Goal: Task Accomplishment & Management: Manage account settings

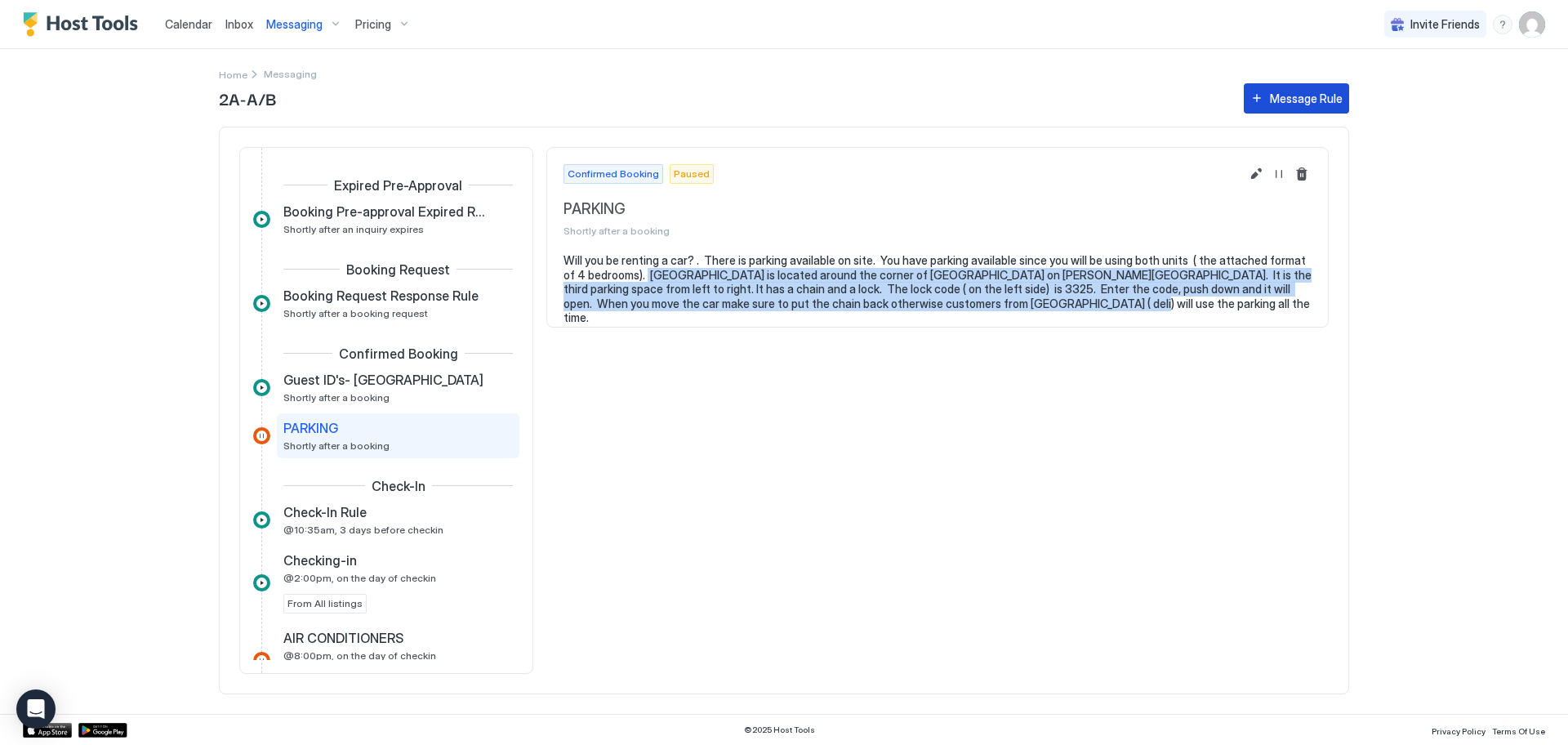
click at [1260, 96] on button "Message Rule" at bounding box center [1296, 98] width 106 height 30
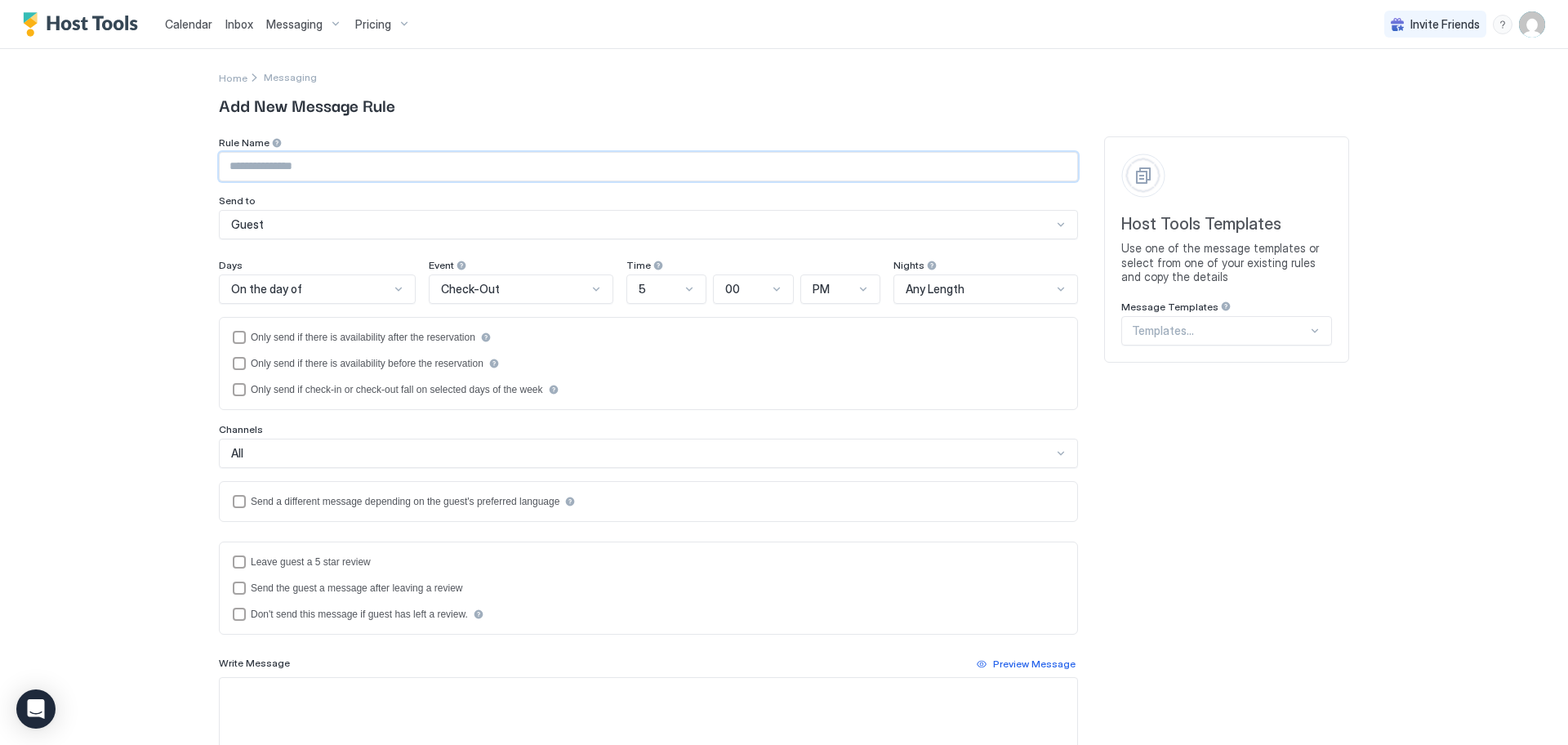
click at [319, 169] on input "Input Field" at bounding box center [649, 166] width 857 height 28
click at [527, 112] on span "Add New Message Rule" at bounding box center [784, 104] width 1130 height 25
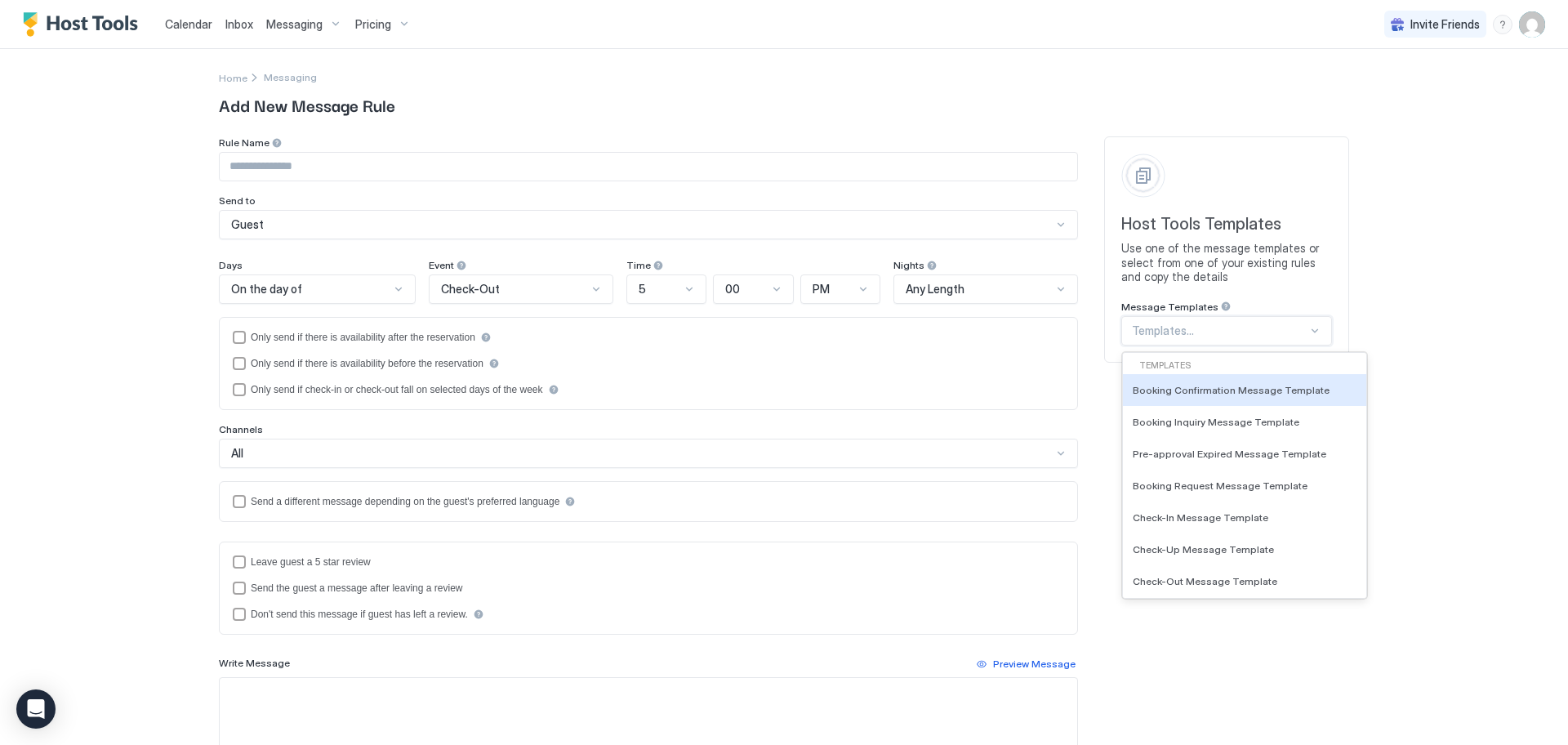
click at [1310, 332] on div at bounding box center [1314, 330] width 13 height 13
click at [1284, 391] on span "Booking Confirmation Message Template" at bounding box center [1231, 390] width 197 height 12
type input "**********"
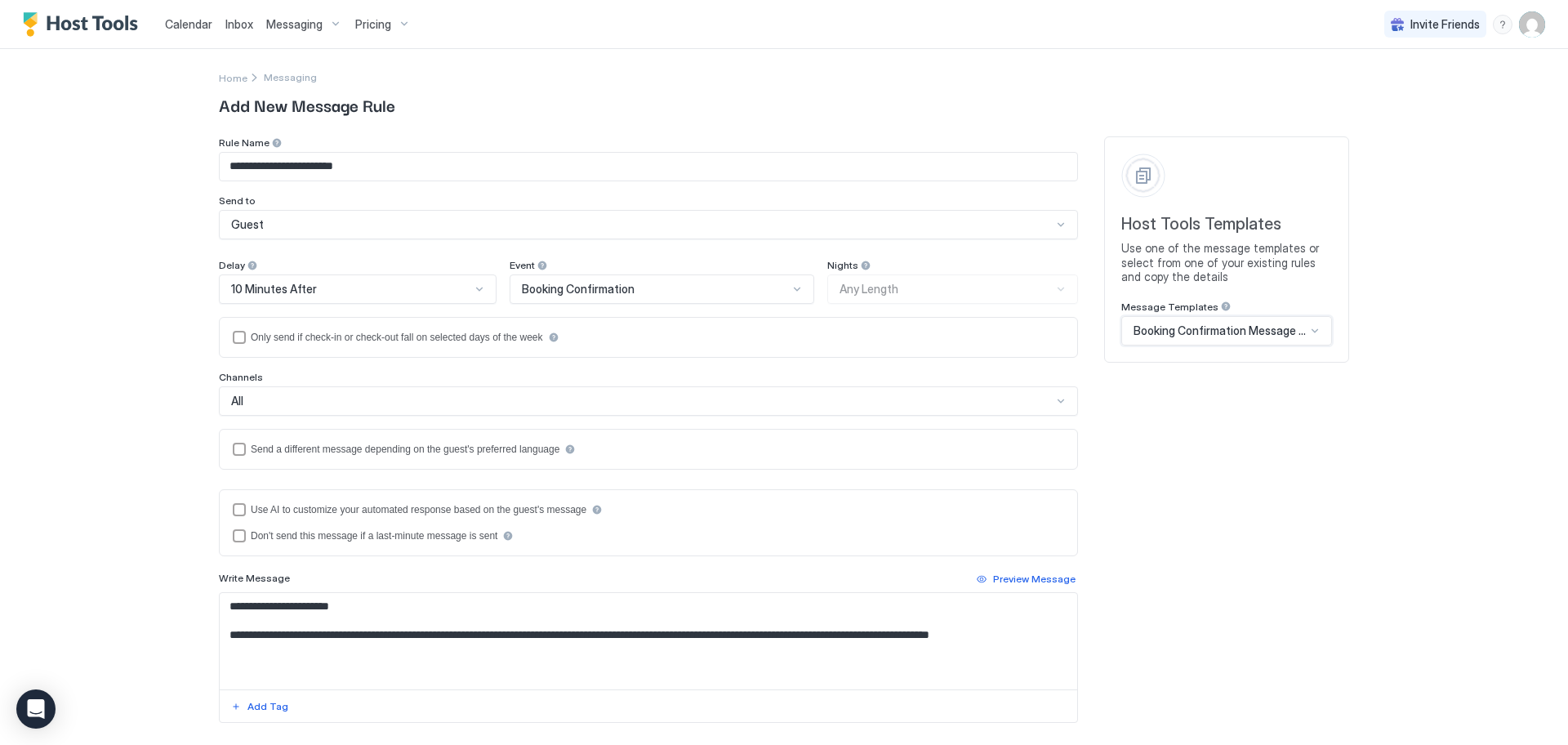
scroll to position [192, 0]
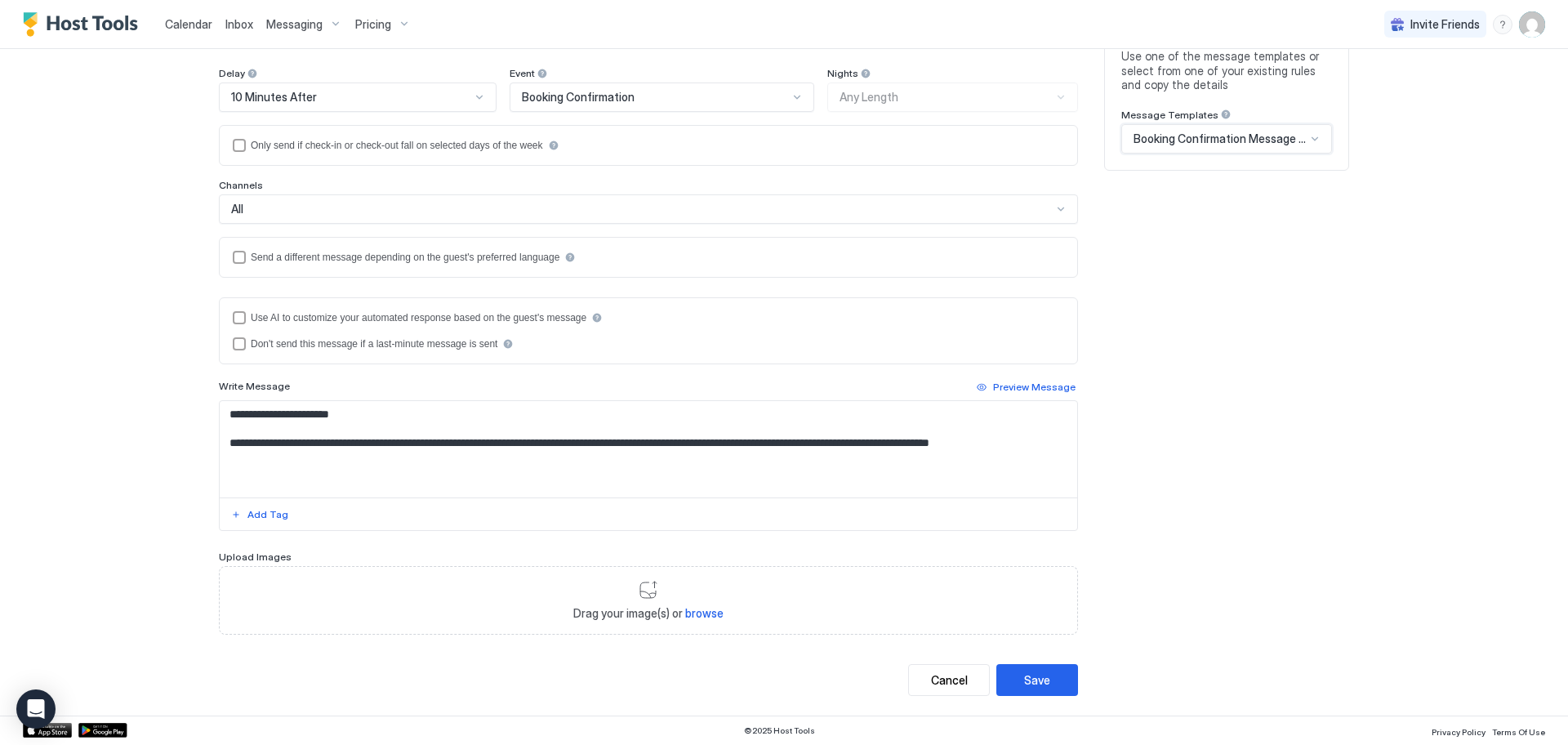
click at [1058, 210] on div at bounding box center [1060, 209] width 13 height 13
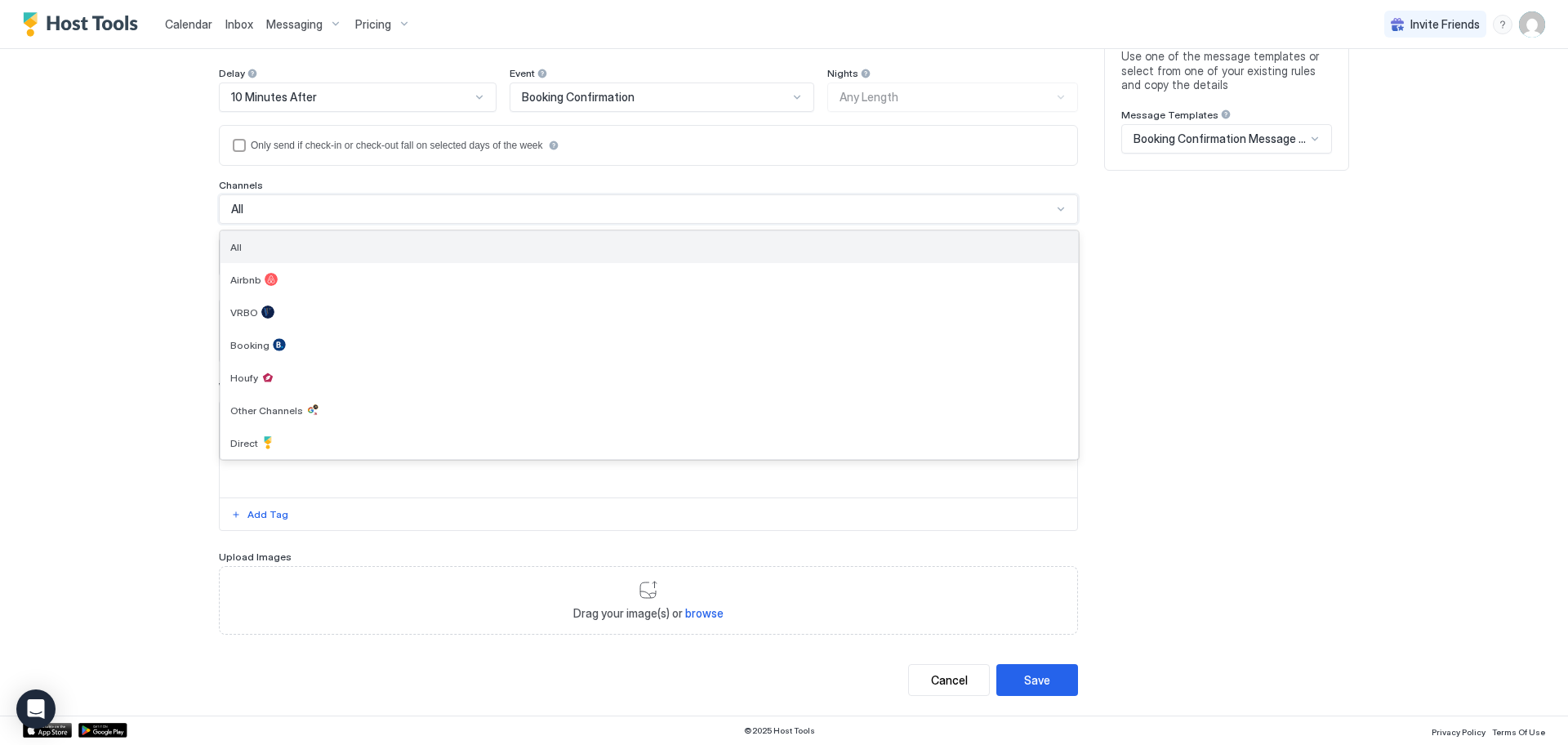
click at [351, 257] on div "All" at bounding box center [649, 246] width 857 height 32
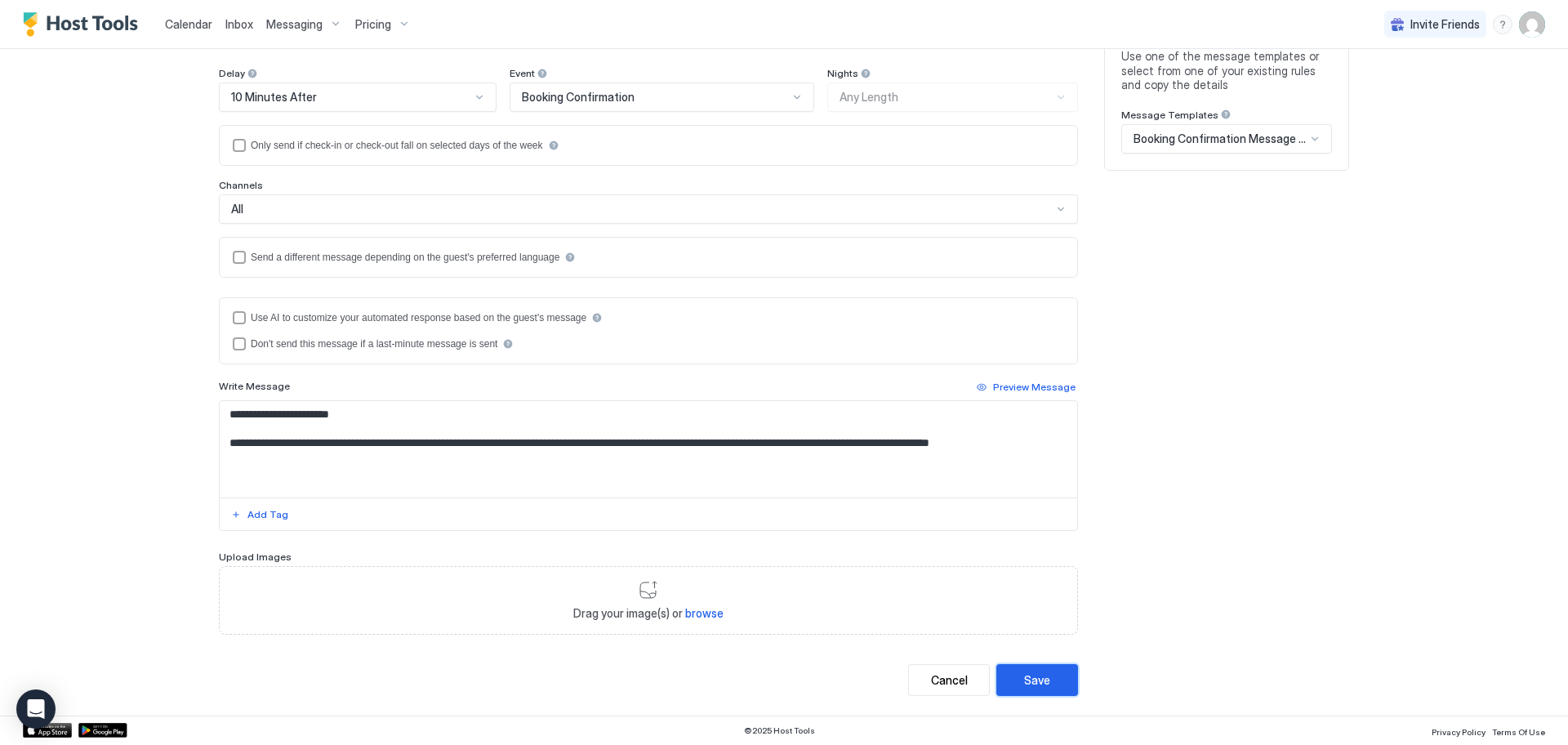
click at [1041, 684] on div "Save" at bounding box center [1037, 680] width 26 height 17
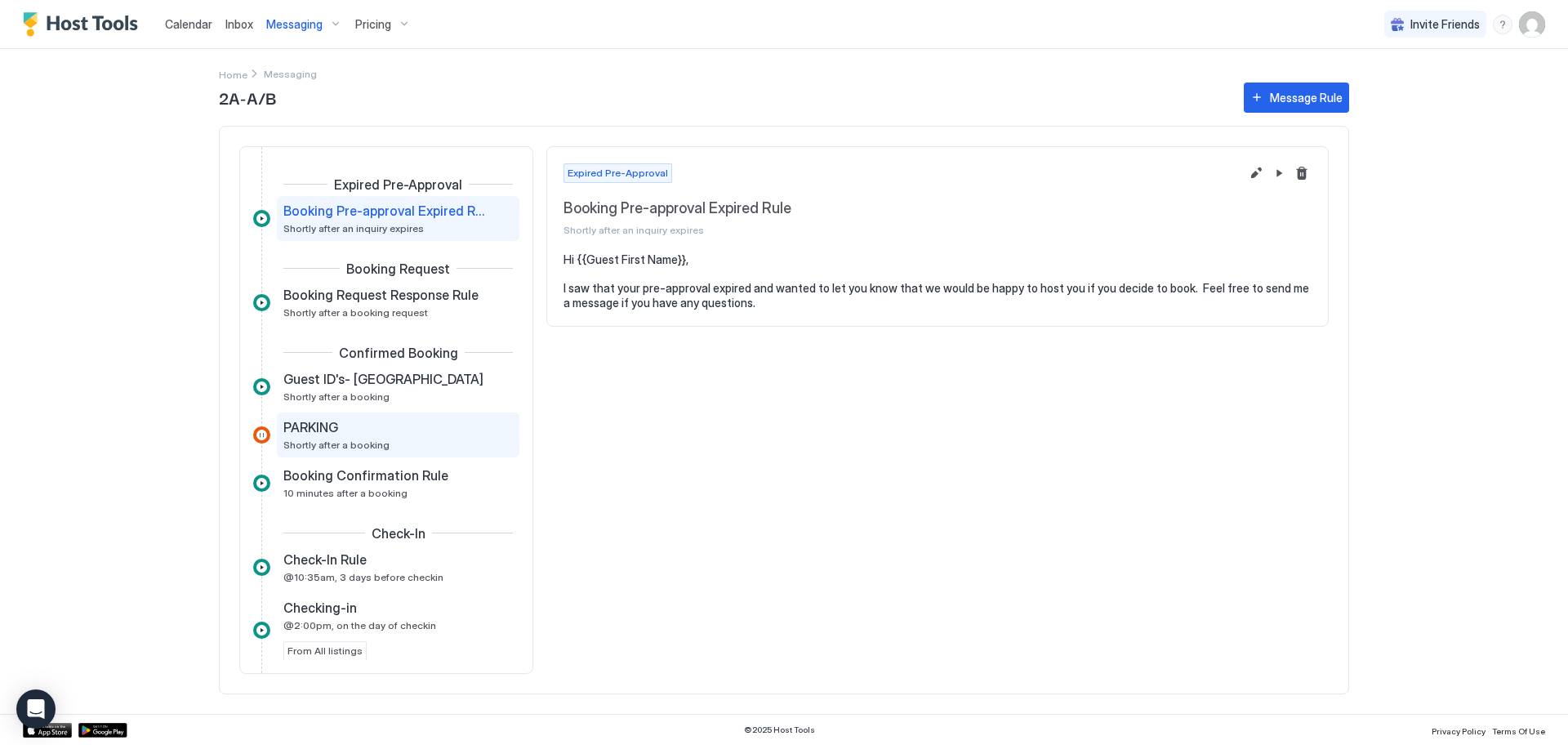
click at [368, 440] on span "Shortly after a booking" at bounding box center [336, 445] width 107 height 12
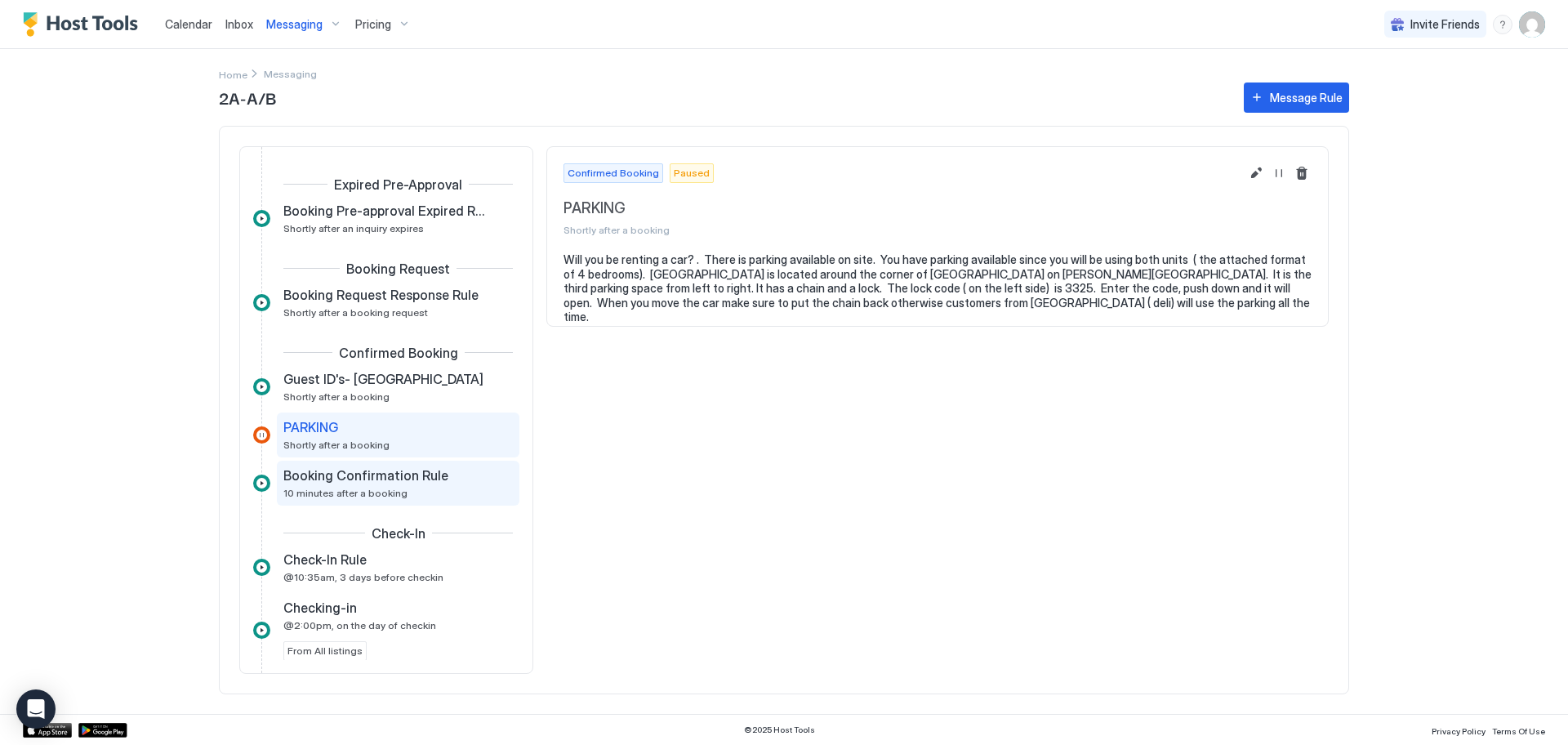
click at [378, 485] on div "Booking Confirmation Rule 10 minutes after a booking" at bounding box center [386, 482] width 206 height 32
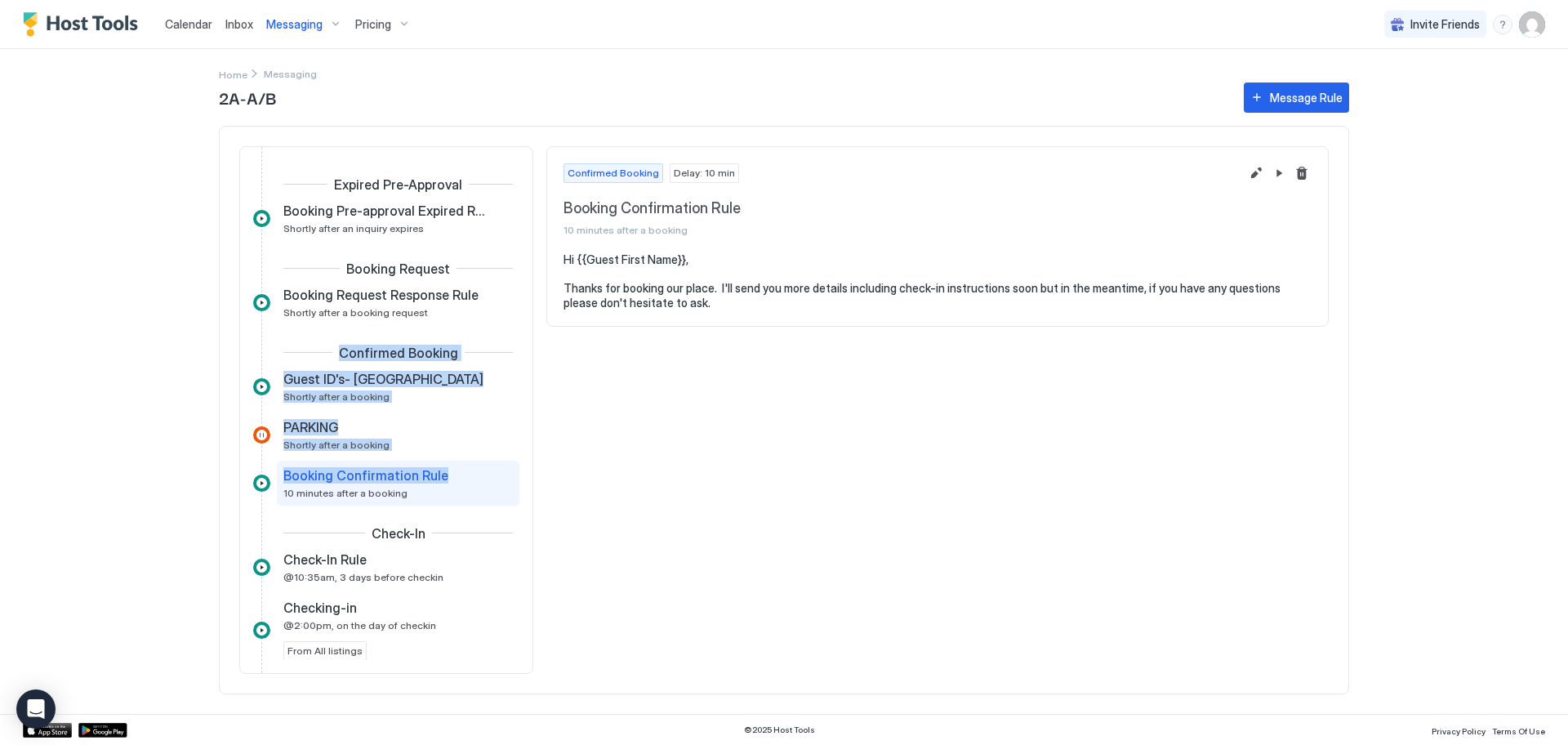
drag, startPoint x: 378, startPoint y: 485, endPoint x: 294, endPoint y: 362, distance: 148.9
click at [294, 362] on div "Expired Pre-Approval Booking Pre-approval Expired Rule Shortly after an inquiry…" at bounding box center [386, 600] width 266 height 847
click at [331, 385] on span "Guest ID's- [GEOGRAPHIC_DATA]" at bounding box center [383, 378] width 200 height 16
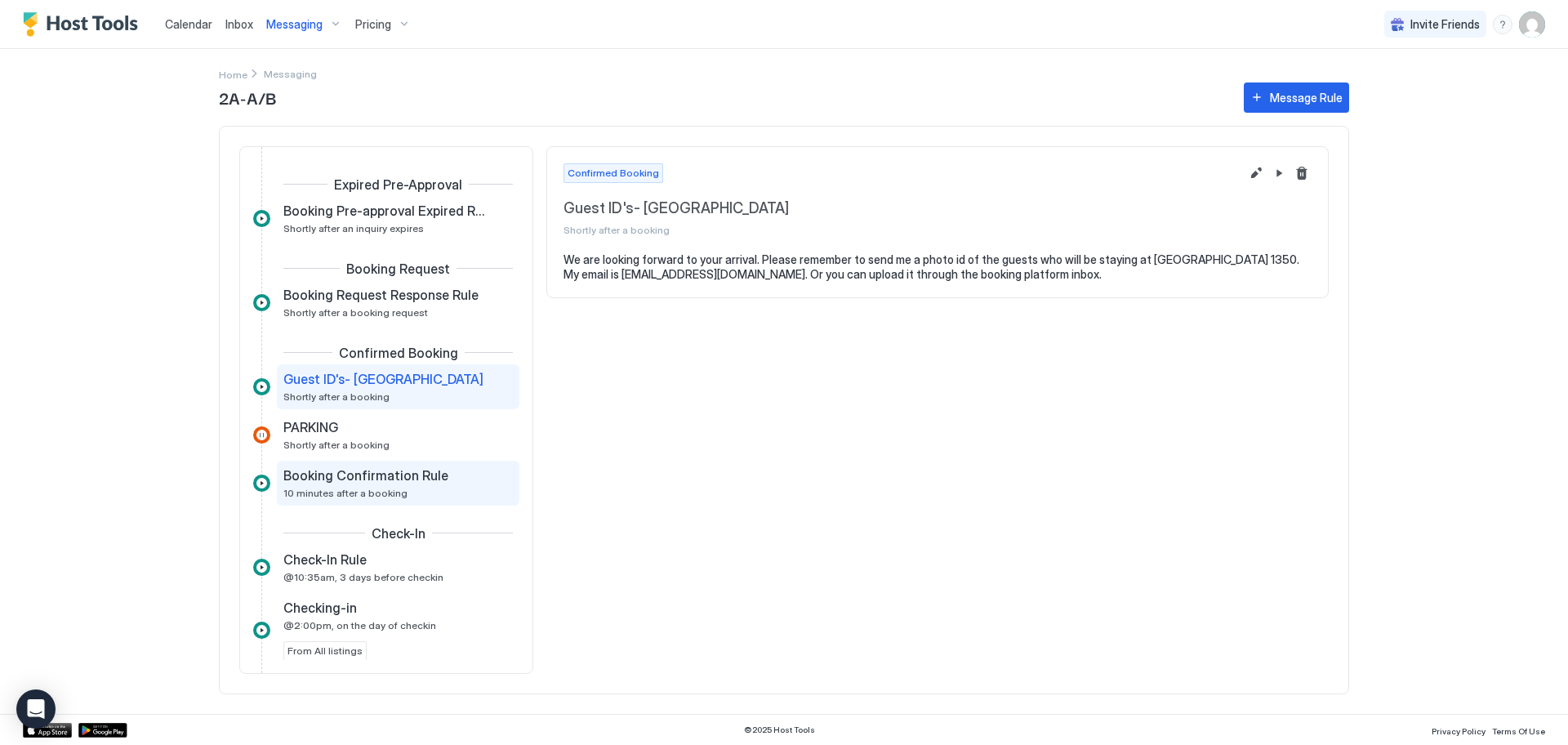
click at [339, 483] on div "Booking Confirmation Rule 10 minutes after a booking" at bounding box center [386, 482] width 206 height 32
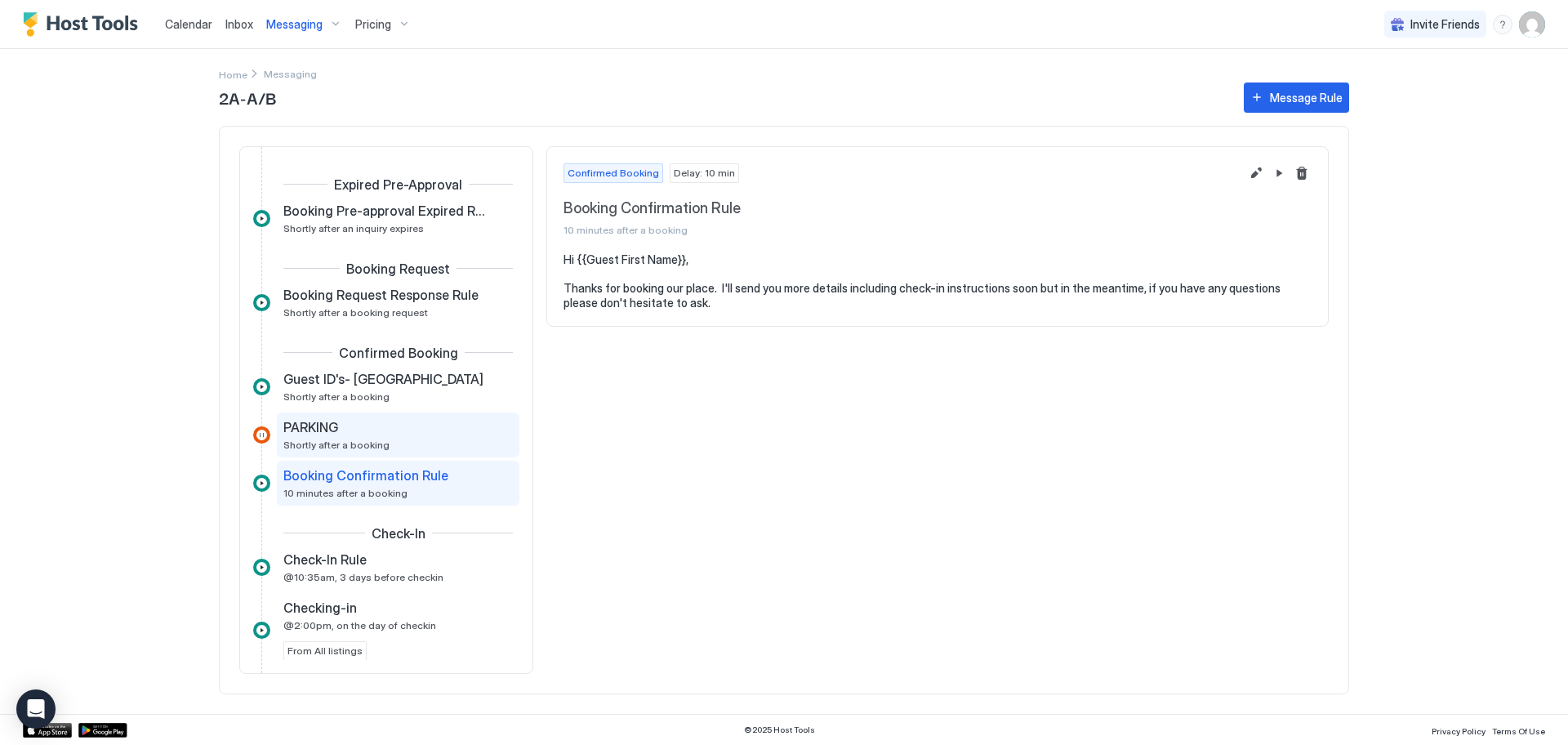
click at [336, 432] on span "PARKING" at bounding box center [310, 427] width 55 height 16
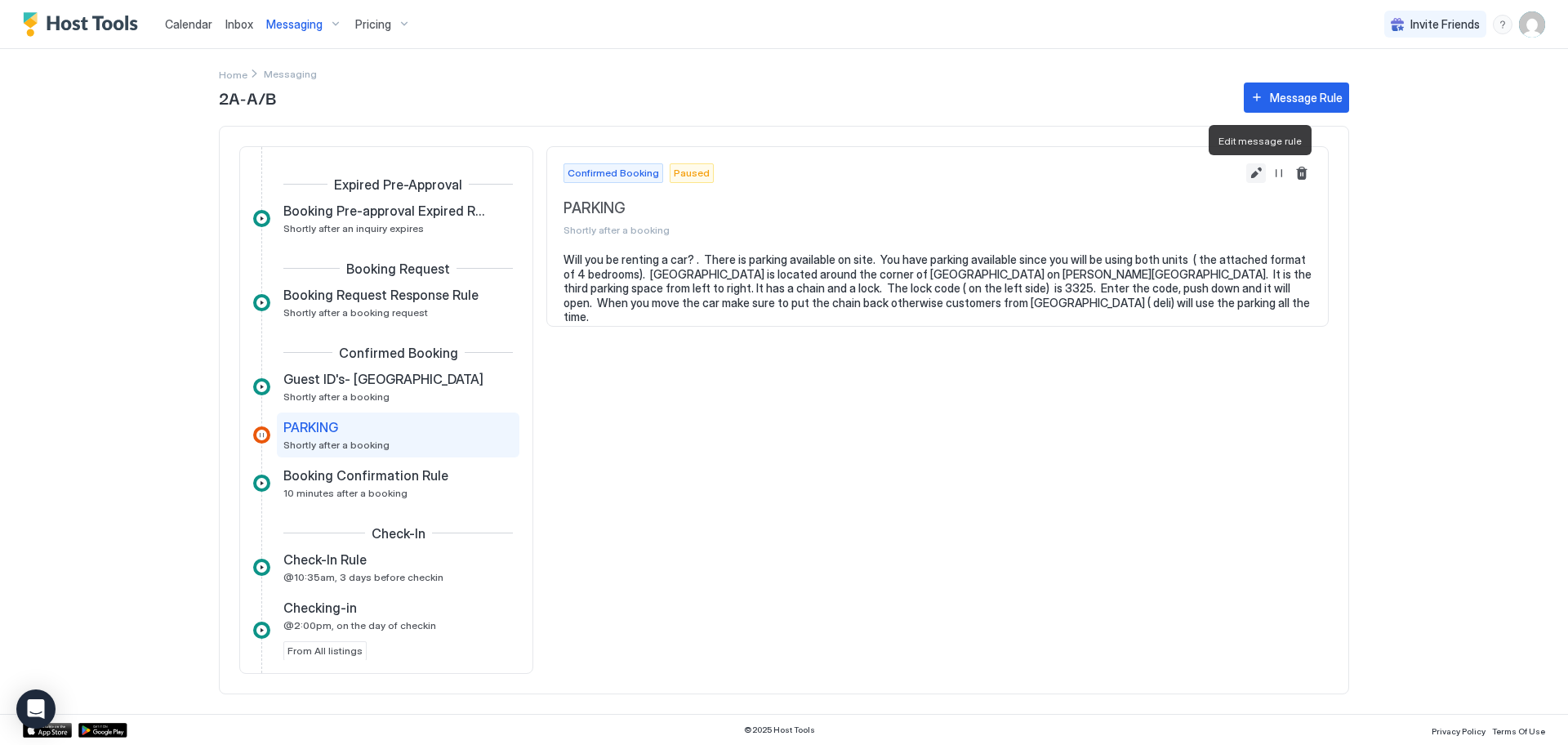
click at [1258, 174] on button "Edit message rule" at bounding box center [1255, 173] width 20 height 20
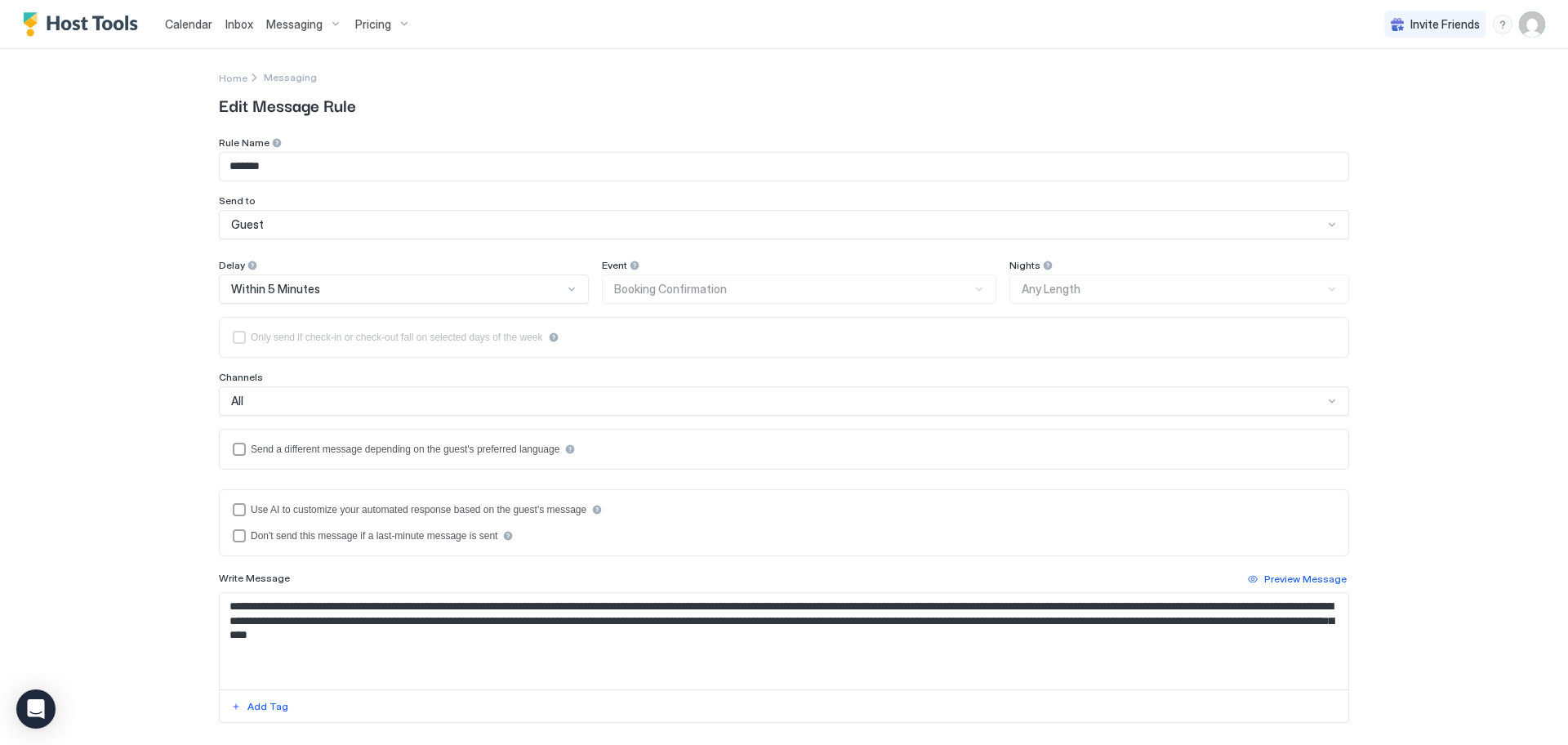
type input "*******"
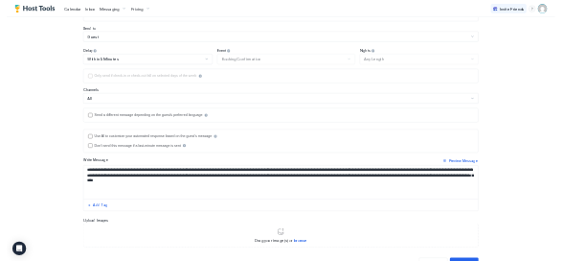
scroll to position [225, 0]
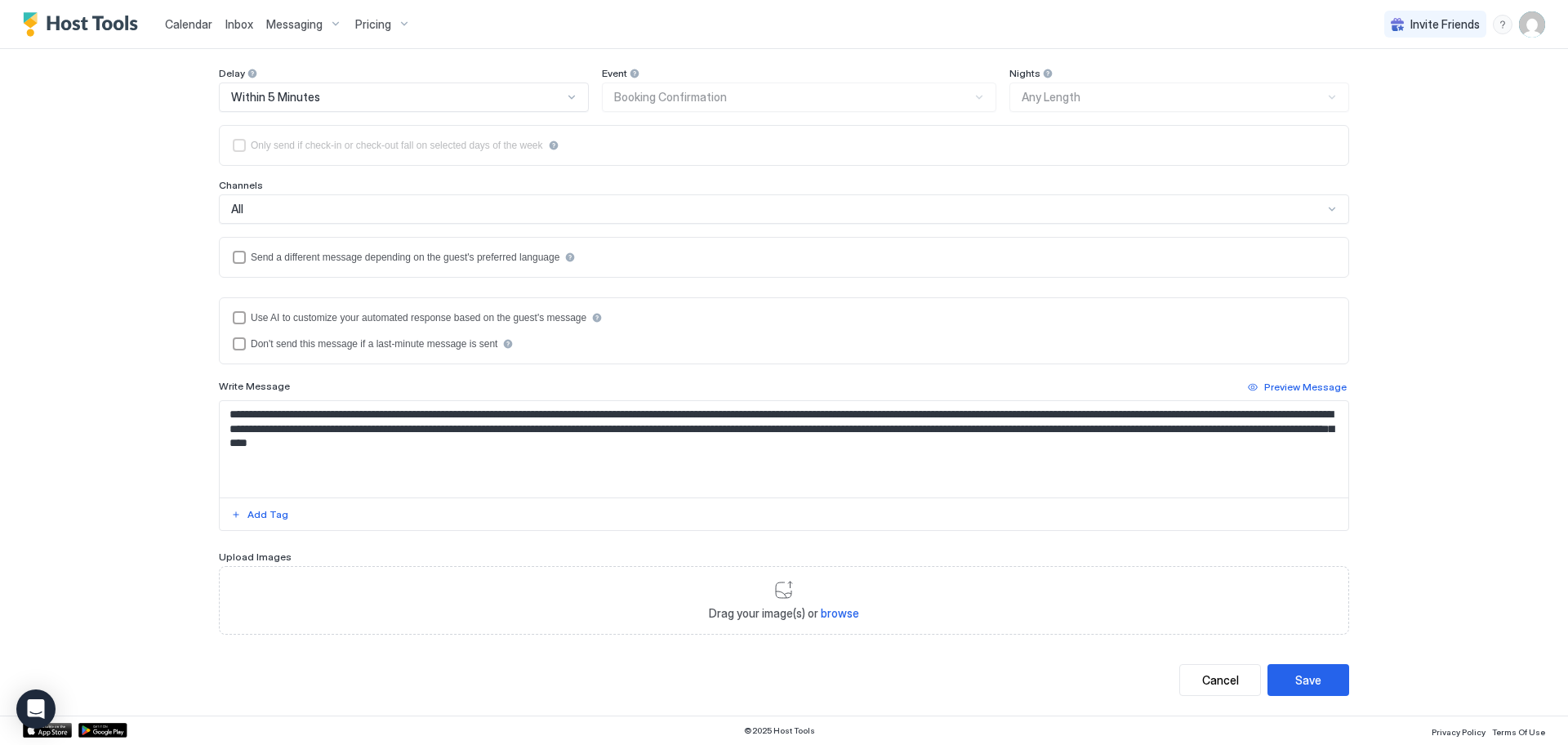
click at [840, 616] on span "browse" at bounding box center [839, 613] width 38 height 14
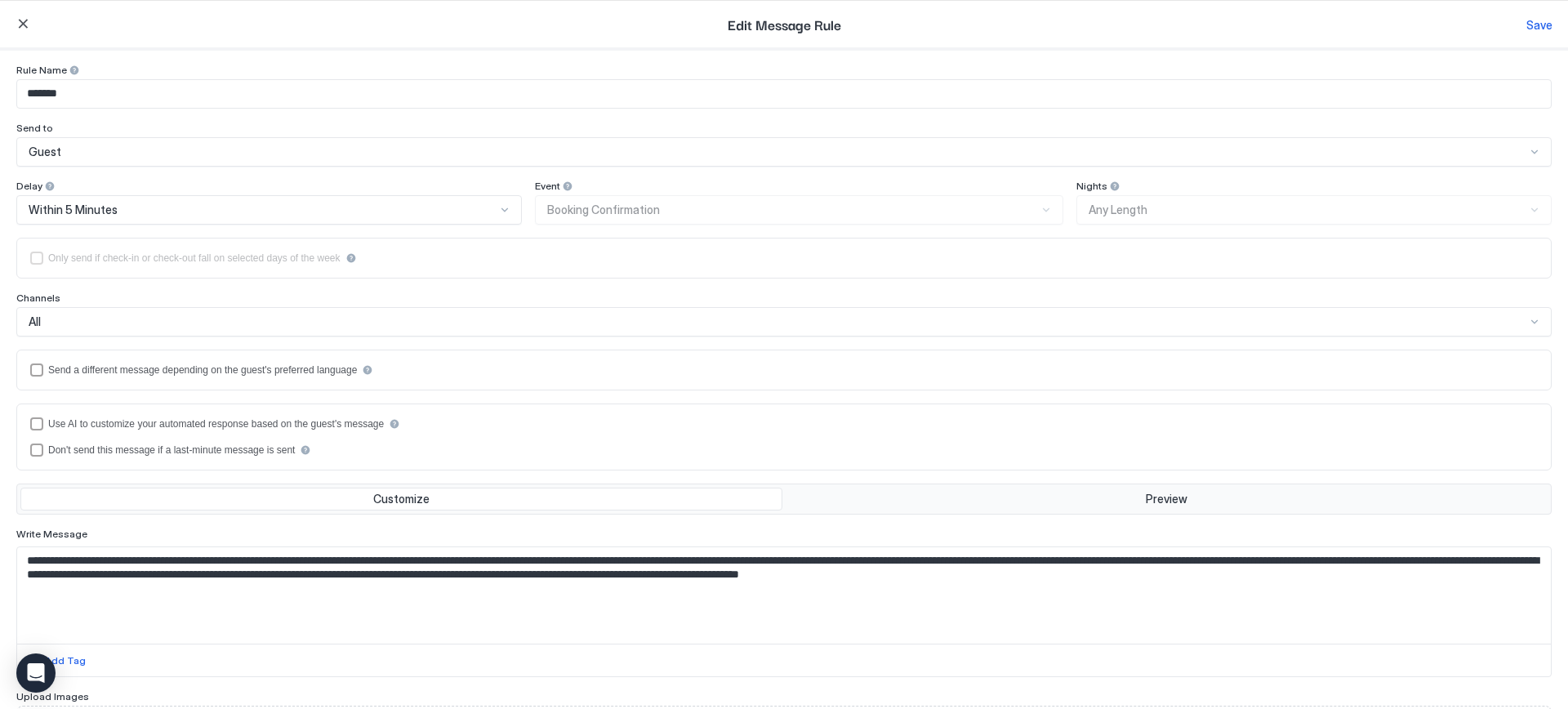
type input "*******"
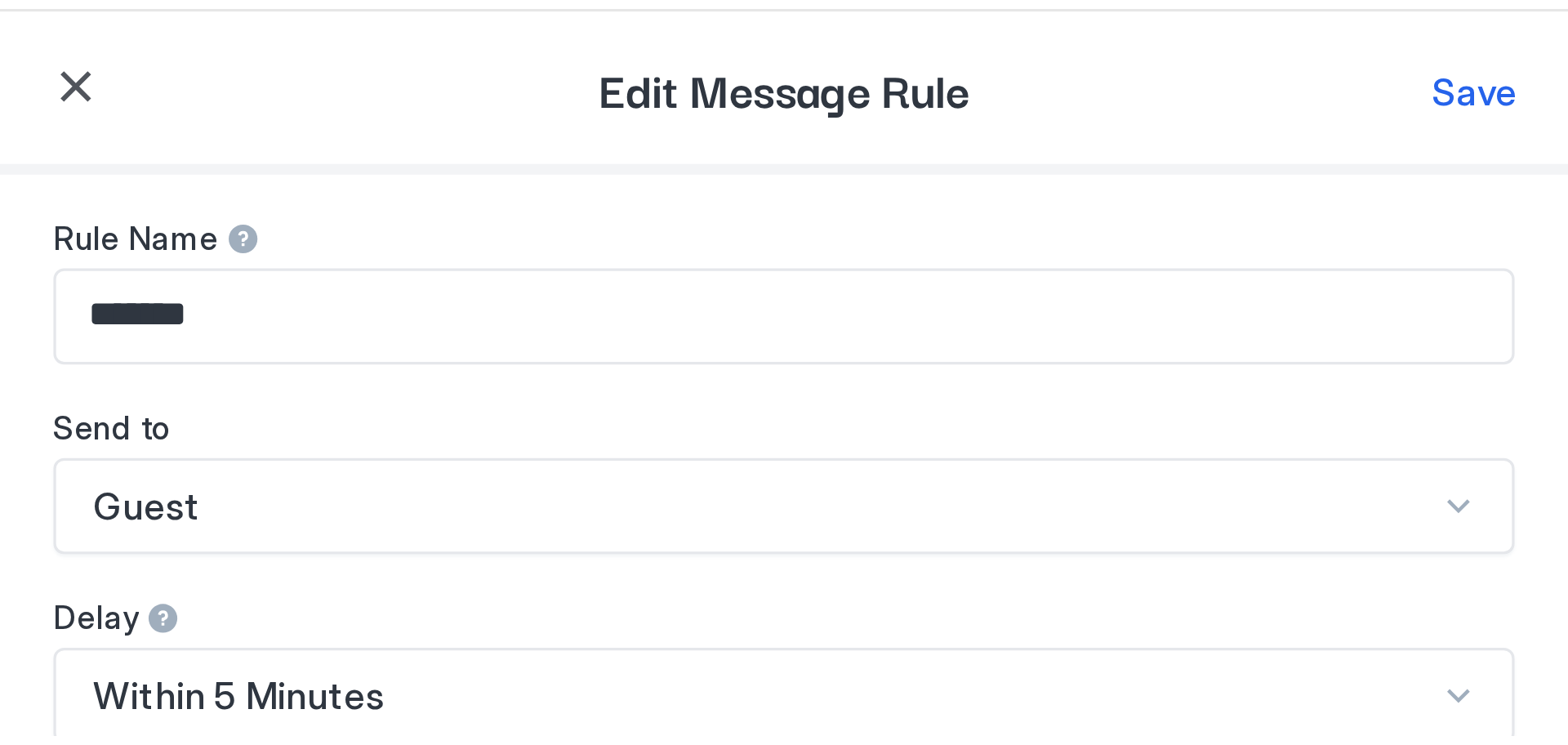
scroll to position [0, 0]
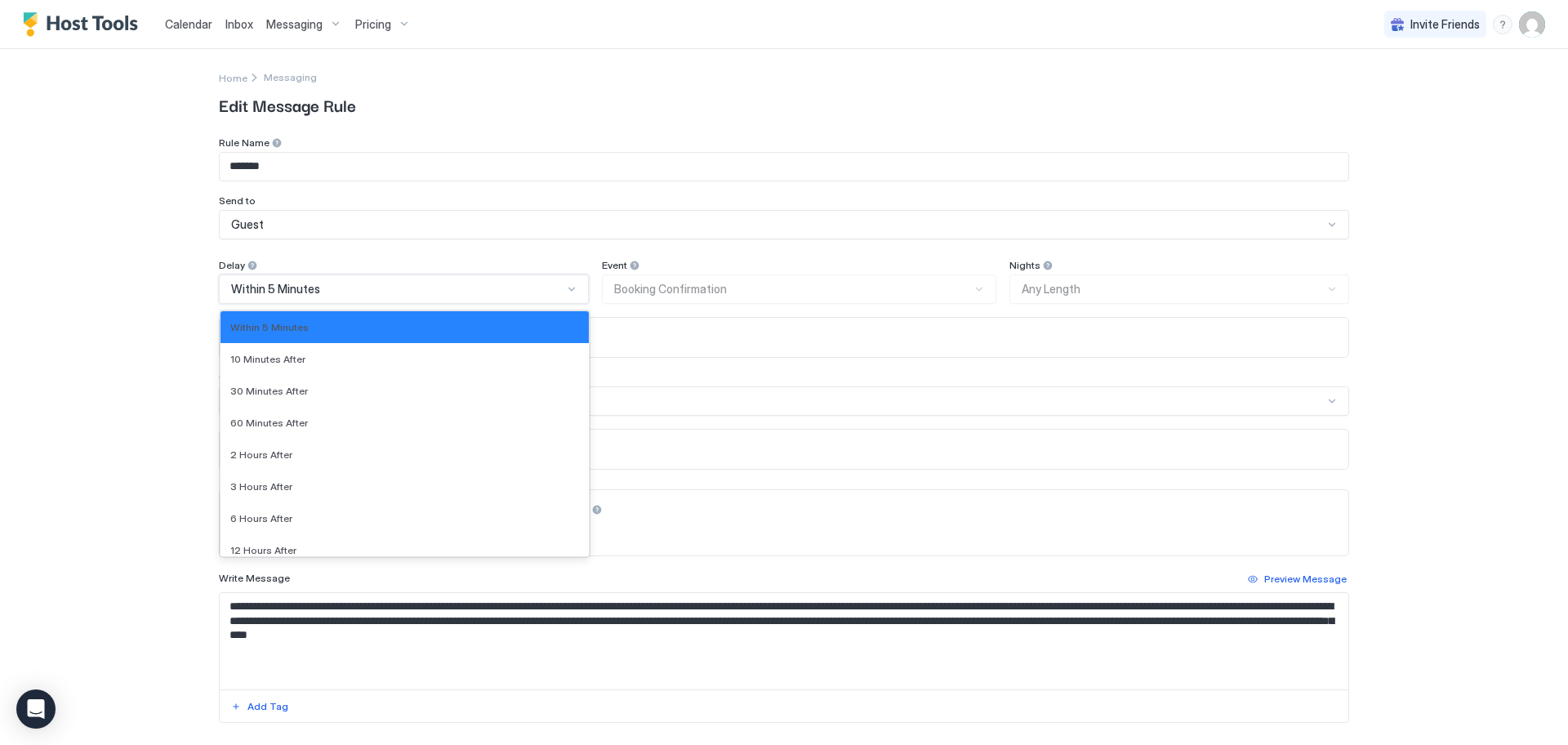
click at [565, 288] on div at bounding box center [571, 289] width 13 height 13
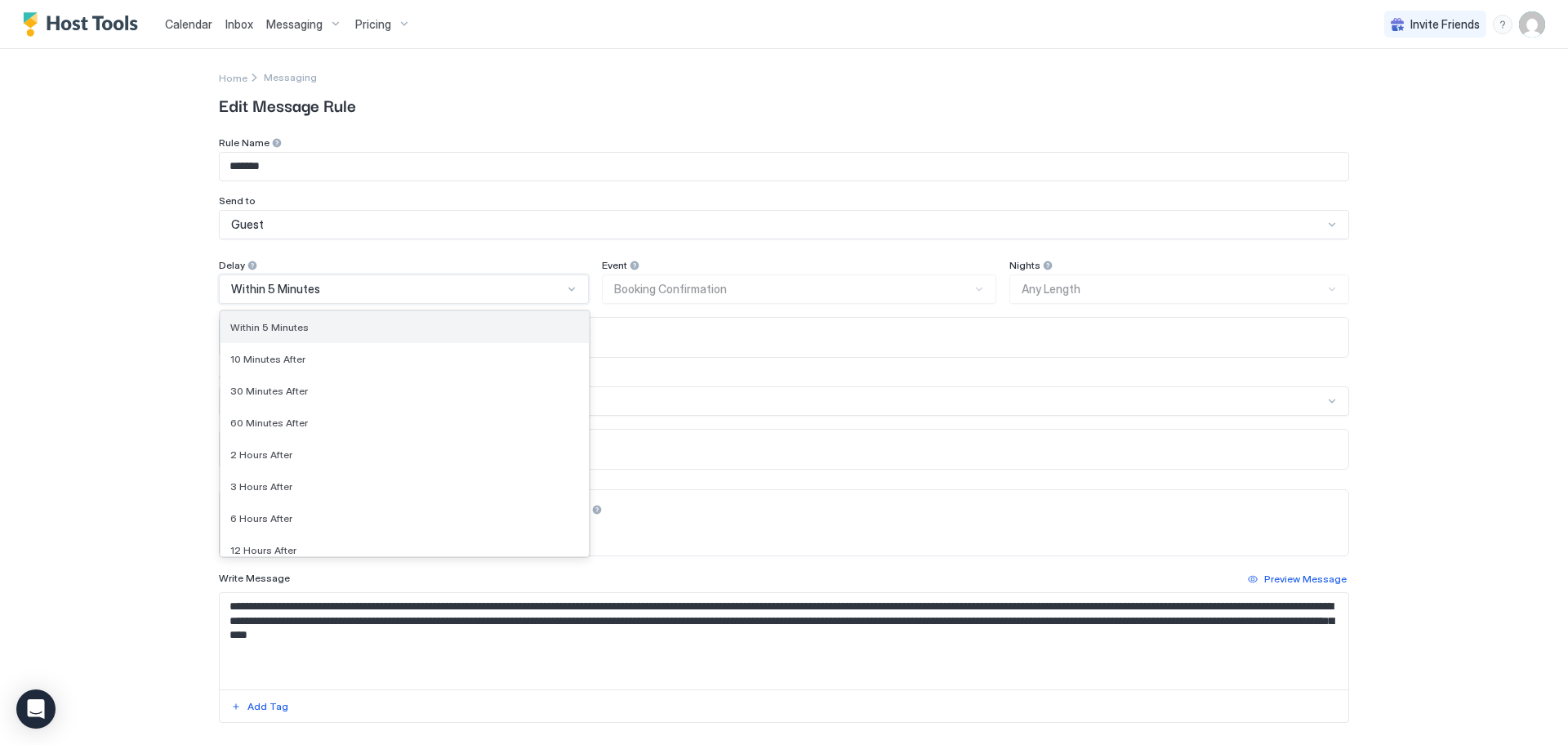
click at [505, 333] on div "Within 5 Minutes" at bounding box center [405, 326] width 368 height 32
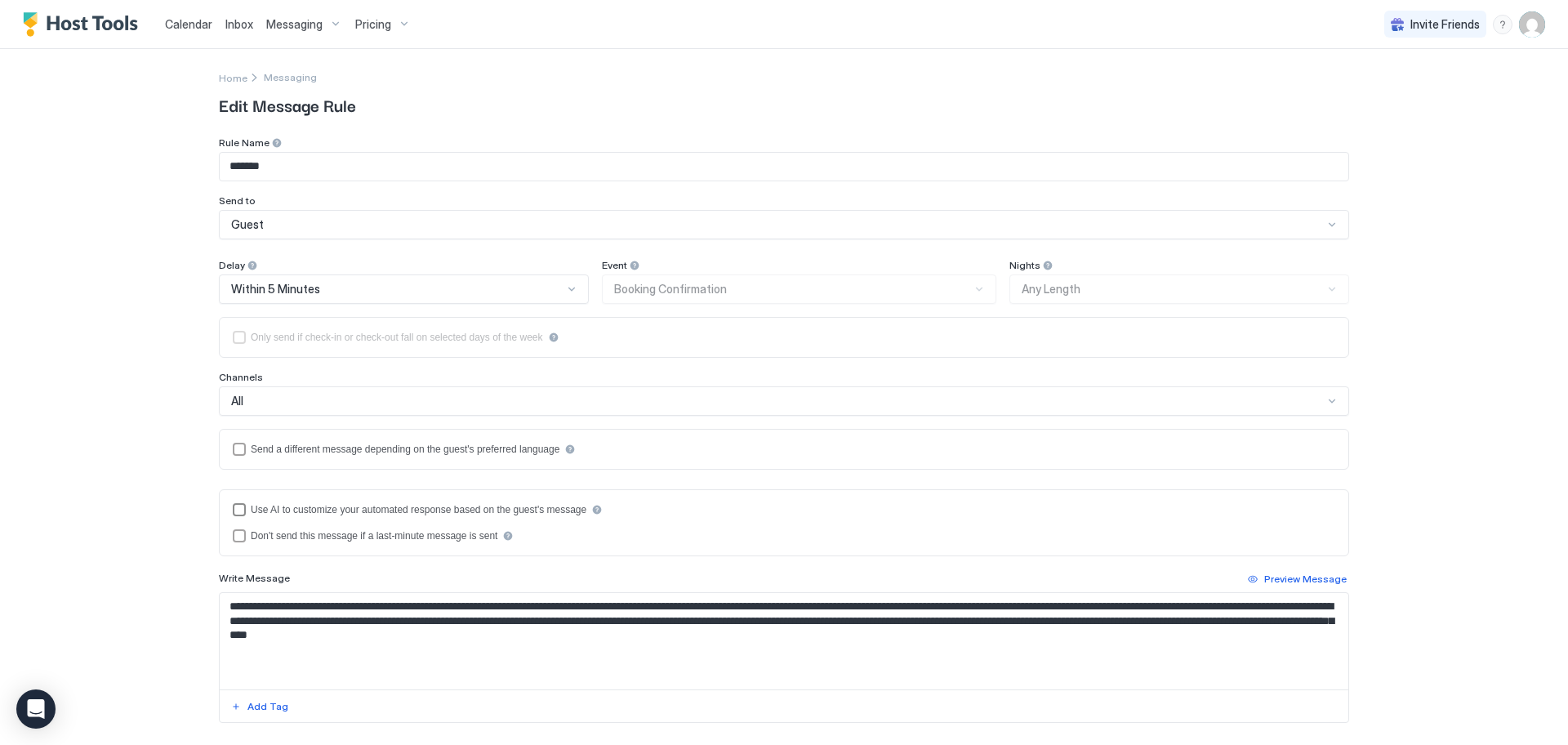
click at [235, 509] on div "useAI" at bounding box center [239, 509] width 13 height 13
click at [235, 509] on icon "useAI" at bounding box center [239, 509] width 9 height 9
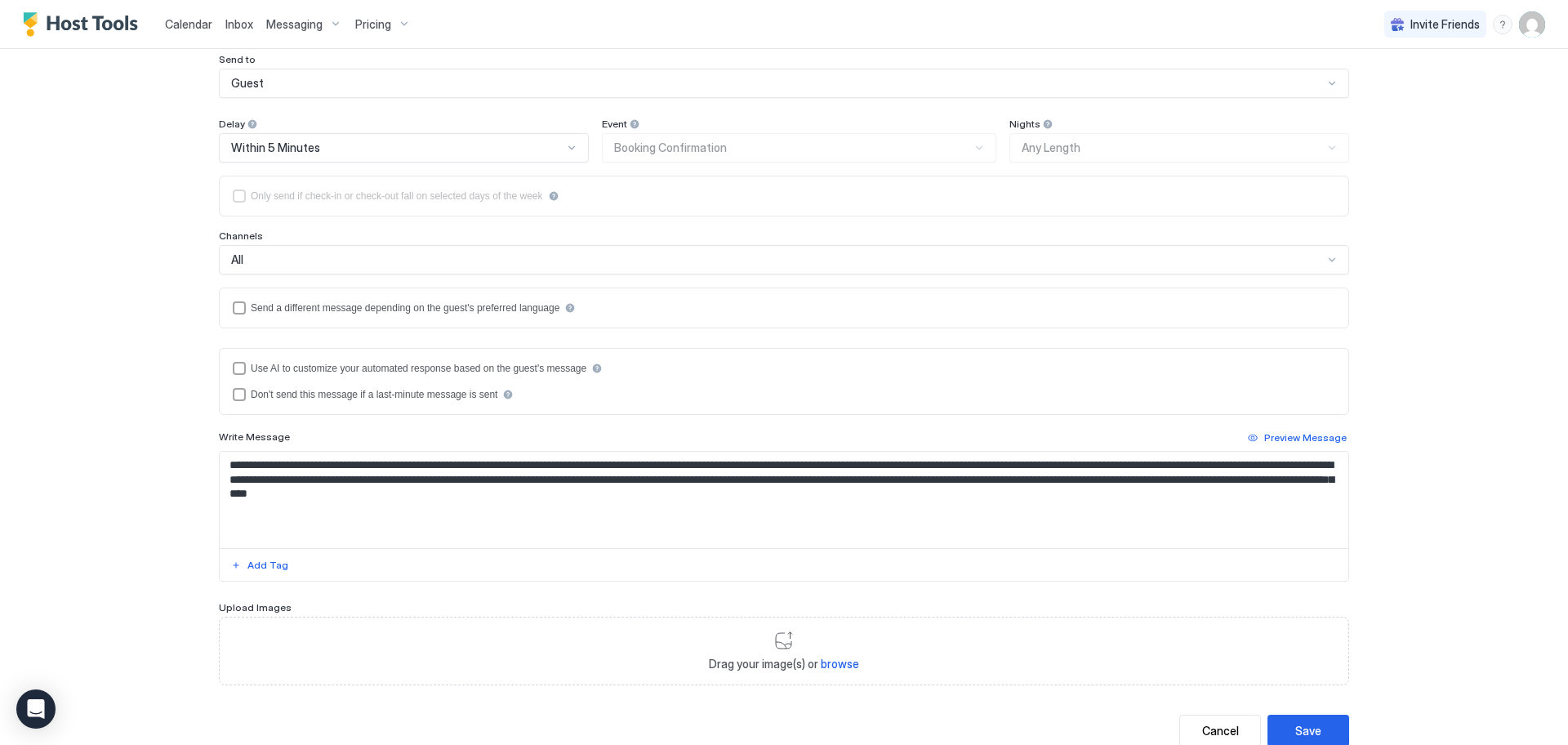
scroll to position [171, 0]
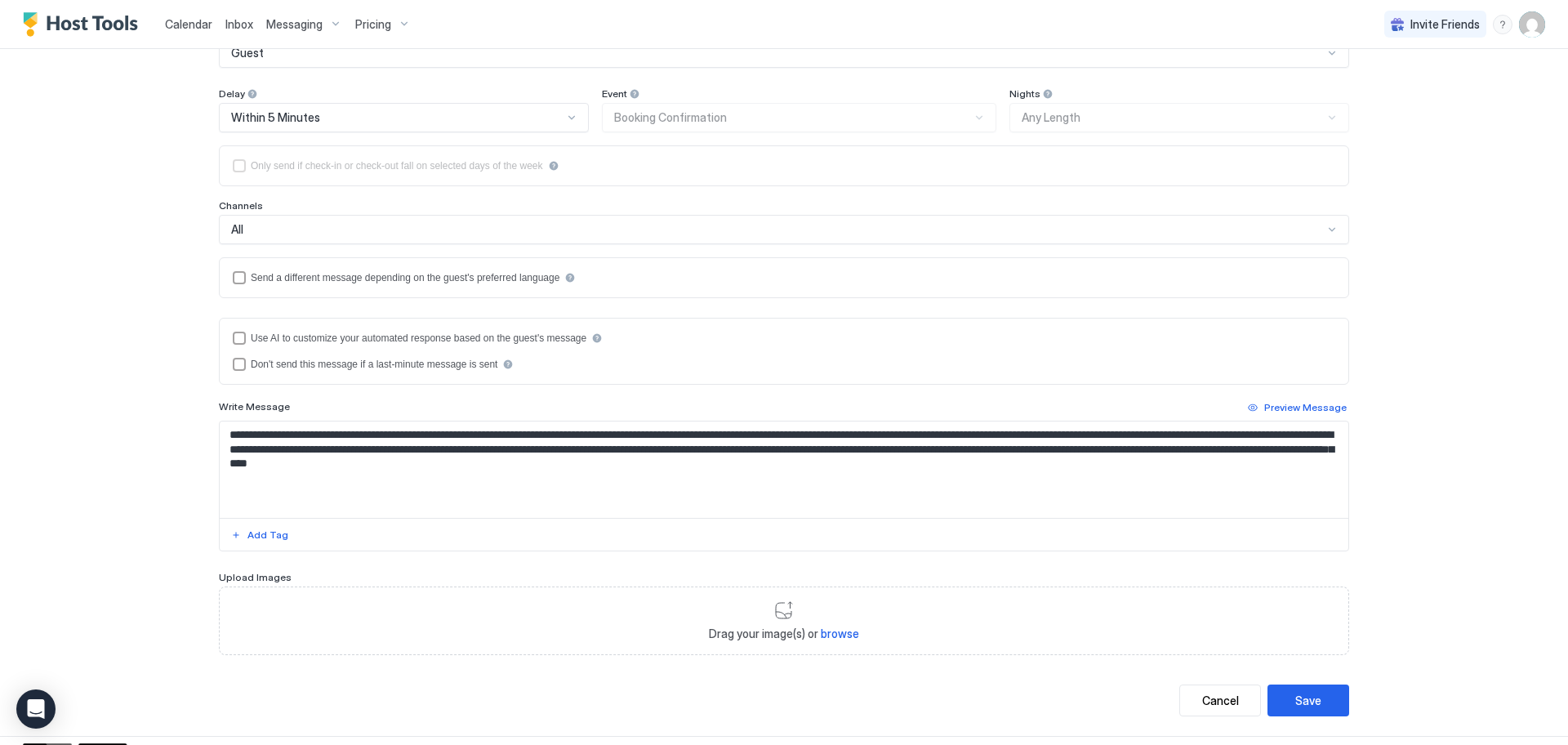
click at [833, 638] on span "browse" at bounding box center [839, 633] width 38 height 14
type input "**********"
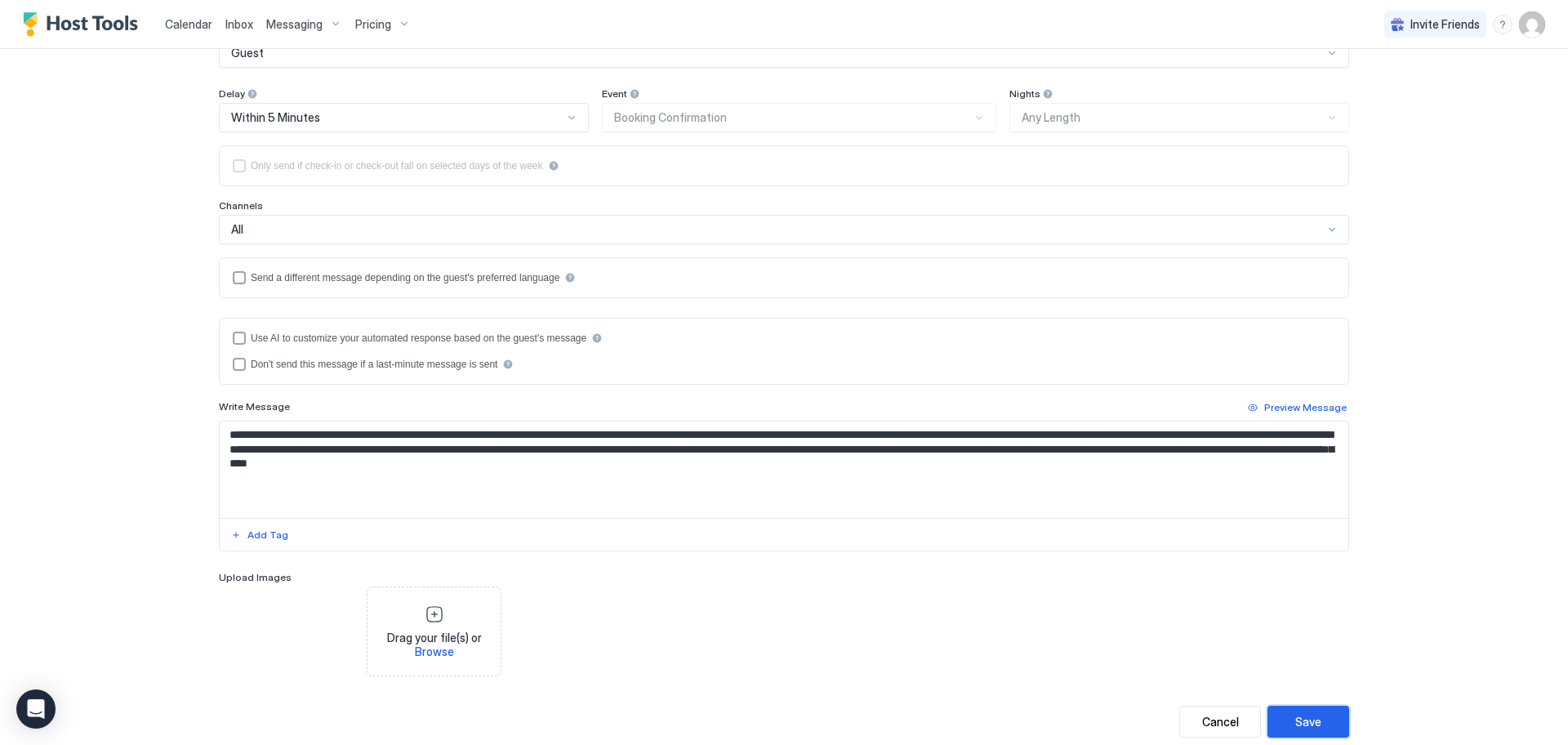
click at [1313, 720] on div "Save" at bounding box center [1308, 721] width 26 height 17
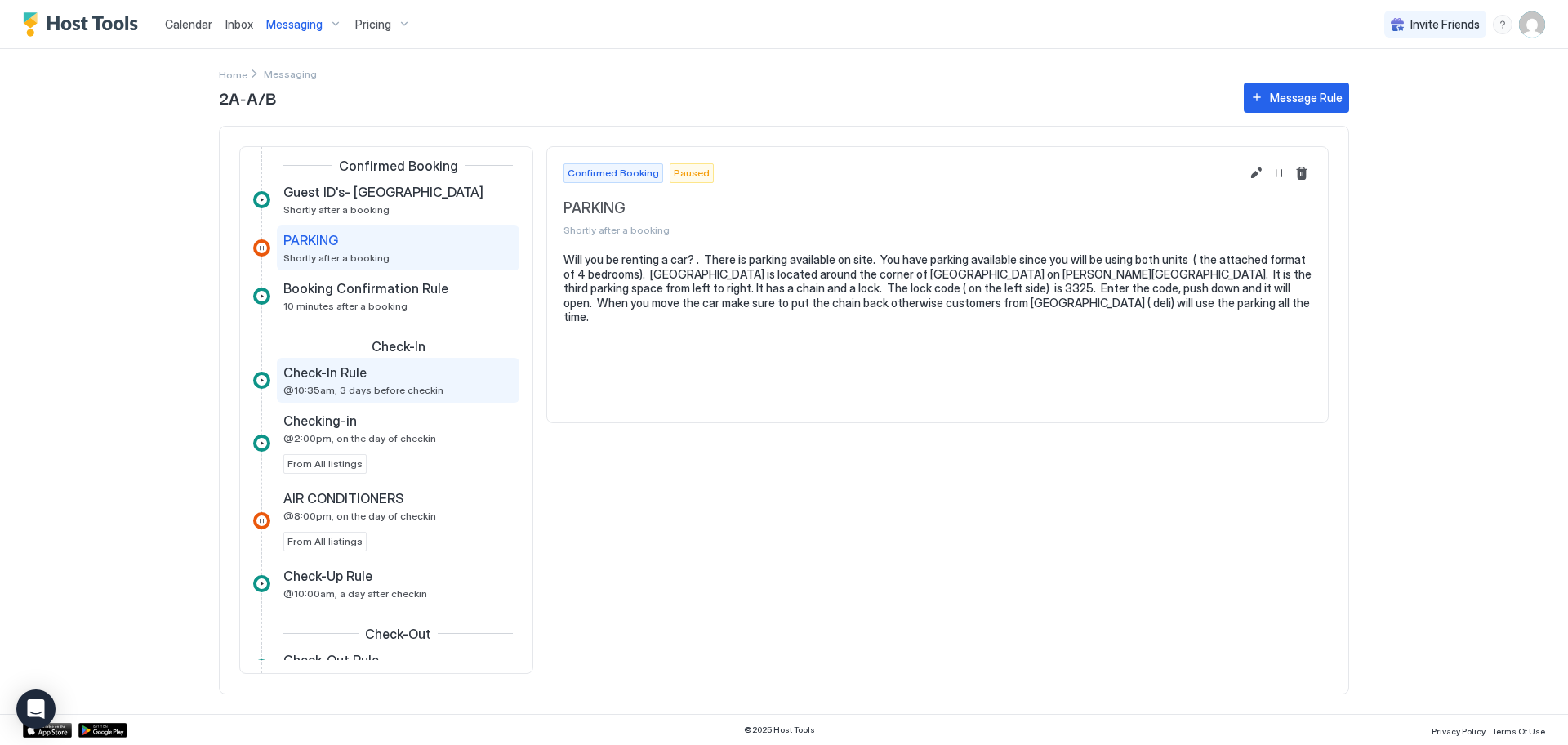
scroll to position [240, 0]
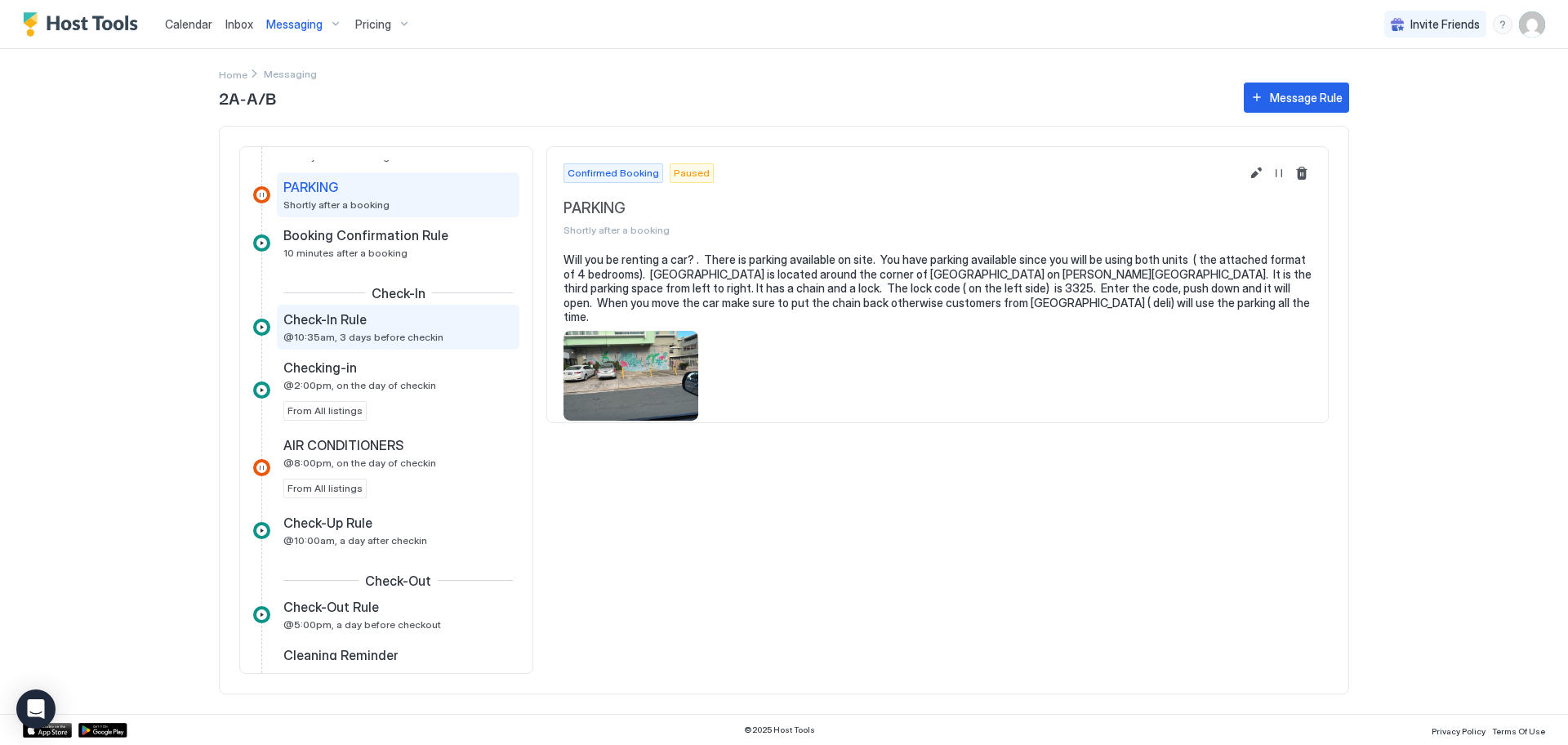
click at [382, 332] on span "@10:35am, 3 days before checkin" at bounding box center [363, 337] width 160 height 12
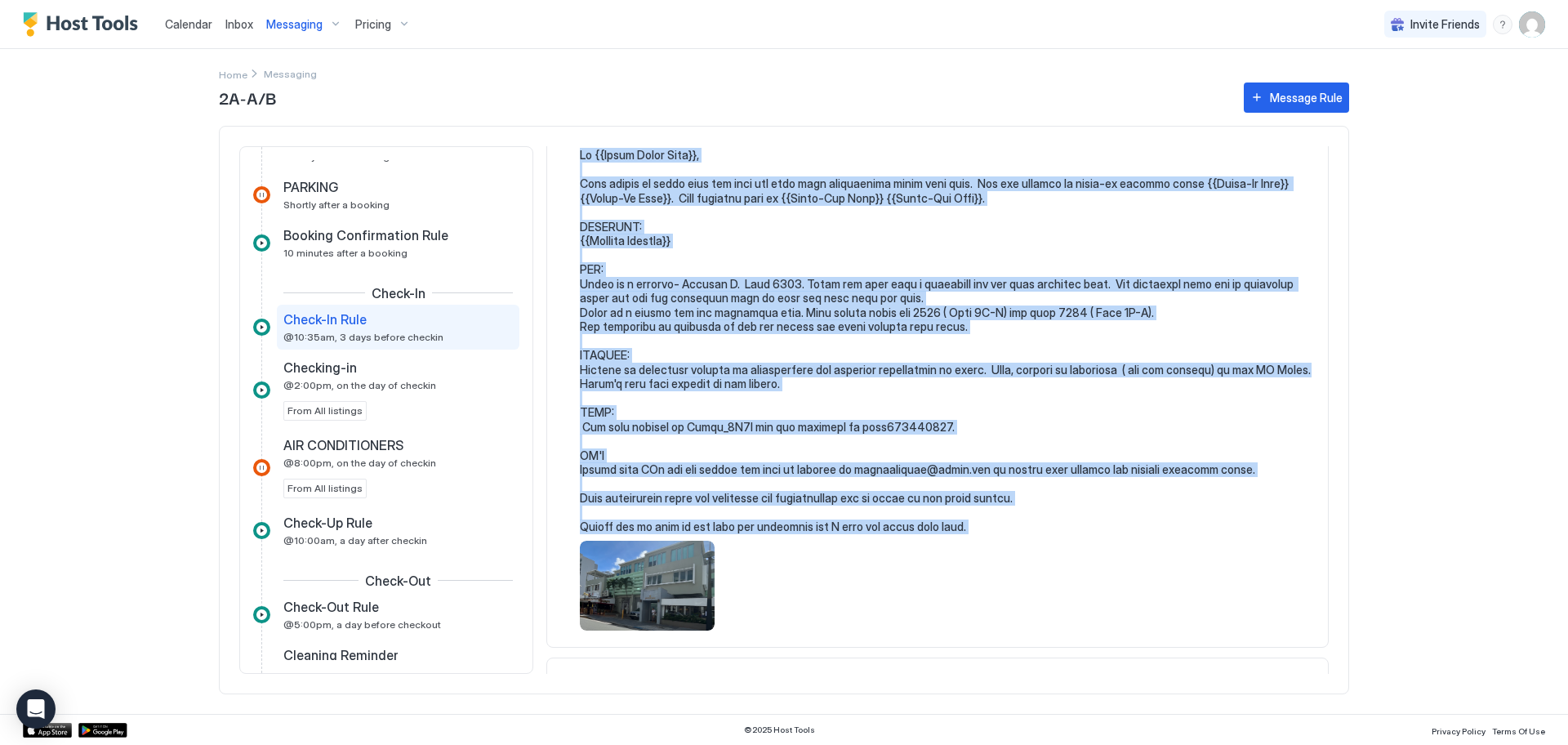
scroll to position [147, 0]
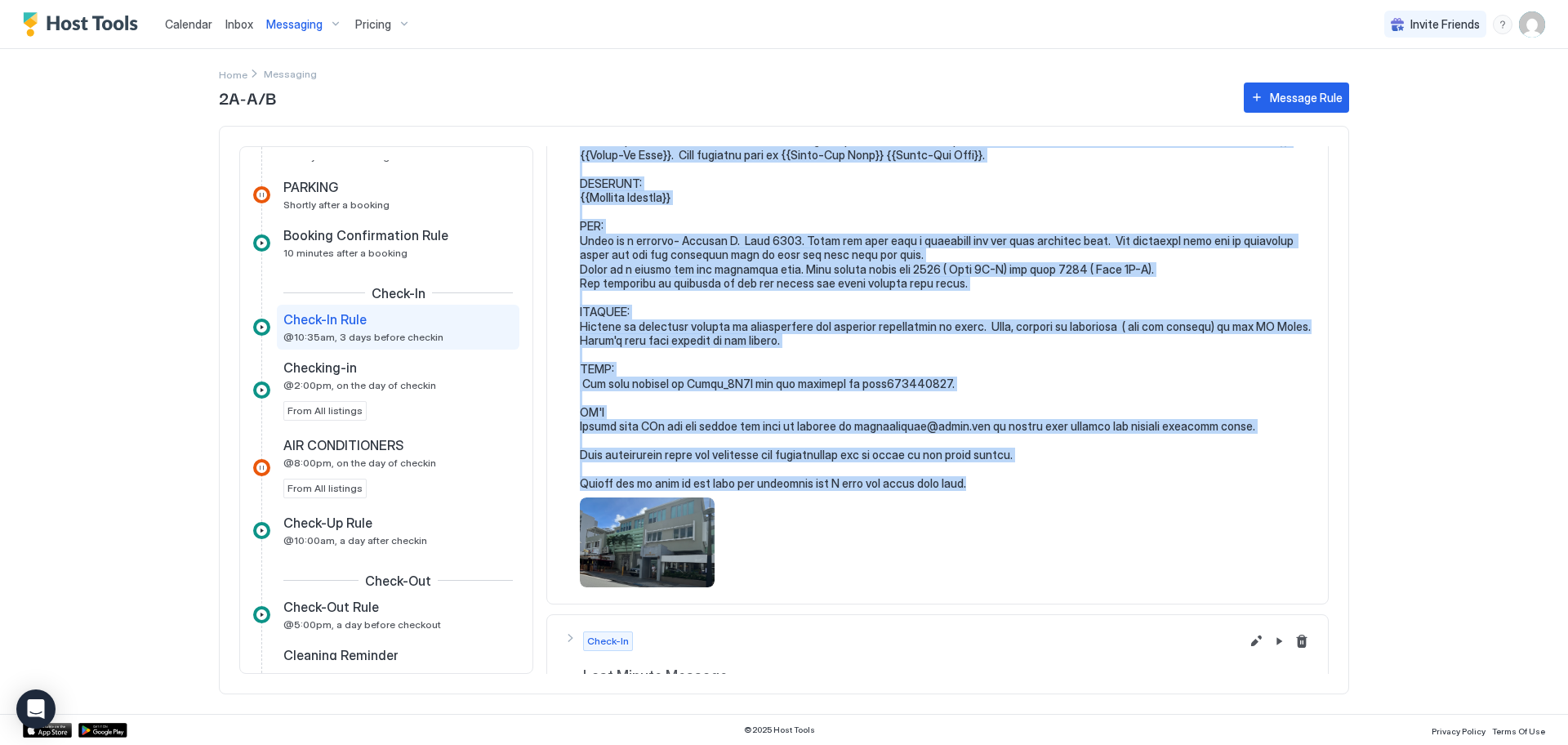
drag, startPoint x: 579, startPoint y: 259, endPoint x: 971, endPoint y: 506, distance: 463.3
click at [971, 506] on div at bounding box center [937, 346] width 748 height 482
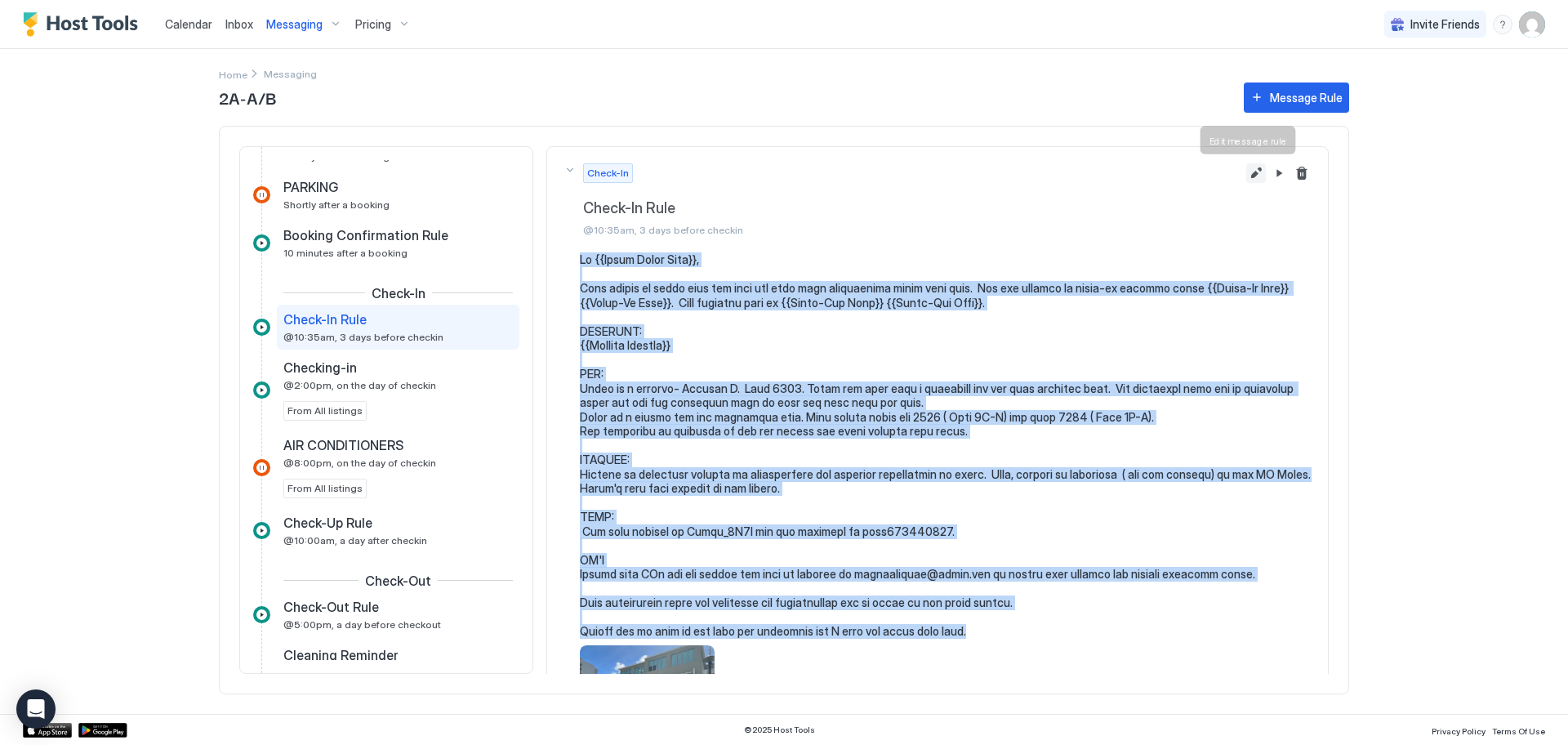
click at [1246, 173] on button "Edit message rule" at bounding box center [1255, 173] width 20 height 20
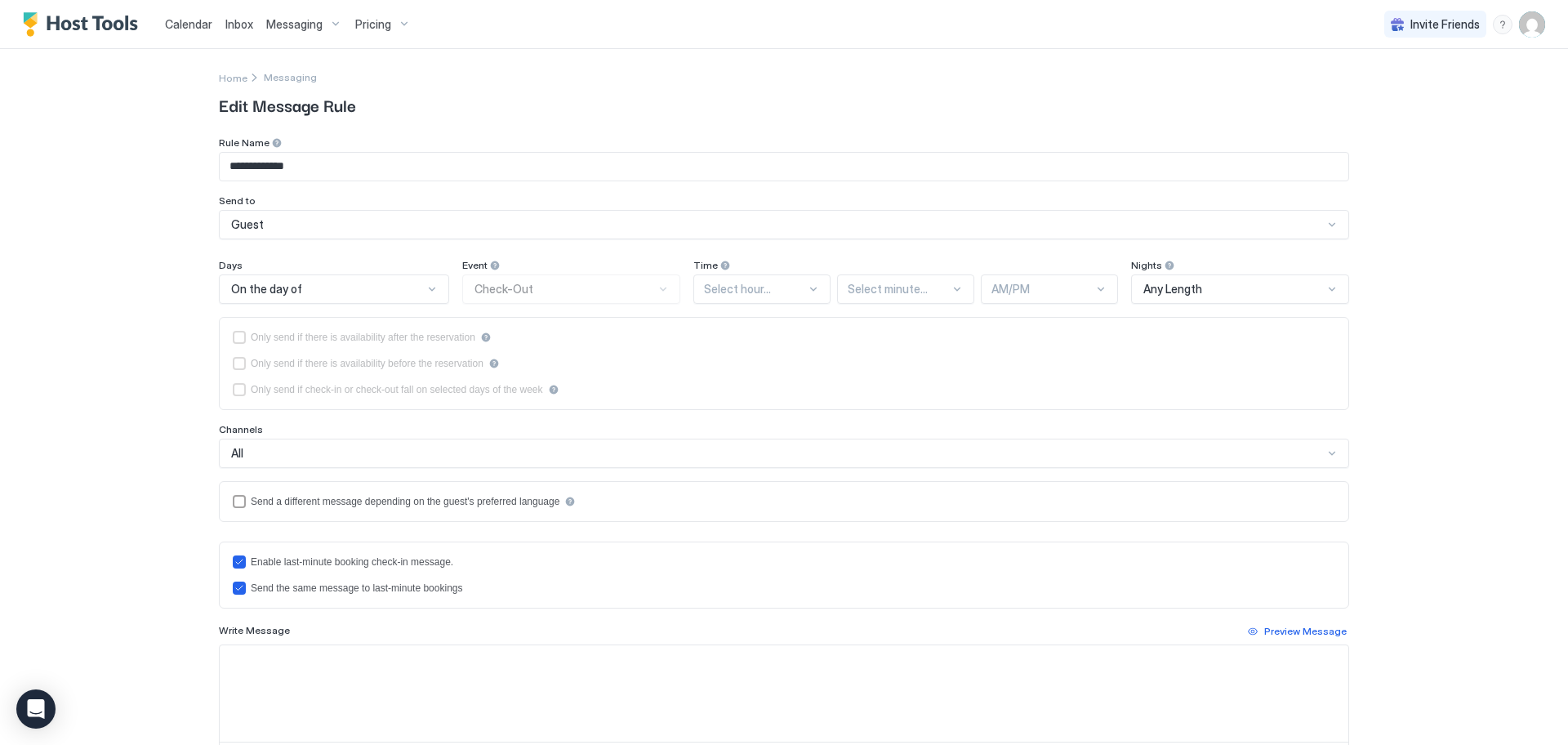
type input "**********"
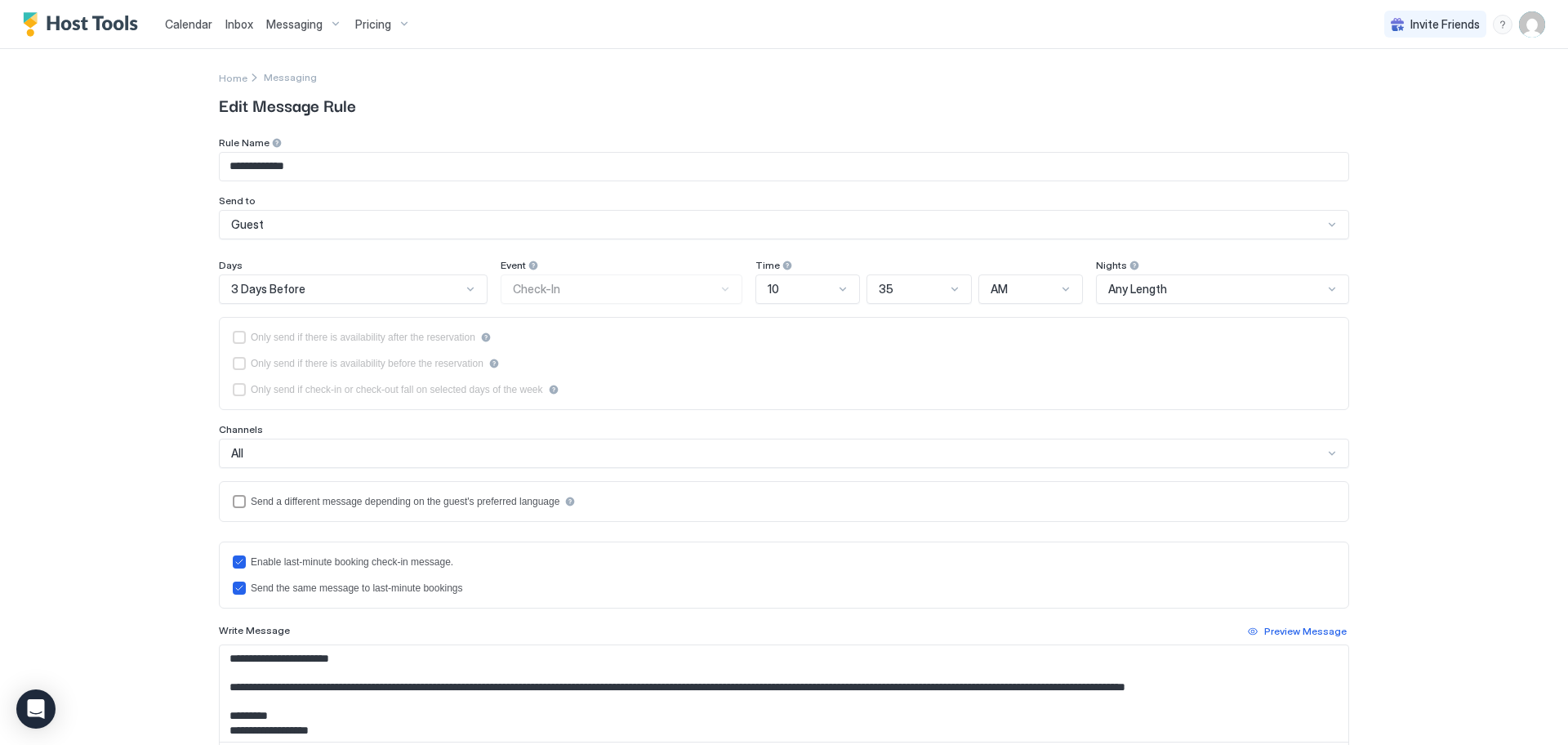
scroll to position [265, 0]
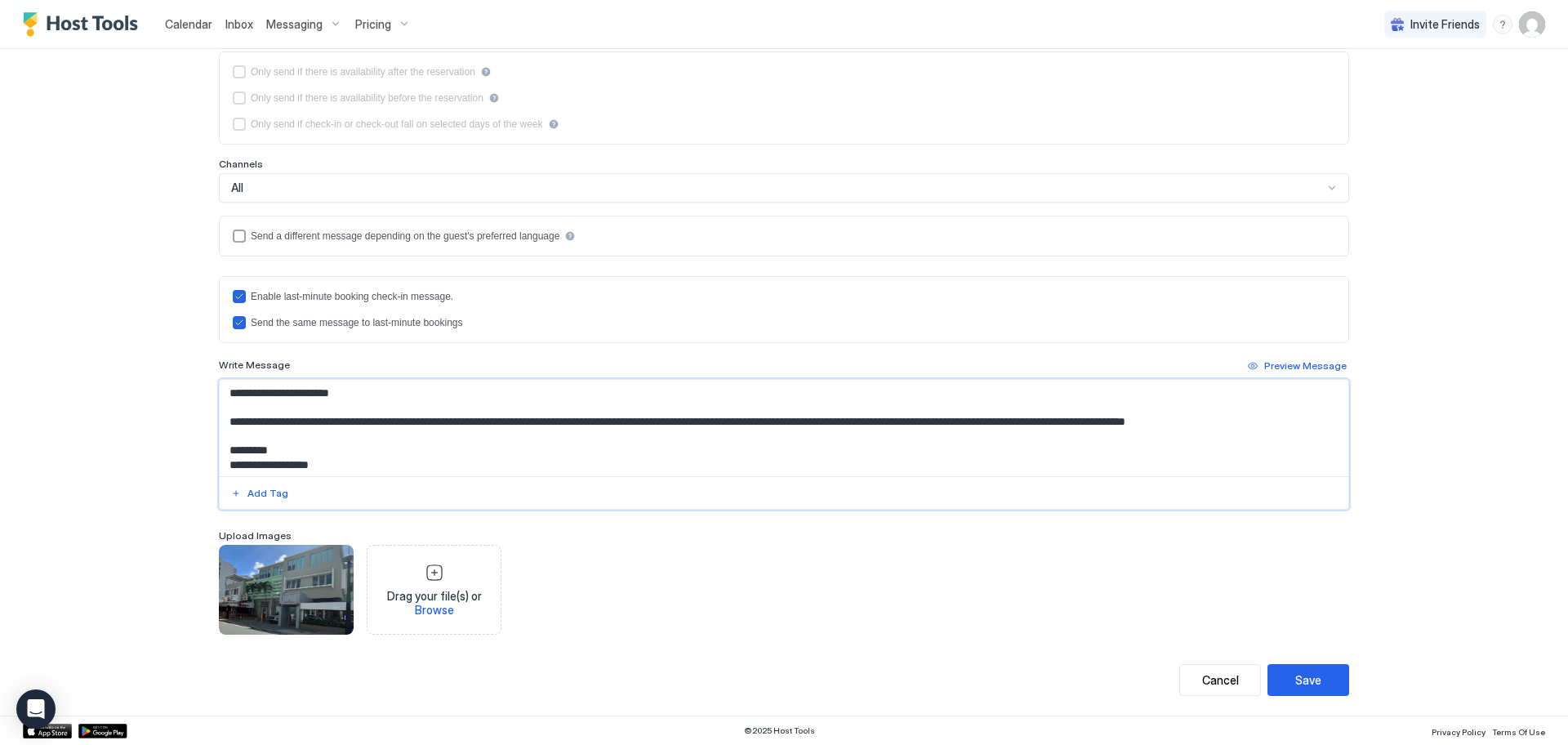
drag, startPoint x: 224, startPoint y: 393, endPoint x: 237, endPoint y: 416, distance: 26.4
click at [243, 467] on textarea "Input Field" at bounding box center [784, 428] width 1128 height 96
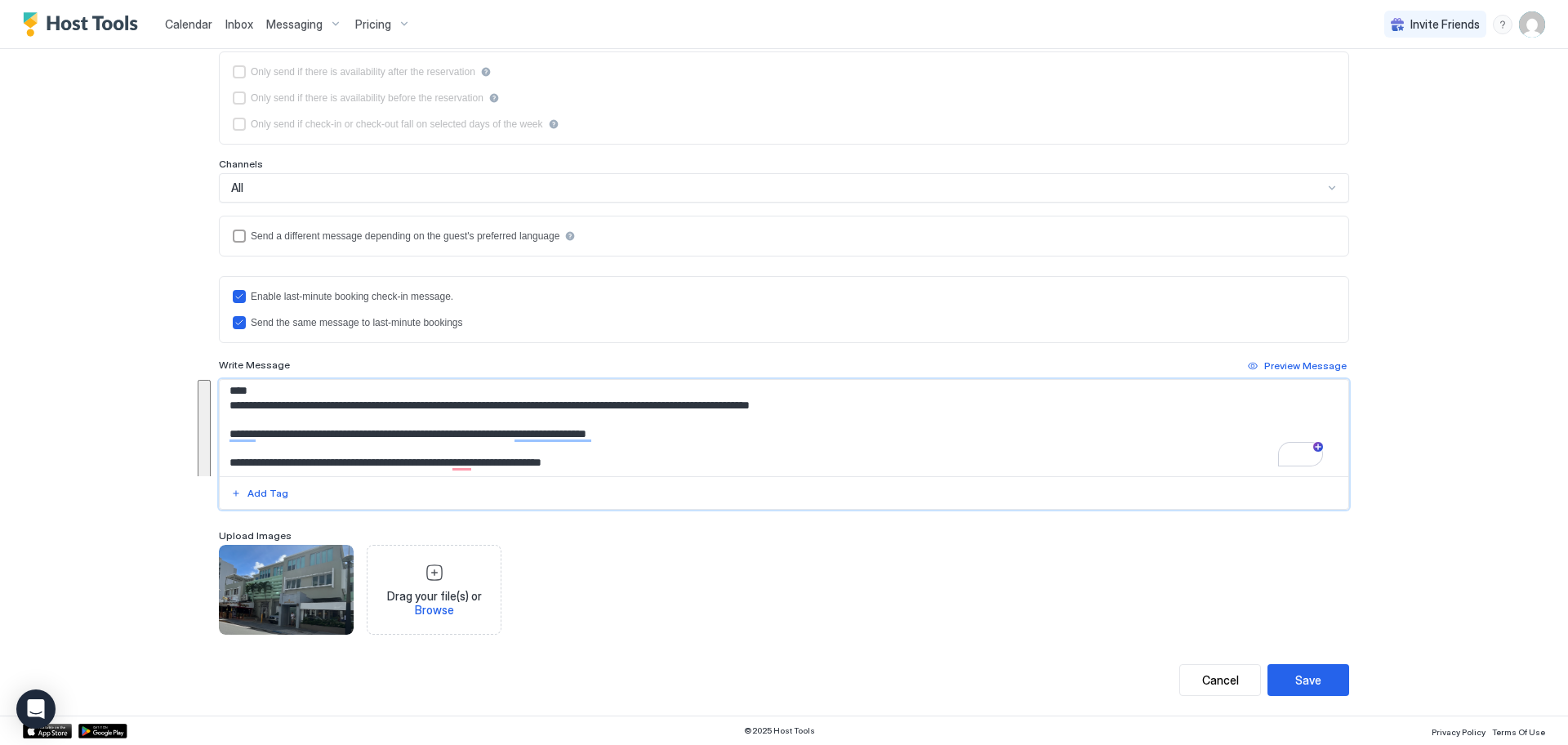
scroll to position [274, 0]
drag, startPoint x: 225, startPoint y: 392, endPoint x: 617, endPoint y: 459, distance: 397.7
click at [617, 459] on textarea "To enrich screen reader interactions, please activate Accessibility in Grammarl…" at bounding box center [784, 428] width 1128 height 96
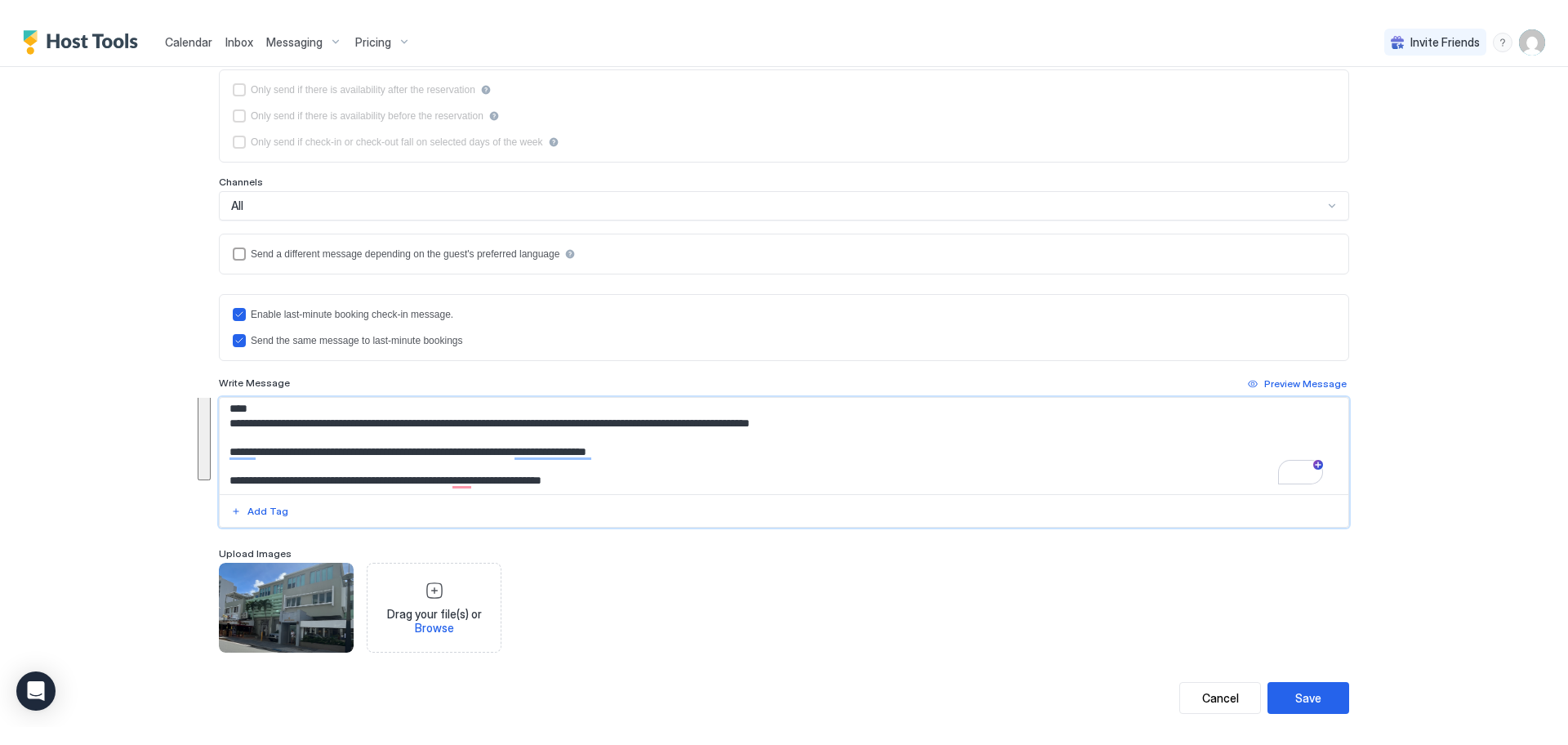
paste textarea "**********"
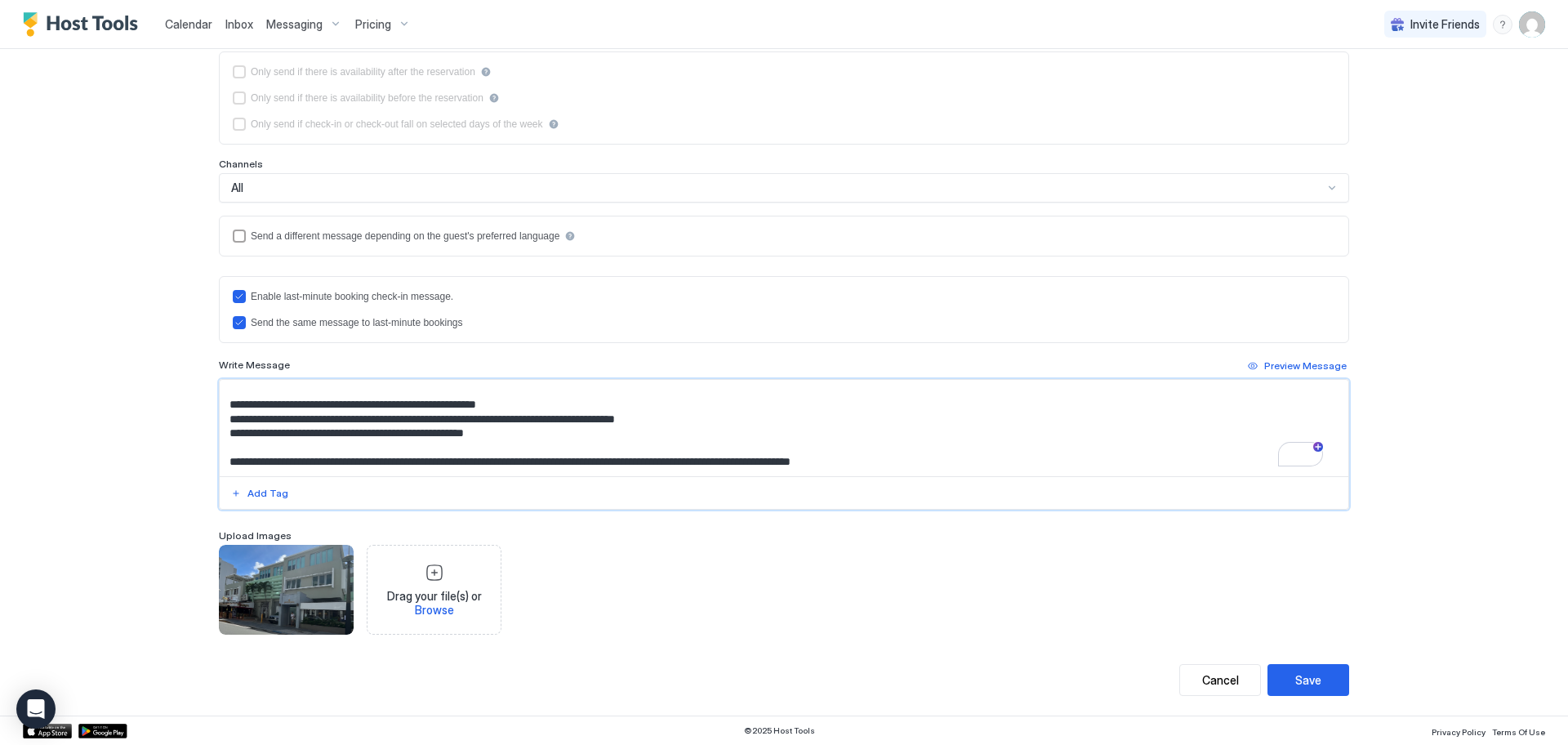
scroll to position [774, 0]
drag, startPoint x: 221, startPoint y: 395, endPoint x: 884, endPoint y: 463, distance: 666.5
click at [884, 463] on textarea "To enrich screen reader interactions, please activate Accessibility in Grammarl…" at bounding box center [784, 428] width 1128 height 96
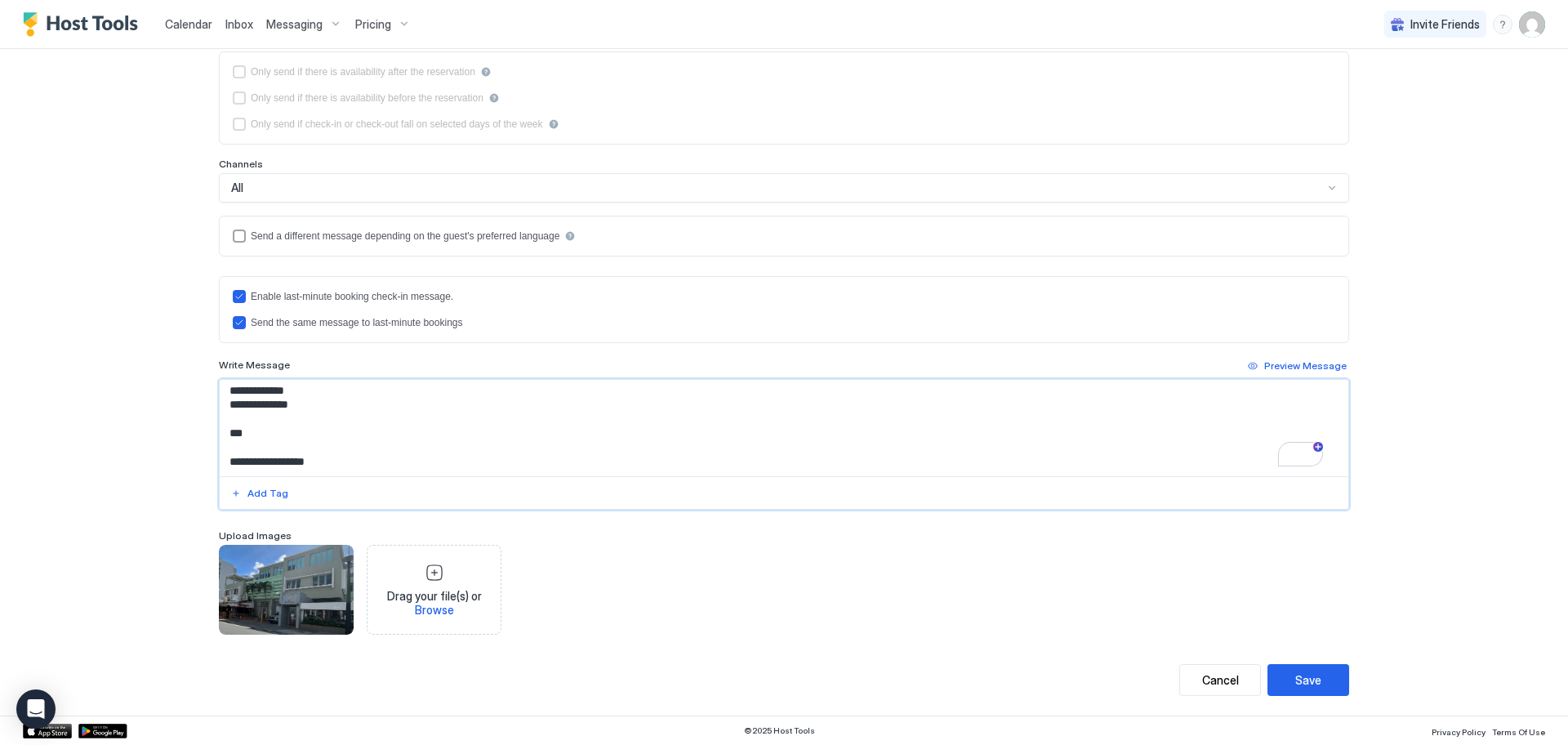
scroll to position [703, 0]
drag, startPoint x: 219, startPoint y: 400, endPoint x: 337, endPoint y: 443, distance: 125.6
click at [337, 443] on textarea "To enrich screen reader interactions, please activate Accessibility in Grammarl…" at bounding box center [784, 428] width 1128 height 96
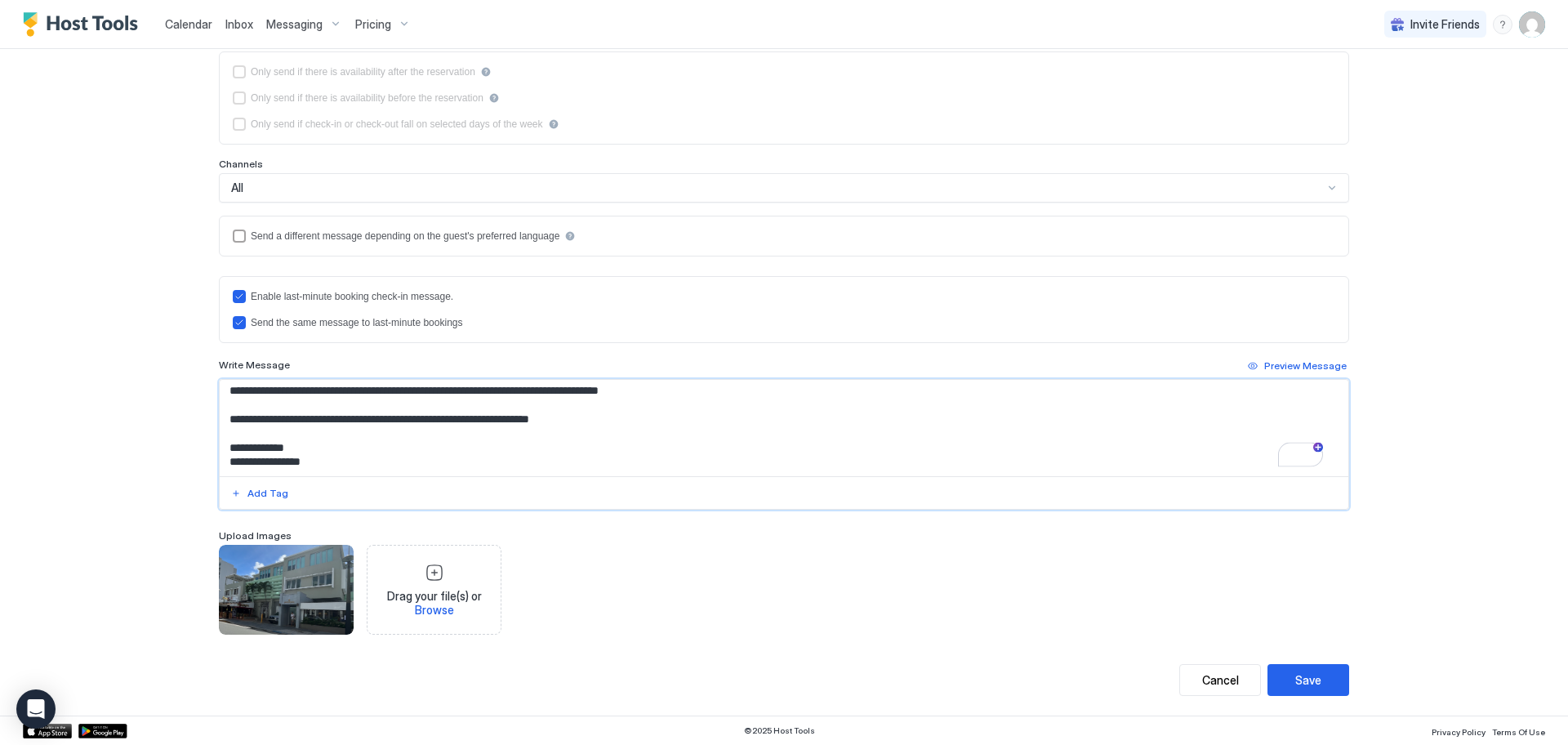
scroll to position [0, 0]
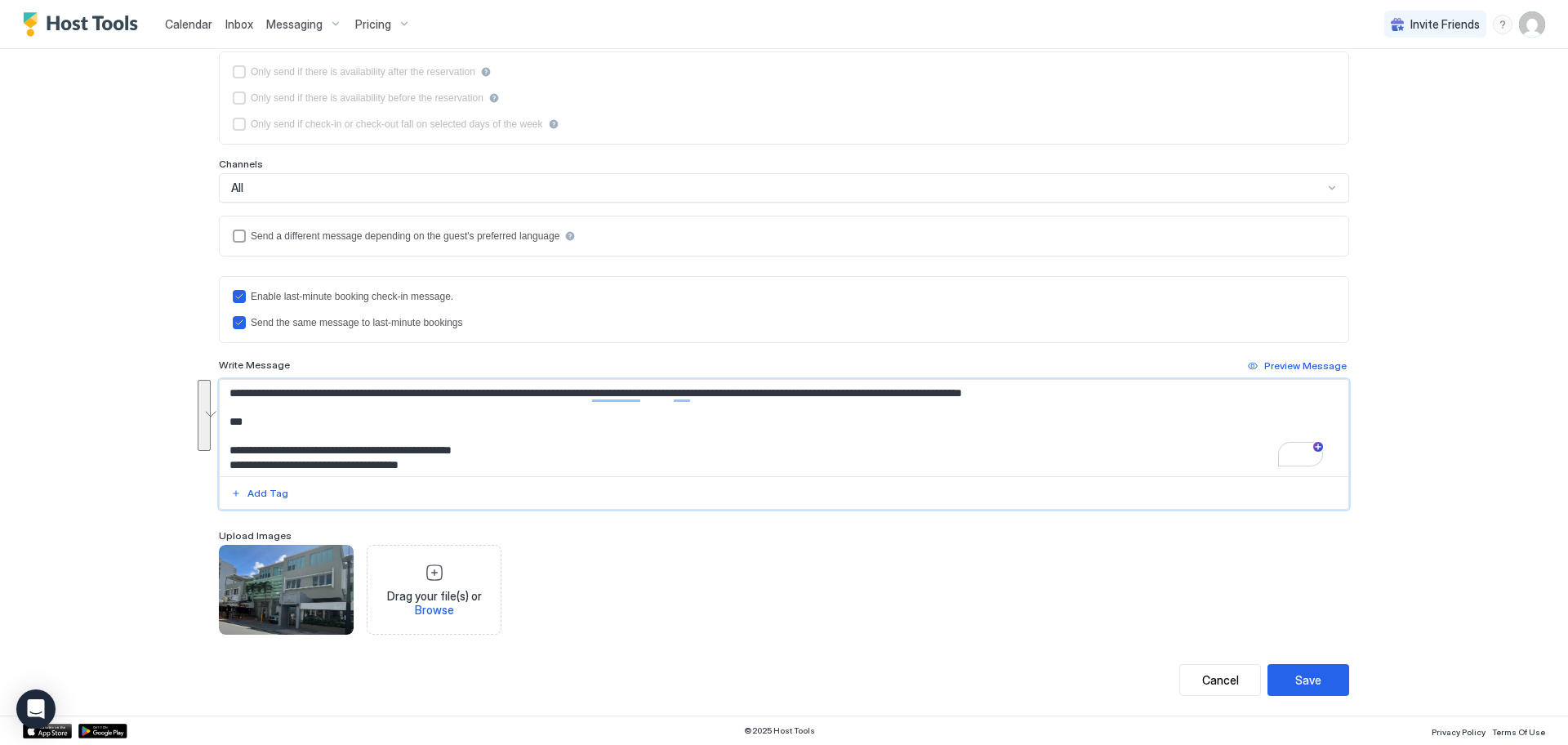
drag, startPoint x: 222, startPoint y: 392, endPoint x: 508, endPoint y: 448, distance: 291.4
click at [512, 449] on textarea "To enrich screen reader interactions, please activate Accessibility in Grammarl…" at bounding box center [784, 428] width 1128 height 96
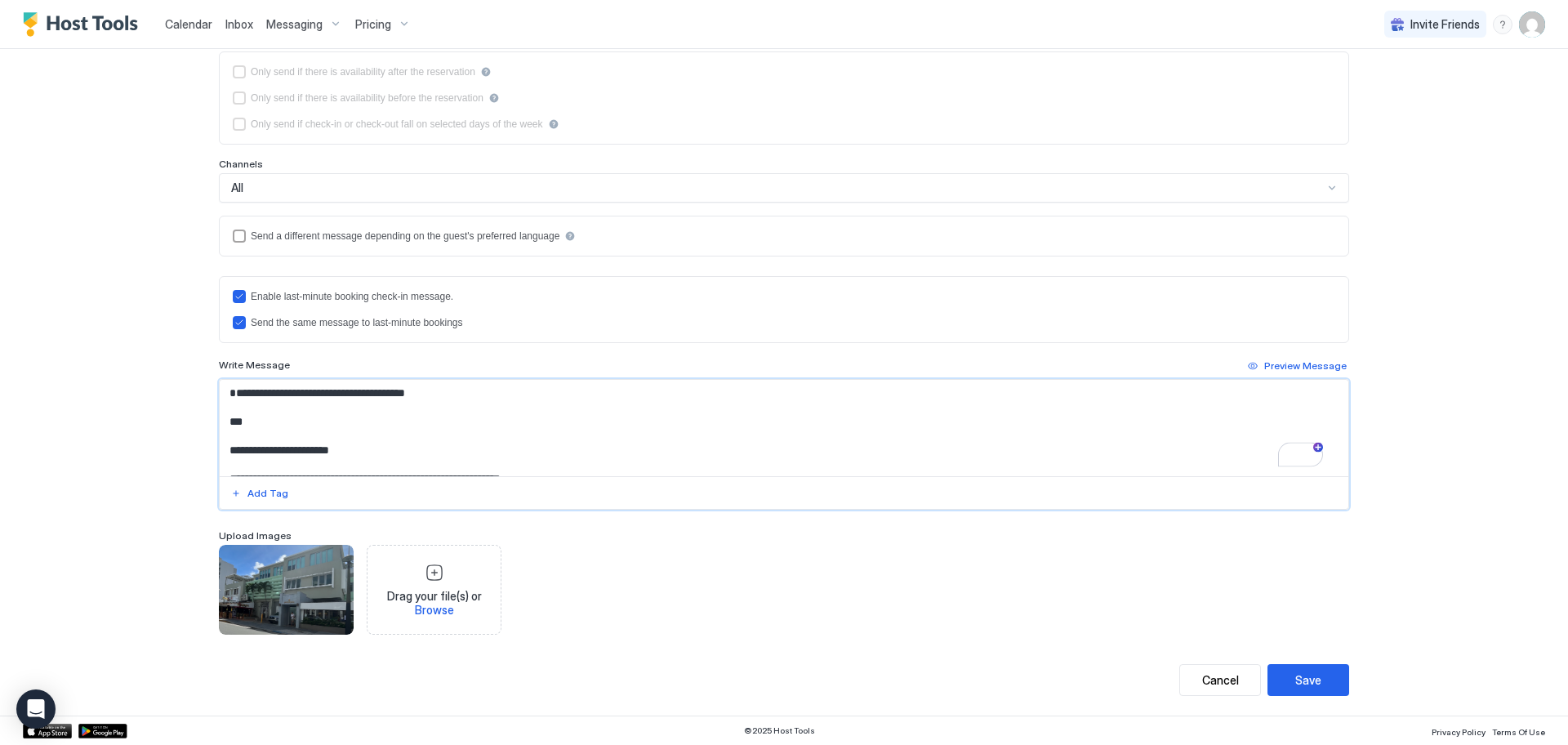
drag, startPoint x: 307, startPoint y: 436, endPoint x: 184, endPoint y: 436, distance: 123.0
click at [185, 436] on div "**********" at bounding box center [784, 372] width 1568 height 745
drag, startPoint x: 233, startPoint y: 431, endPoint x: 306, endPoint y: 438, distance: 73.3
click at [306, 438] on textarea "To enrich screen reader interactions, please activate Accessibility in Grammarl…" at bounding box center [784, 428] width 1128 height 96
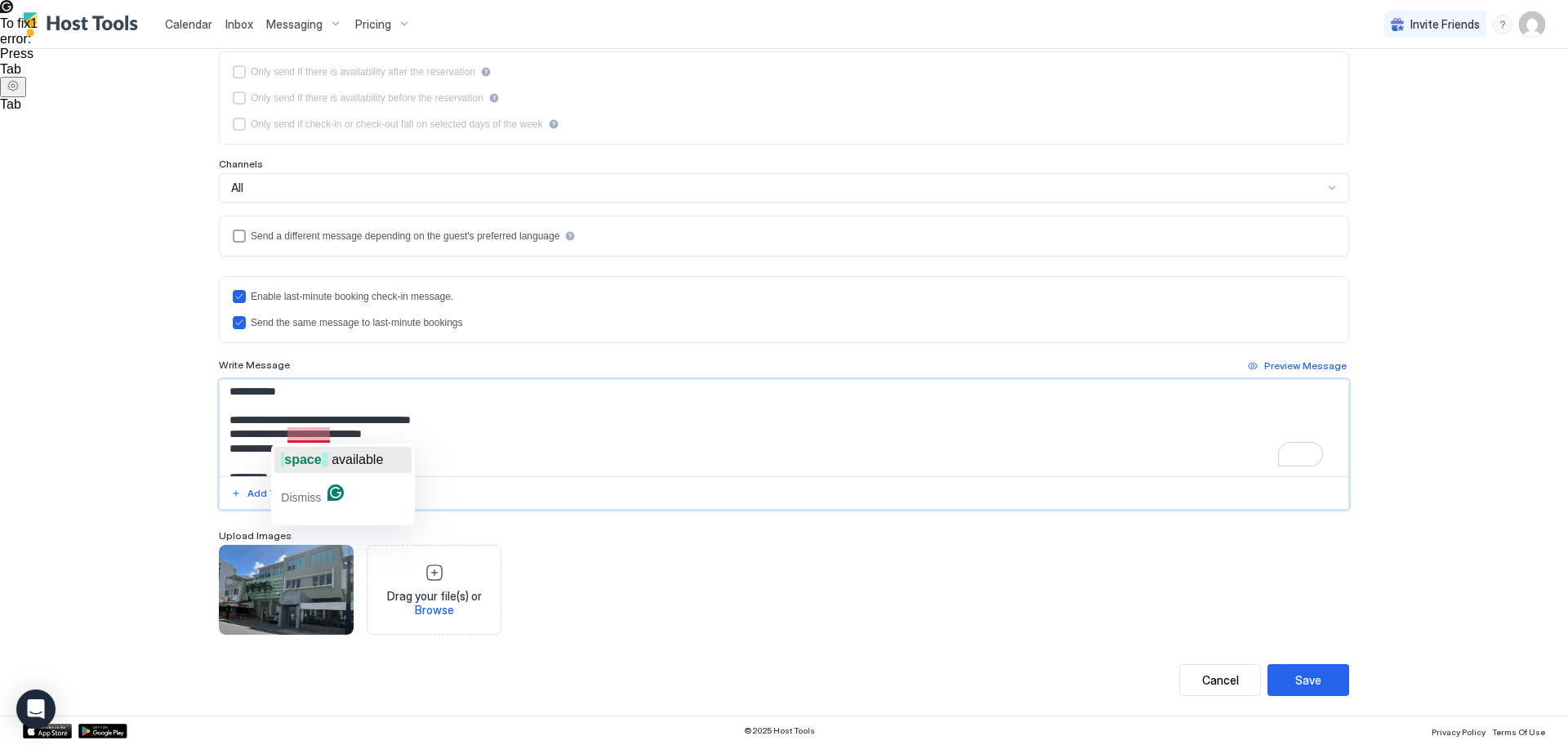
click at [307, 456] on span "space" at bounding box center [302, 459] width 37 height 14
click at [355, 433] on textarea "To enrich screen reader interactions, please activate Accessibility in Grammarl…" at bounding box center [784, 428] width 1128 height 96
click at [358, 461] on span "available" at bounding box center [337, 459] width 51 height 14
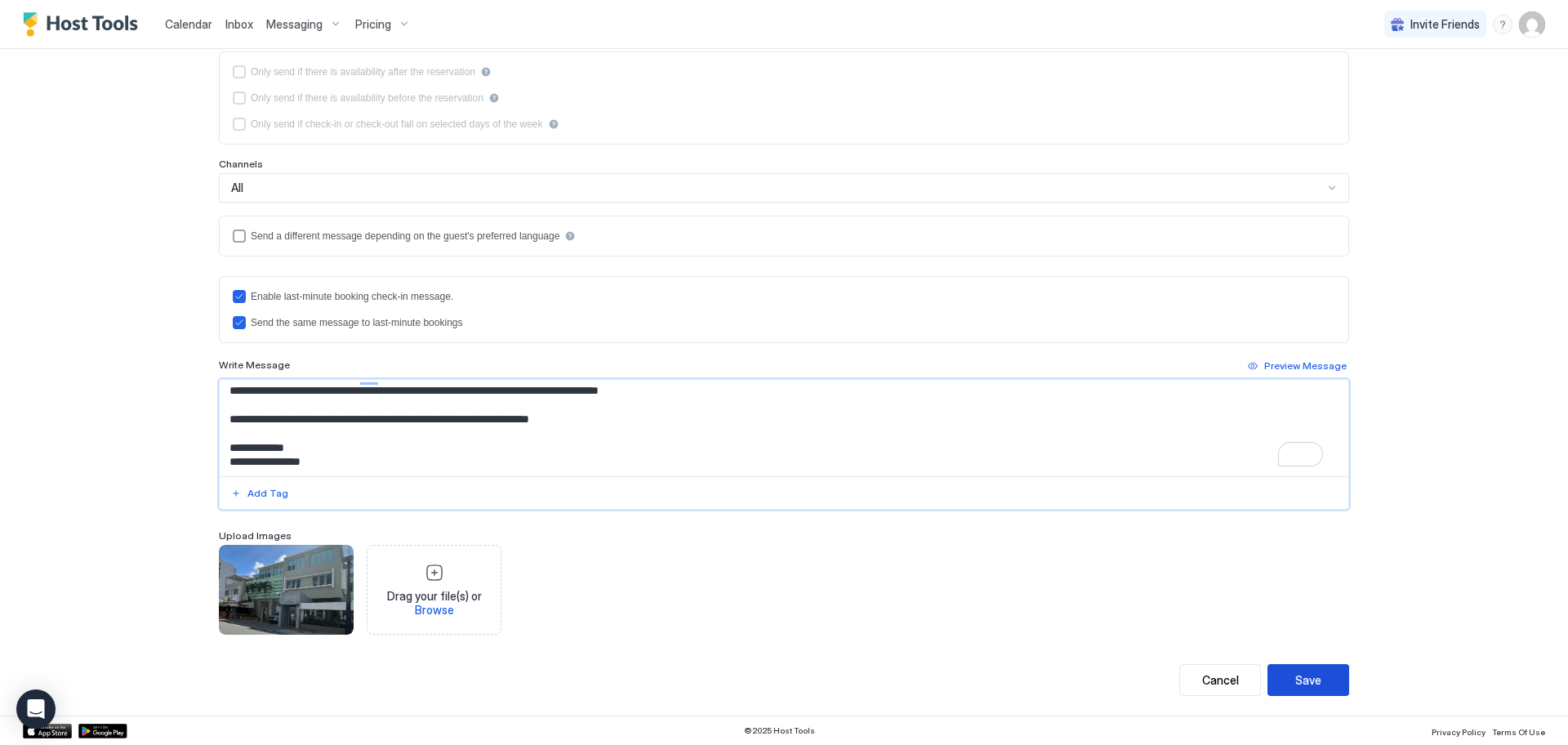
type textarea "**********"
click at [1316, 677] on button "Save" at bounding box center [1308, 679] width 82 height 32
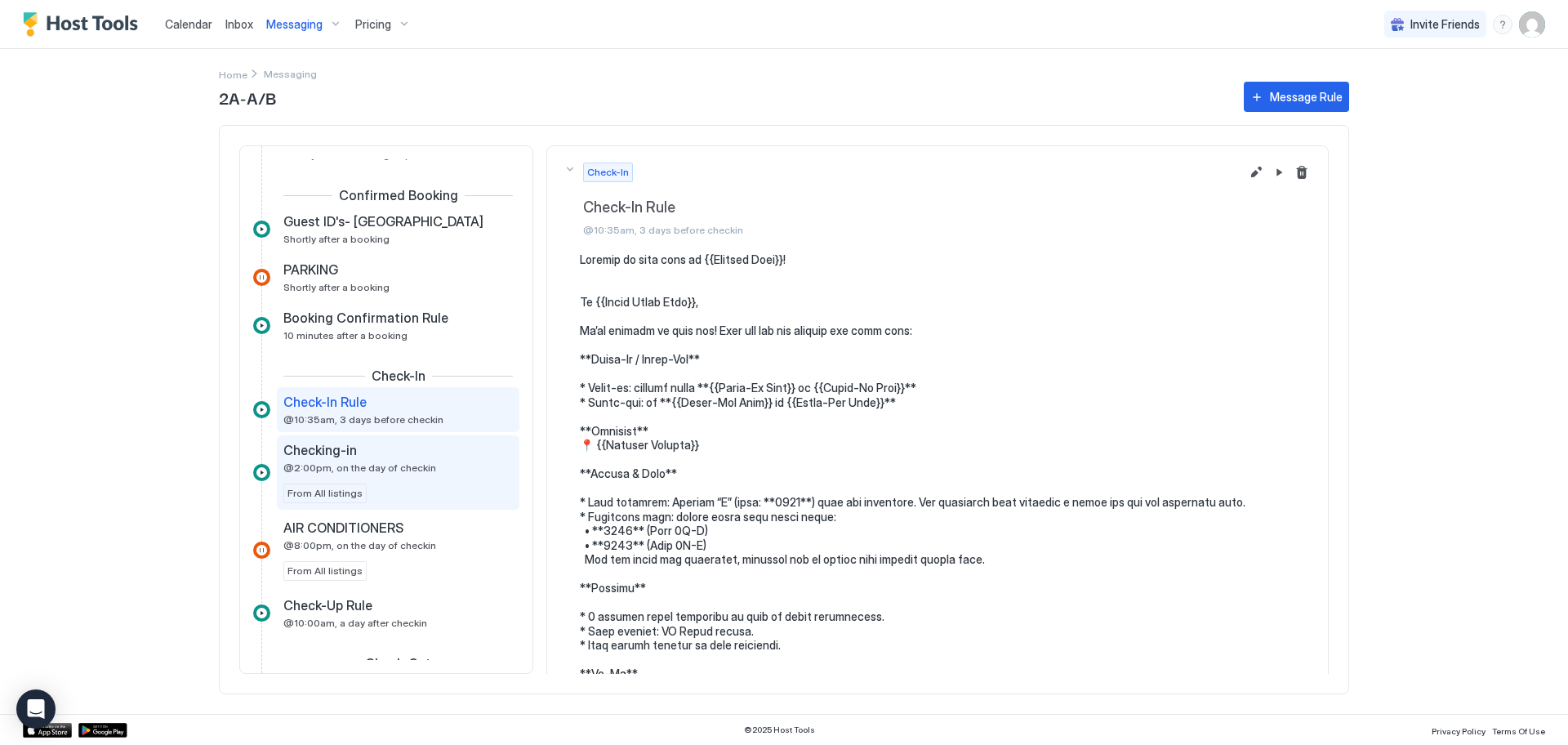
click at [351, 459] on div "Checking-in @2:00pm, on the day of checkin" at bounding box center [386, 457] width 206 height 32
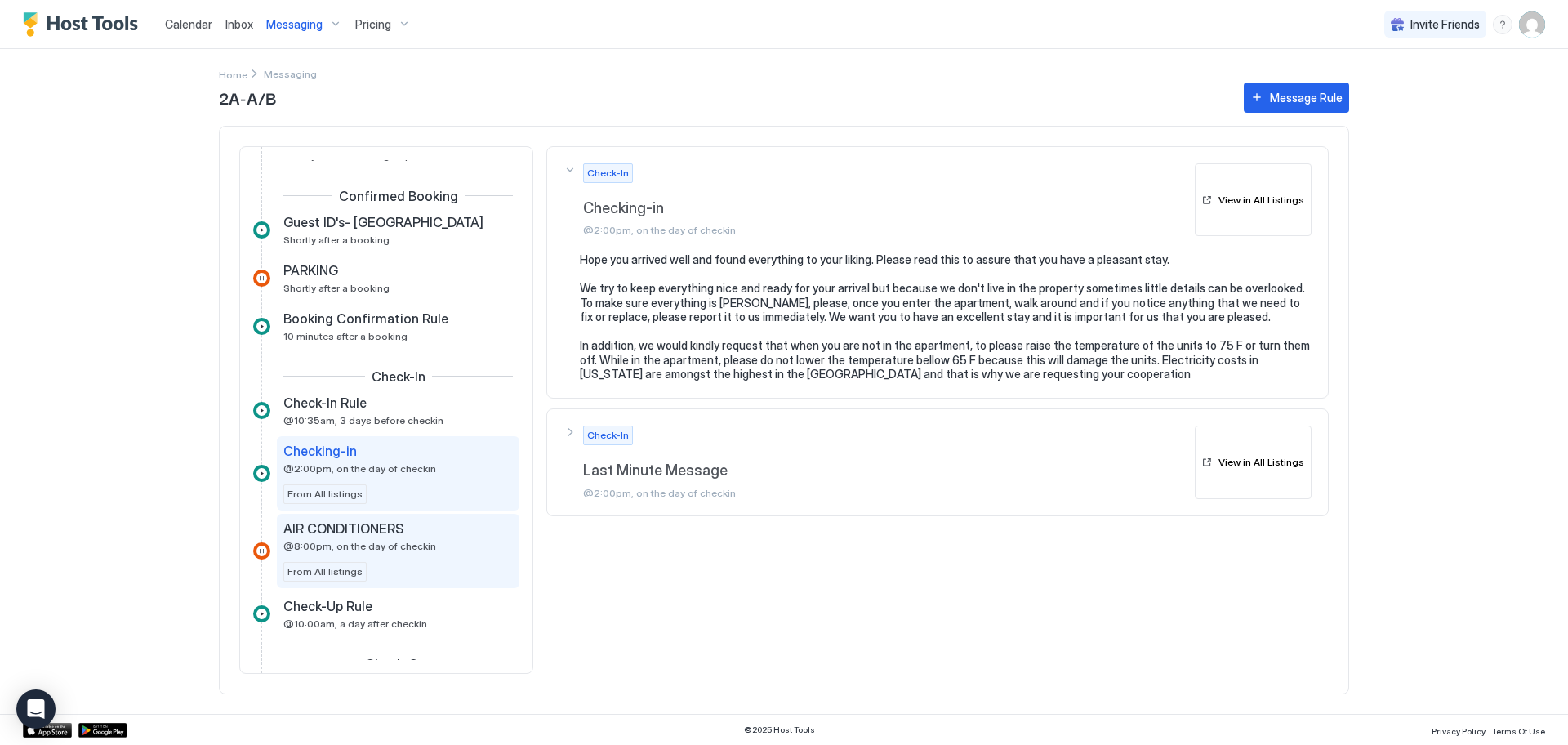
click at [434, 556] on div "AIR CONDITIONERS @8:00pm, on the day of checkin From All listings" at bounding box center [397, 551] width 229 height 61
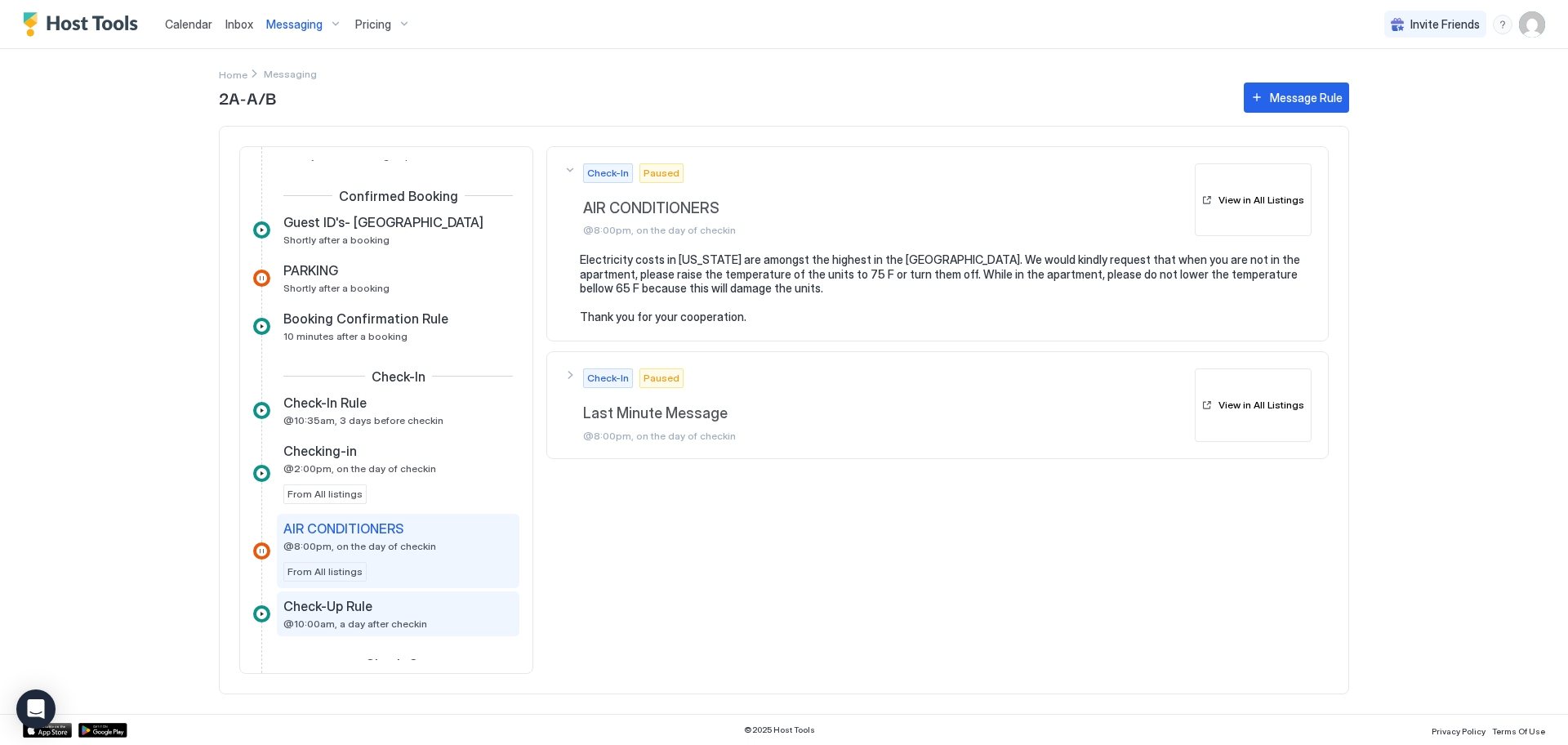
click at [414, 608] on div "Check-Up Rule" at bounding box center [386, 605] width 206 height 16
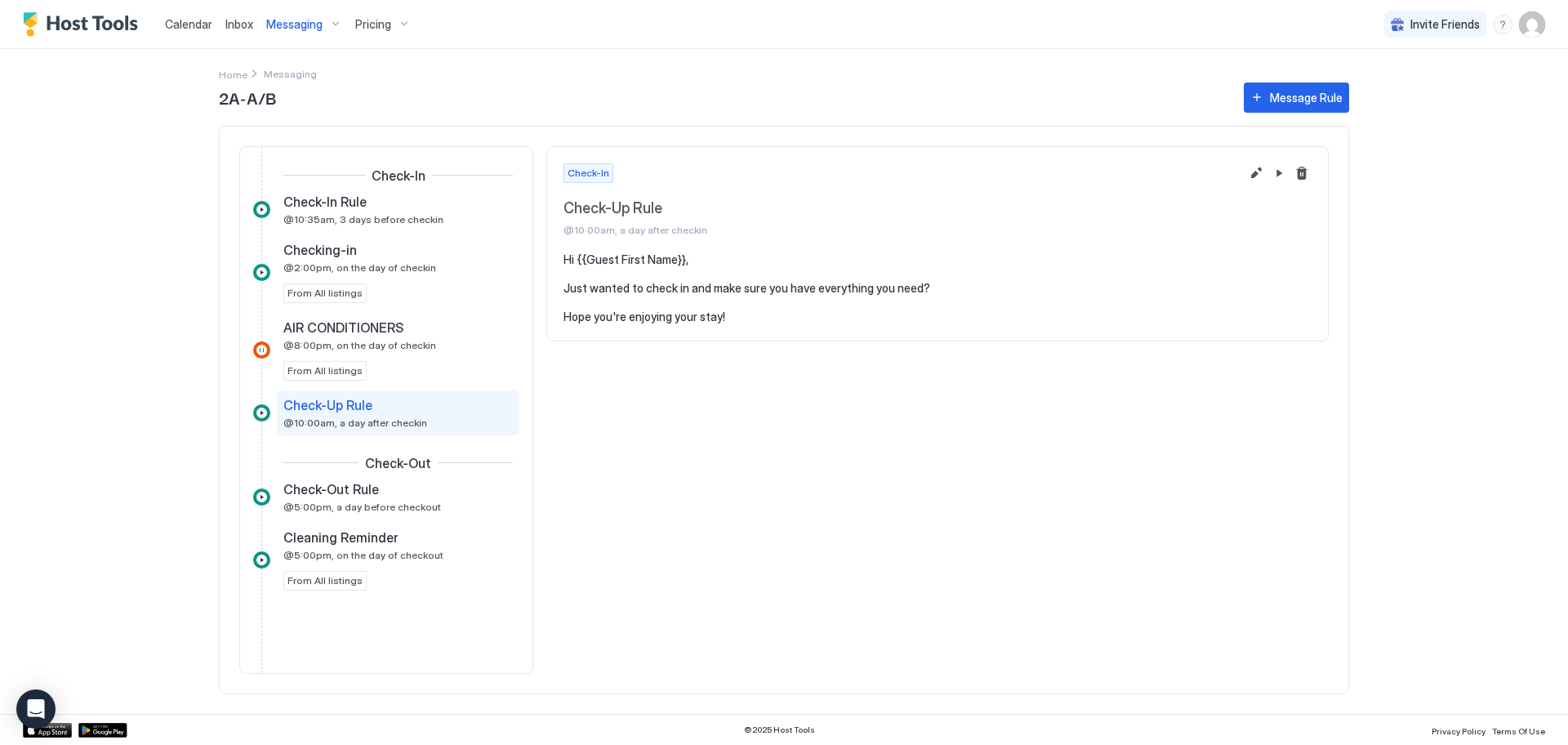
scroll to position [356, 0]
click at [397, 513] on span "@5:00pm, a day before checkout" at bounding box center [361, 508] width 158 height 12
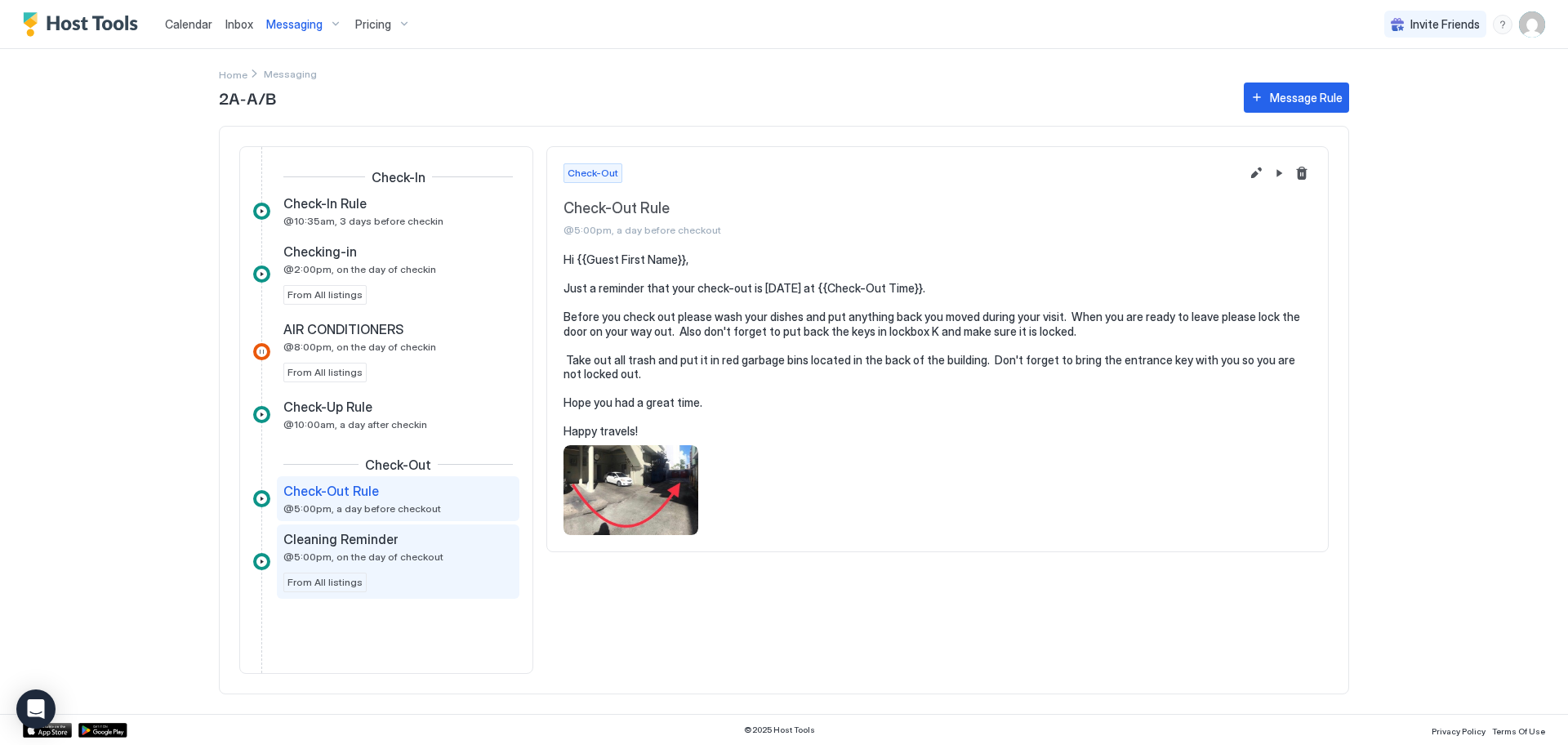
click at [401, 560] on span "@5:00pm, on the day of checkout" at bounding box center [363, 557] width 160 height 12
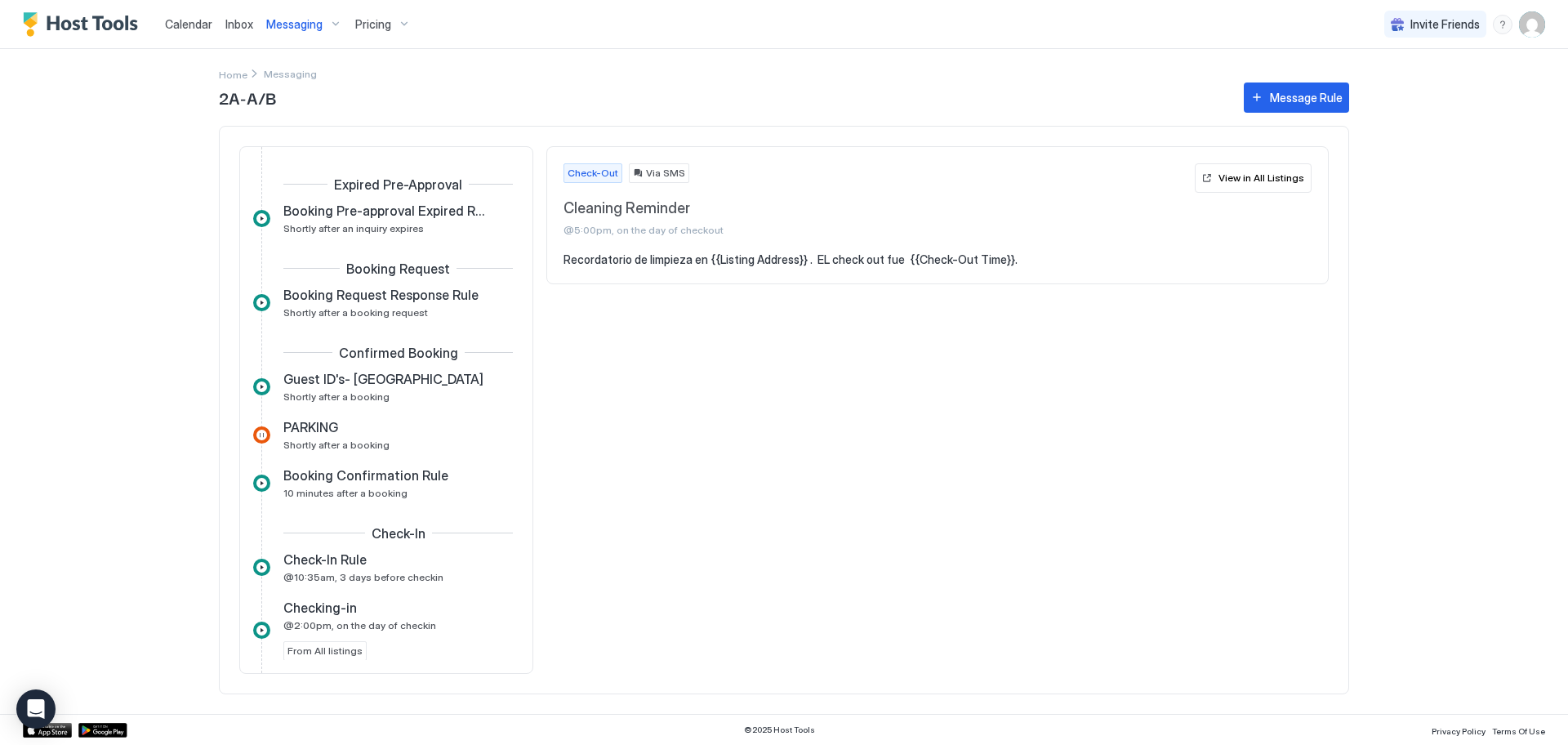
click at [302, 22] on span "Messaging" at bounding box center [294, 24] width 56 height 14
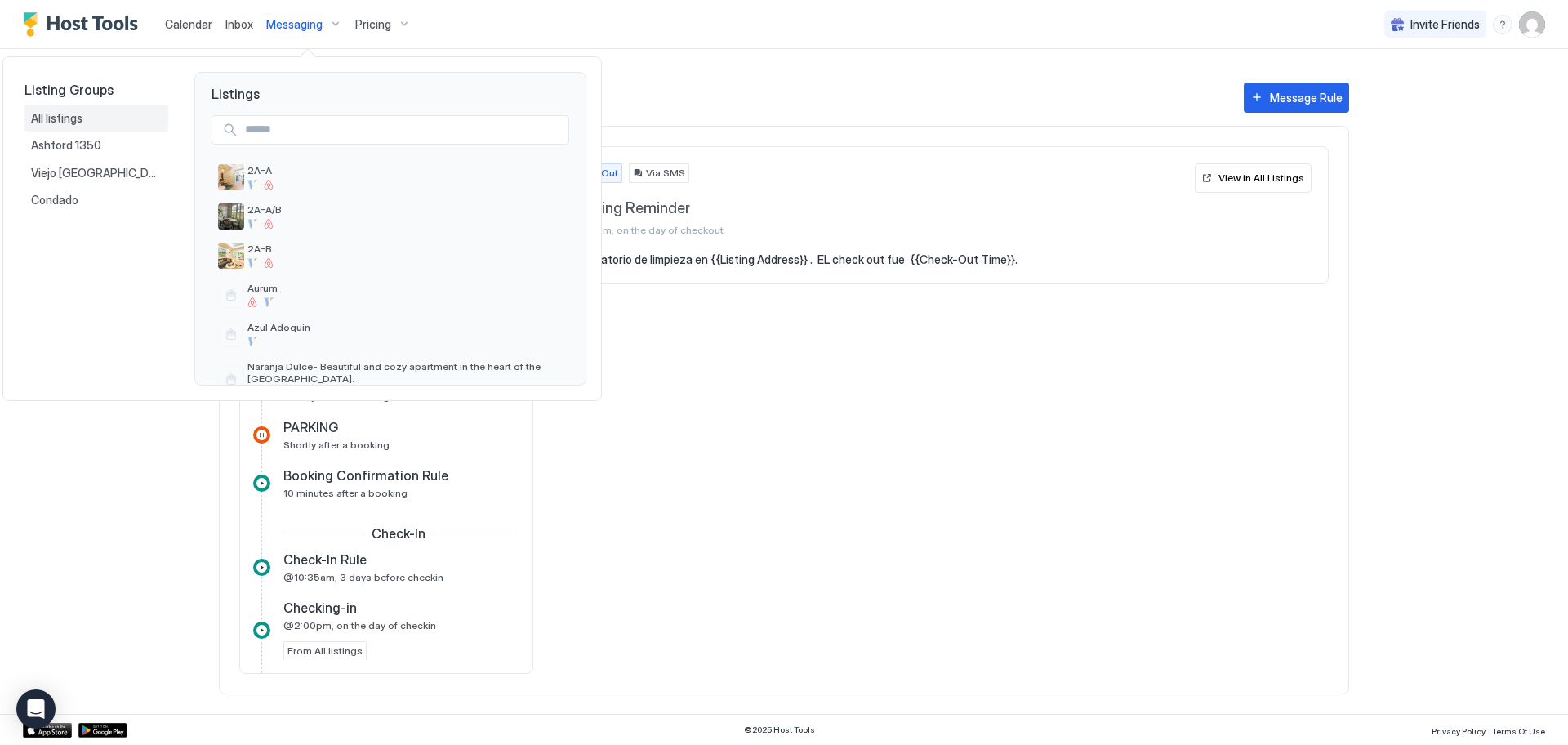
click at [67, 118] on span "All listings" at bounding box center [57, 118] width 54 height 14
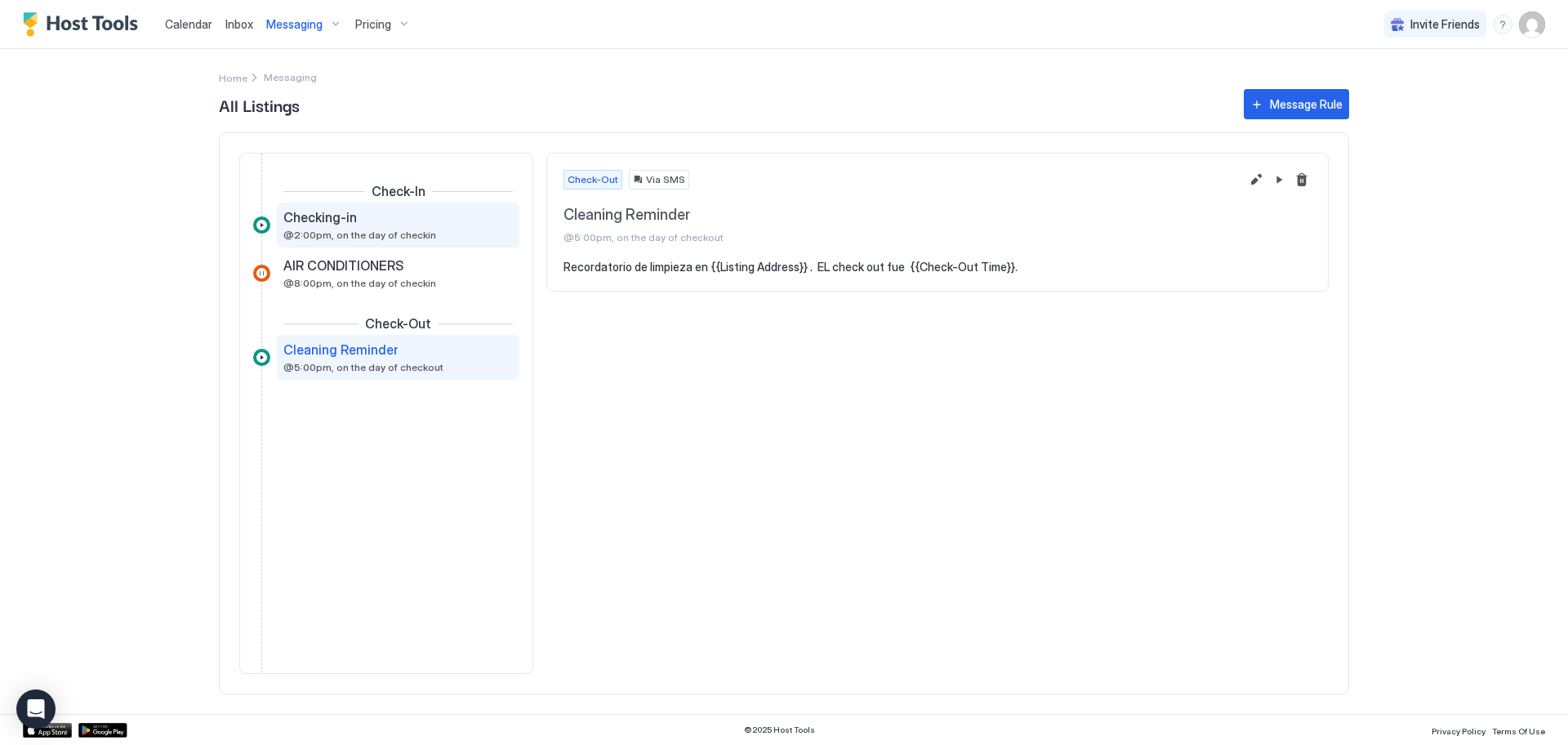
click at [323, 219] on span "Checking-in" at bounding box center [320, 217] width 73 height 16
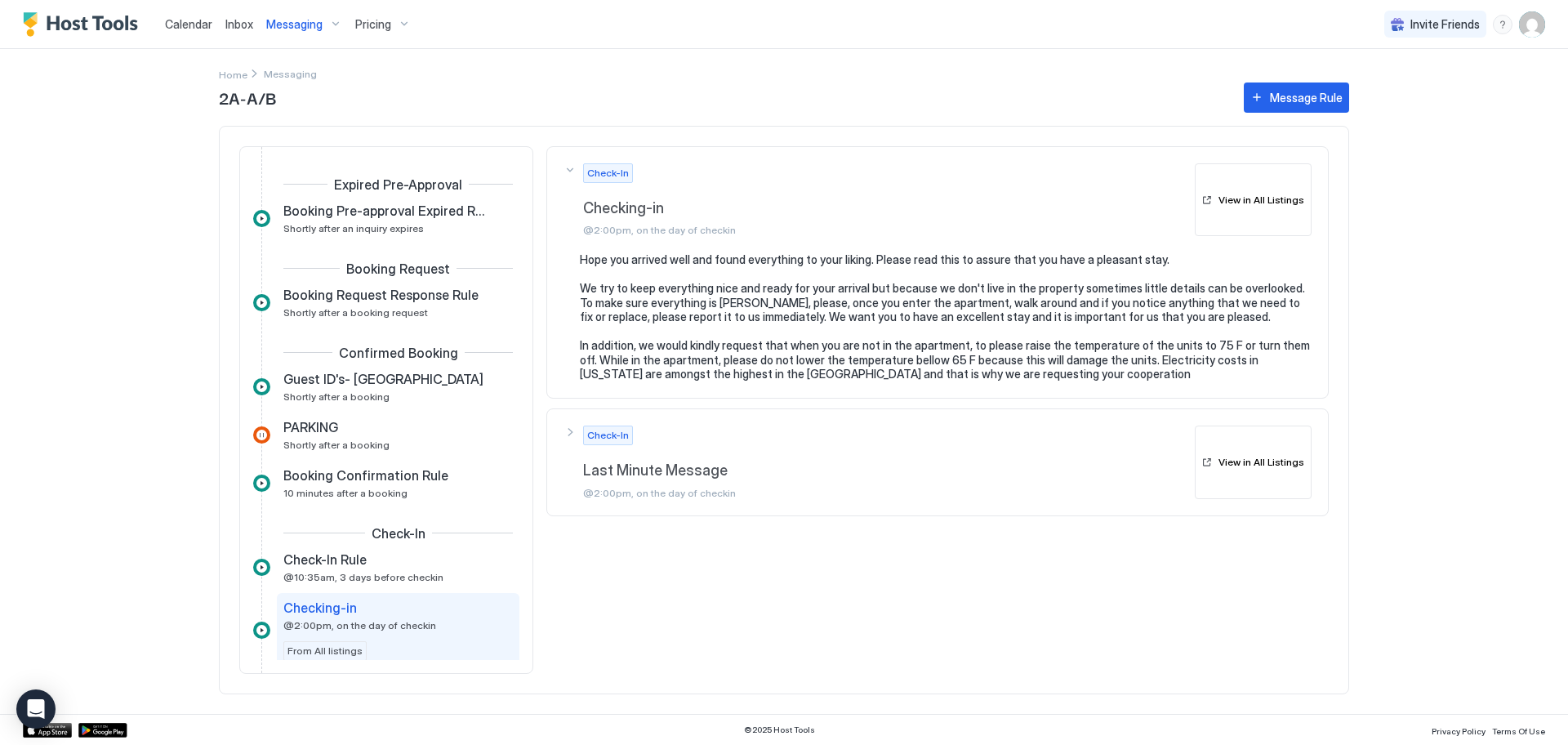
click at [283, 24] on span "Messaging" at bounding box center [294, 24] width 56 height 14
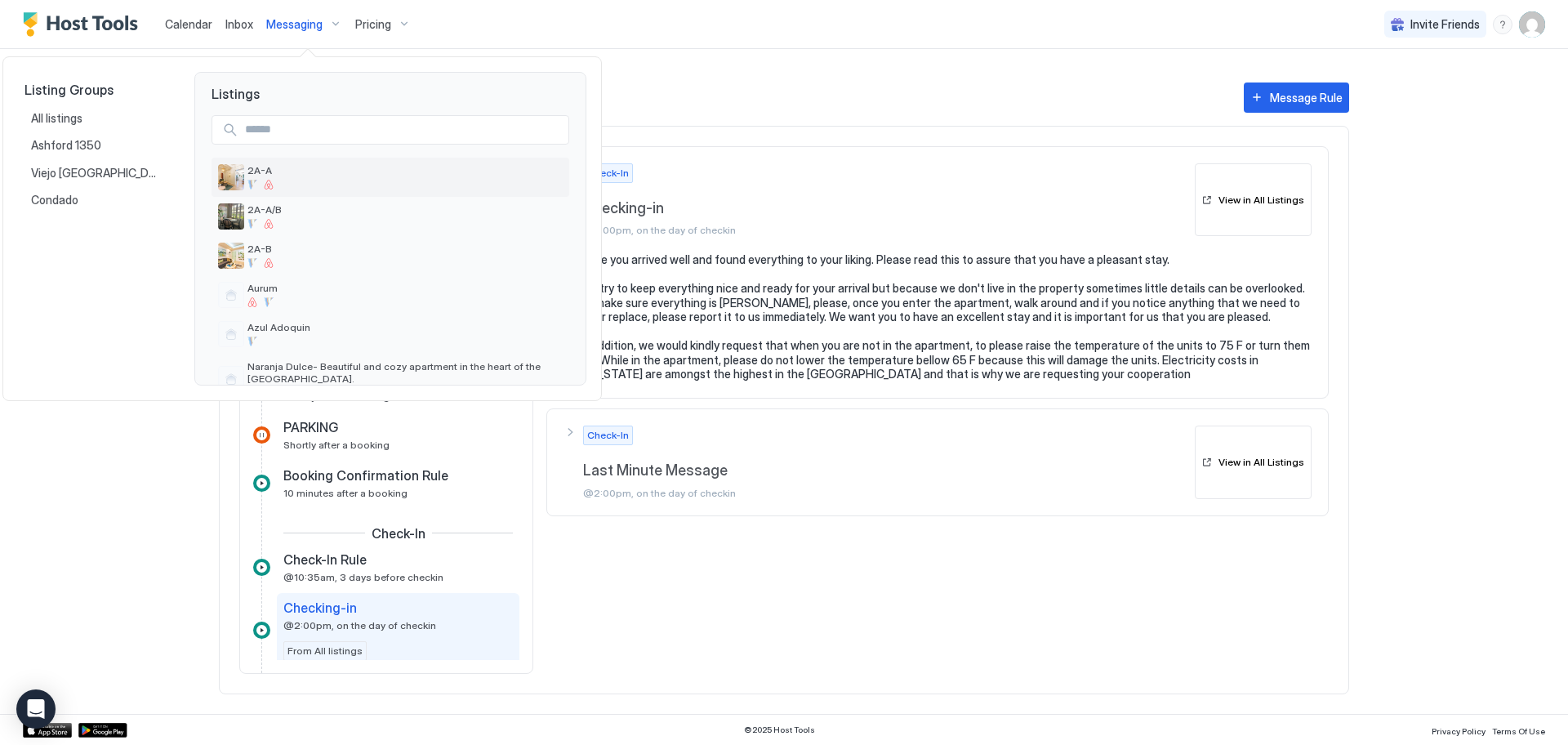
click at [283, 172] on span "2A-A" at bounding box center [405, 170] width 315 height 12
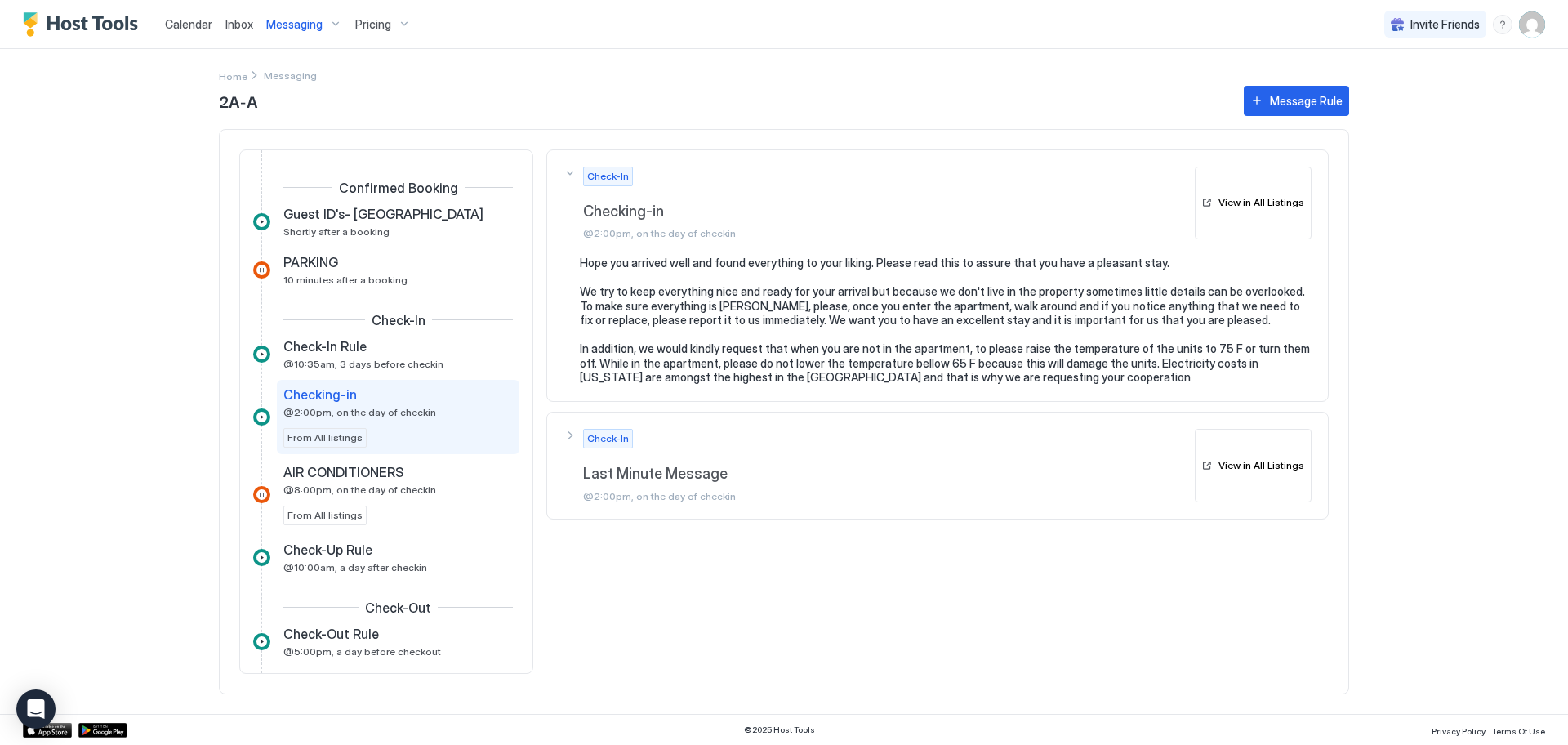
scroll to position [5, 0]
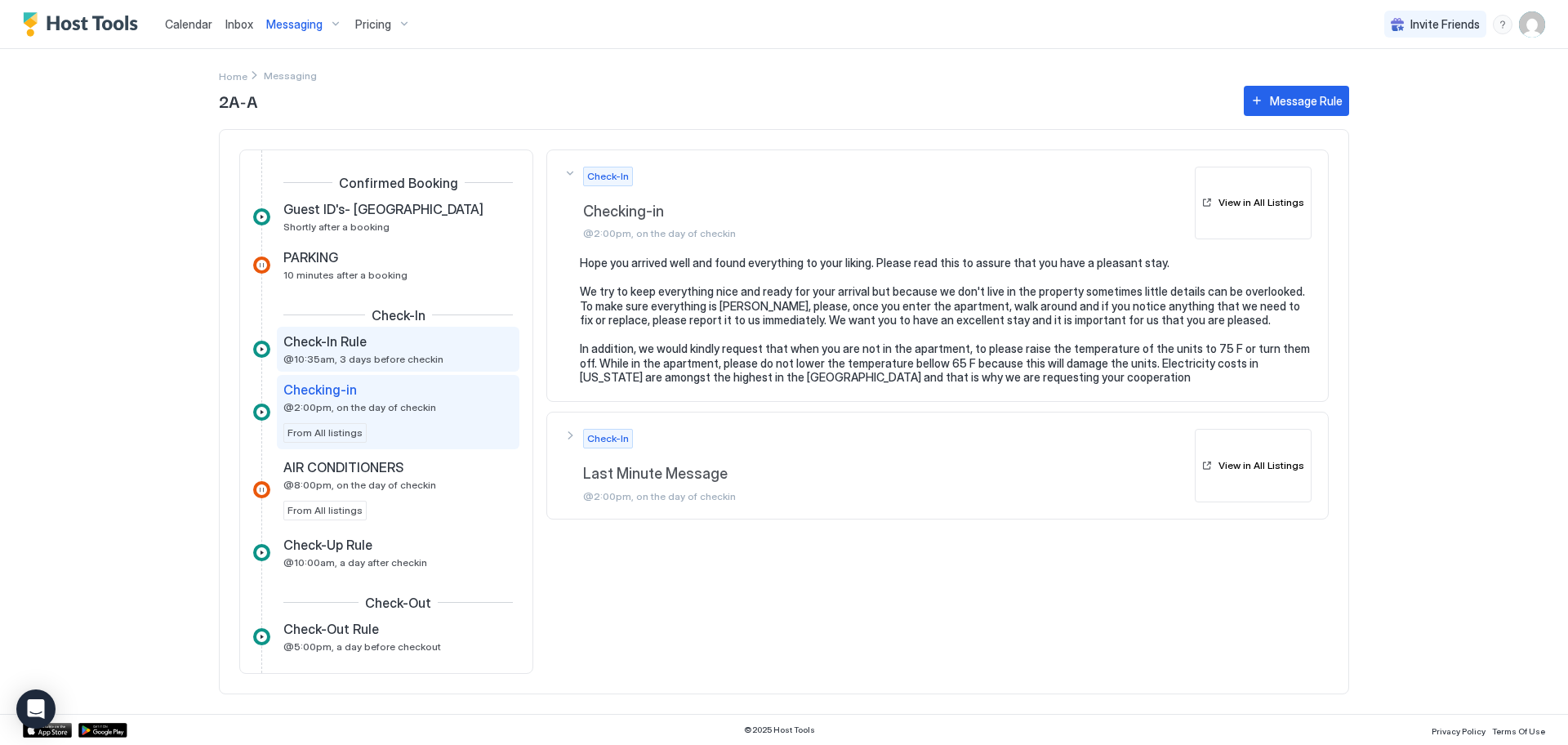
click at [355, 349] on div "Check-In Rule @10:35am, 3 days before checkin" at bounding box center [386, 349] width 206 height 32
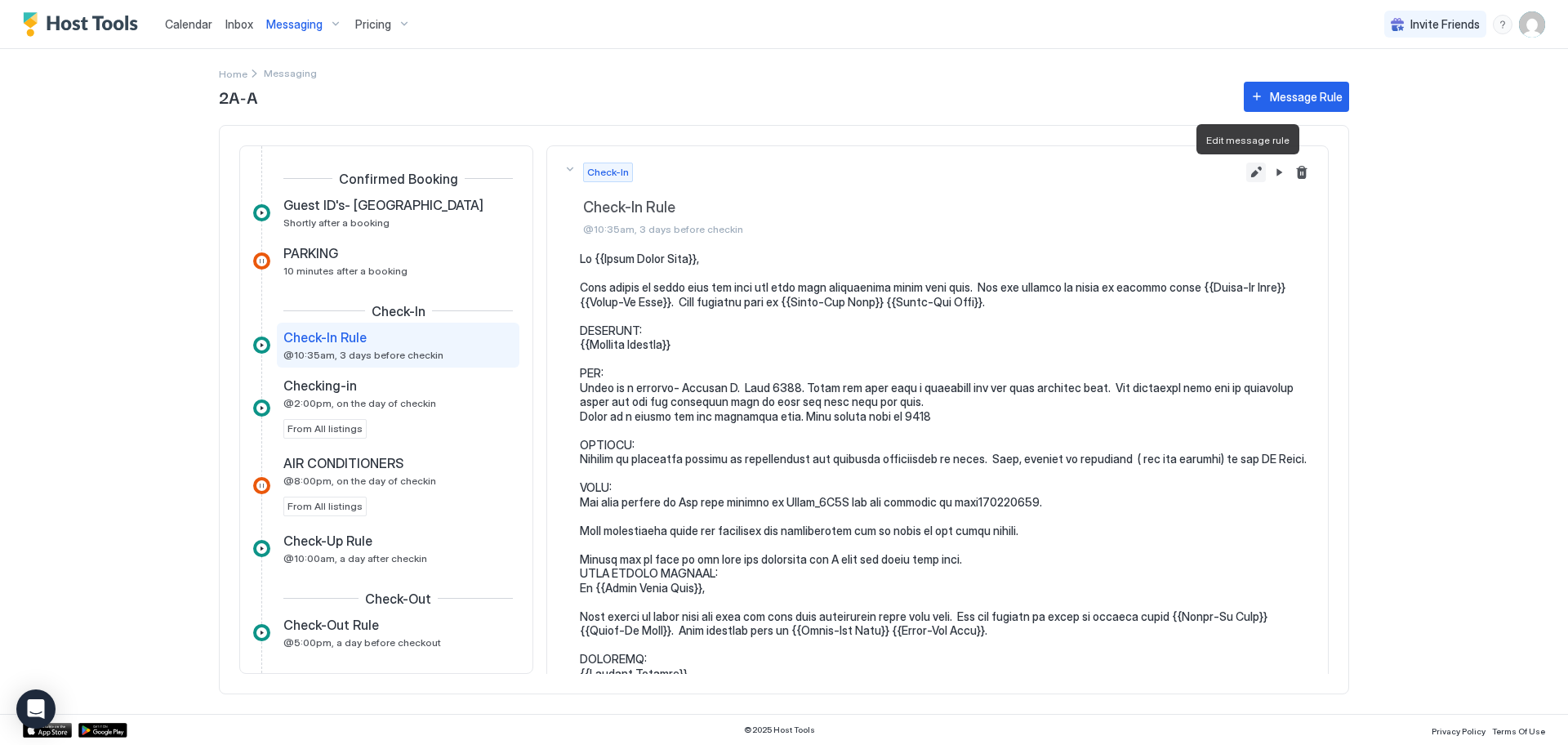
click at [1251, 176] on button "Edit message rule" at bounding box center [1255, 172] width 20 height 20
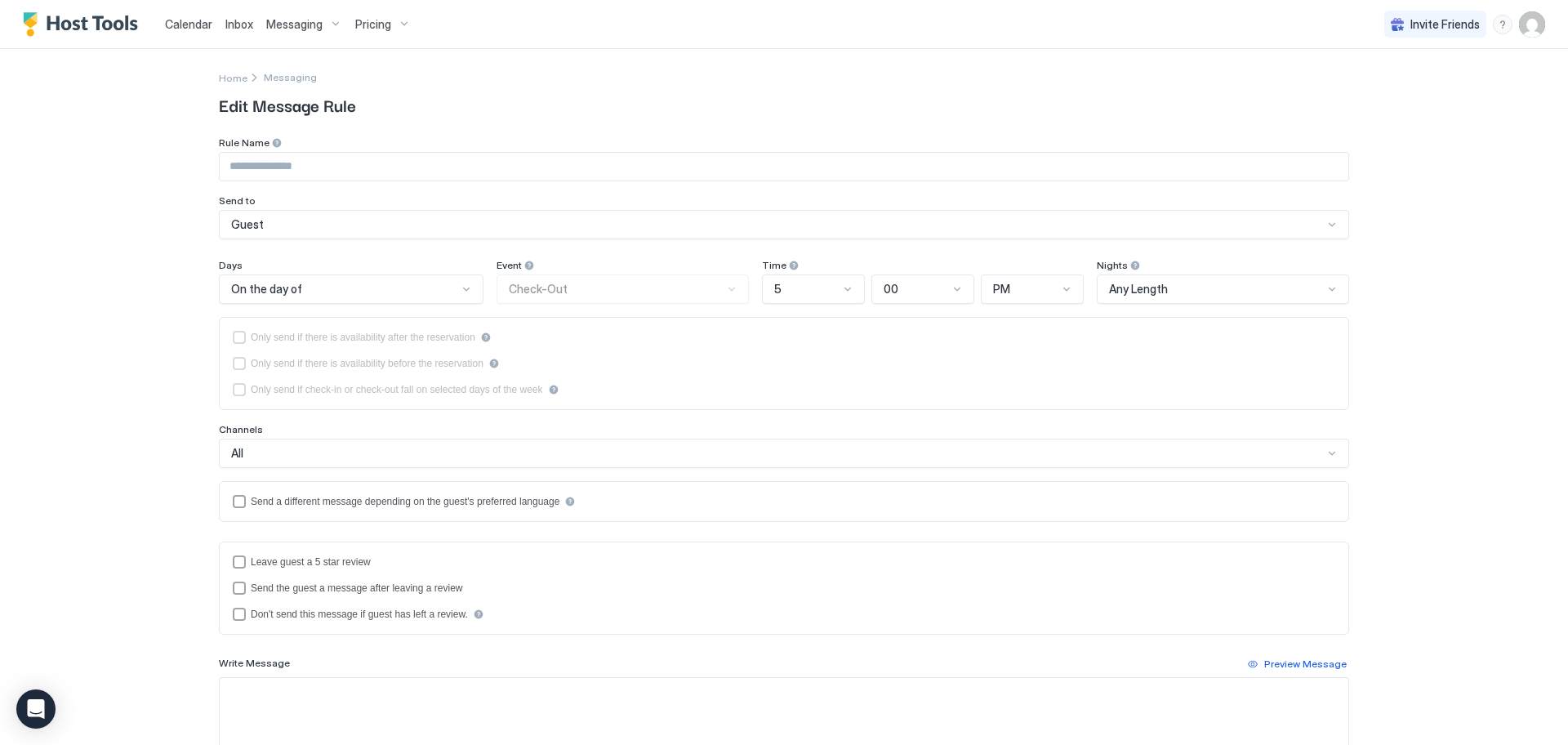
type input "**********"
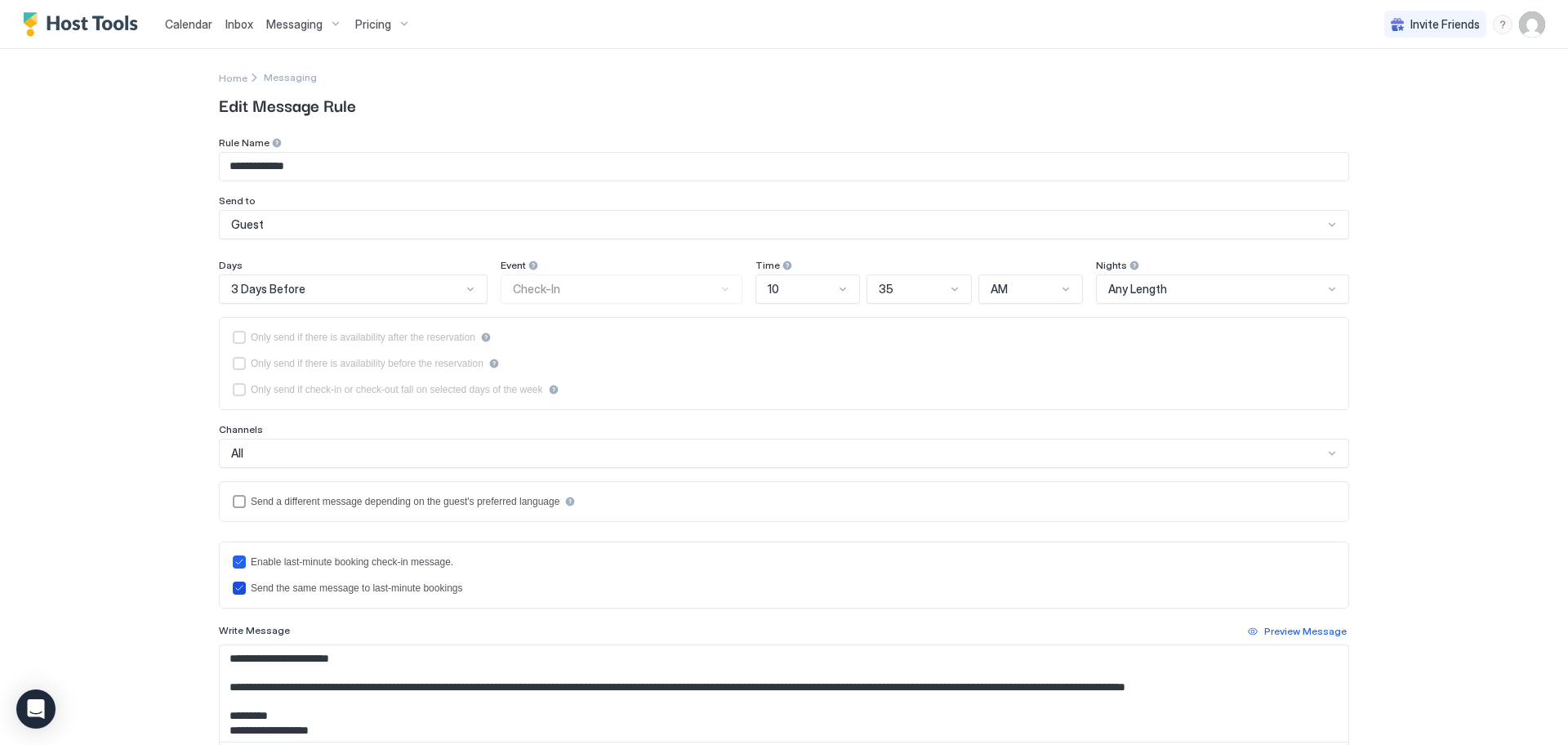
scroll to position [71, 0]
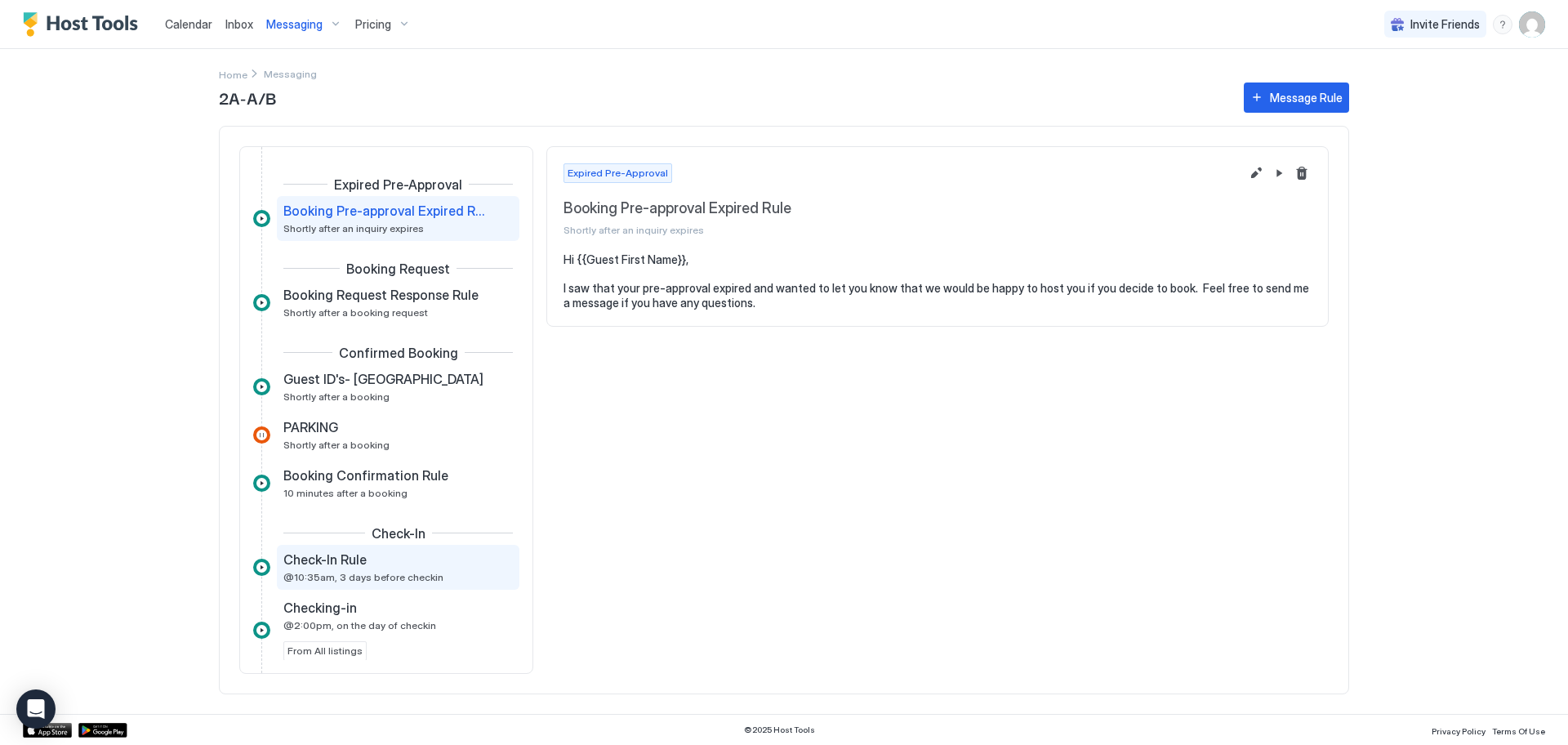
click at [392, 571] on span "@10:35am, 3 days before checkin" at bounding box center [363, 577] width 160 height 12
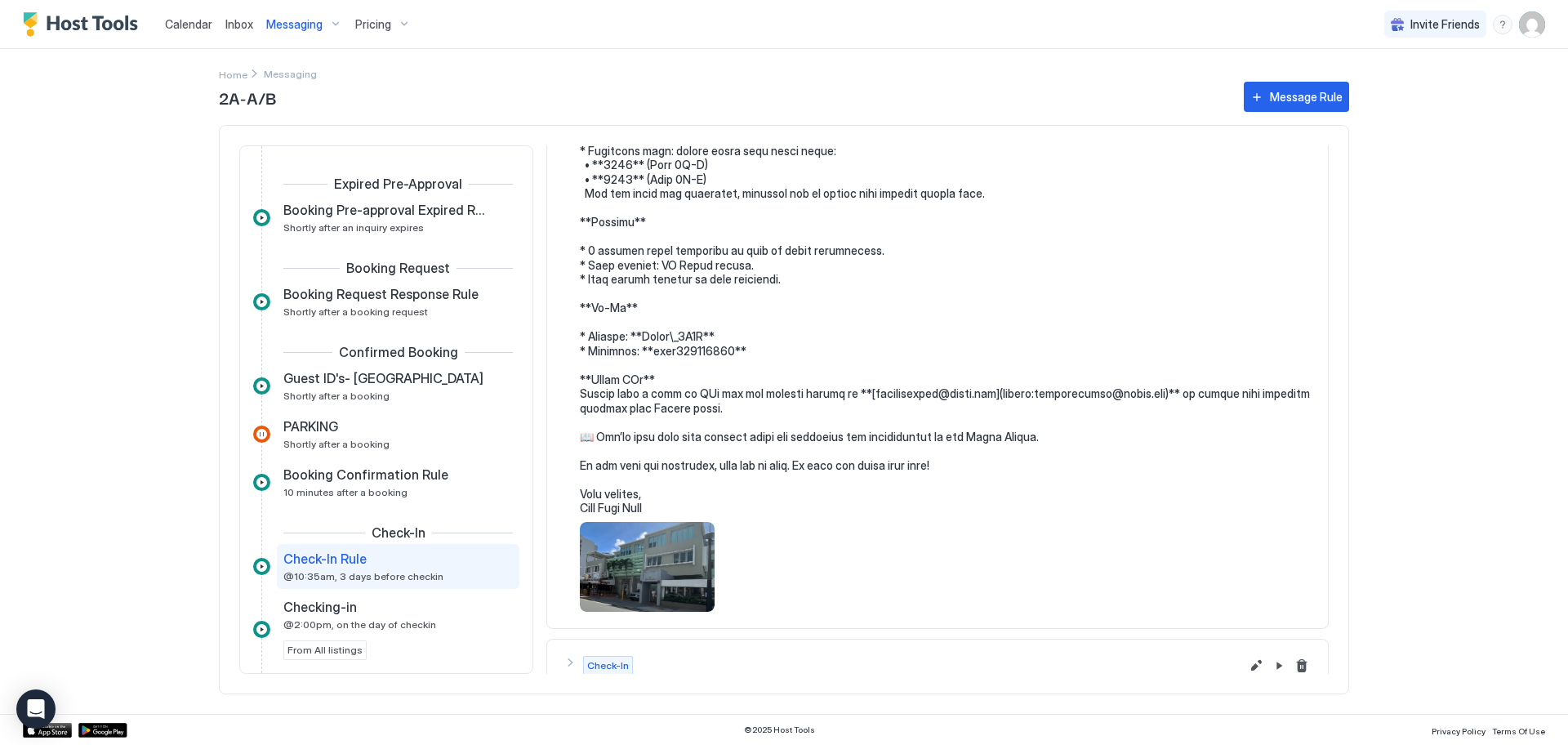
scroll to position [438, 0]
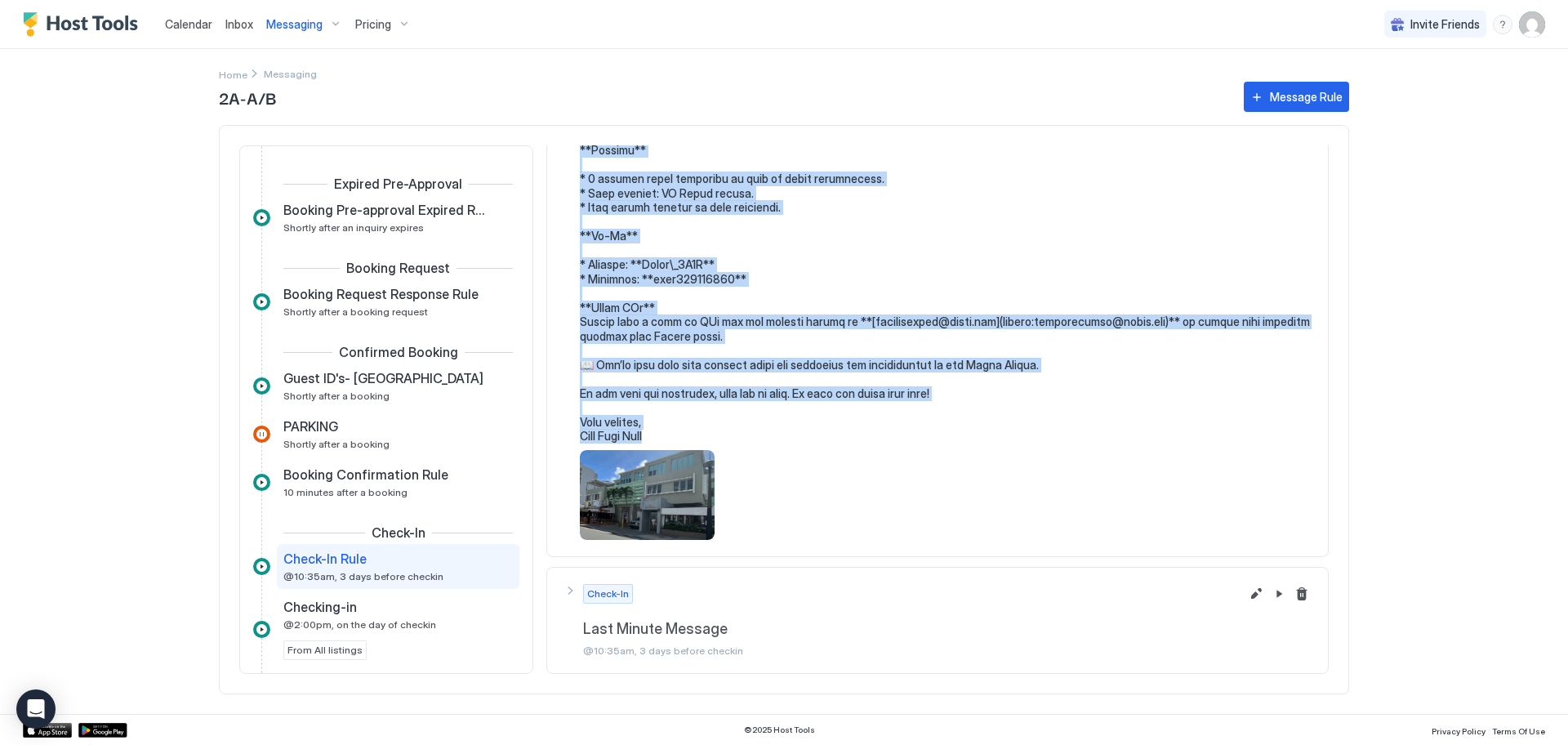
drag, startPoint x: 581, startPoint y: 259, endPoint x: 664, endPoint y: 431, distance: 191.0
click at [664, 431] on pre at bounding box center [945, 129] width 732 height 629
click at [1246, 592] on button "Edit message rule" at bounding box center [1255, 593] width 20 height 20
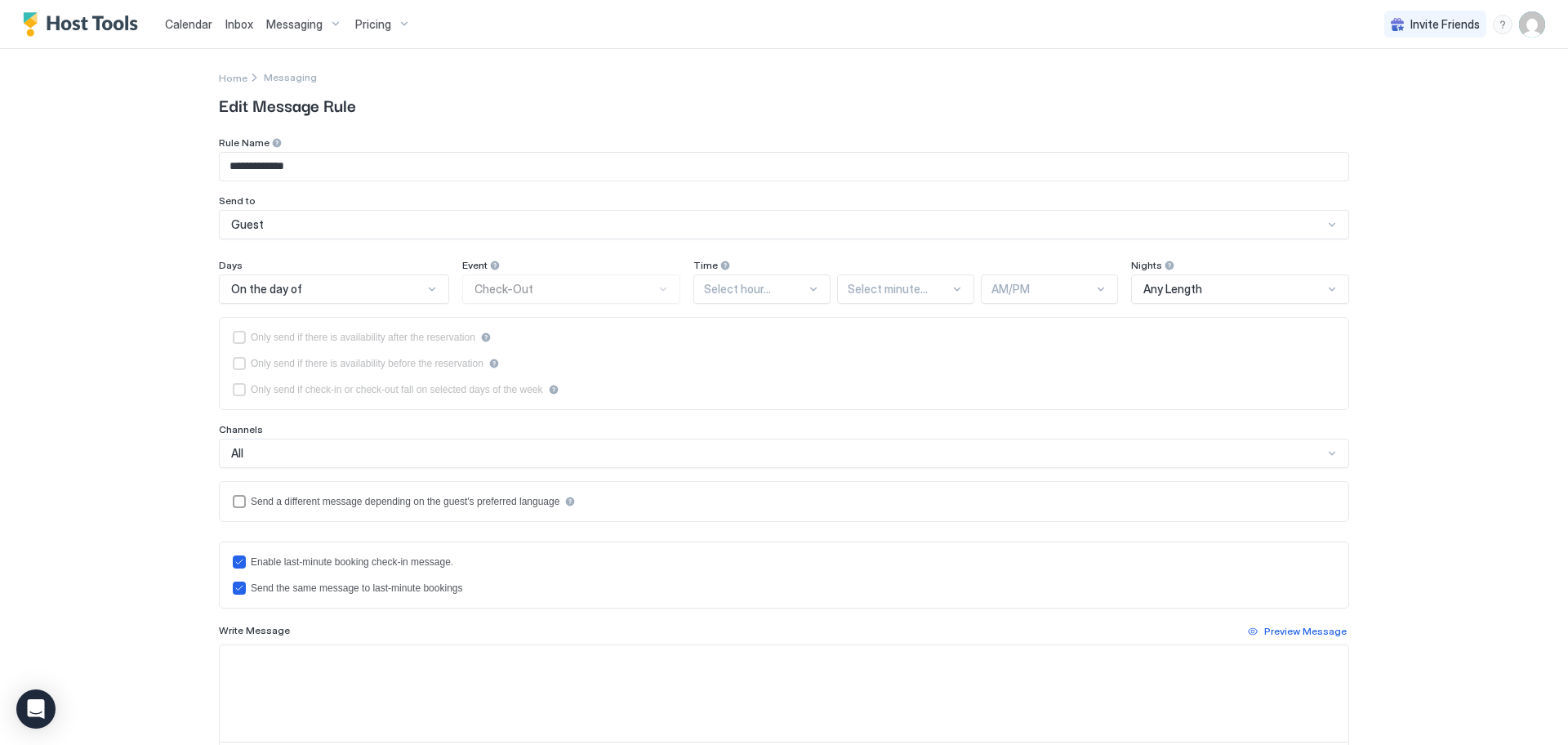
type input "**********"
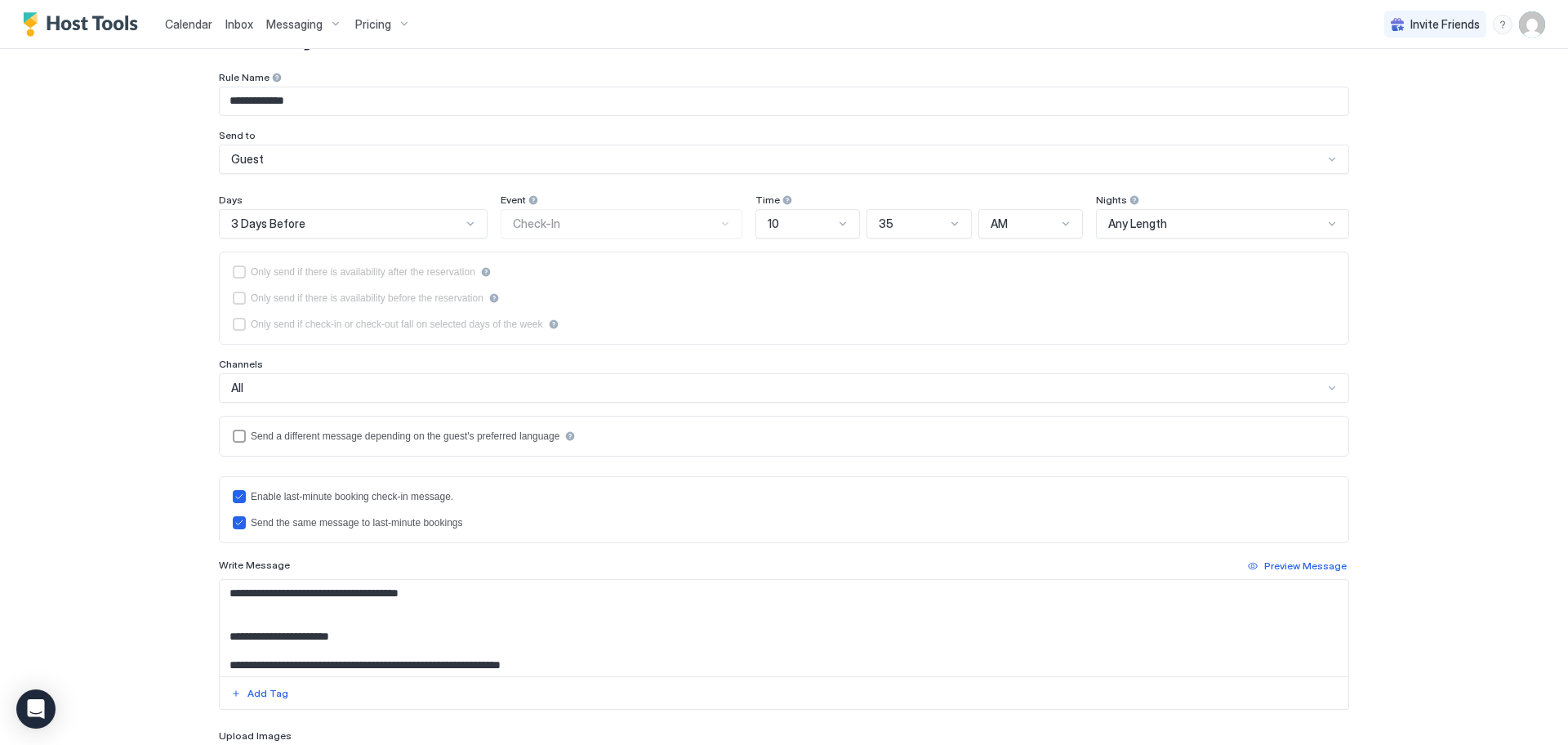
scroll to position [265, 0]
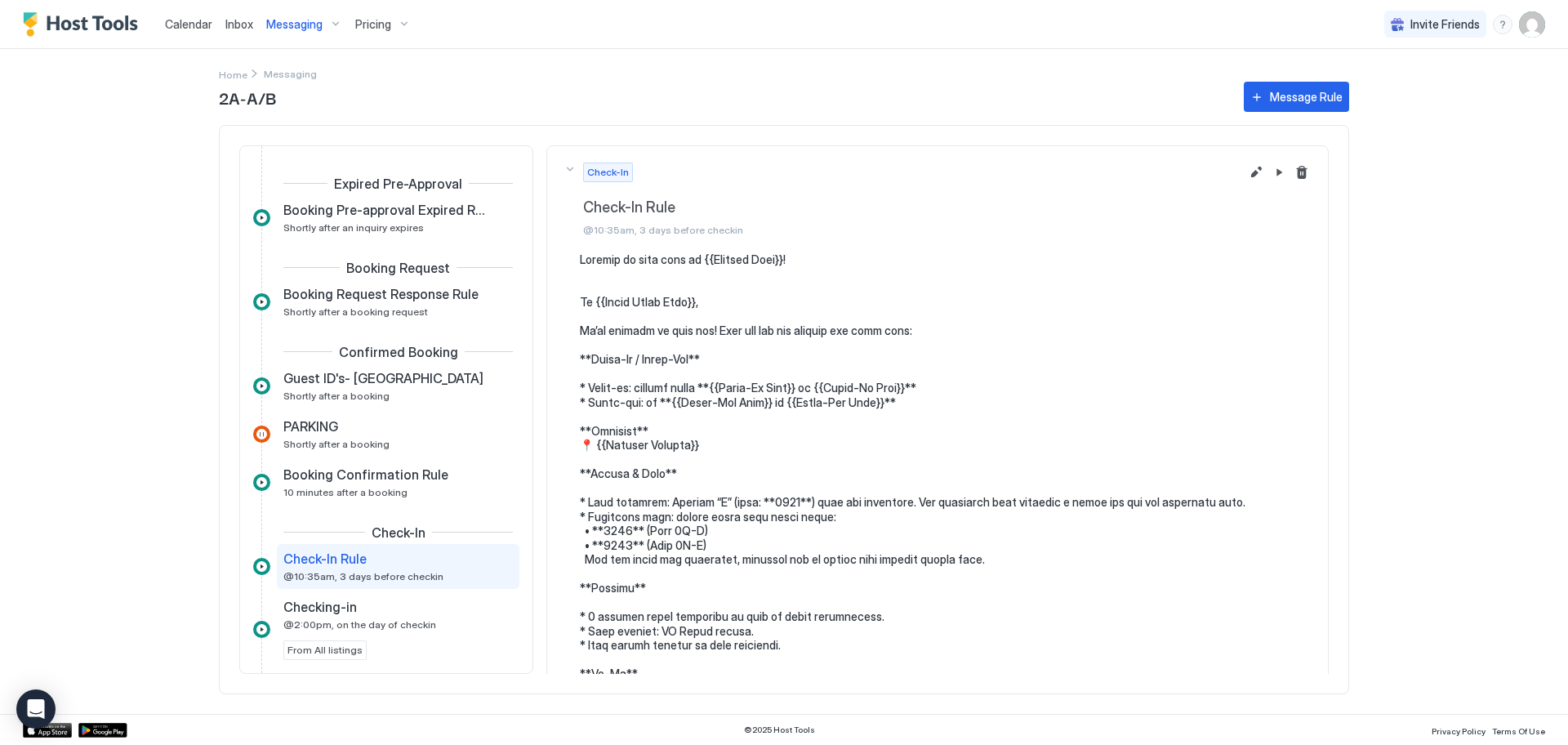
scroll to position [157, 0]
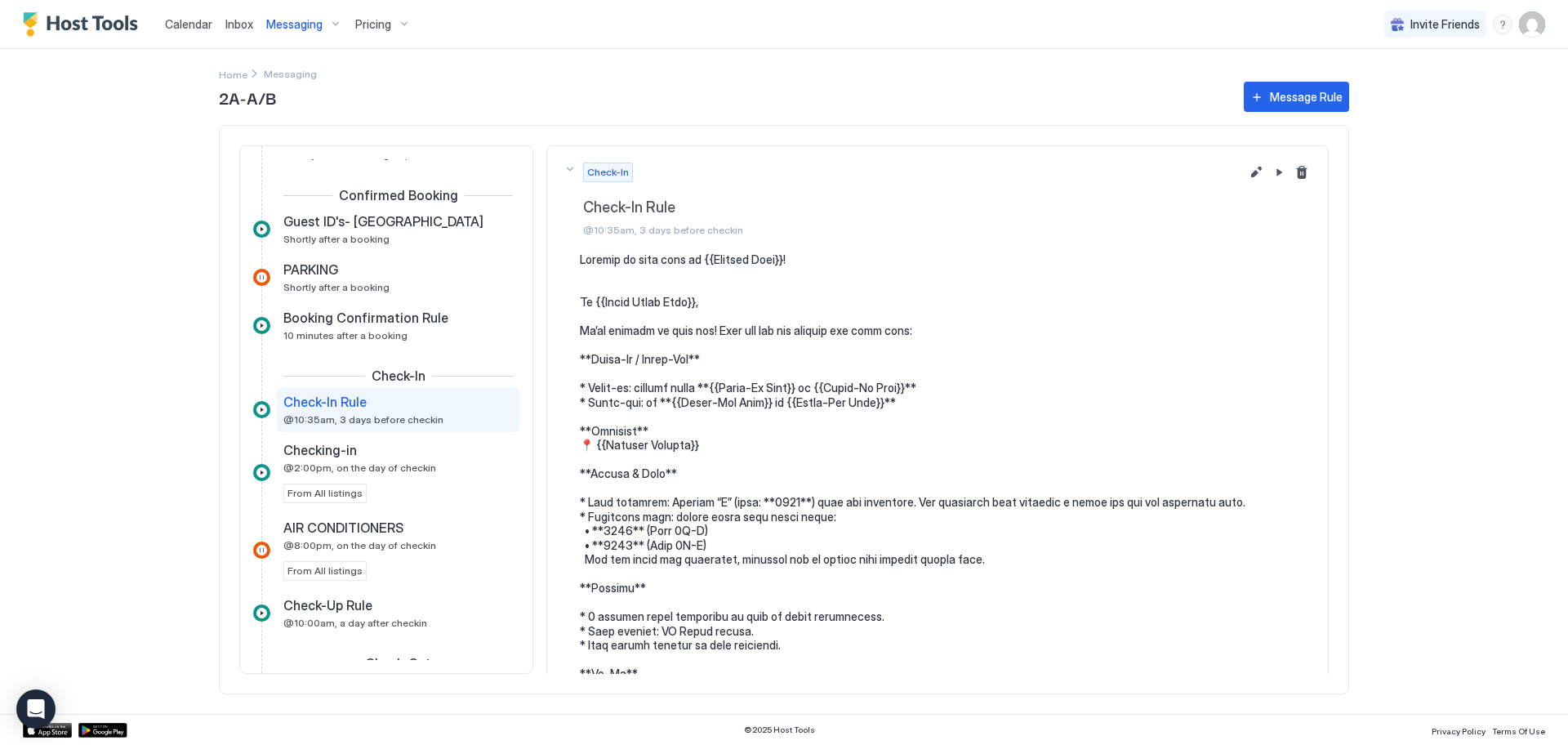
click at [283, 23] on span "Messaging" at bounding box center [294, 24] width 56 height 14
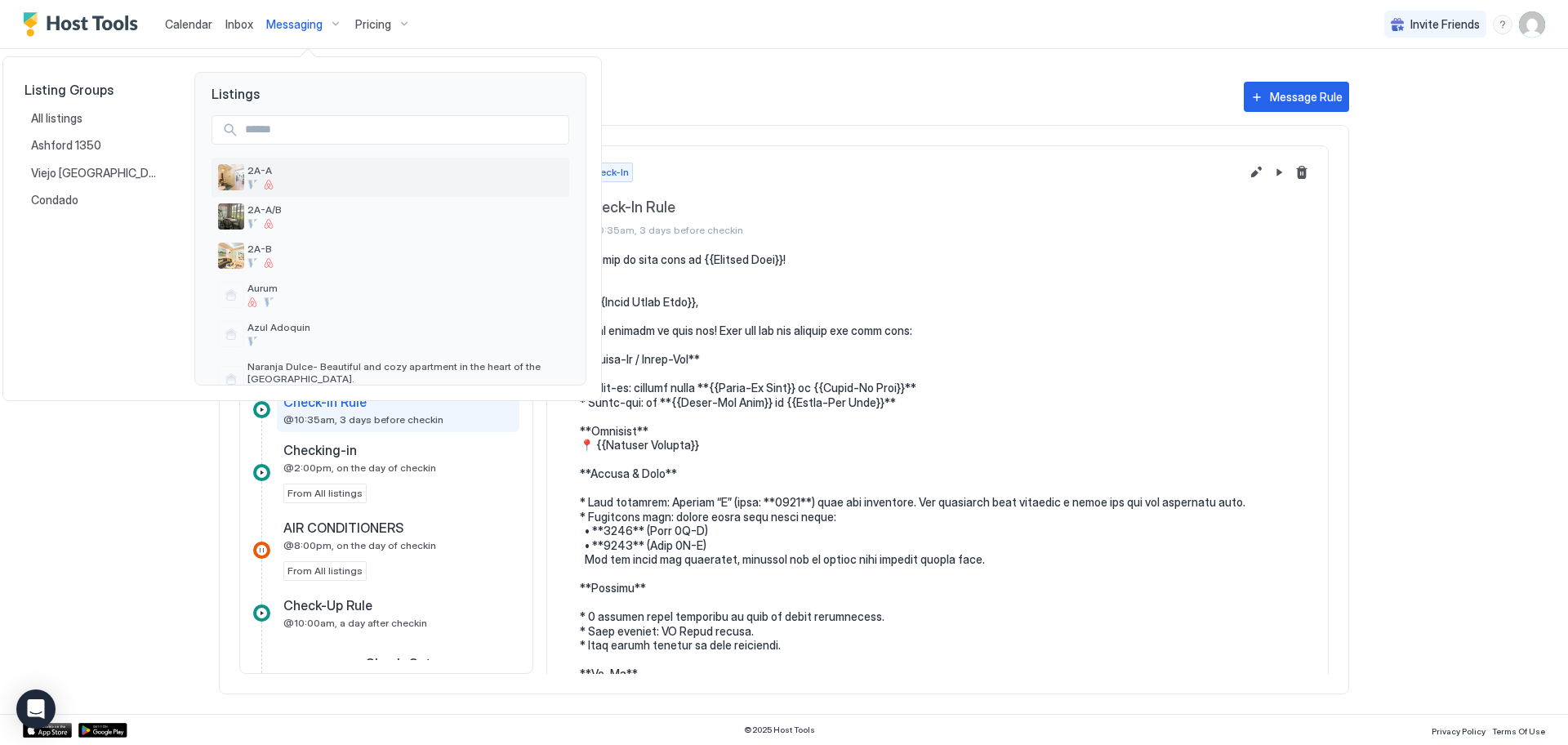
click at [274, 183] on div at bounding box center [268, 184] width 9 height 9
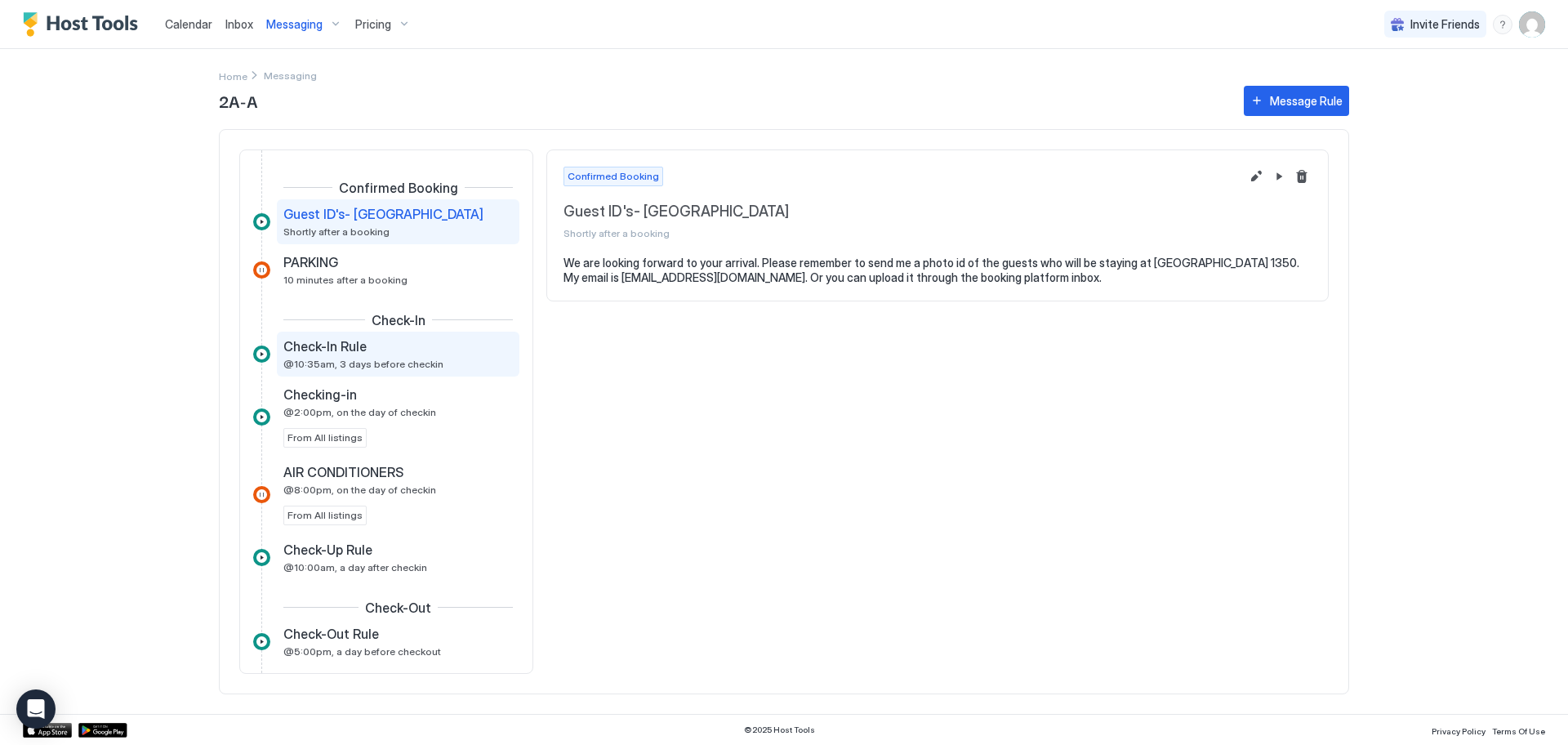
click at [363, 364] on span "@10:35am, 3 days before checkin" at bounding box center [363, 364] width 160 height 12
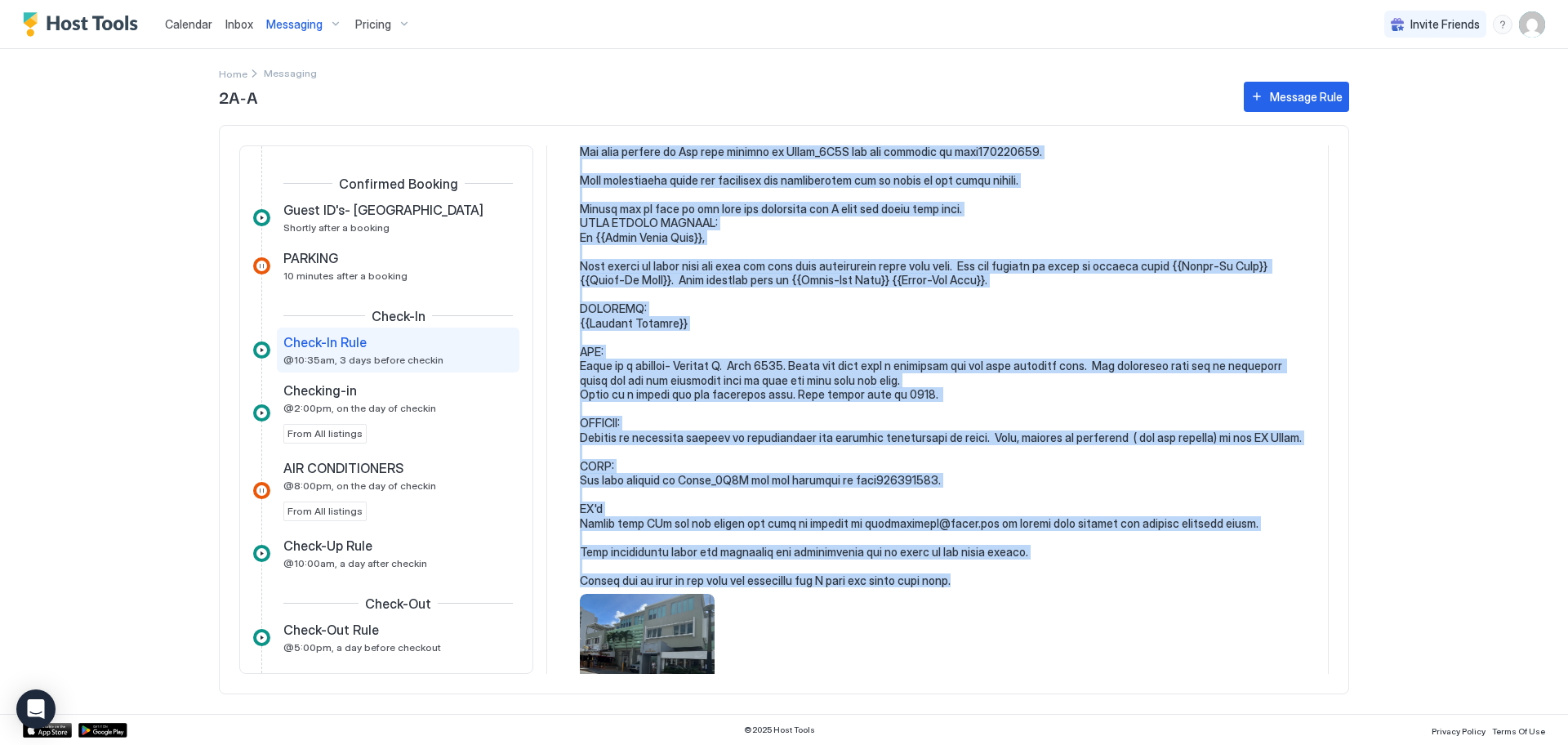
scroll to position [410, 0]
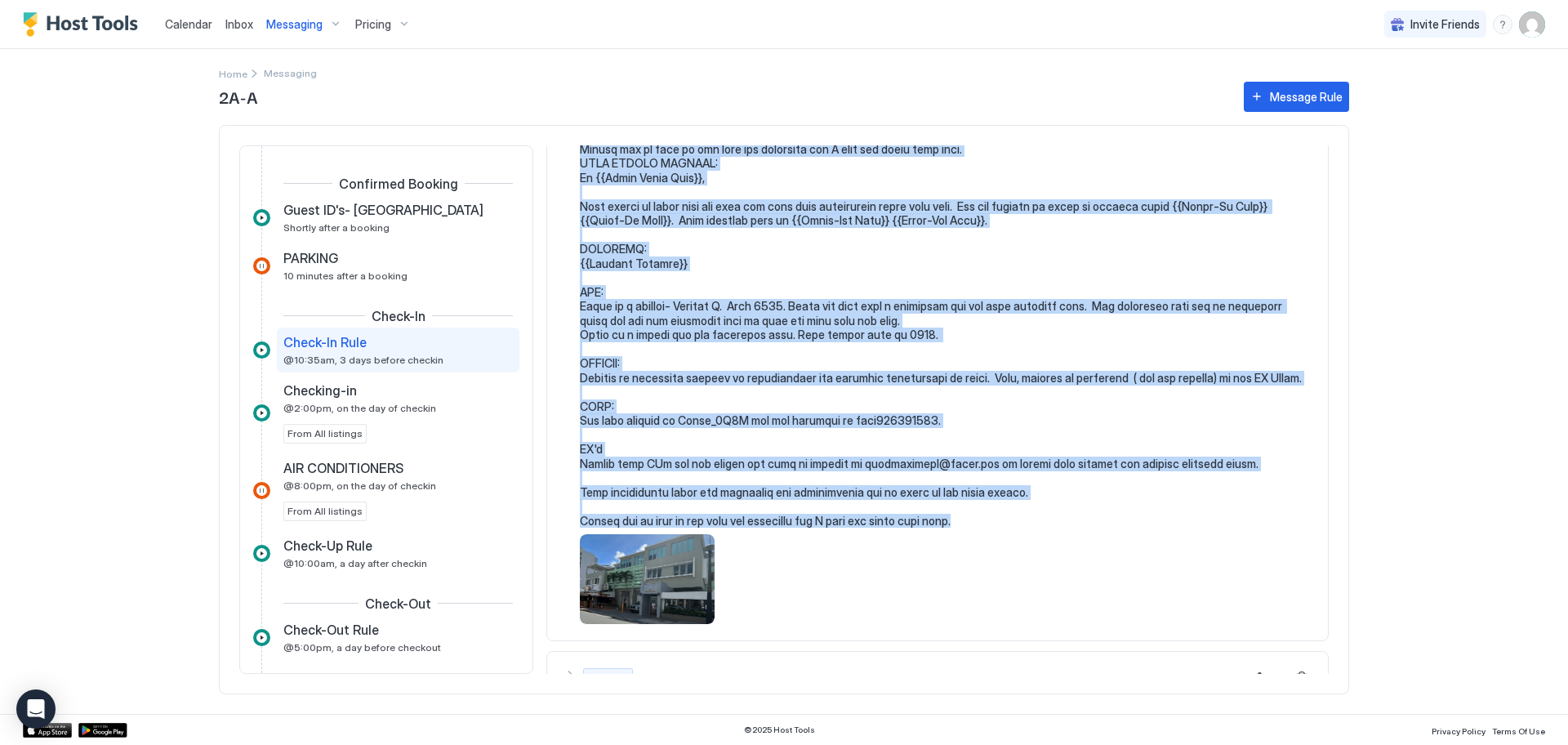
drag, startPoint x: 580, startPoint y: 257, endPoint x: 974, endPoint y: 530, distance: 479.3
click at [974, 530] on div at bounding box center [937, 233] width 748 height 783
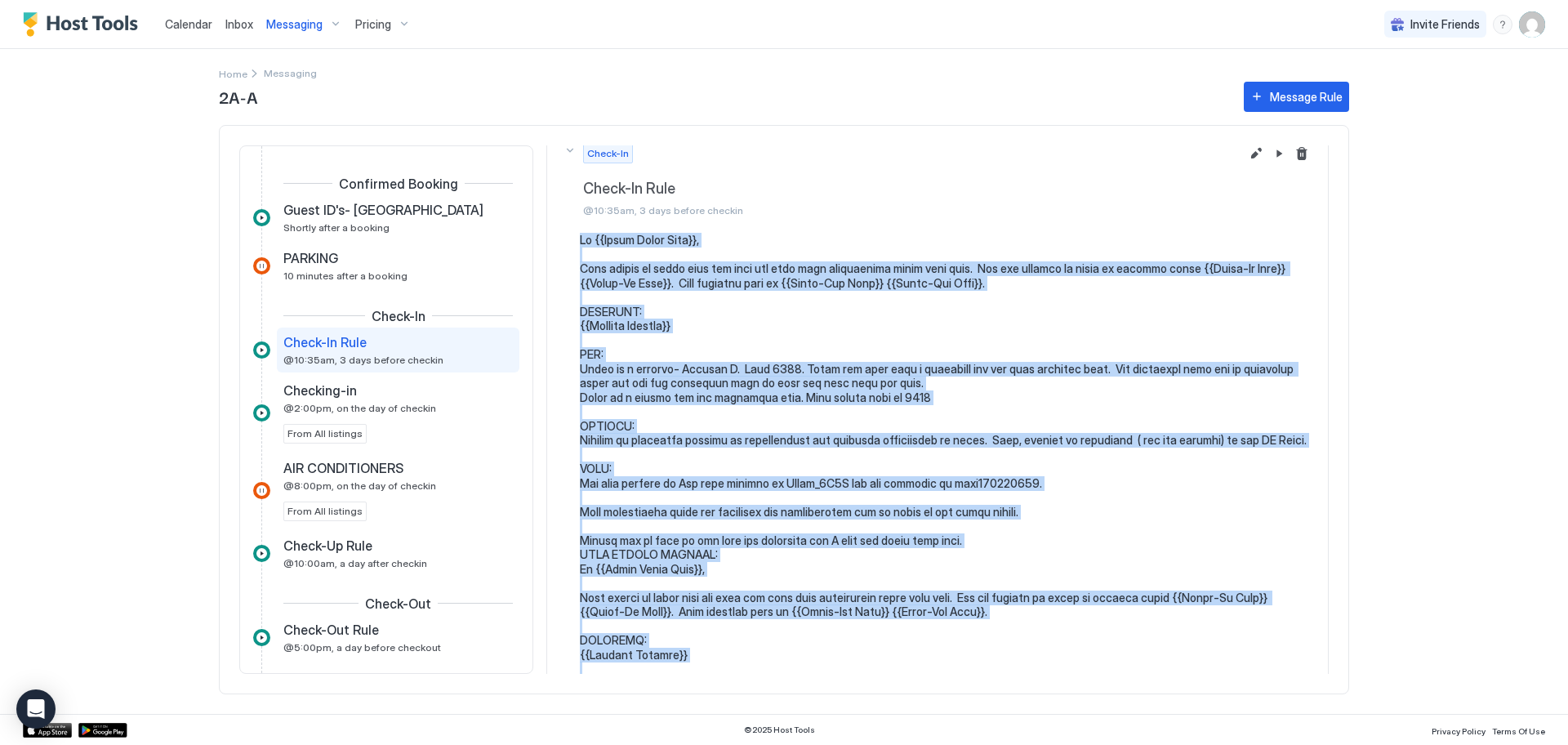
scroll to position [2, 0]
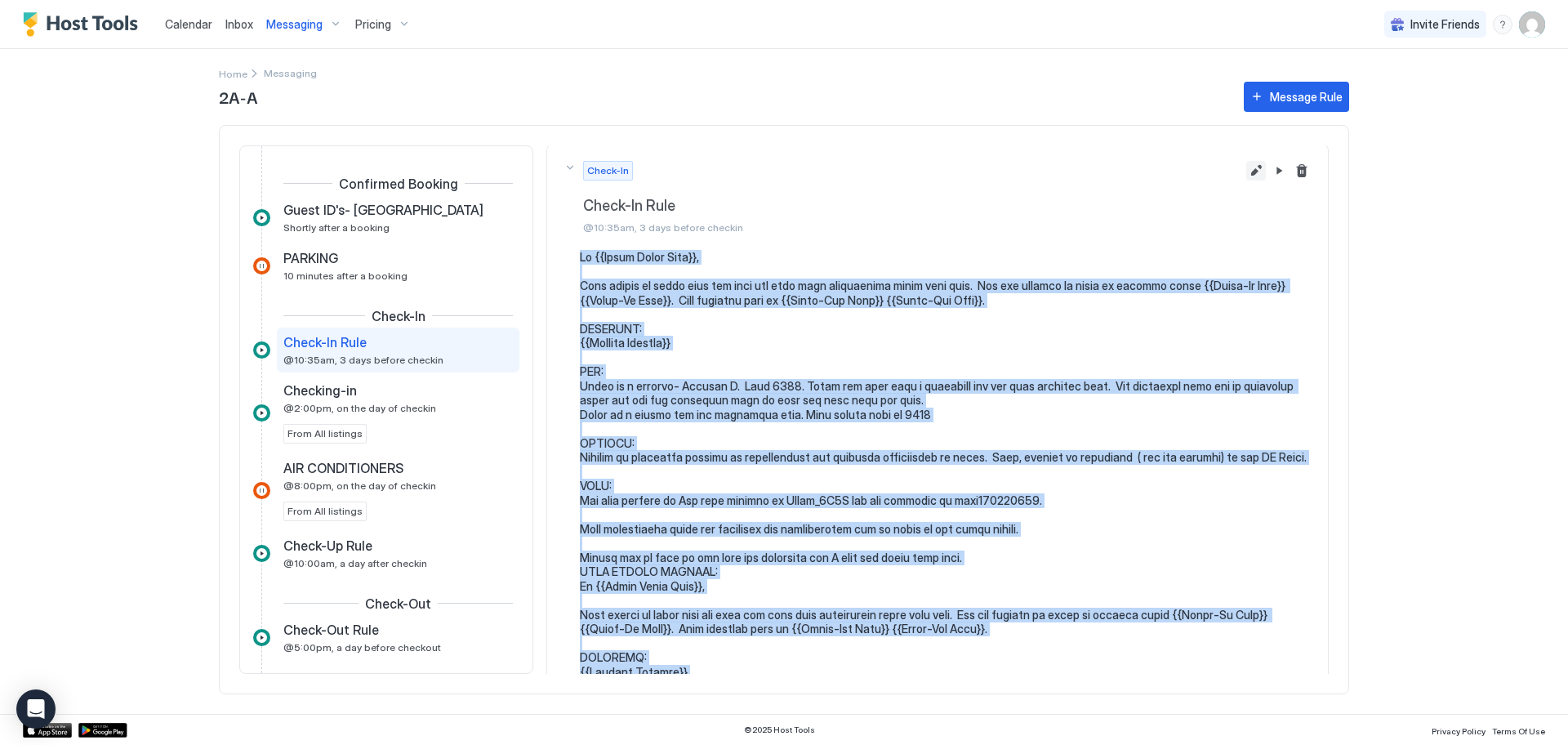
click at [1246, 170] on button "Edit message rule" at bounding box center [1255, 170] width 20 height 20
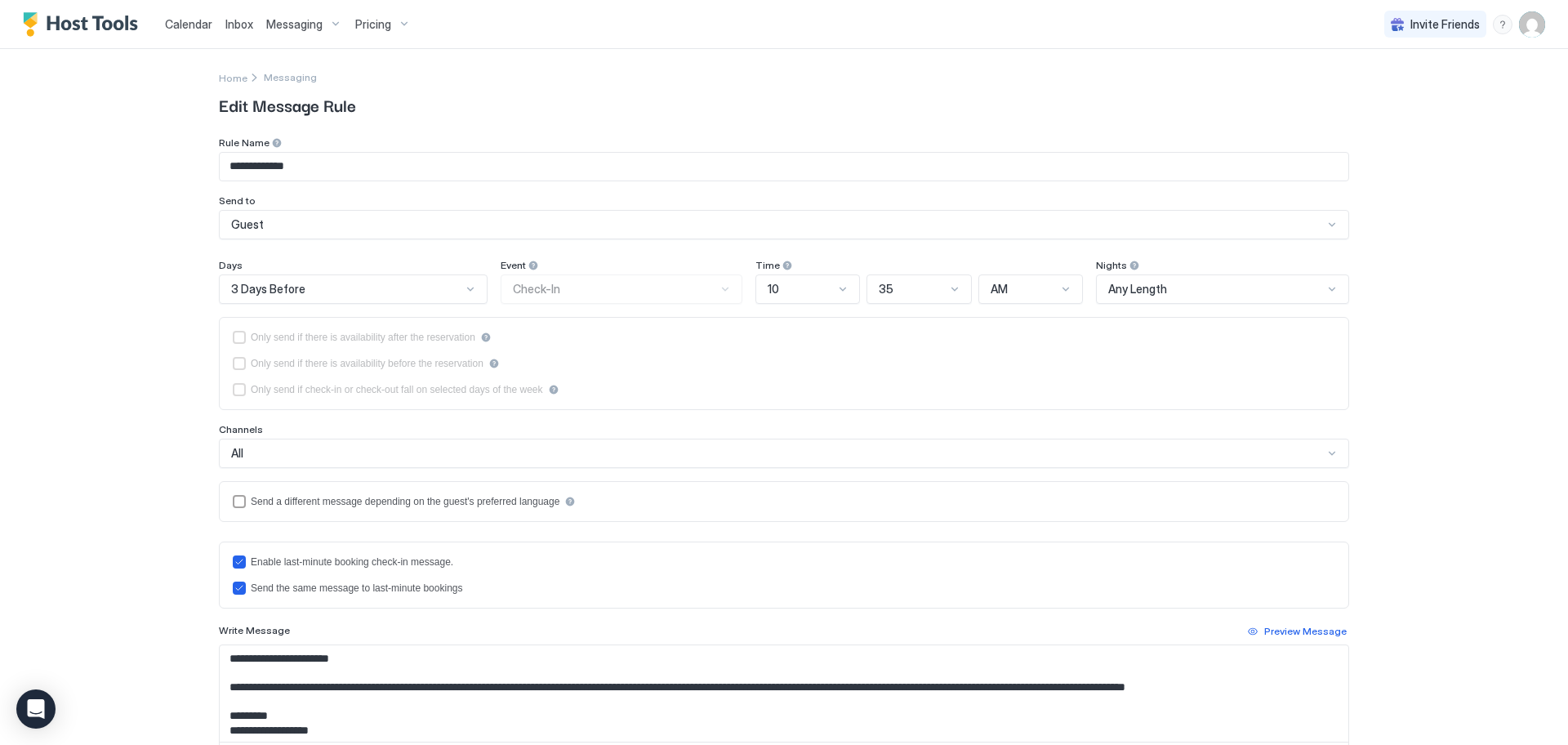
type input "**********"
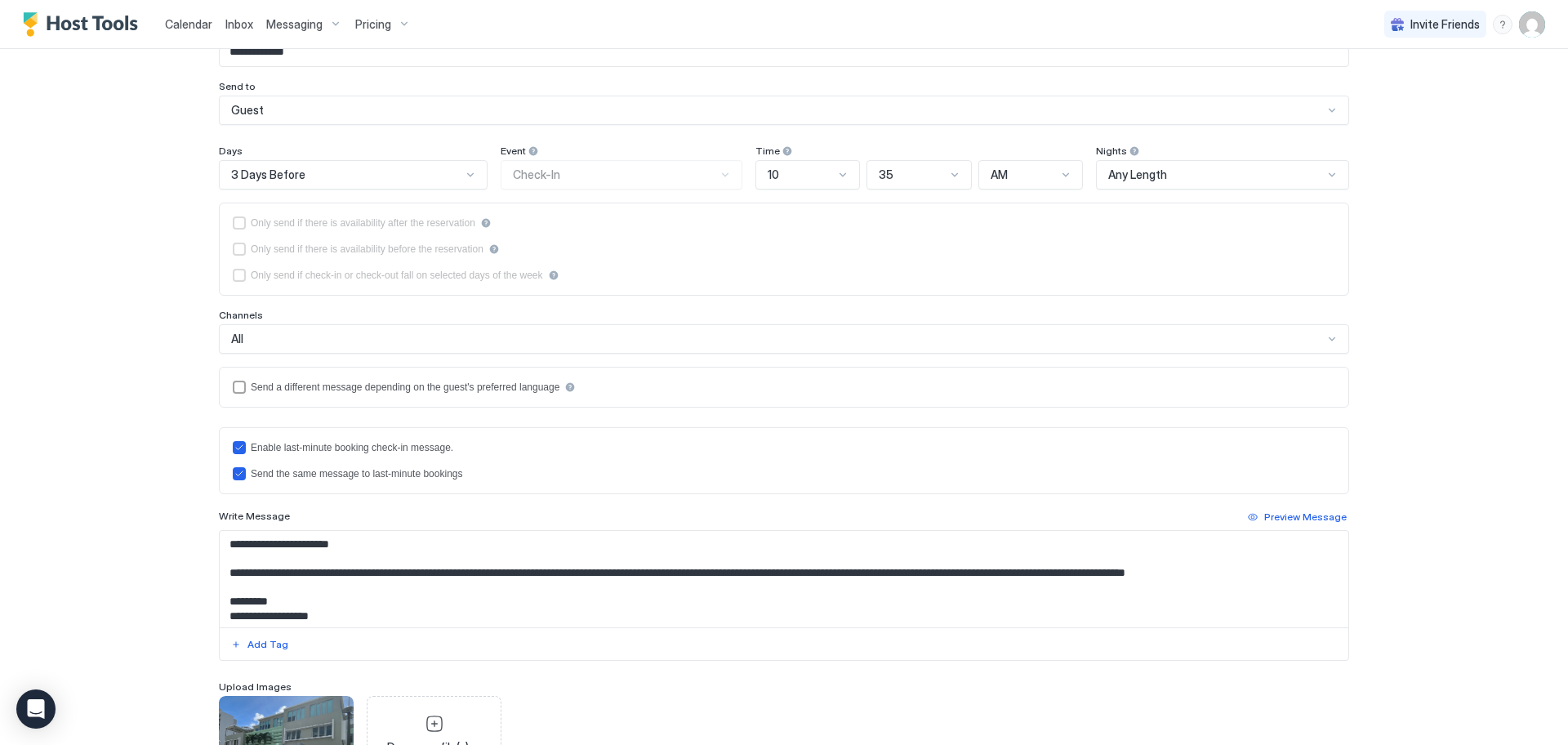
scroll to position [115, 0]
drag, startPoint x: 222, startPoint y: 543, endPoint x: 294, endPoint y: 596, distance: 89.4
click at [288, 608] on textarea "To enrich screen reader interactions, please activate Accessibility in Grammarl…" at bounding box center [784, 578] width 1128 height 96
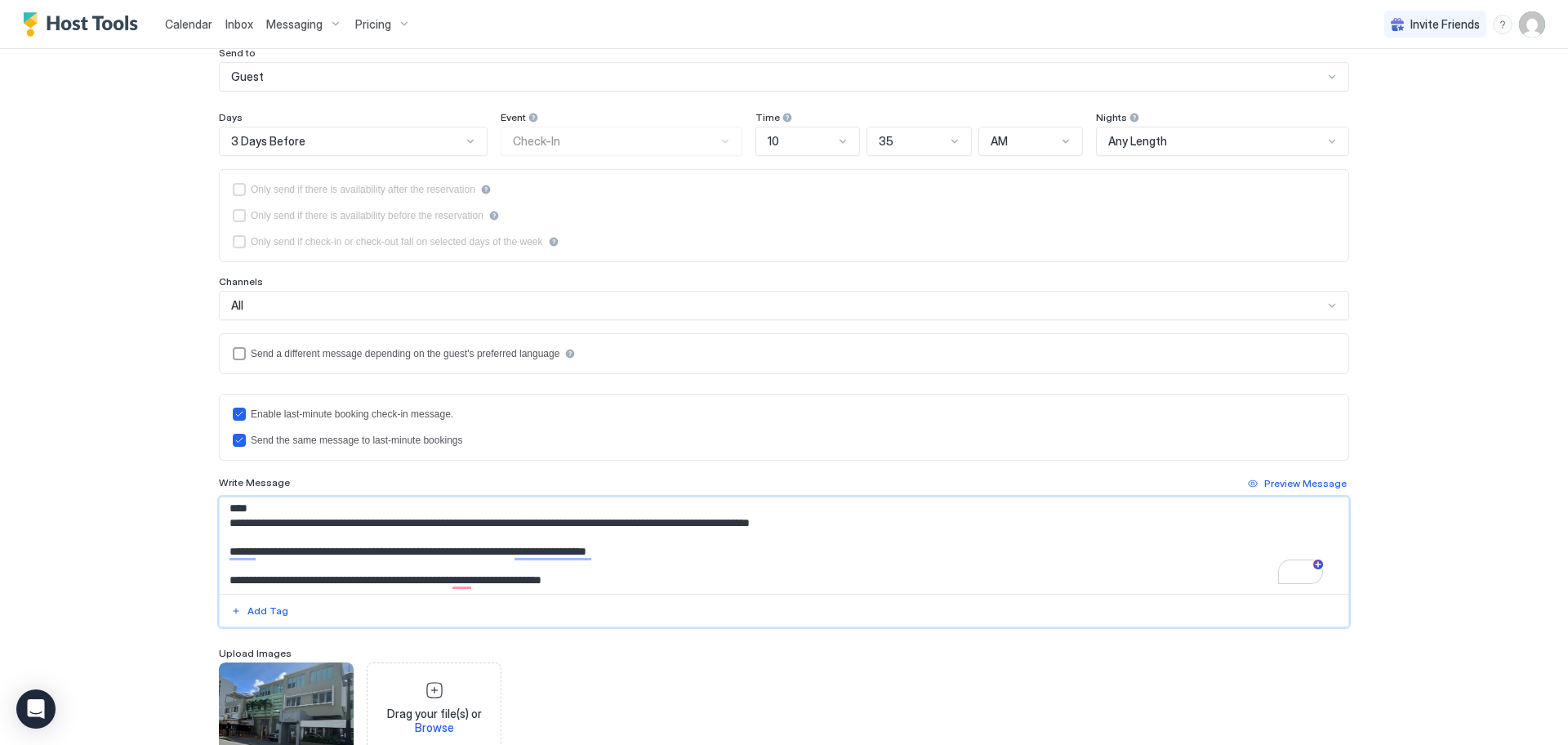
scroll to position [265, 0]
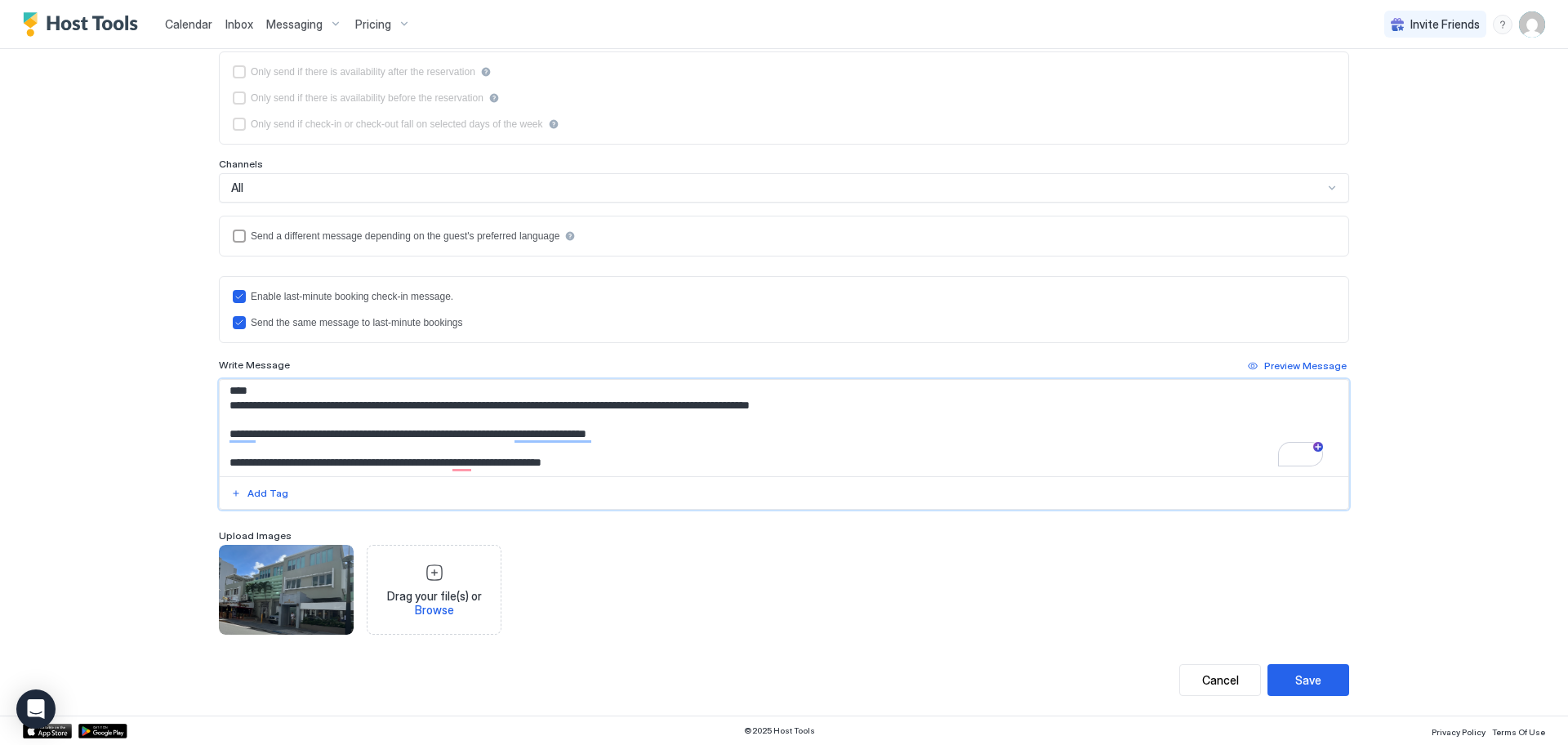
drag, startPoint x: 224, startPoint y: 539, endPoint x: 723, endPoint y: 521, distance: 499.3
click at [723, 521] on div "**********" at bounding box center [784, 253] width 1130 height 764
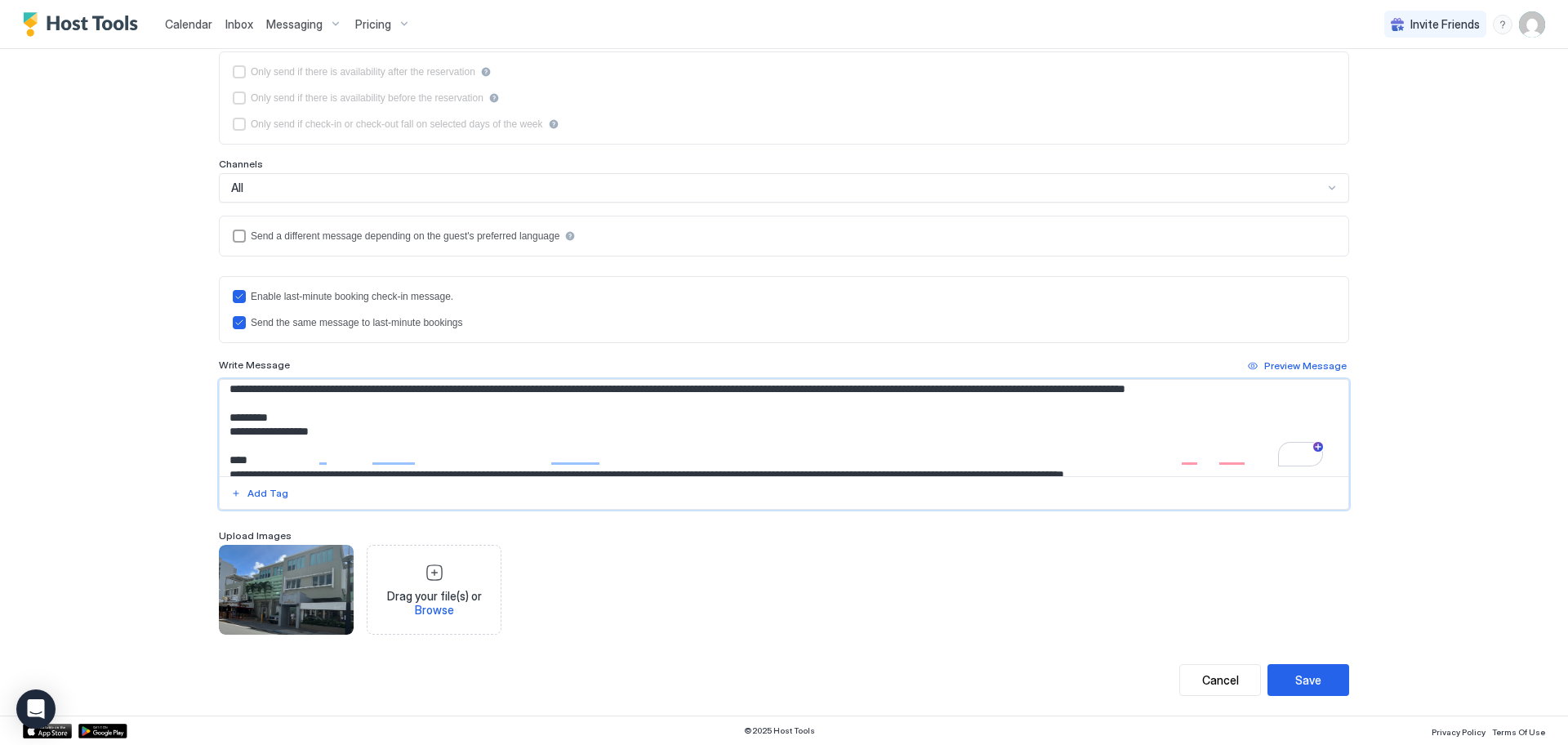
scroll to position [286, 0]
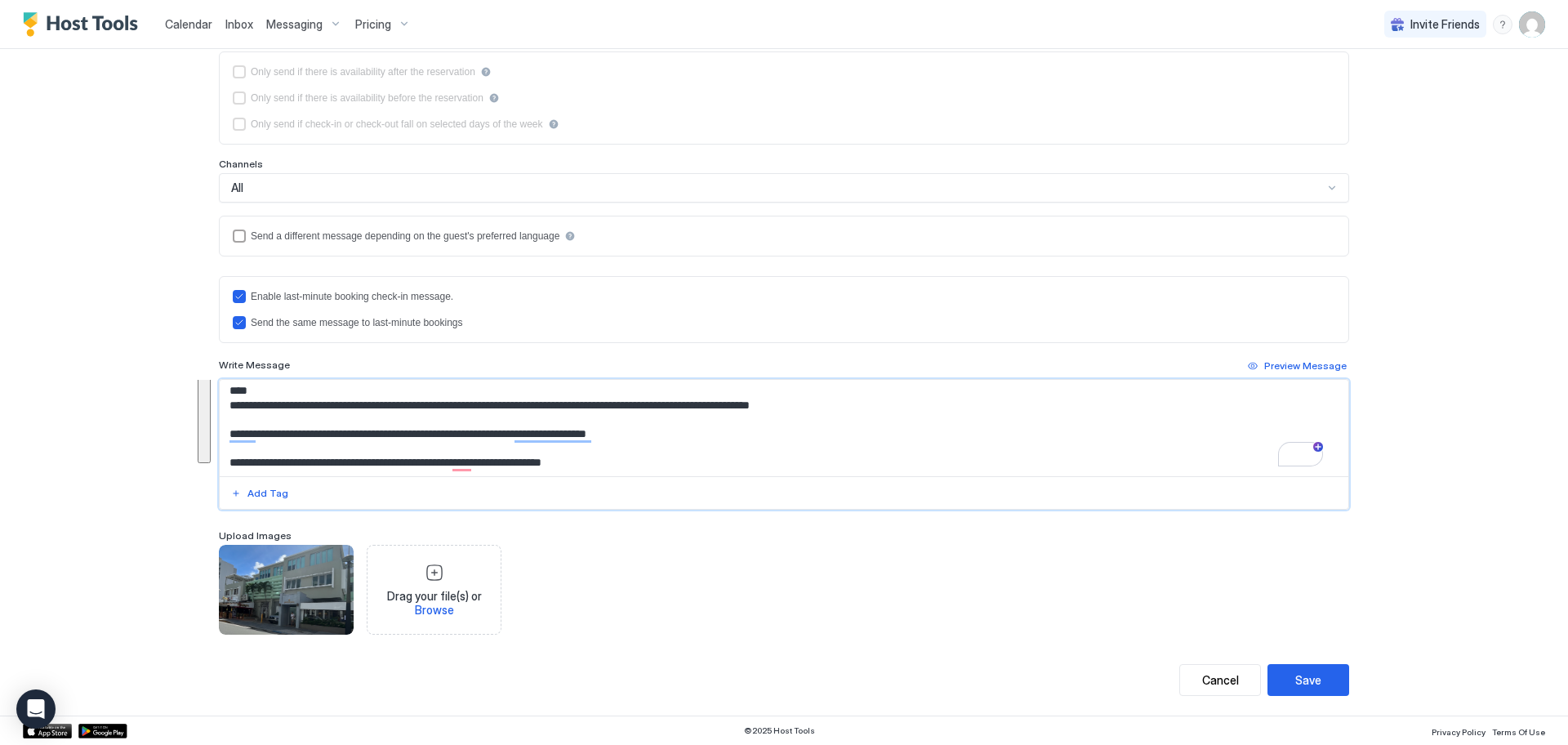
drag, startPoint x: 222, startPoint y: 392, endPoint x: 609, endPoint y: 463, distance: 393.5
click at [609, 463] on textarea "To enrich screen reader interactions, please activate Accessibility in Grammarl…" at bounding box center [784, 428] width 1128 height 96
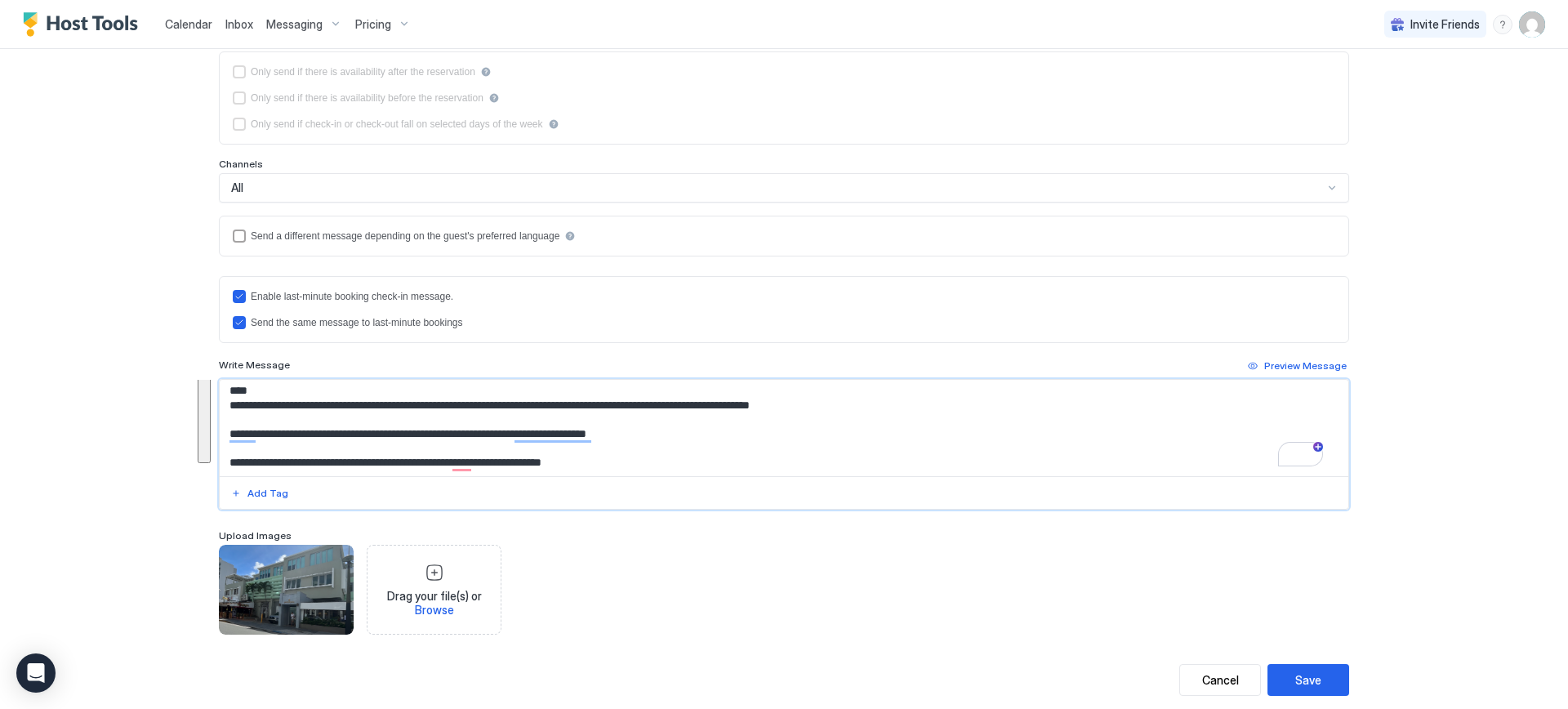
paste textarea "**********"
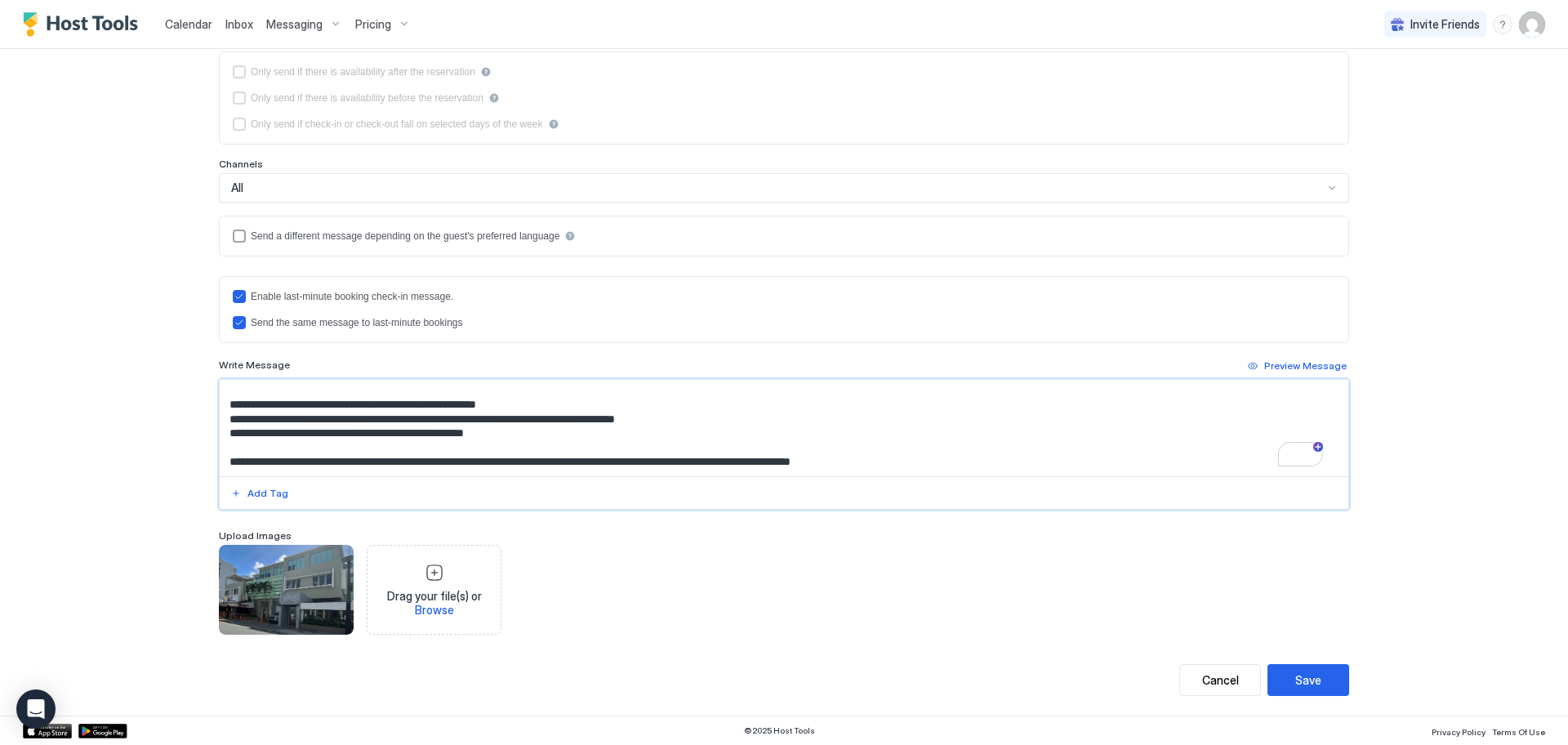
drag, startPoint x: 222, startPoint y: 456, endPoint x: 883, endPoint y: 483, distance: 661.6
click at [884, 483] on div at bounding box center [784, 444] width 1130 height 130
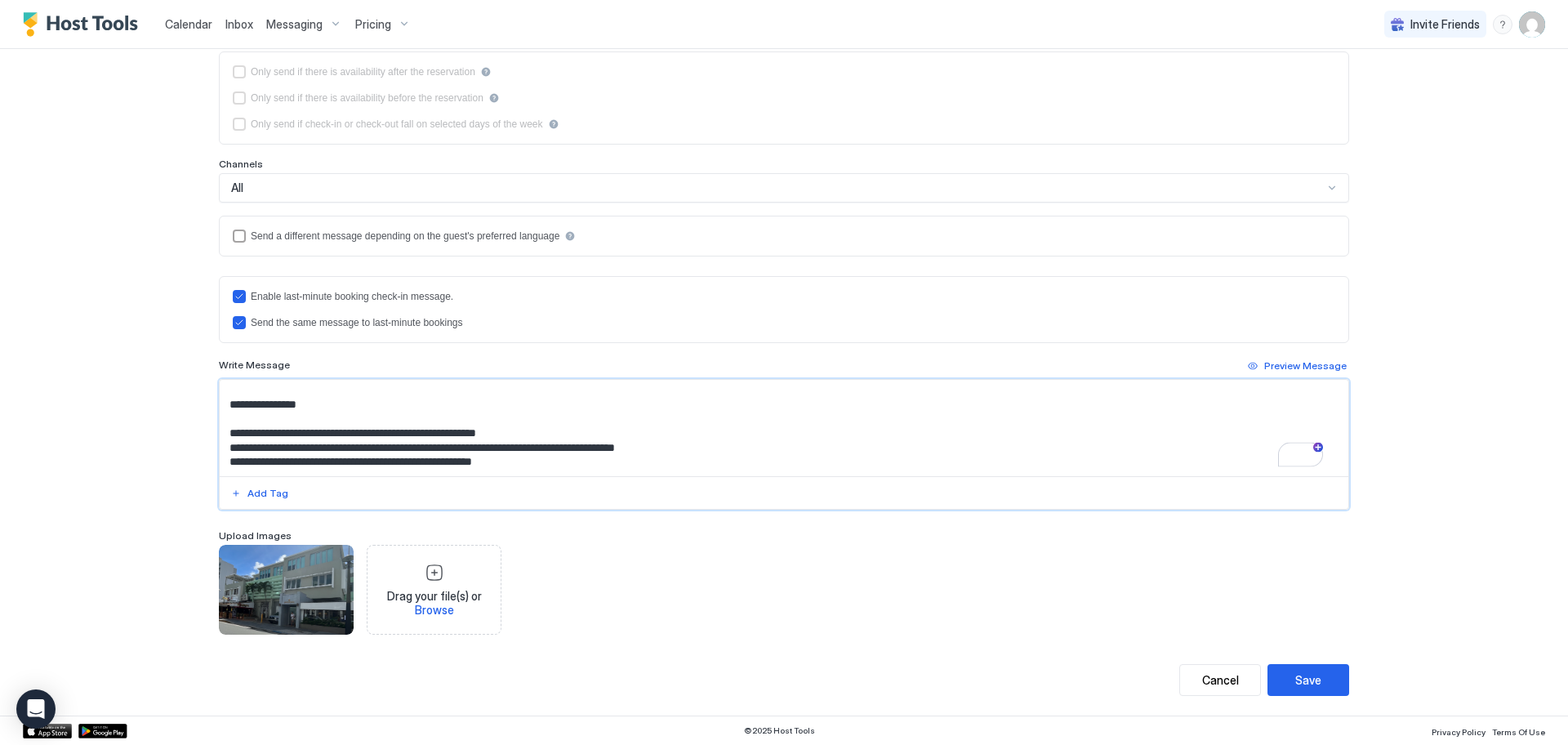
drag, startPoint x: 226, startPoint y: 413, endPoint x: 591, endPoint y: 459, distance: 367.9
click at [591, 459] on textarea "To enrich screen reader interactions, please activate Accessibility in Grammarl…" at bounding box center [784, 428] width 1128 height 96
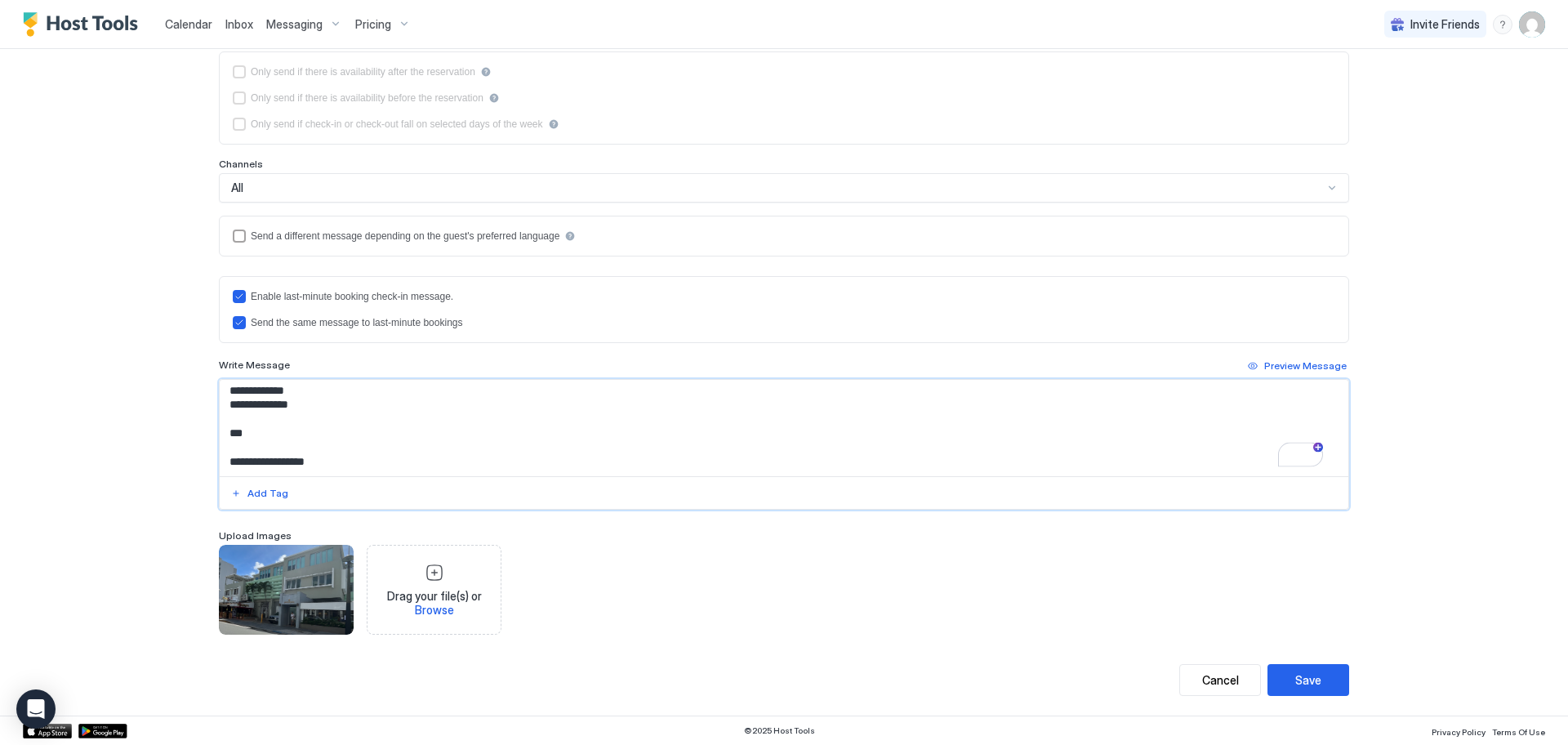
drag, startPoint x: 223, startPoint y: 401, endPoint x: 354, endPoint y: 442, distance: 137.3
click at [354, 442] on textarea "To enrich screen reader interactions, please activate Accessibility in Grammarl…" at bounding box center [784, 428] width 1128 height 96
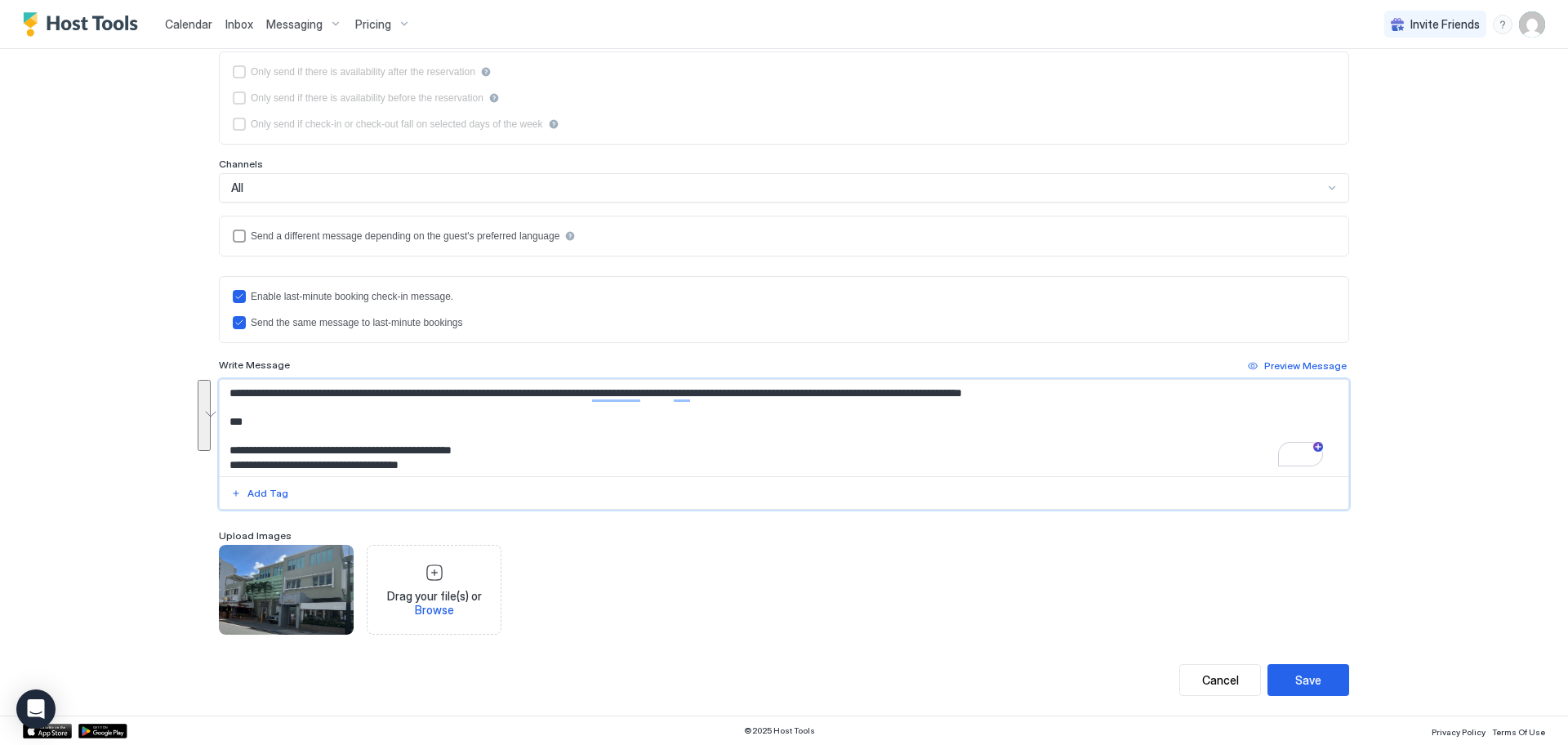
drag, startPoint x: 224, startPoint y: 395, endPoint x: 514, endPoint y: 448, distance: 294.8
click at [517, 447] on textarea "To enrich screen reader interactions, please activate Accessibility in Grammarl…" at bounding box center [784, 428] width 1128 height 96
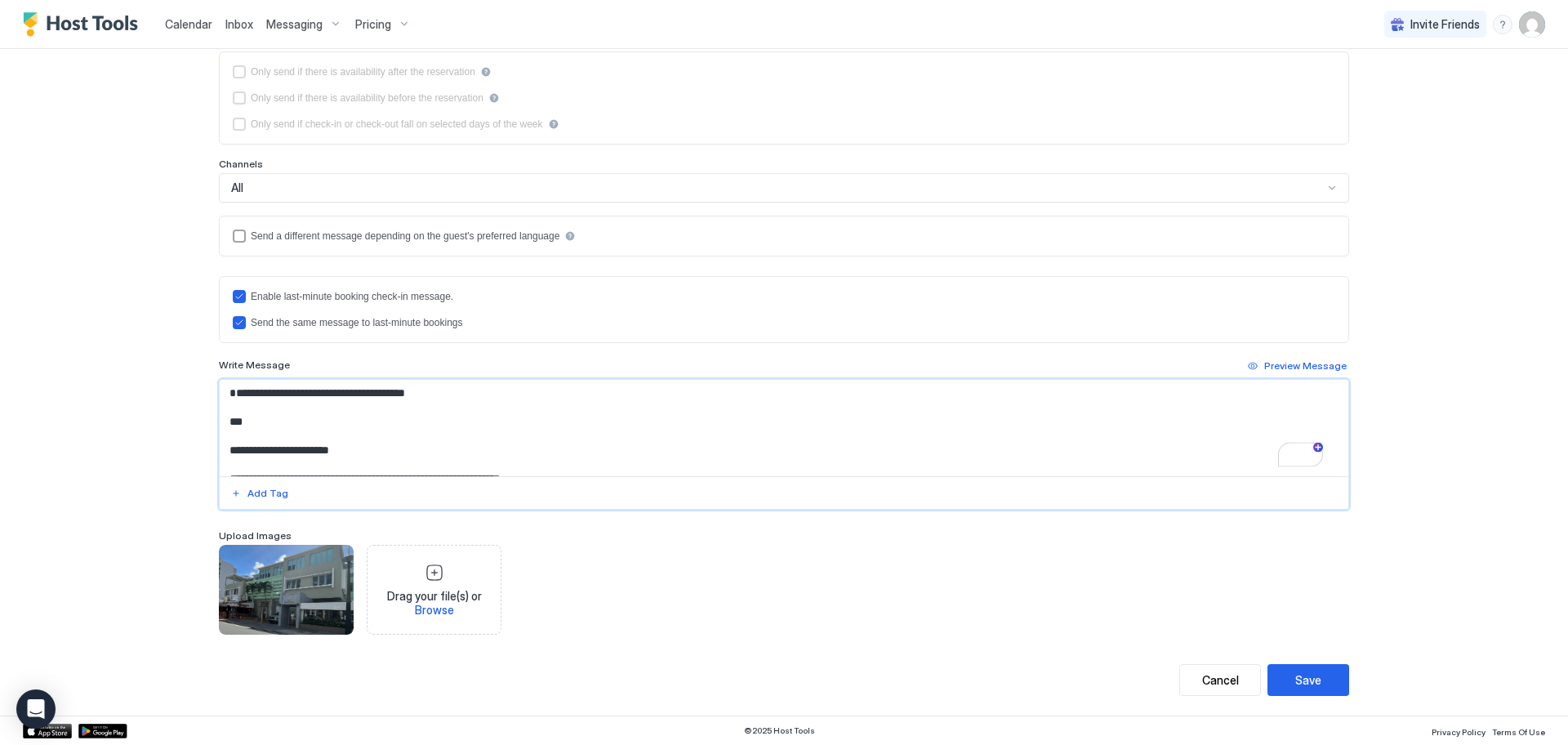
drag, startPoint x: 245, startPoint y: 439, endPoint x: 206, endPoint y: 439, distance: 39.0
click at [206, 439] on div "**********" at bounding box center [784, 249] width 1176 height 932
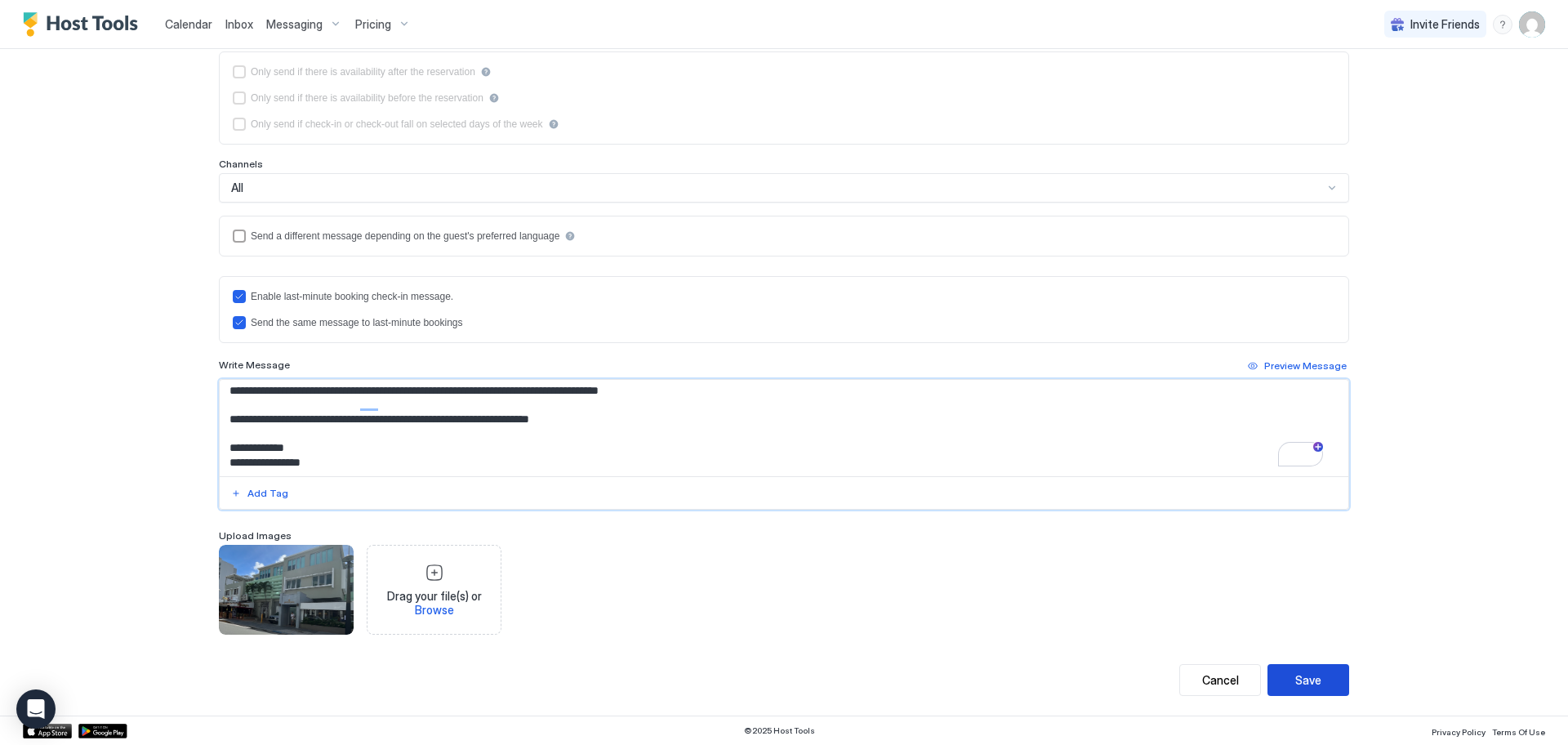
type textarea "**********"
click at [1295, 675] on div "Save" at bounding box center [1308, 680] width 26 height 17
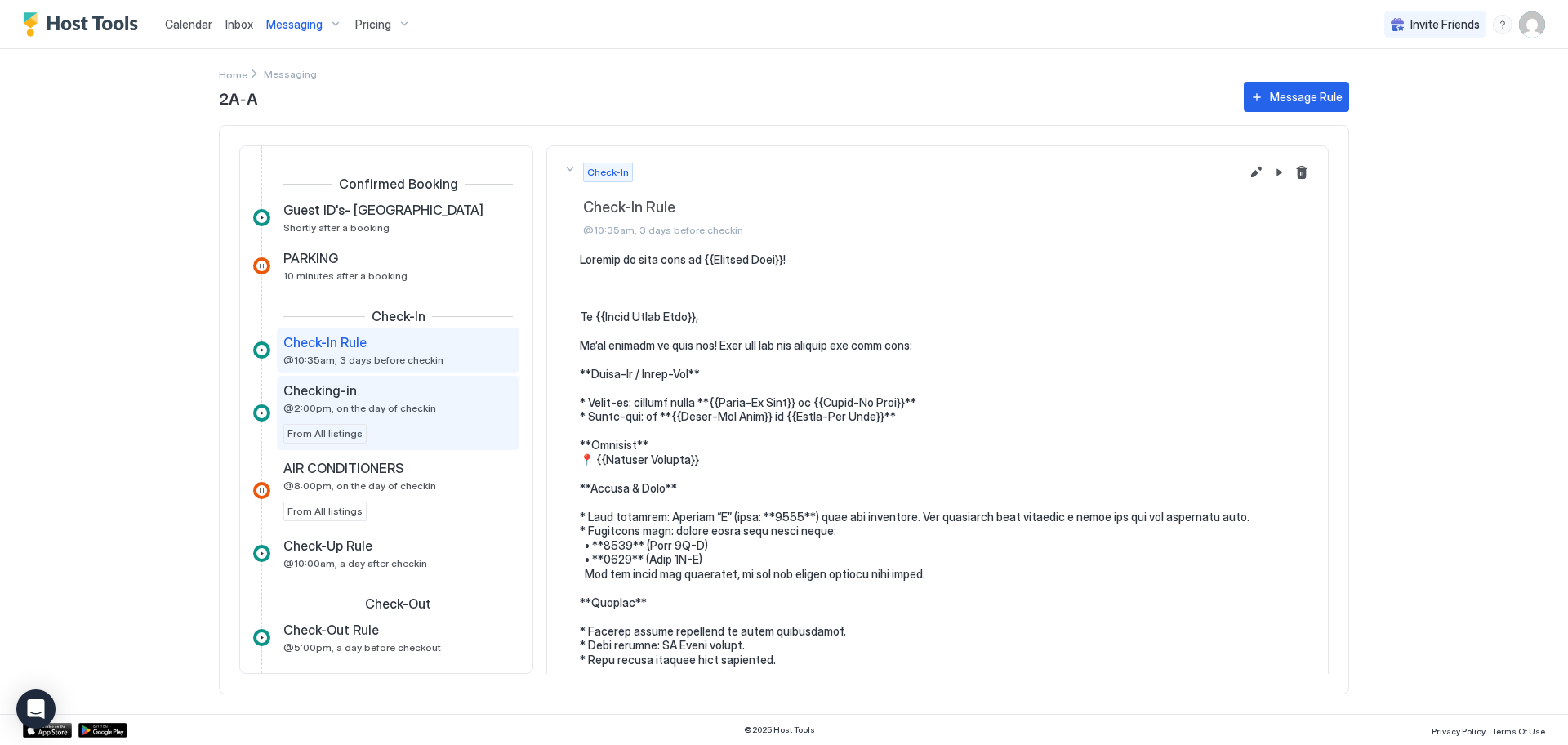
scroll to position [163, 0]
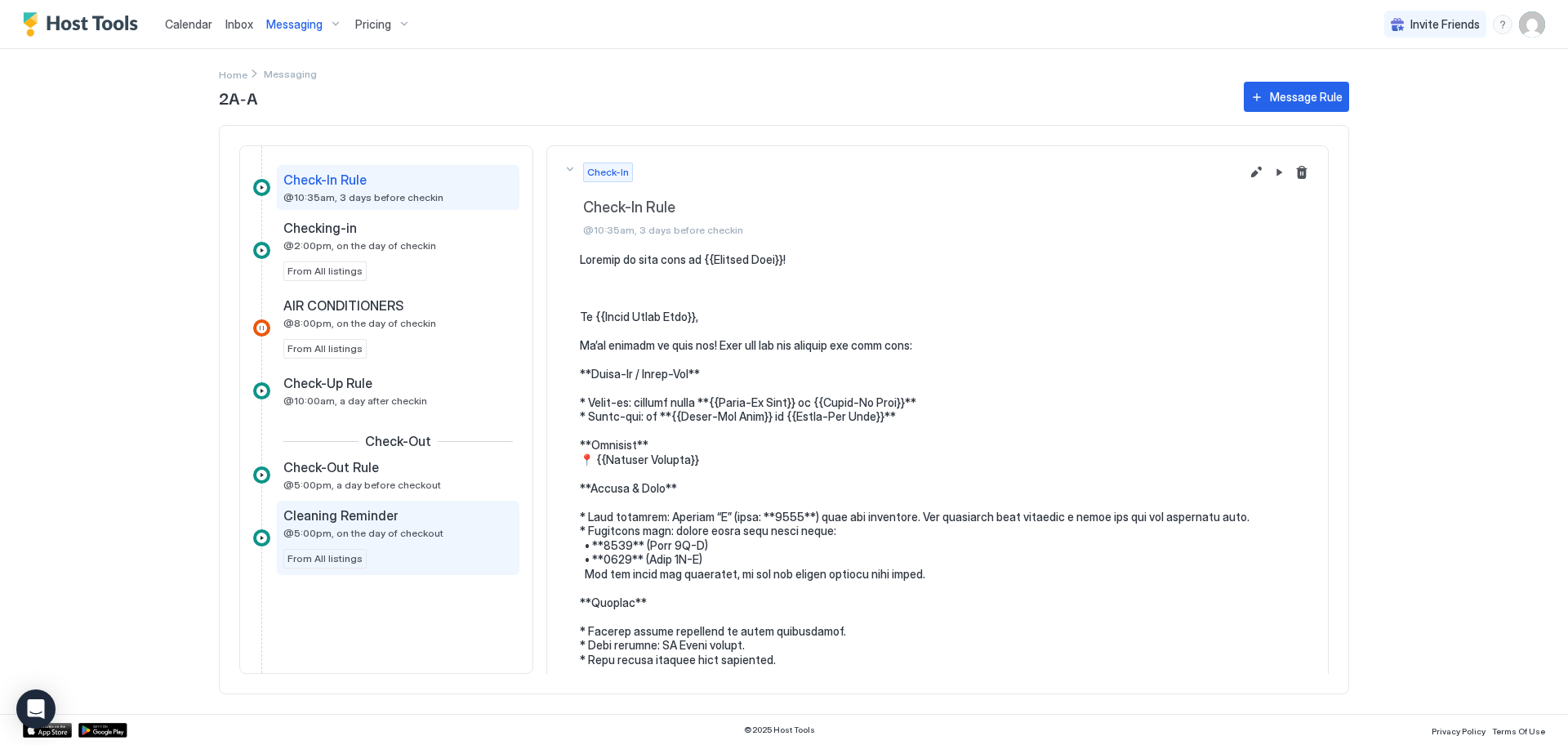
click at [337, 522] on span "Cleaning Reminder" at bounding box center [340, 515] width 115 height 16
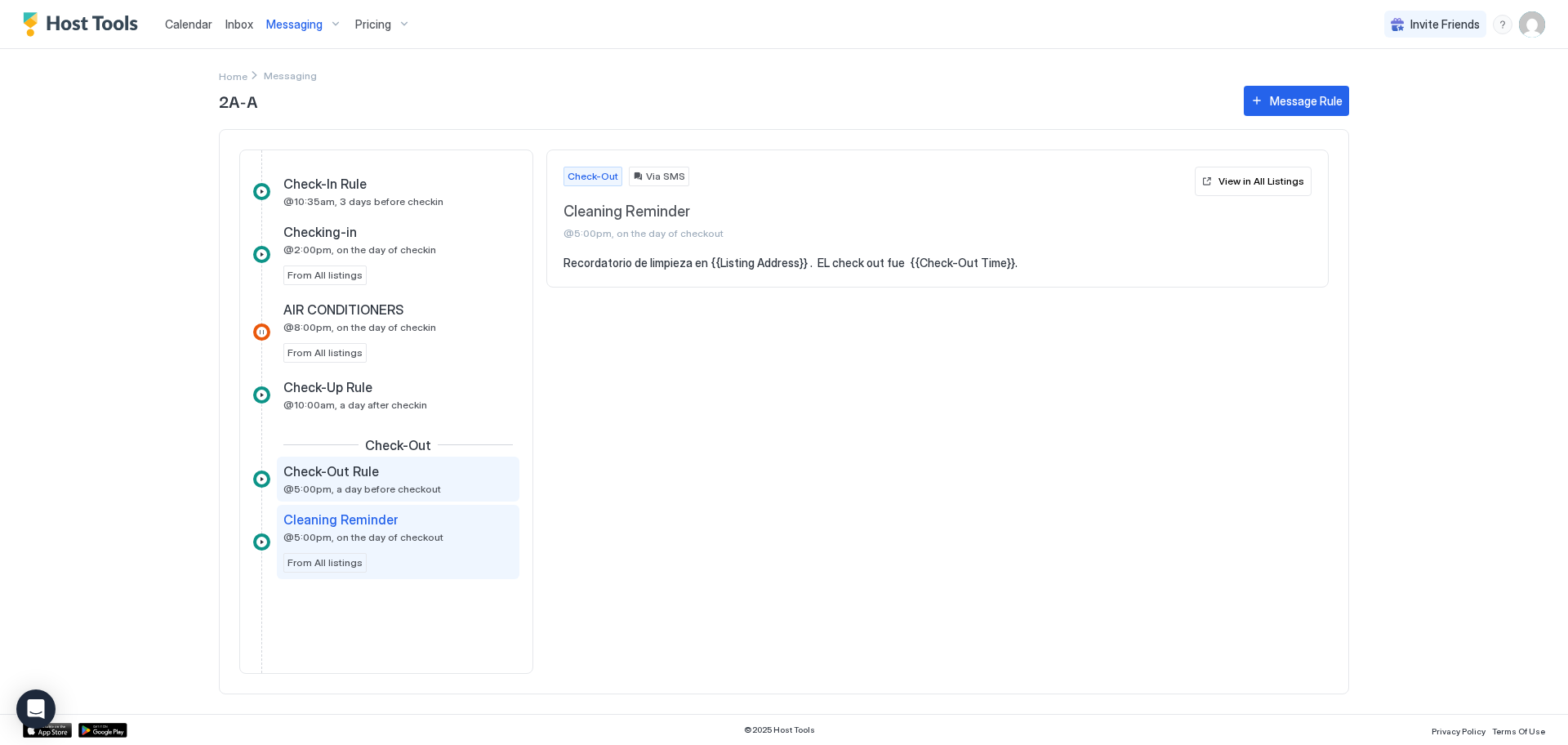
click at [336, 488] on span "@5:00pm, a day before checkout" at bounding box center [361, 488] width 158 height 12
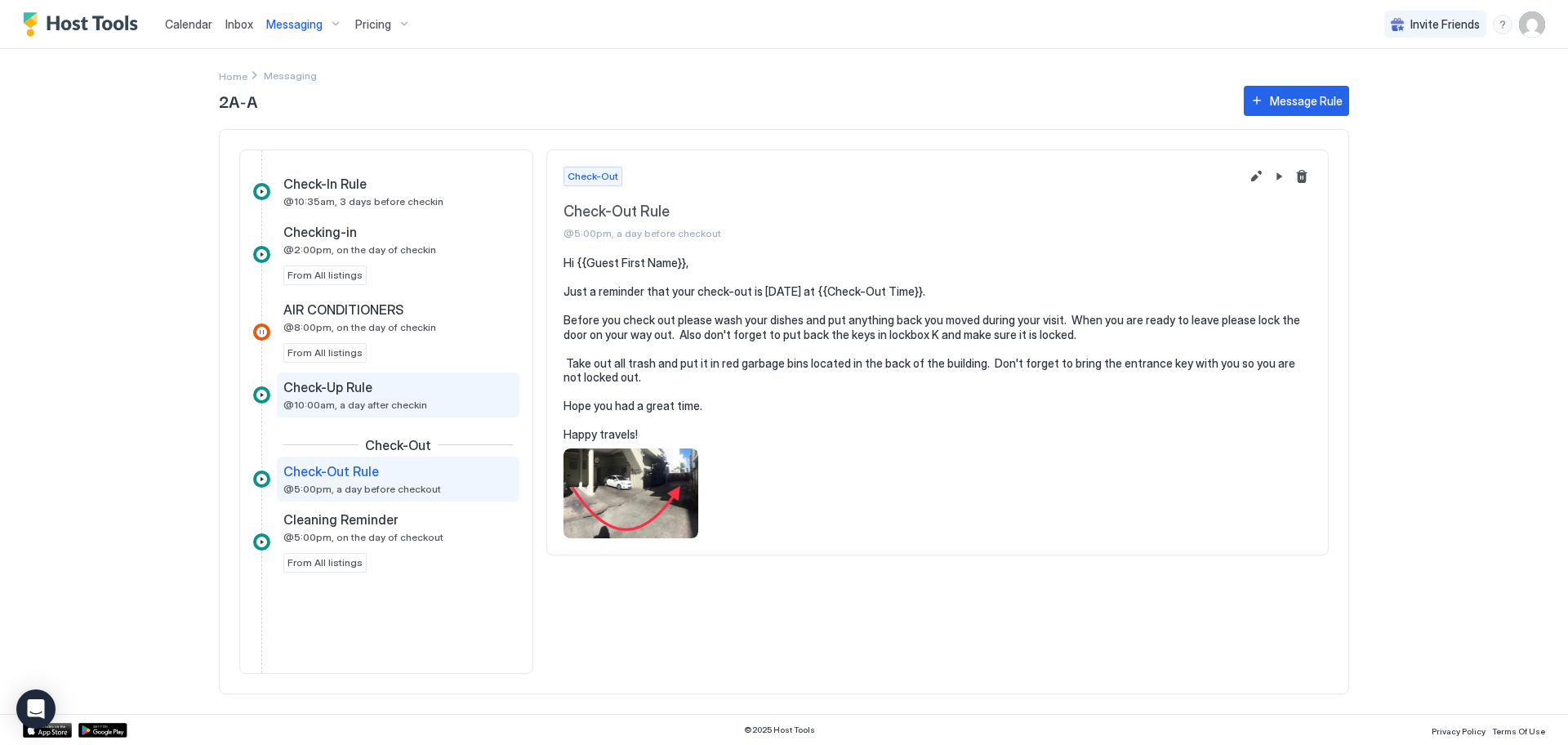
click at [332, 407] on span "@10:00am, a day after checkin" at bounding box center [355, 405] width 144 height 12
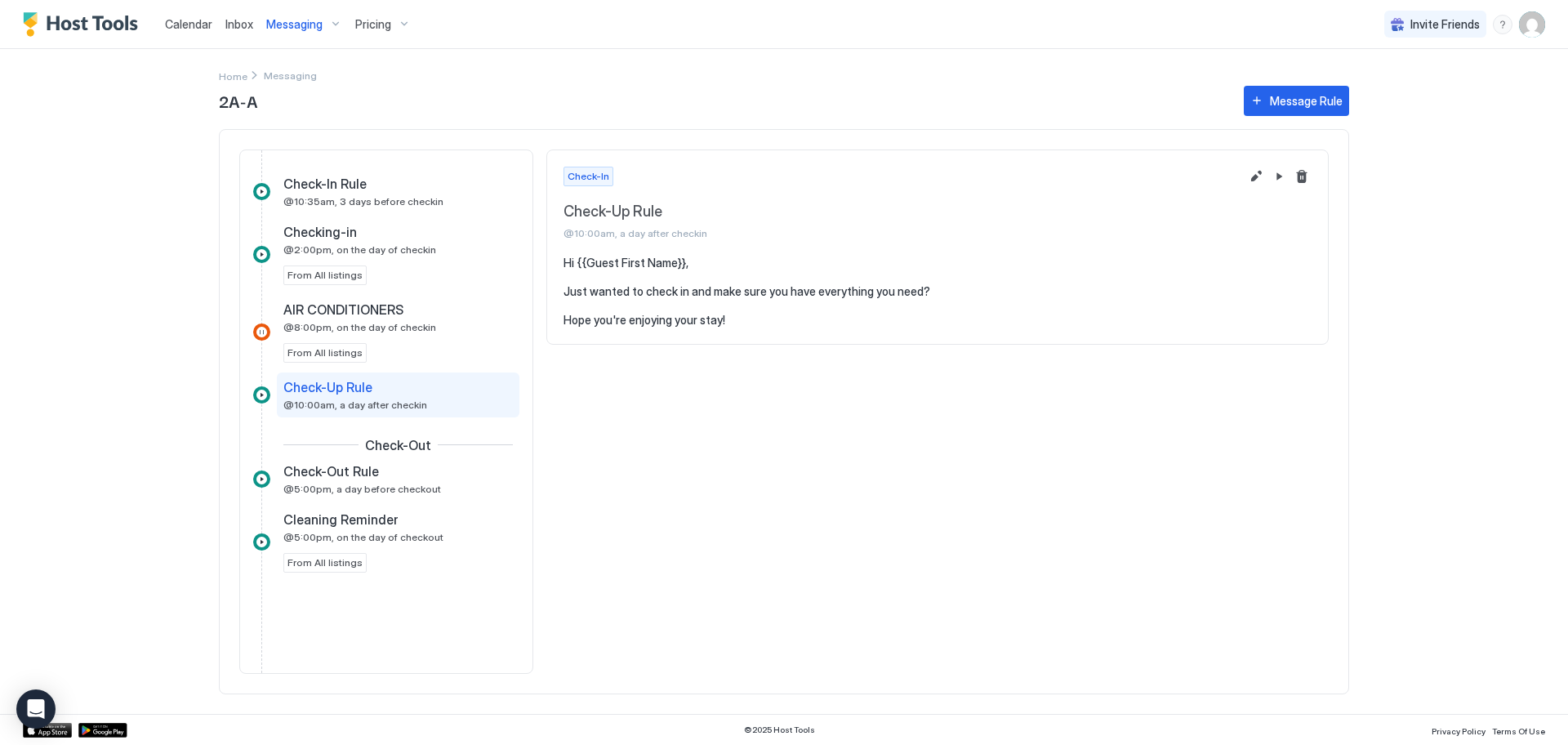
click at [298, 26] on span "Messaging" at bounding box center [294, 24] width 56 height 14
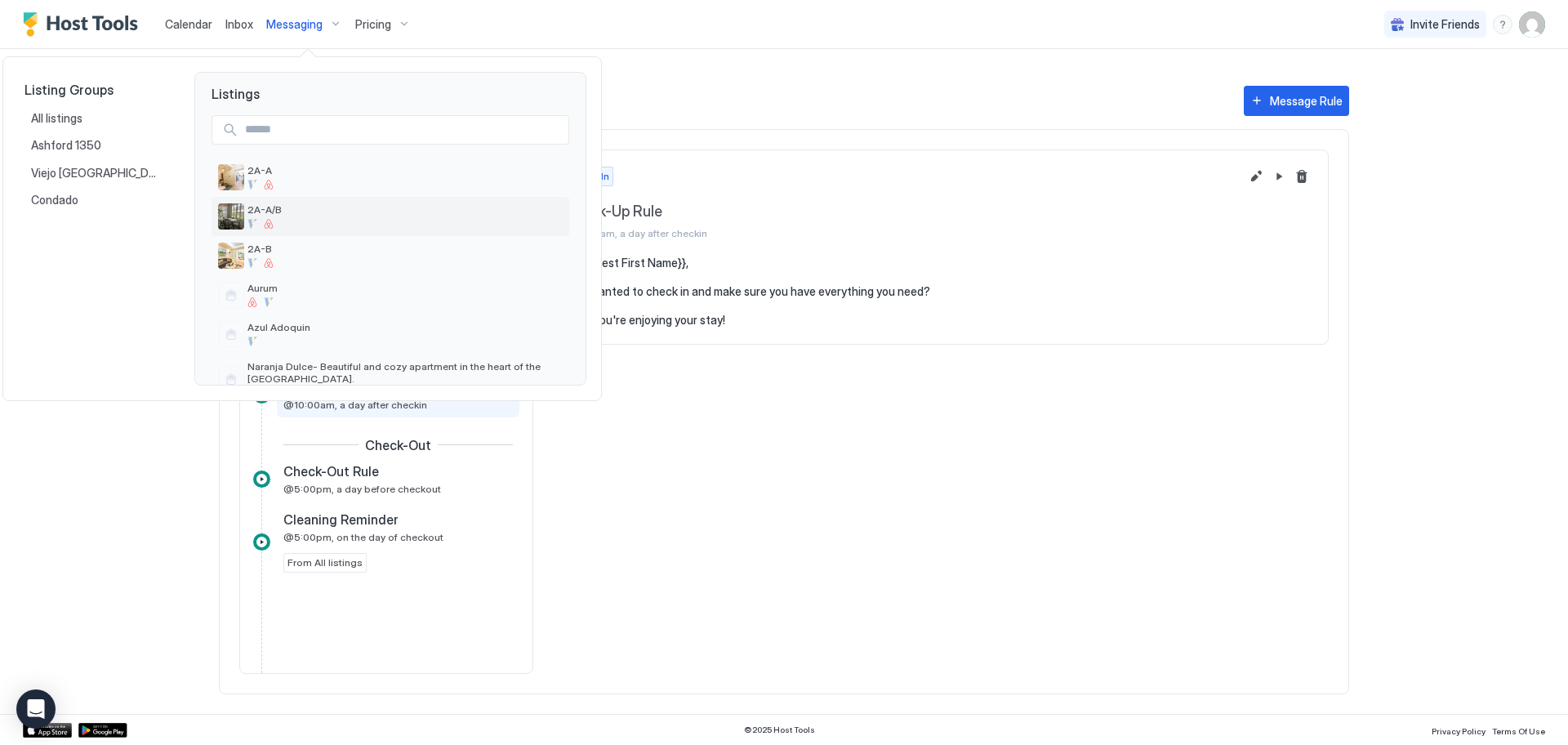
click at [268, 211] on span "2A-A/B" at bounding box center [405, 210] width 315 height 12
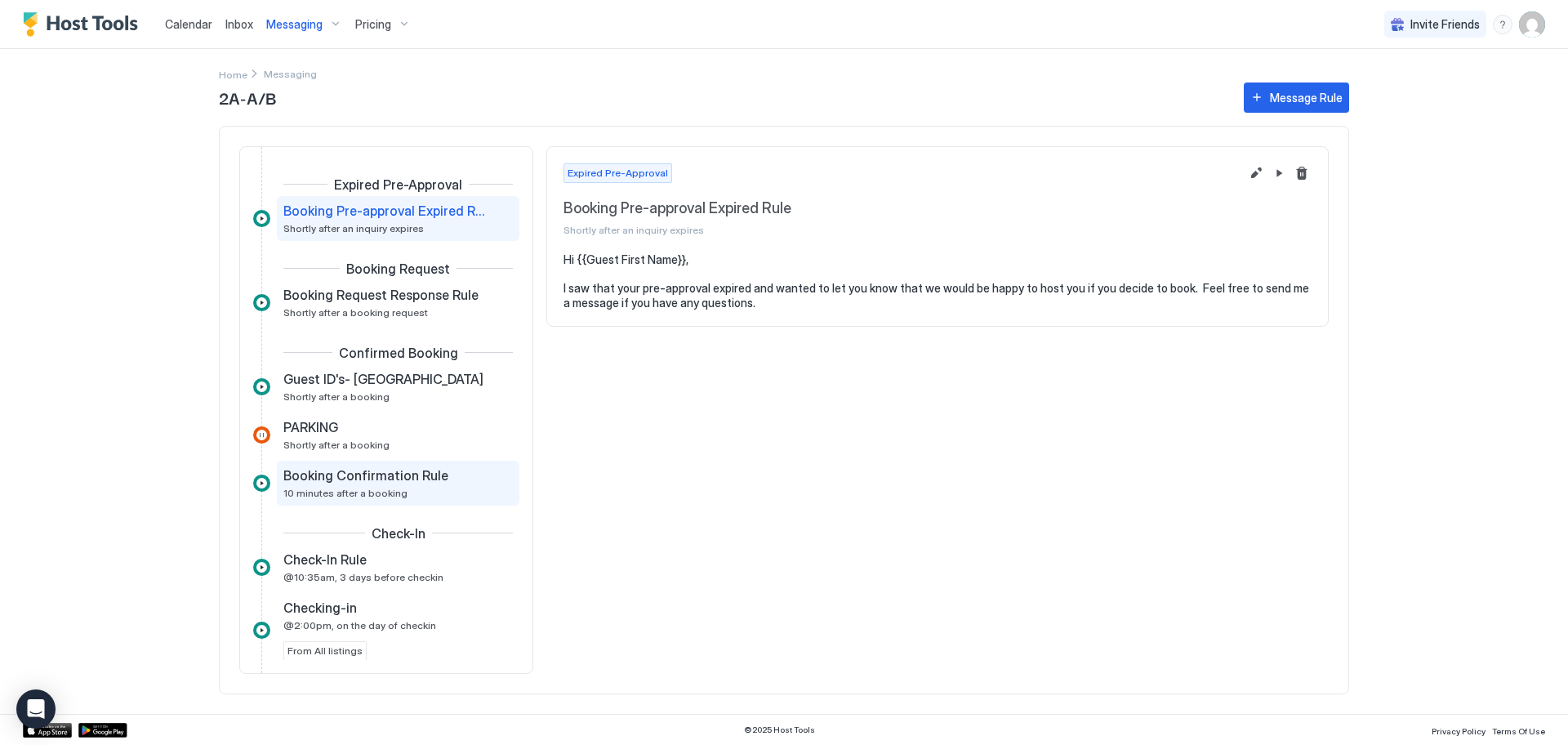
click at [351, 495] on span "10 minutes after a booking" at bounding box center [345, 493] width 124 height 12
click at [339, 222] on span "Shortly after an inquiry expires" at bounding box center [353, 228] width 141 height 12
click at [1258, 173] on button "Edit message rule" at bounding box center [1255, 173] width 20 height 20
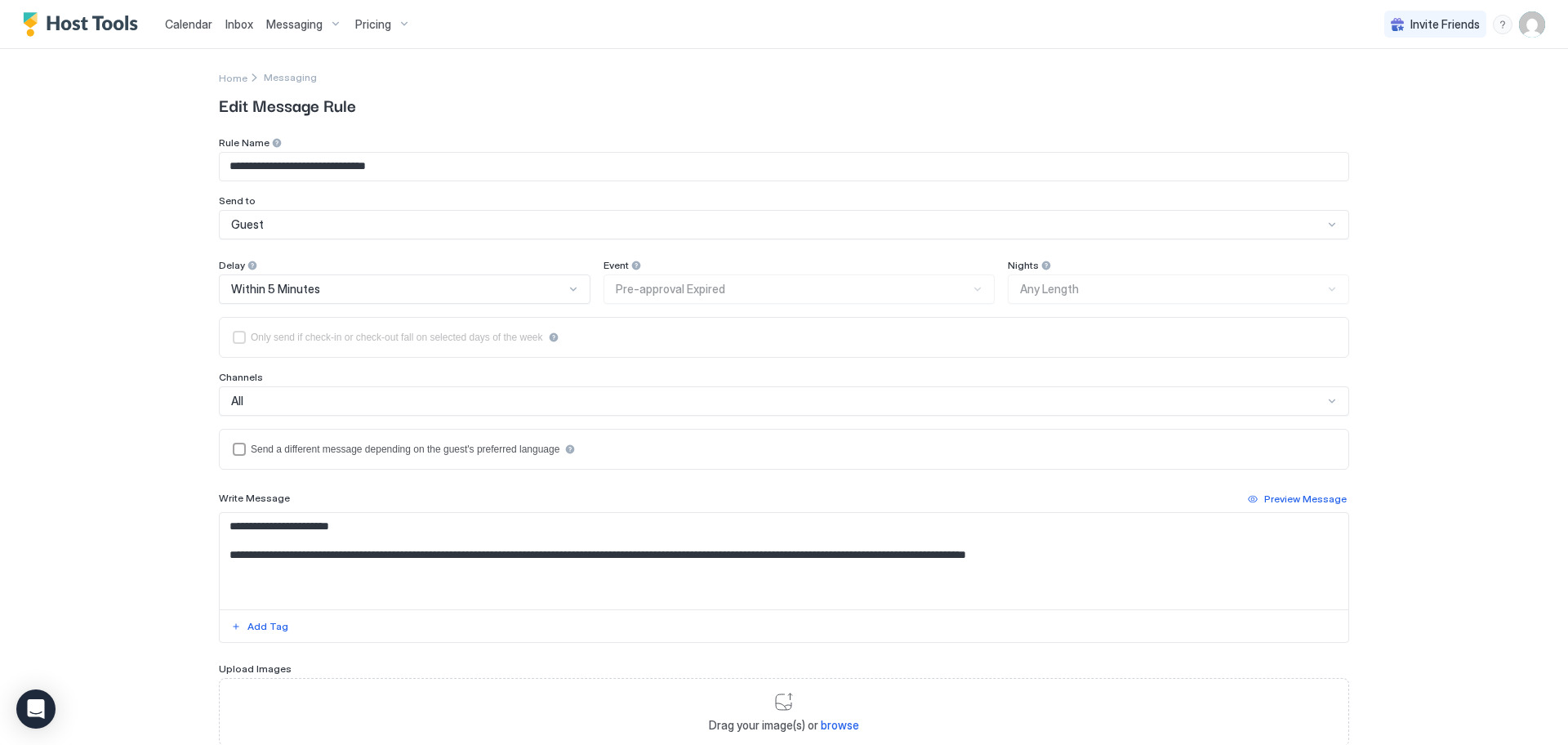
type input "**********"
drag, startPoint x: 429, startPoint y: 167, endPoint x: 154, endPoint y: 158, distance: 275.1
click at [154, 158] on div "**********" at bounding box center [784, 372] width 1568 height 745
click at [526, 112] on span "Edit Message Rule" at bounding box center [784, 104] width 1130 height 25
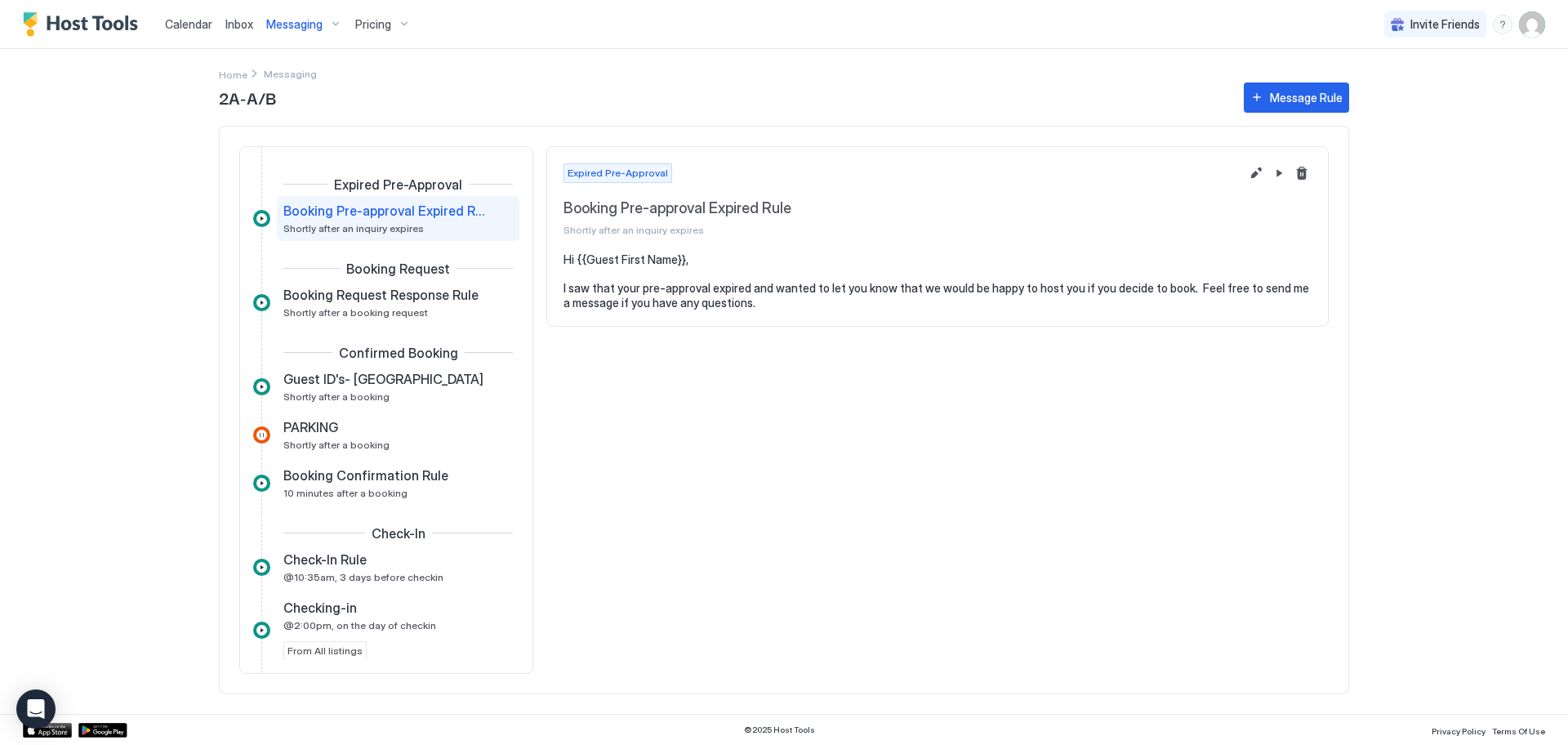
click at [284, 20] on span "Messaging" at bounding box center [294, 24] width 56 height 14
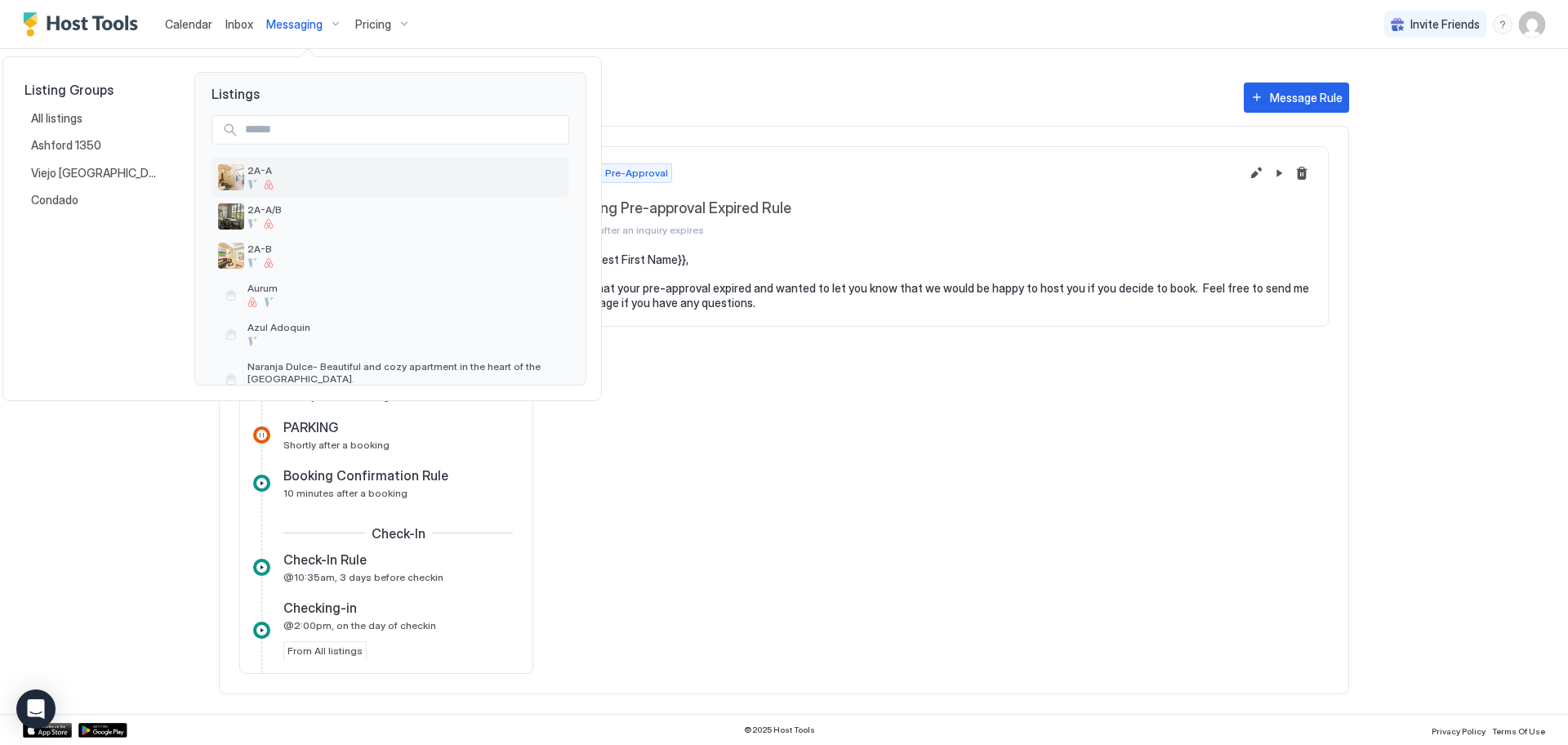
click at [268, 175] on span "2A-A" at bounding box center [405, 170] width 315 height 12
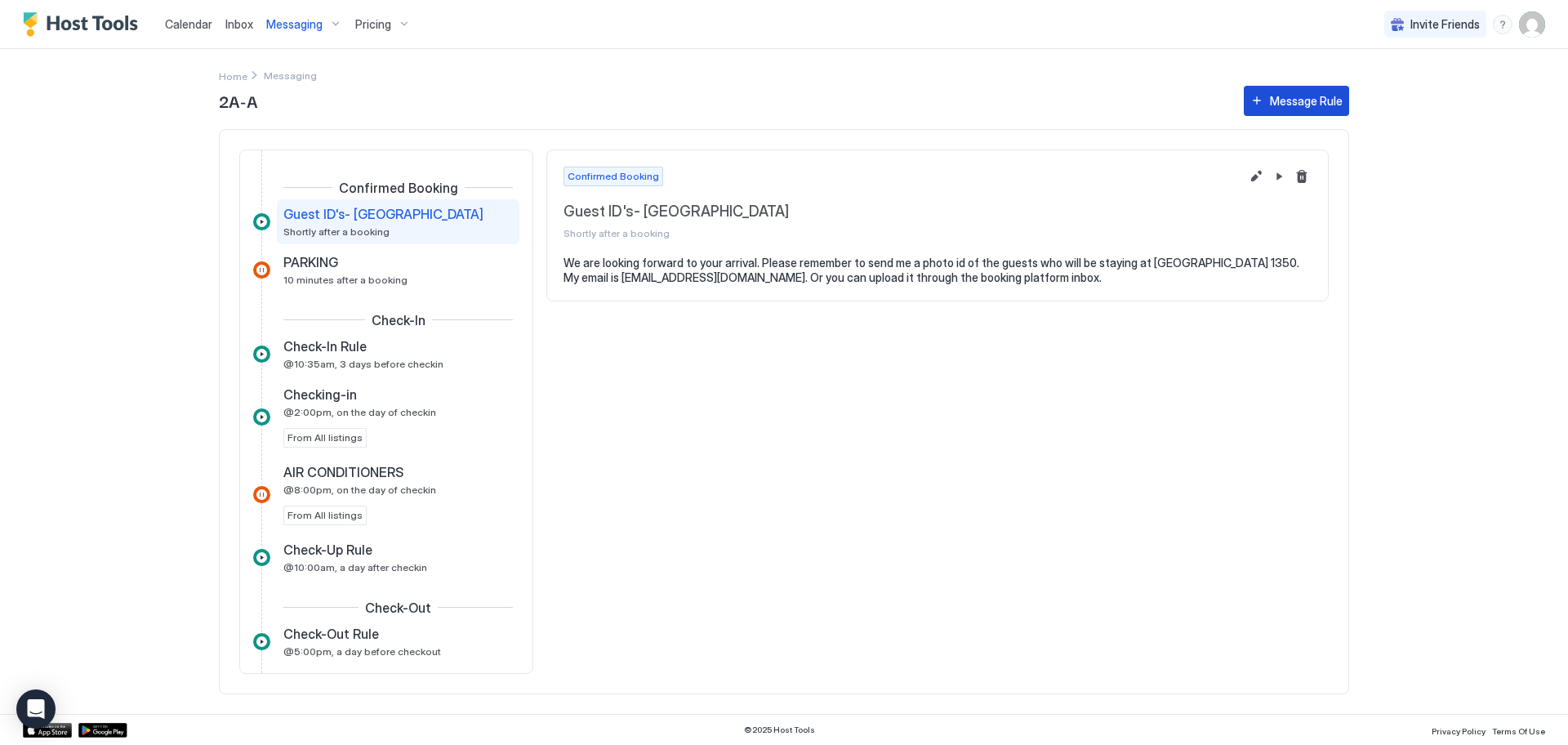
click at [1283, 99] on div "Message Rule" at bounding box center [1306, 101] width 72 height 17
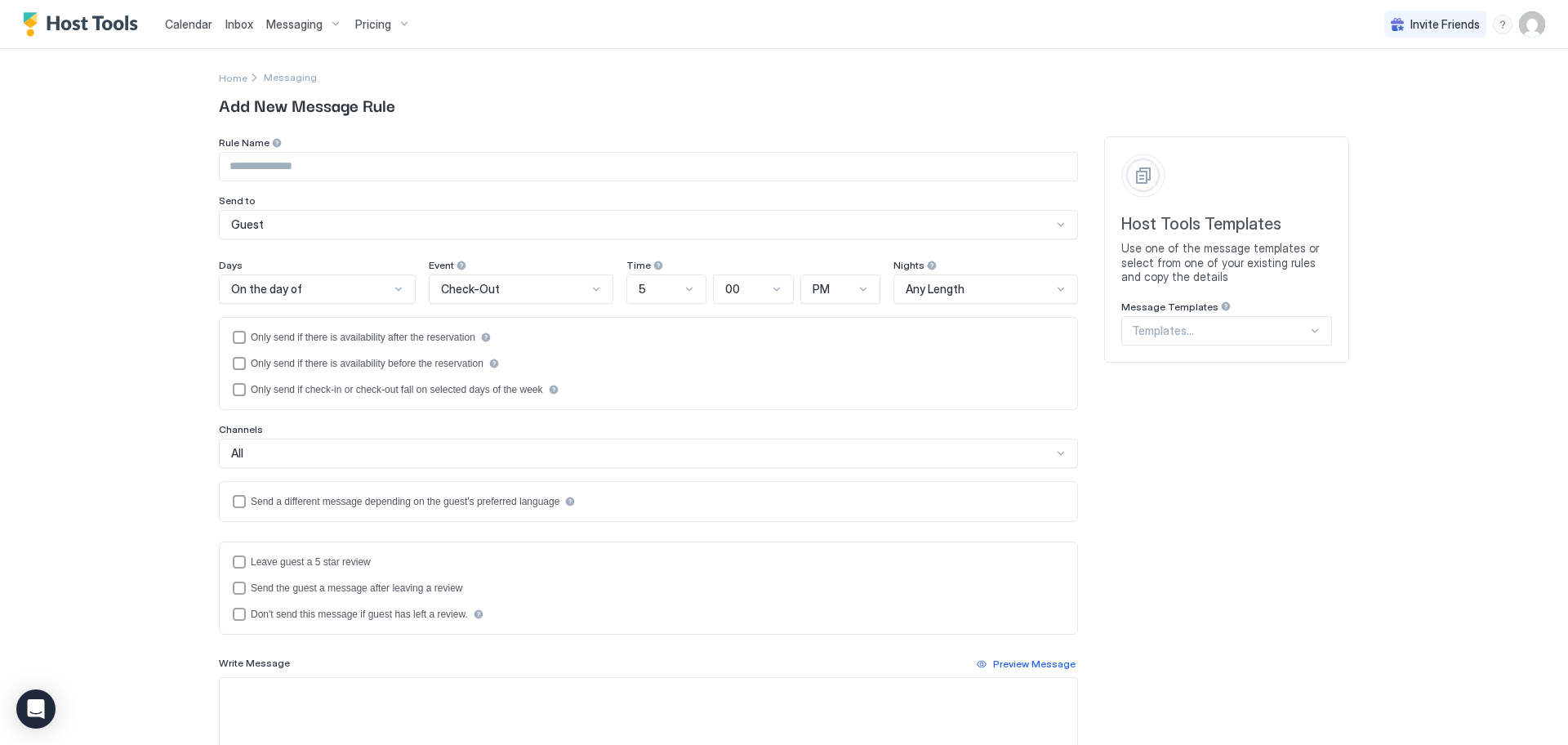
click at [1309, 332] on div at bounding box center [1314, 330] width 13 height 13
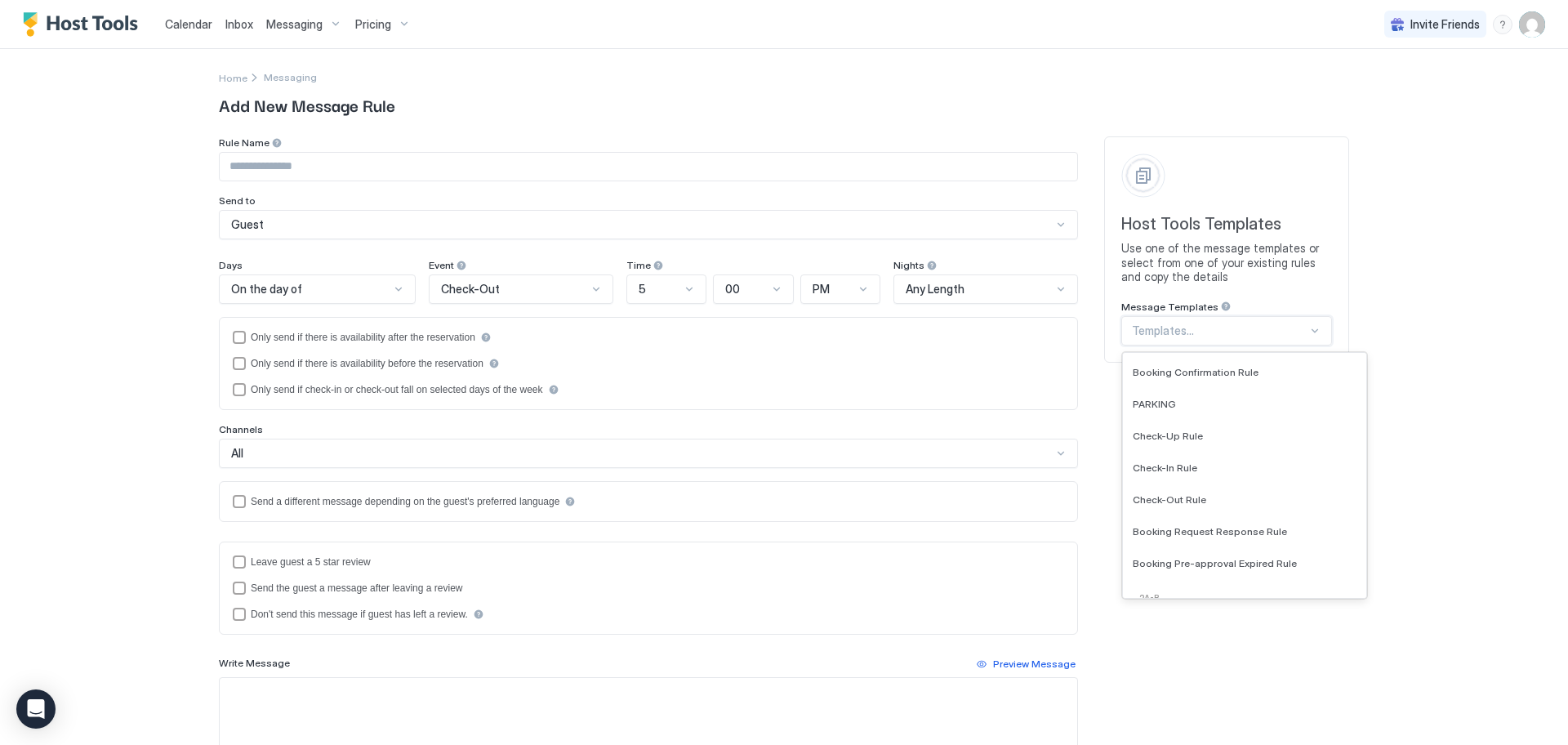
scroll to position [976, 0]
click at [1265, 510] on span "Booking Request Response Rule" at bounding box center [1209, 507] width 154 height 12
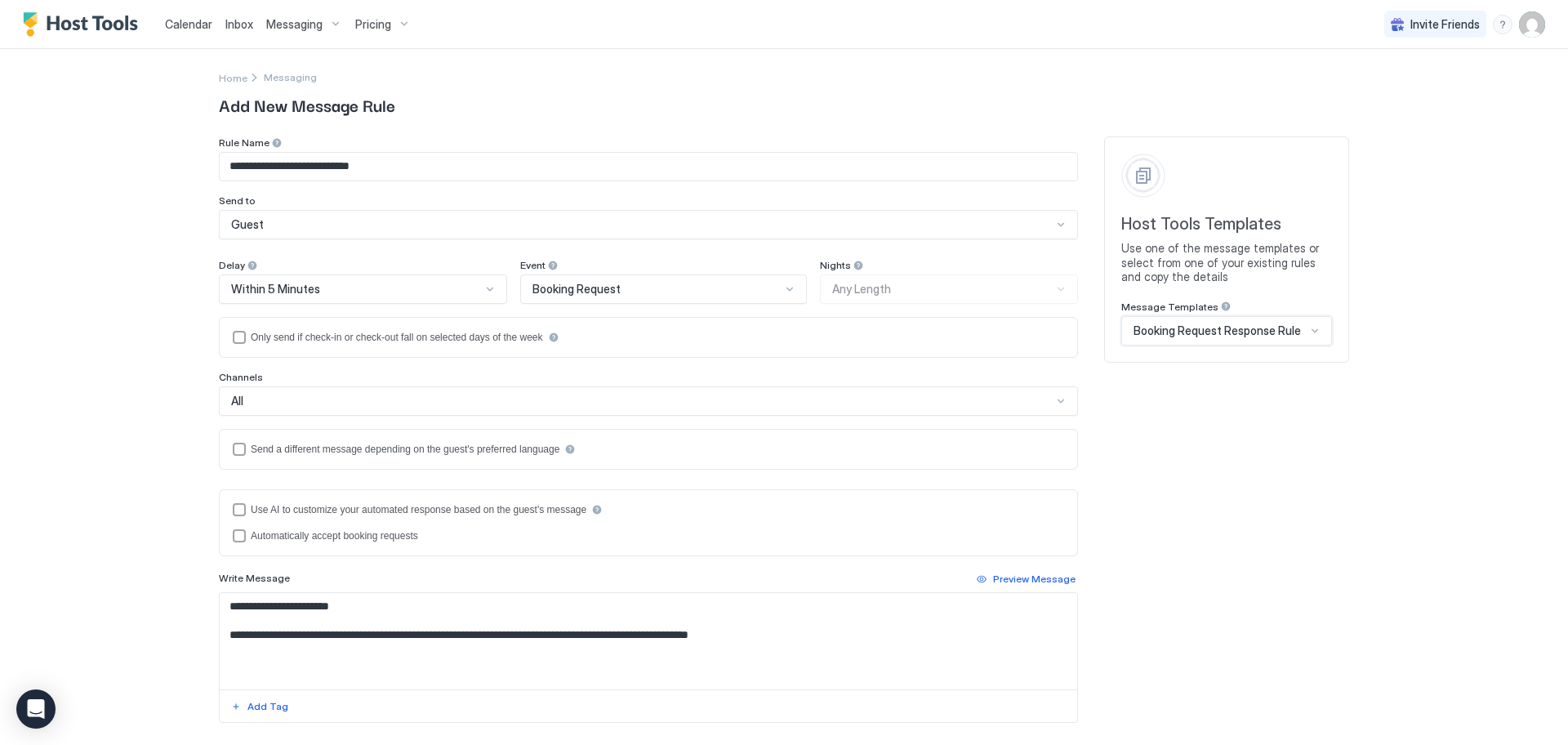
type input "**********"
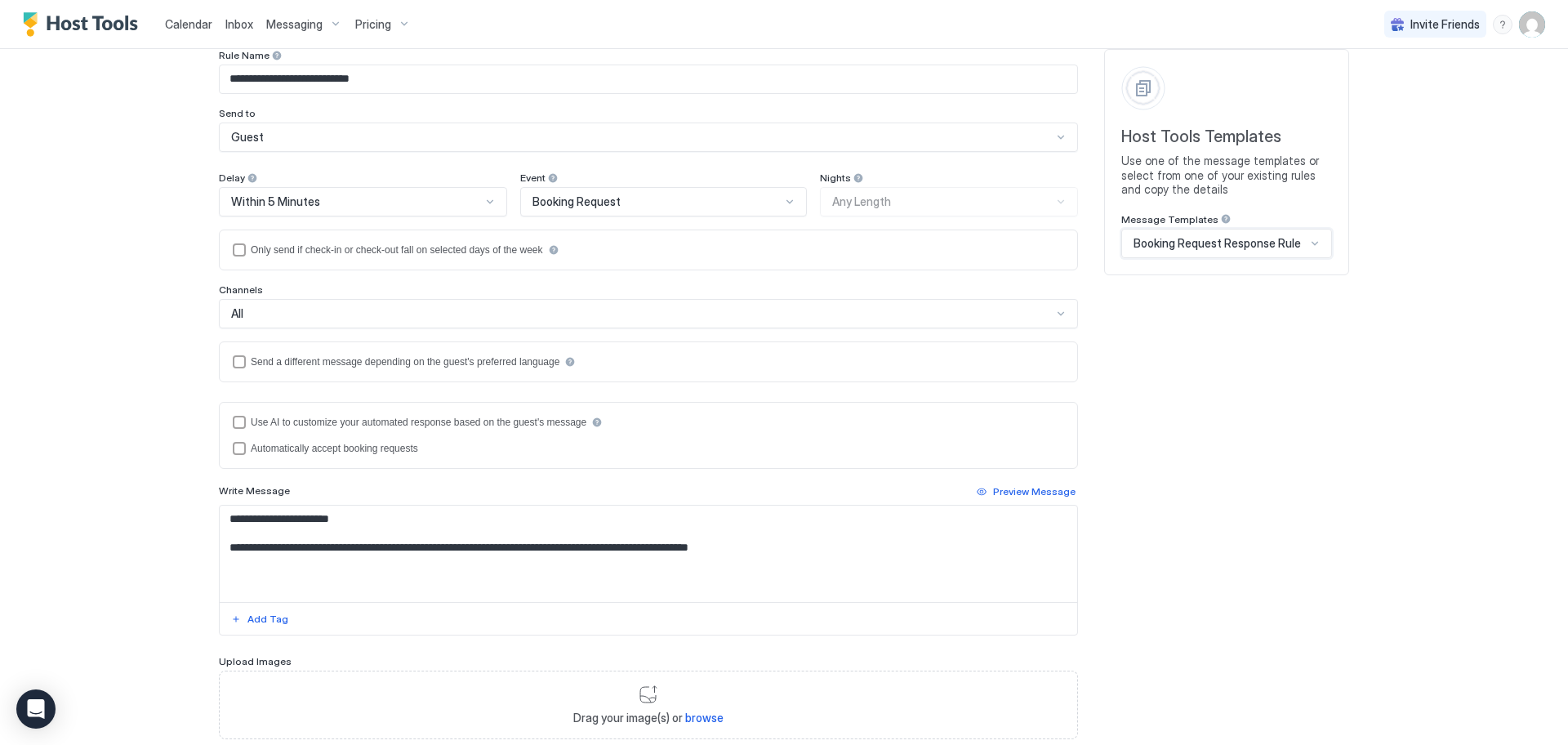
scroll to position [192, 0]
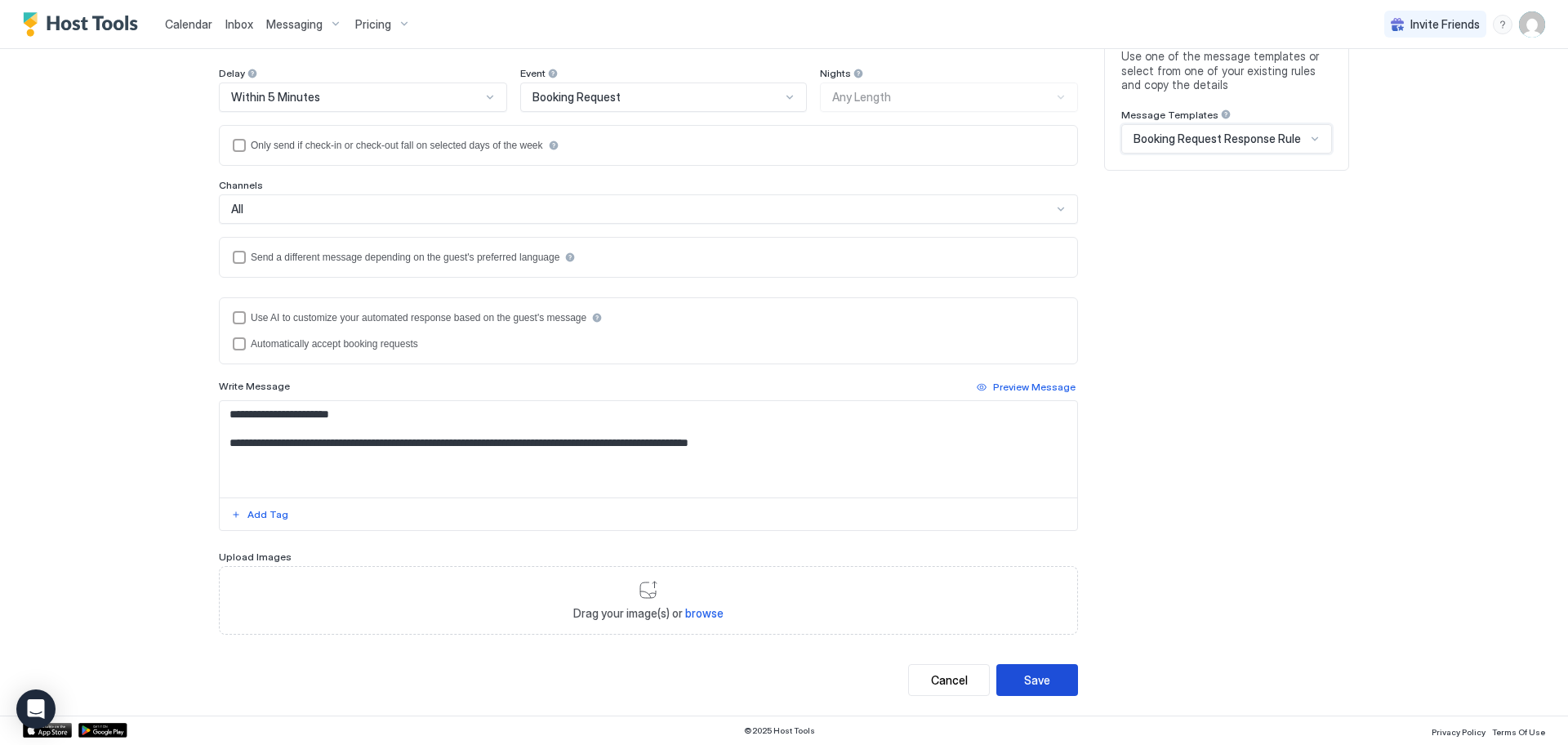
click at [1024, 674] on div "Save" at bounding box center [1037, 680] width 26 height 17
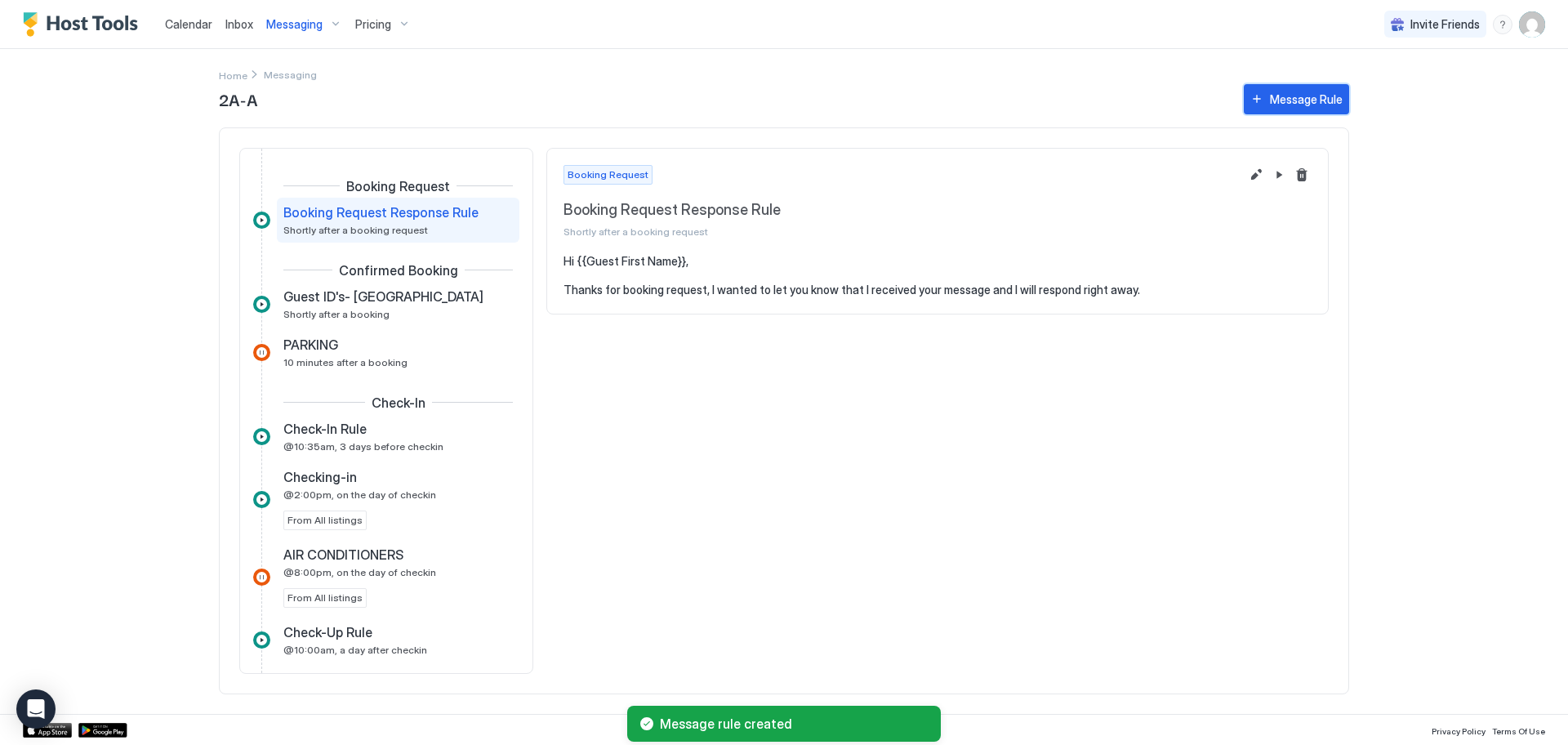
click at [1277, 101] on div "Message Rule" at bounding box center [1306, 99] width 72 height 17
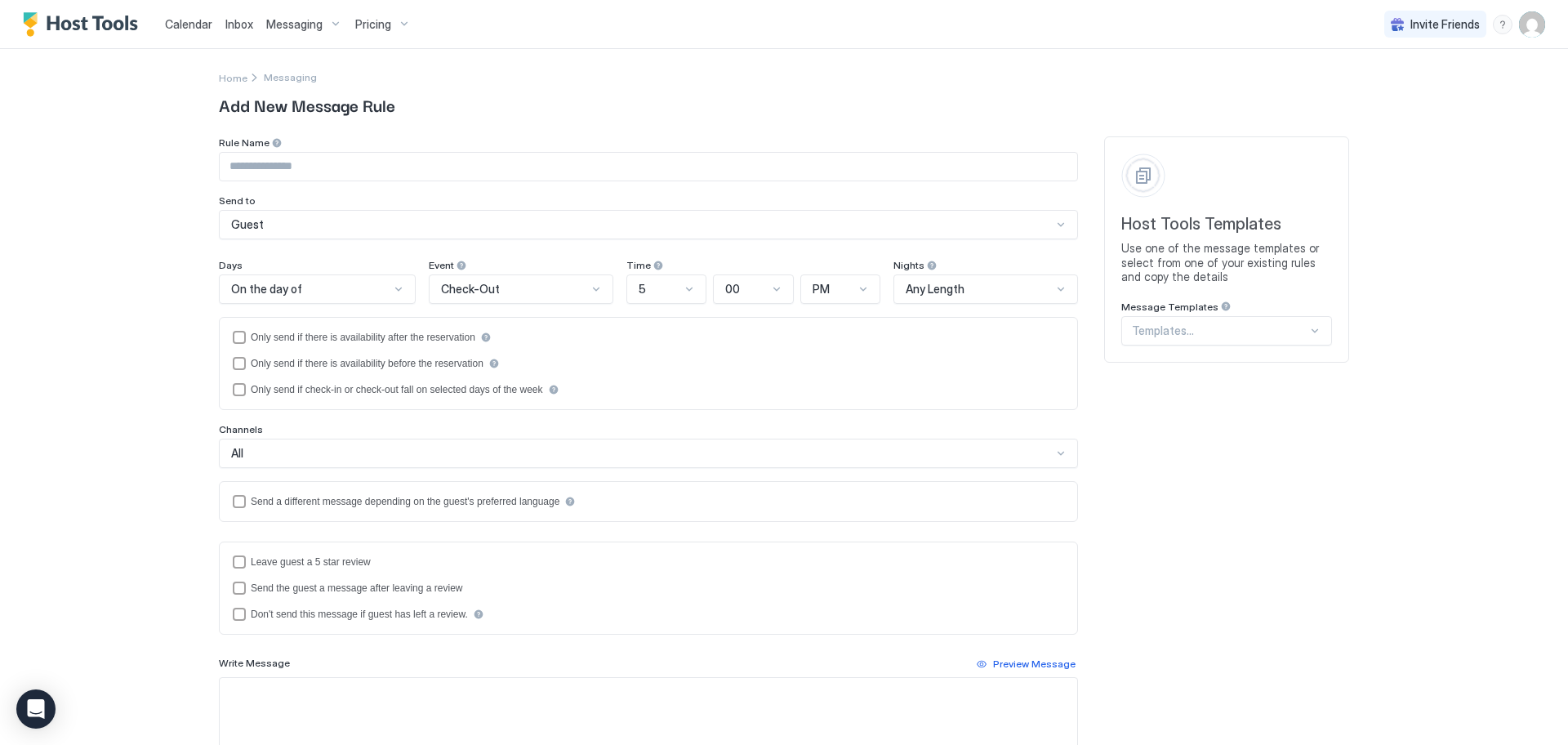
click at [1311, 334] on div at bounding box center [1314, 330] width 13 height 13
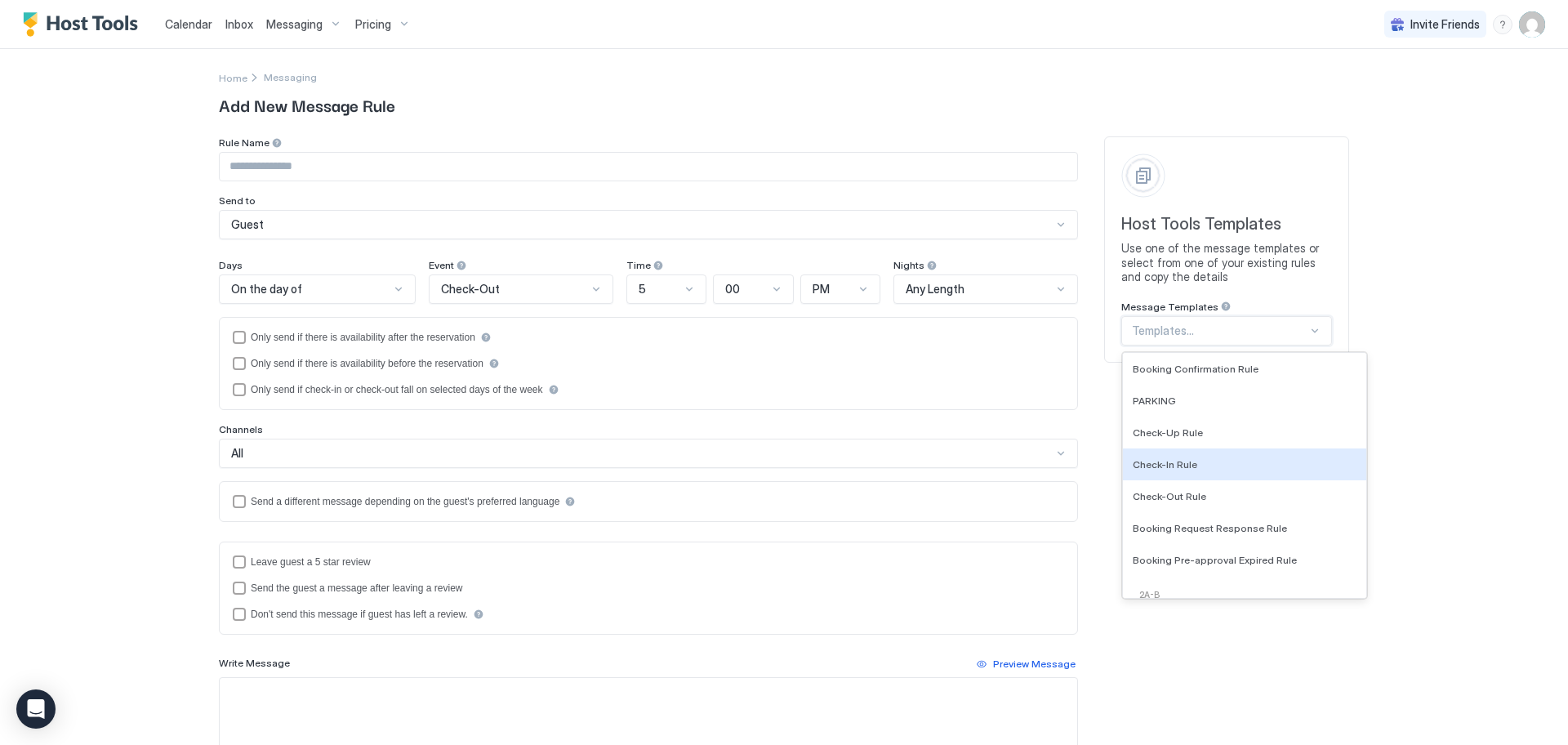
scroll to position [964, 0]
click at [1261, 529] on div "Booking Request Response Rule" at bounding box center [1244, 519] width 244 height 32
type input "**********"
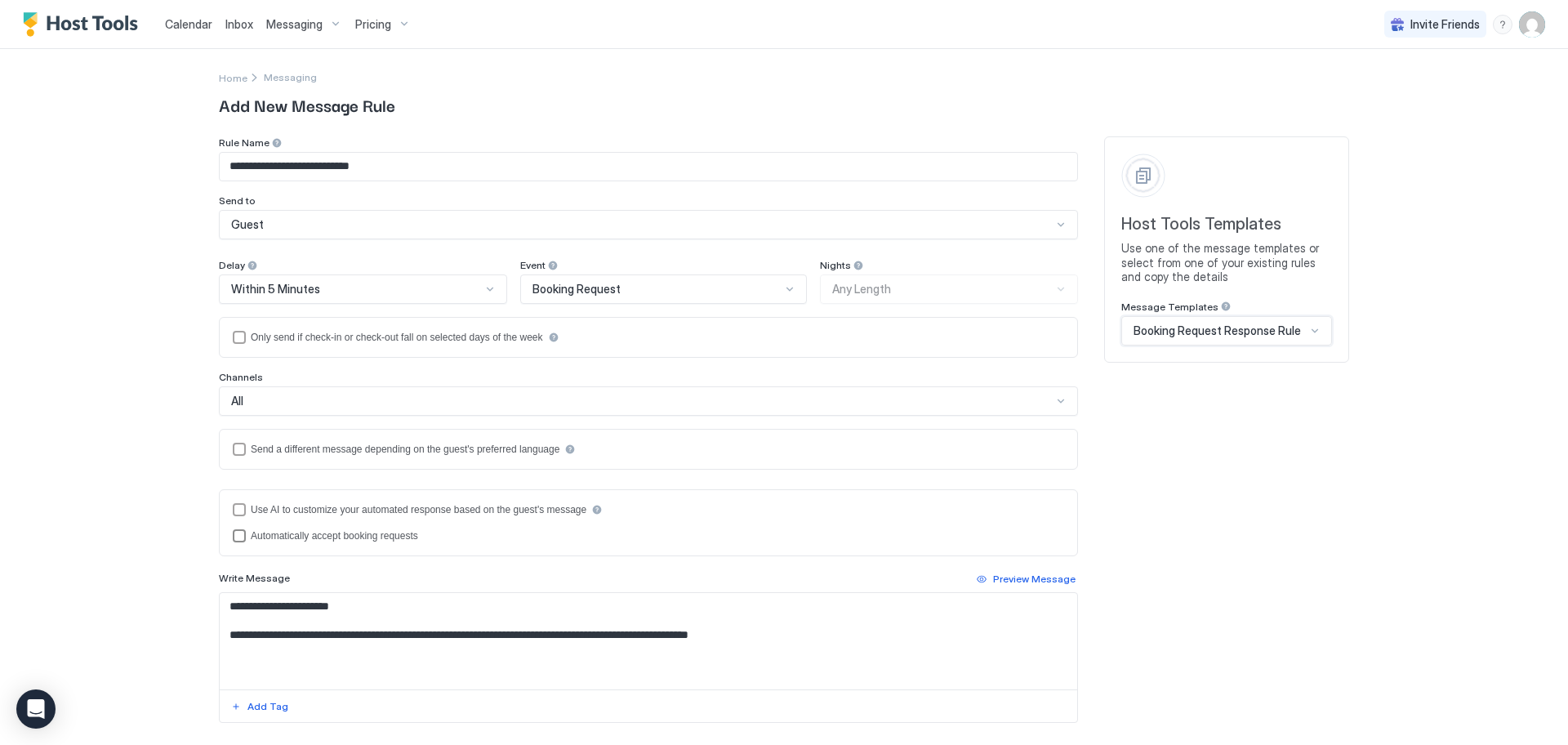
scroll to position [192, 0]
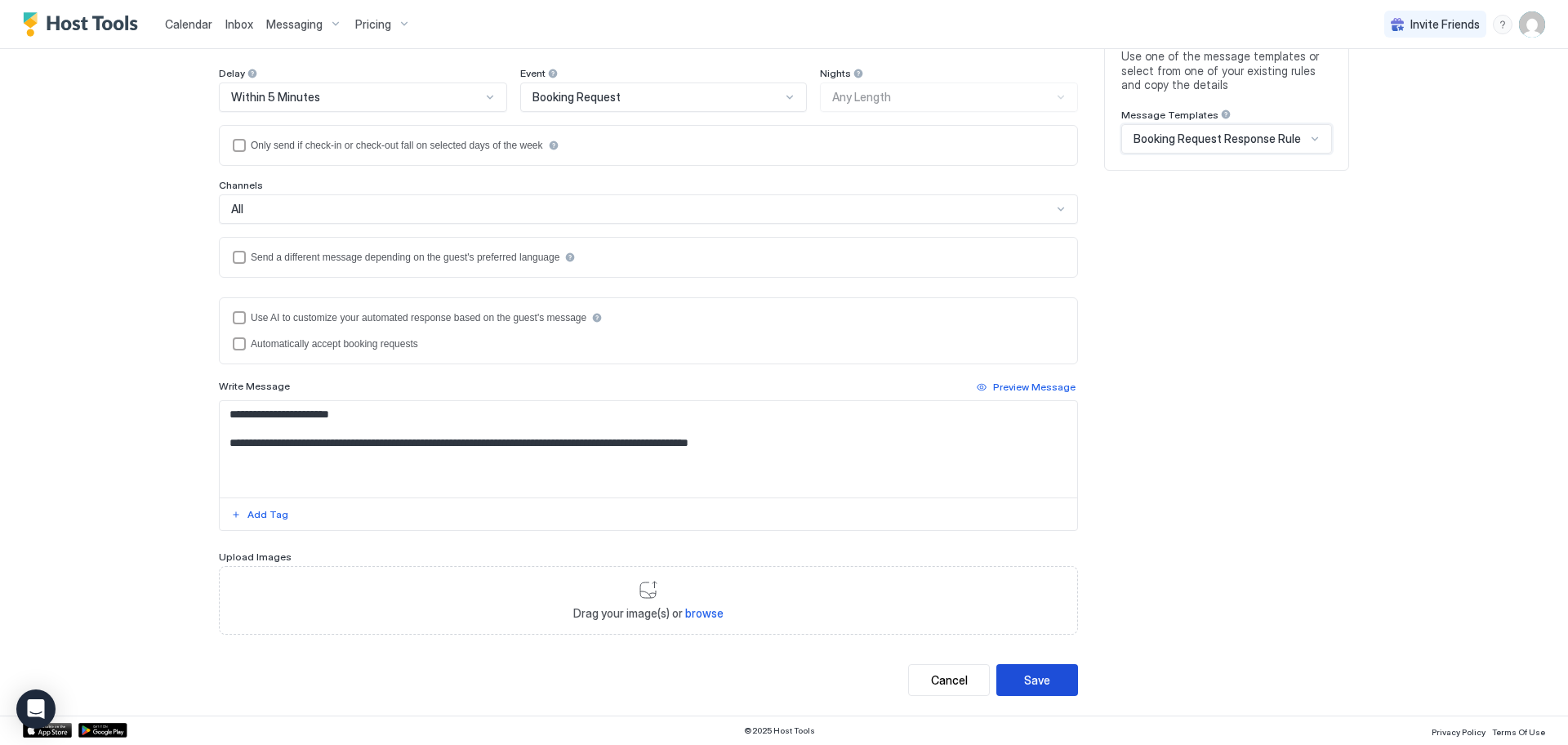
click at [1029, 677] on div "Save" at bounding box center [1037, 680] width 26 height 17
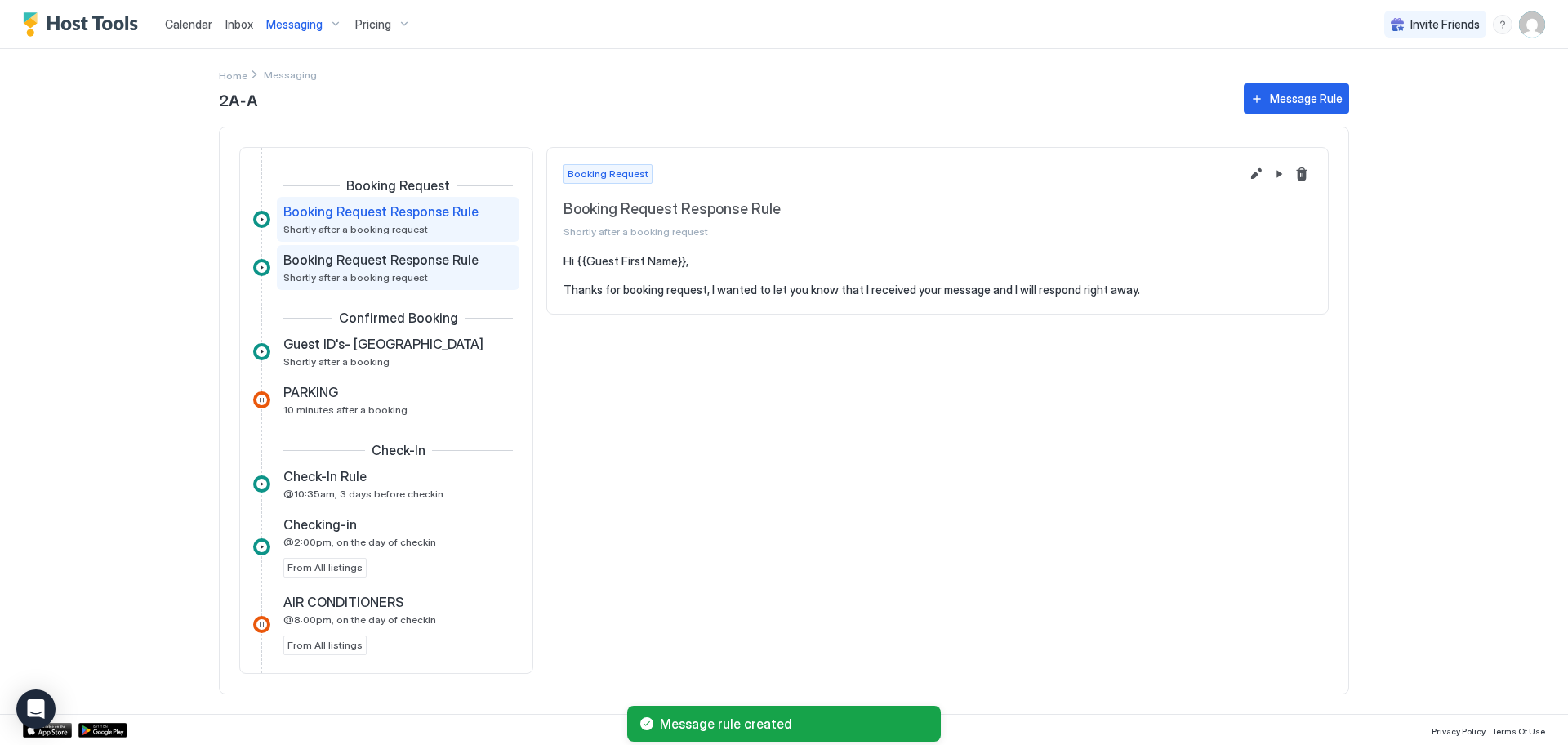
click at [465, 259] on span "Booking Request Response Rule" at bounding box center [380, 259] width 195 height 16
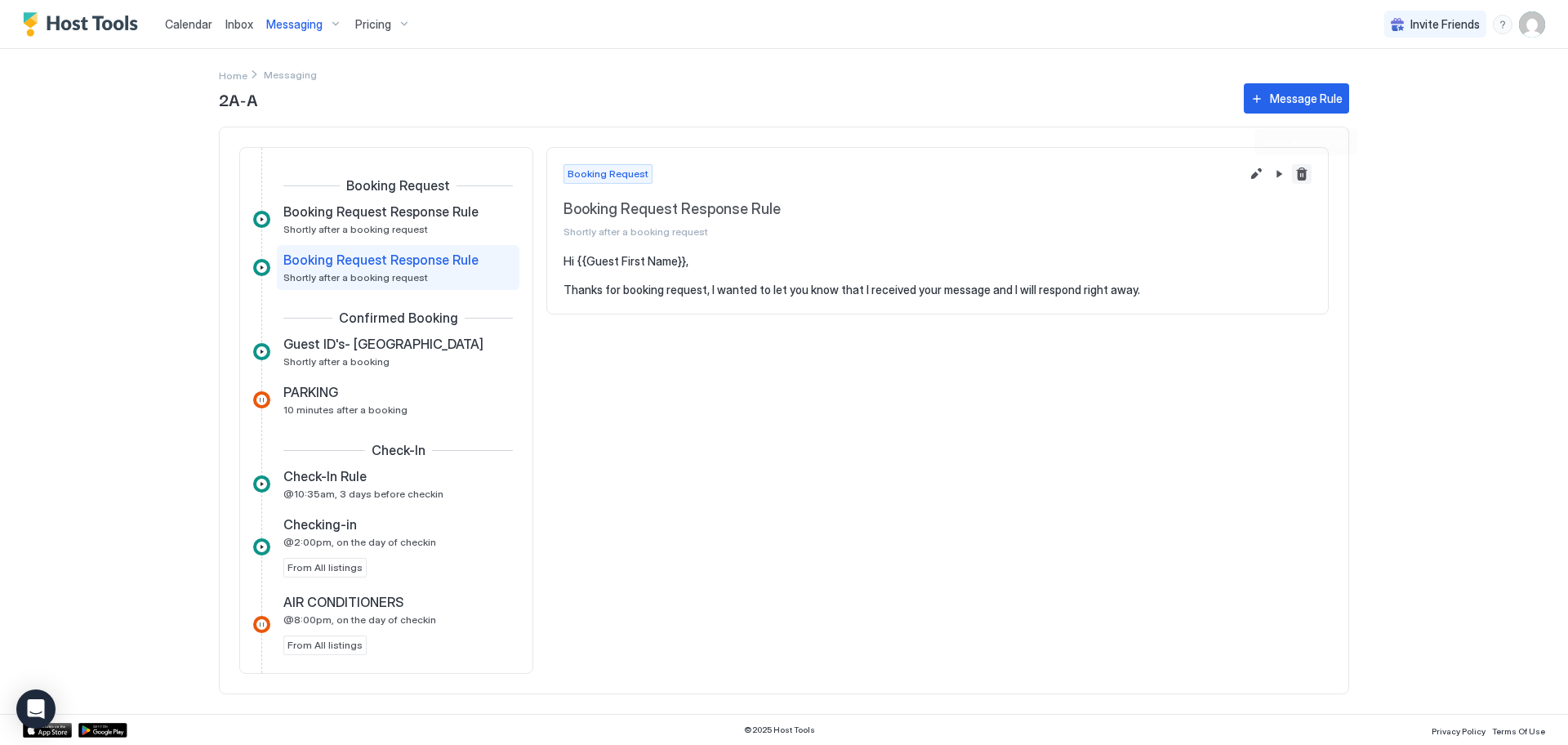
click at [1304, 174] on button "Delete message rule" at bounding box center [1301, 174] width 20 height 20
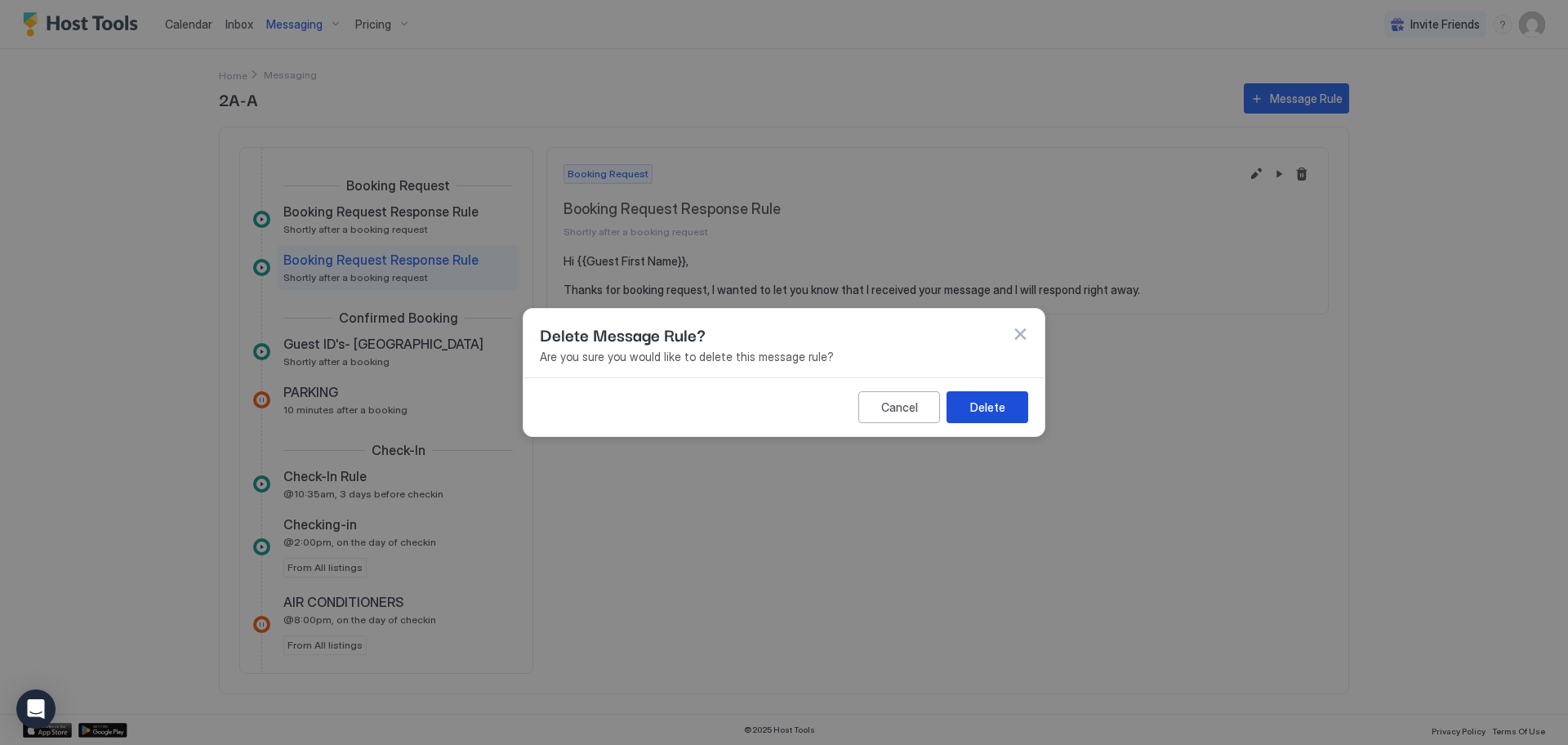
click at [1002, 415] on div "Delete" at bounding box center [987, 407] width 35 height 17
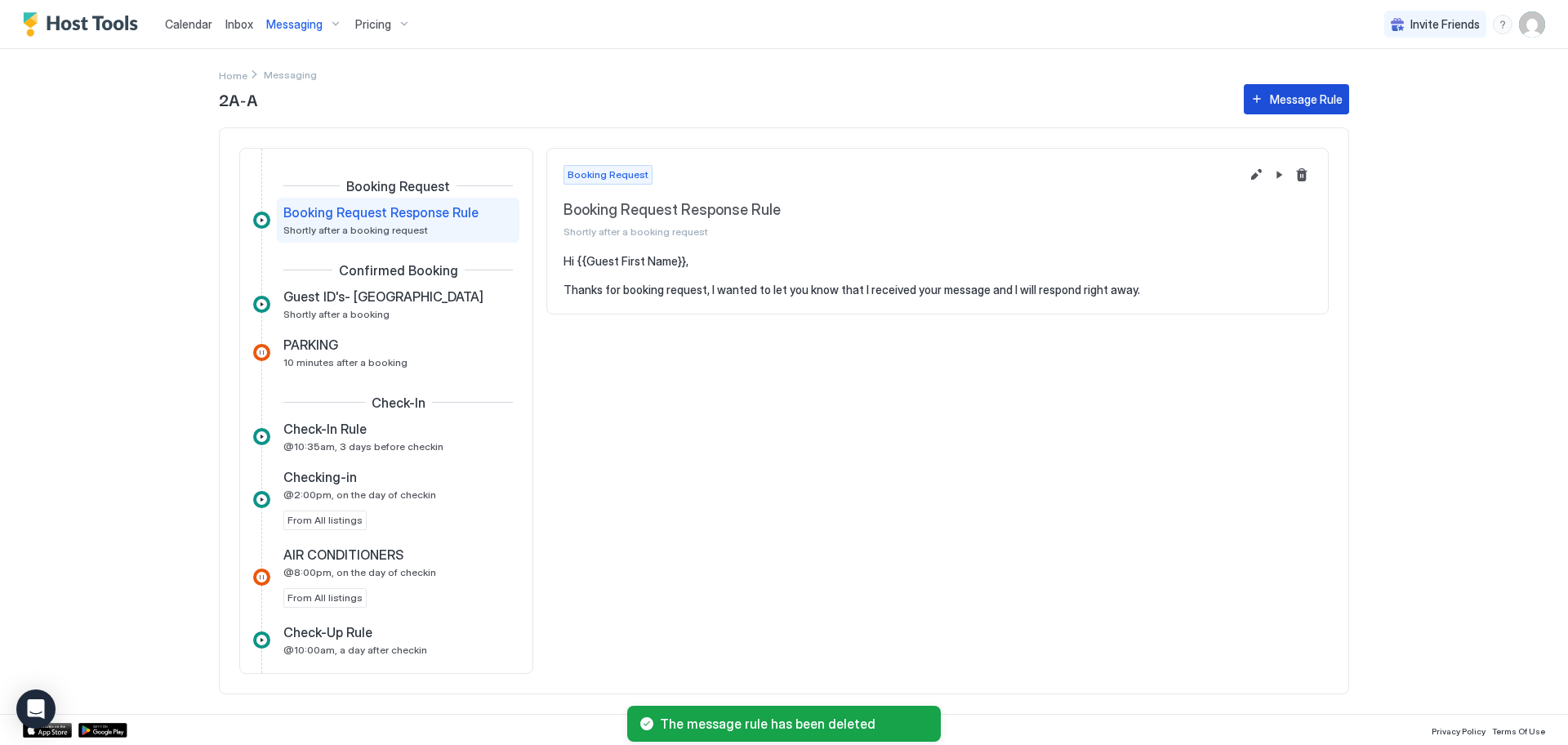
click at [1291, 101] on div "Message Rule" at bounding box center [1306, 99] width 72 height 17
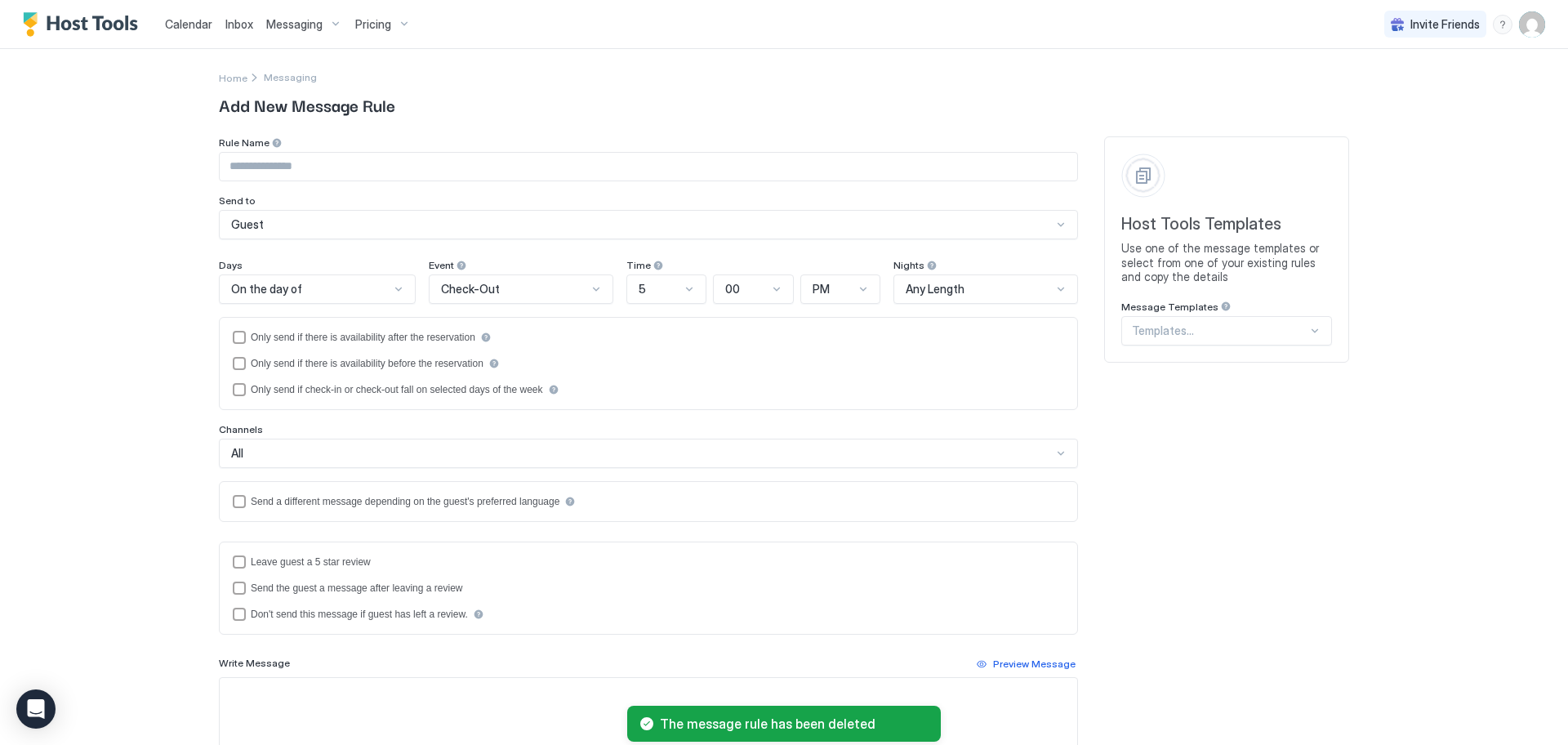
click at [1309, 333] on div at bounding box center [1314, 330] width 13 height 13
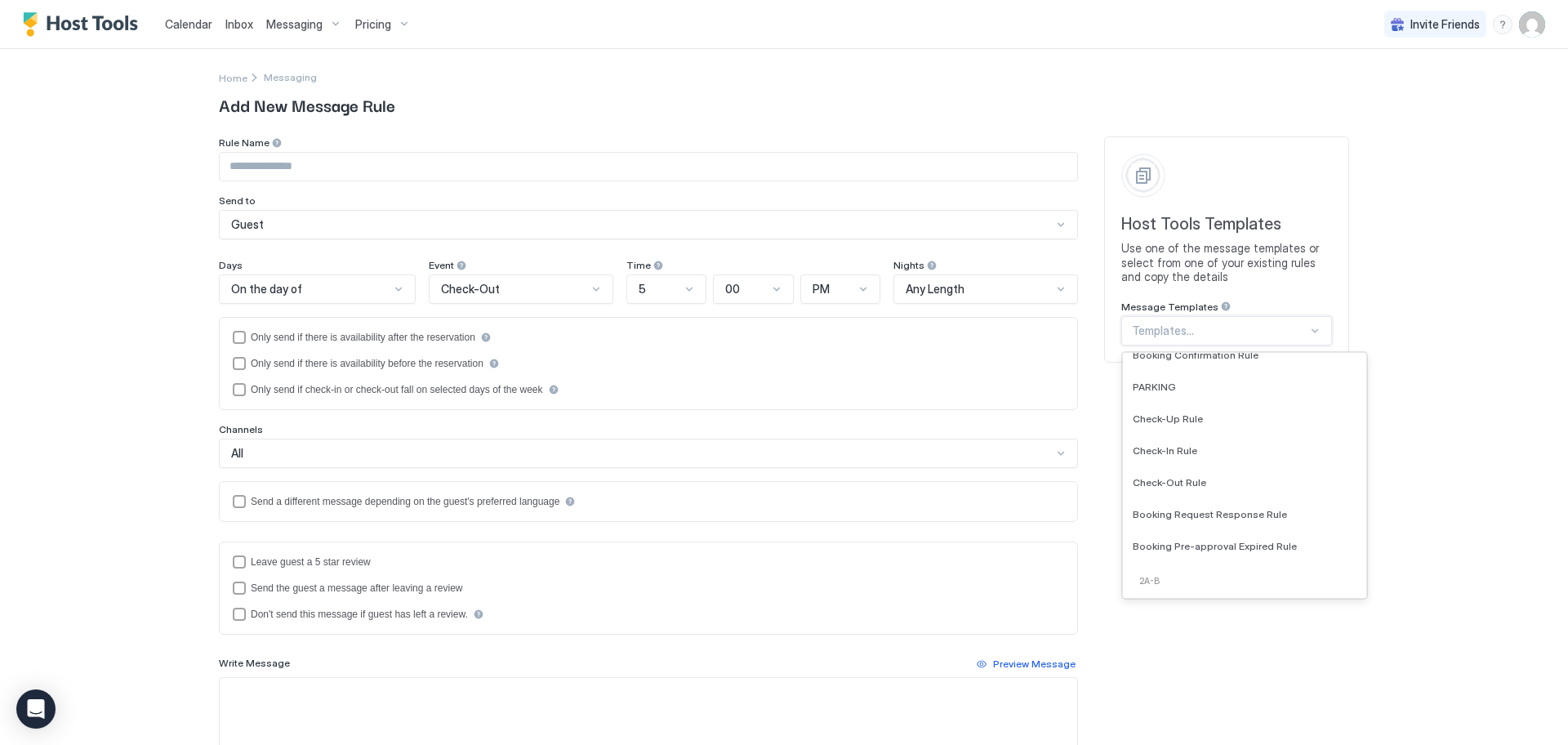
scroll to position [978, 0]
click at [1297, 534] on div "Booking Pre-approval Expired Rule" at bounding box center [1244, 538] width 224 height 12
type input "**********"
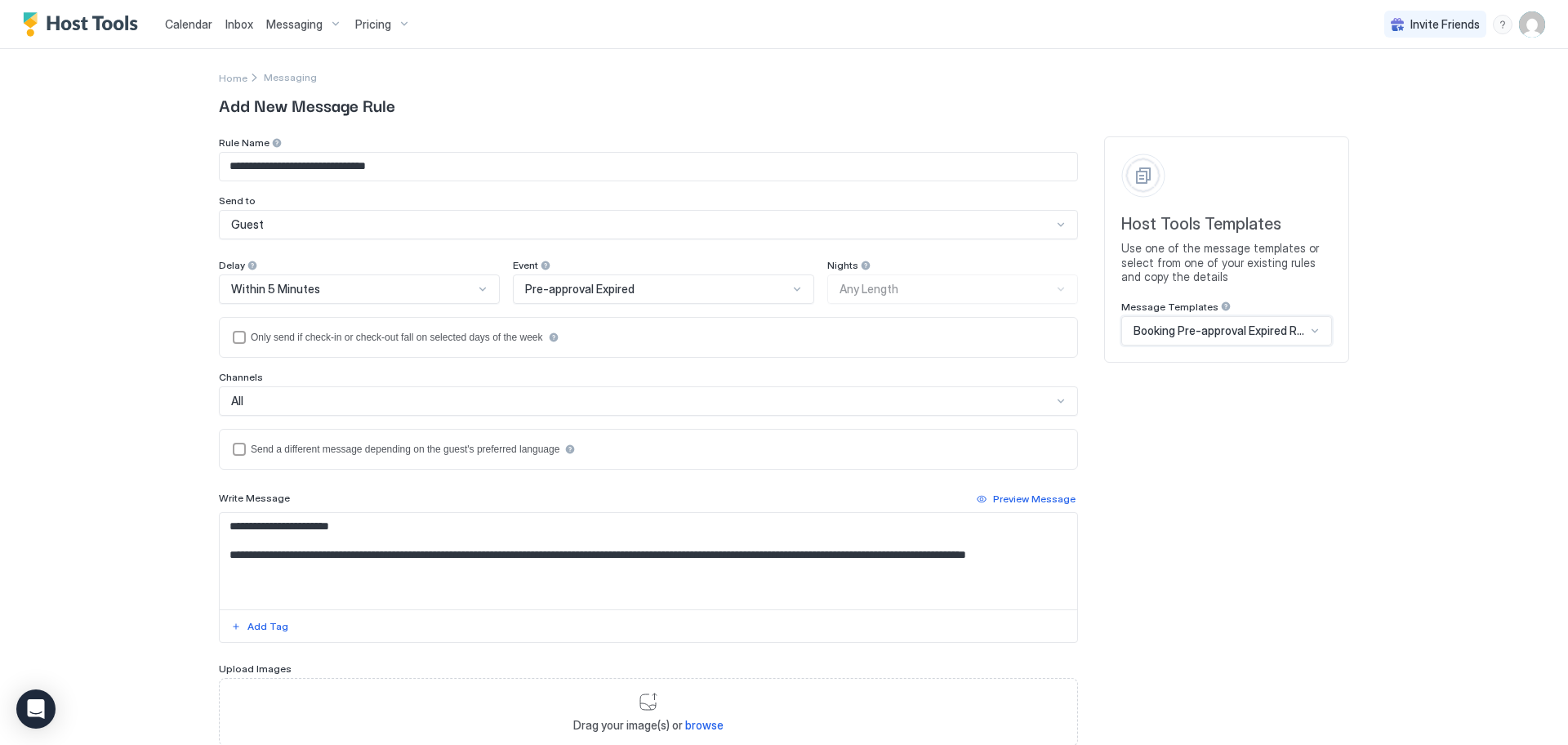
scroll to position [112, 0]
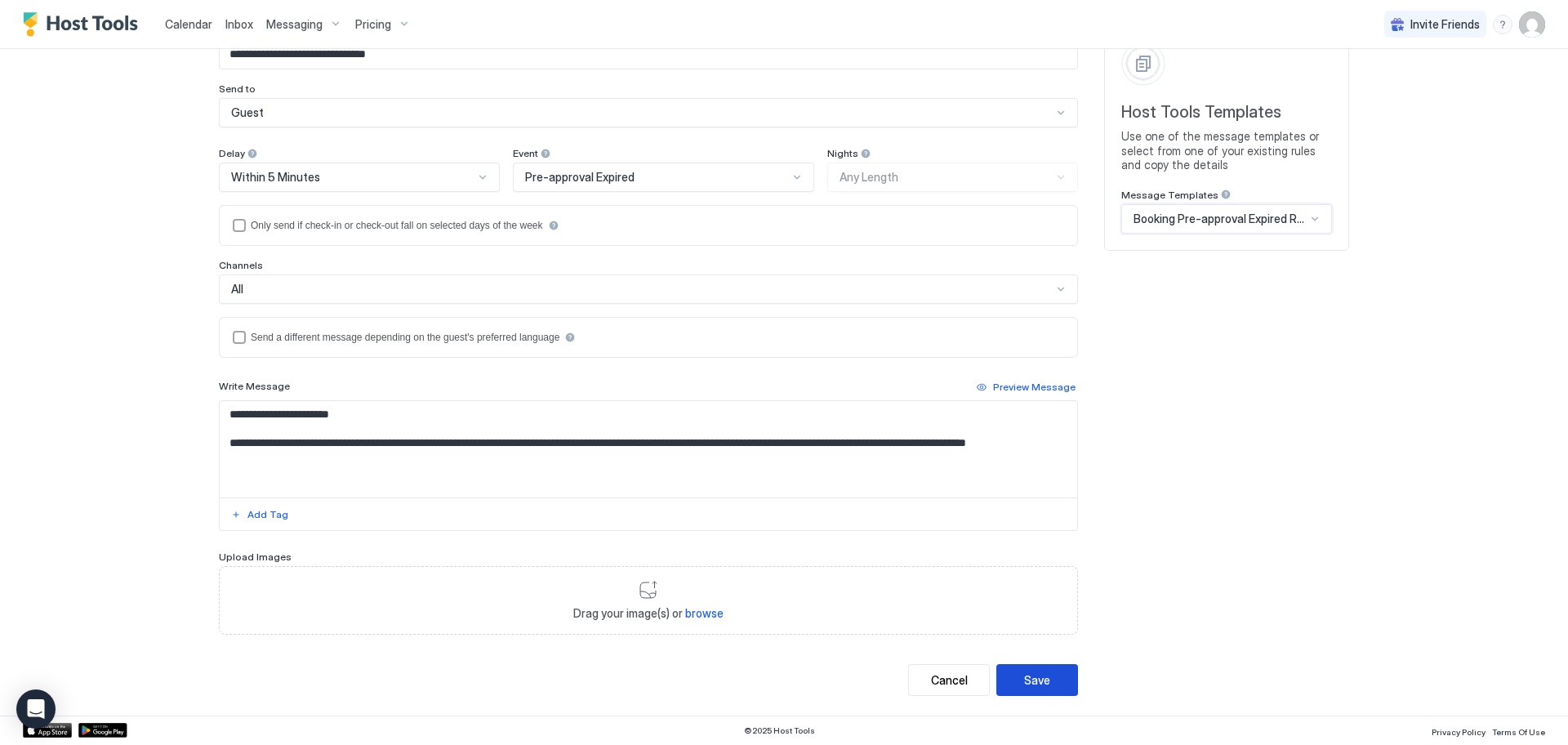
click at [1042, 672] on div "Save" at bounding box center [1037, 680] width 26 height 17
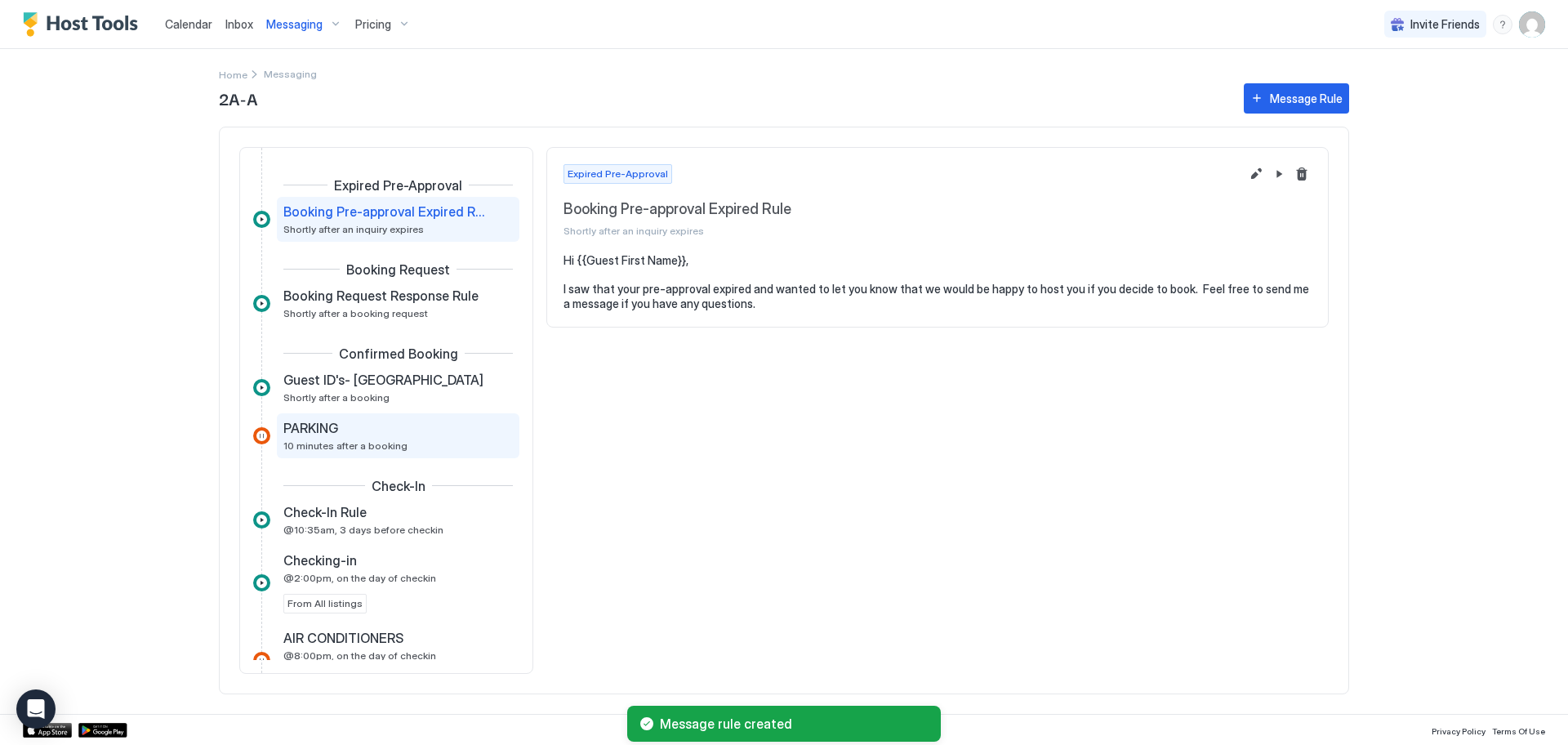
click at [372, 448] on span "10 minutes after a booking" at bounding box center [345, 445] width 124 height 12
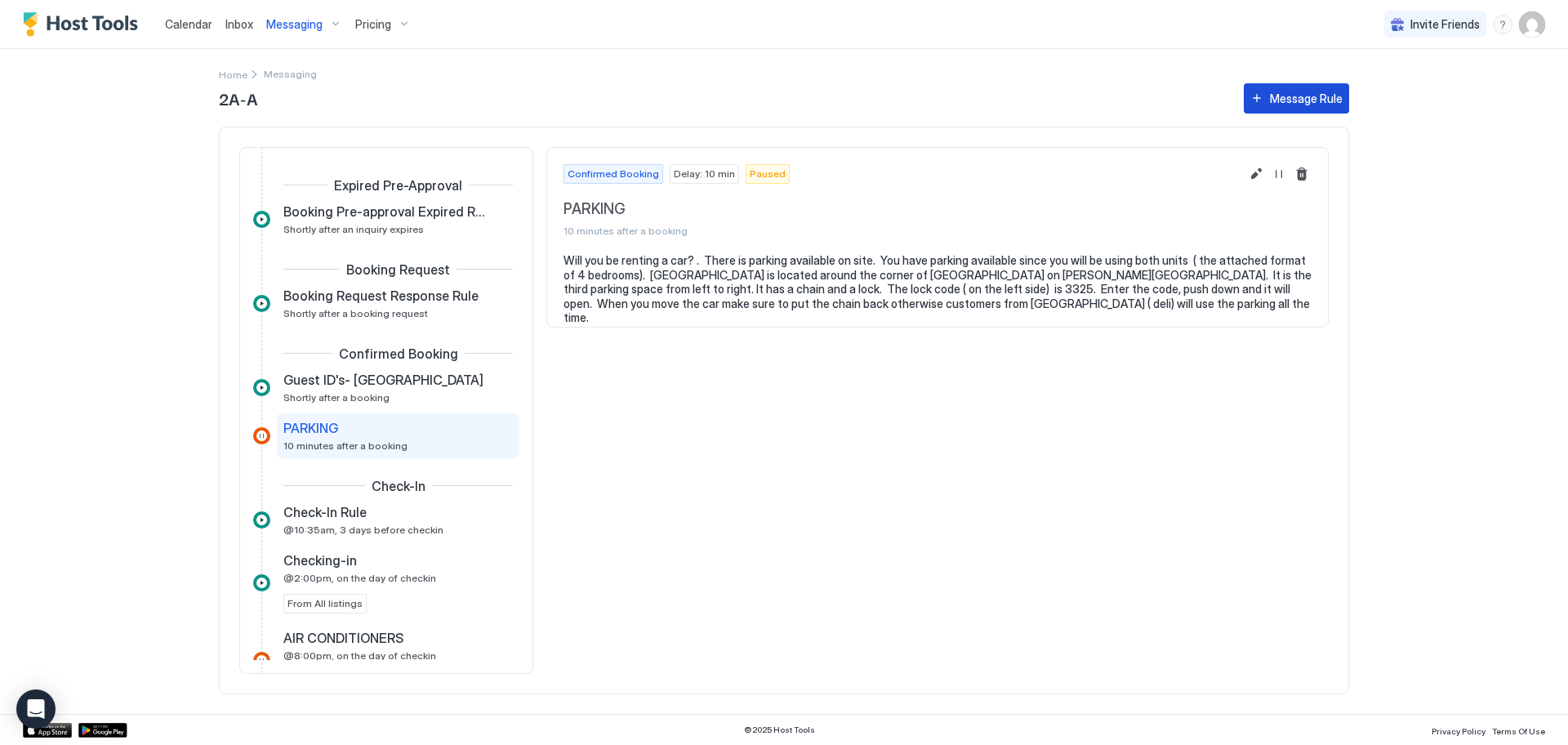
click at [1291, 95] on div "Message Rule" at bounding box center [1306, 98] width 72 height 17
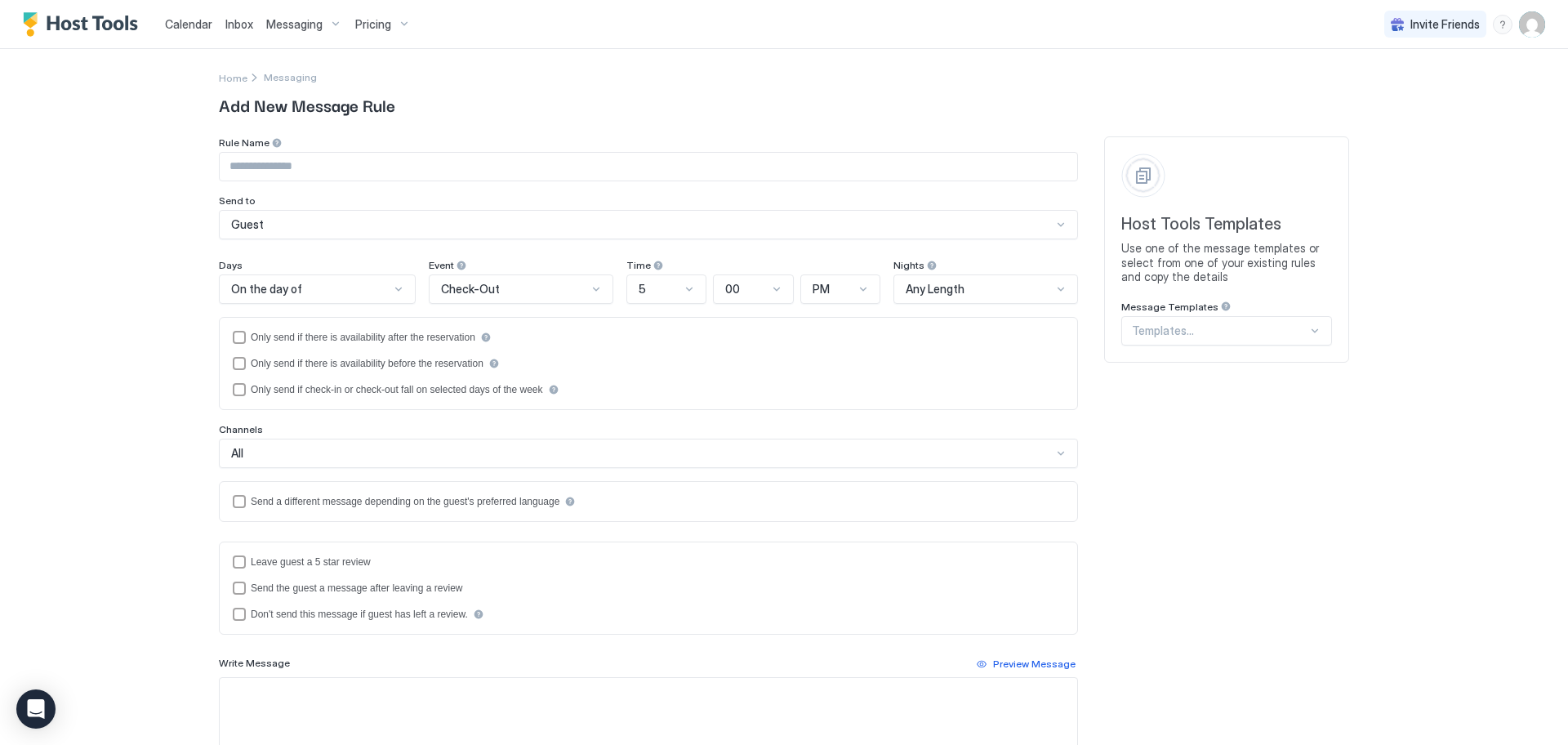
click at [1311, 330] on div at bounding box center [1314, 330] width 13 height 13
click at [1249, 523] on div "PARKING" at bounding box center [1244, 522] width 224 height 12
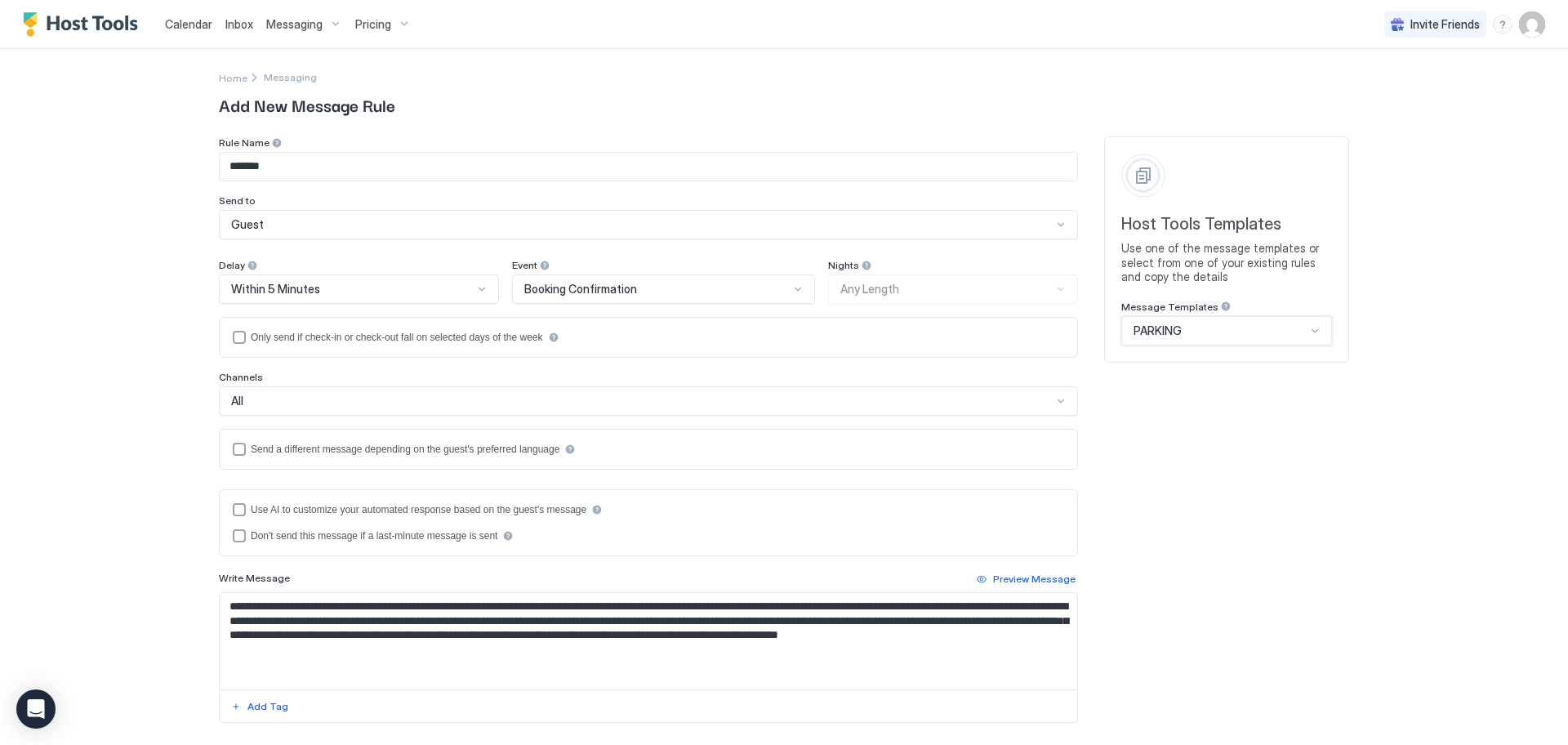
type input "*******"
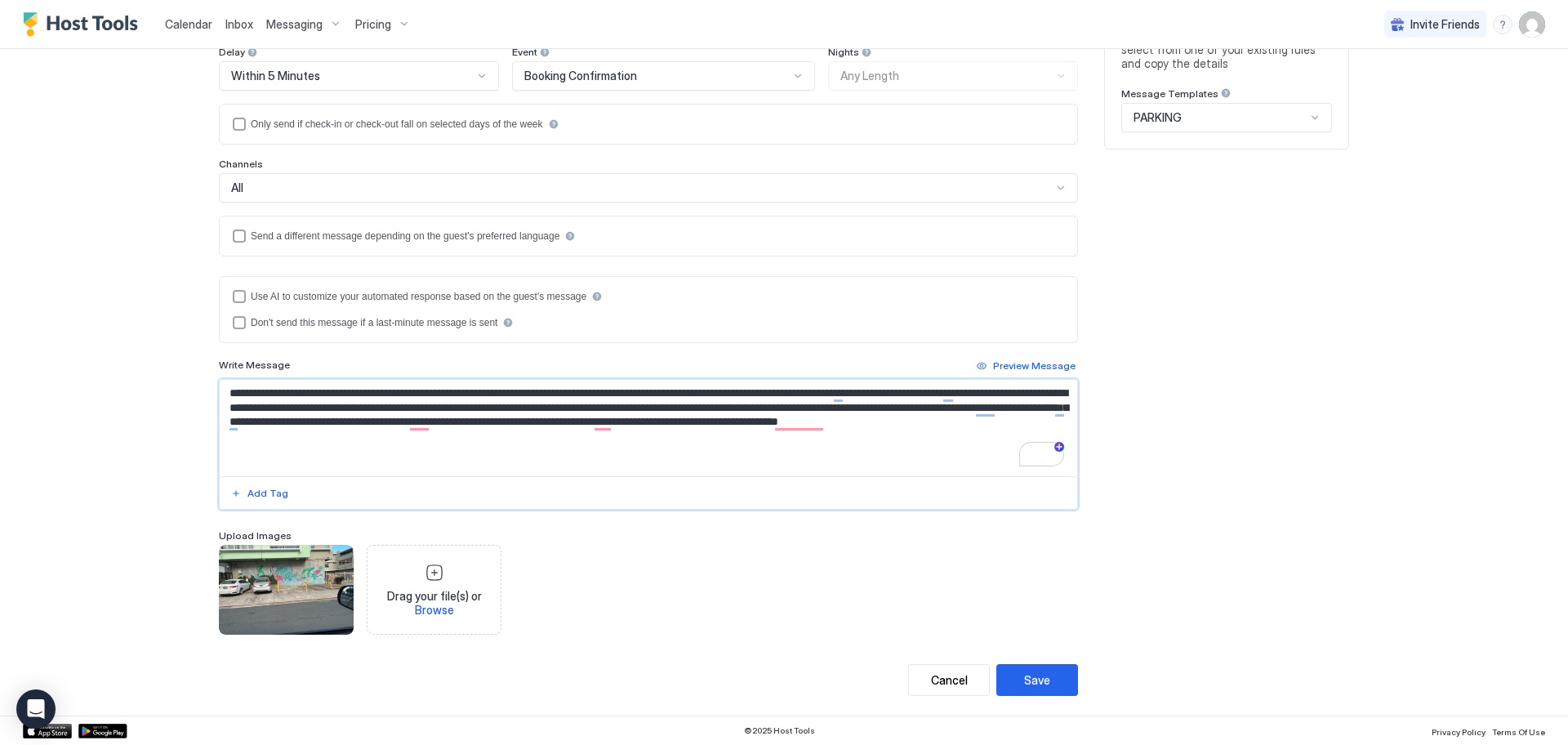
drag, startPoint x: 531, startPoint y: 395, endPoint x: 1011, endPoint y: 396, distance: 480.0
click at [1011, 396] on textarea "**********" at bounding box center [649, 428] width 857 height 96
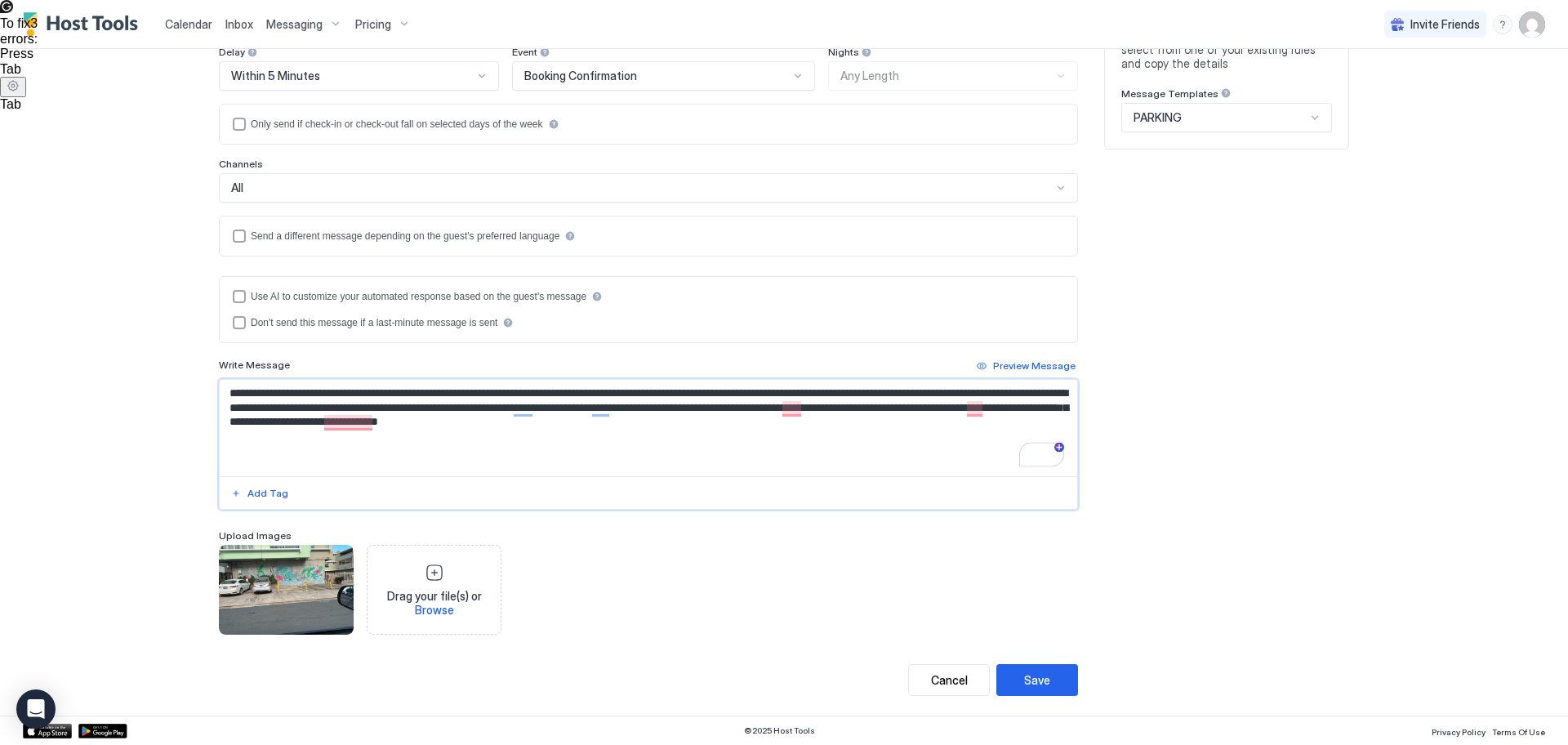
click at [527, 390] on textarea "**********" at bounding box center [649, 428] width 857 height 96
click at [888, 390] on textarea "**********" at bounding box center [649, 428] width 857 height 96
type textarea "**********"
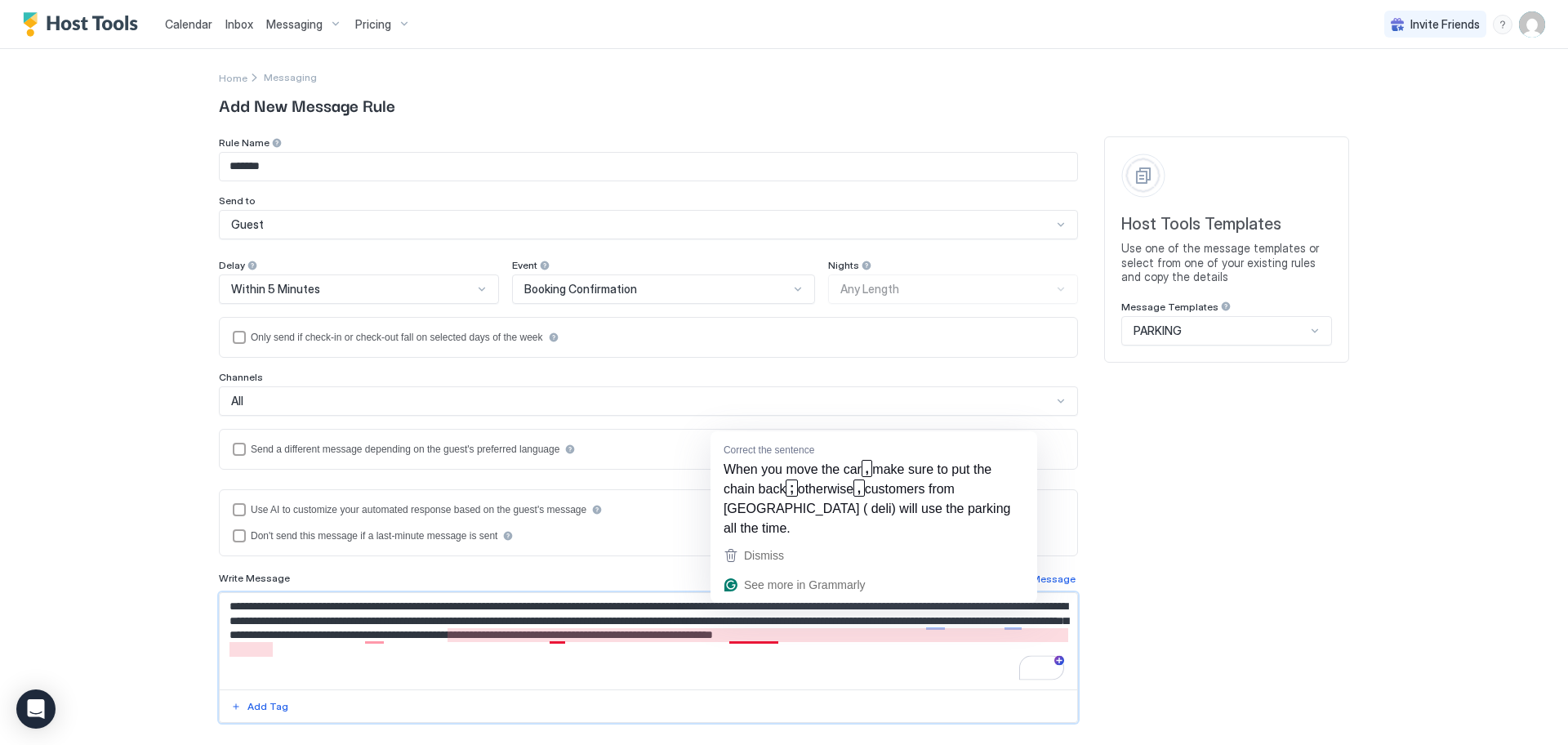
scroll to position [213, 0]
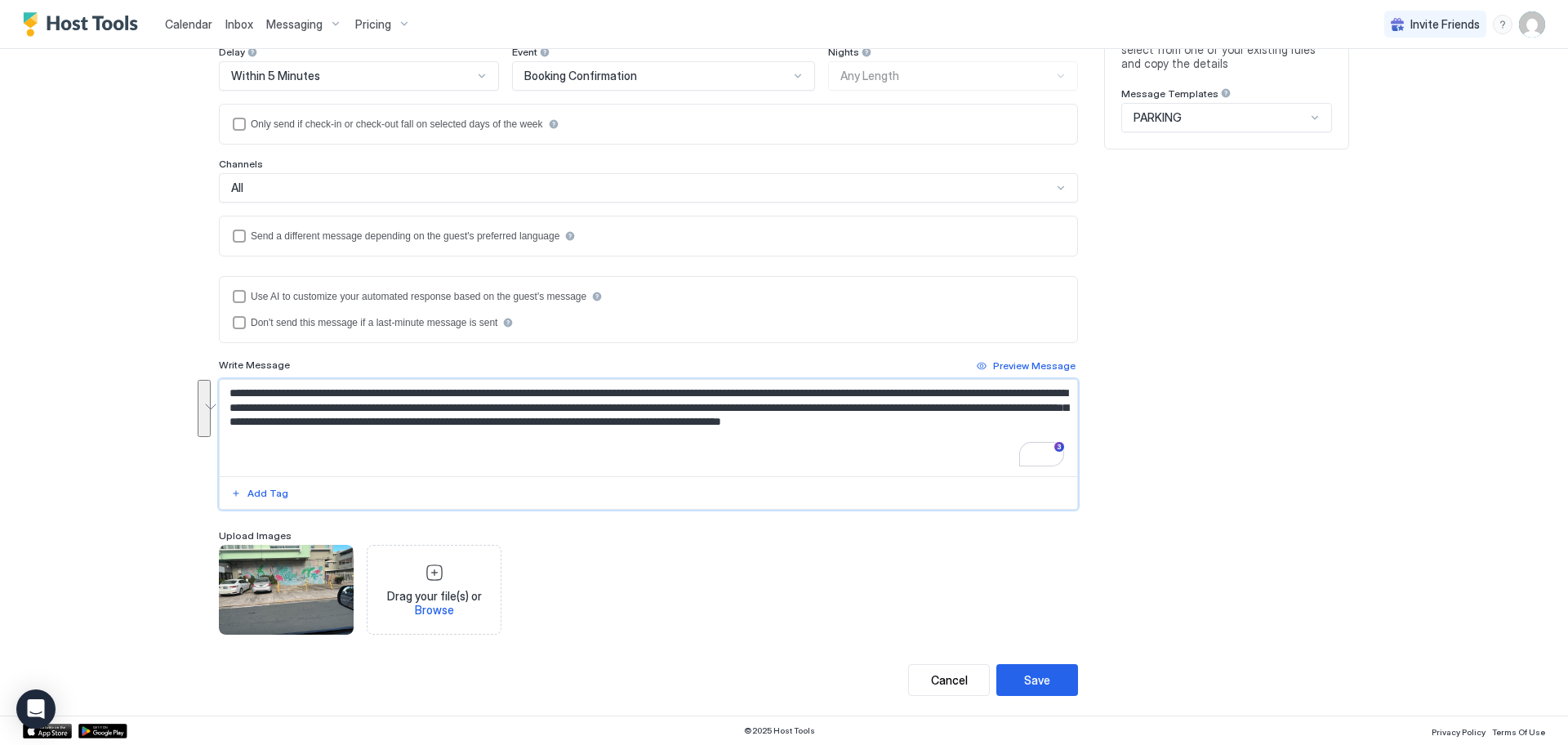
drag, startPoint x: 222, startPoint y: 390, endPoint x: 288, endPoint y: 436, distance: 80.4
click at [288, 436] on textarea "**********" at bounding box center [649, 428] width 857 height 96
type textarea "**********"
click at [210, 423] on button "See rewrite suggestions" at bounding box center [204, 408] width 13 height 57
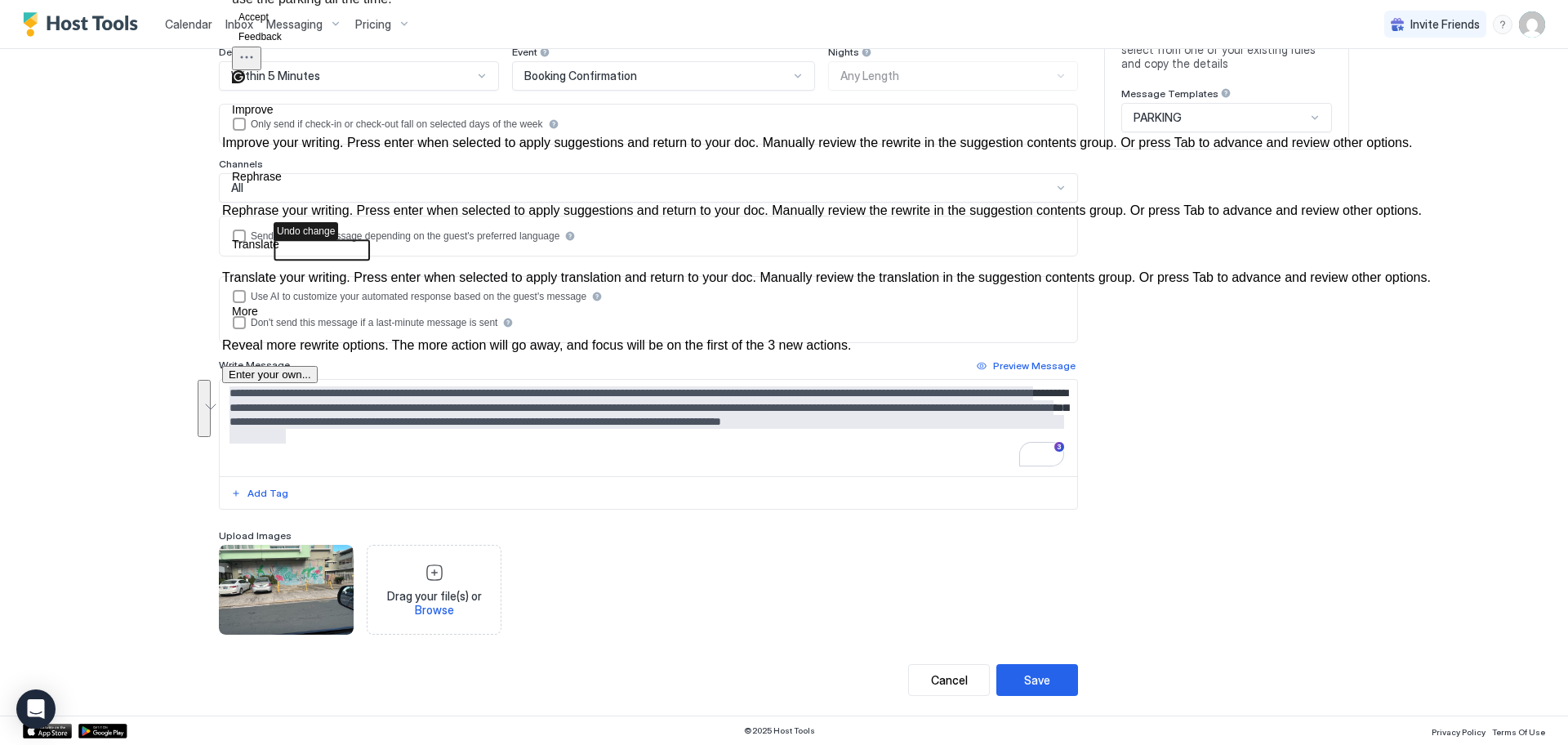
click at [349, 257] on icon "Will you be renting a car?, delete, period , There is parking available on site…" at bounding box center [321, 251] width 95 height 20
click at [521, 237] on span "Undo change" at bounding box center [508, 231] width 65 height 18
click at [391, 185] on span "Undo change" at bounding box center [413, 179] width 65 height 18
click at [275, 27] on button "Accept" at bounding box center [253, 17] width 43 height 20
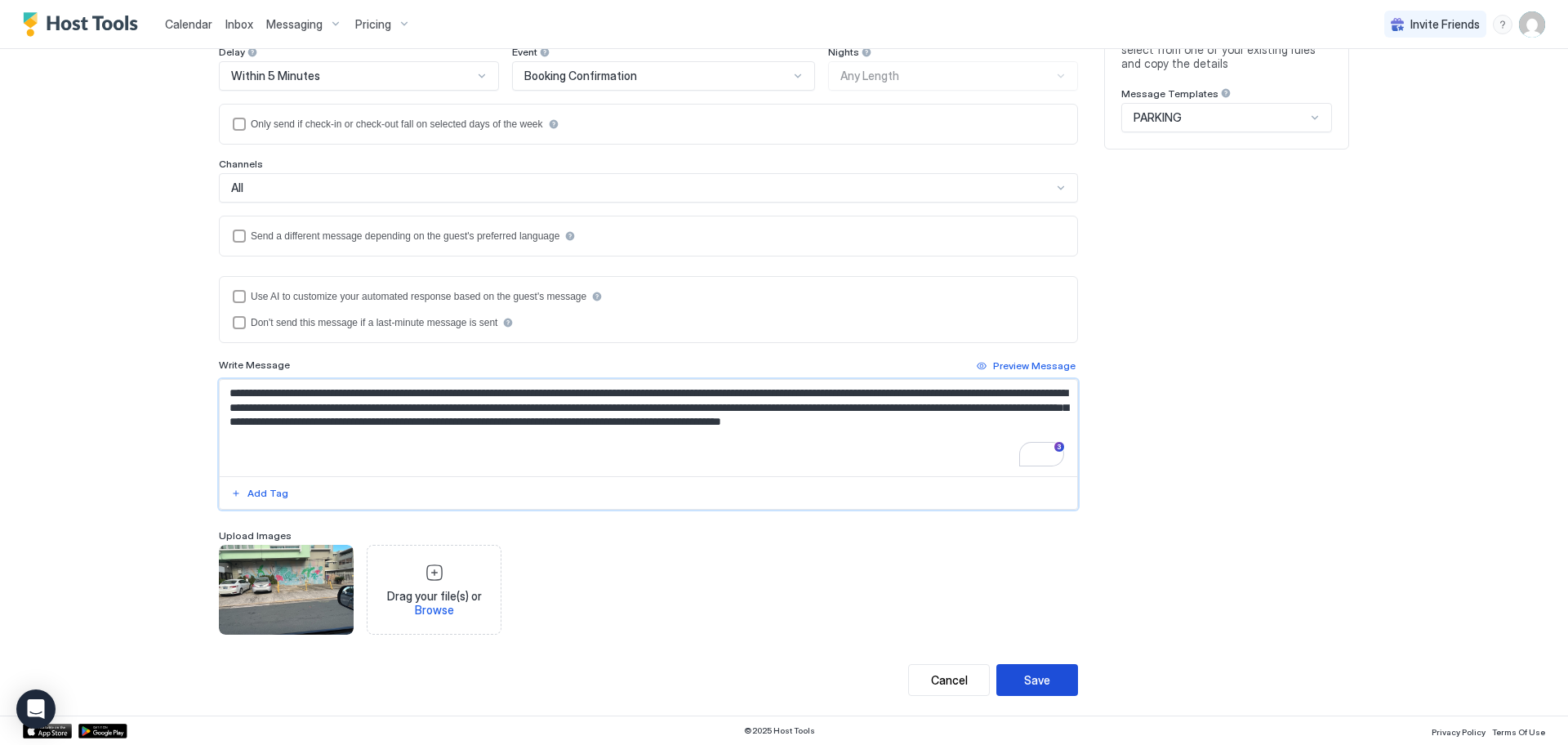
click at [1024, 673] on div "Save" at bounding box center [1037, 680] width 26 height 17
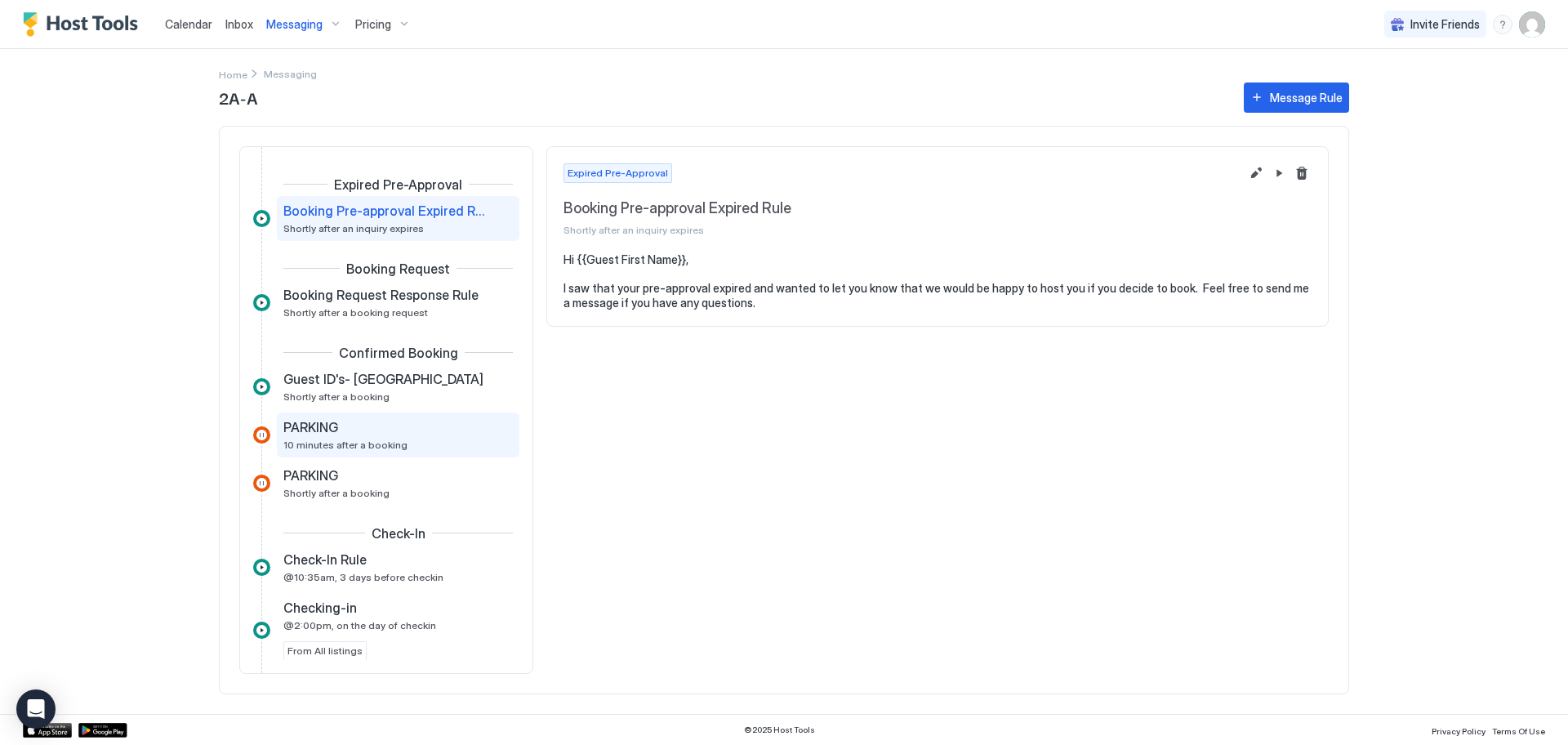
click at [331, 432] on span "PARKING" at bounding box center [310, 427] width 55 height 16
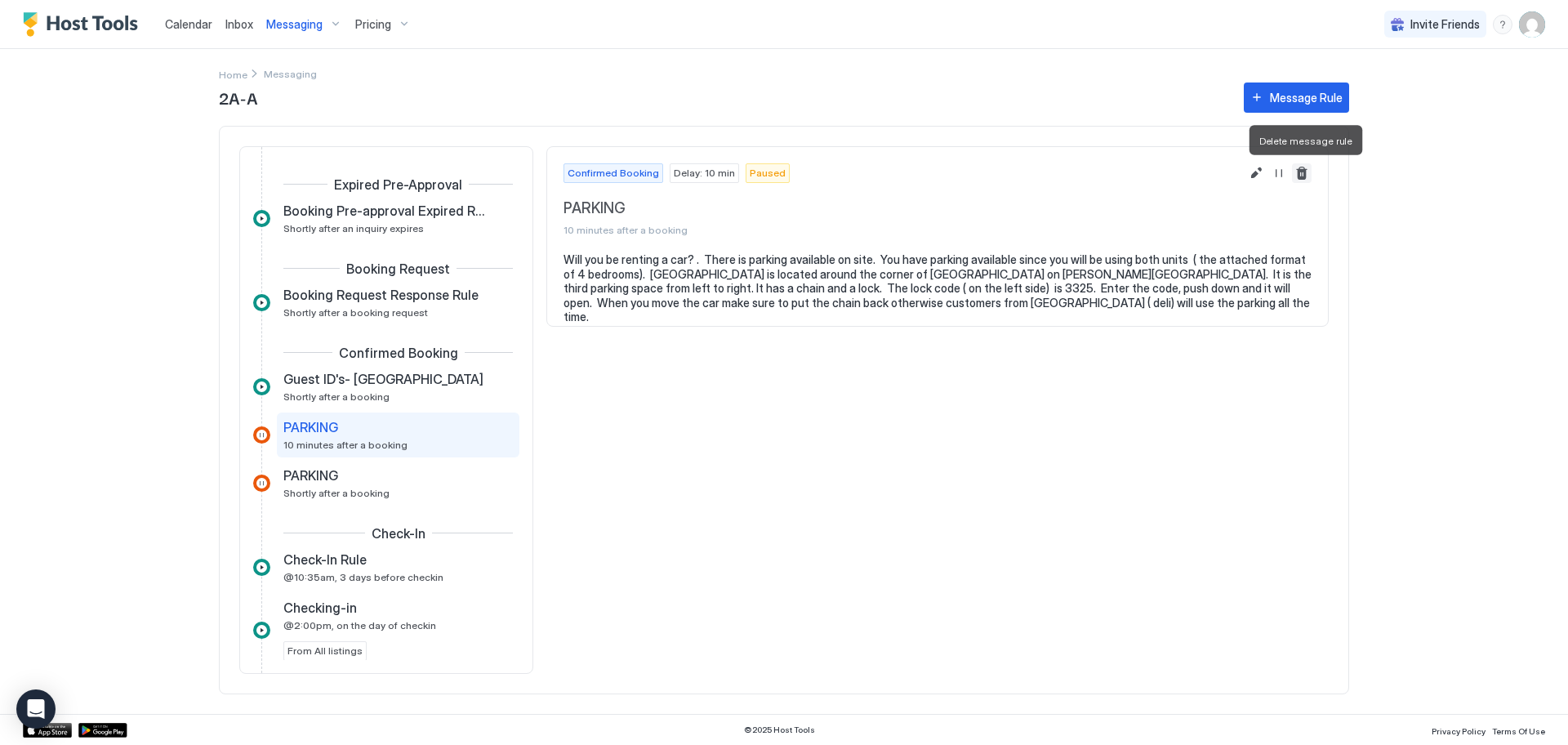
click at [1305, 170] on button "Delete message rule" at bounding box center [1301, 173] width 20 height 20
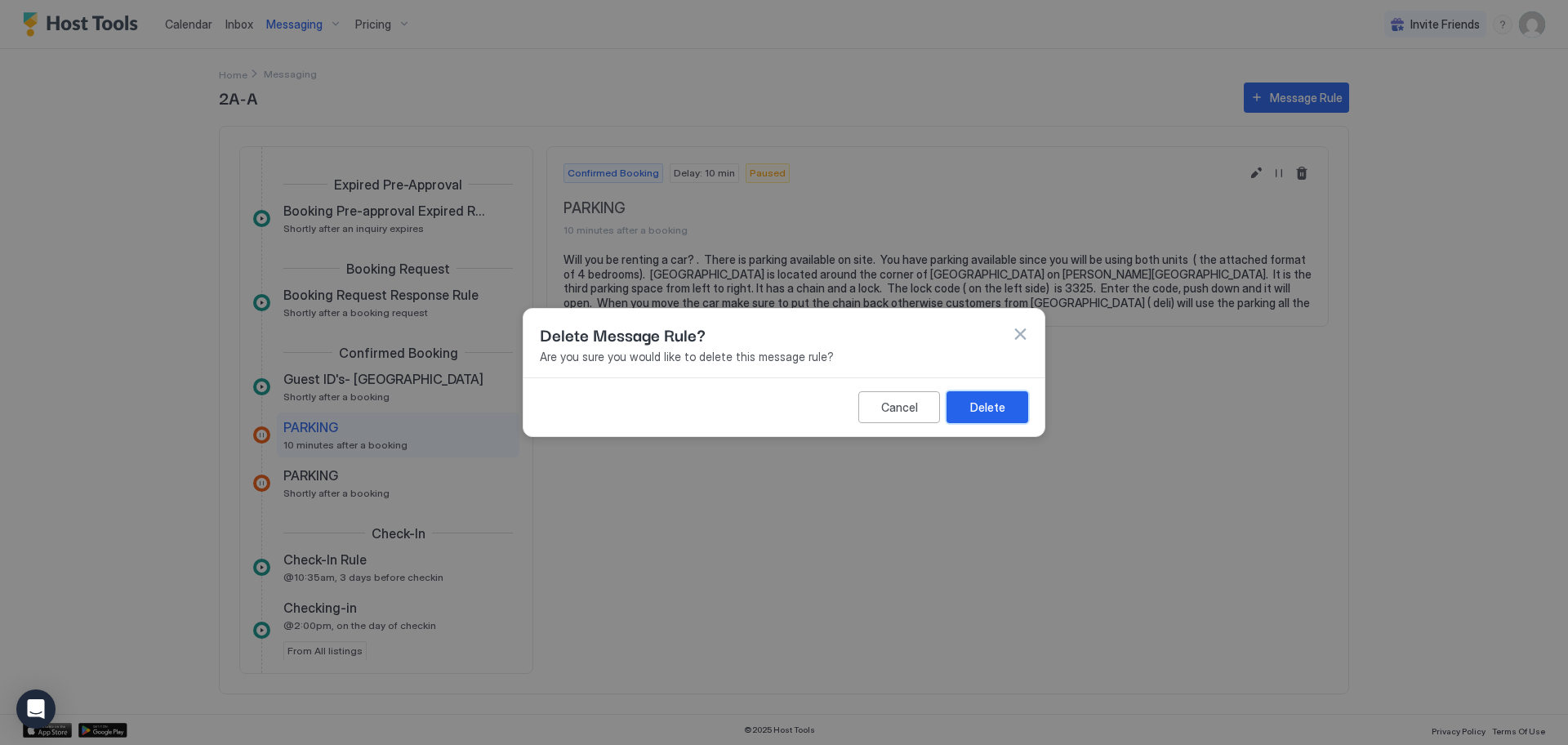
click at [989, 411] on div "Delete" at bounding box center [987, 407] width 35 height 17
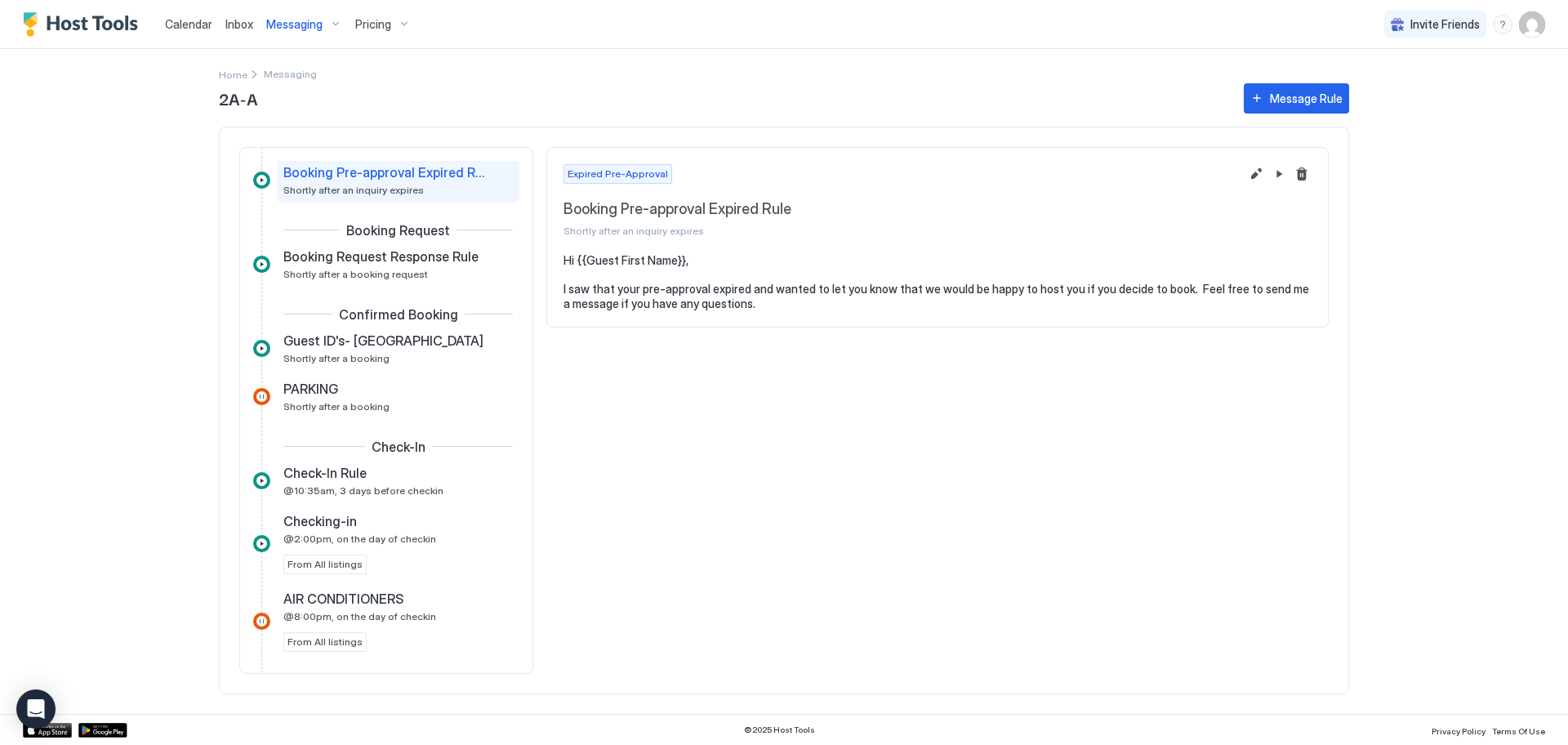
scroll to position [13, 0]
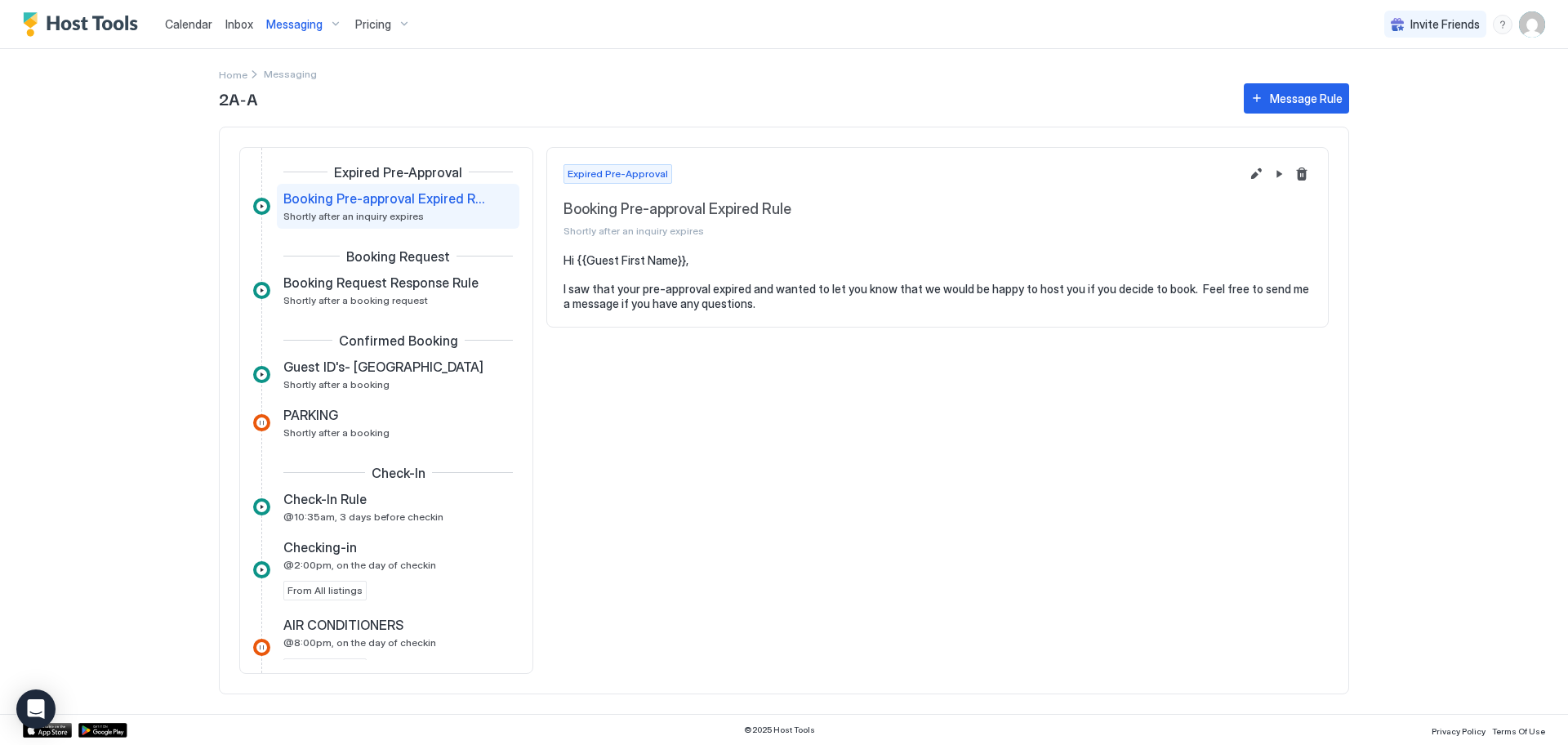
click at [294, 24] on span "Messaging" at bounding box center [294, 24] width 56 height 14
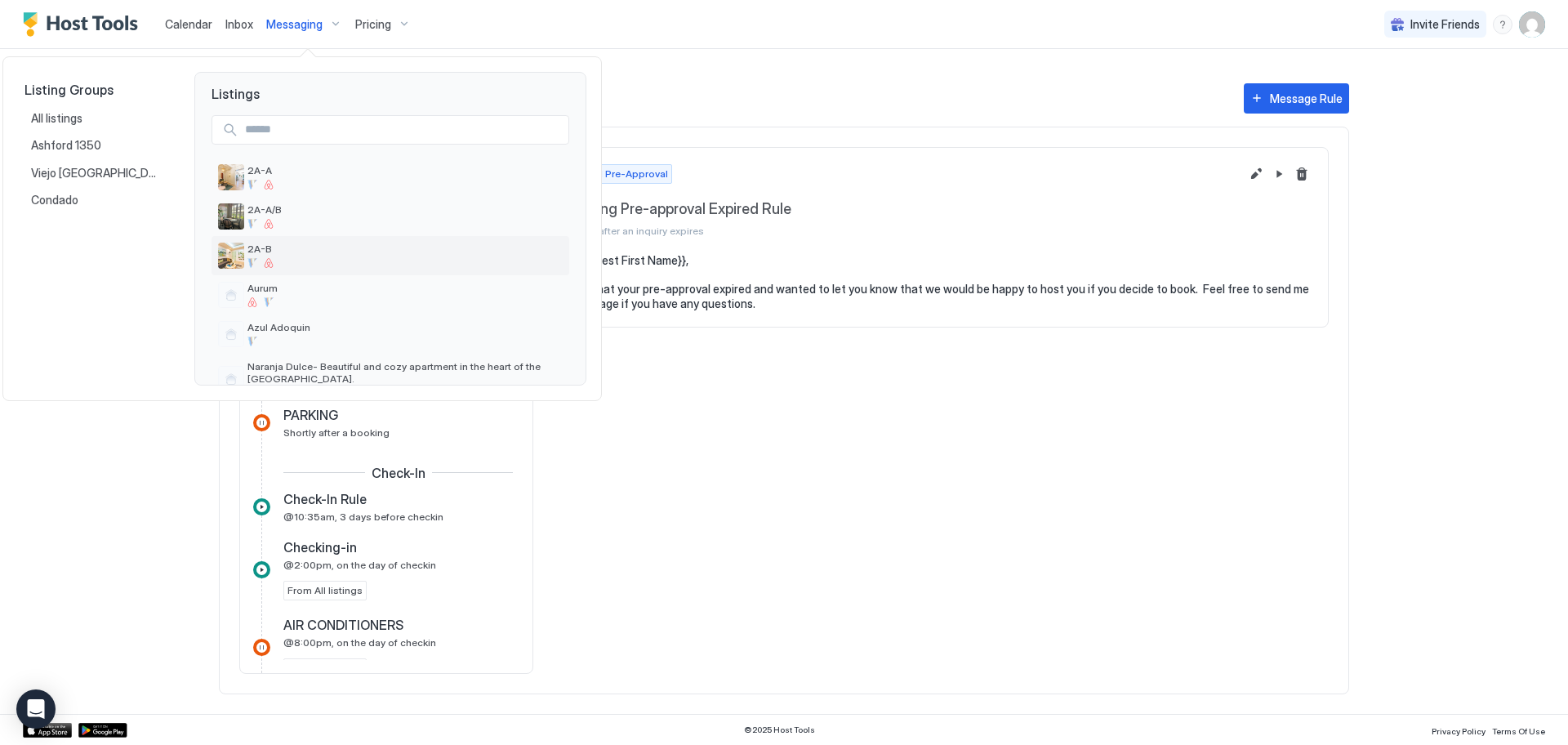
click at [268, 251] on span "2A-B" at bounding box center [405, 249] width 315 height 12
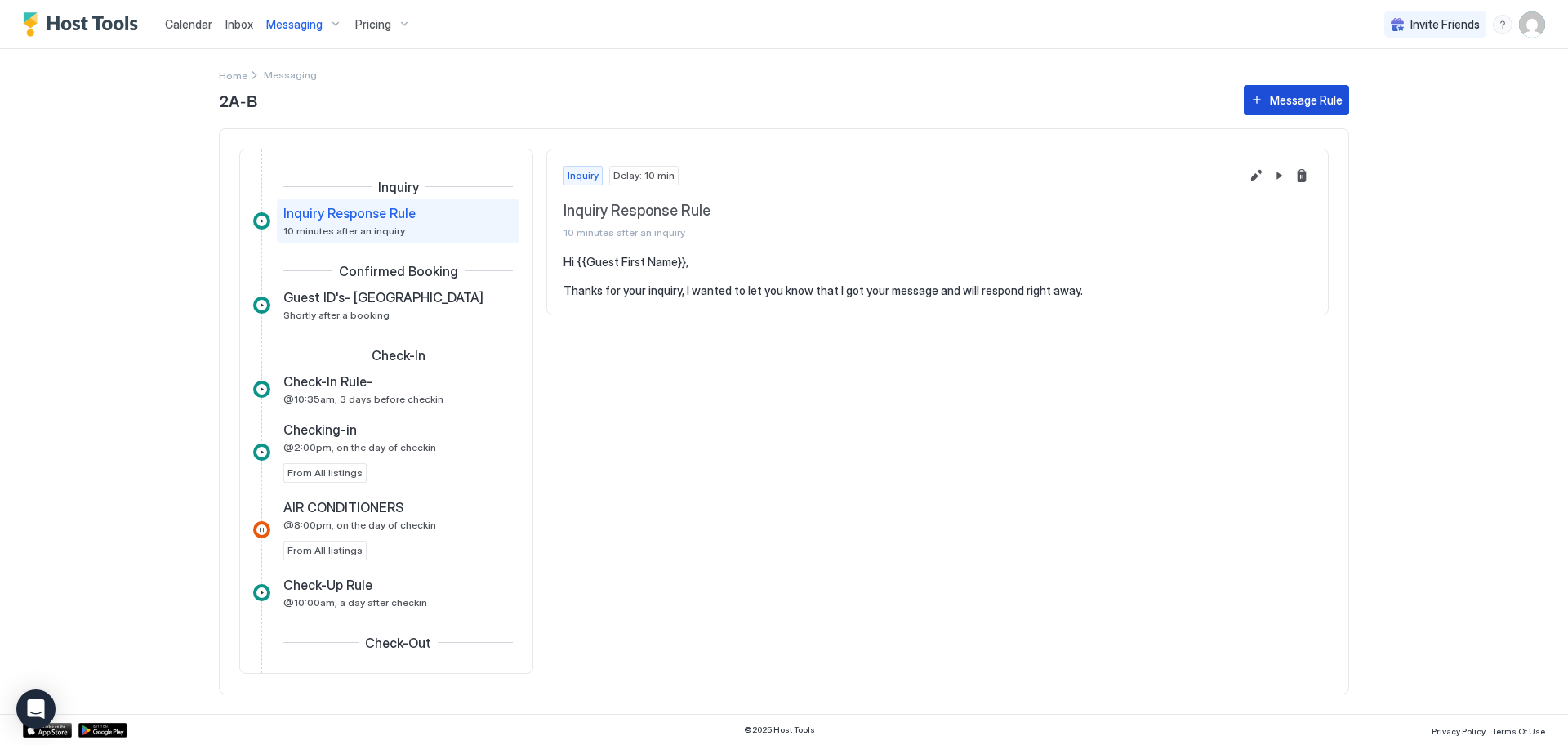
click at [1298, 108] on button "Message Rule" at bounding box center [1296, 100] width 106 height 30
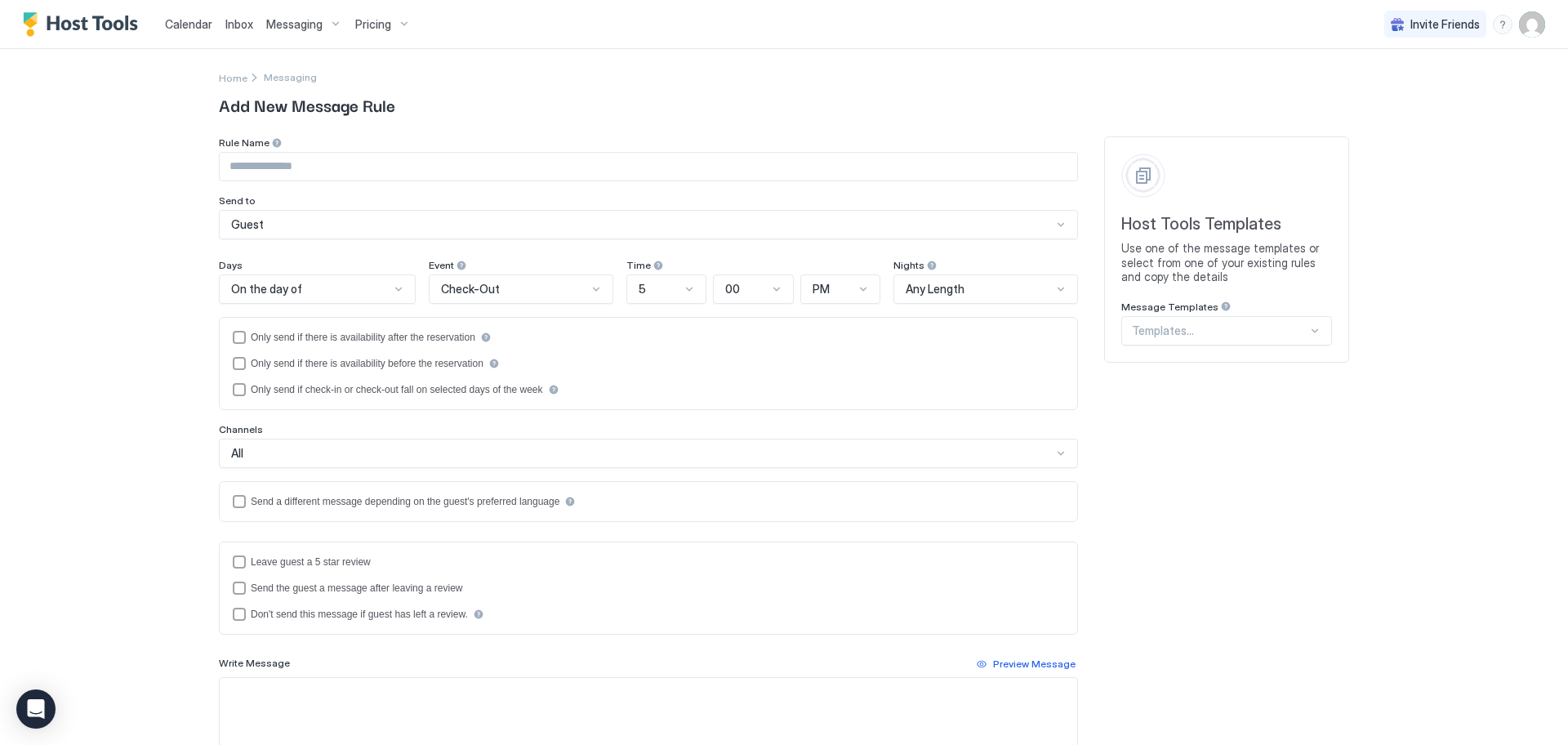
click at [1309, 332] on div at bounding box center [1314, 330] width 13 height 13
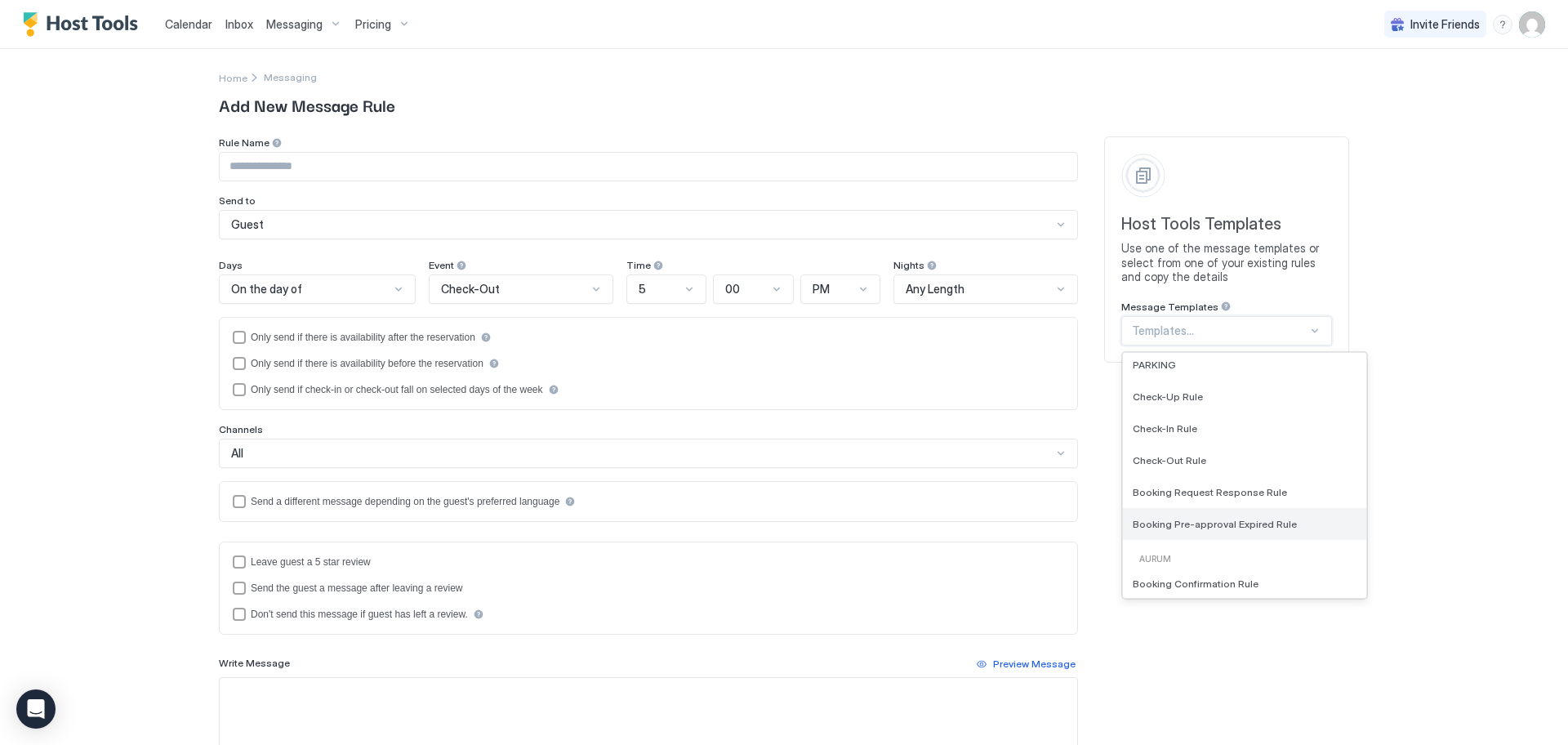
scroll to position [1422, 0]
click at [1239, 500] on span "Booking Request Response Rule" at bounding box center [1209, 500] width 154 height 12
type input "**********"
type textarea "**********"
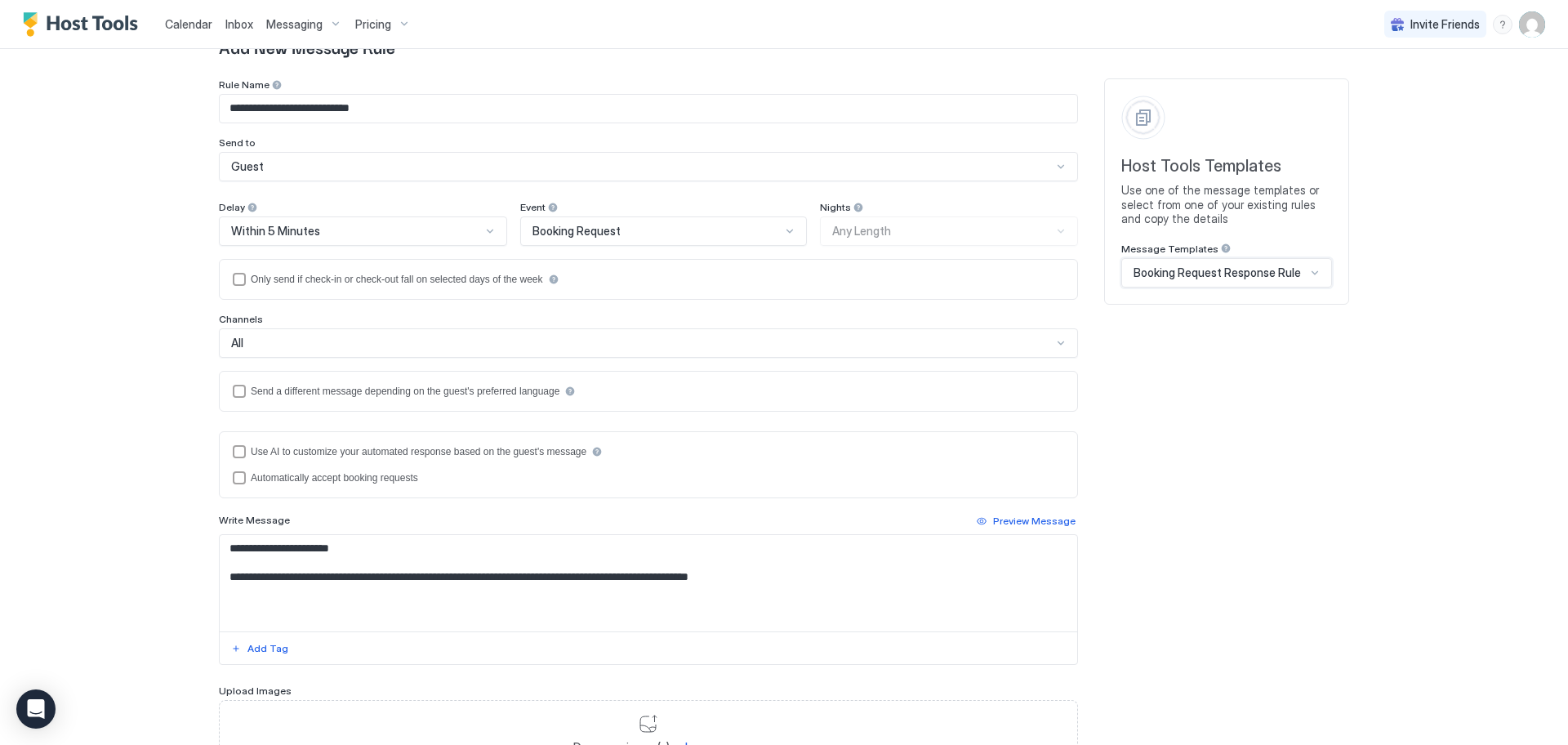
scroll to position [192, 0]
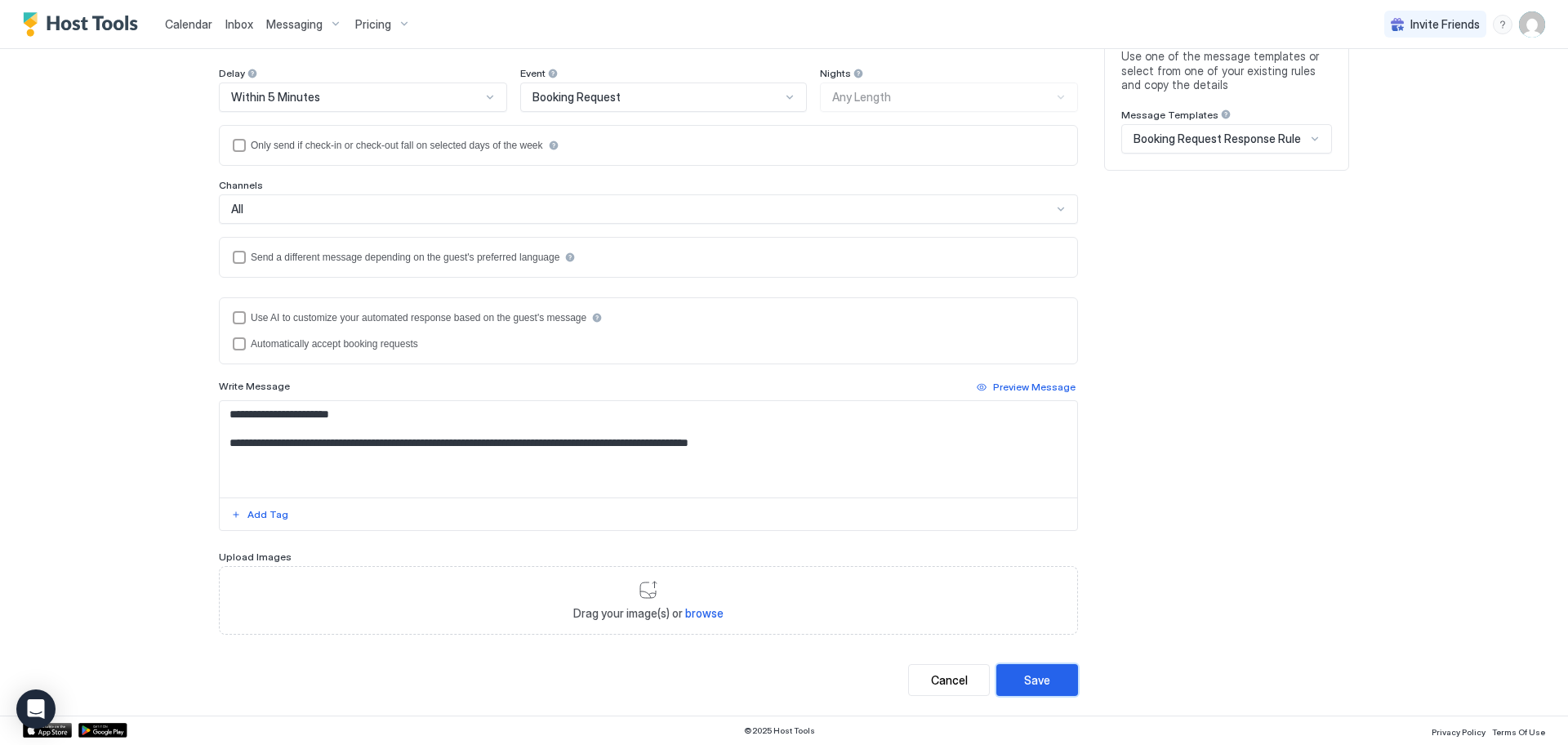
click at [1030, 690] on button "Save" at bounding box center [1037, 679] width 82 height 32
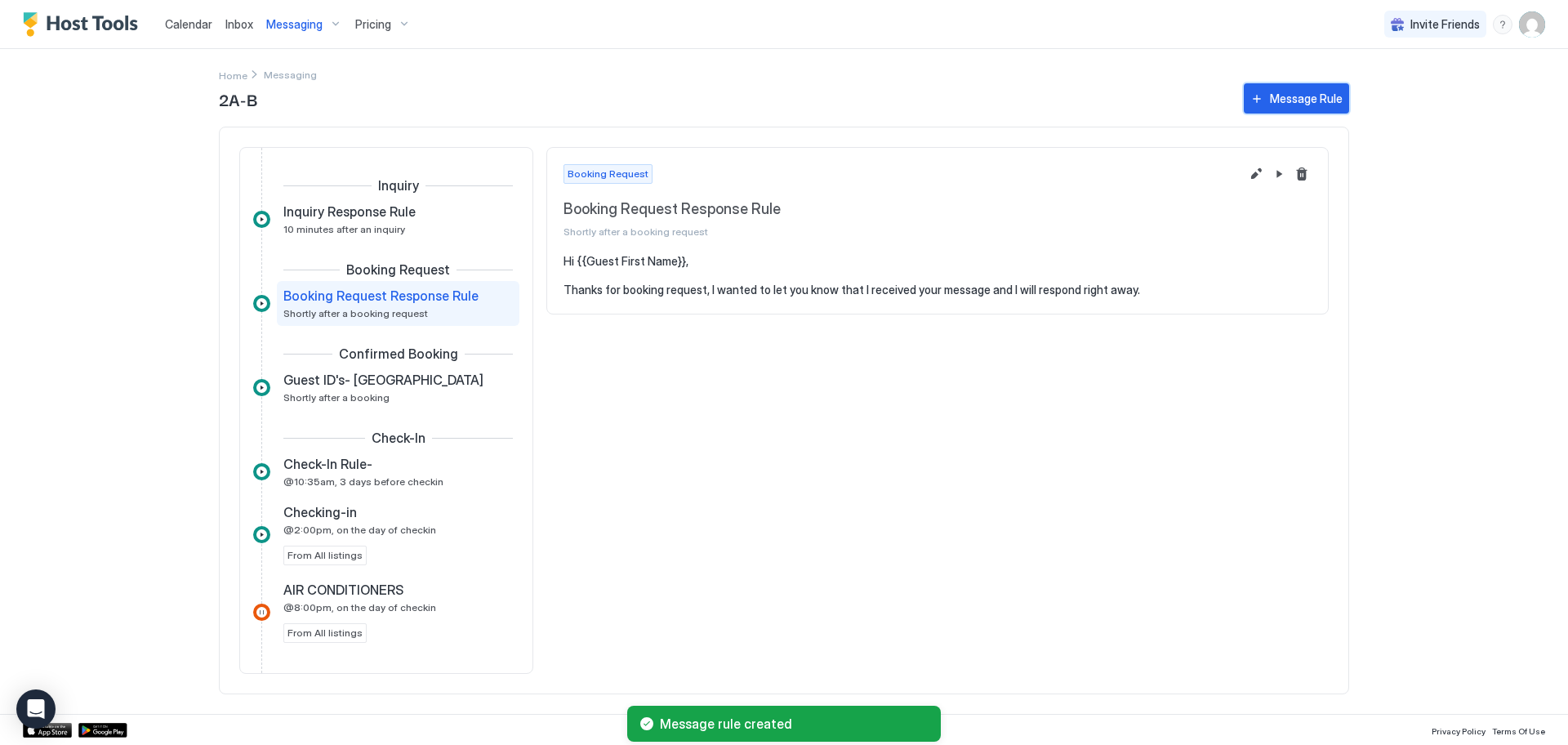
click at [1283, 93] on div "Message Rule" at bounding box center [1306, 98] width 72 height 17
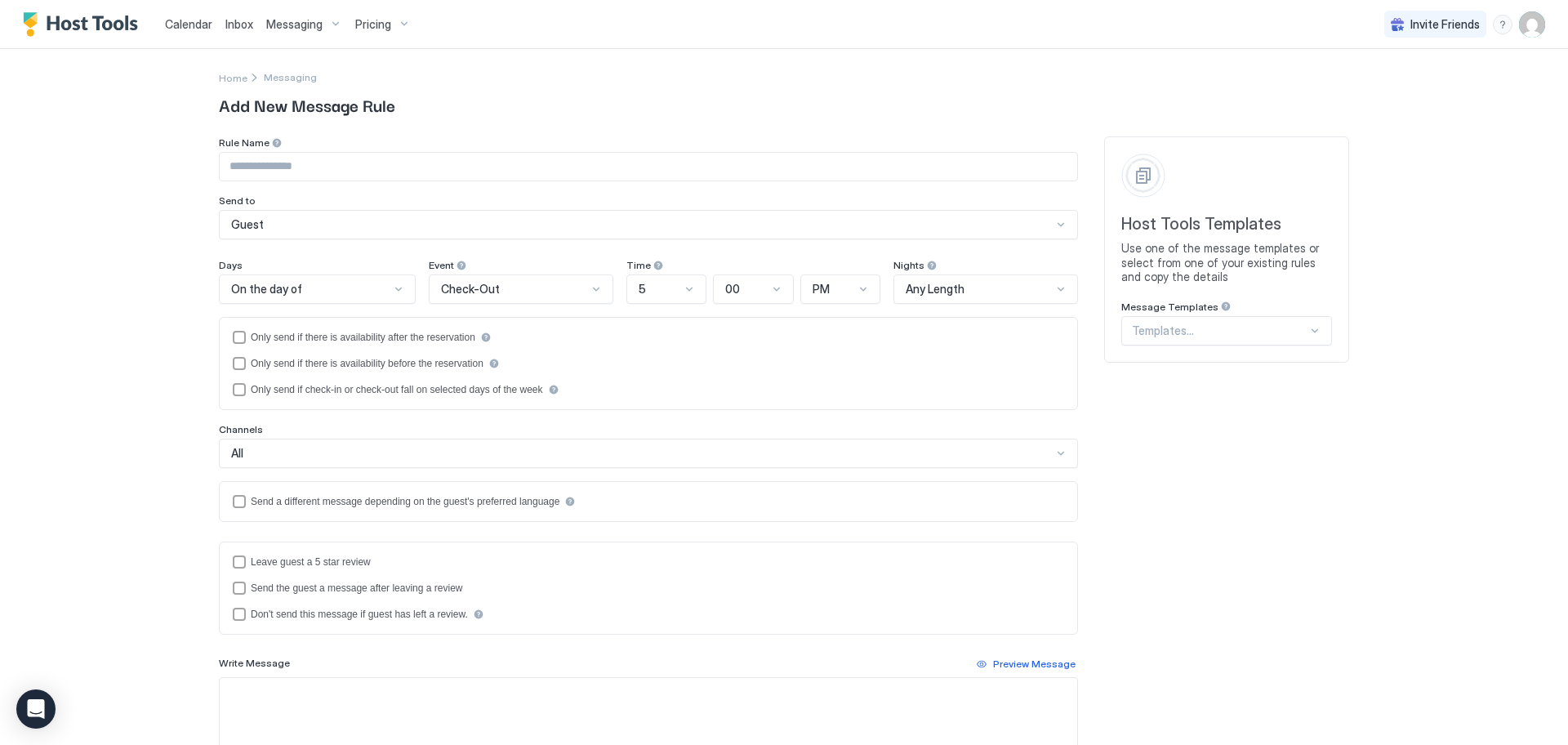
click at [1311, 331] on div at bounding box center [1314, 330] width 13 height 13
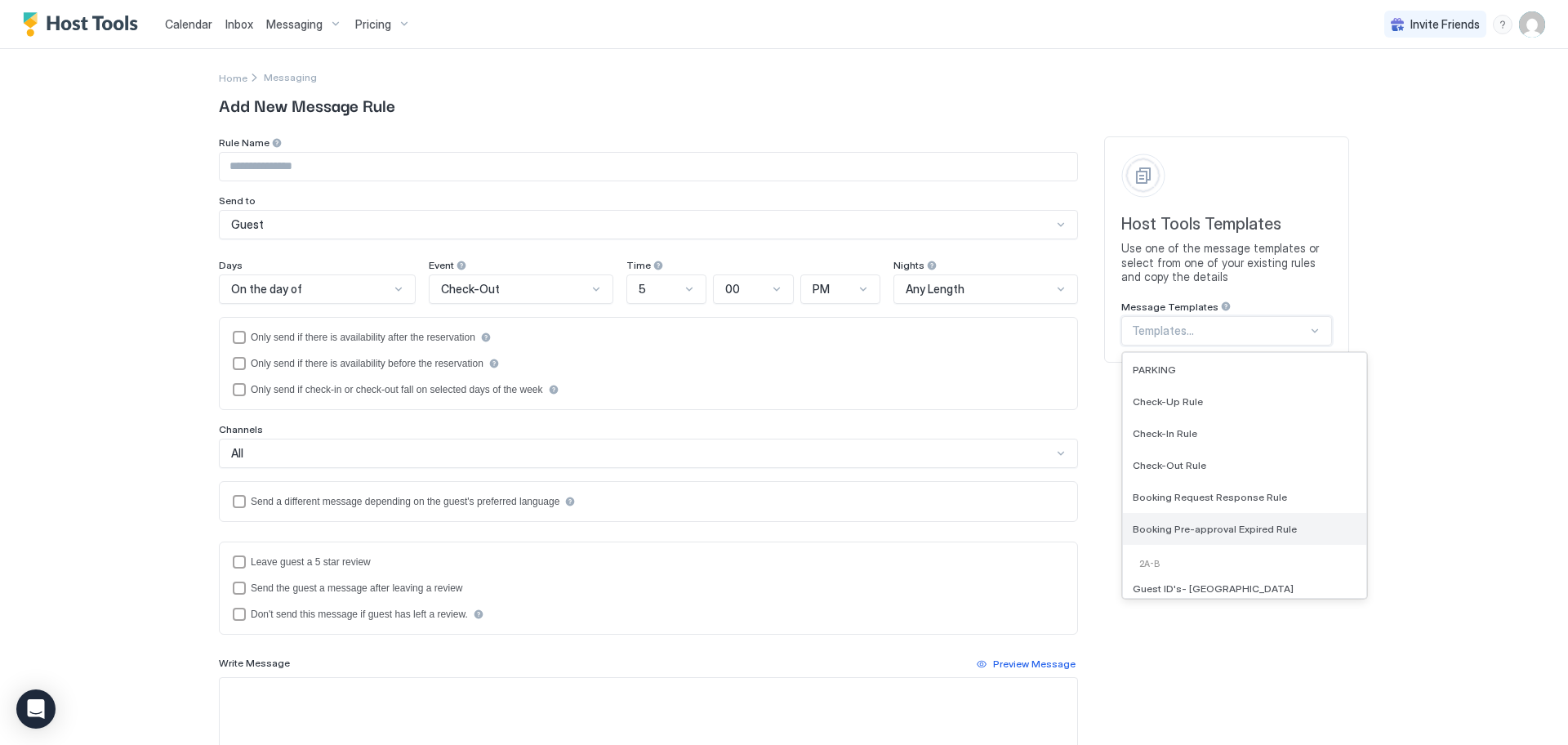
click at [1264, 534] on span "Booking Pre-approval Expired Rule" at bounding box center [1214, 528] width 164 height 12
type input "**********"
type textarea "**********"
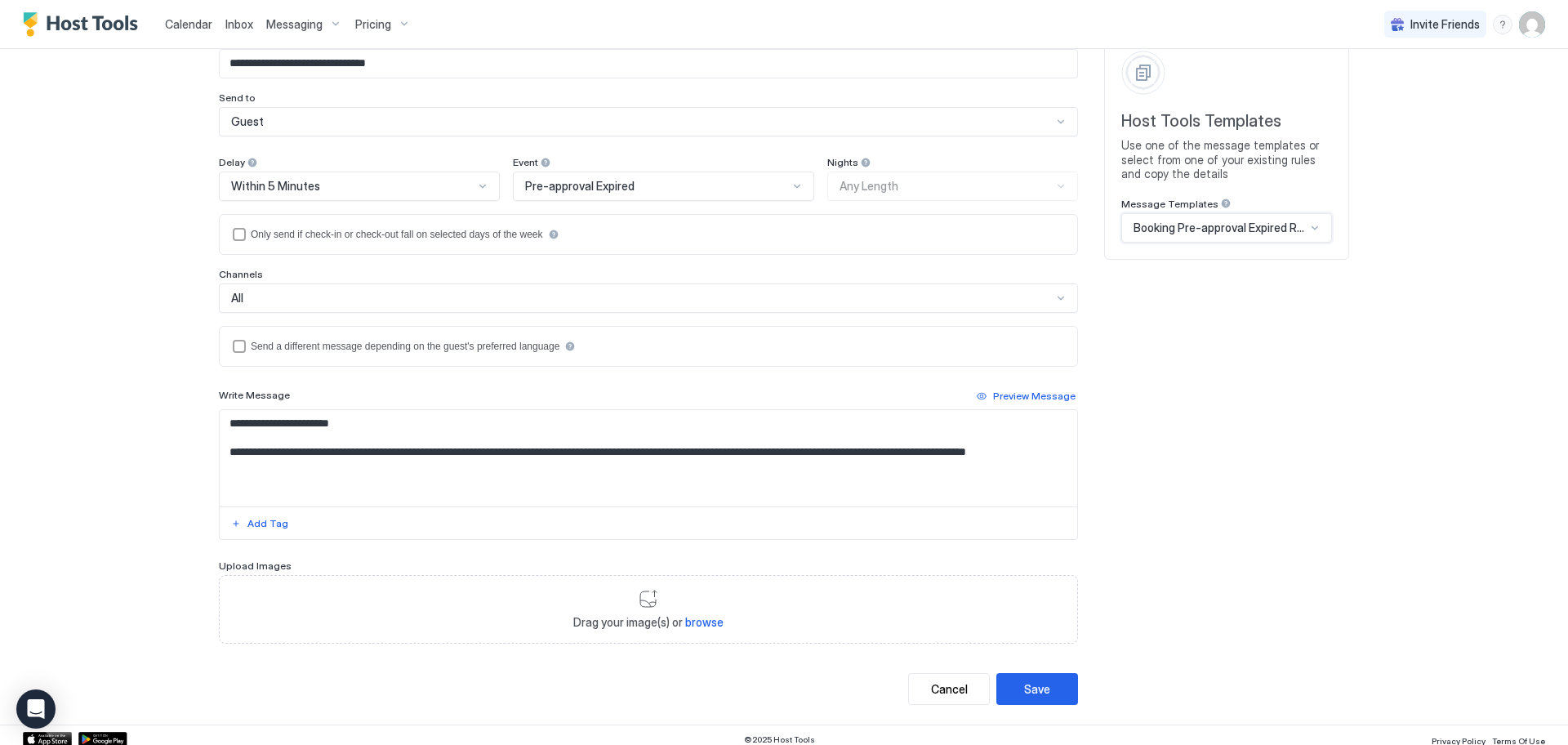
scroll to position [112, 0]
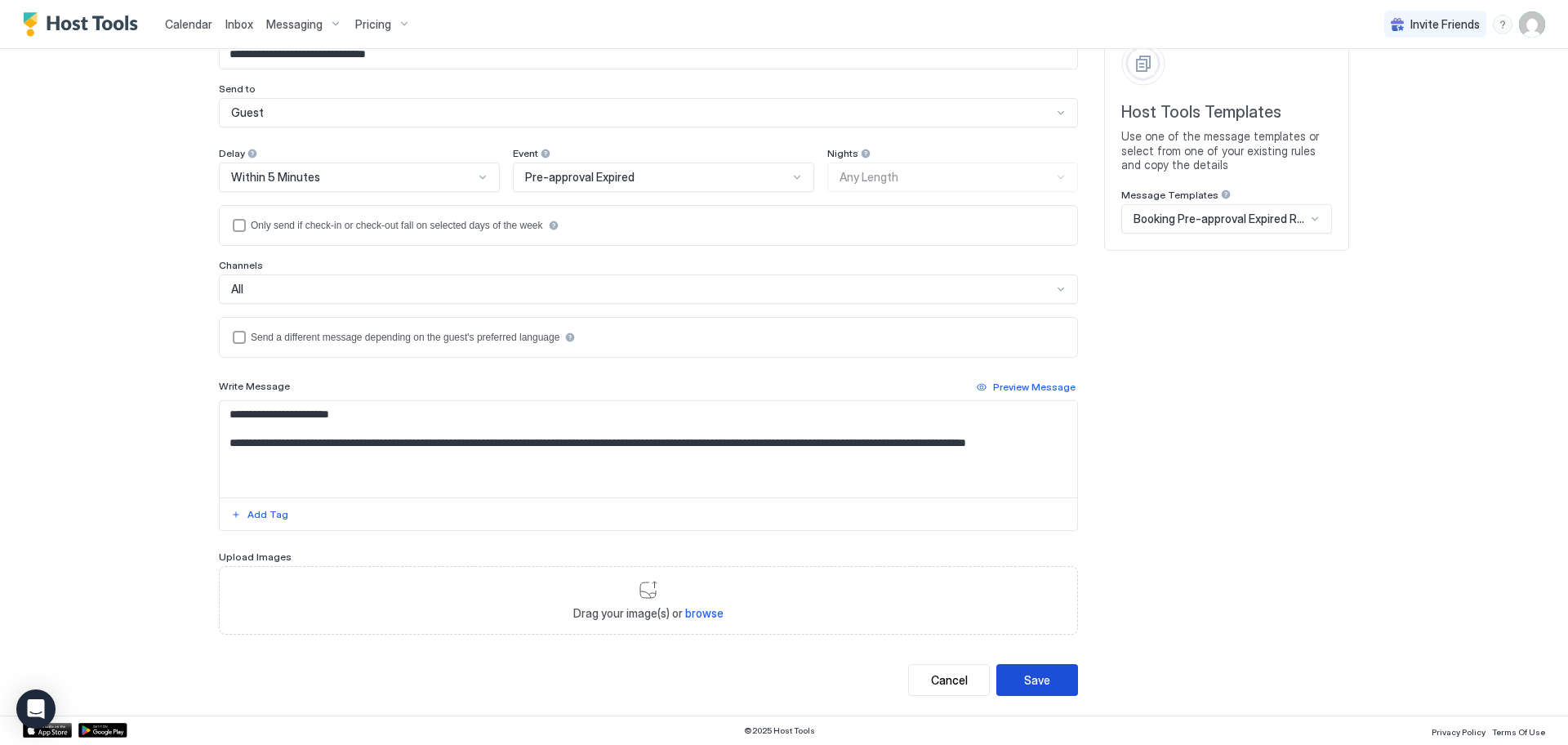
click at [1029, 683] on div "Save" at bounding box center [1037, 680] width 26 height 17
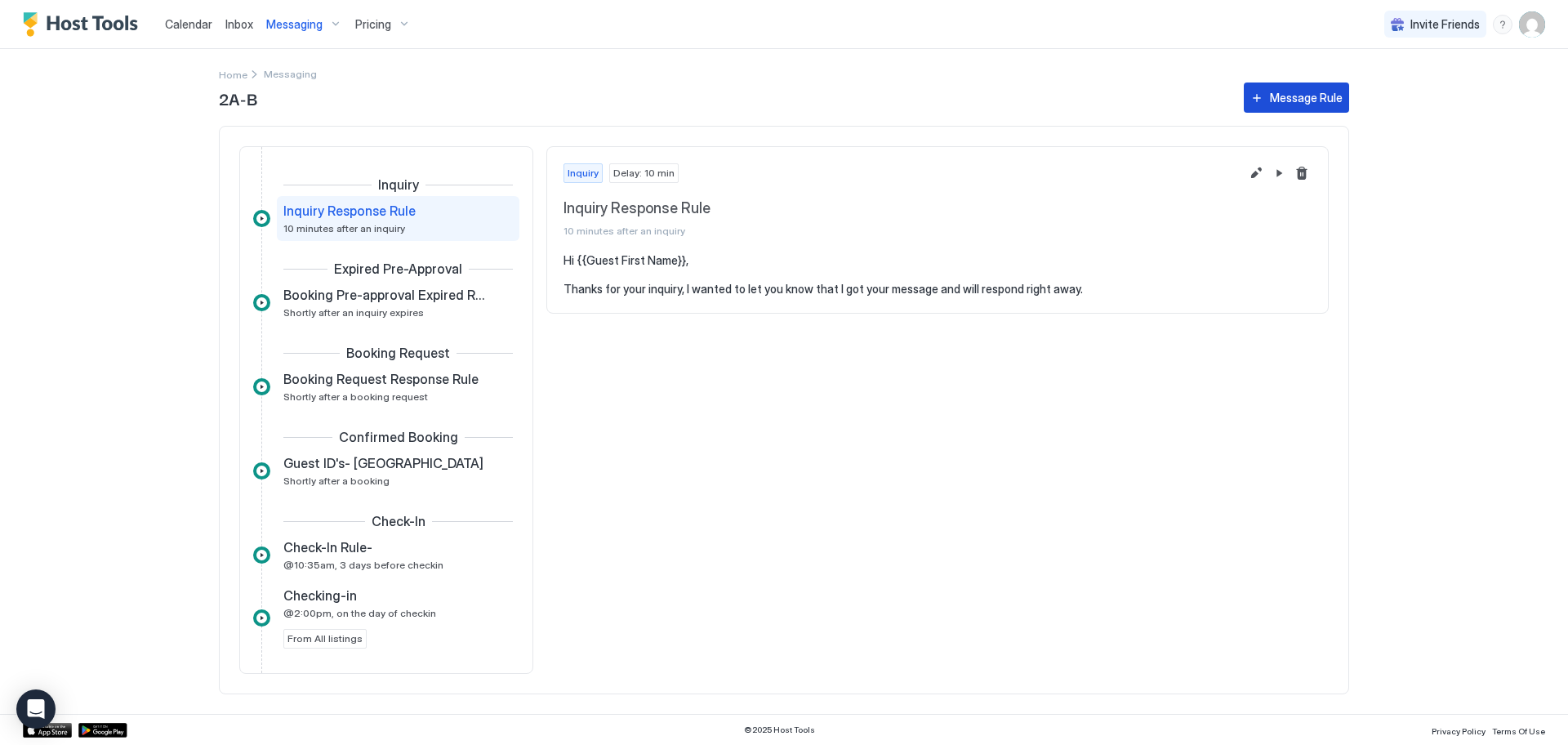
click at [1306, 90] on div "Message Rule" at bounding box center [1306, 97] width 72 height 17
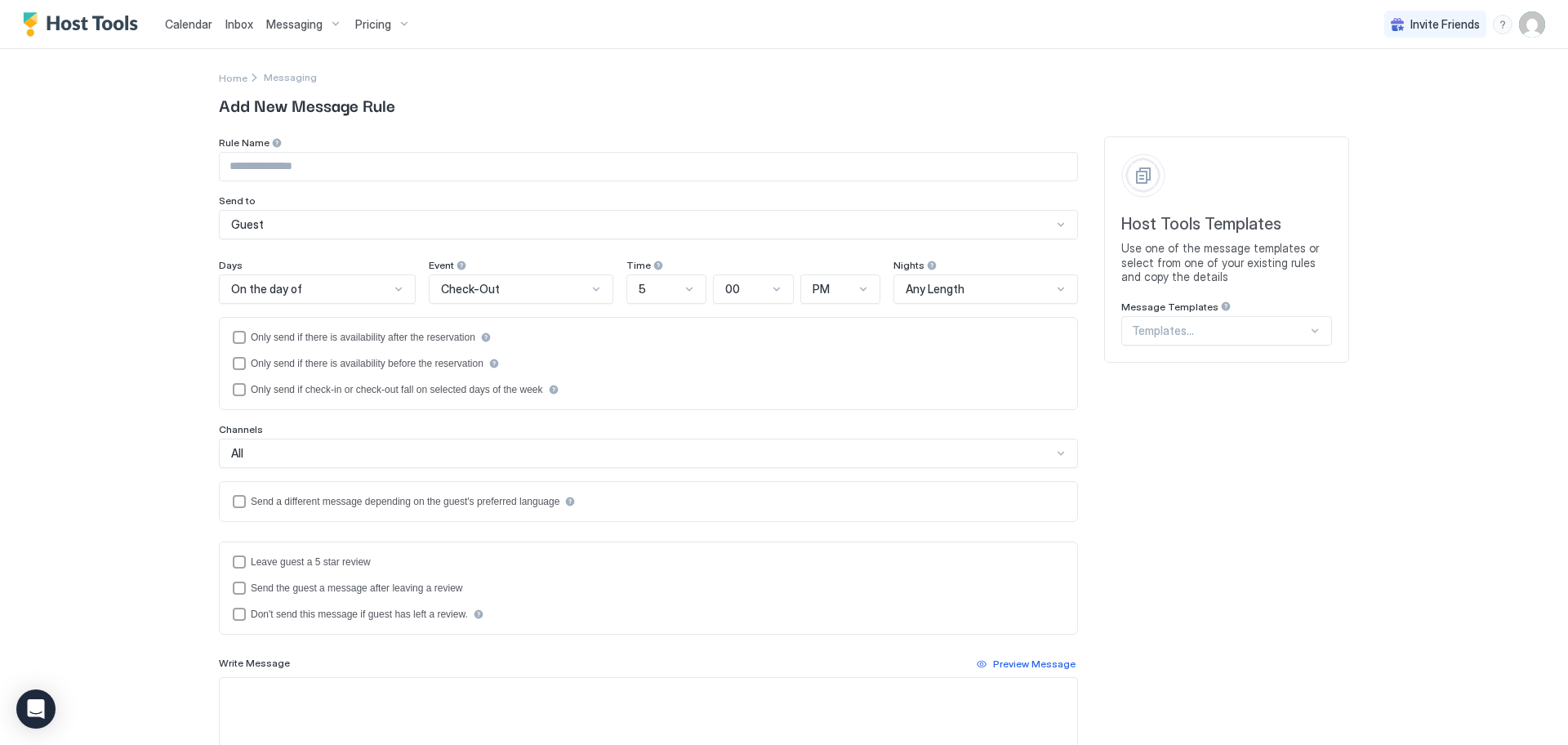
click at [1308, 332] on div at bounding box center [1314, 330] width 13 height 13
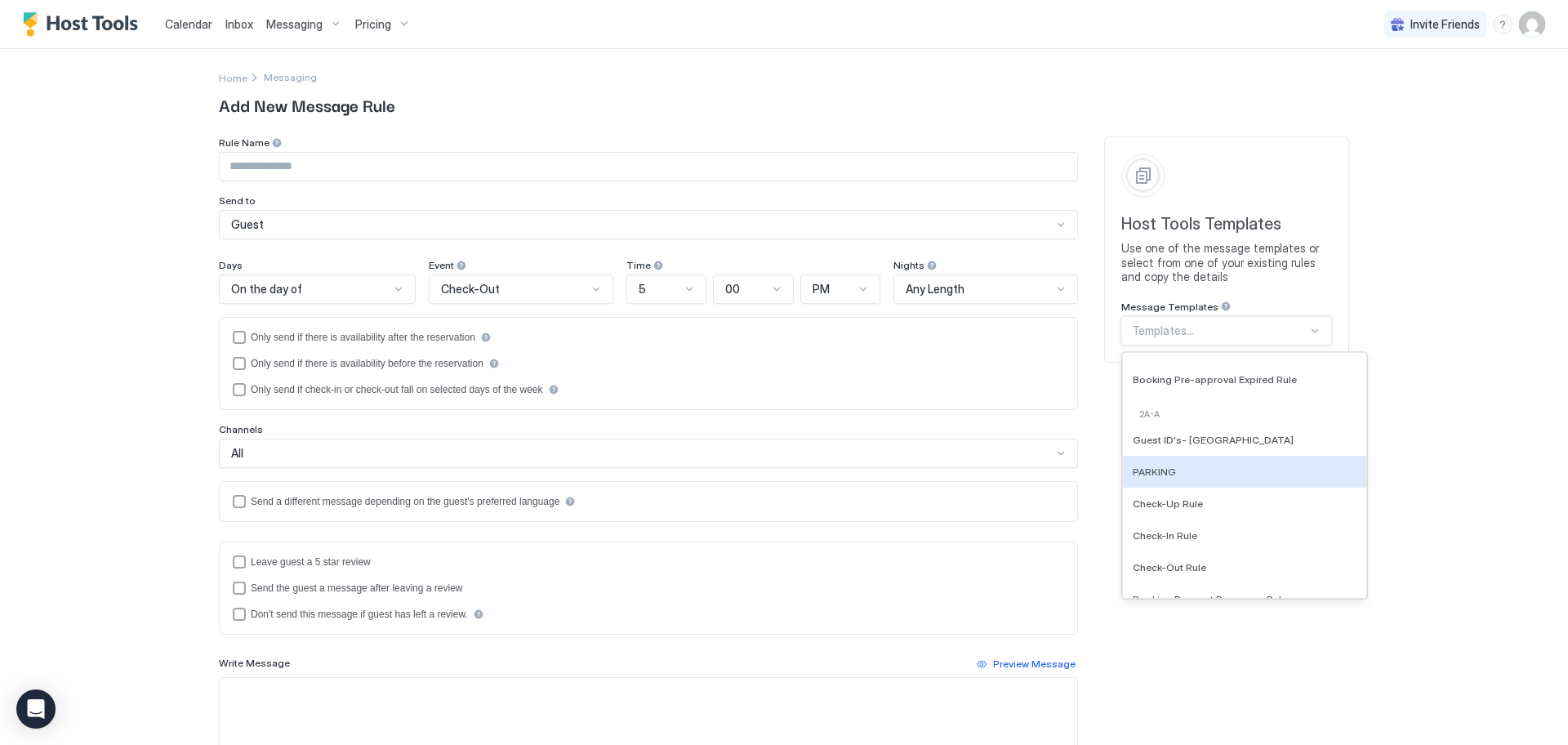
click at [1201, 478] on div "PARKING" at bounding box center [1244, 471] width 244 height 32
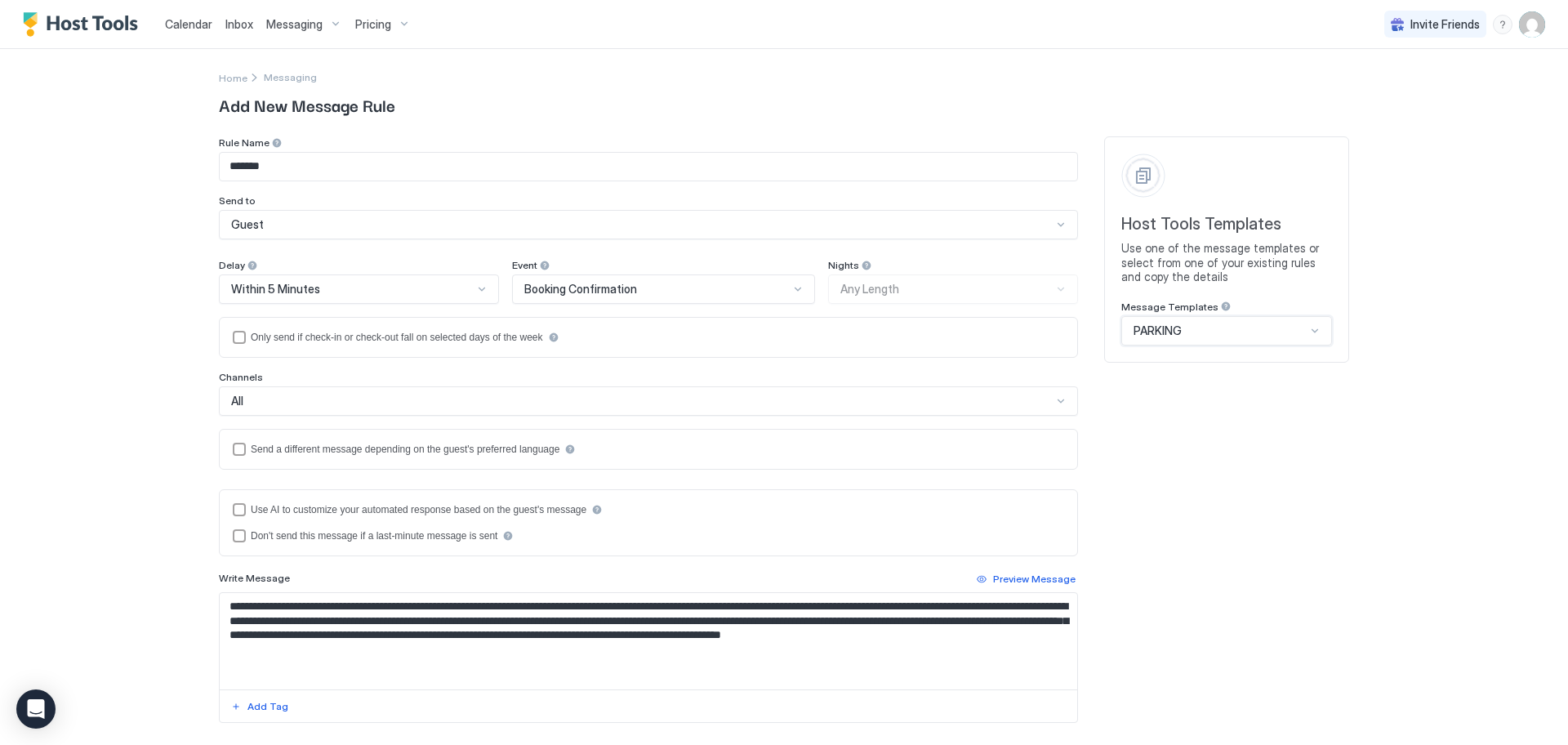
type input "*******"
type textarea "**********"
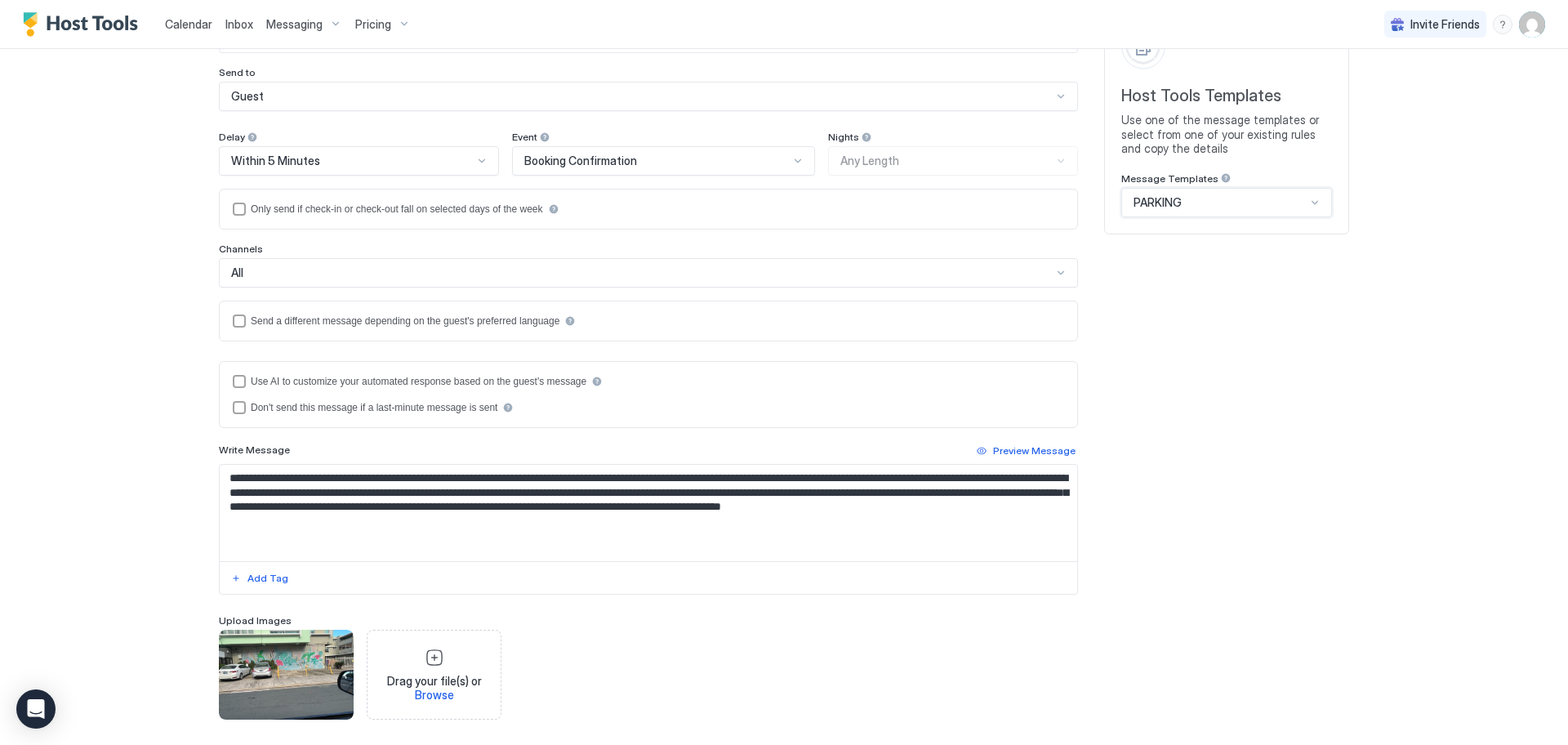
scroll to position [189, 0]
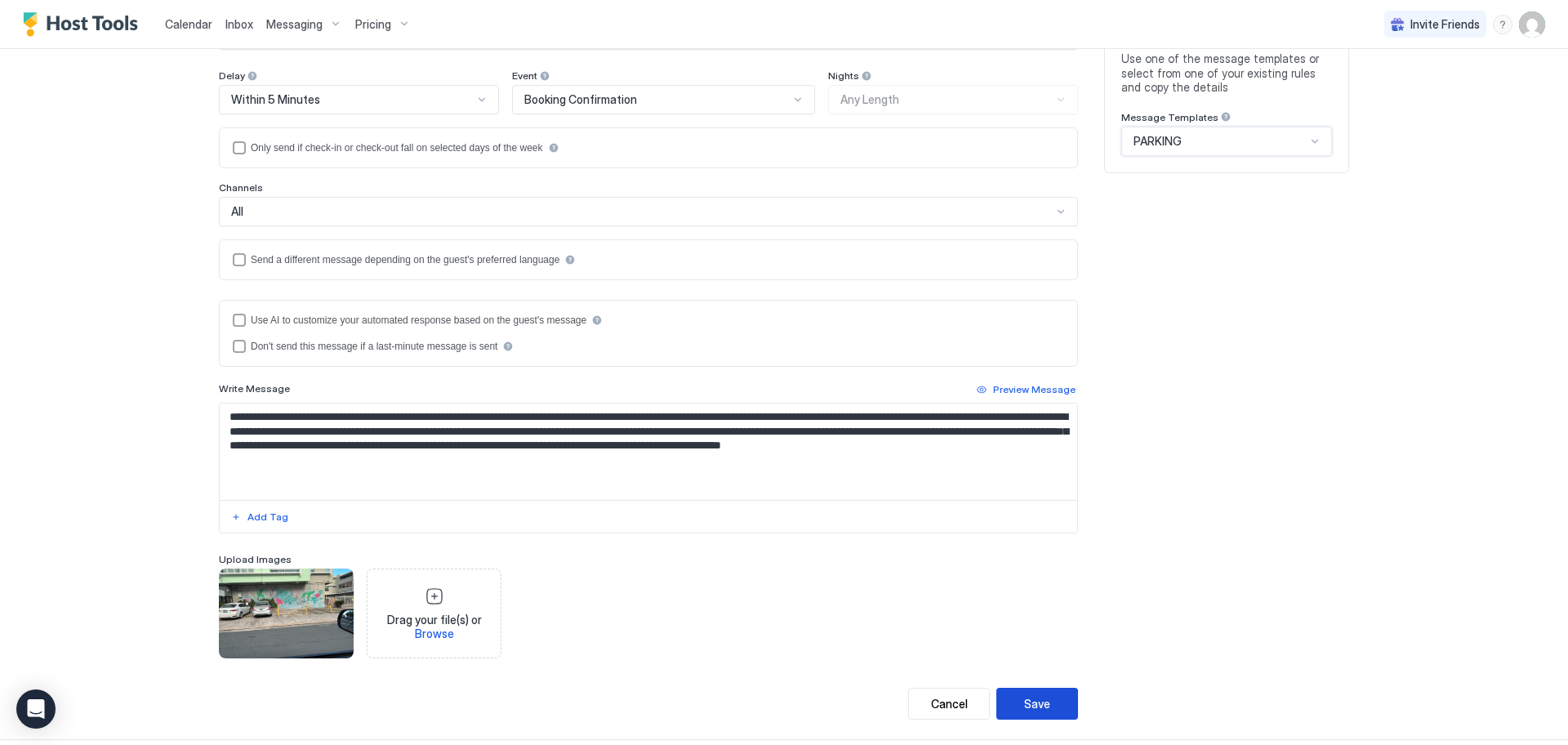
click at [1045, 701] on button "Save" at bounding box center [1037, 703] width 82 height 32
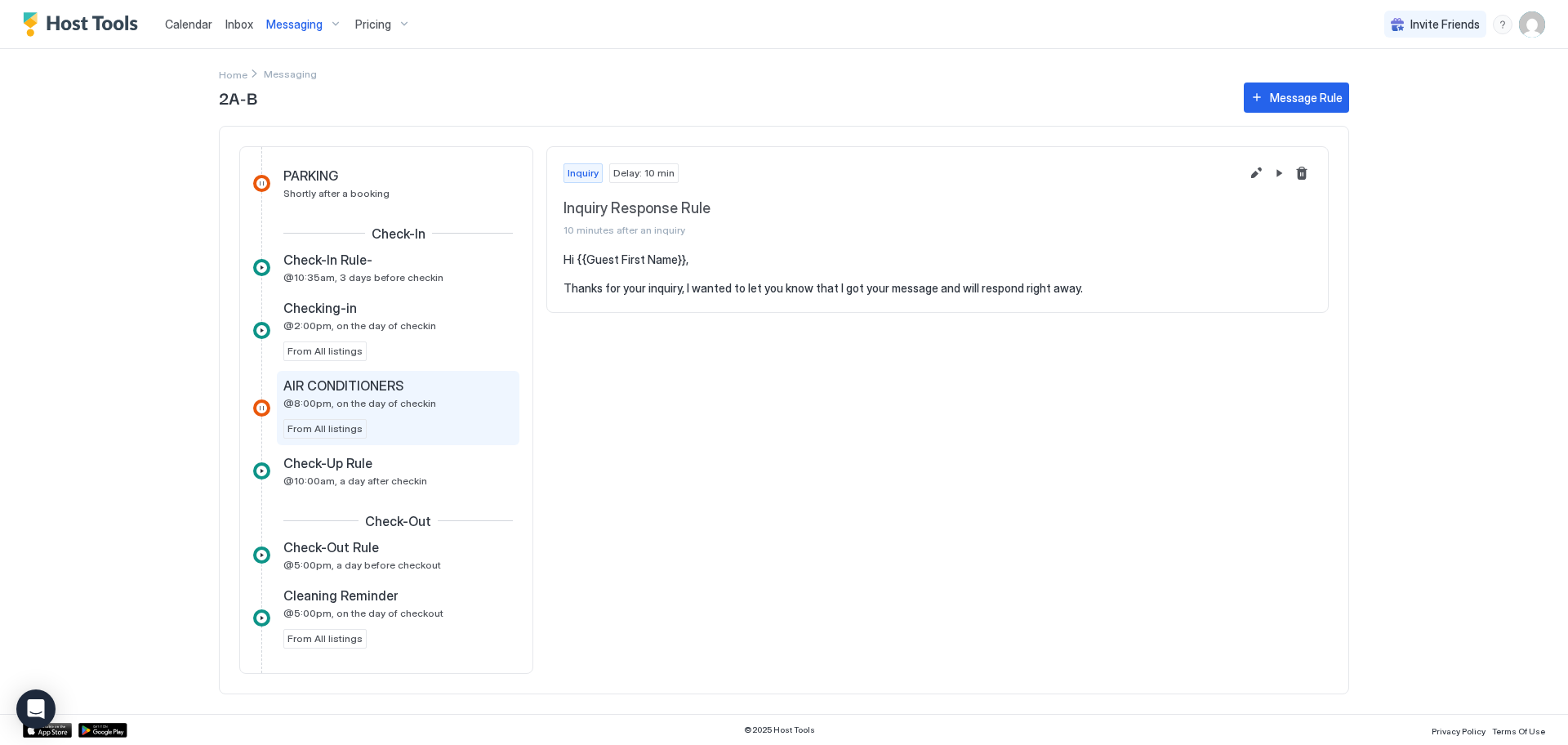
scroll to position [416, 0]
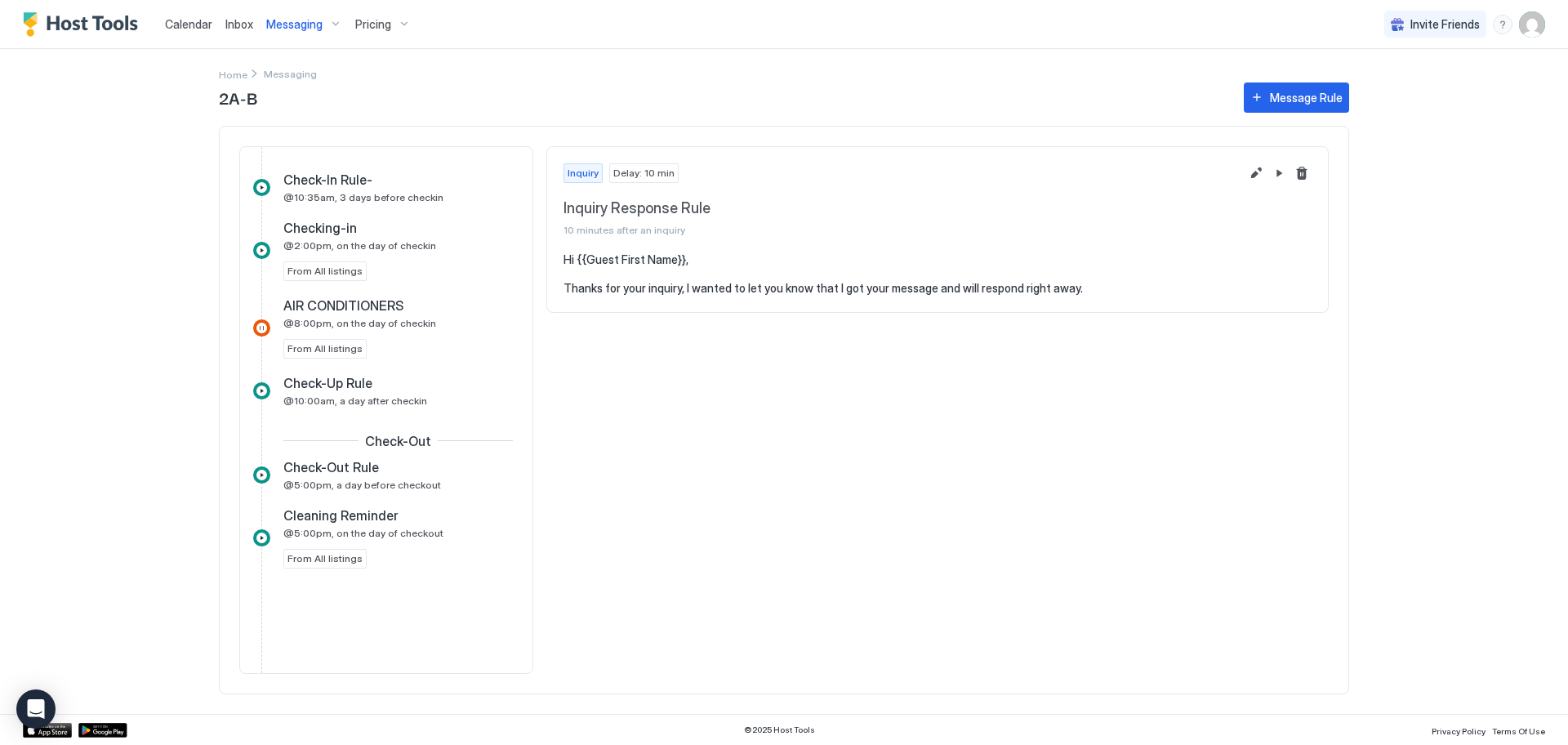
click at [292, 21] on span "Messaging" at bounding box center [294, 24] width 56 height 14
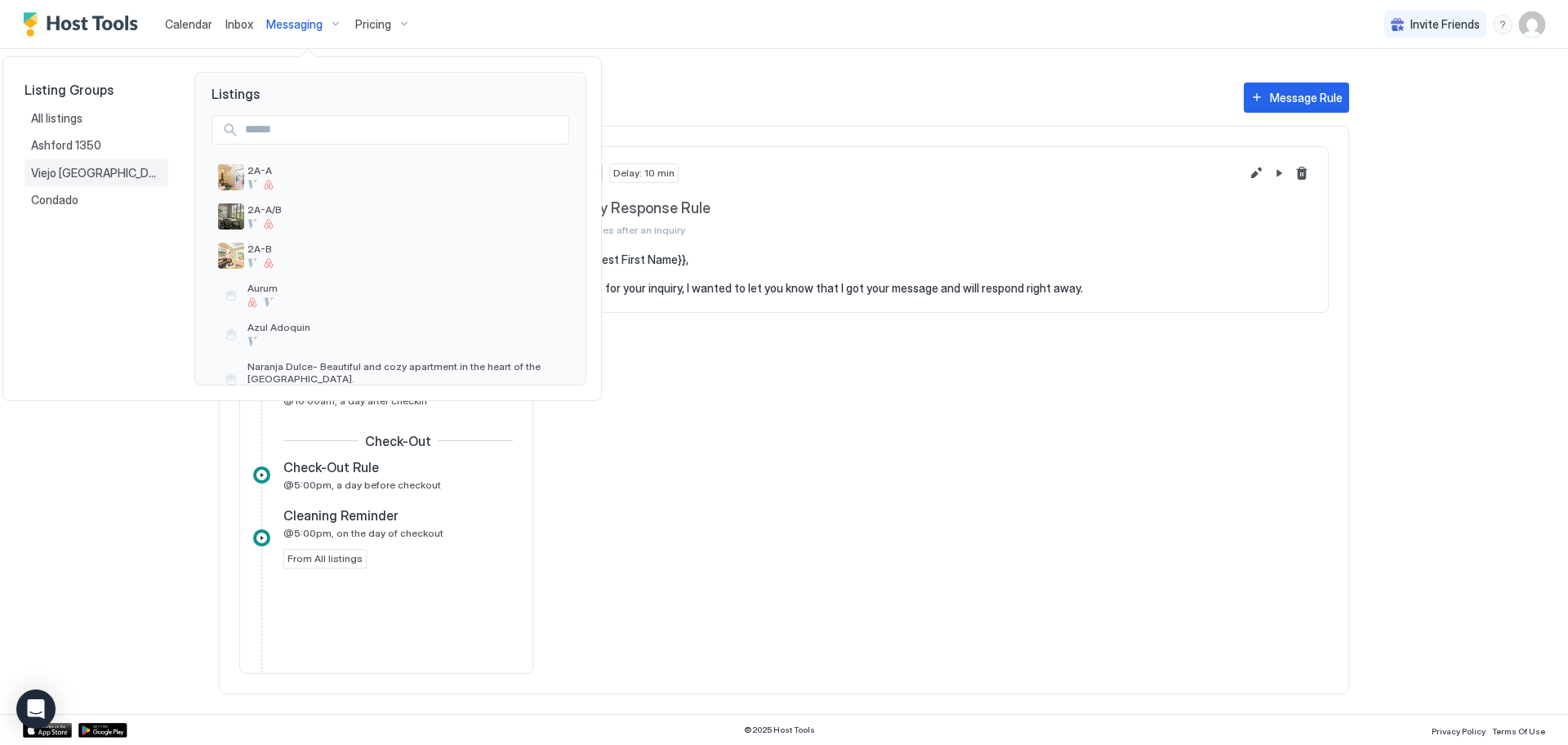
click at [76, 170] on span "Viejo [GEOGRAPHIC_DATA][PERSON_NAME]" at bounding box center [95, 173] width 130 height 14
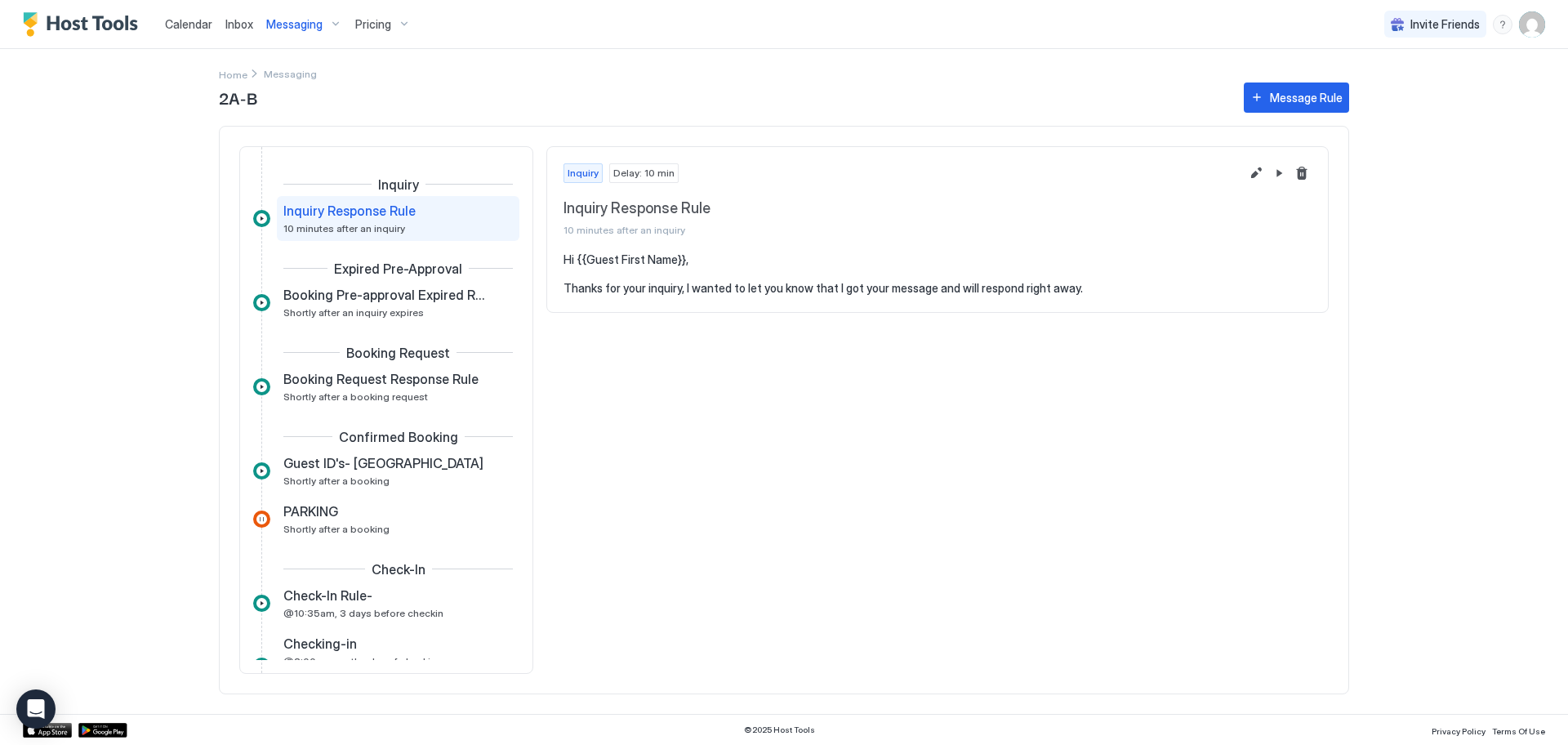
click at [285, 24] on span "Messaging" at bounding box center [294, 24] width 56 height 14
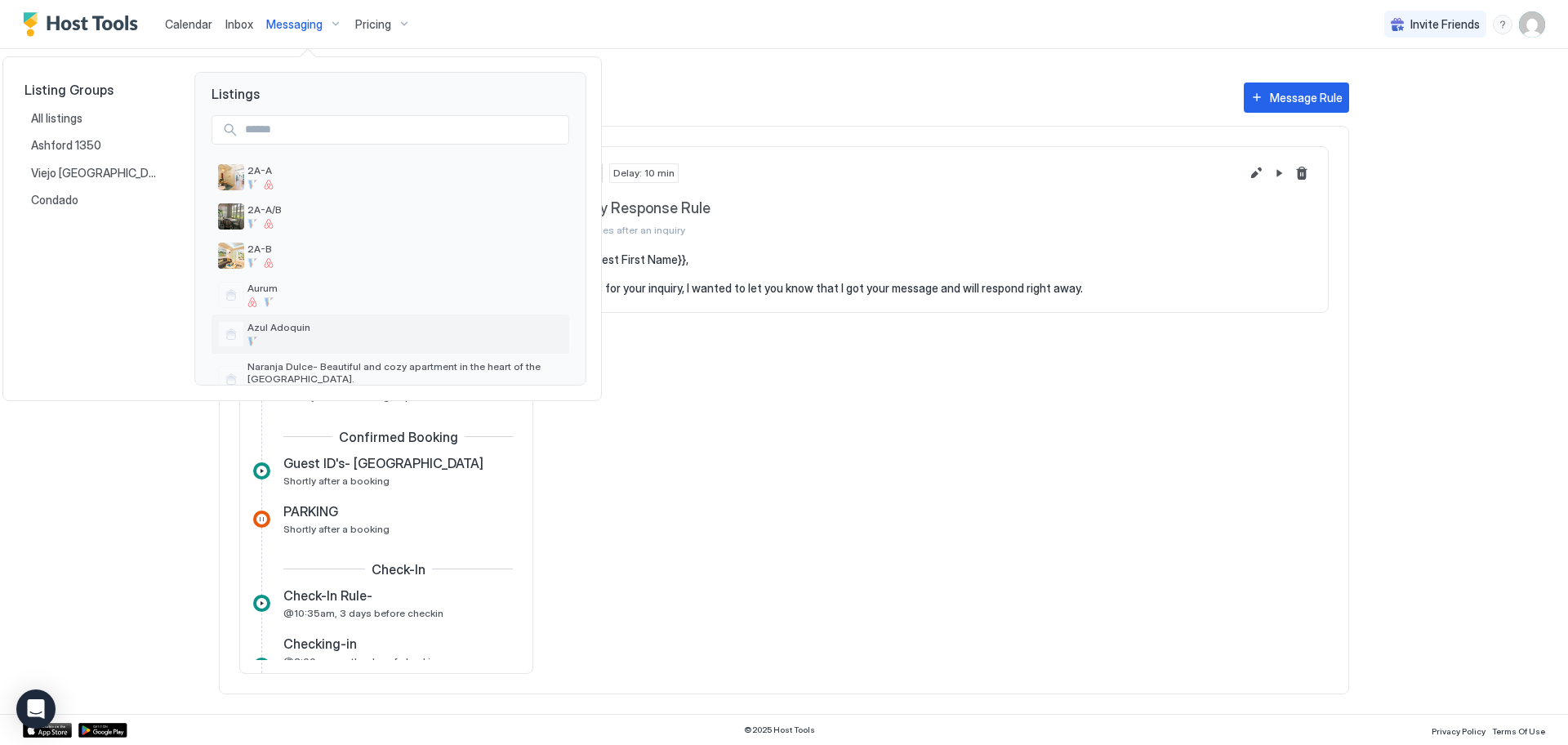
scroll to position [23, 0]
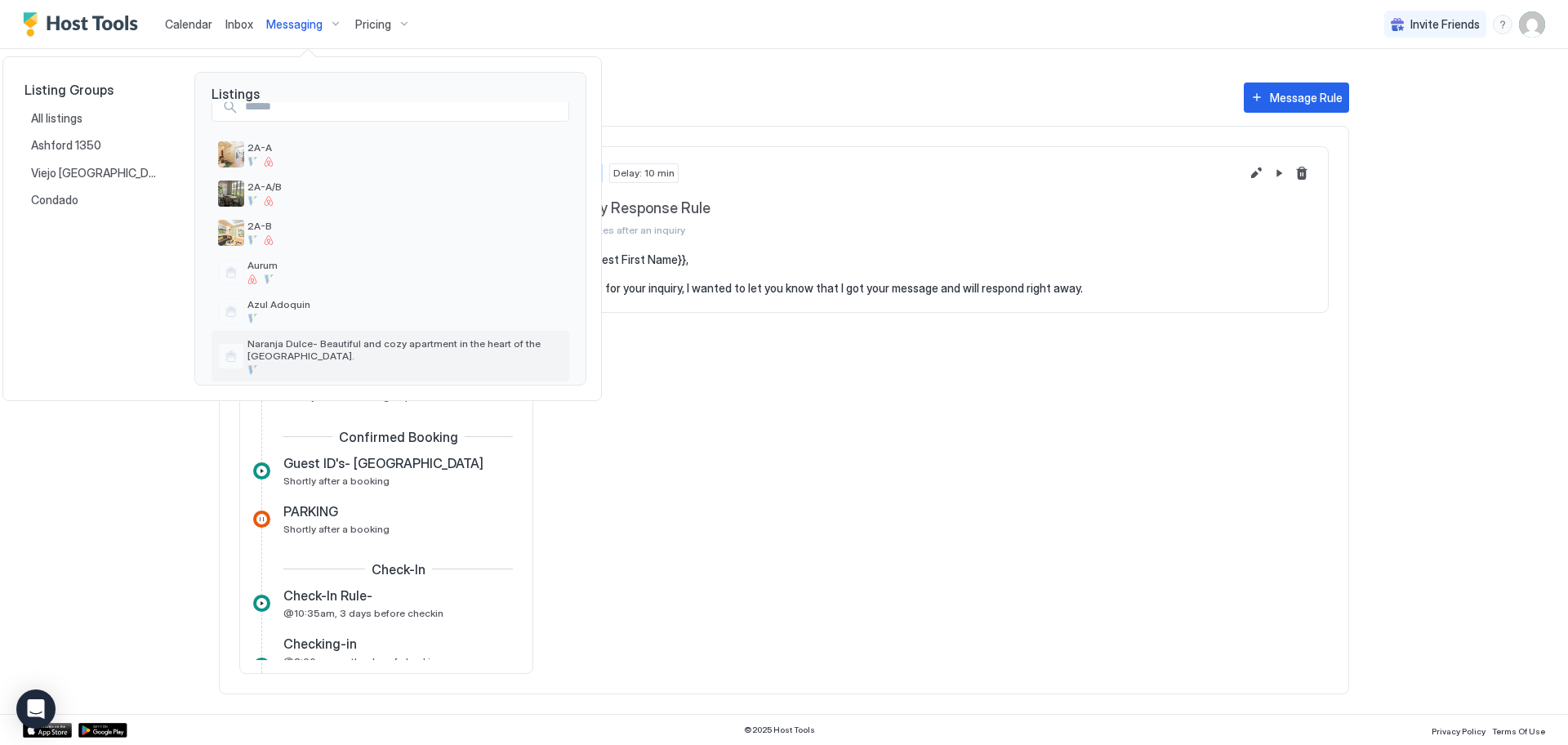
click at [266, 349] on span "Naranja Dulce- Beautiful and cozy apartment in the heart of the [GEOGRAPHIC_DAT…" at bounding box center [405, 349] width 315 height 25
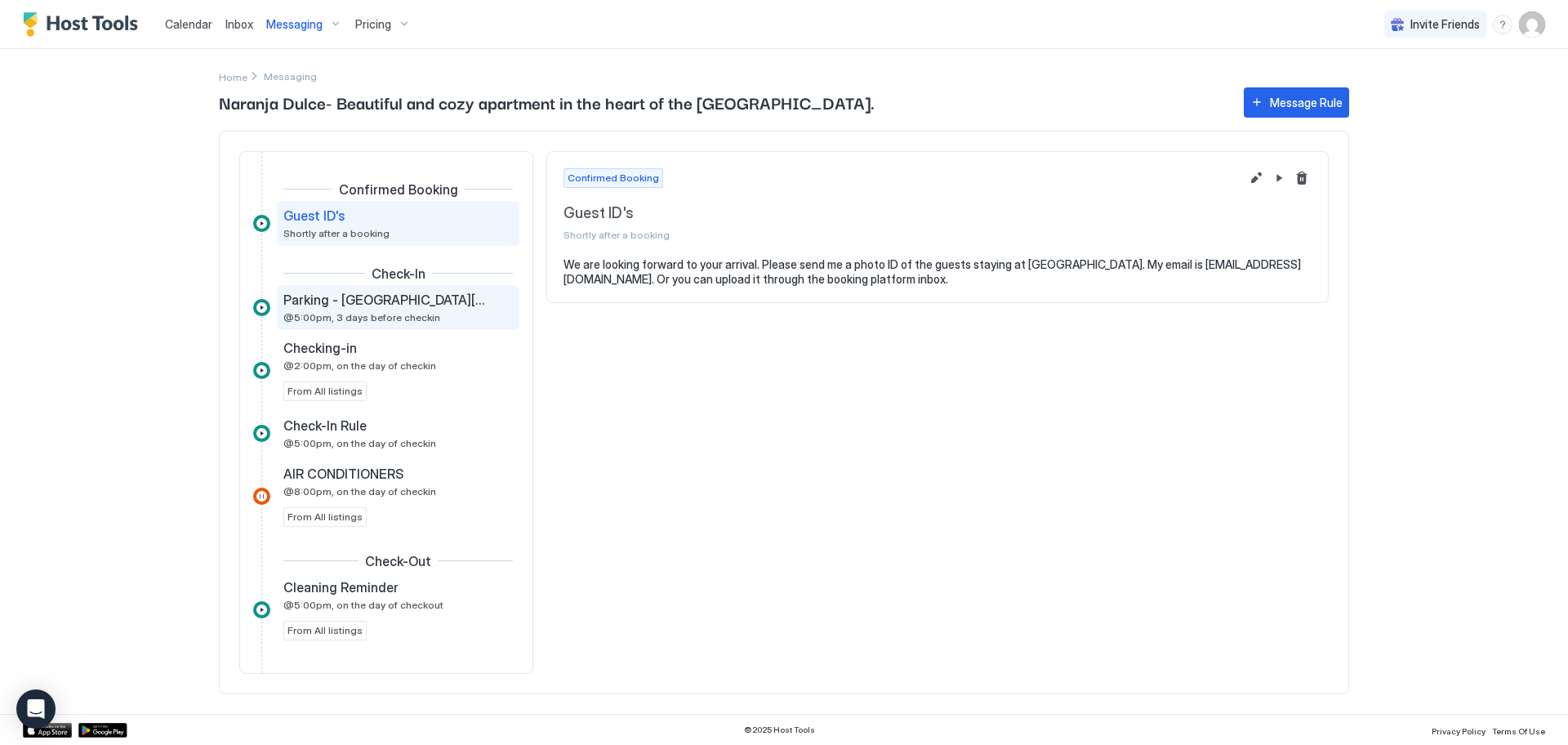
click at [382, 315] on span "@5:00pm, 3 days before checkin" at bounding box center [361, 317] width 157 height 12
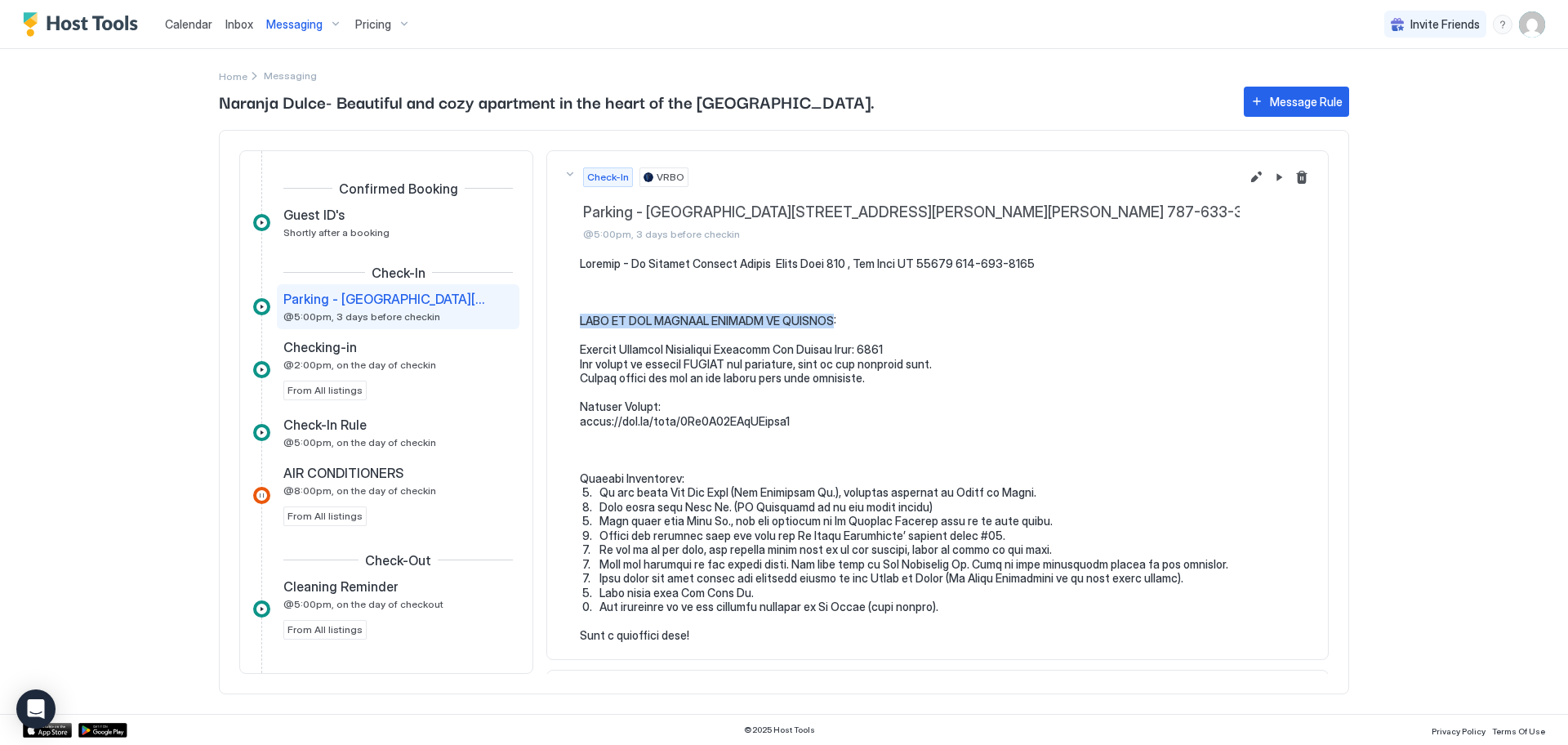
drag, startPoint x: 579, startPoint y: 321, endPoint x: 817, endPoint y: 320, distance: 238.0
click at [817, 320] on pre at bounding box center [945, 449] width 732 height 386
click at [1073, 437] on pre at bounding box center [945, 449] width 732 height 386
click at [865, 342] on pre at bounding box center [945, 449] width 732 height 386
drag, startPoint x: 867, startPoint y: 347, endPoint x: 898, endPoint y: 348, distance: 31.0
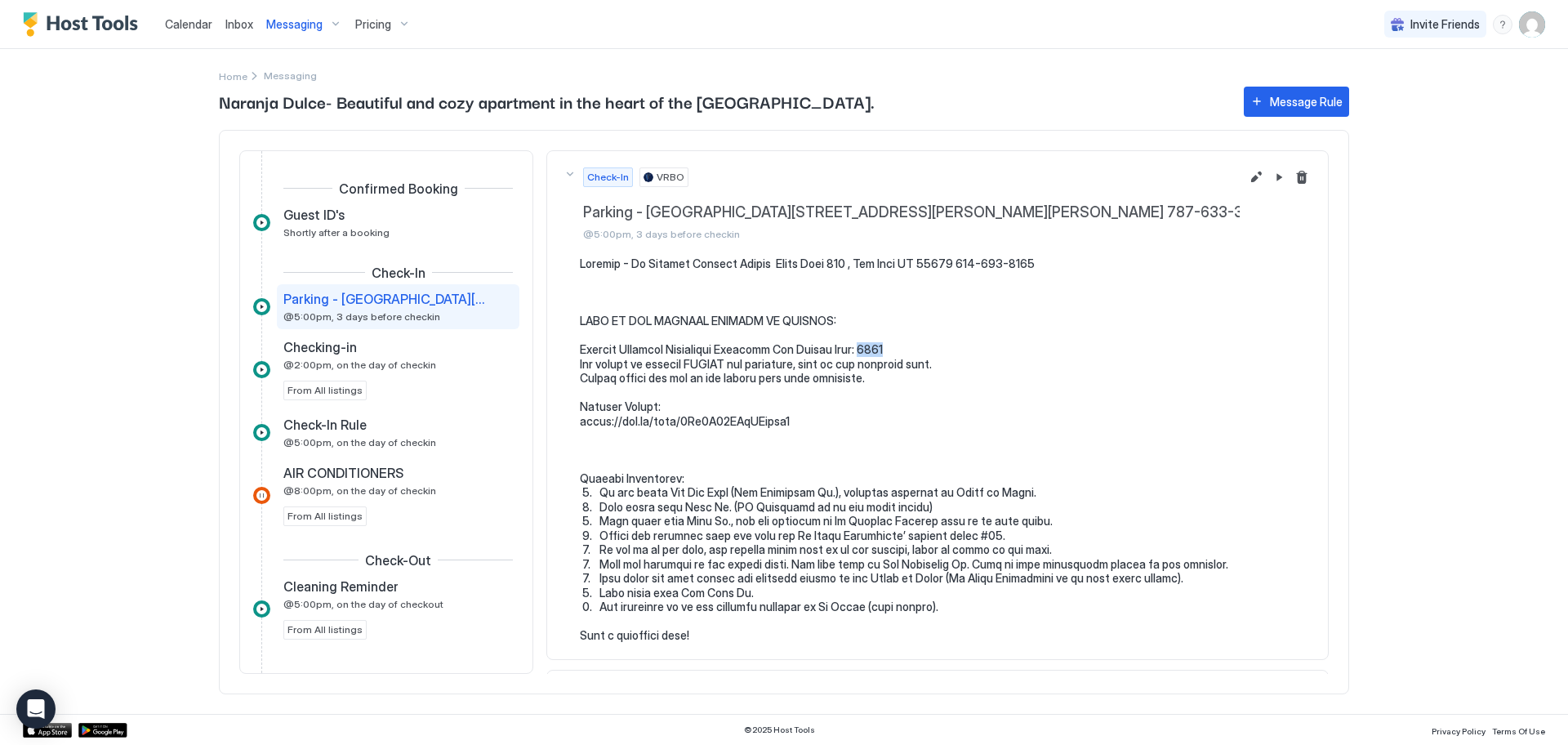
click at [898, 348] on pre at bounding box center [945, 449] width 732 height 386
click at [1246, 176] on button "Edit message rule" at bounding box center [1255, 176] width 20 height 20
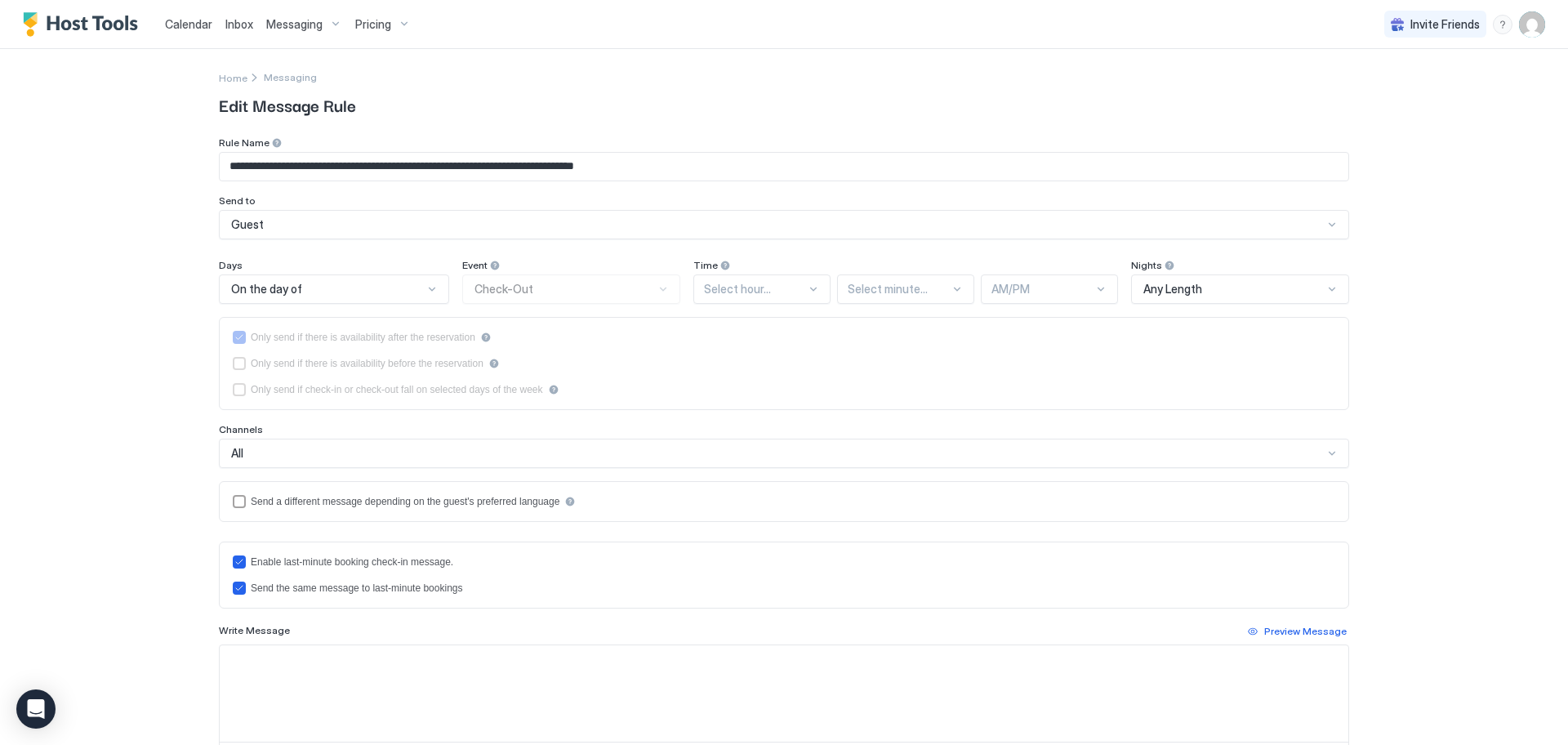
type input "**********"
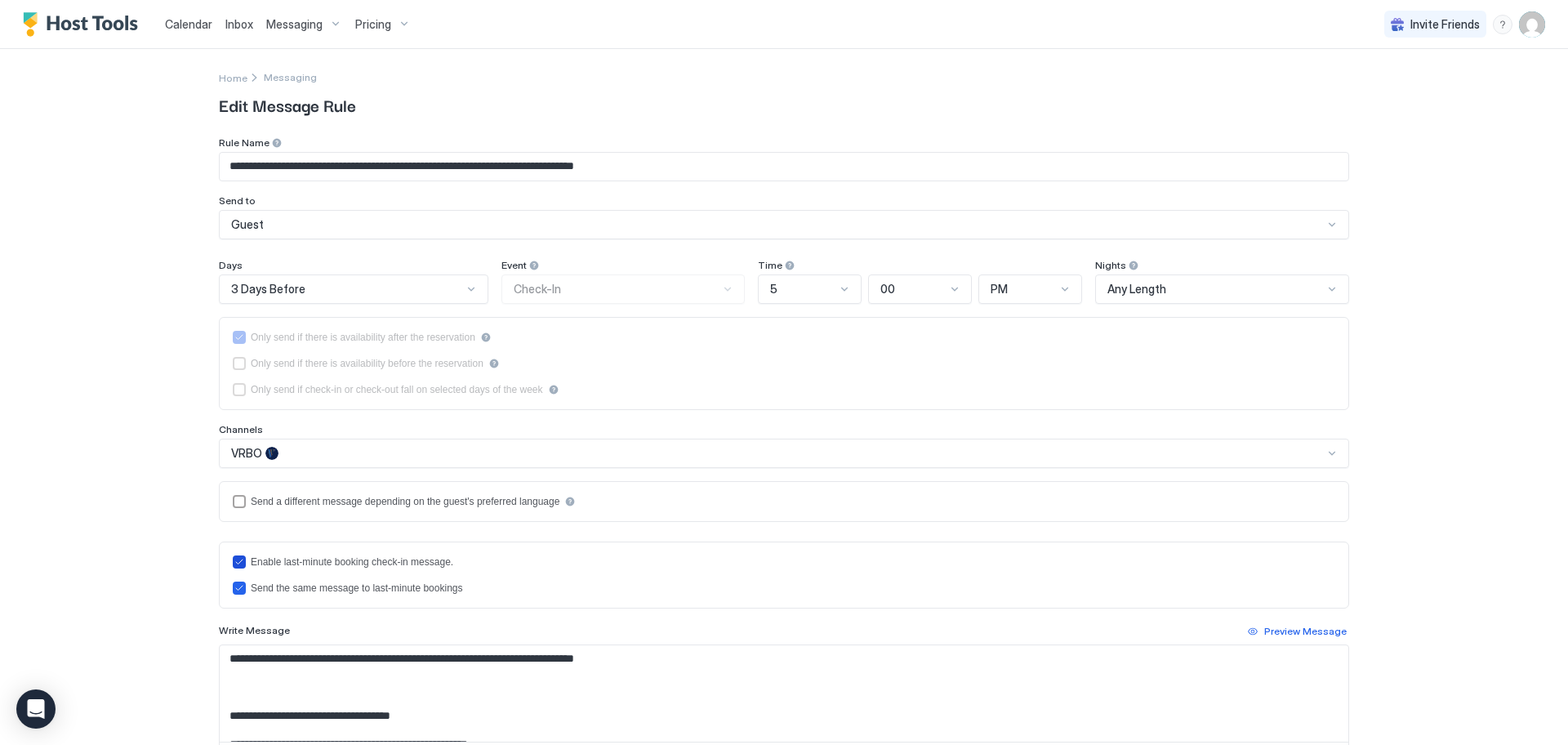
scroll to position [244, 0]
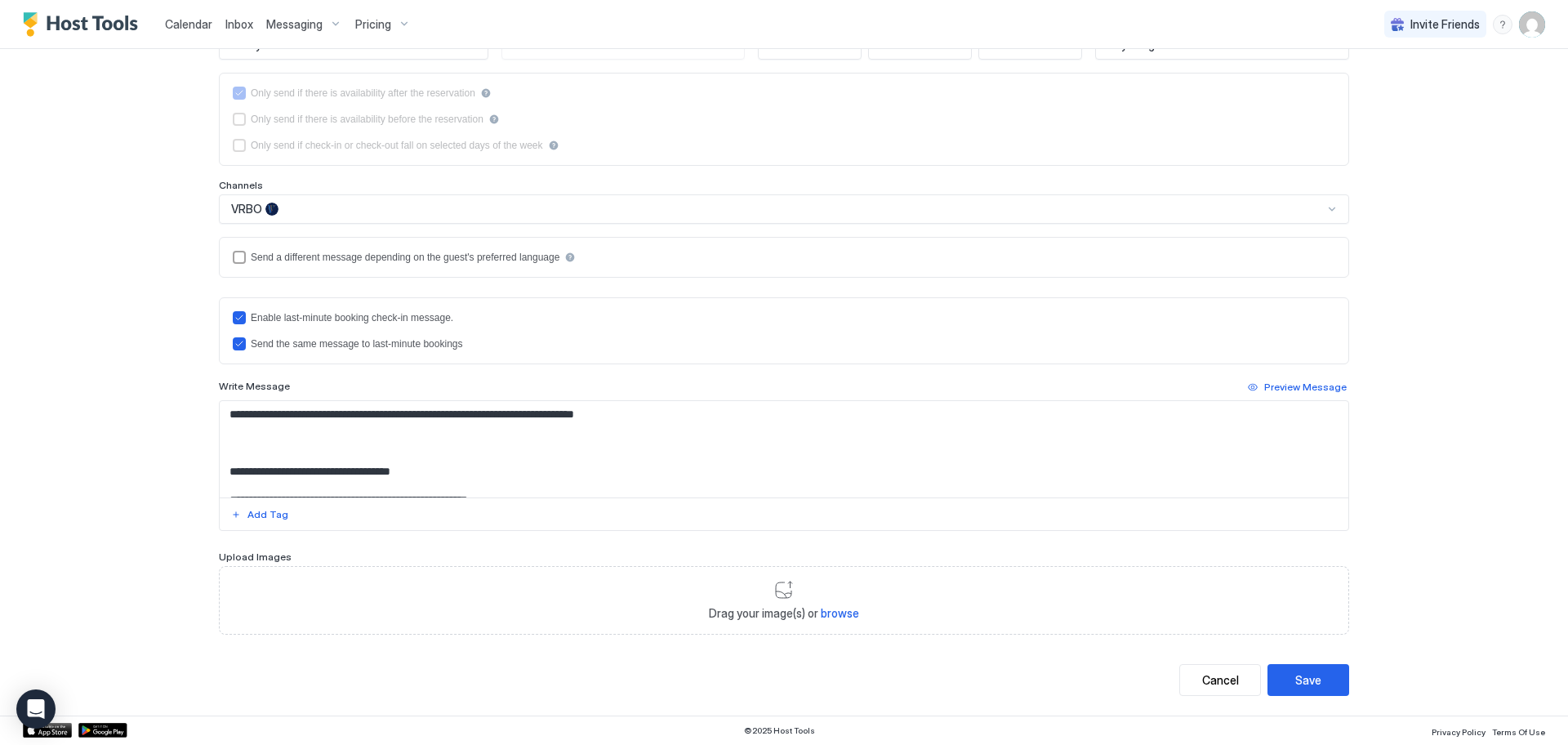
click at [856, 459] on textarea "Input Field" at bounding box center [784, 448] width 1128 height 96
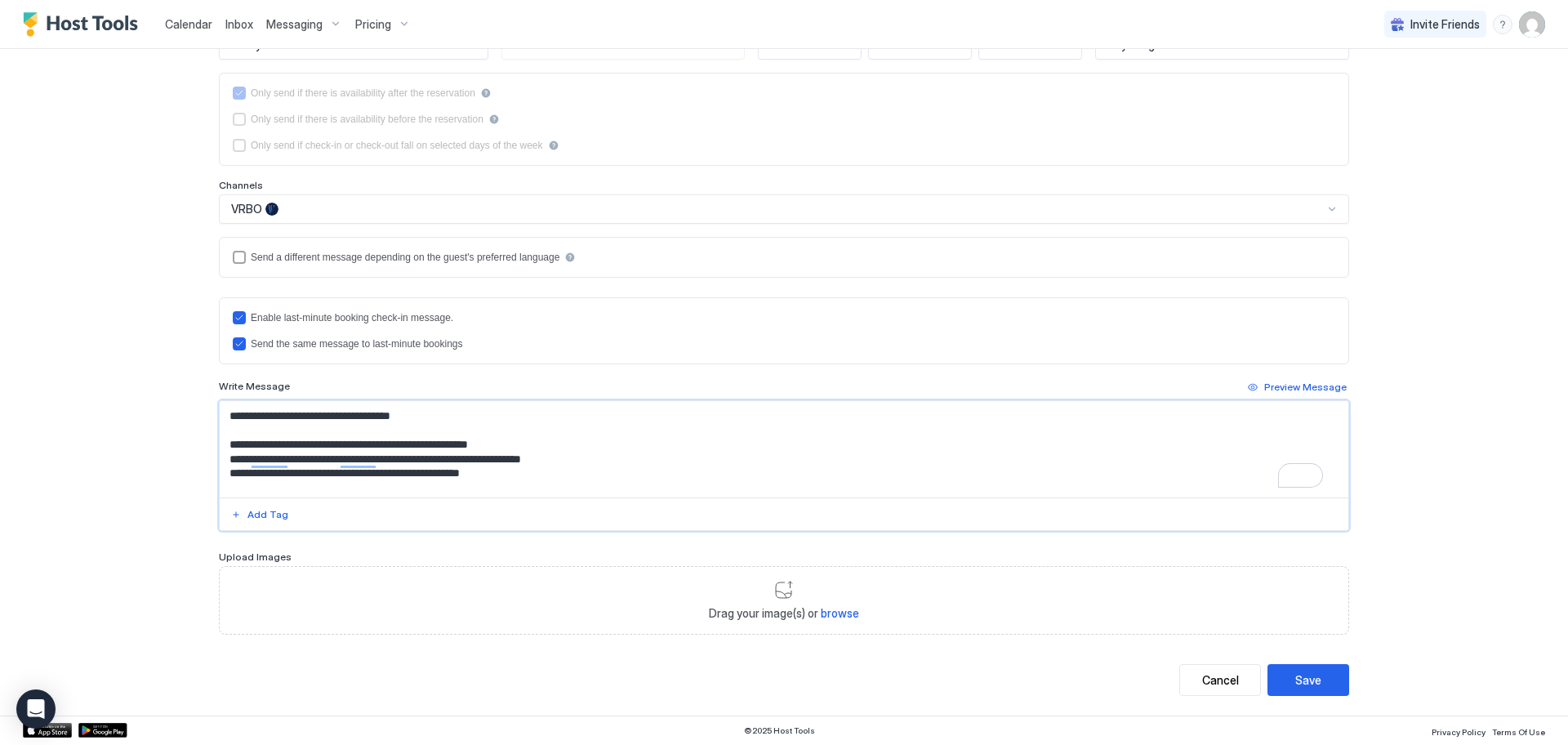
scroll to position [55, 0]
click at [533, 439] on textarea "To enrich screen reader interactions, please activate Accessibility in Grammarl…" at bounding box center [784, 448] width 1128 height 96
drag, startPoint x: 504, startPoint y: 443, endPoint x: 524, endPoint y: 443, distance: 20.0
click at [533, 445] on textarea "To enrich screen reader interactions, please activate Accessibility in Grammarl…" at bounding box center [784, 448] width 1128 height 96
click at [679, 459] on textarea "To enrich screen reader interactions, please activate Accessibility in Grammarl…" at bounding box center [784, 448] width 1128 height 96
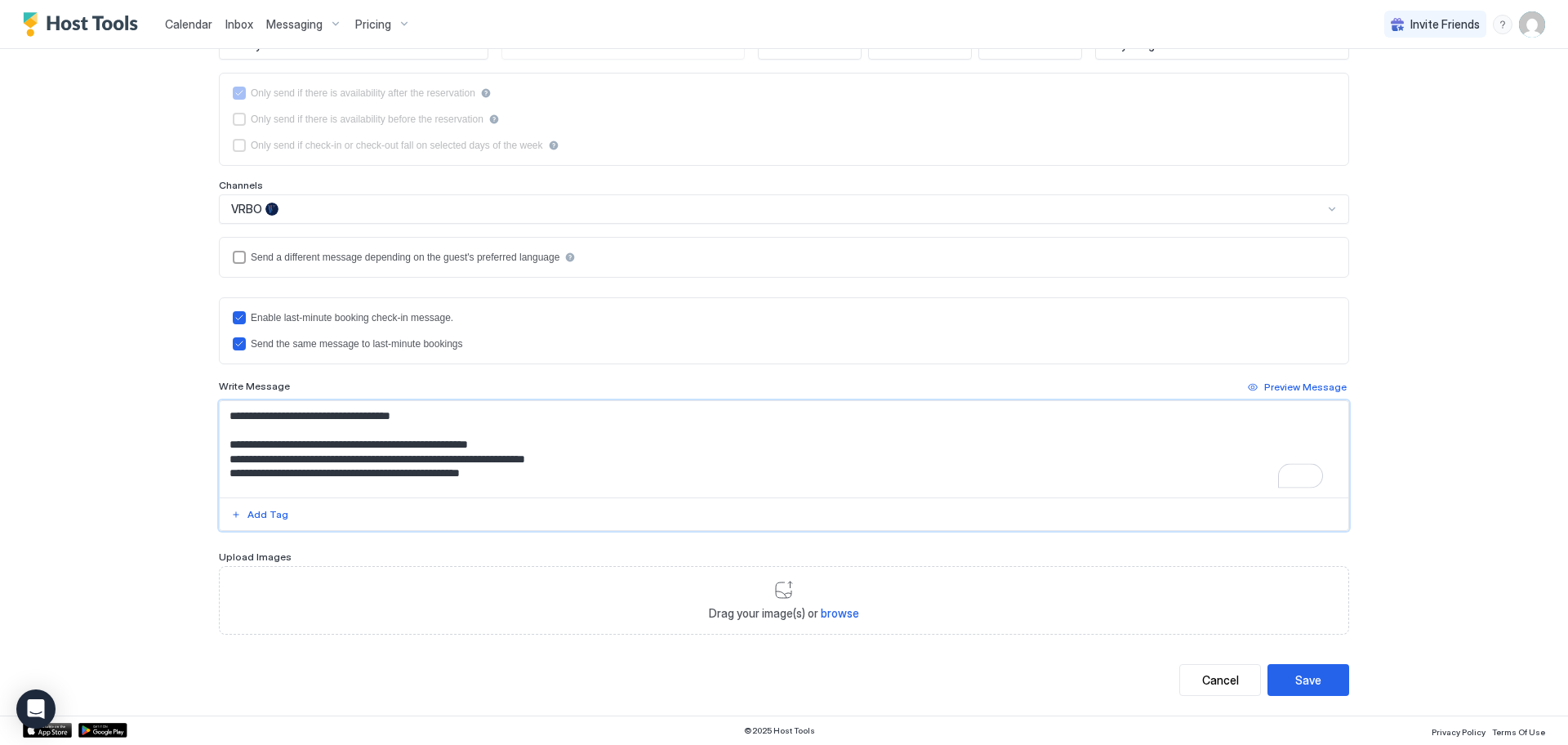
click at [584, 465] on textarea "To enrich screen reader interactions, please activate Accessibility in Grammarl…" at bounding box center [784, 448] width 1128 height 96
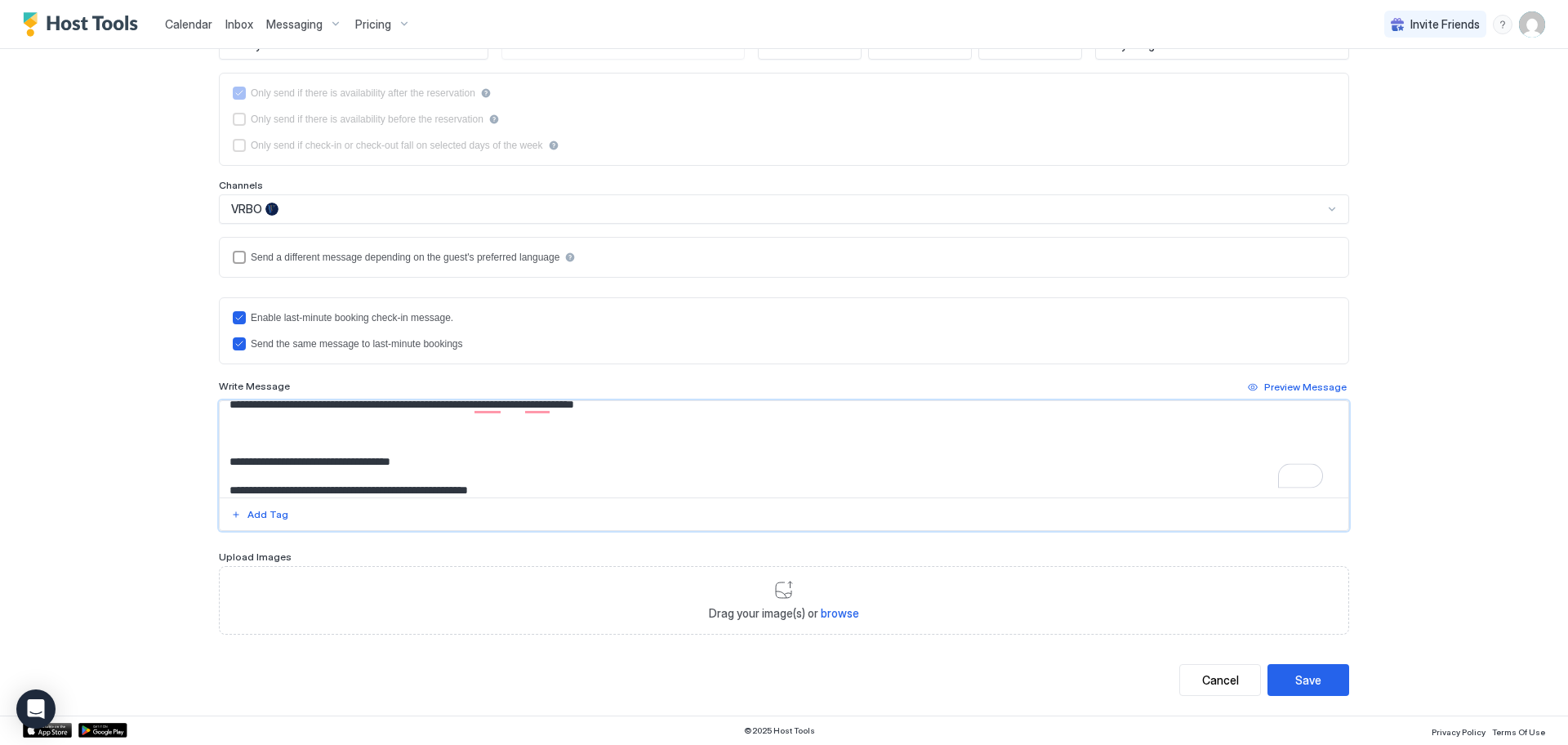
scroll to position [74, 0]
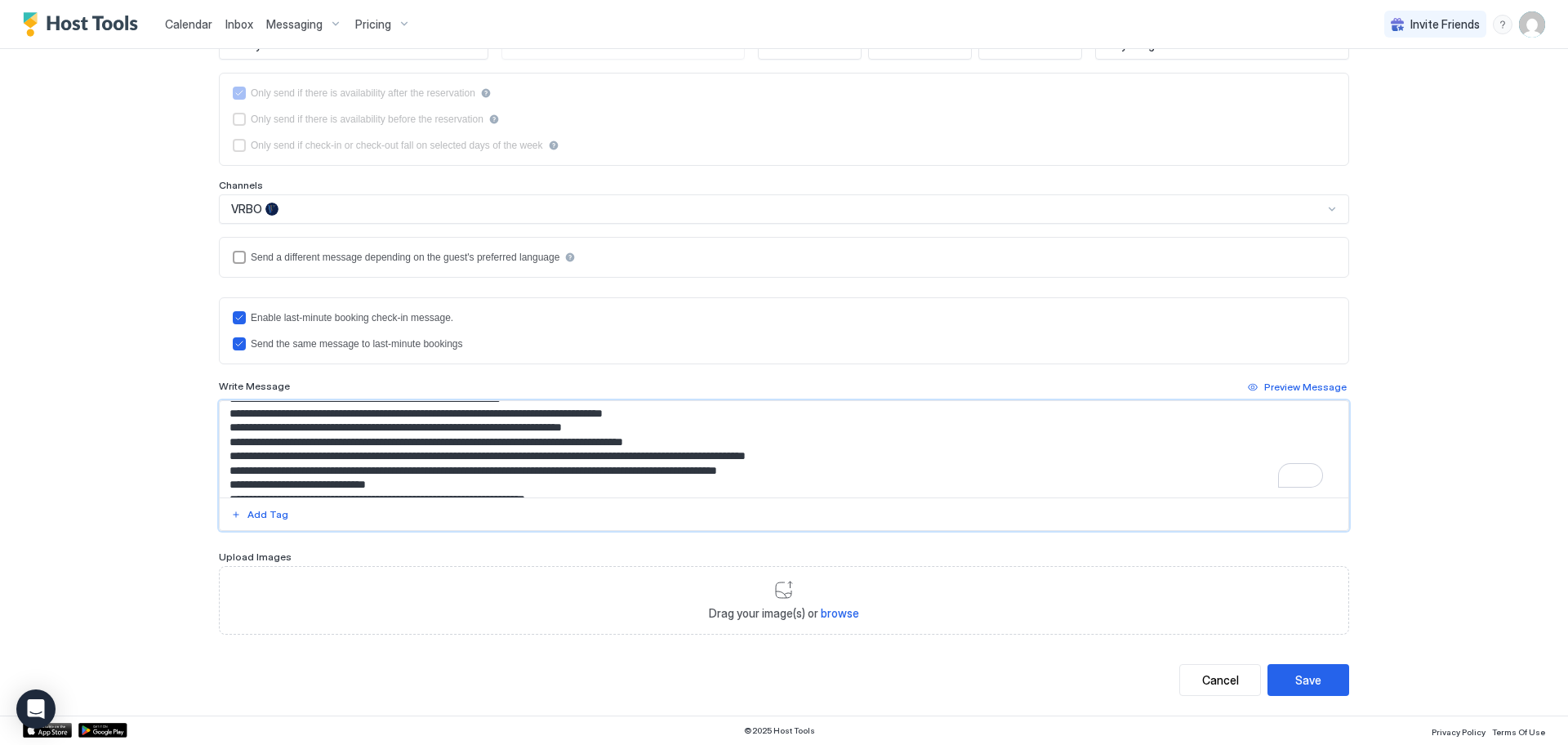
drag, startPoint x: 522, startPoint y: 442, endPoint x: 558, endPoint y: 445, distance: 36.1
click at [558, 445] on textarea "To enrich screen reader interactions, please activate Accessibility in Grammarl…" at bounding box center [784, 448] width 1128 height 96
click at [836, 450] on textarea "To enrich screen reader interactions, please activate Accessibility in Grammarl…" at bounding box center [784, 448] width 1128 height 96
click at [534, 441] on textarea "To enrich screen reader interactions, please activate Accessibility in Grammarl…" at bounding box center [784, 448] width 1128 height 96
drag, startPoint x: 524, startPoint y: 441, endPoint x: 563, endPoint y: 443, distance: 39.1
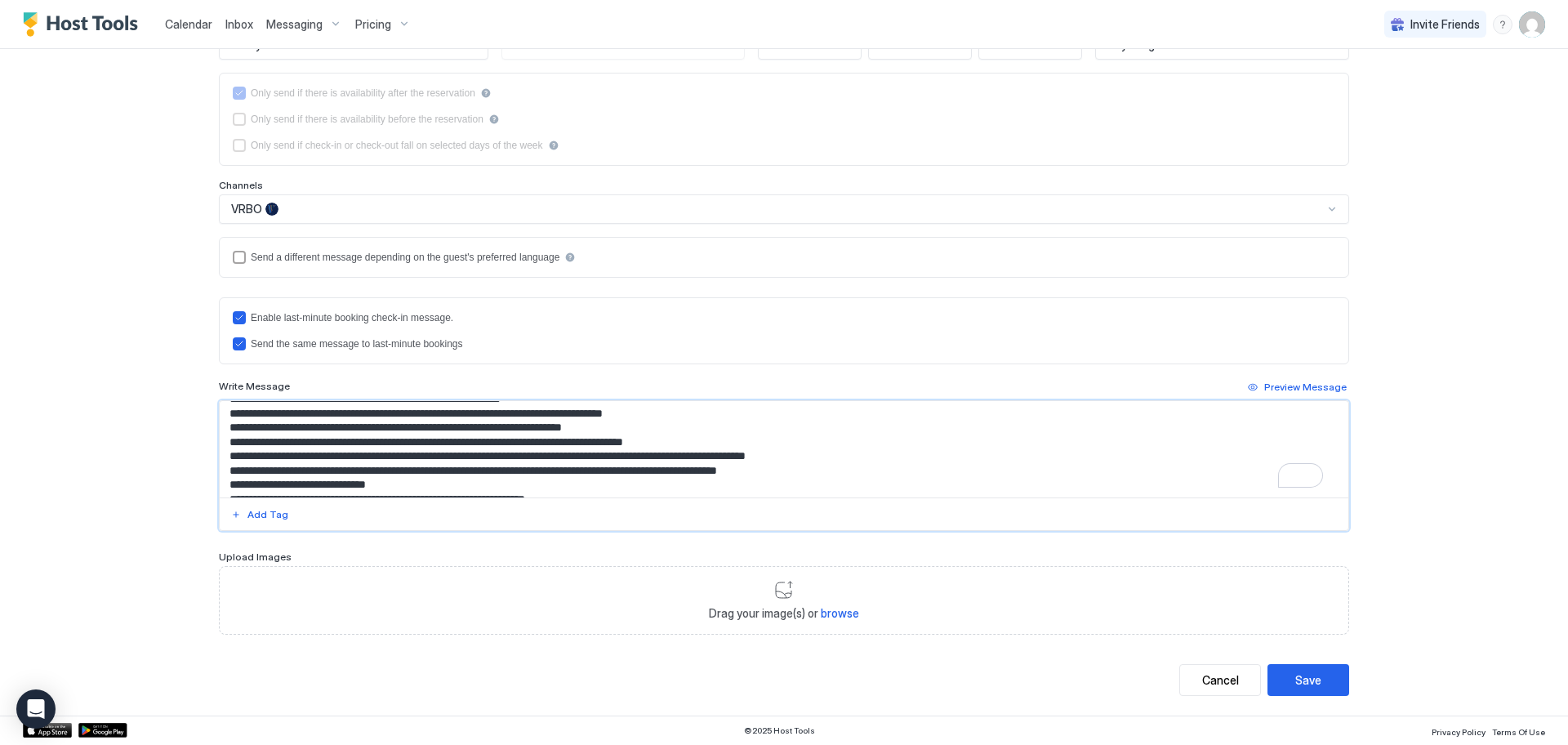
click at [563, 443] on textarea "To enrich screen reader interactions, please activate Accessibility in Grammarl…" at bounding box center [784, 448] width 1128 height 96
drag, startPoint x: 570, startPoint y: 442, endPoint x: 687, endPoint y: 442, distance: 117.0
click at [688, 442] on textarea "To enrich screen reader interactions, please activate Accessibility in Grammarl…" at bounding box center [784, 448] width 1128 height 96
click at [723, 441] on textarea "To enrich screen reader interactions, please activate Accessibility in Grammarl…" at bounding box center [784, 448] width 1128 height 96
drag, startPoint x: 571, startPoint y: 441, endPoint x: 713, endPoint y: 443, distance: 142.0
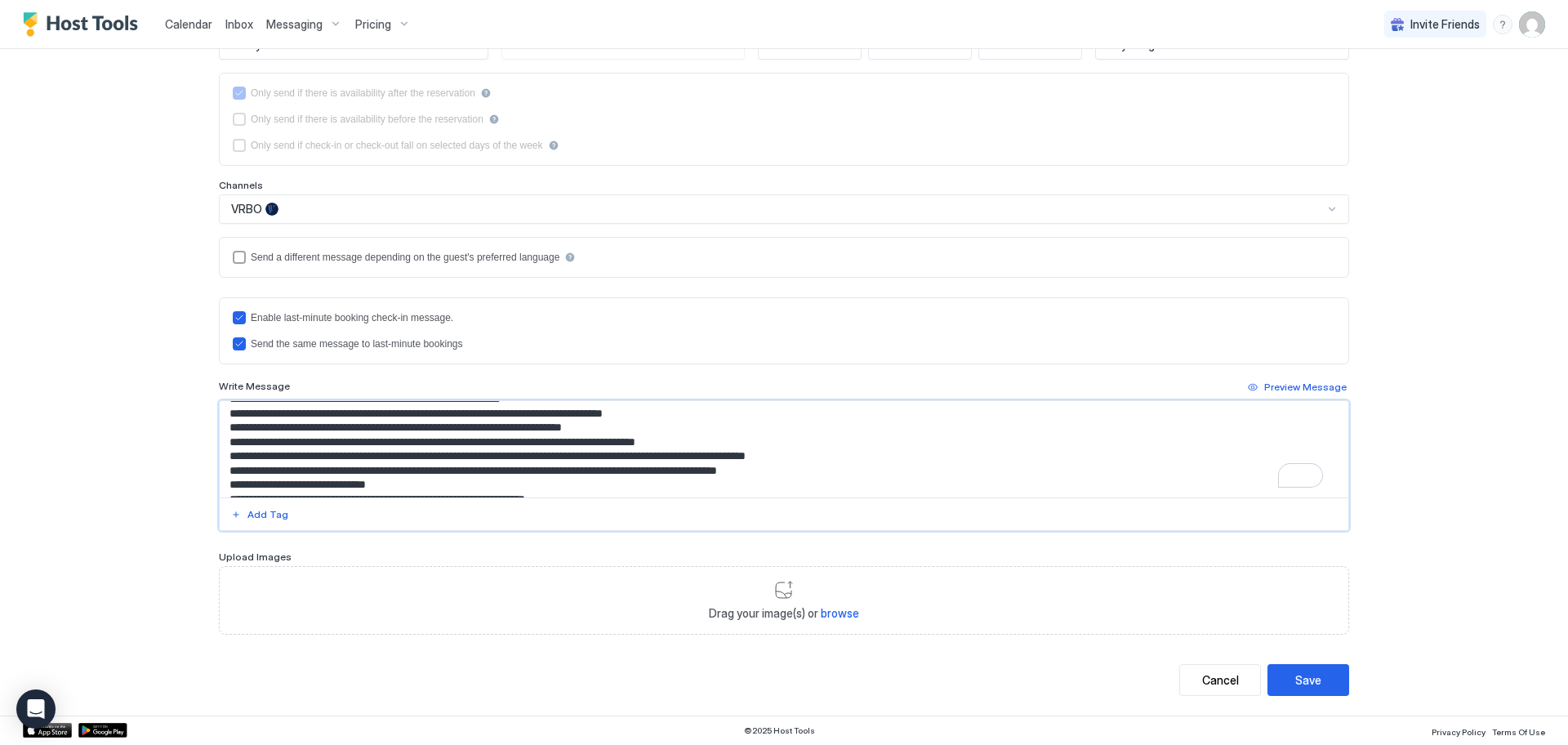
click at [714, 443] on textarea "To enrich screen reader interactions, please activate Accessibility in Grammarl…" at bounding box center [784, 448] width 1128 height 96
click at [736, 439] on textarea "To enrich screen reader interactions, please activate Accessibility in Grammarl…" at bounding box center [784, 448] width 1128 height 96
drag, startPoint x: 573, startPoint y: 442, endPoint x: 689, endPoint y: 442, distance: 116.0
click at [689, 442] on textarea "To enrich screen reader interactions, please activate Accessibility in Grammarl…" at bounding box center [784, 448] width 1128 height 96
drag, startPoint x: 245, startPoint y: 458, endPoint x: 426, endPoint y: 457, distance: 181.0
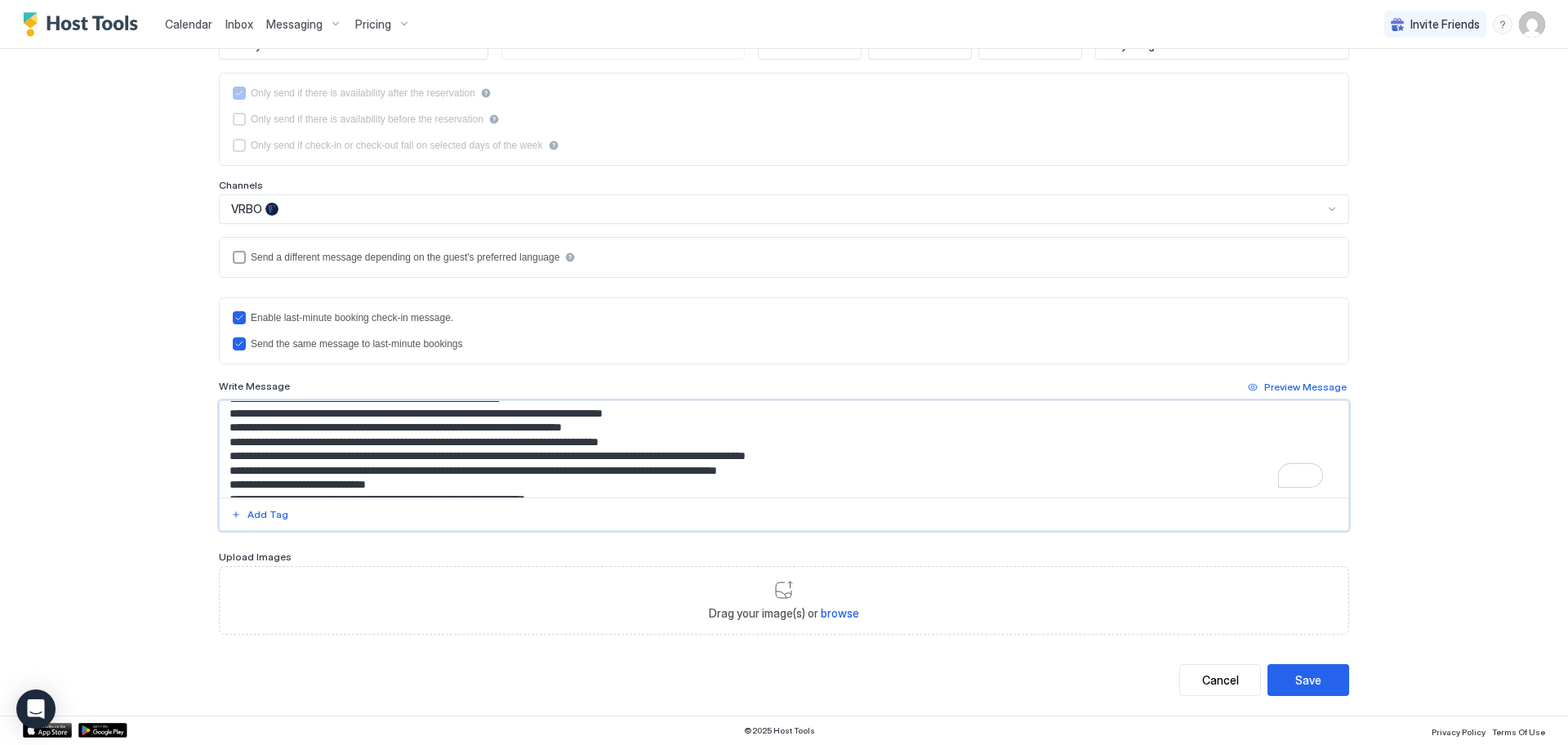
click at [426, 457] on textarea "To enrich screen reader interactions, please activate Accessibility in Grammarl…" at bounding box center [784, 448] width 1128 height 96
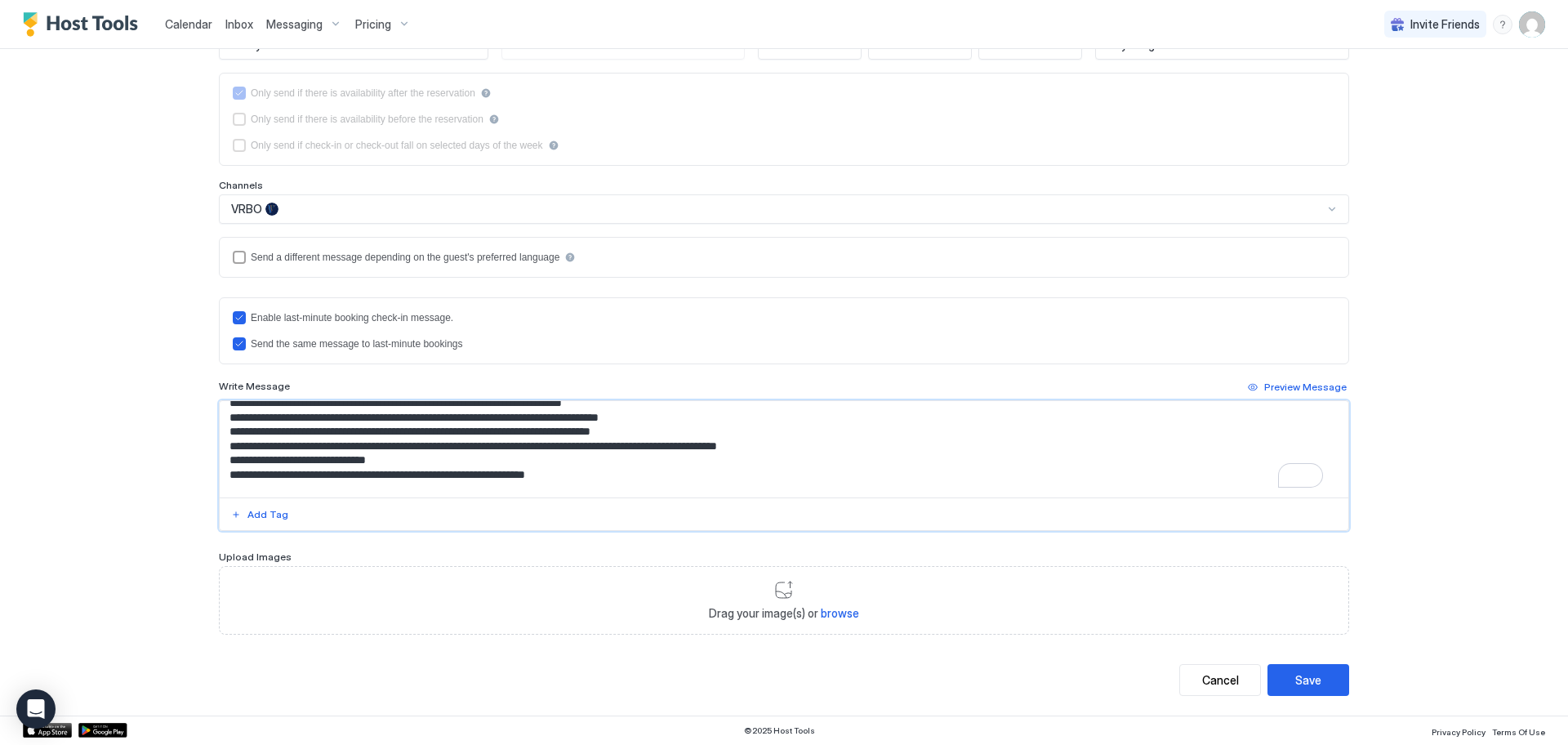
scroll to position [298, 0]
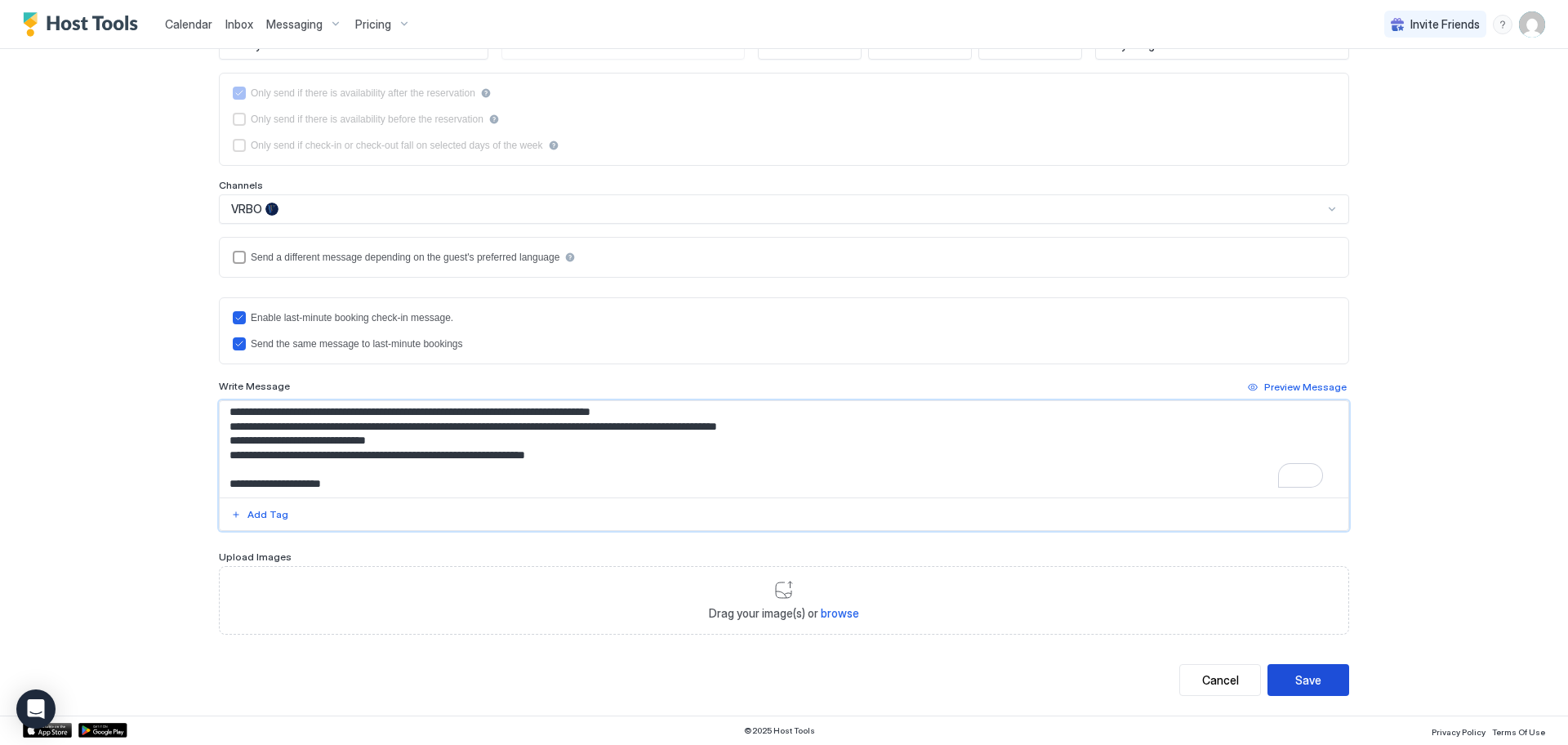
type textarea "**********"
click at [1311, 679] on div "Save" at bounding box center [1308, 680] width 26 height 17
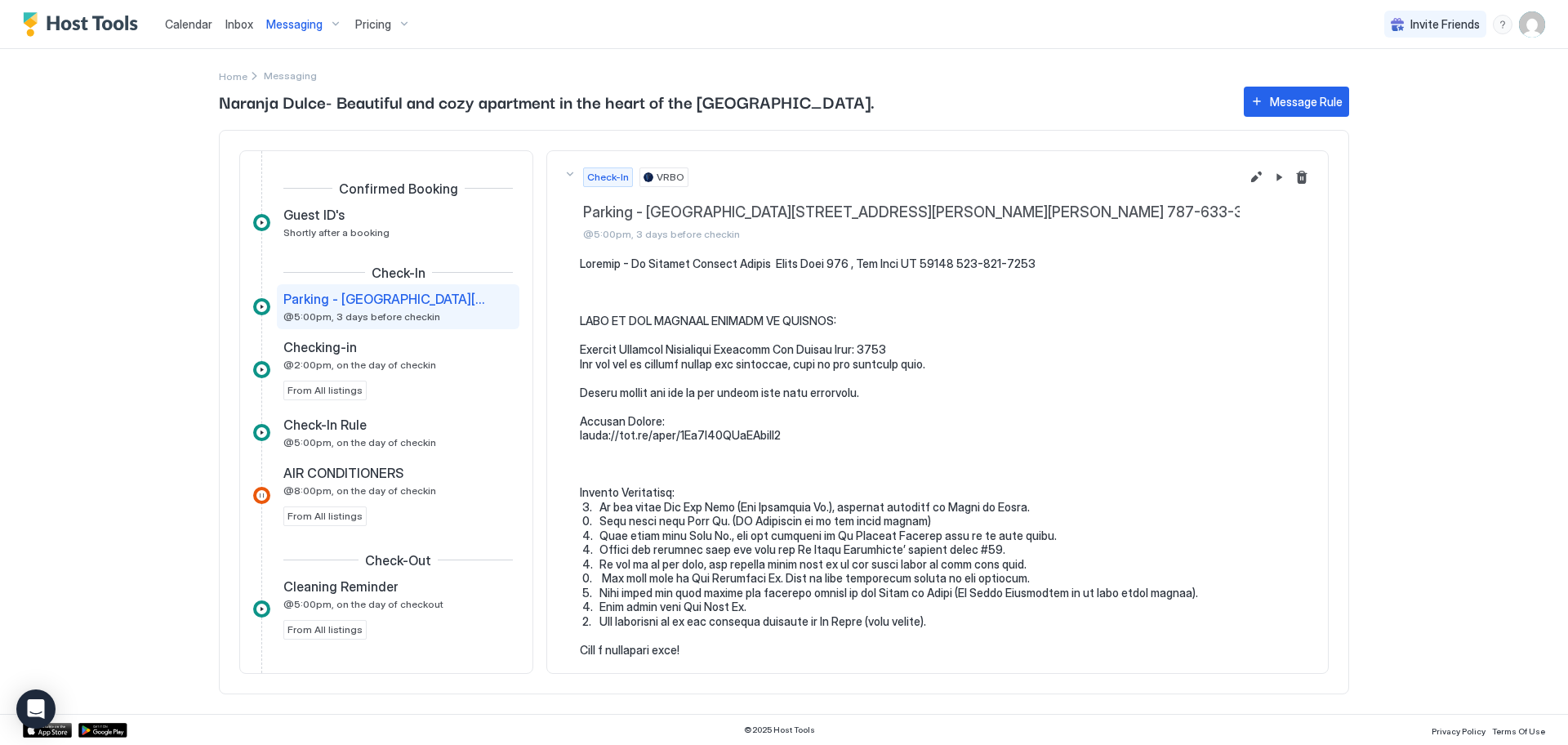
click at [1037, 565] on pre at bounding box center [945, 457] width 732 height 401
click at [1023, 566] on pre at bounding box center [945, 457] width 732 height 401
click at [1015, 563] on pre at bounding box center [945, 457] width 732 height 401
click at [1246, 173] on button "Edit message rule" at bounding box center [1255, 176] width 20 height 20
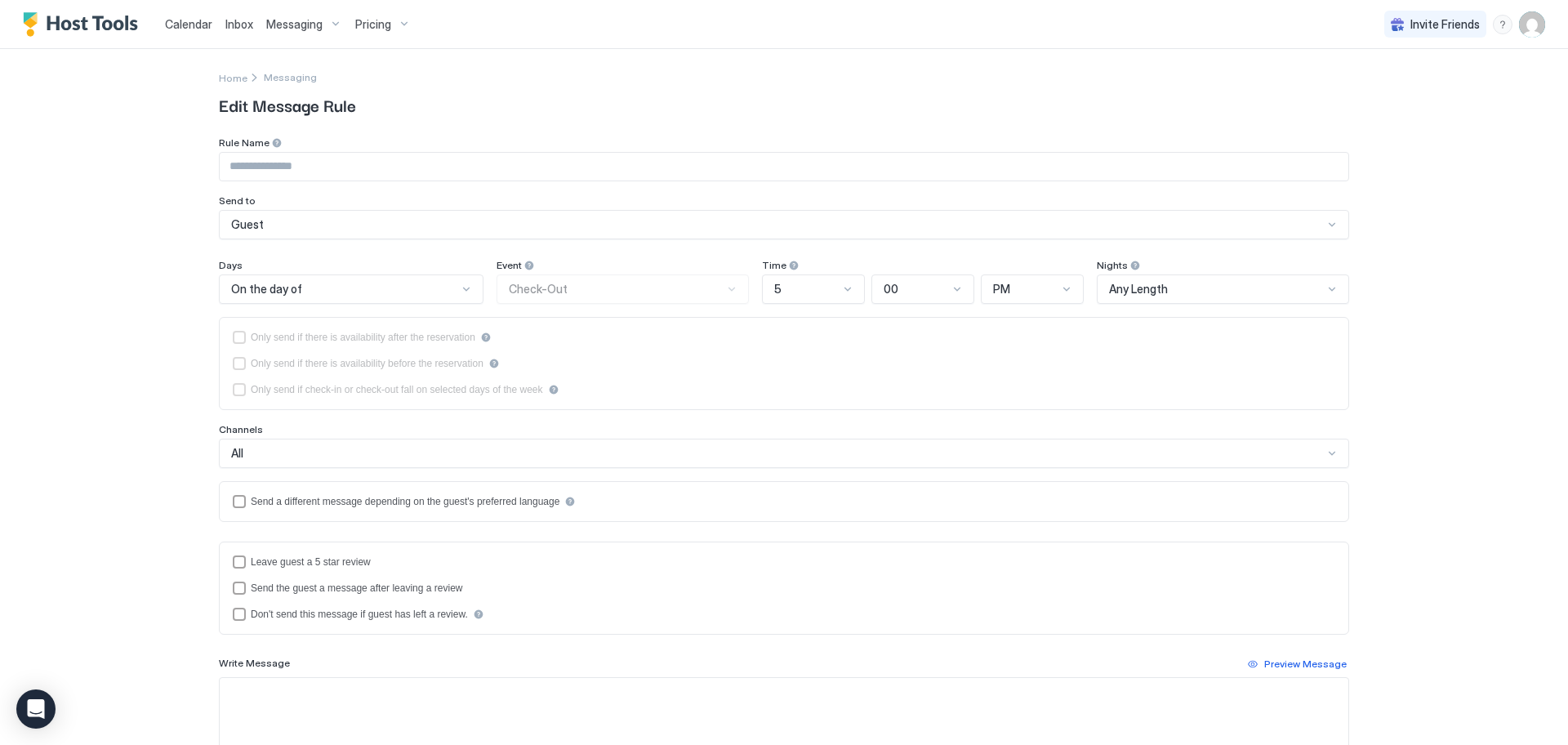
type input "**********"
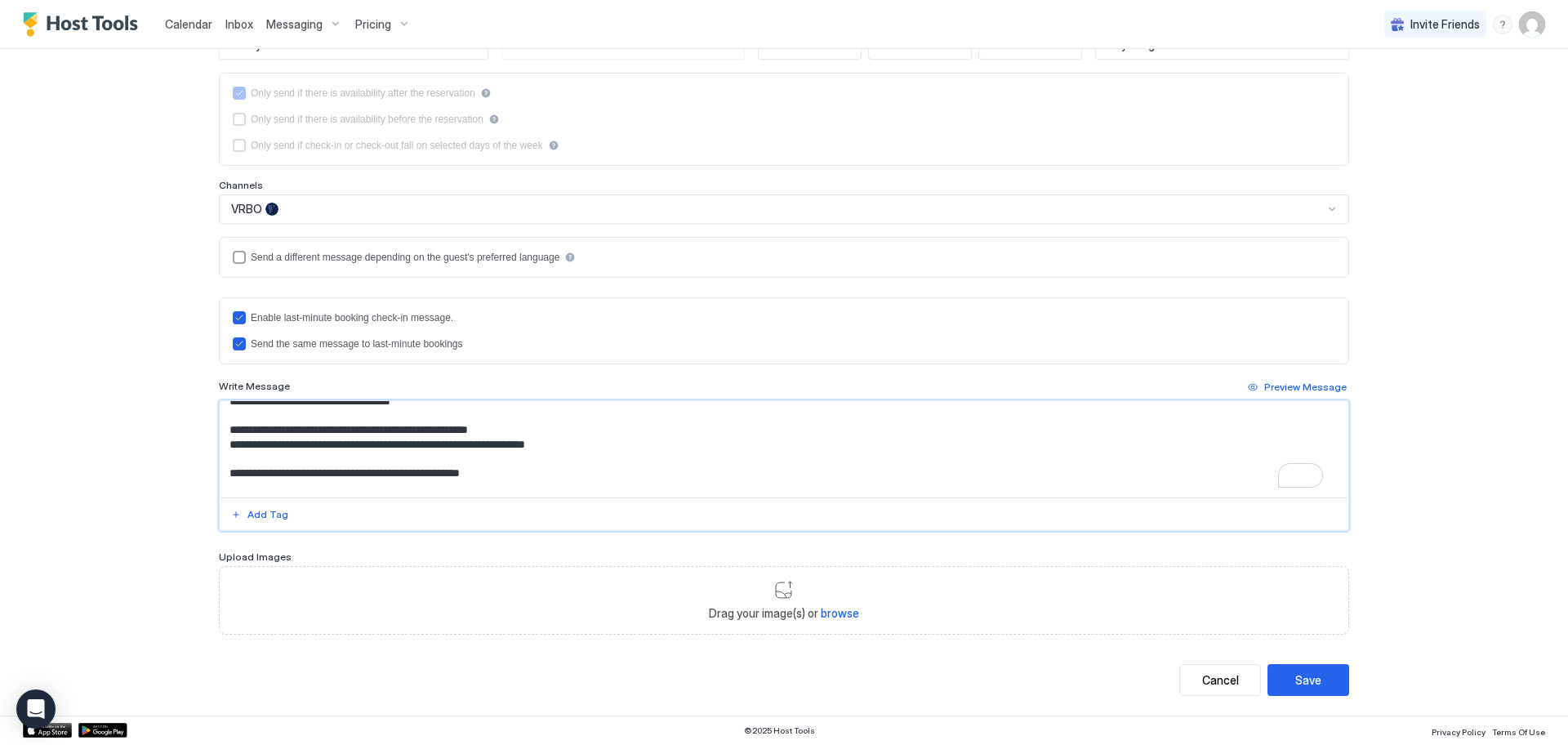
scroll to position [84, 0]
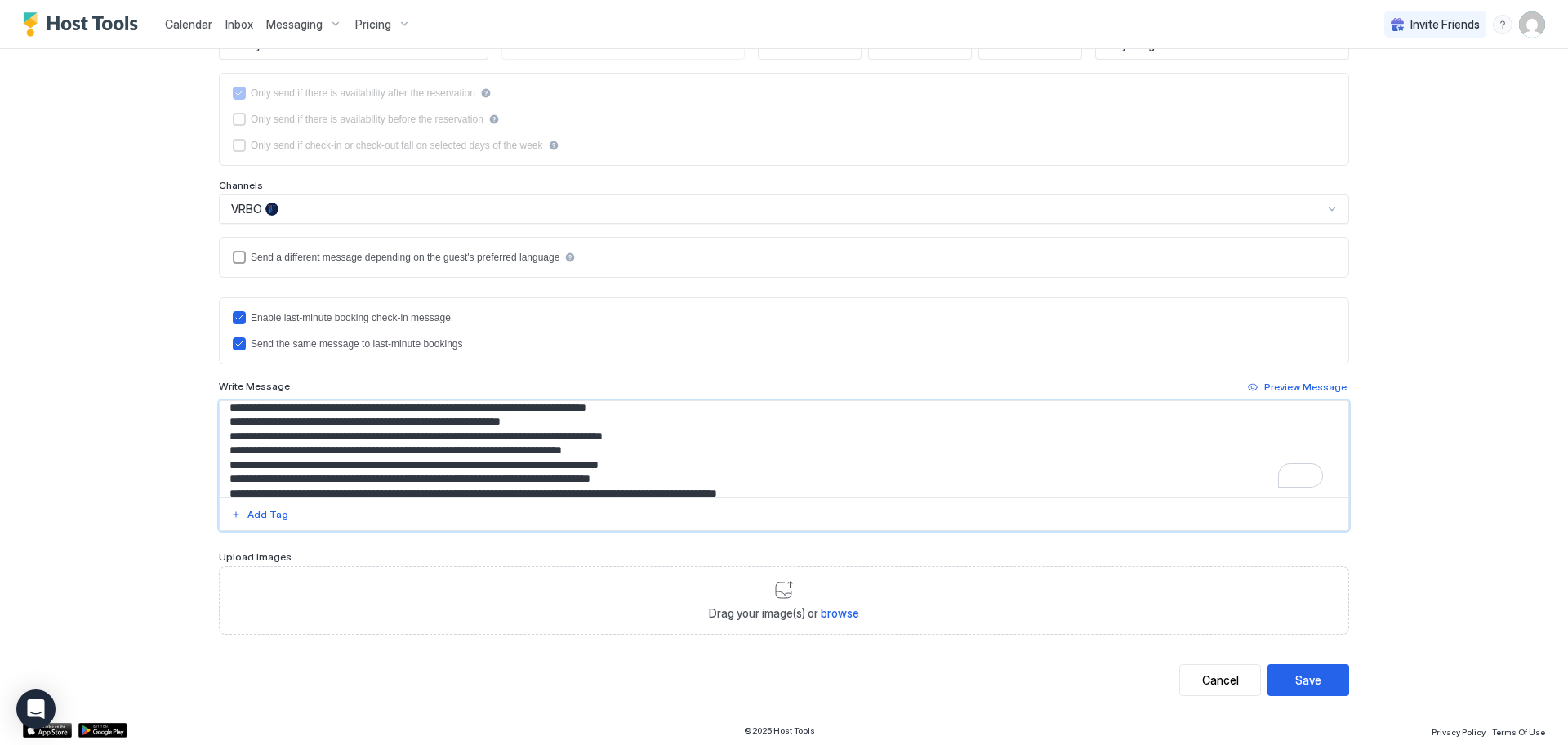
click at [681, 452] on textarea "To enrich screen reader interactions, please activate Accessibility in Grammarl…" at bounding box center [784, 448] width 1128 height 96
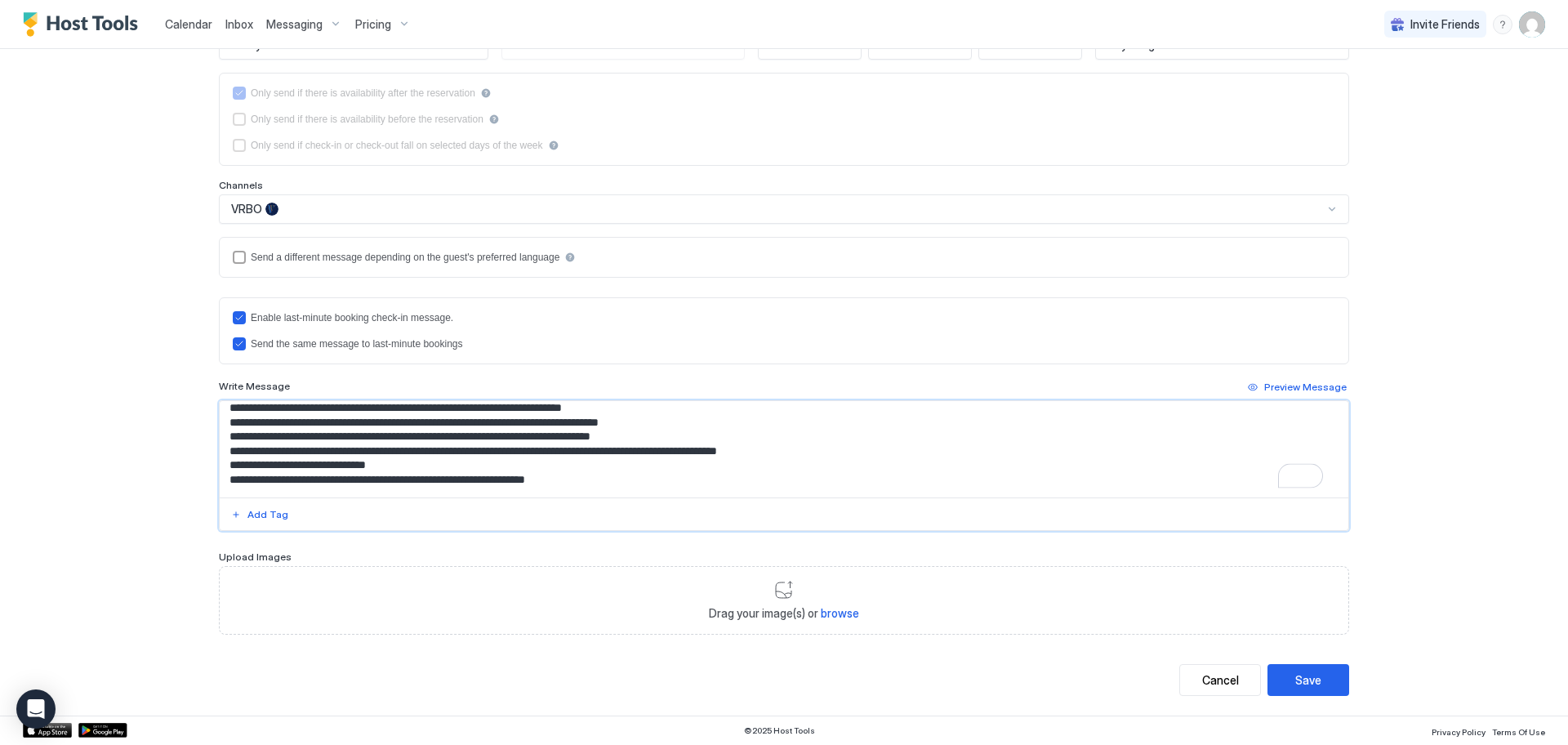
click at [621, 485] on textarea "To enrich screen reader interactions, please activate Accessibility in Grammarl…" at bounding box center [784, 448] width 1128 height 96
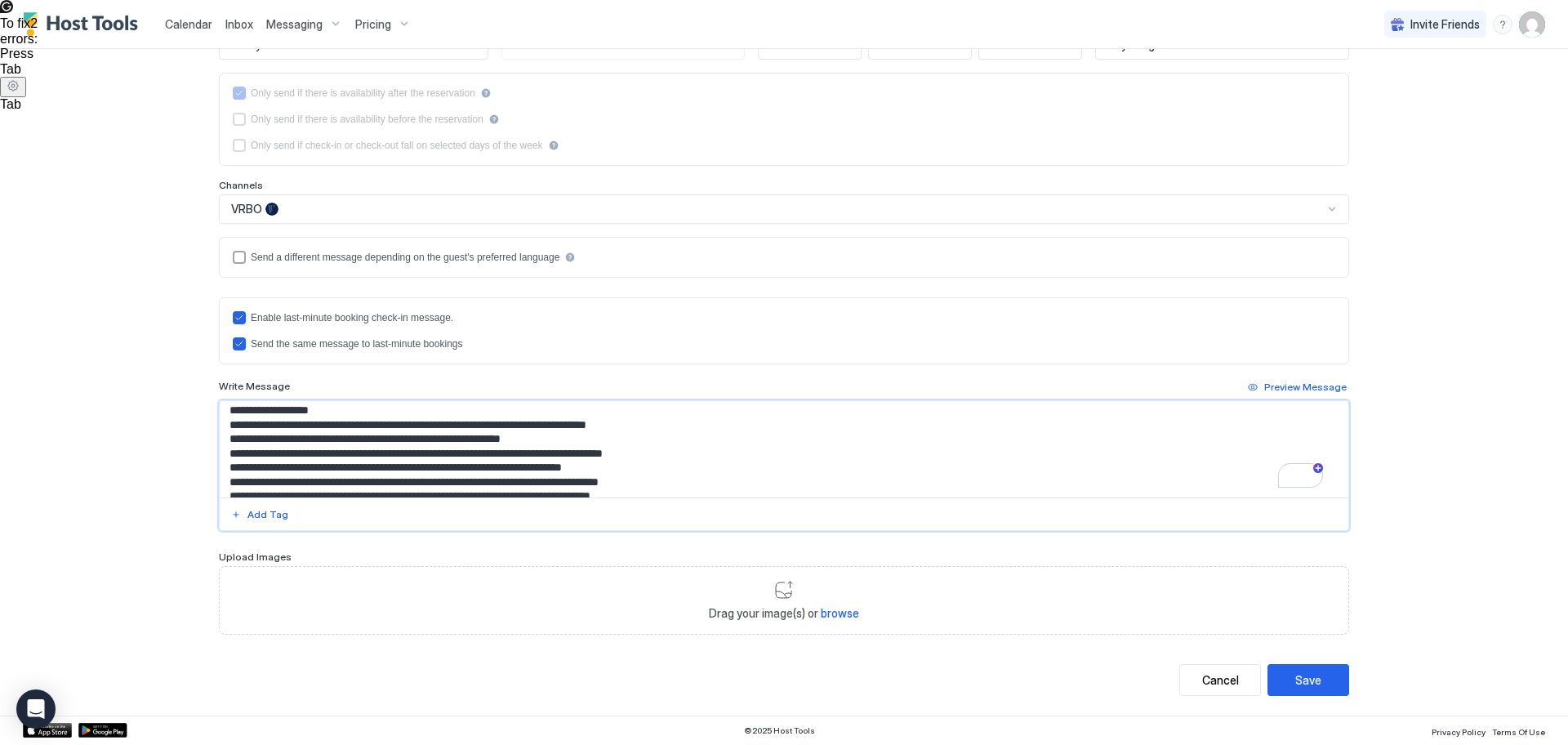
scroll to position [345, 0]
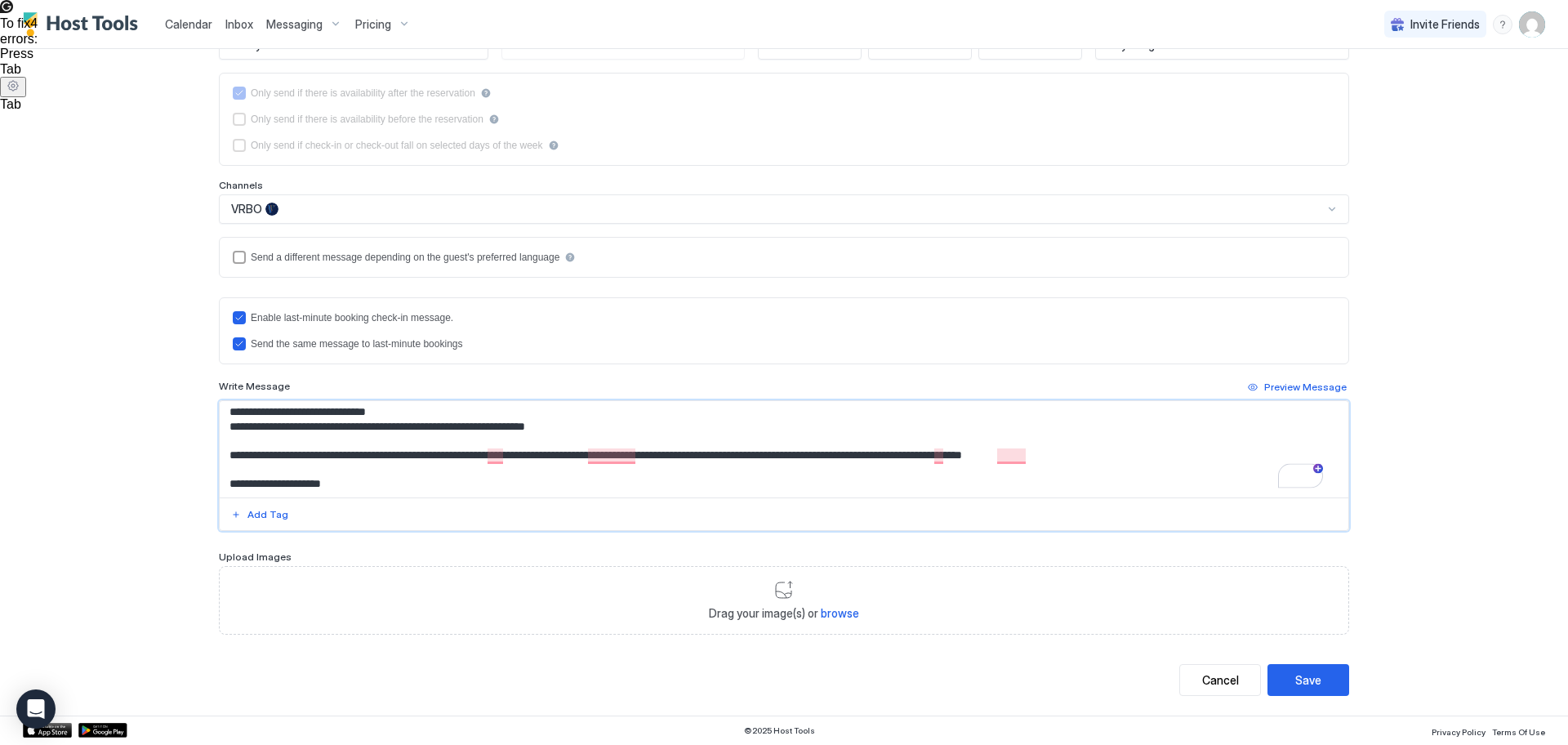
click at [1060, 459] on textarea "To enrich screen reader interactions, please activate Accessibility in Grammarl…" at bounding box center [784, 448] width 1128 height 96
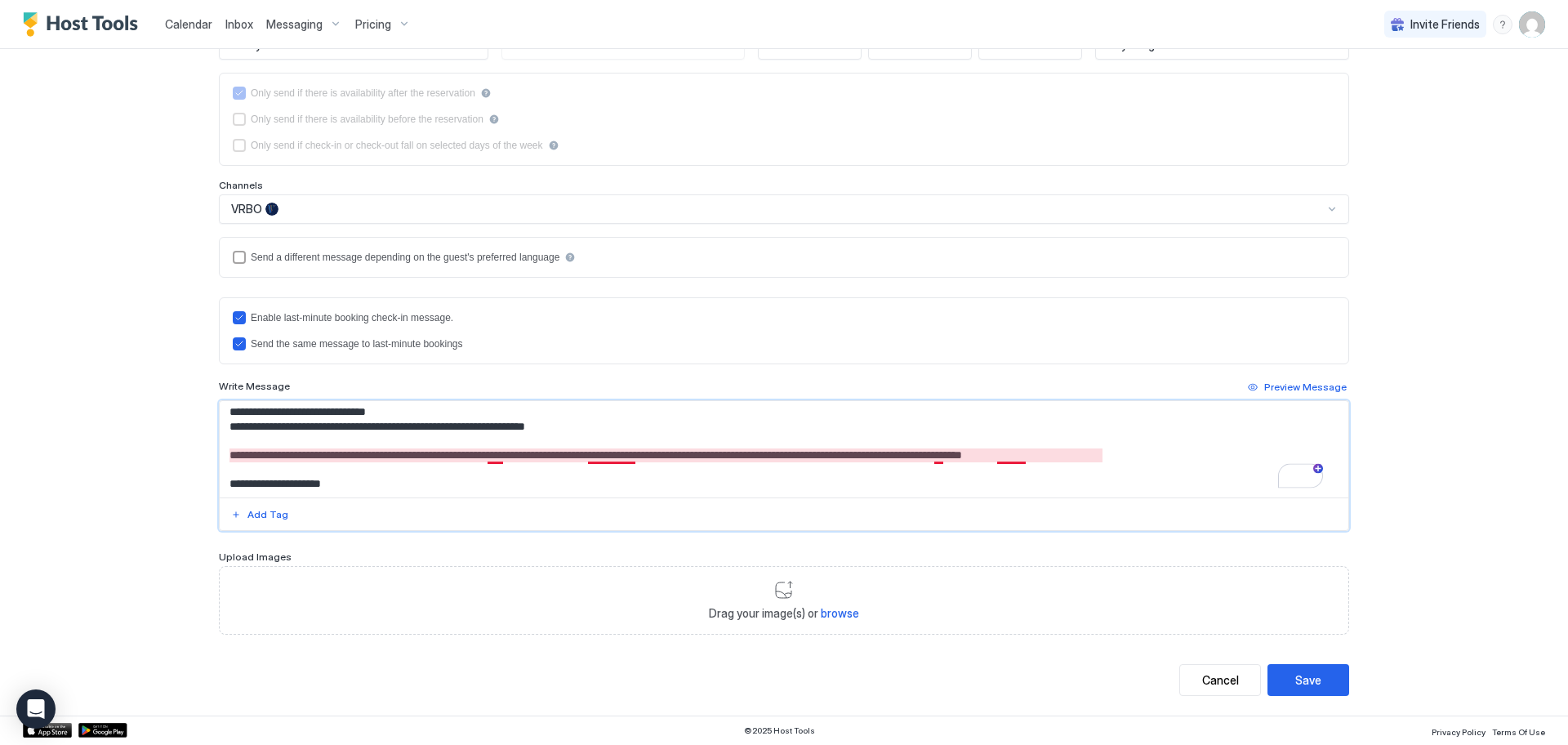
click at [602, 457] on textarea "To enrich screen reader interactions, please activate Accessibility in Grammarl…" at bounding box center [784, 448] width 1128 height 96
click at [798, 454] on textarea "To enrich screen reader interactions, please activate Accessibility in Grammarl…" at bounding box center [784, 448] width 1128 height 96
click at [1265, 435] on textarea "To enrich screen reader interactions, please activate Accessibility in Grammarl…" at bounding box center [784, 448] width 1128 height 96
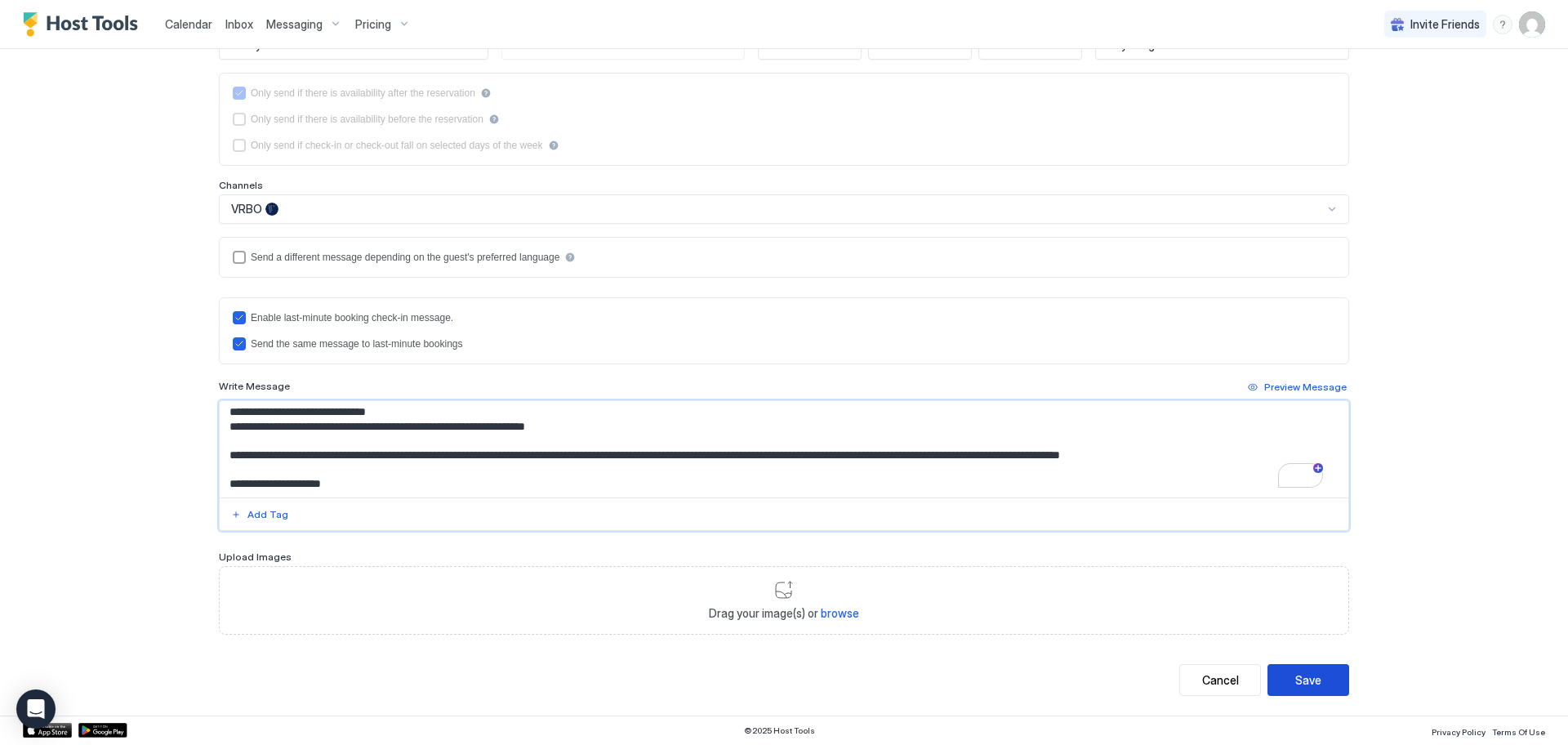
type textarea "**********"
click at [1305, 684] on div "Save" at bounding box center [1308, 680] width 26 height 17
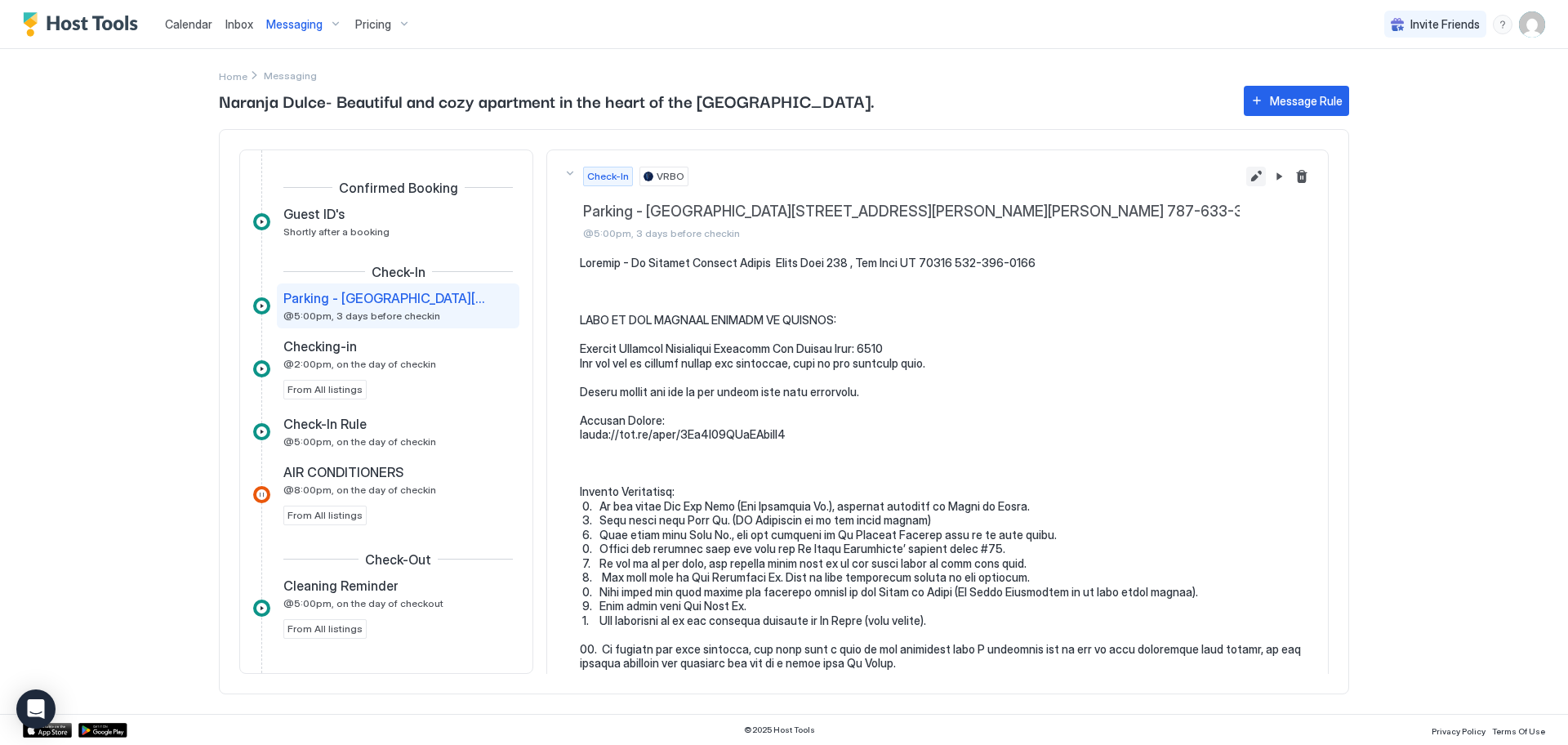
click at [1246, 178] on button "Edit message rule" at bounding box center [1255, 176] width 20 height 20
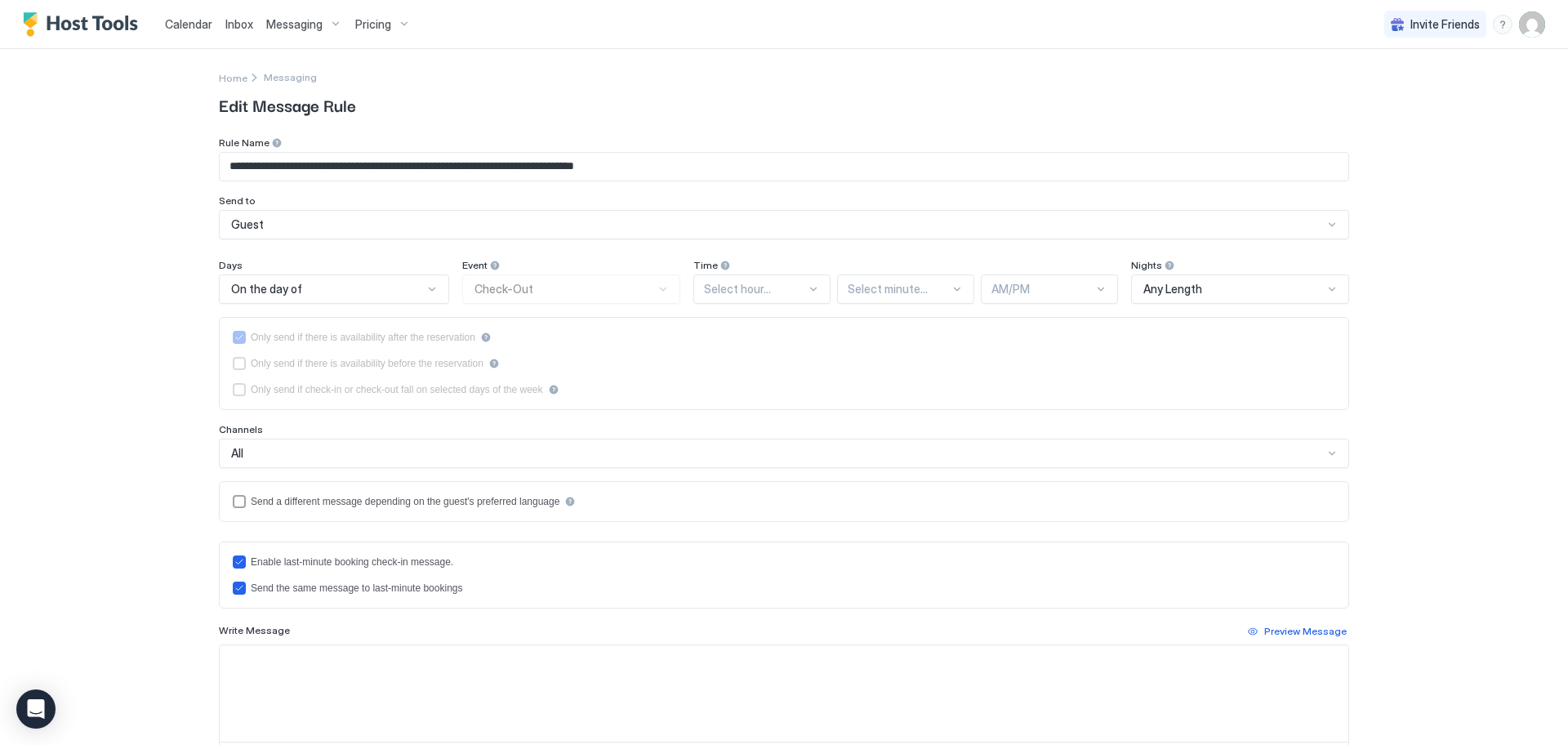
type input "**********"
type textarea "**********"
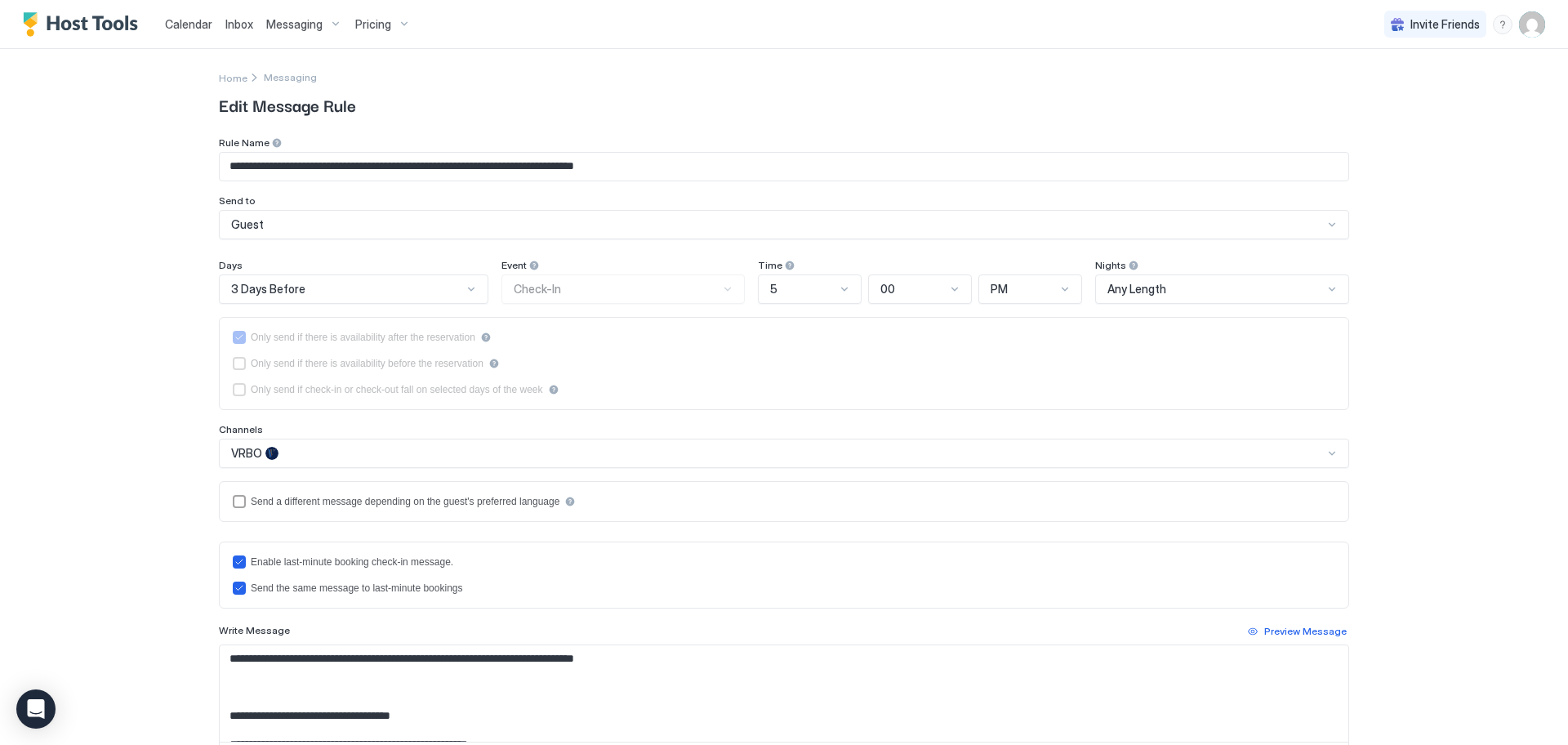
scroll to position [244, 0]
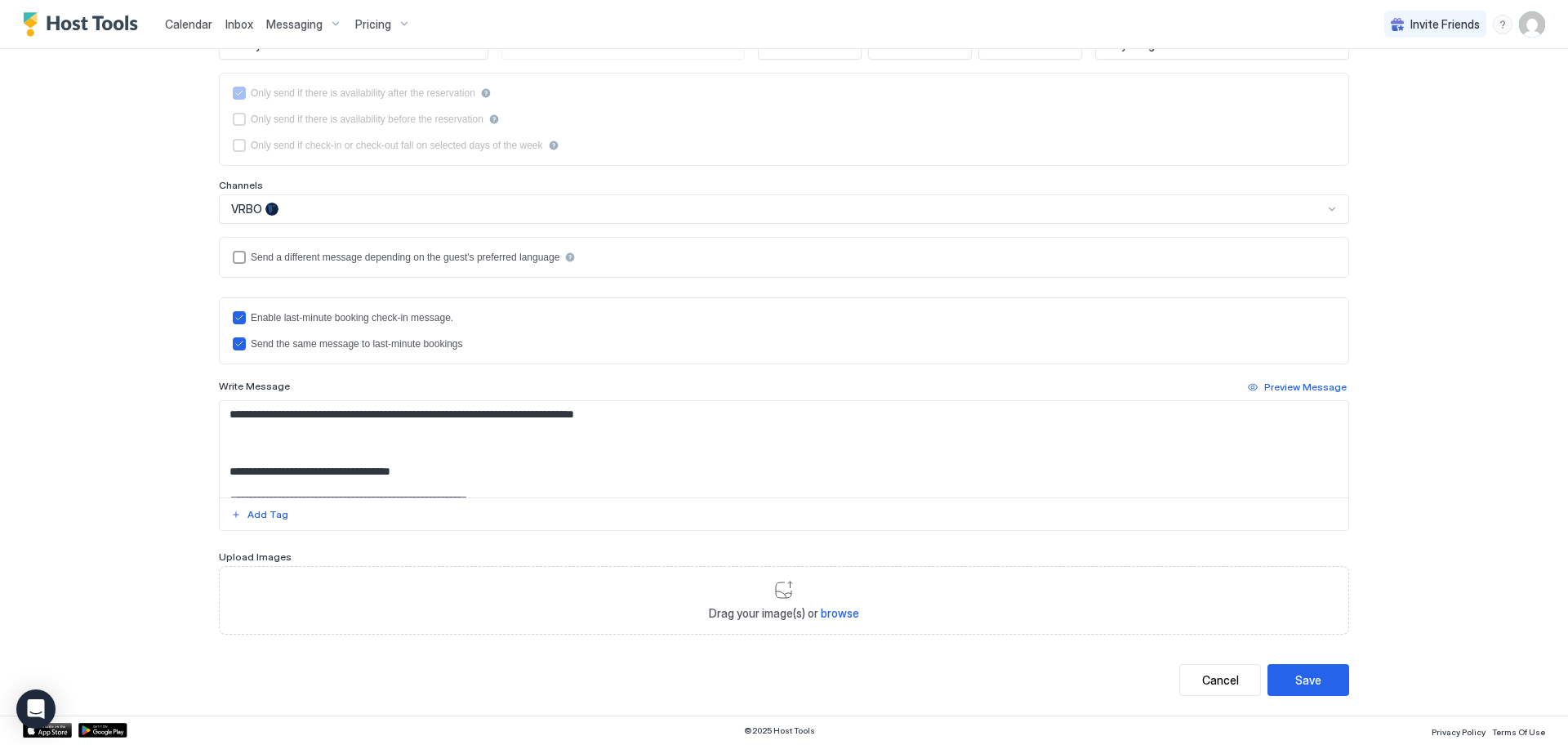
click at [833, 611] on span "browse" at bounding box center [839, 613] width 38 height 14
type input "**********"
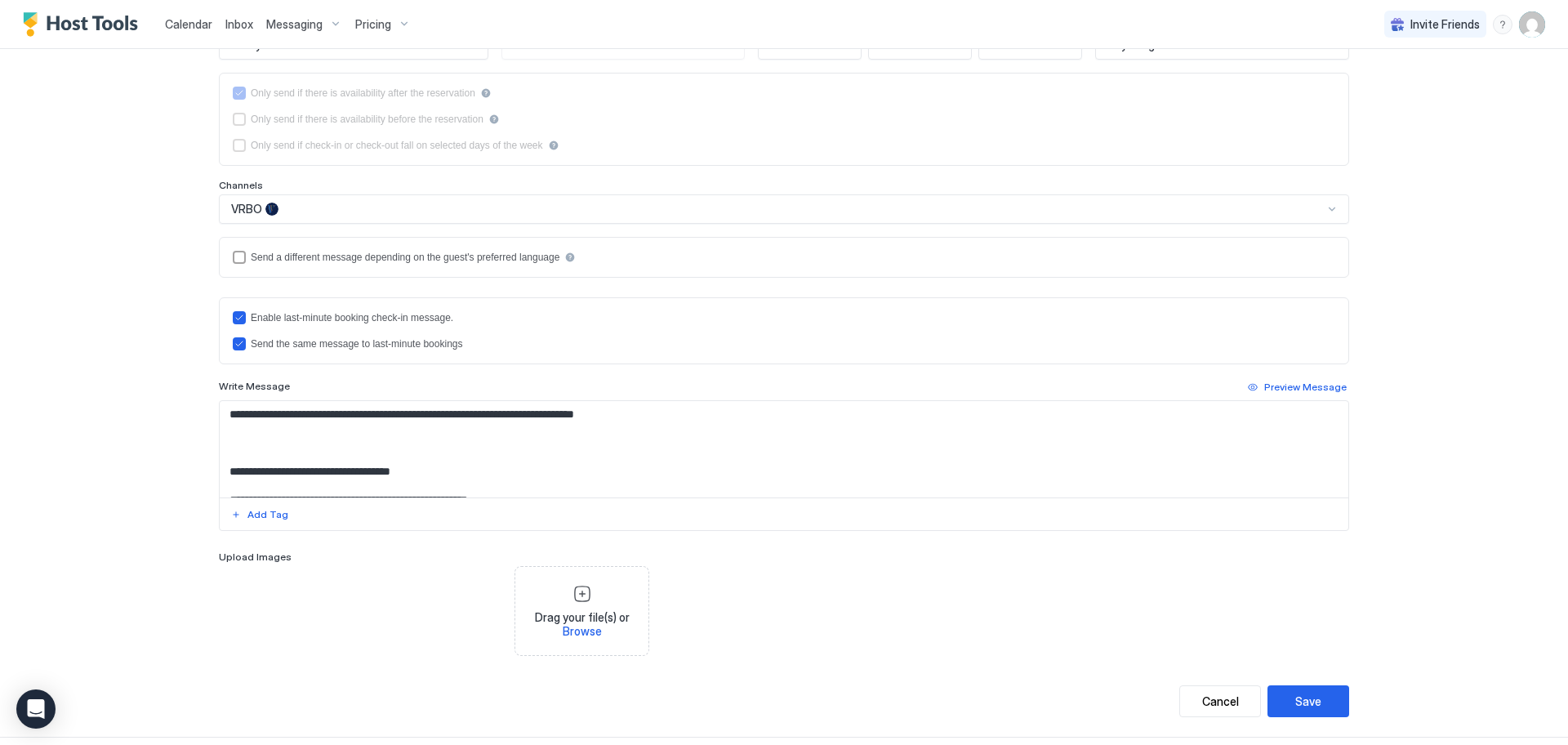
click at [568, 598] on div "Drag your file(s) or Browse" at bounding box center [581, 611] width 120 height 55
type input "**********"
click at [712, 625] on span "Browse" at bounding box center [730, 631] width 39 height 14
type input "**********"
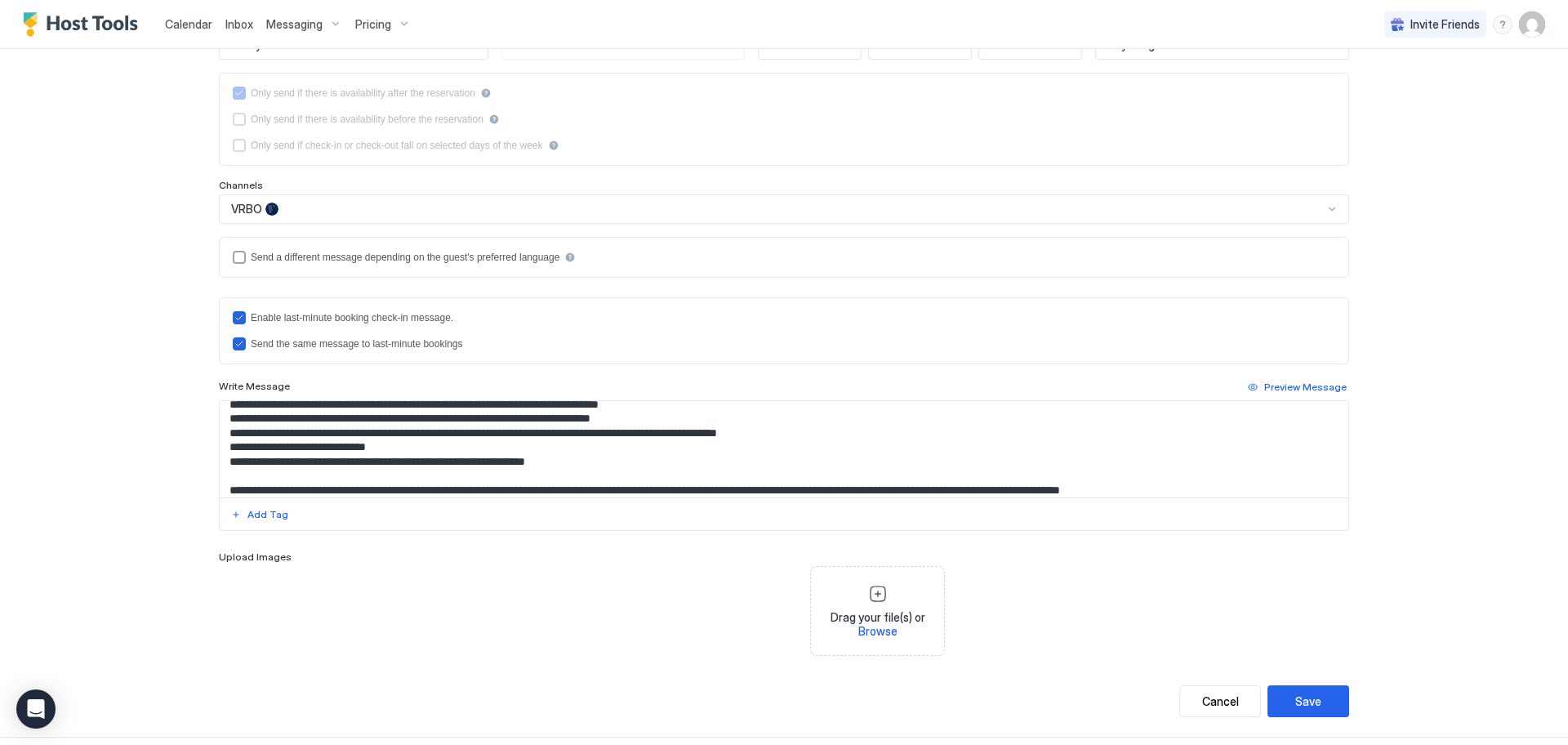
scroll to position [311, 0]
click at [1303, 697] on div "Save" at bounding box center [1308, 702] width 26 height 17
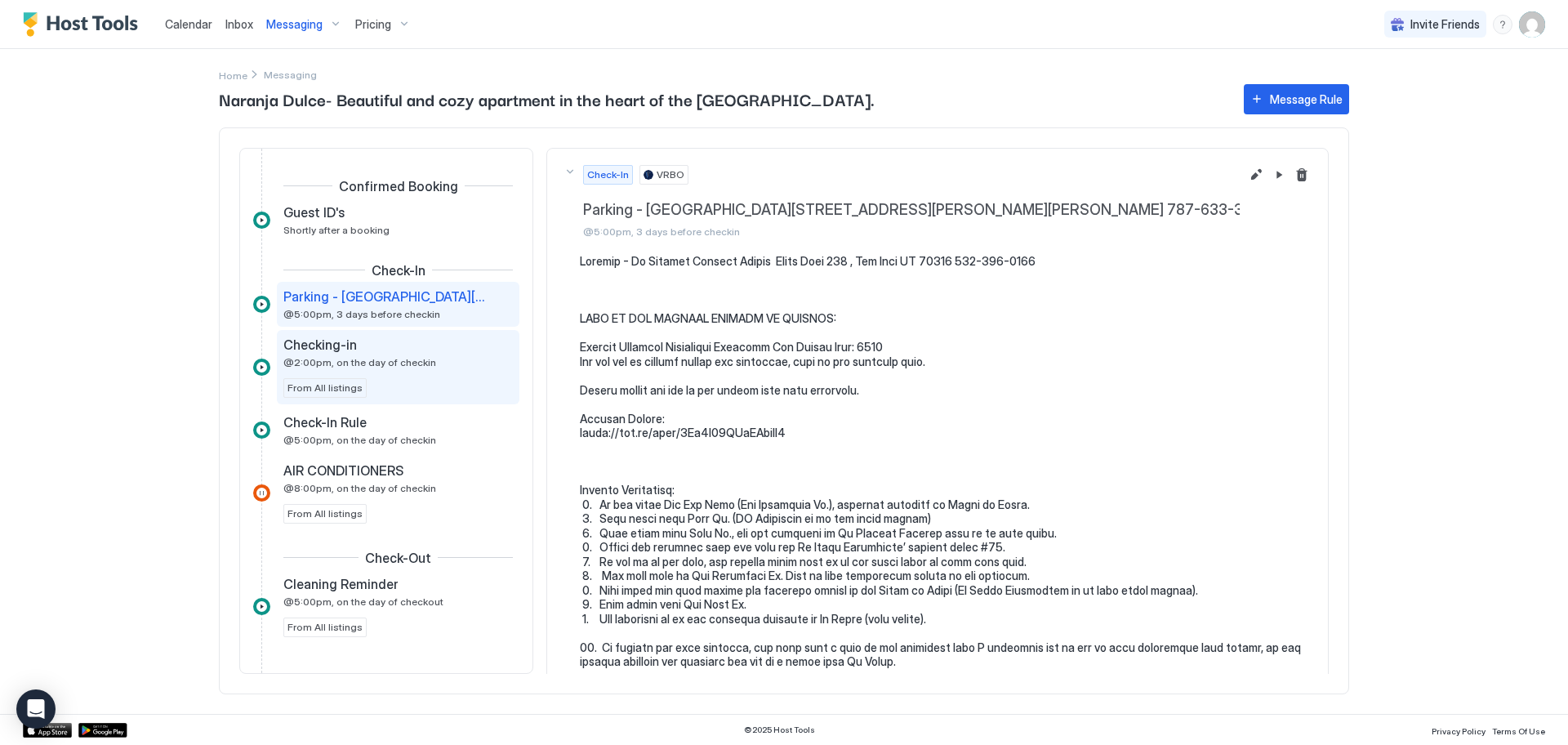
click at [340, 366] on span "@2:00pm, on the day of checkin" at bounding box center [359, 362] width 153 height 12
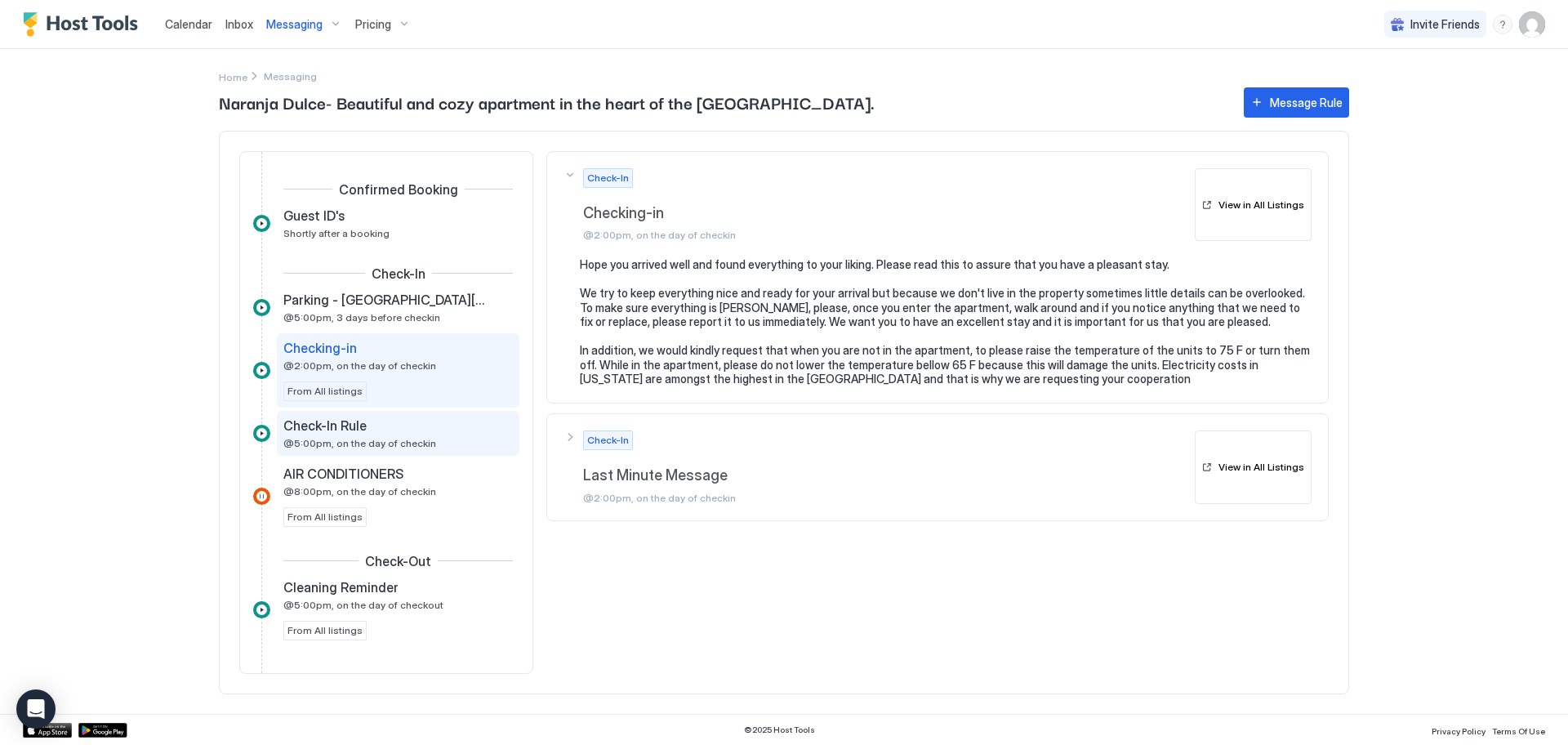
click at [357, 441] on span "@5:00pm, on the day of checkin" at bounding box center [359, 443] width 153 height 12
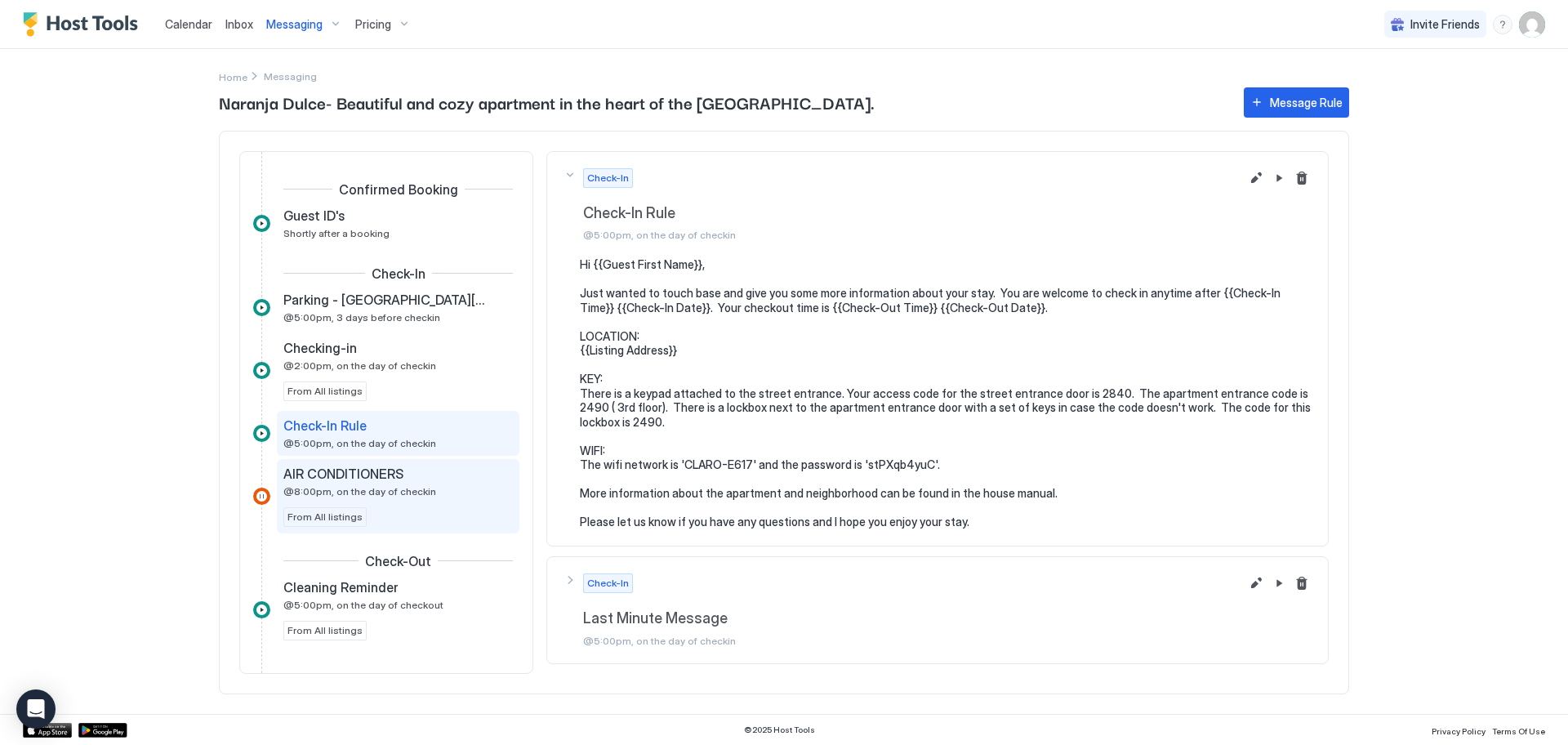
click at [378, 487] on span "@8:00pm, on the day of checkin" at bounding box center [359, 491] width 153 height 12
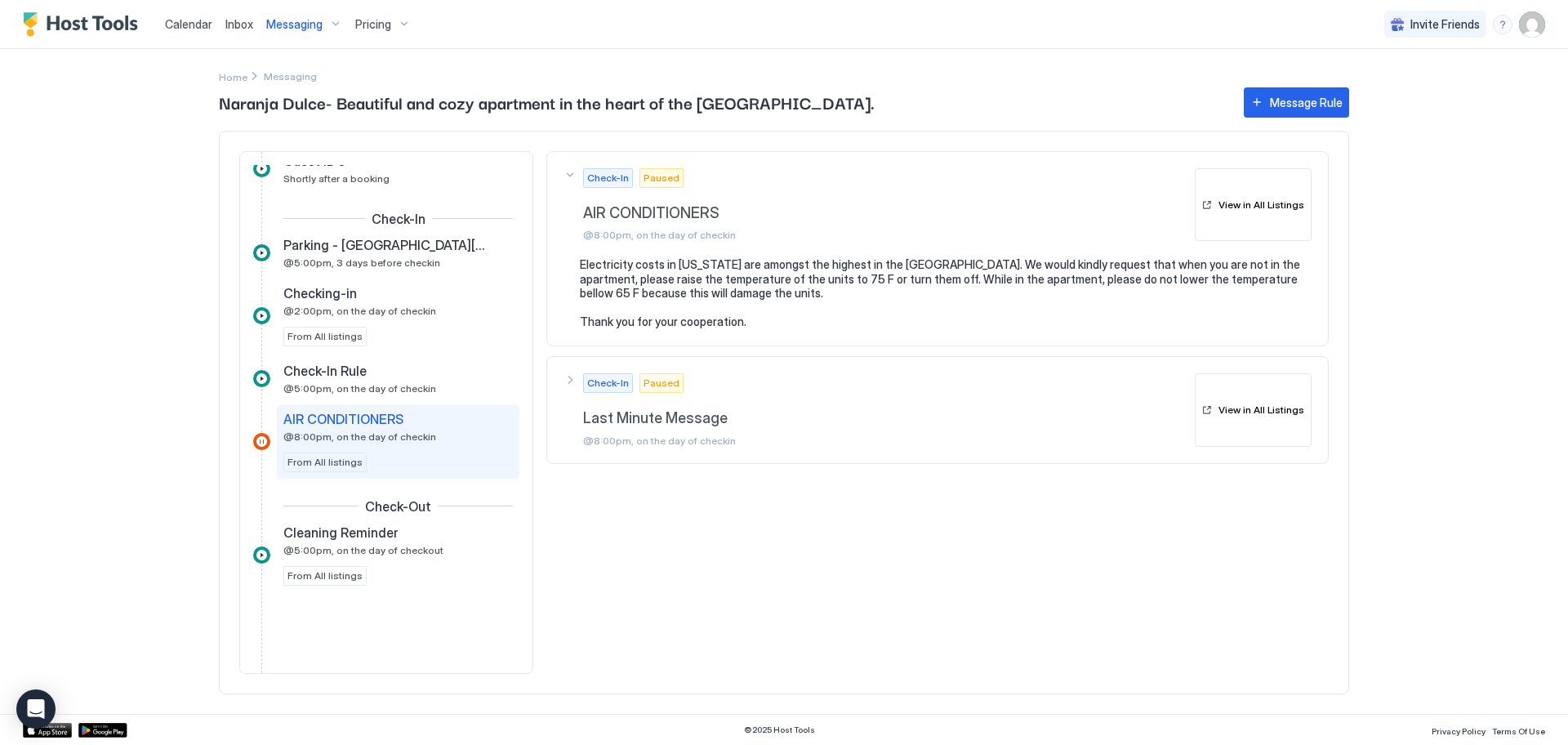
scroll to position [72, 0]
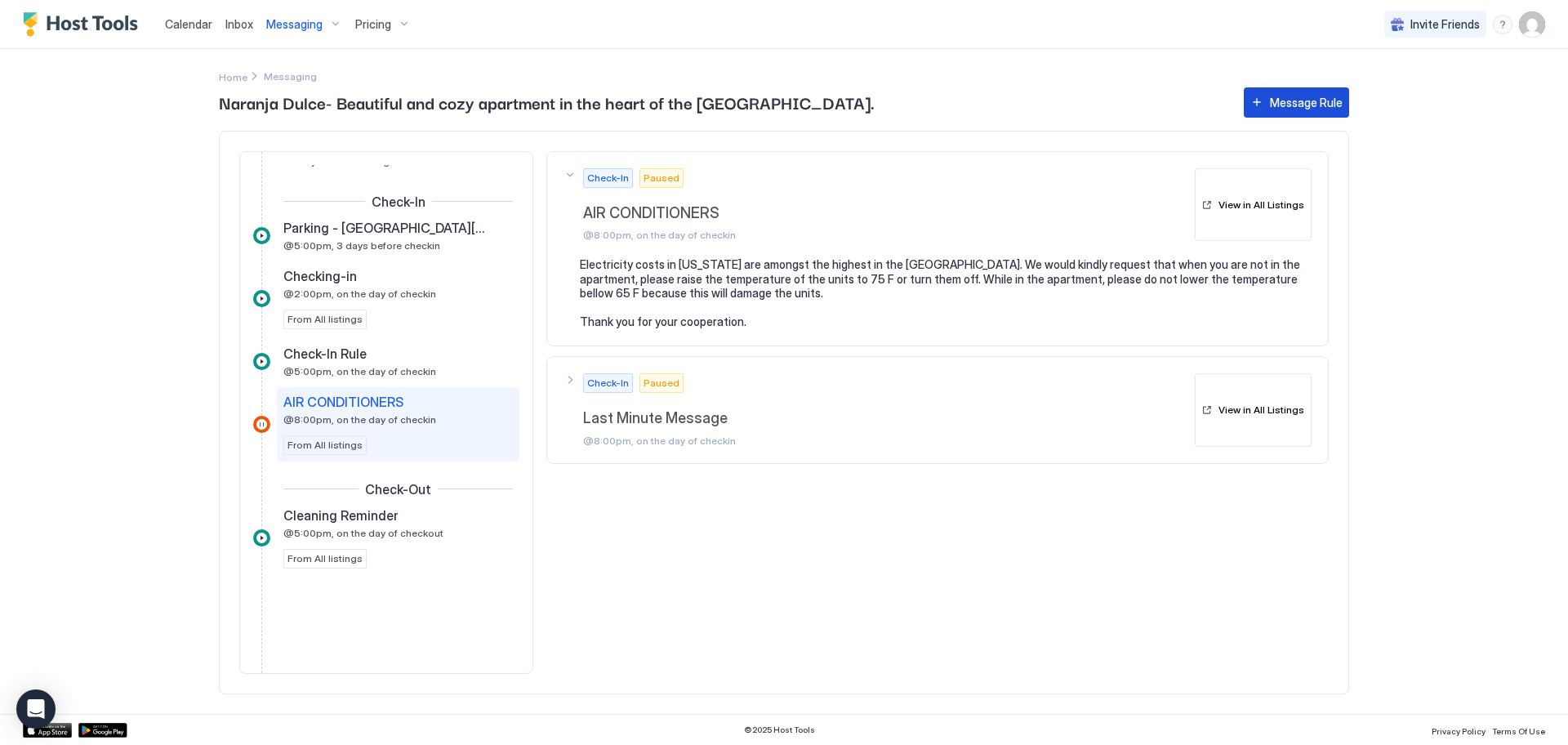
click at [1317, 100] on div "Message Rule" at bounding box center [1306, 102] width 72 height 17
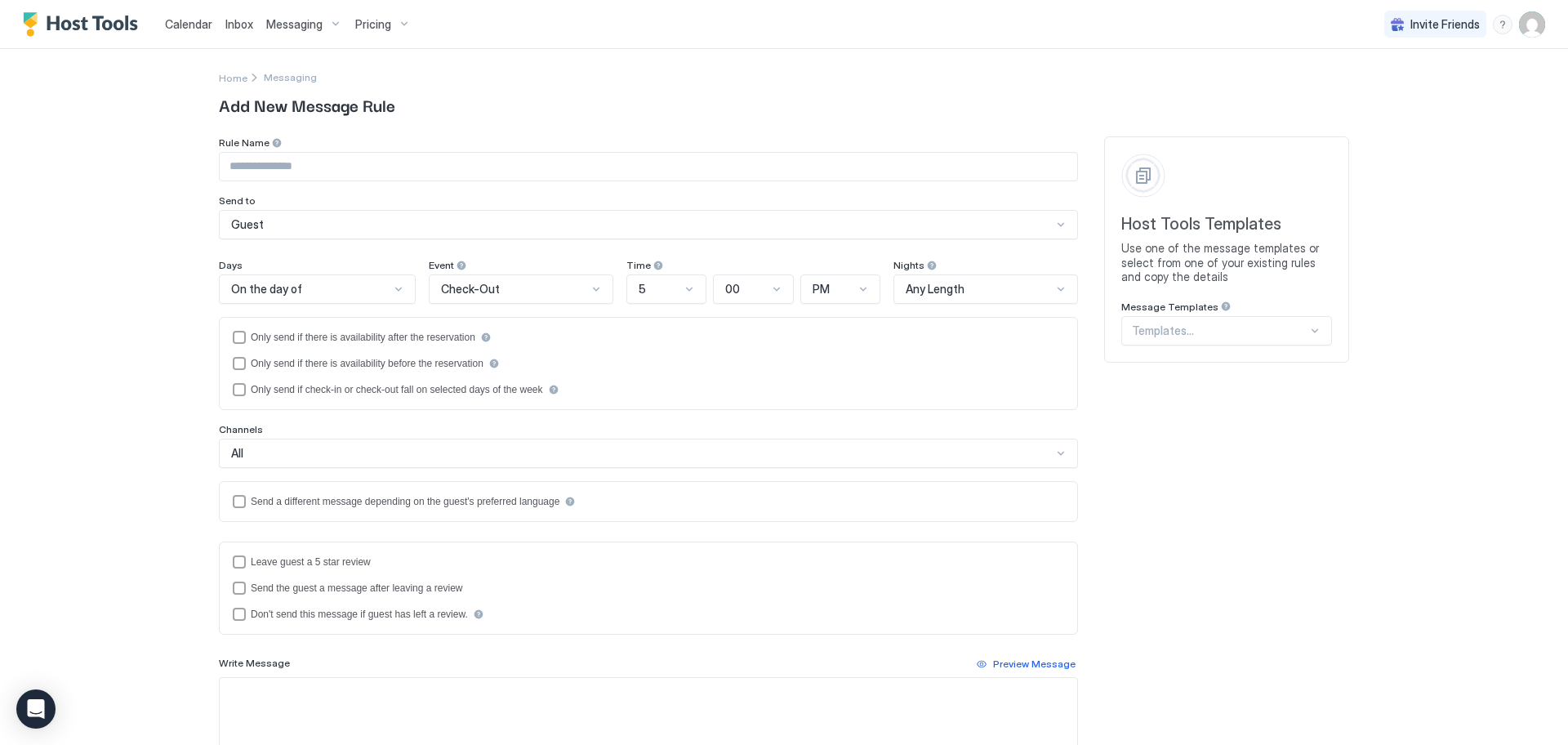
click at [1309, 332] on div at bounding box center [1314, 330] width 13 height 13
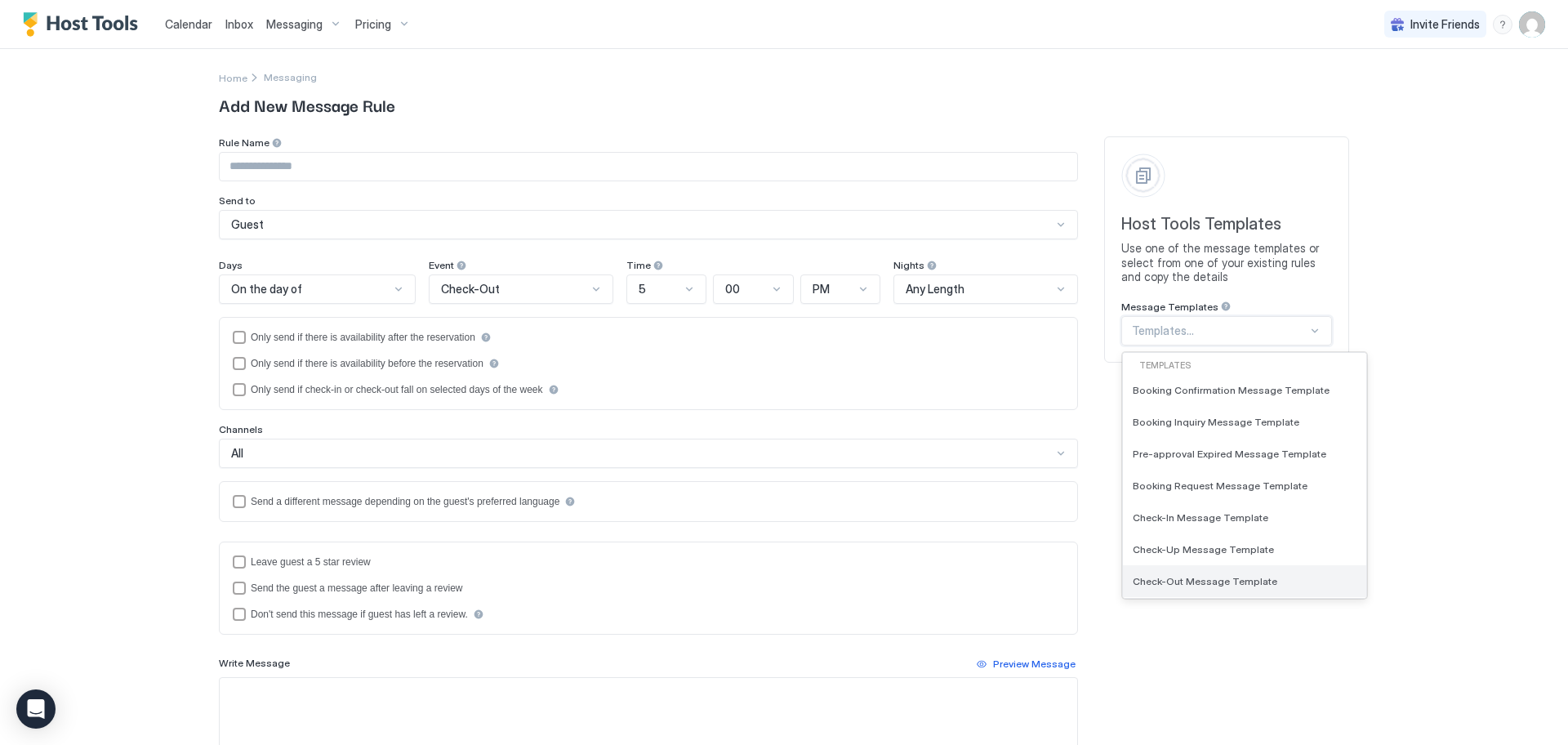
click at [1267, 585] on div "Check-Out Message Template" at bounding box center [1244, 581] width 224 height 12
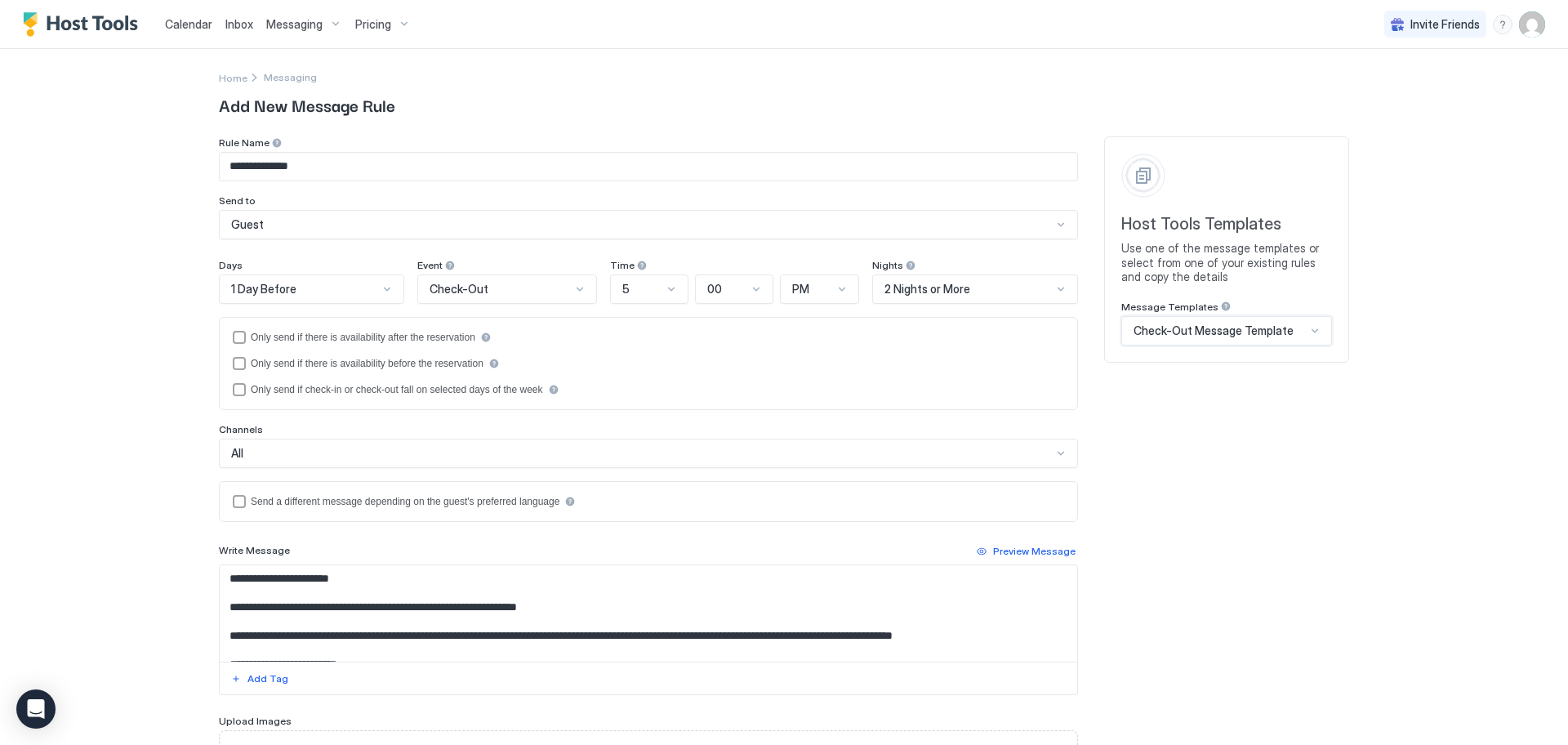
type input "**********"
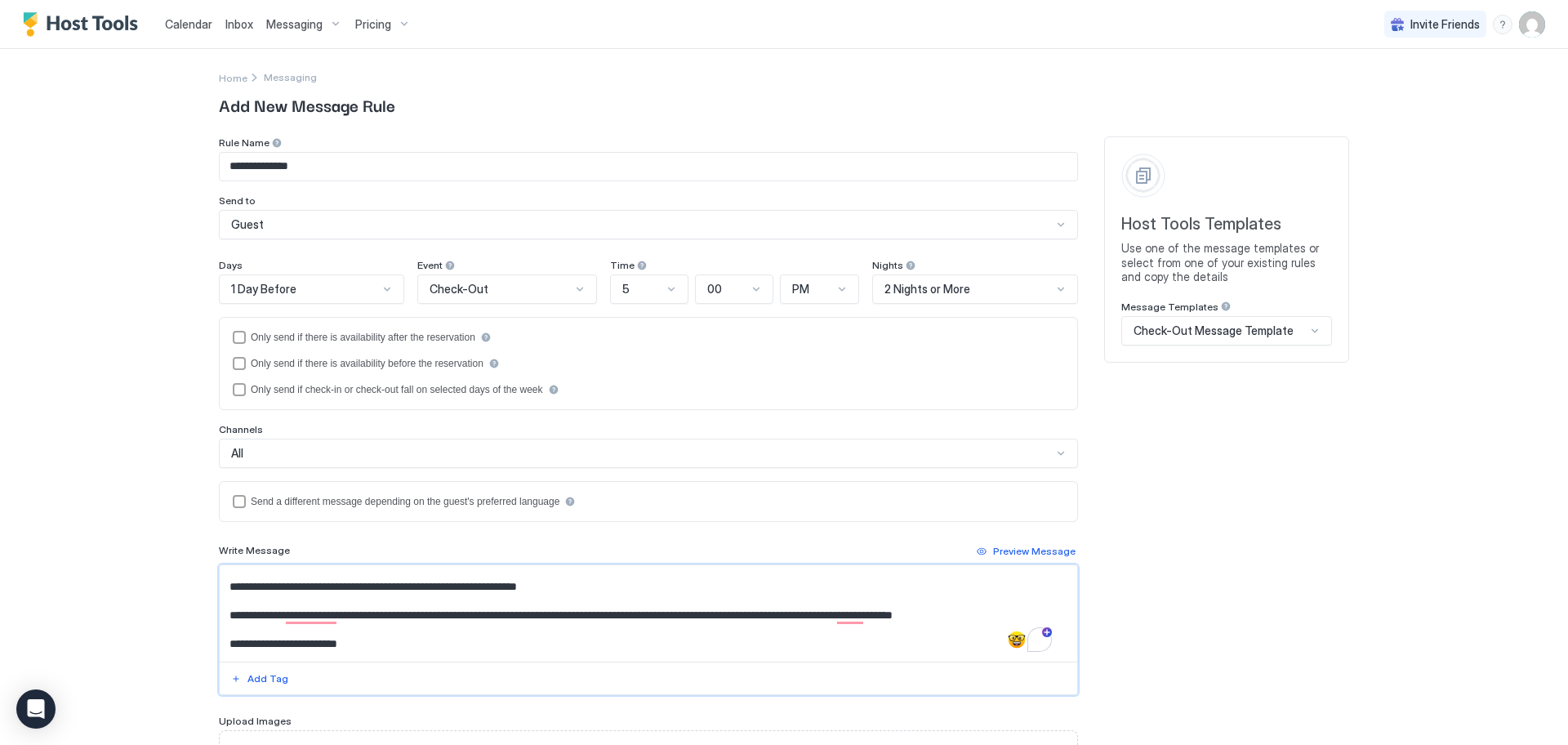
scroll to position [24, 0]
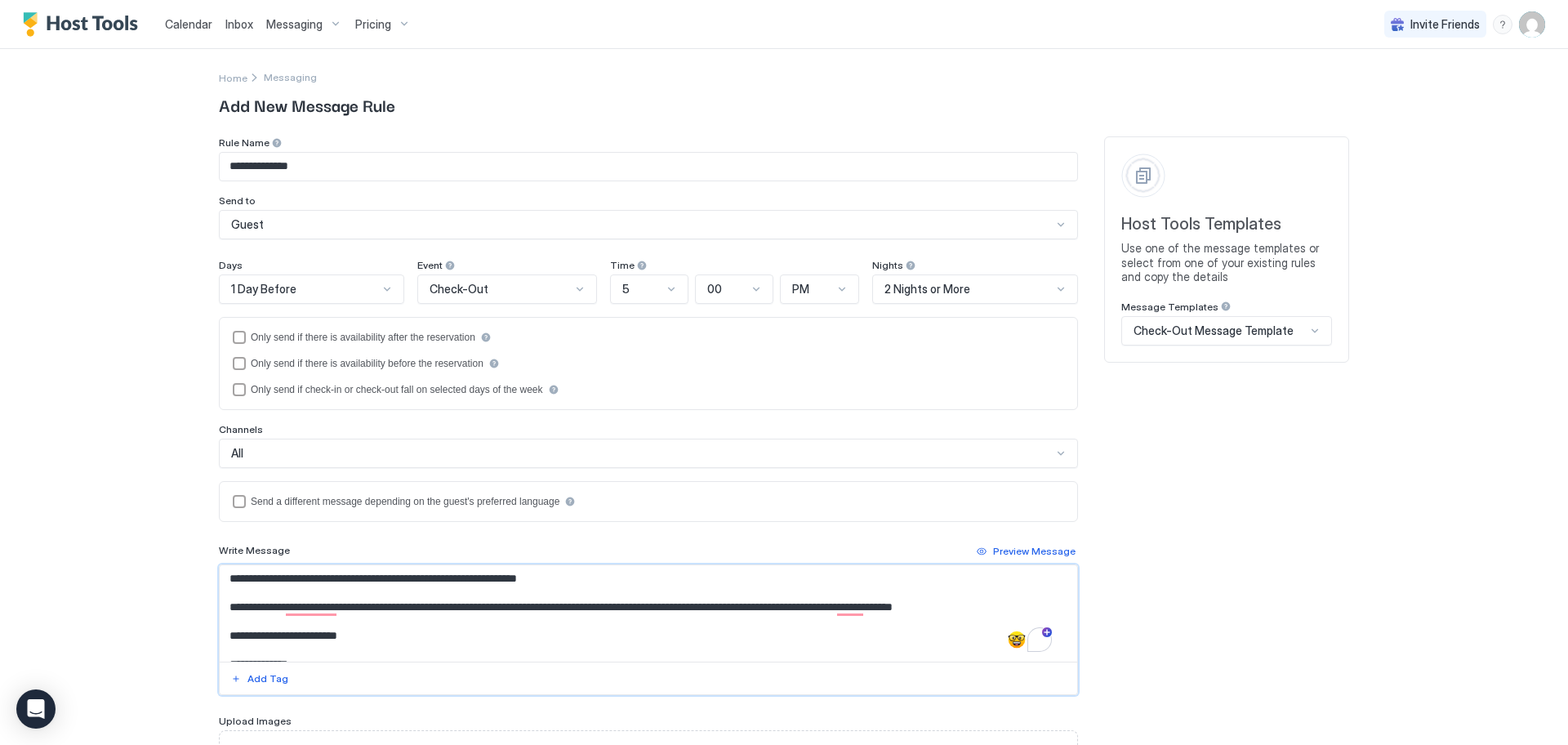
click at [712, 608] on textarea "**********" at bounding box center [649, 613] width 857 height 96
click at [763, 621] on textarea "**********" at bounding box center [649, 613] width 857 height 96
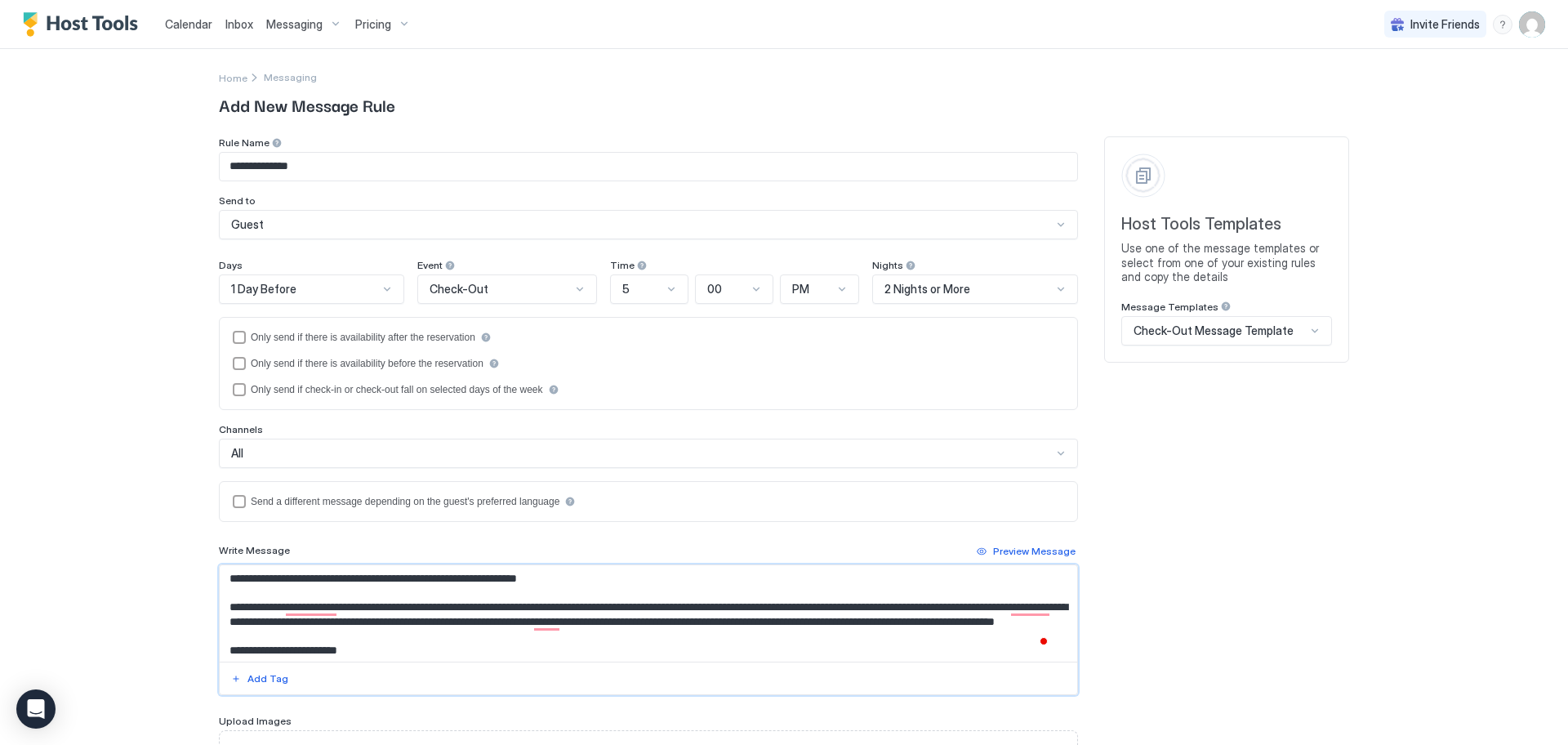
click at [418, 638] on textarea "**********" at bounding box center [649, 613] width 857 height 96
click at [499, 638] on textarea "**********" at bounding box center [649, 613] width 857 height 96
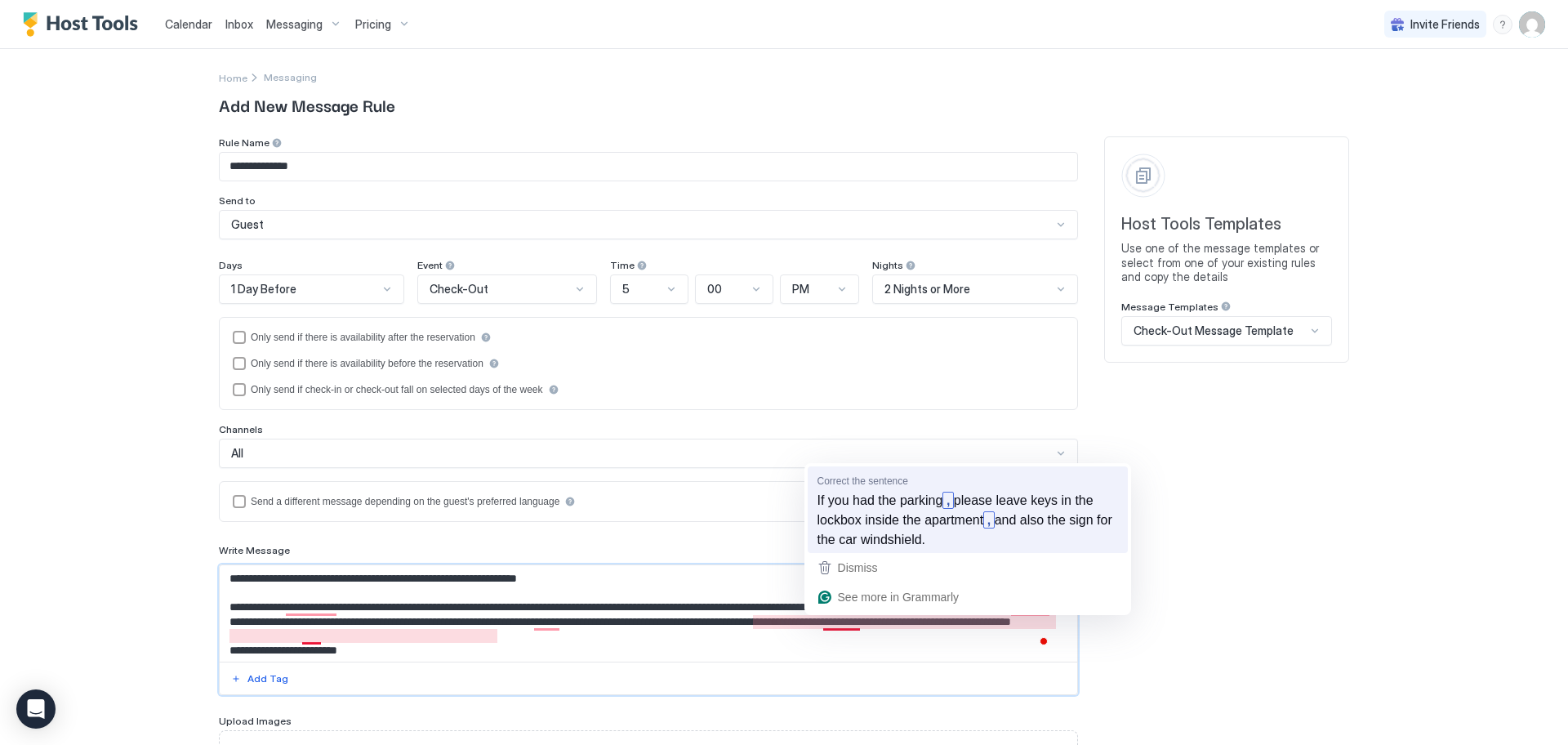
type textarea "**********"
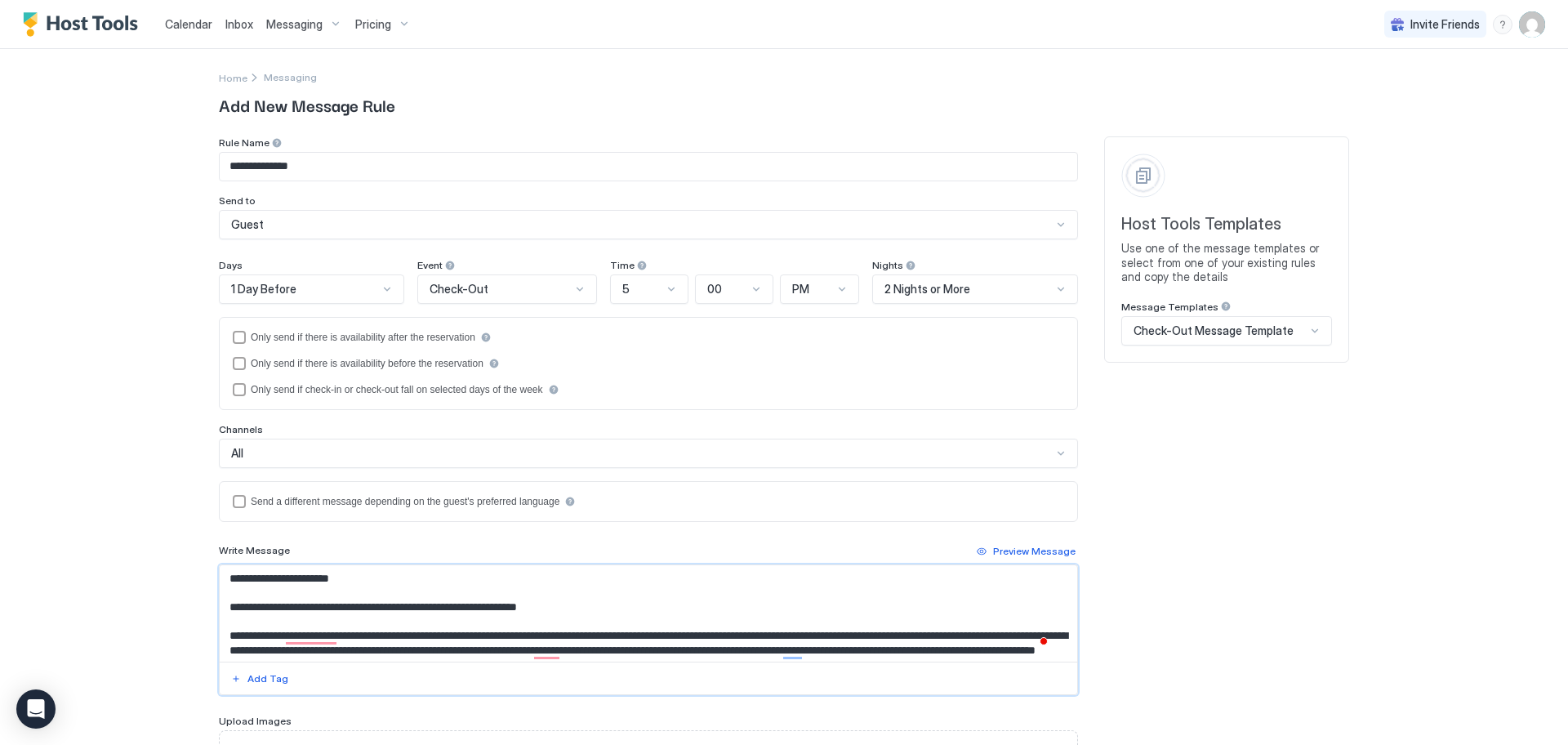
scroll to position [29, 0]
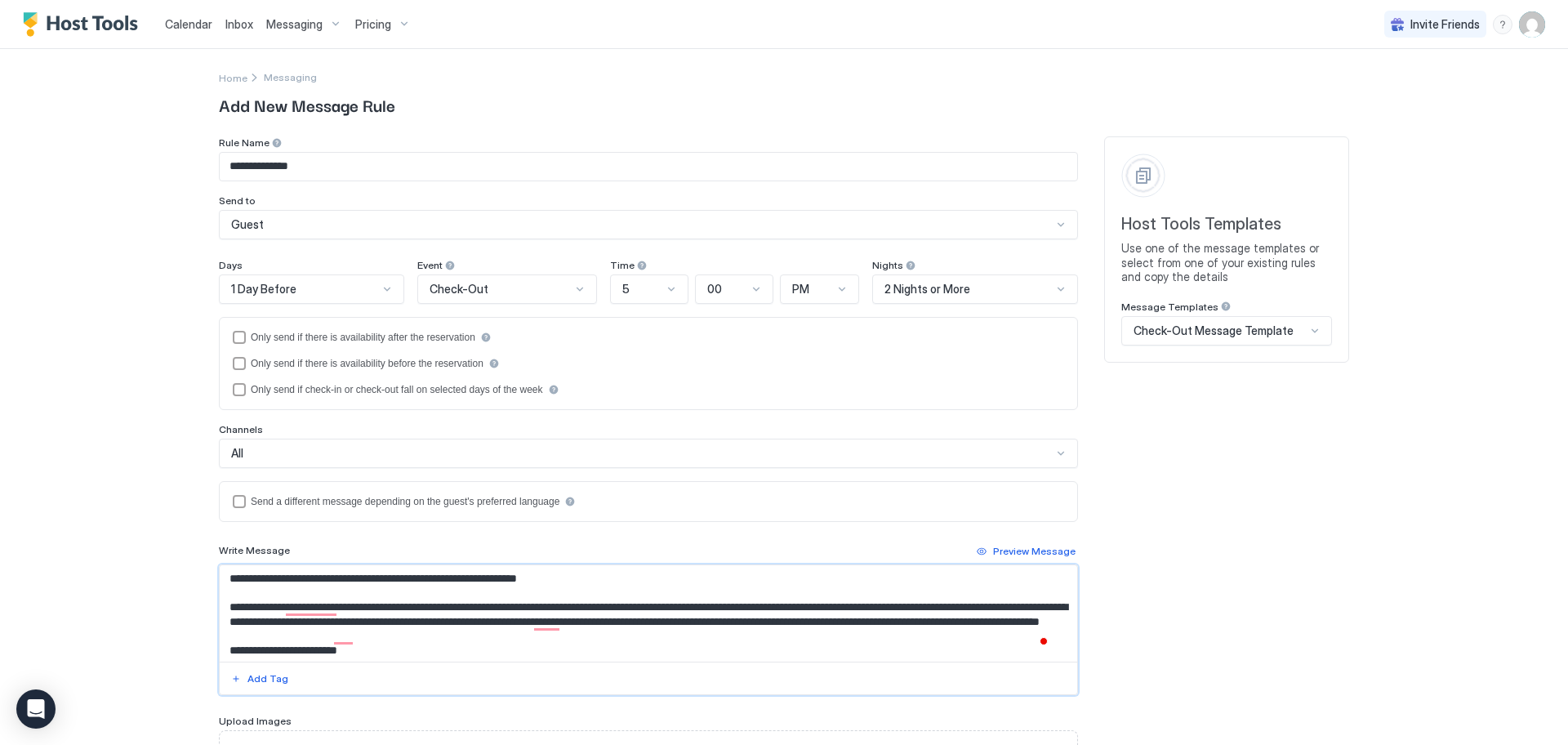
click at [971, 623] on textarea "**********" at bounding box center [649, 613] width 857 height 96
click at [513, 644] on textarea "**********" at bounding box center [649, 613] width 857 height 96
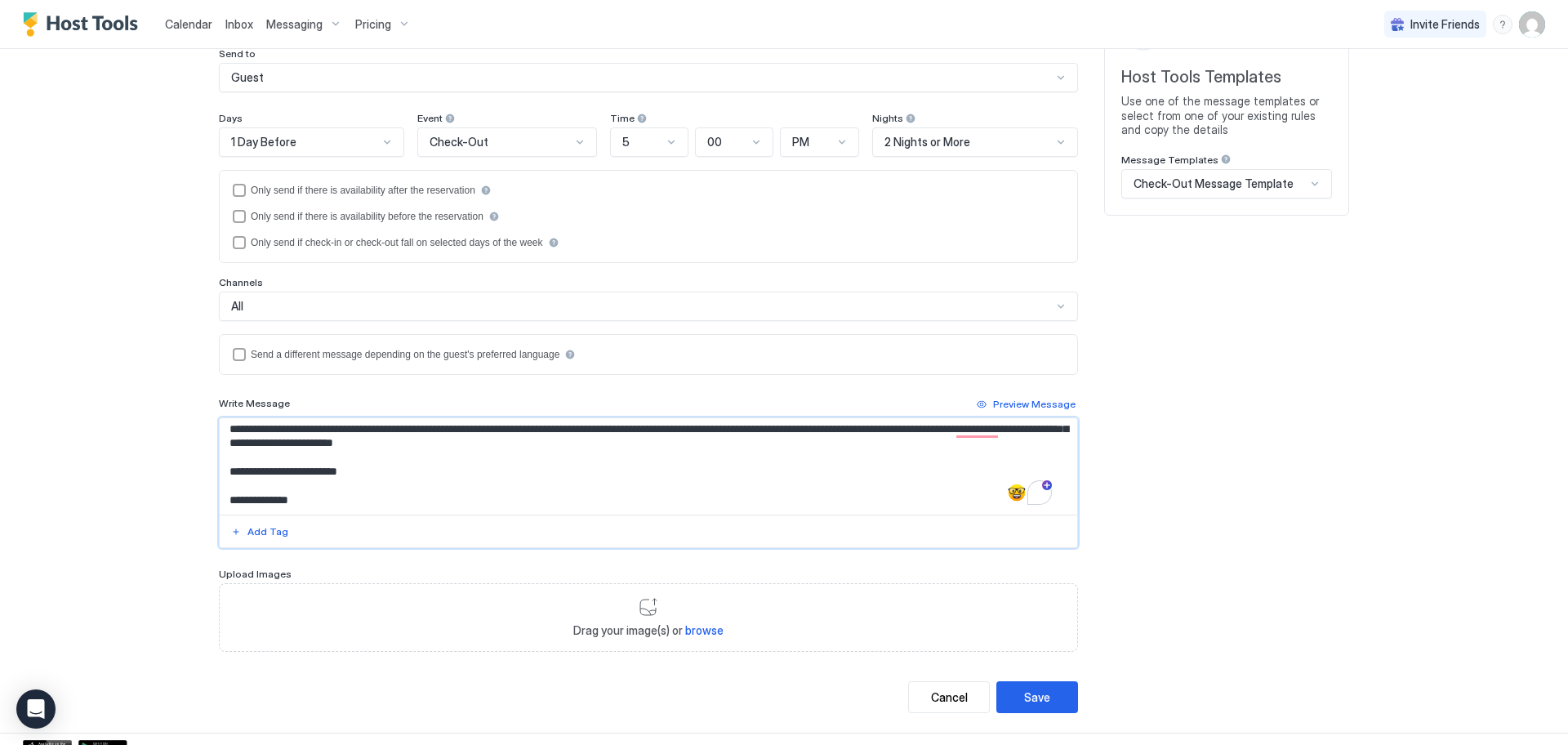
scroll to position [149, 0]
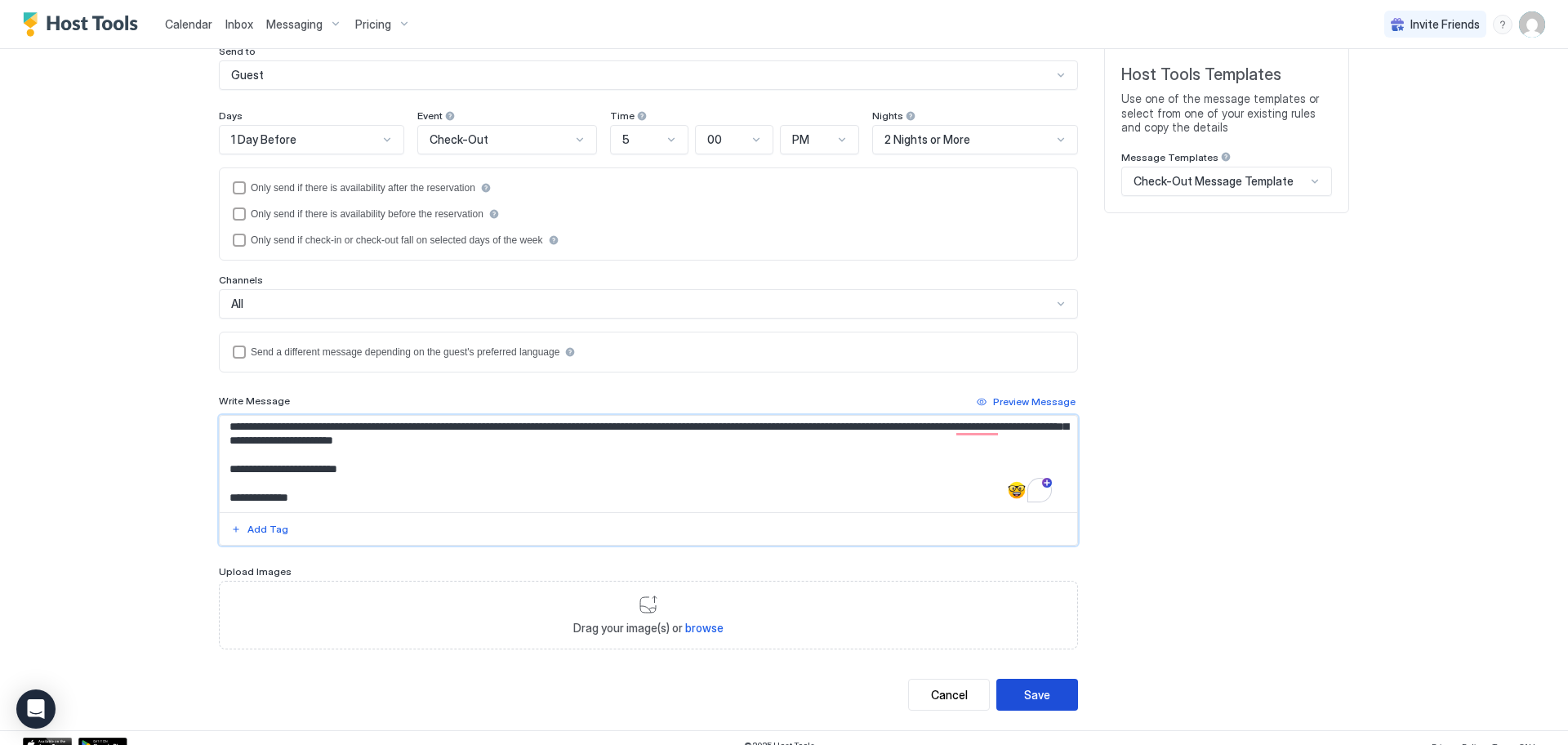
type textarea "**********"
click at [1030, 703] on button "Save" at bounding box center [1037, 694] width 82 height 32
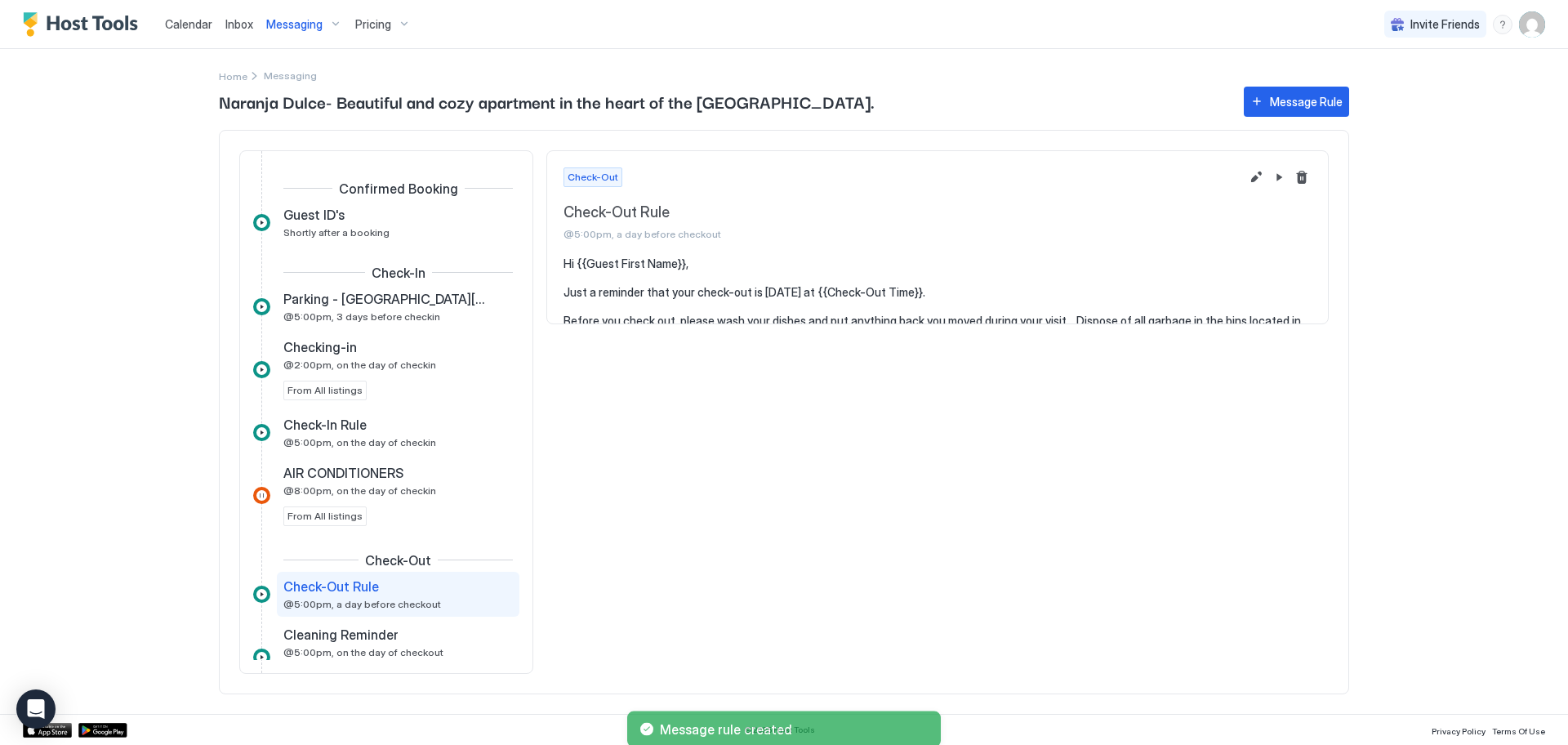
scroll to position [119, 0]
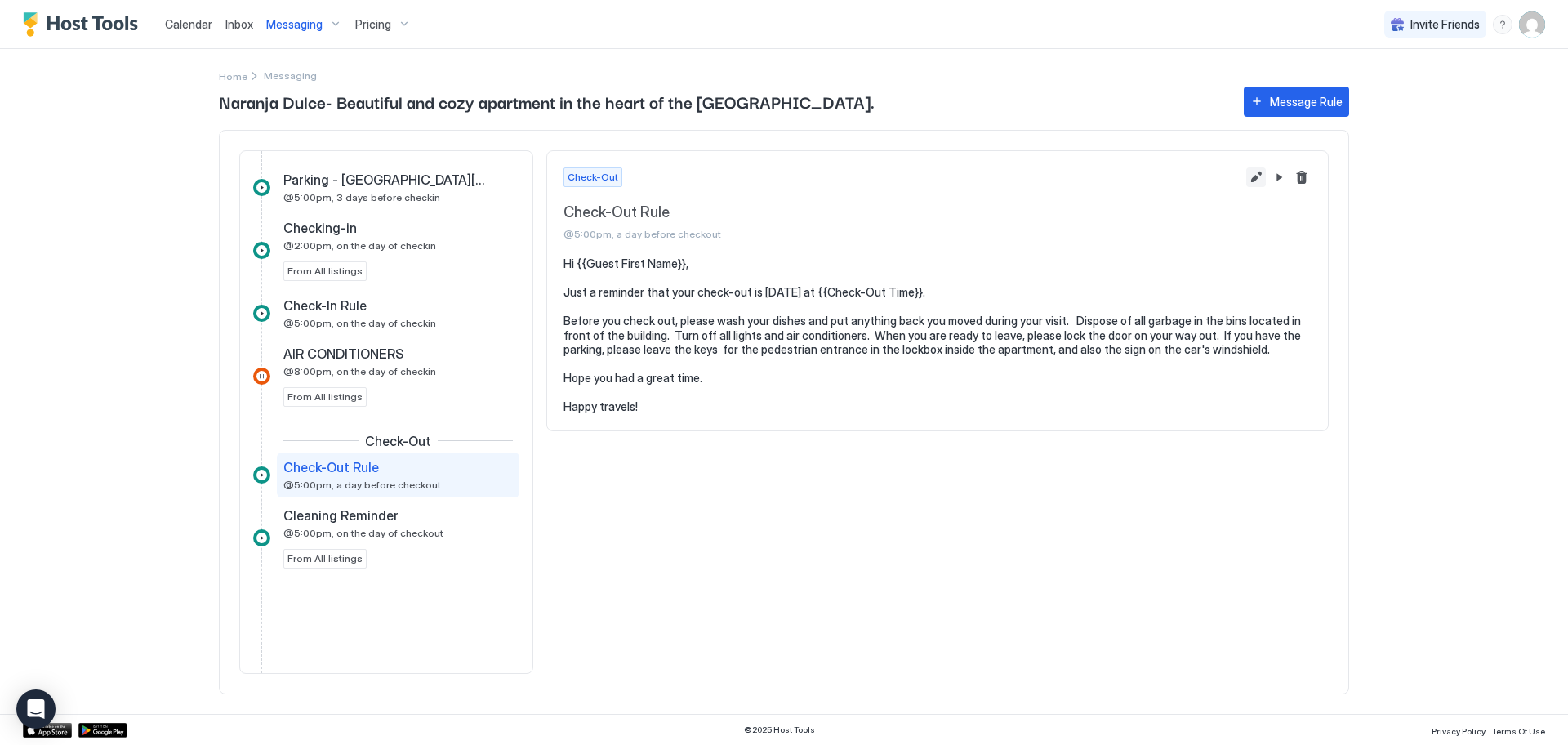
click at [1256, 173] on button "Edit message rule" at bounding box center [1255, 176] width 20 height 20
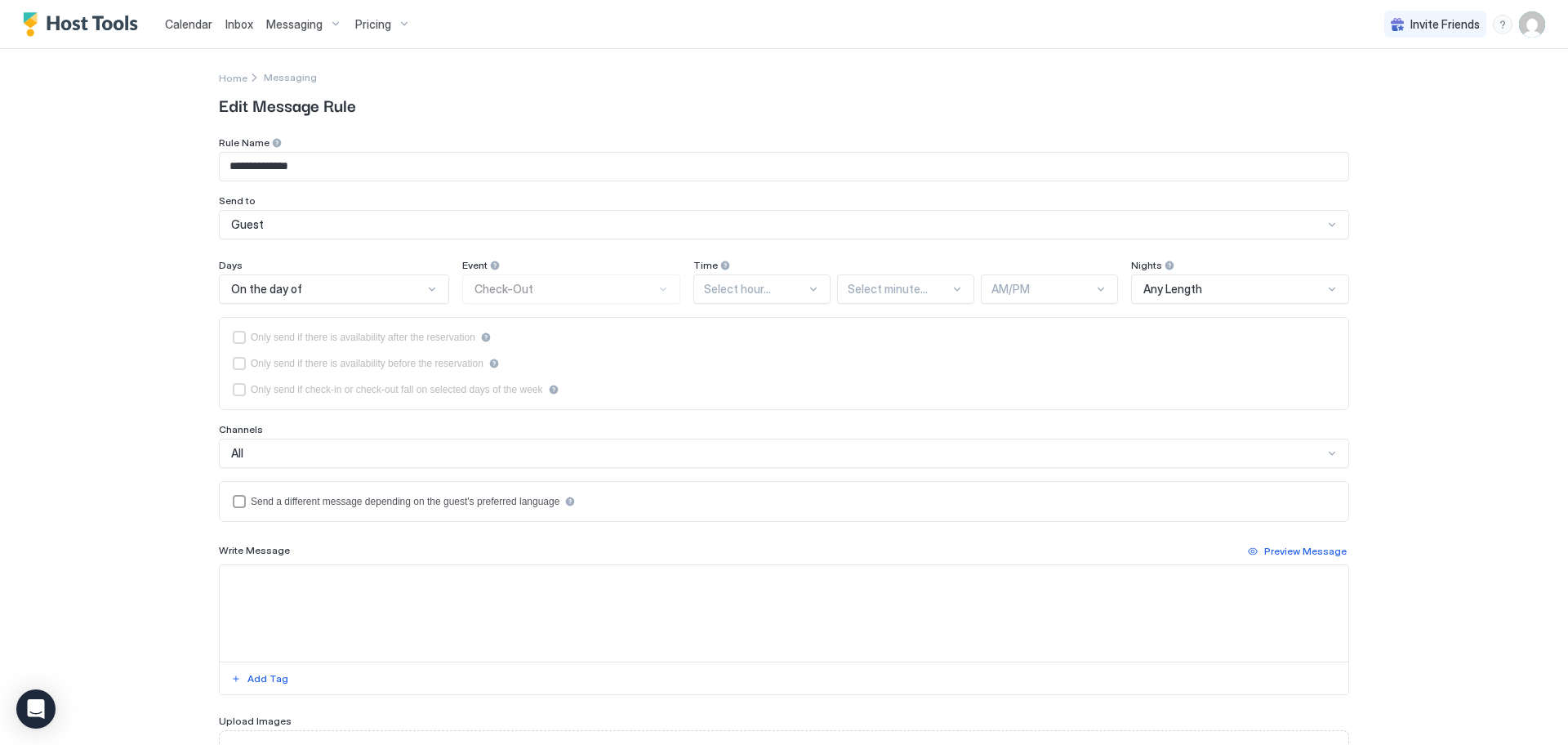
type input "**********"
type textarea "**********"
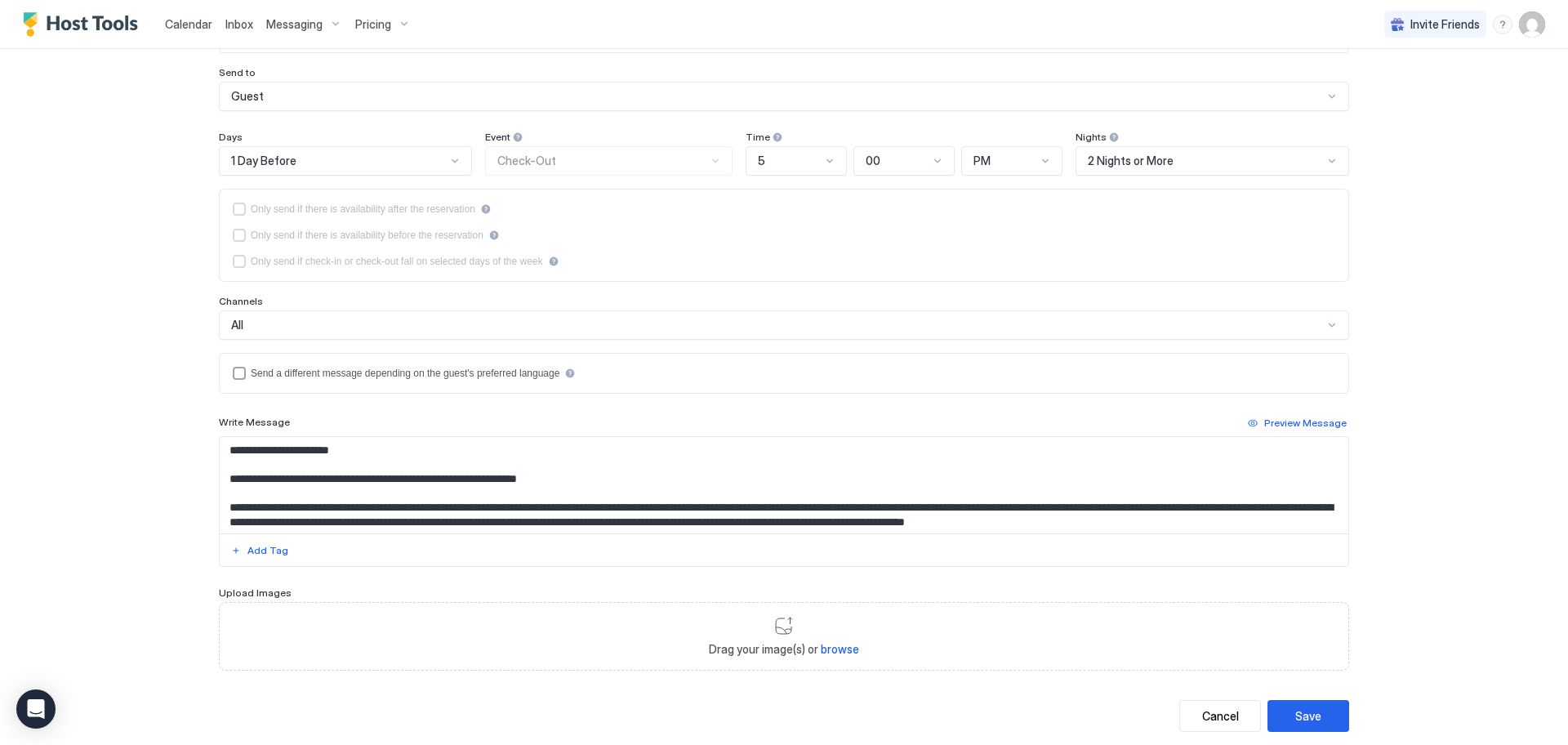
scroll to position [146, 0]
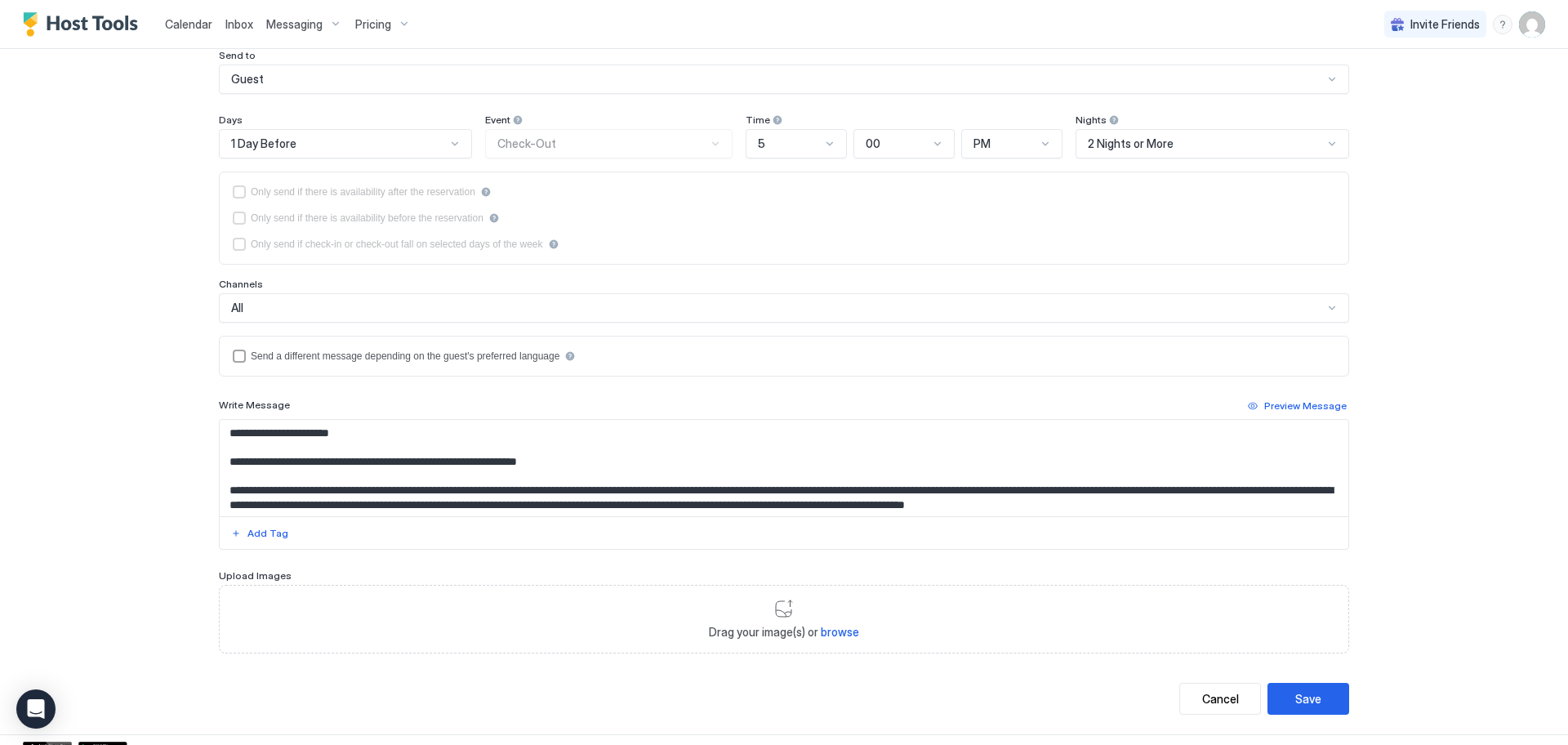
click at [827, 626] on span "browse" at bounding box center [839, 632] width 38 height 14
click at [845, 631] on span "browse" at bounding box center [839, 632] width 38 height 14
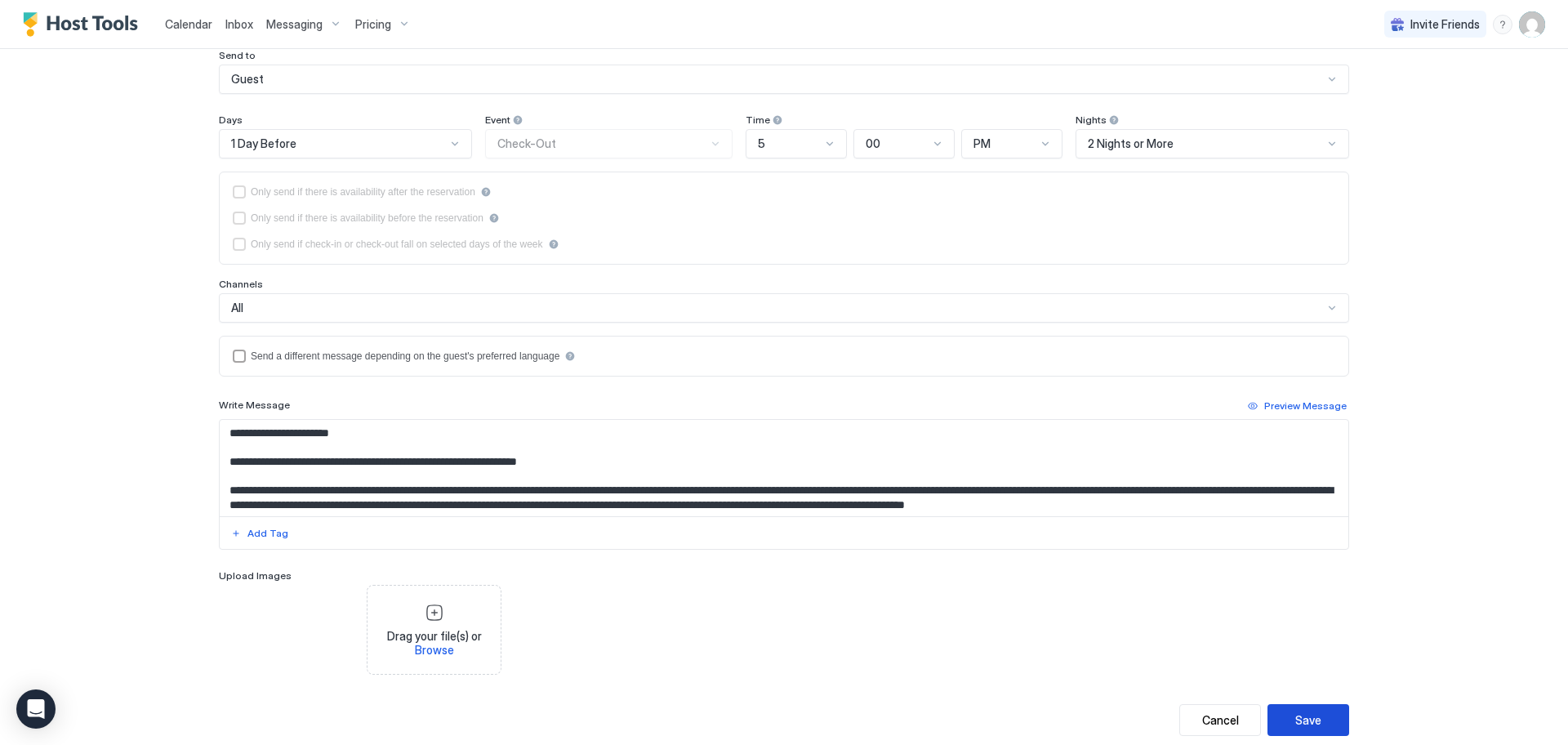
click at [1306, 724] on div "Save" at bounding box center [1308, 720] width 26 height 17
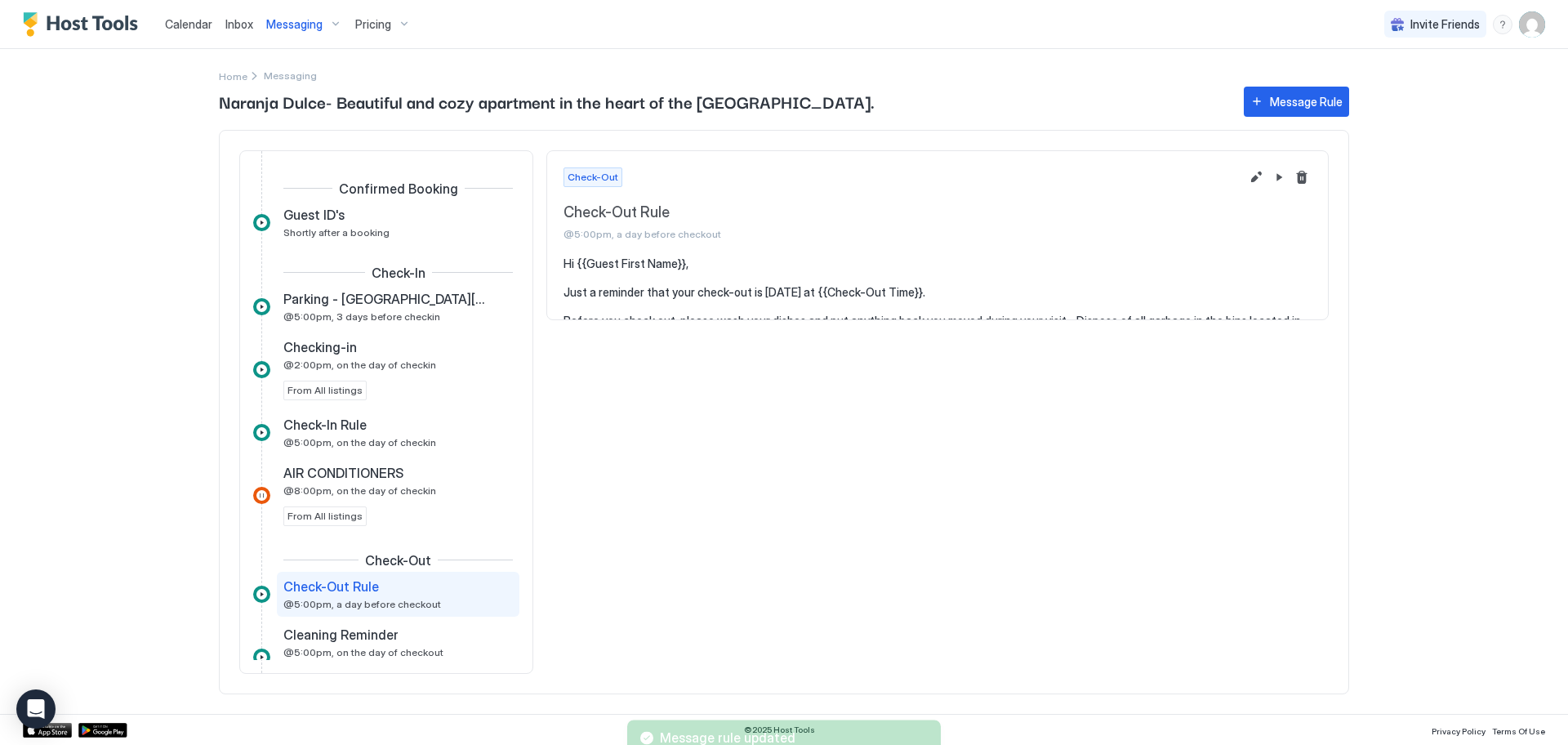
scroll to position [119, 0]
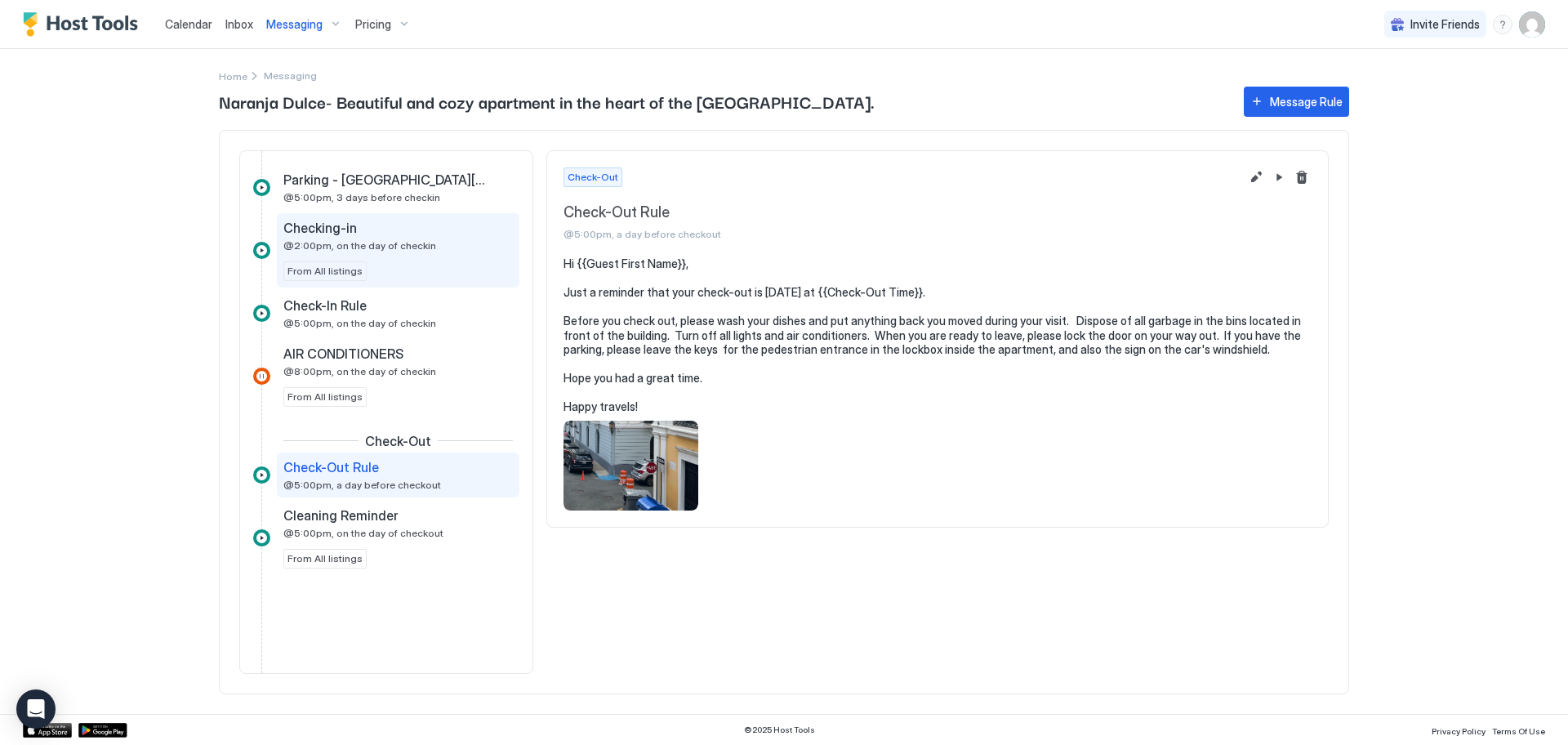
click at [382, 254] on div "Checking-in @2:00pm, on the day of checkin From All listings" at bounding box center [397, 251] width 229 height 61
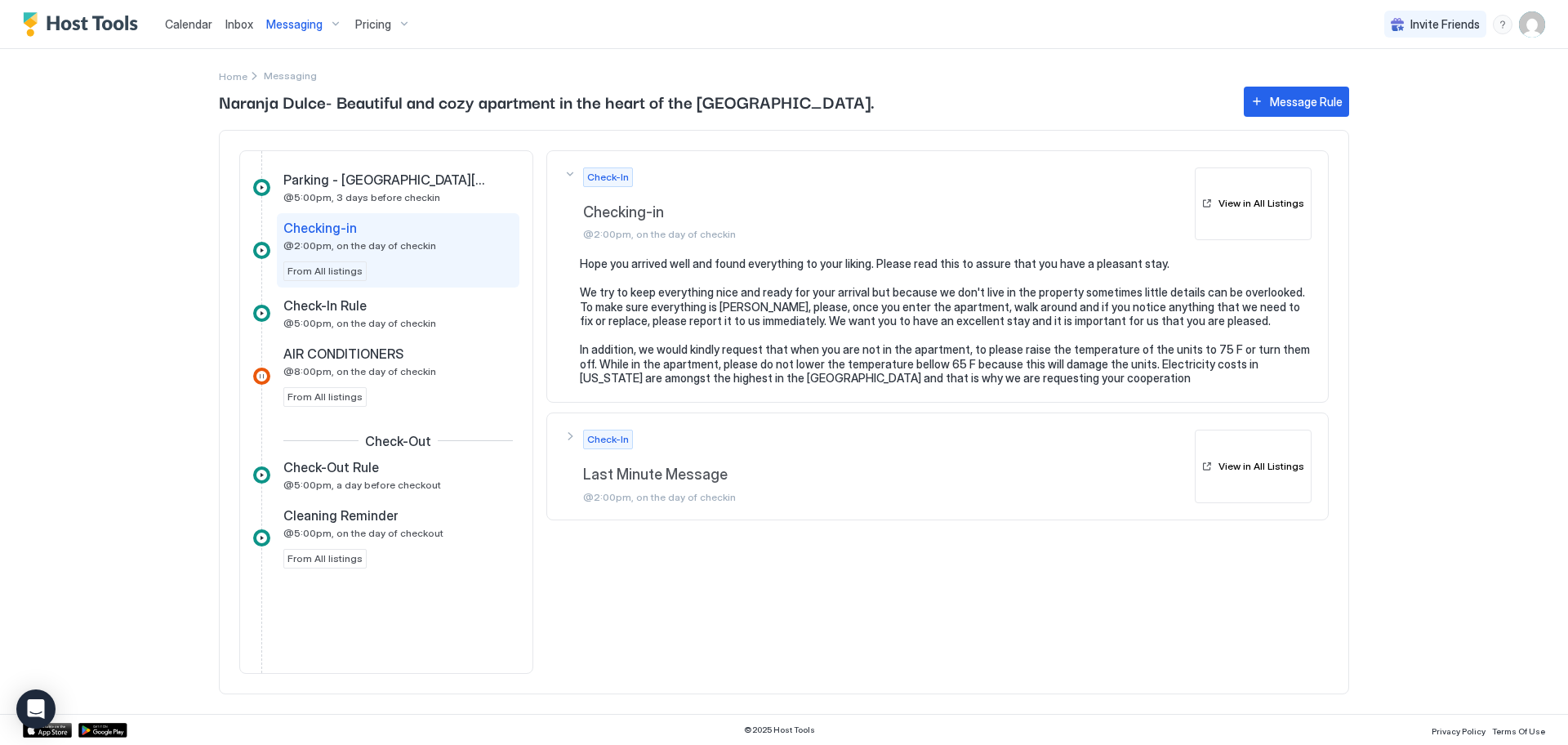
click at [1105, 193] on div "Check-In Checking-in @2:00pm, on the day of checkin" at bounding box center [885, 204] width 605 height 73
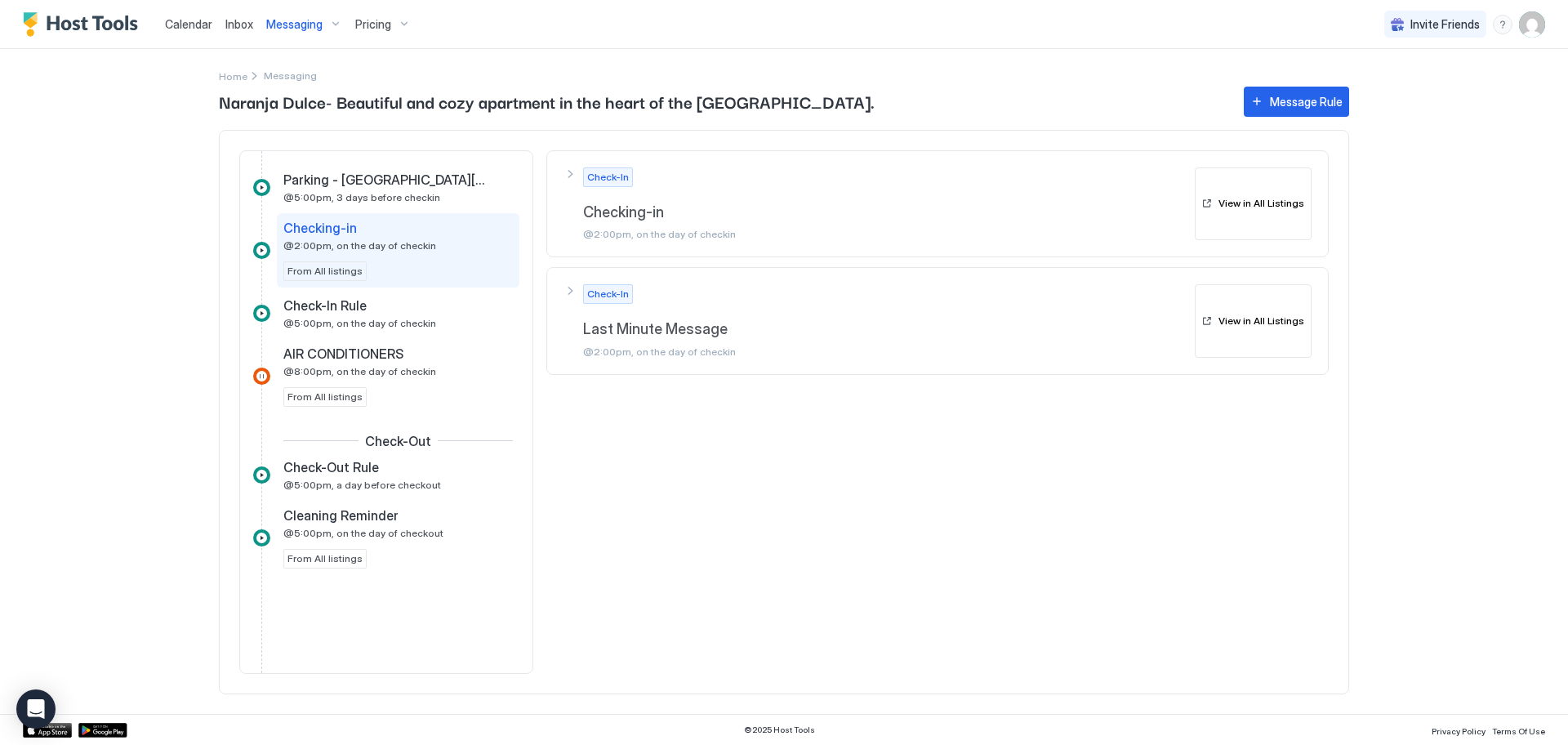
click at [1110, 199] on div "Check-In Checking-in @2:00pm, on the day of checkin" at bounding box center [885, 204] width 605 height 73
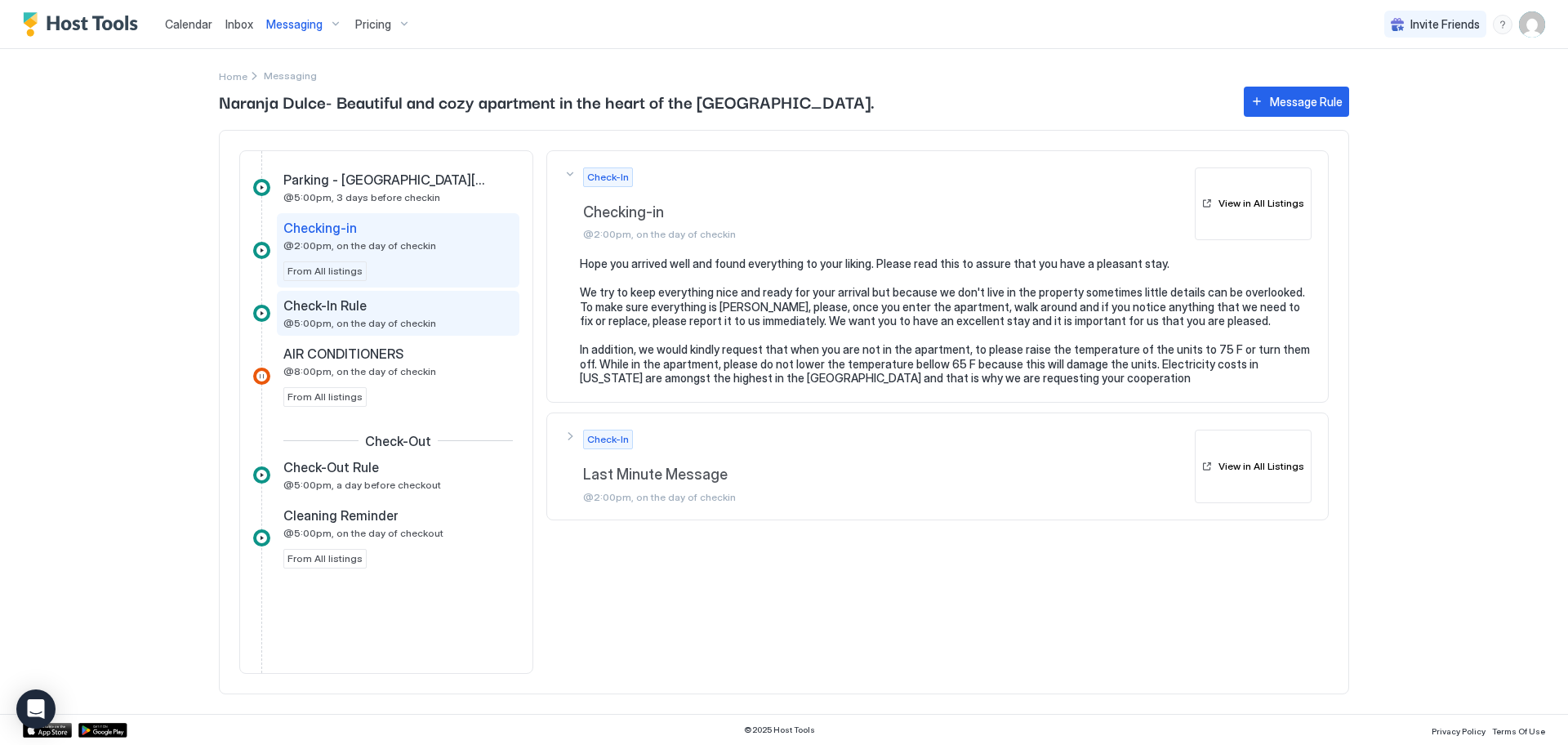
click at [379, 321] on span "@5:00pm, on the day of checkin" at bounding box center [359, 323] width 153 height 12
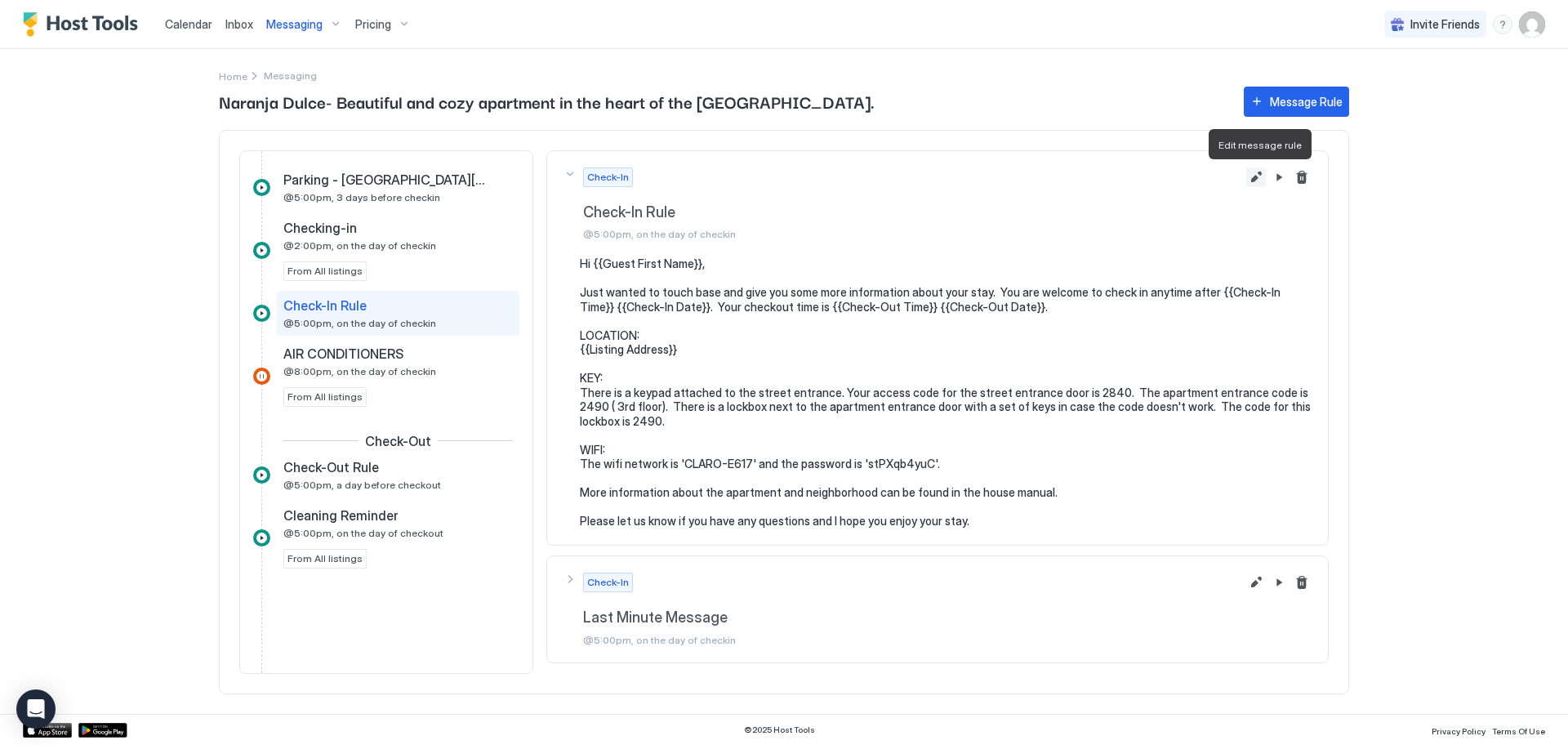
click at [1251, 177] on button "Edit message rule" at bounding box center [1255, 176] width 20 height 20
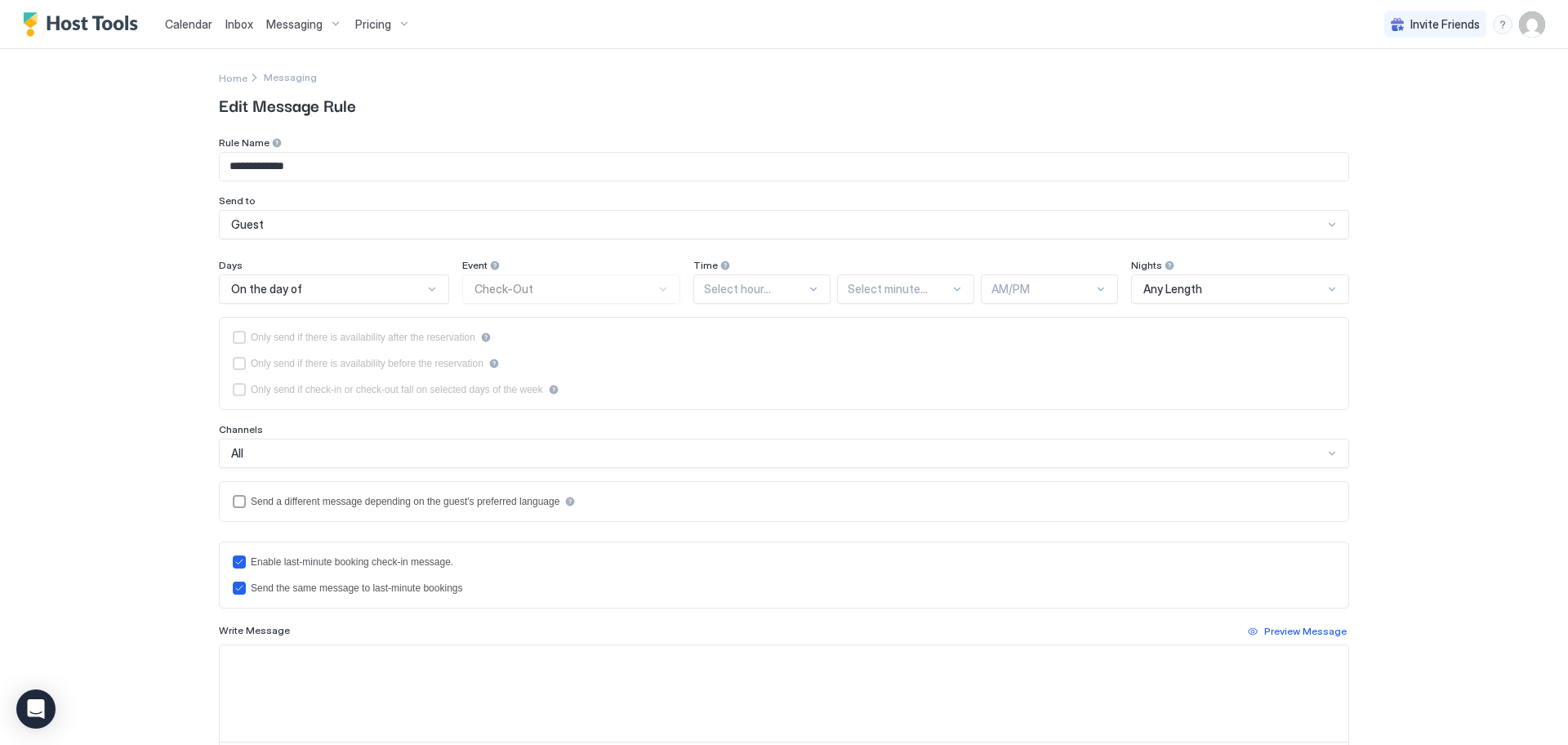
type input "**********"
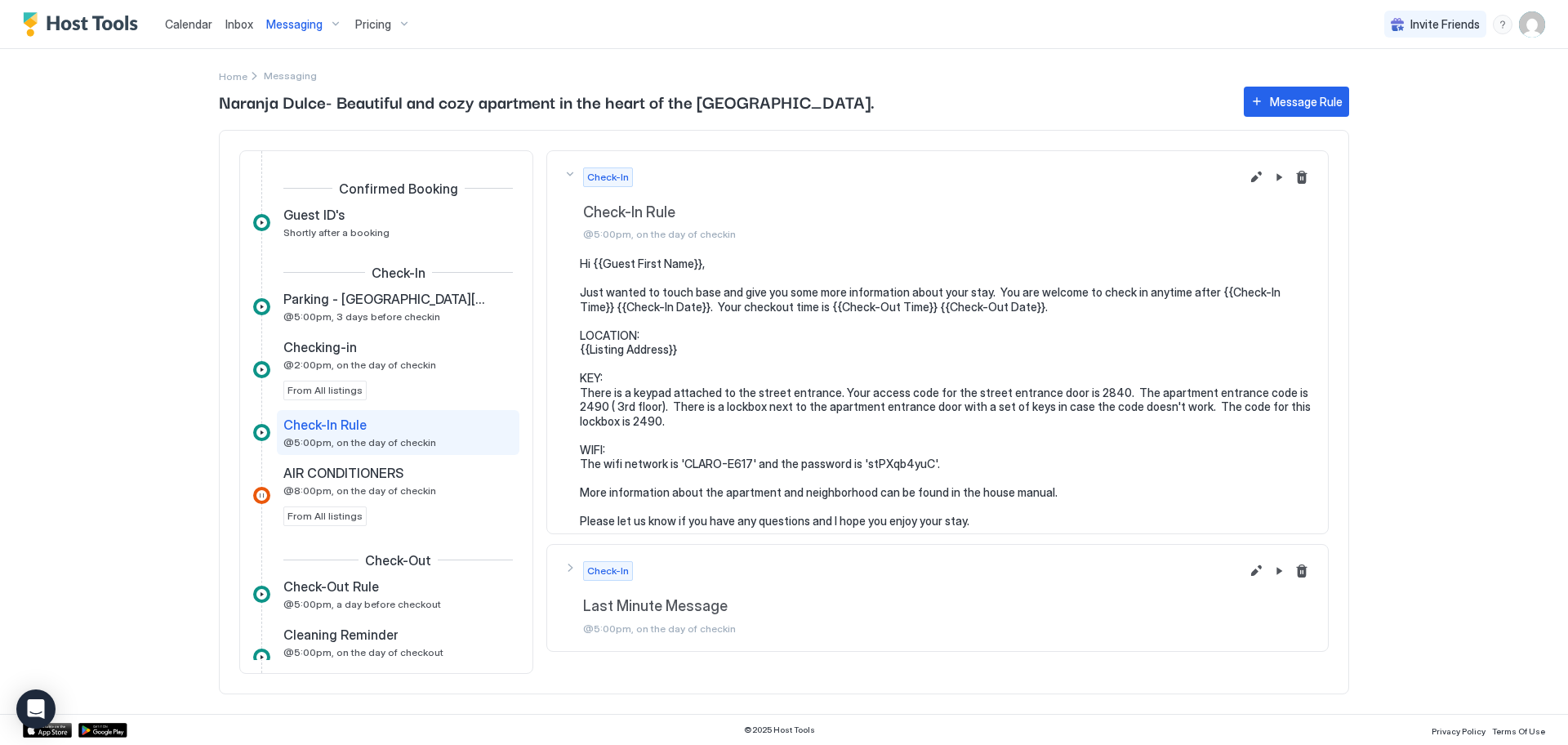
scroll to position [20, 0]
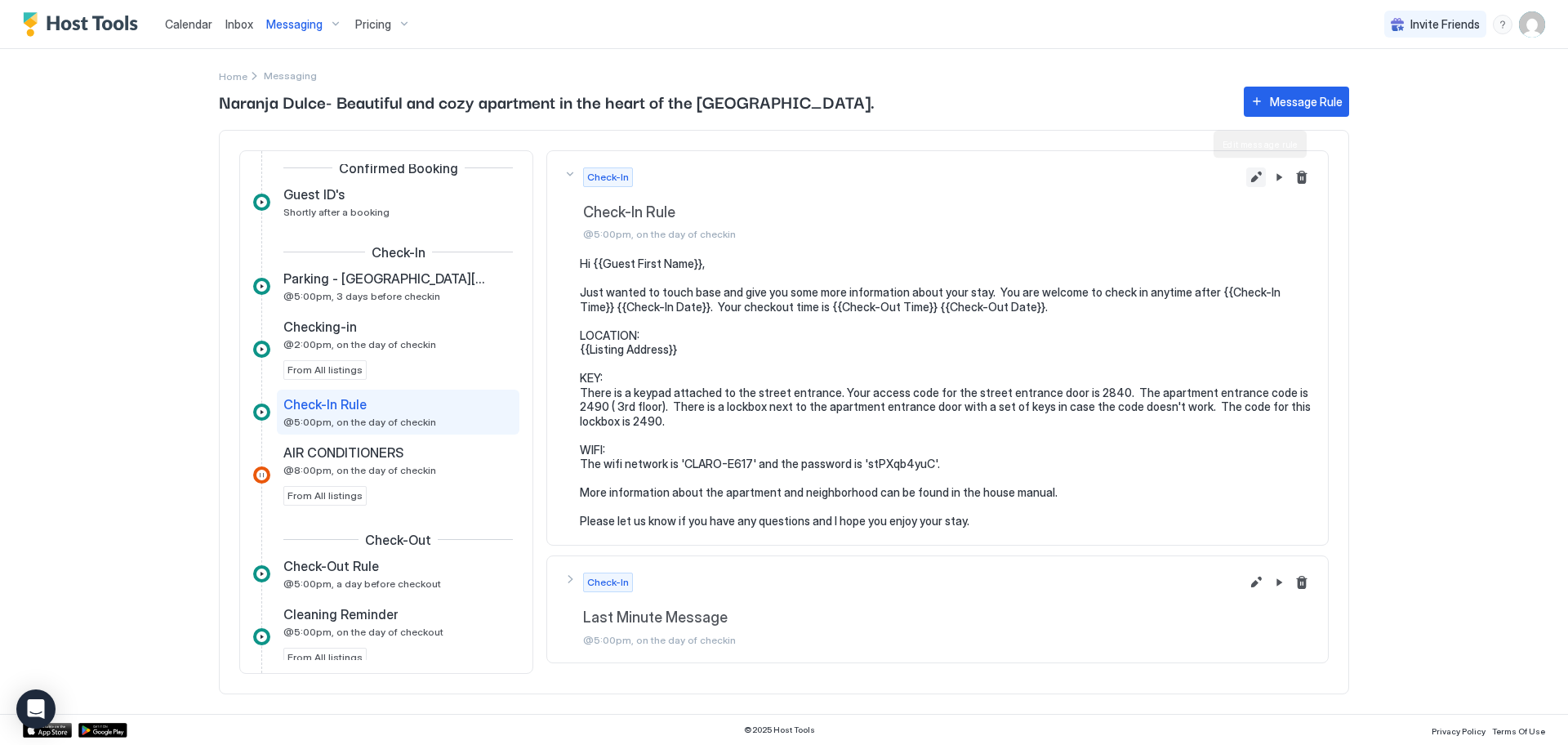
click at [1254, 181] on button "Edit message rule" at bounding box center [1255, 176] width 20 height 20
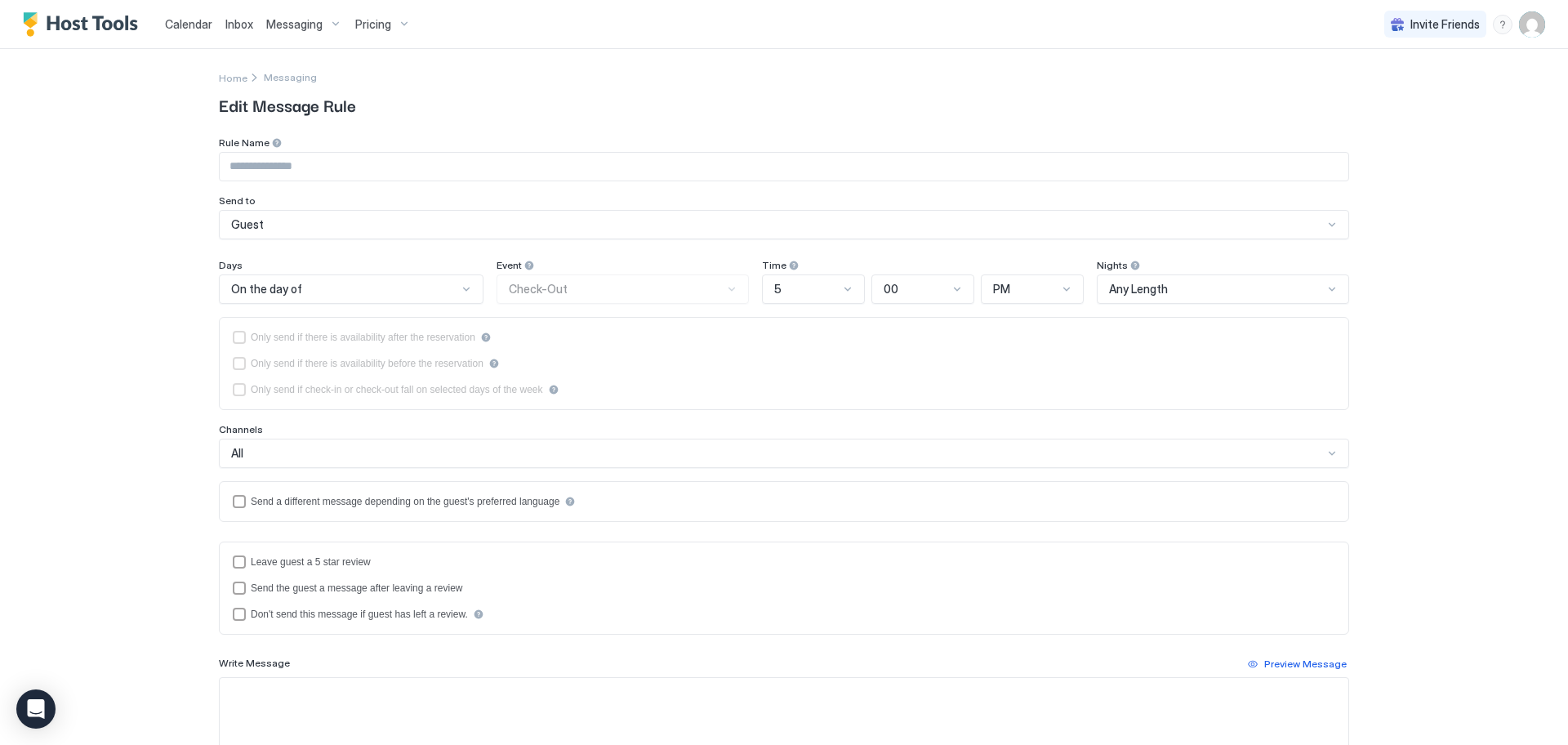
type input "**********"
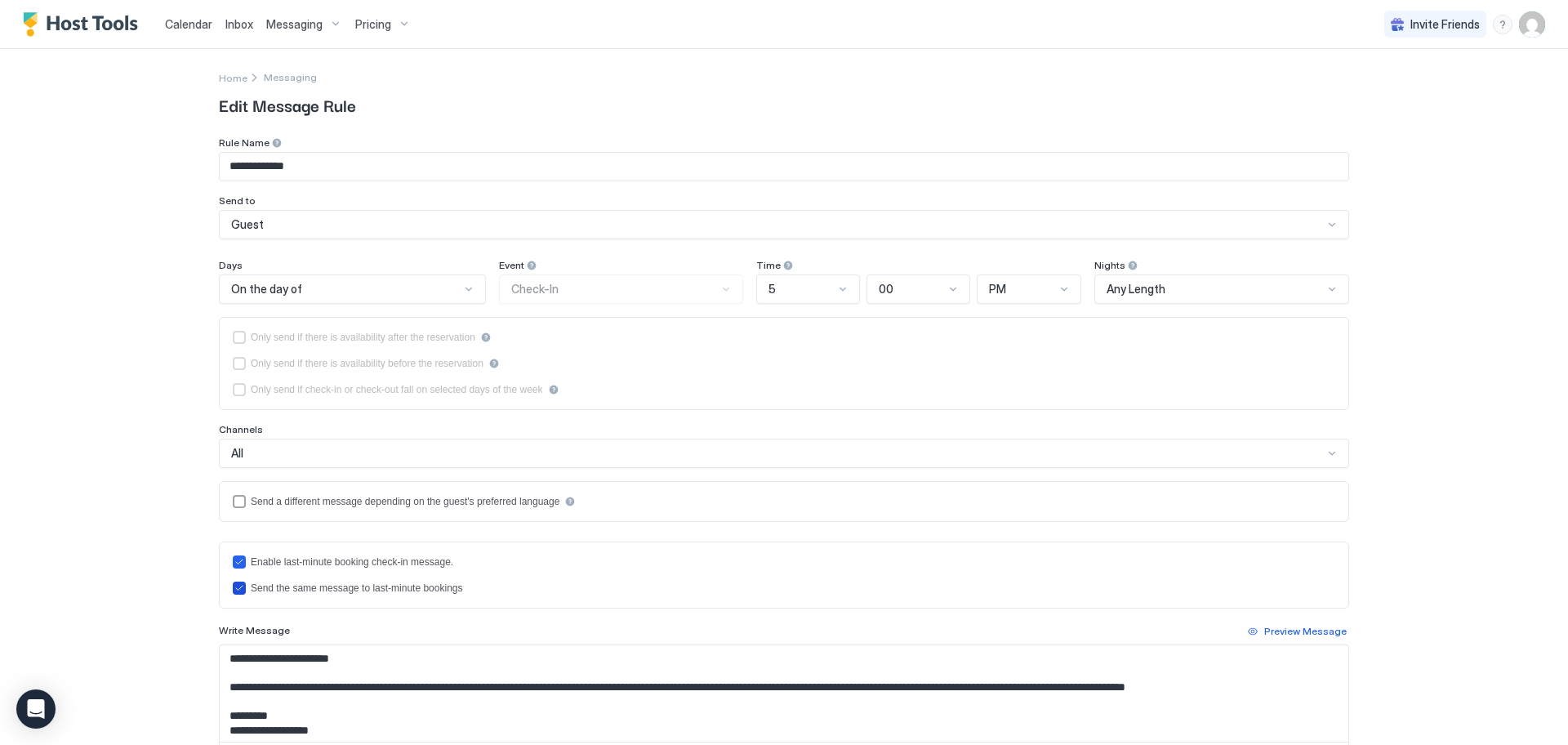
scroll to position [244, 0]
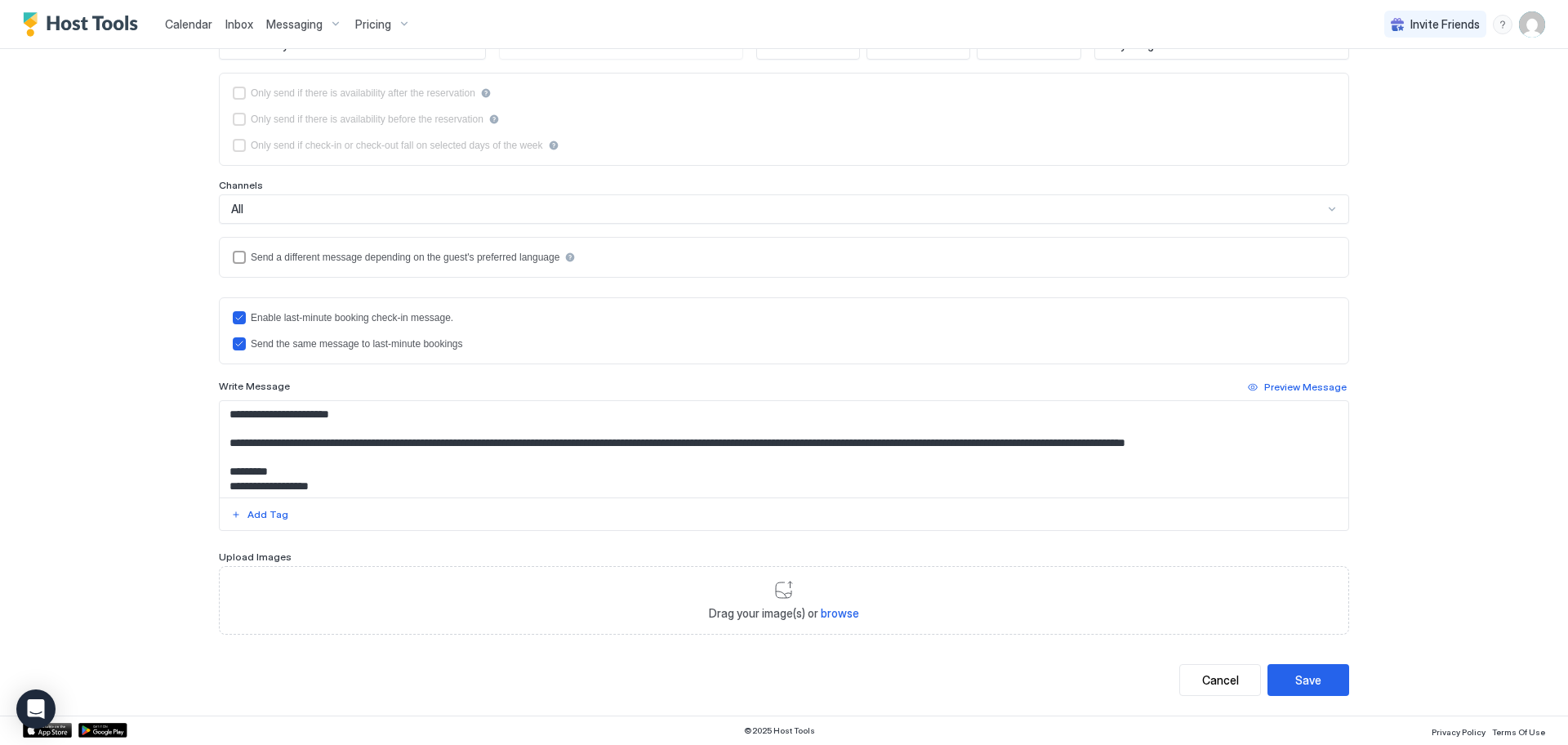
click at [828, 614] on span "browse" at bounding box center [839, 613] width 38 height 14
type input "**********"
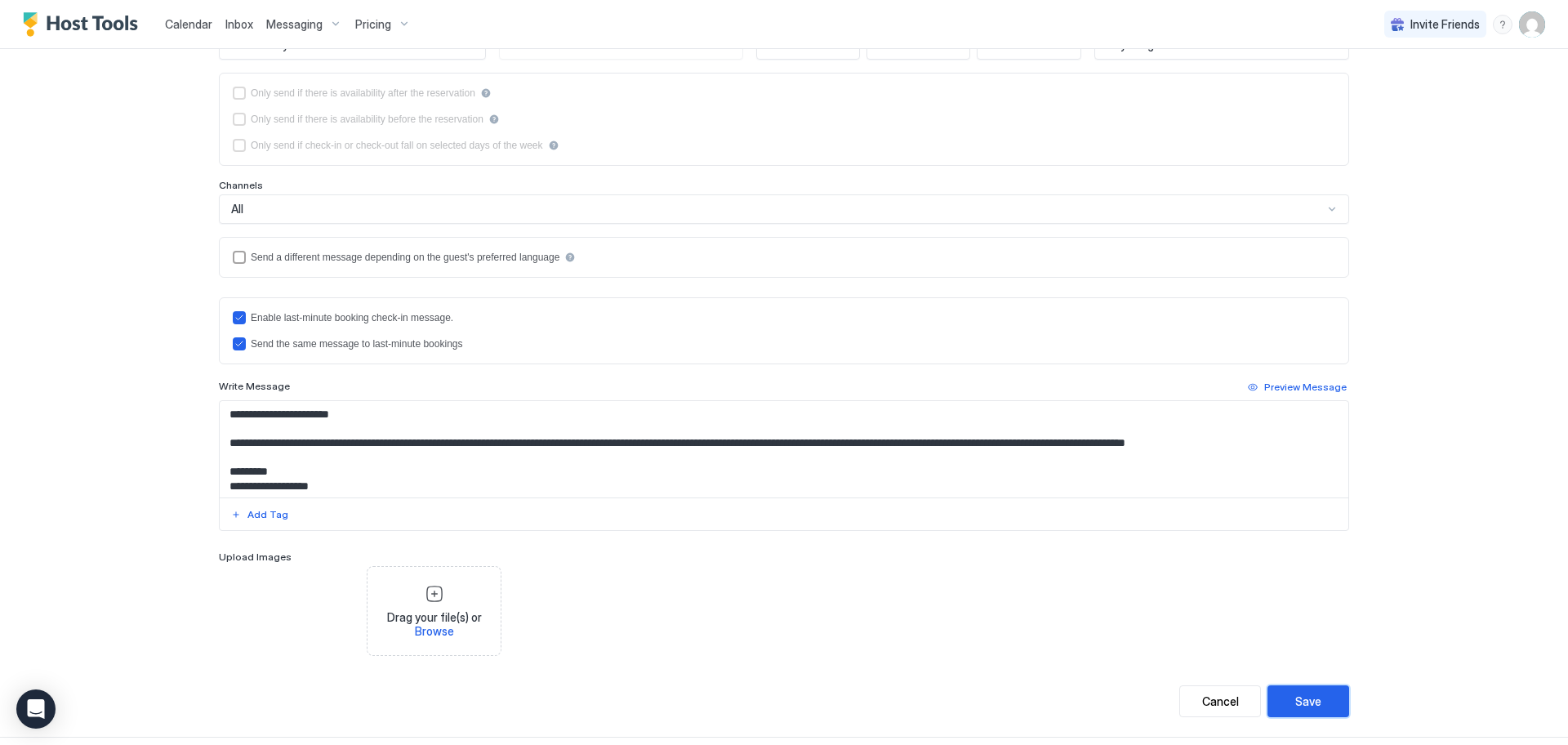
click at [1307, 705] on div "Save" at bounding box center [1308, 702] width 26 height 17
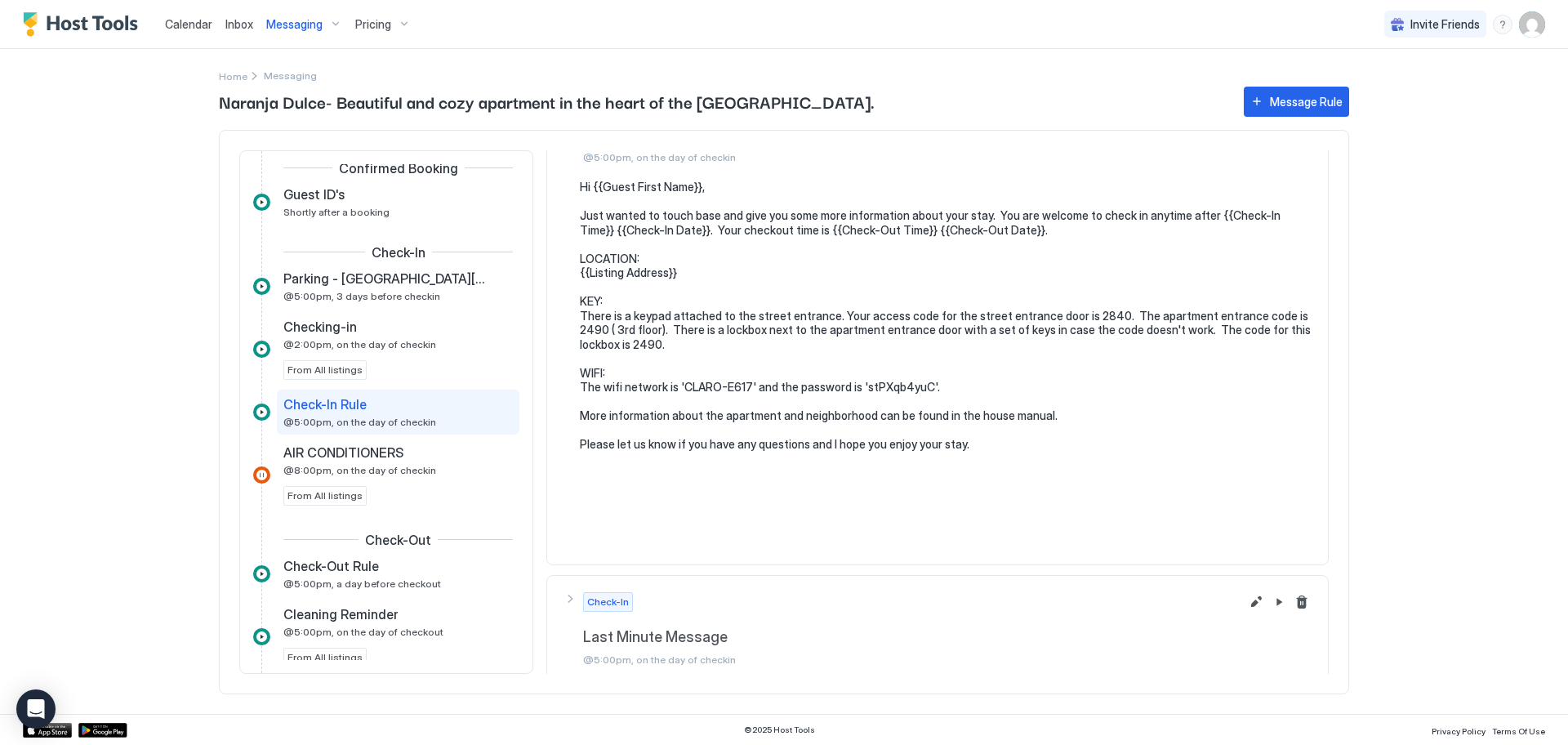
scroll to position [86, 0]
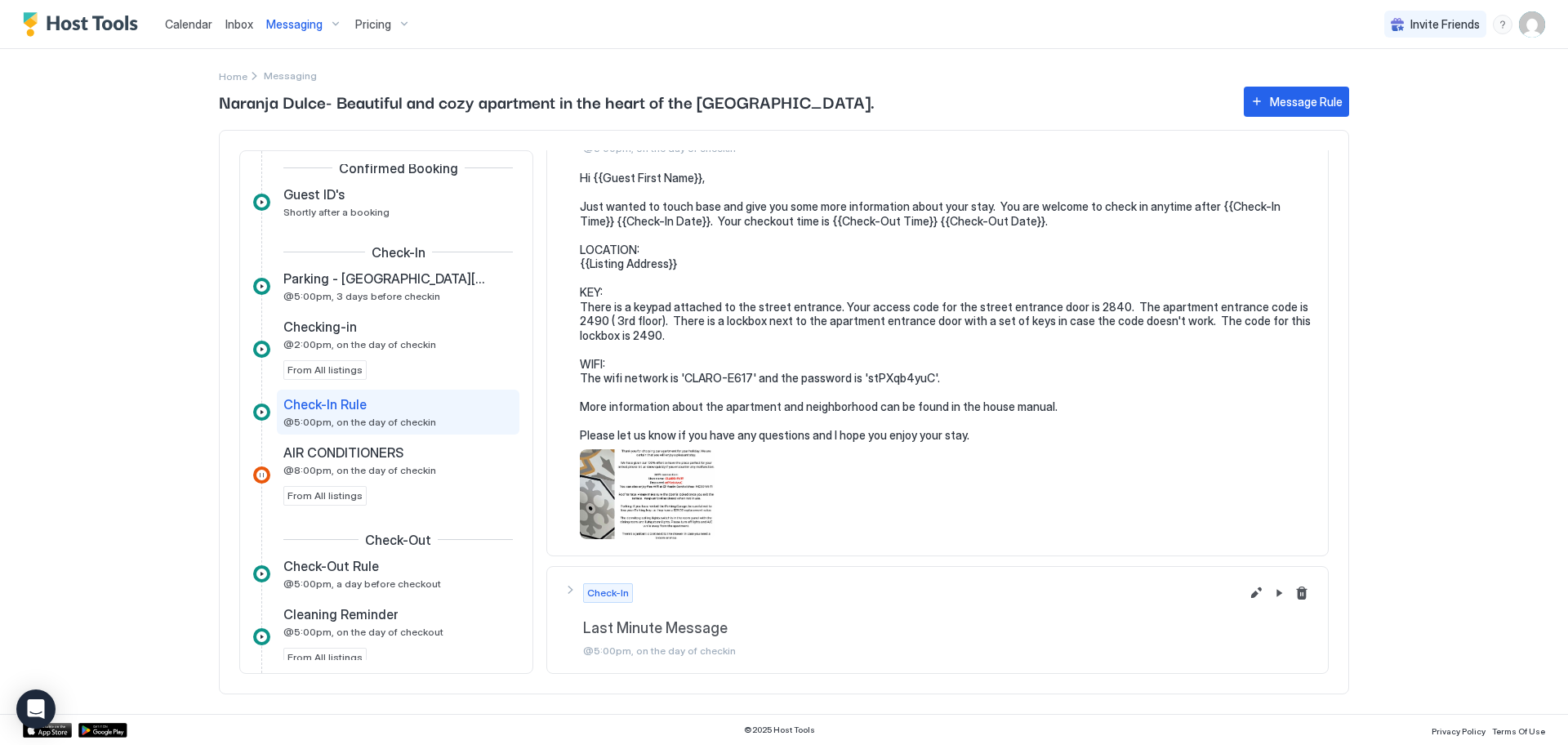
click at [330, 25] on div "Messaging" at bounding box center [304, 24] width 89 height 28
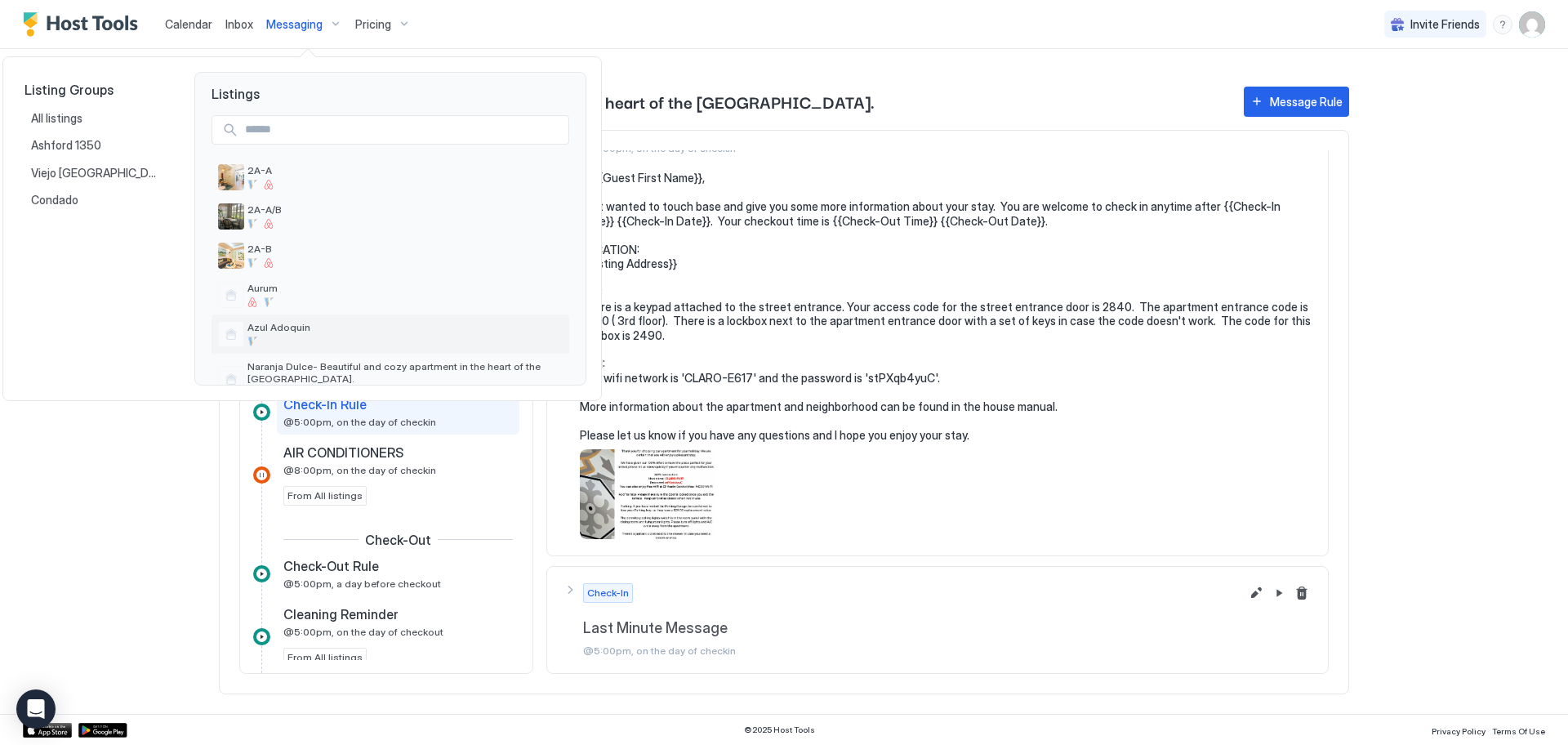
click at [291, 329] on span "Azul Adoquin" at bounding box center [405, 327] width 315 height 12
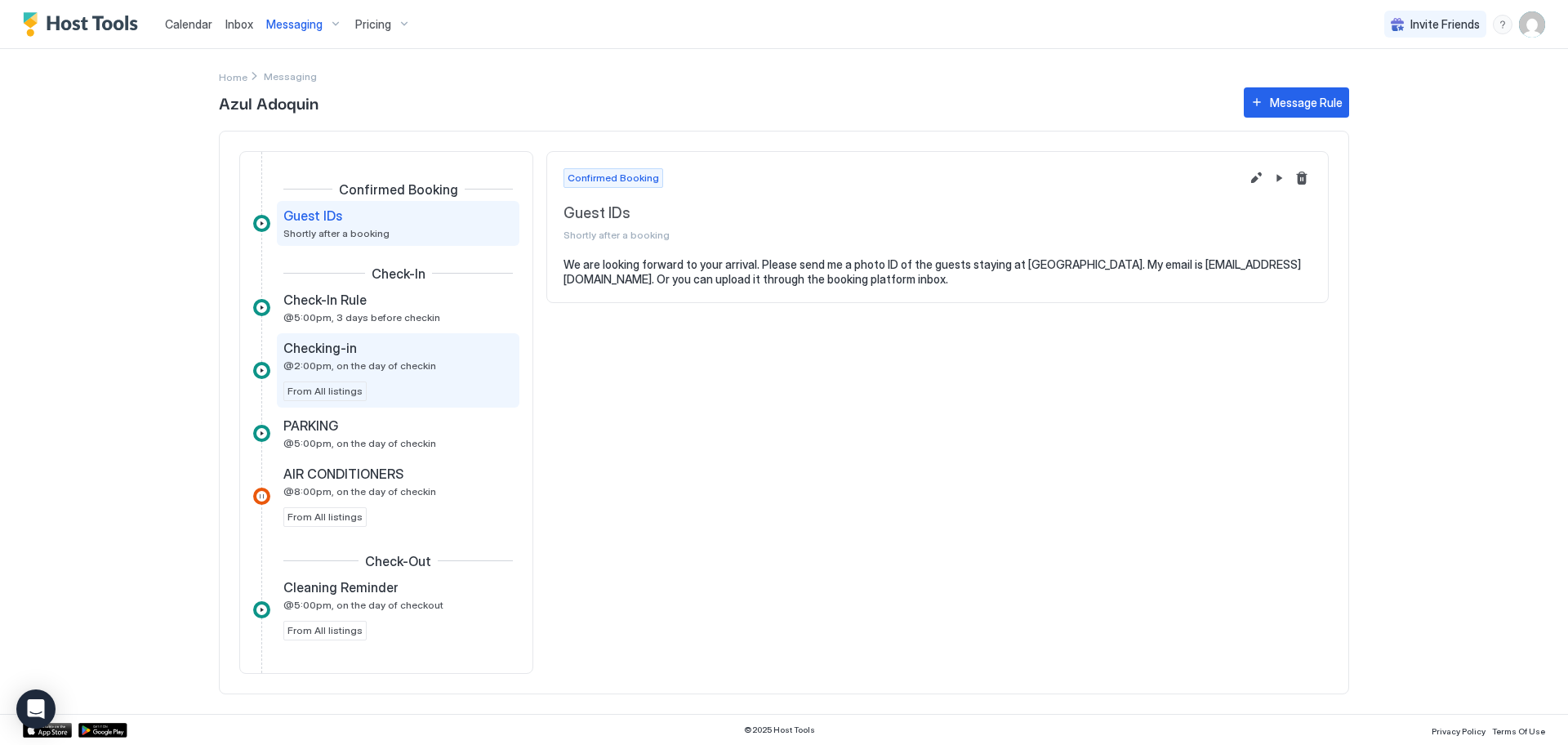
click at [330, 365] on span "@2:00pm, on the day of checkin" at bounding box center [359, 366] width 153 height 12
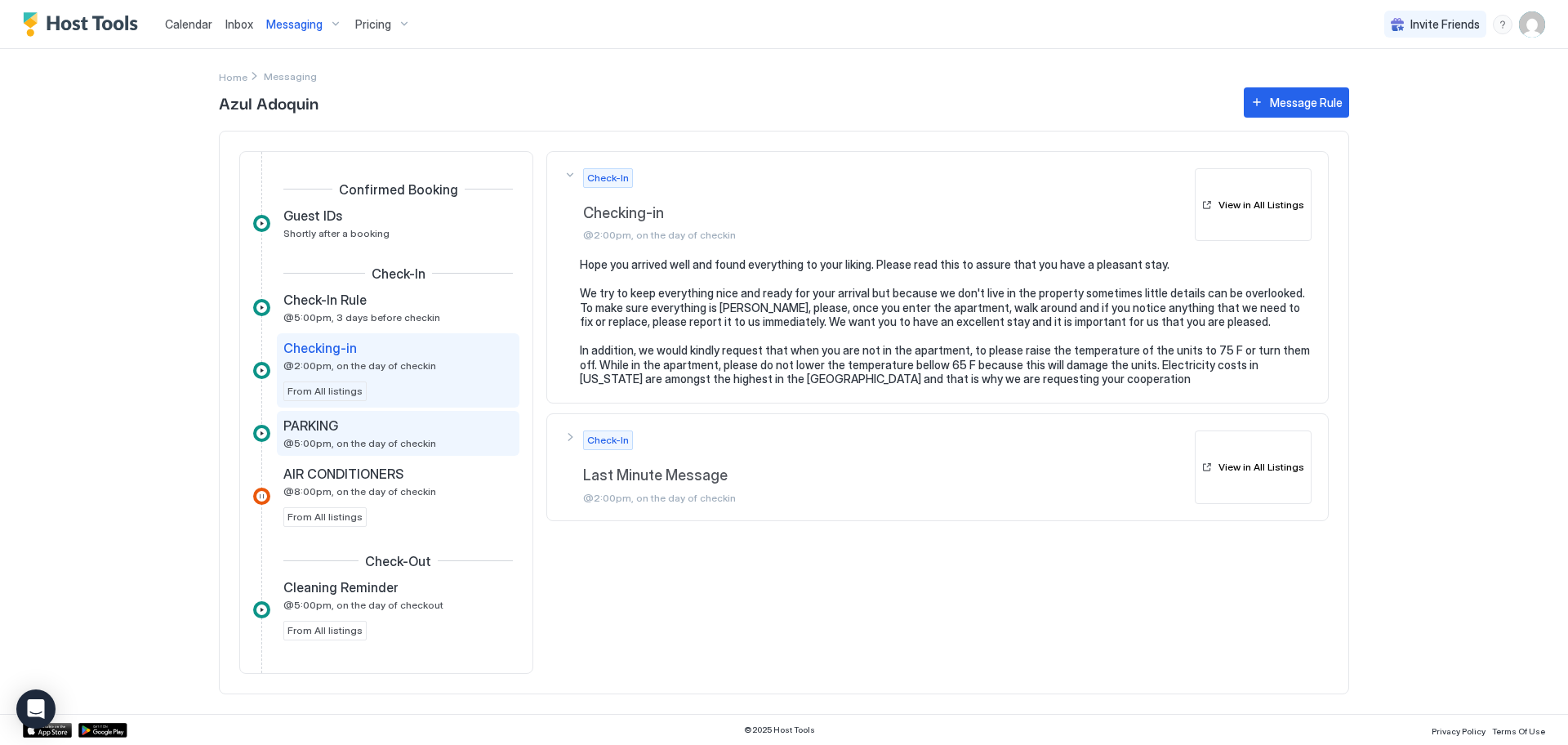
click at [315, 430] on span "PARKING" at bounding box center [310, 425] width 55 height 16
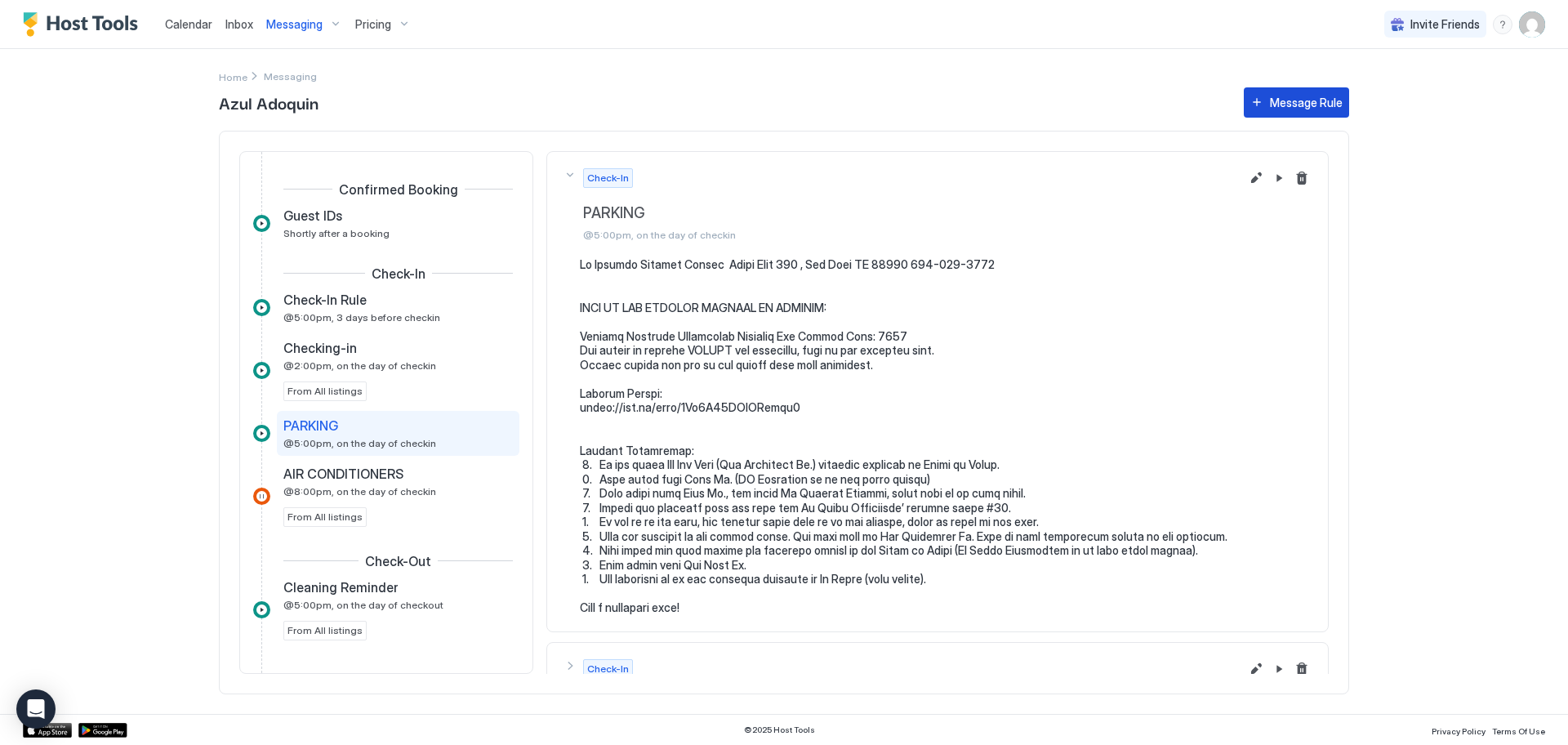
click at [1308, 98] on div "Message Rule" at bounding box center [1306, 102] width 72 height 17
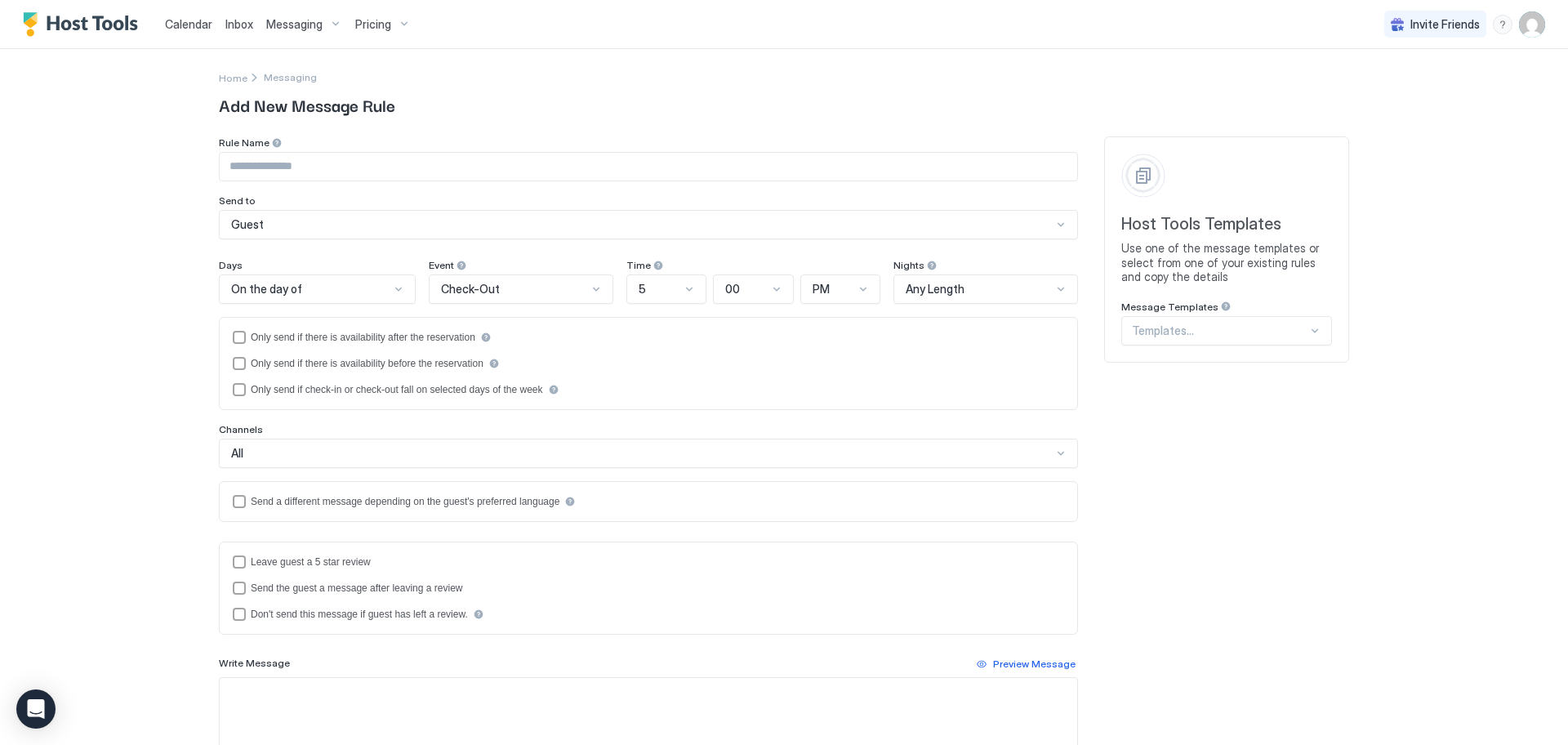
click at [1309, 335] on div at bounding box center [1314, 330] width 13 height 13
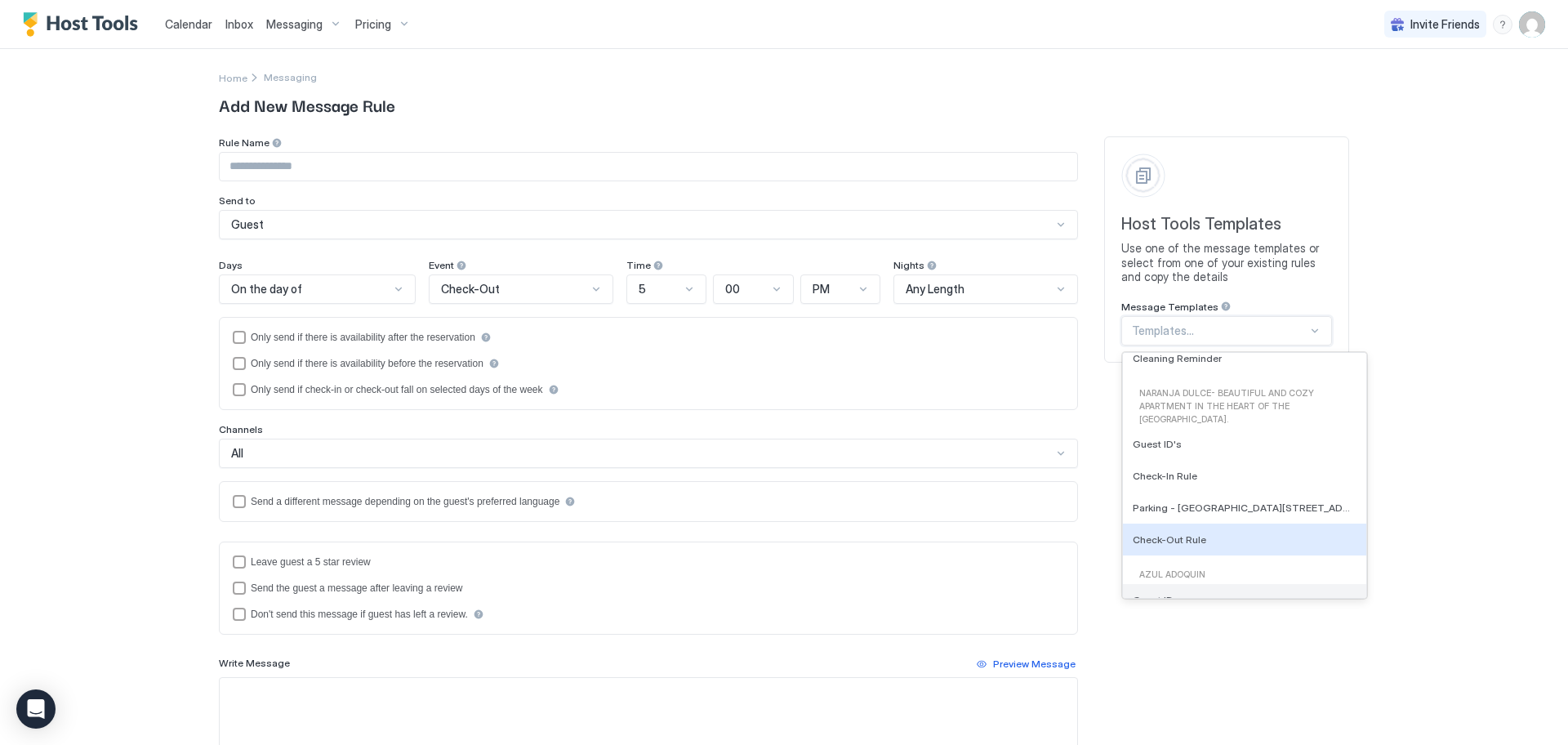
scroll to position [579, 0]
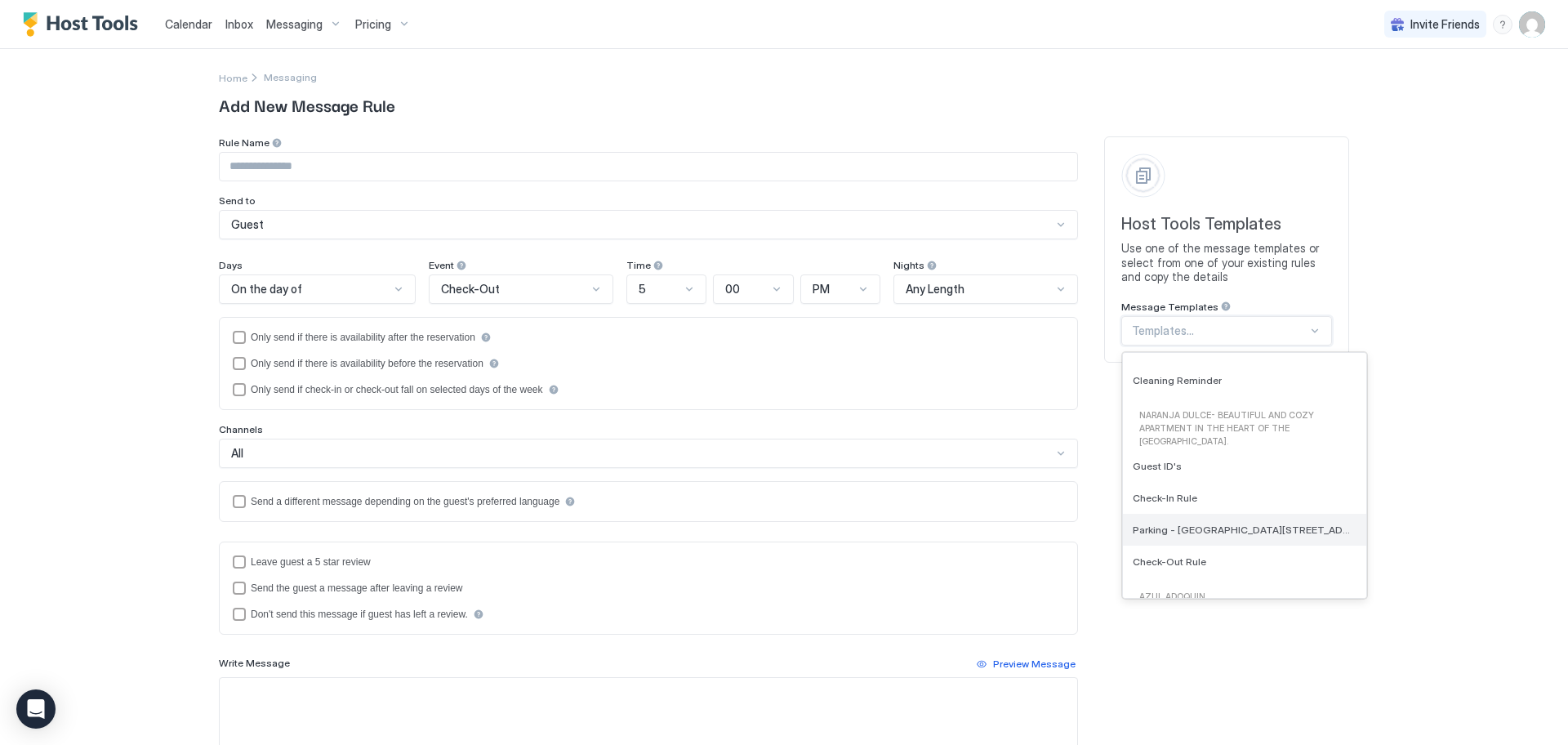
click at [1298, 532] on span "Parking - [GEOGRAPHIC_DATA][STREET_ADDRESS][PERSON_NAME][PERSON_NAME] 787-633-3…" at bounding box center [1242, 529] width 221 height 12
type input "**********"
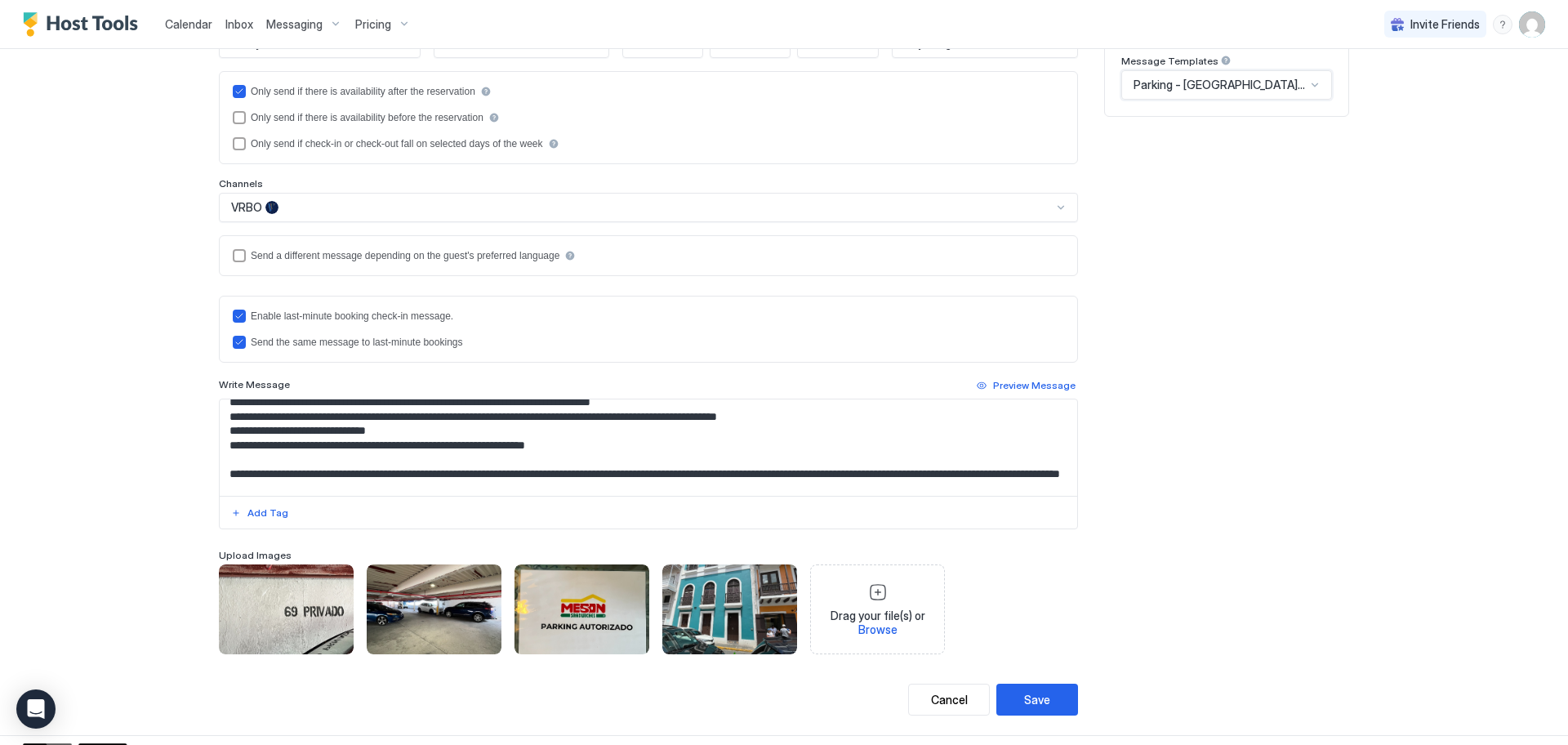
scroll to position [265, 0]
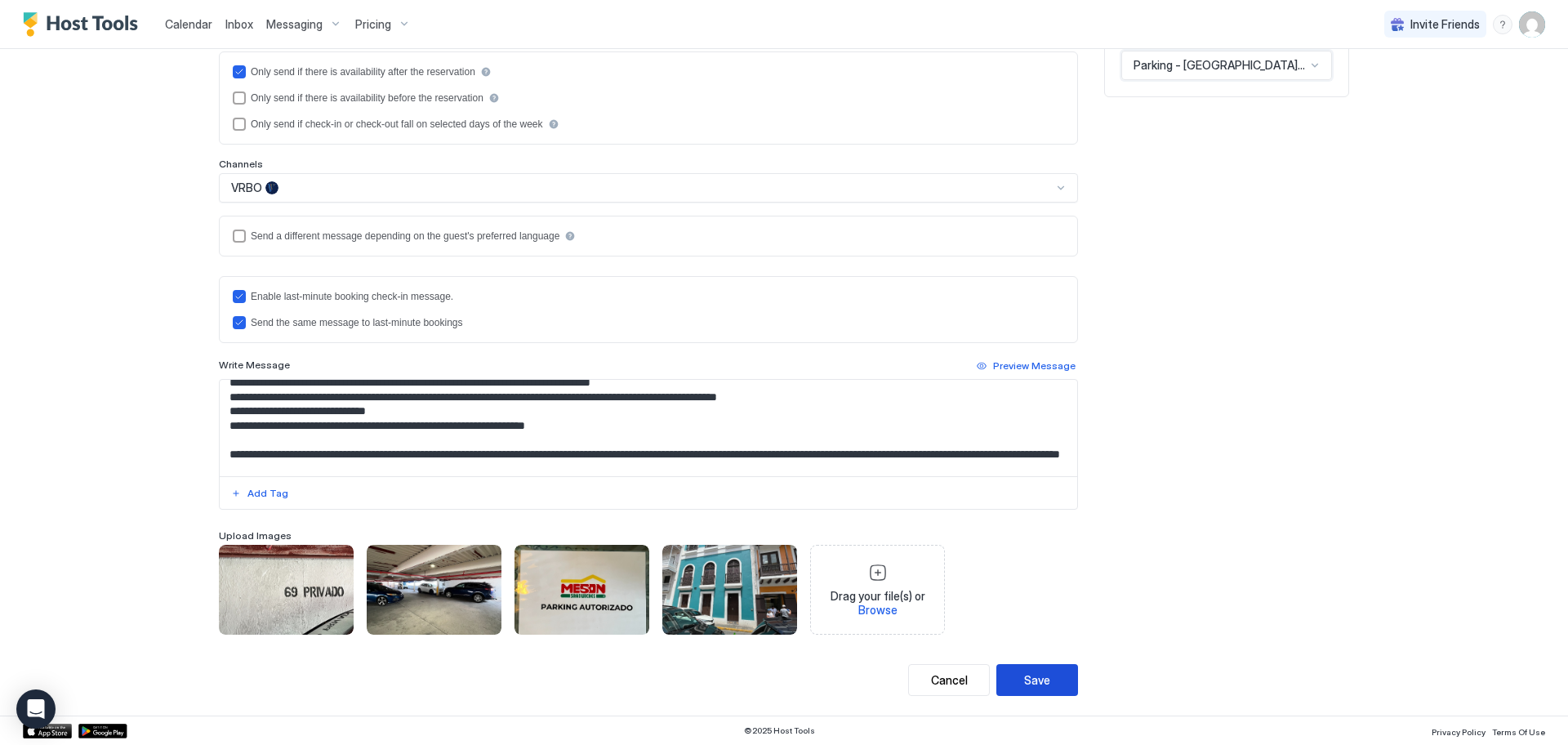
click at [1025, 689] on button "Save" at bounding box center [1037, 679] width 82 height 32
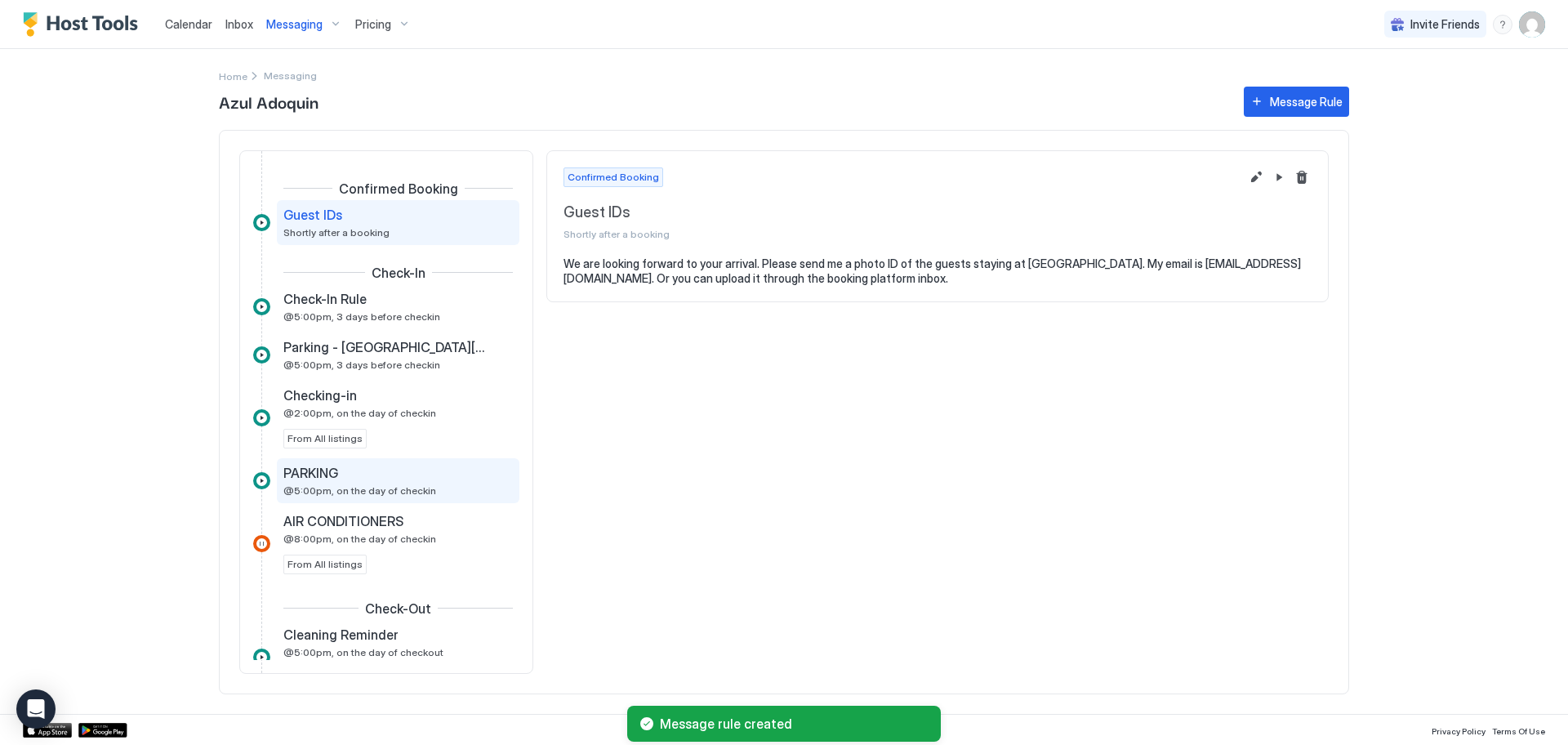
click at [317, 471] on span "PARKING" at bounding box center [310, 472] width 55 height 16
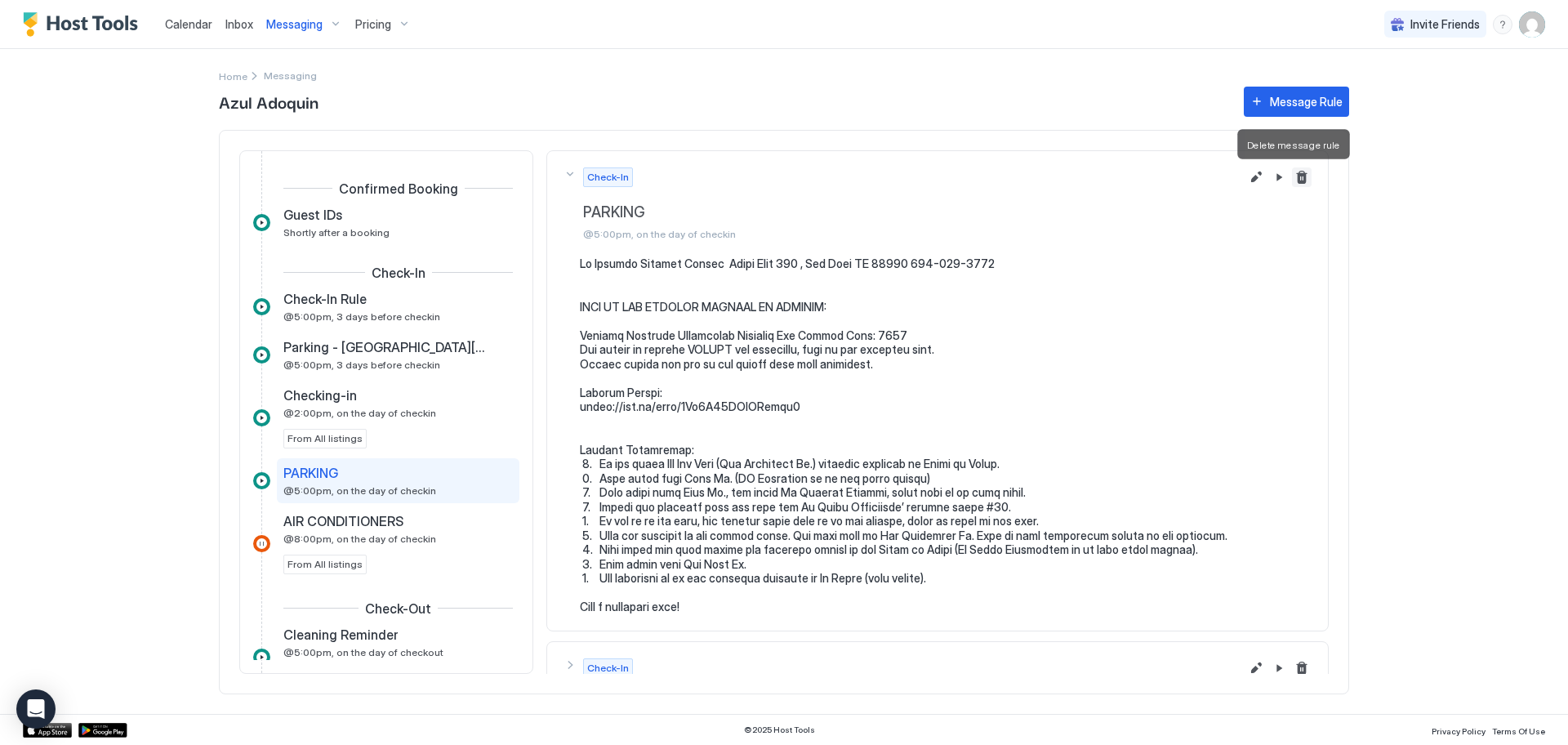
click at [1292, 178] on button "Delete message rule" at bounding box center [1301, 176] width 20 height 20
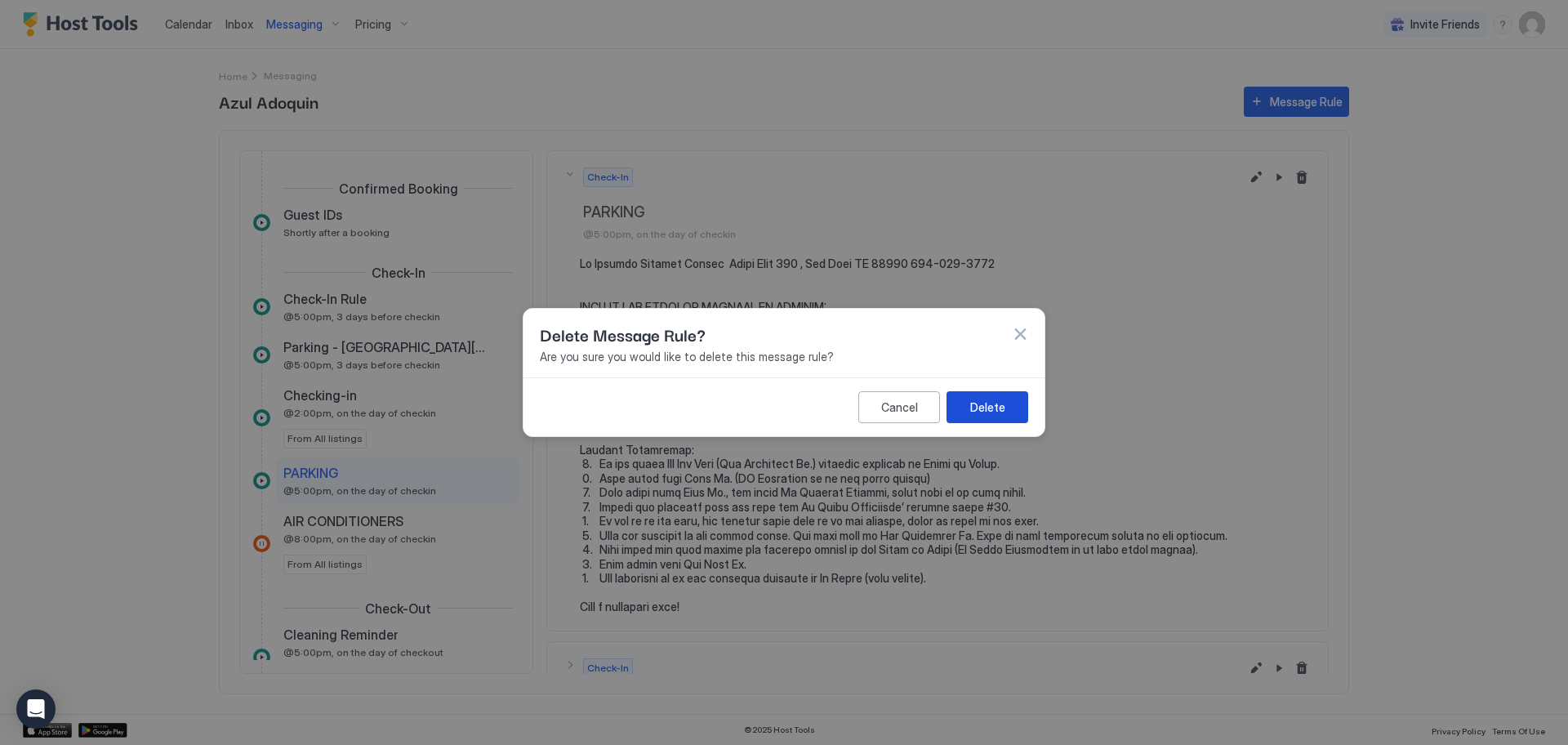
click at [1002, 413] on div "Delete" at bounding box center [987, 407] width 35 height 17
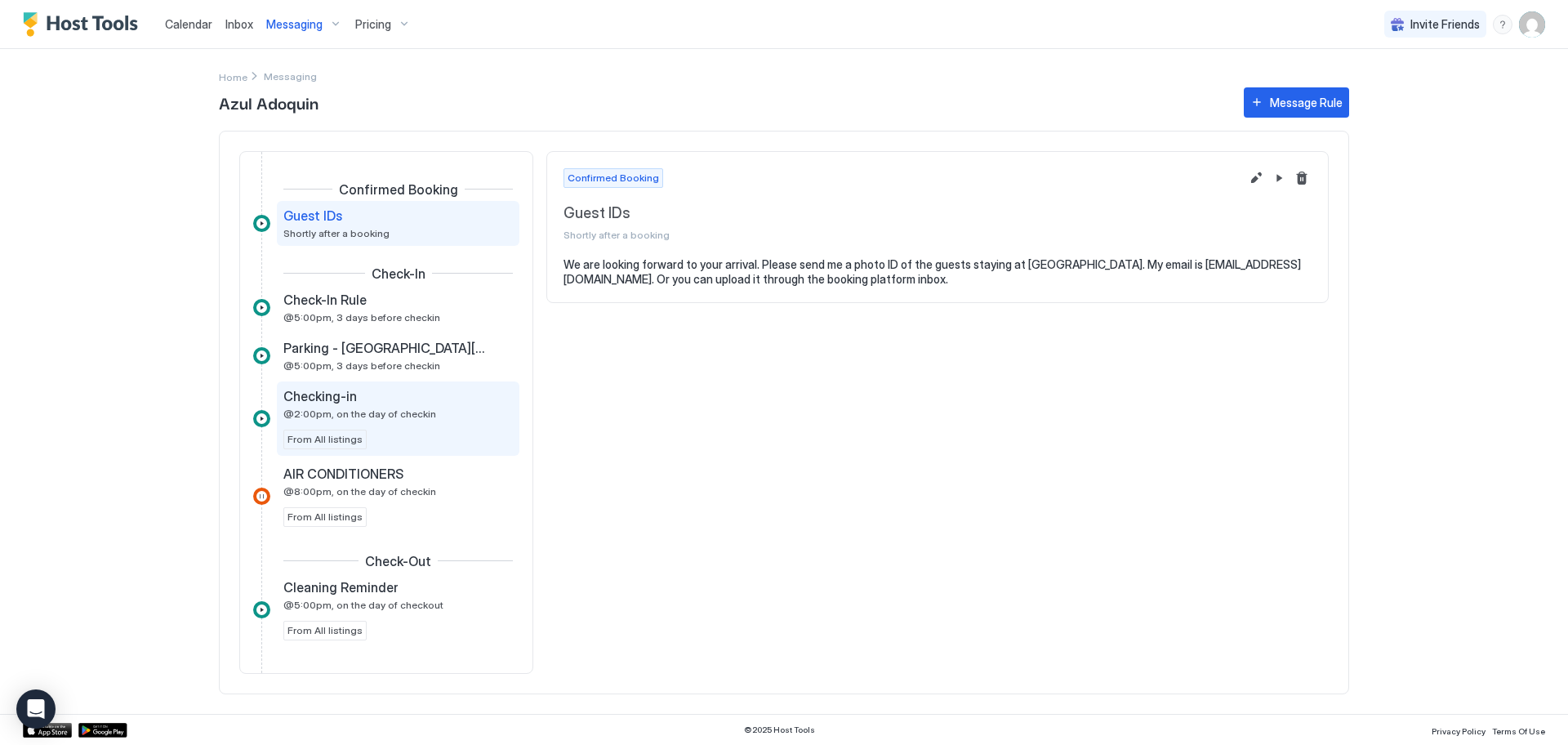
click at [322, 404] on div "Checking-in @2:00pm, on the day of checkin" at bounding box center [386, 403] width 206 height 32
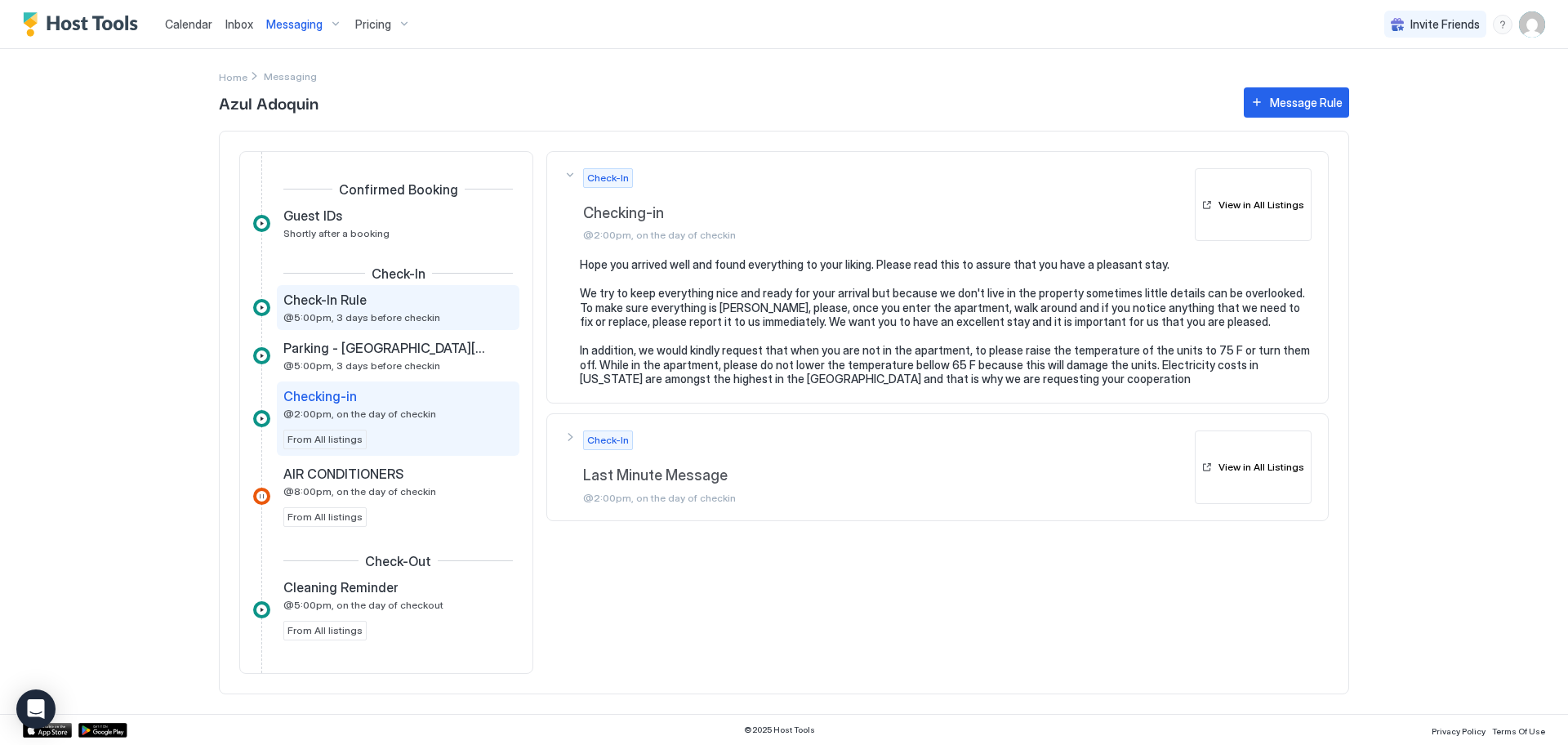
click at [348, 321] on span "@5:00pm, 3 days before checkin" at bounding box center [361, 317] width 157 height 12
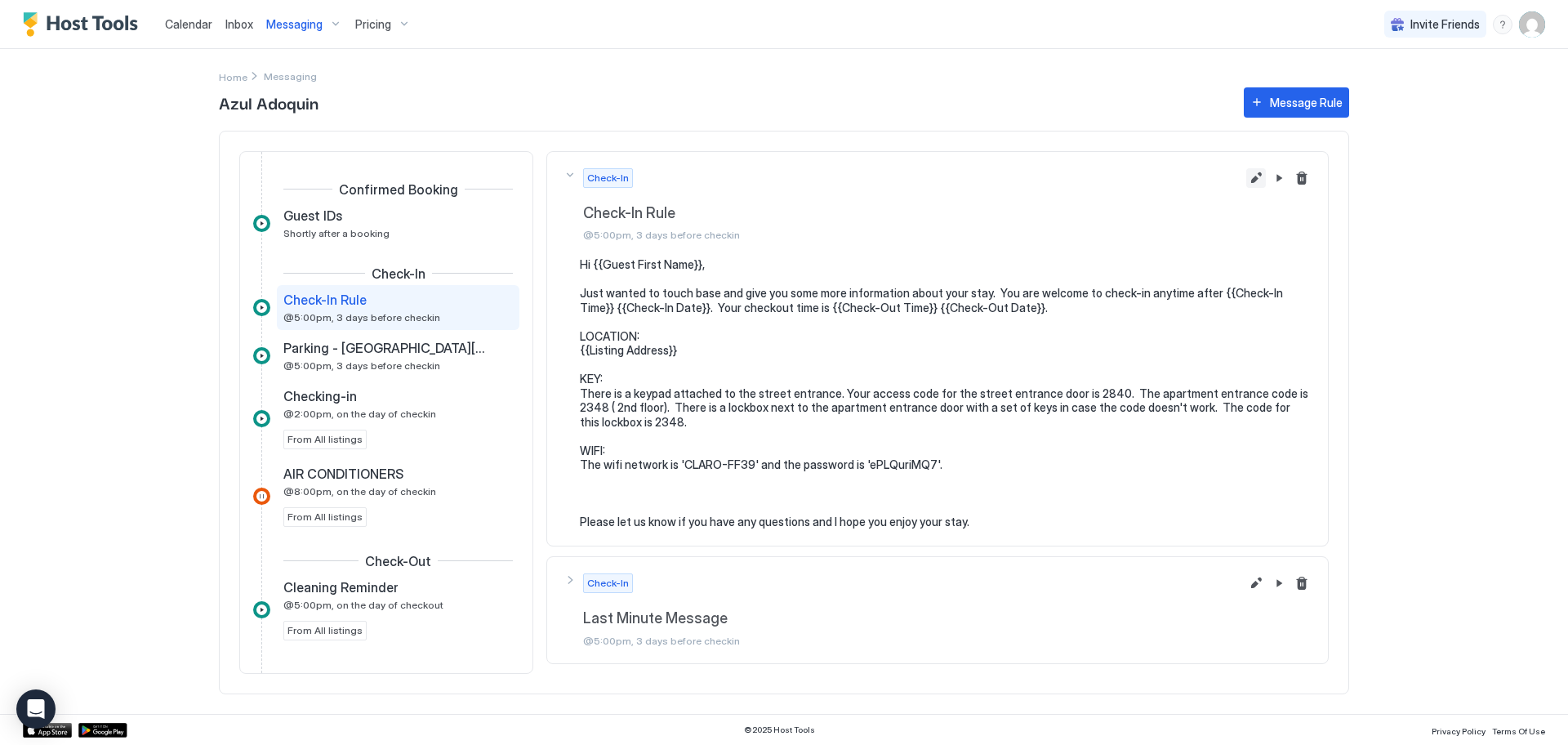
click at [1261, 181] on button "Edit message rule" at bounding box center [1255, 177] width 20 height 20
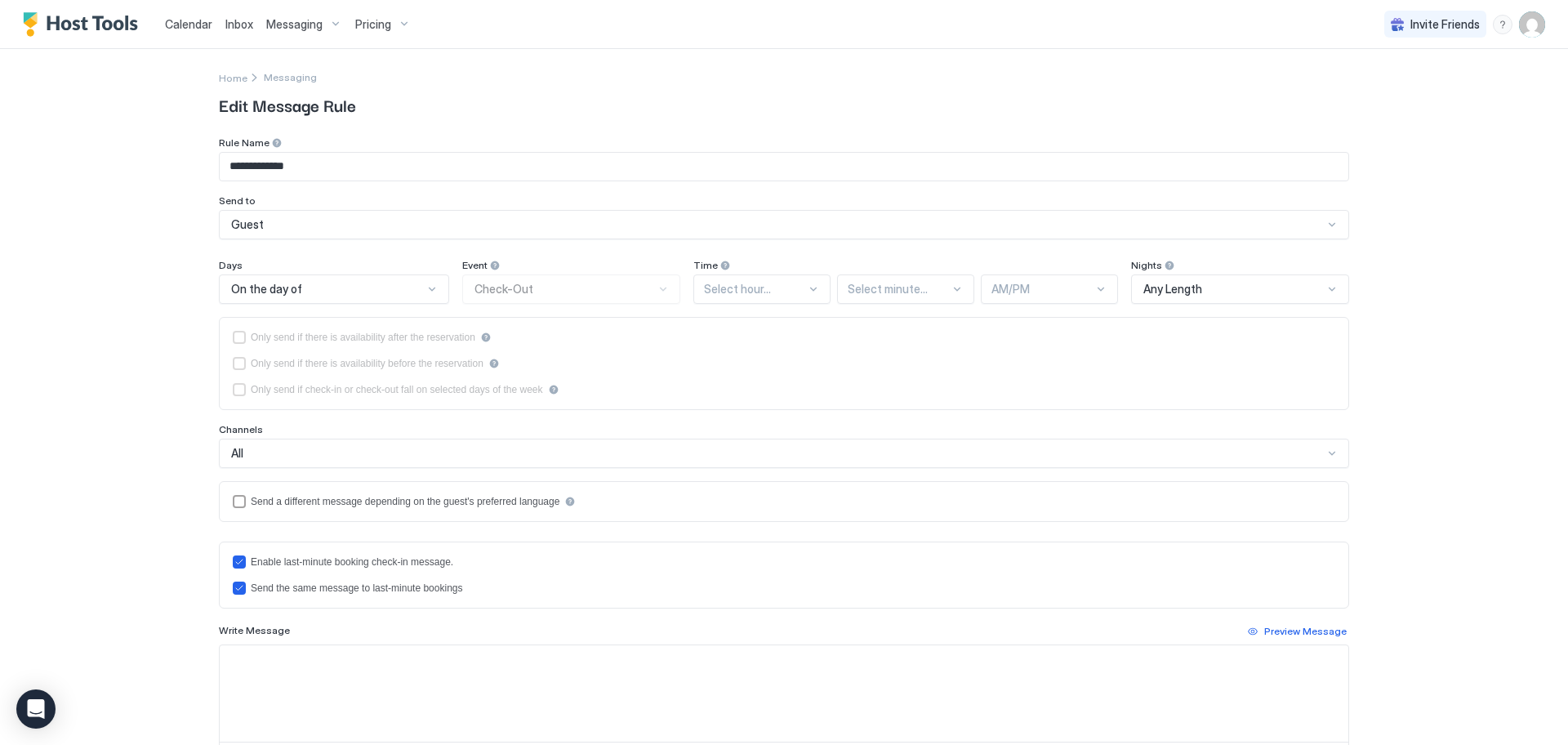
type input "**********"
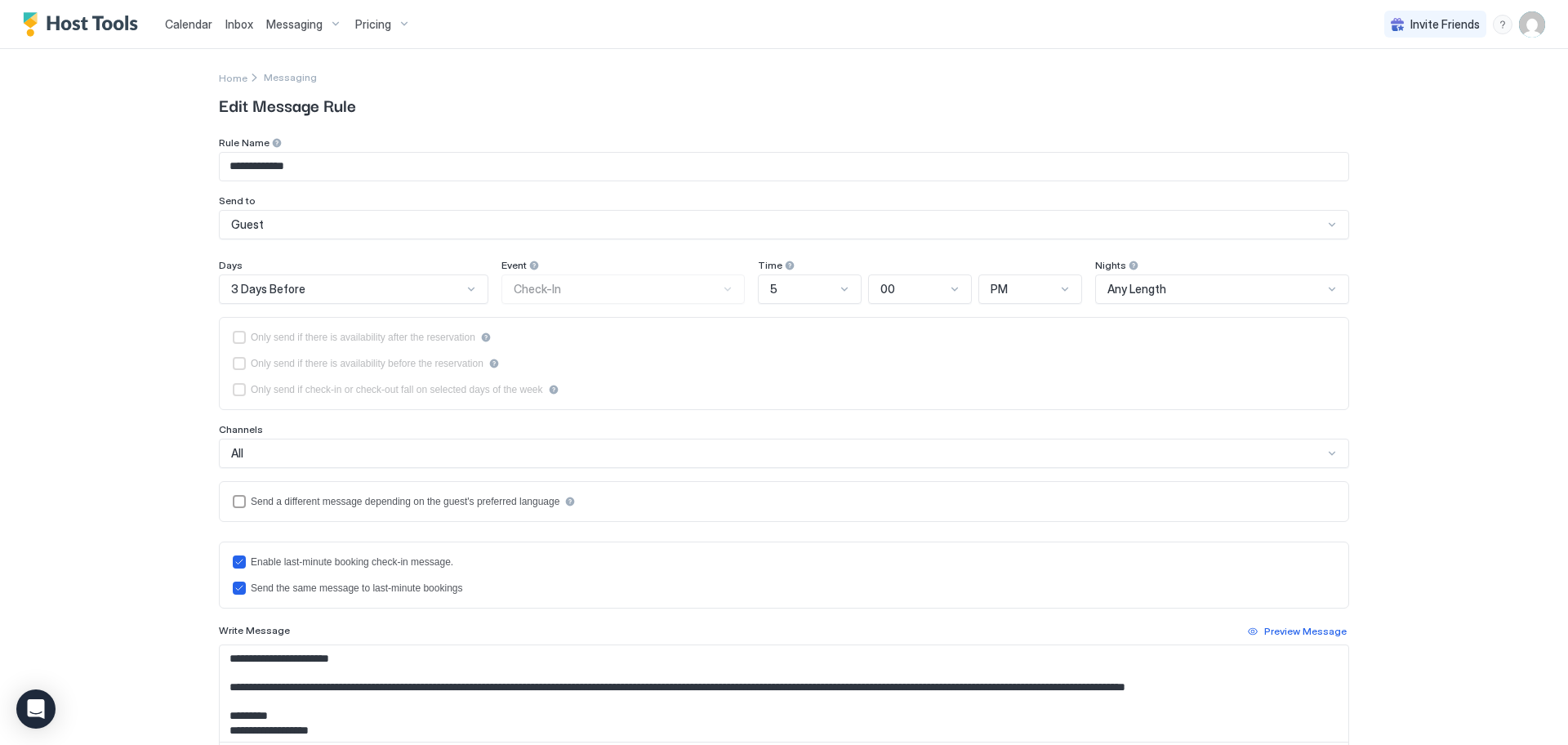
scroll to position [244, 0]
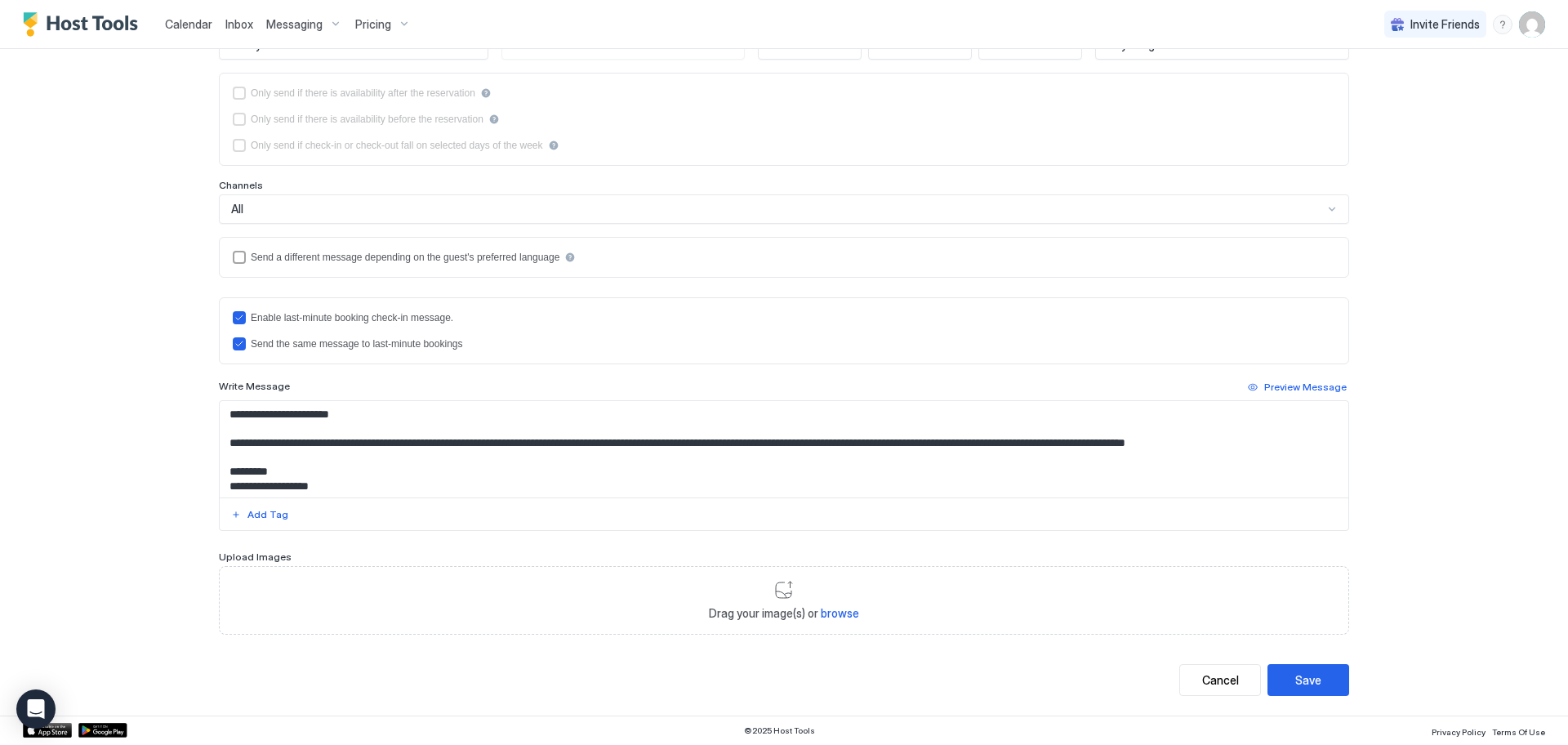
click at [827, 610] on span "browse" at bounding box center [839, 613] width 38 height 14
type input "**********"
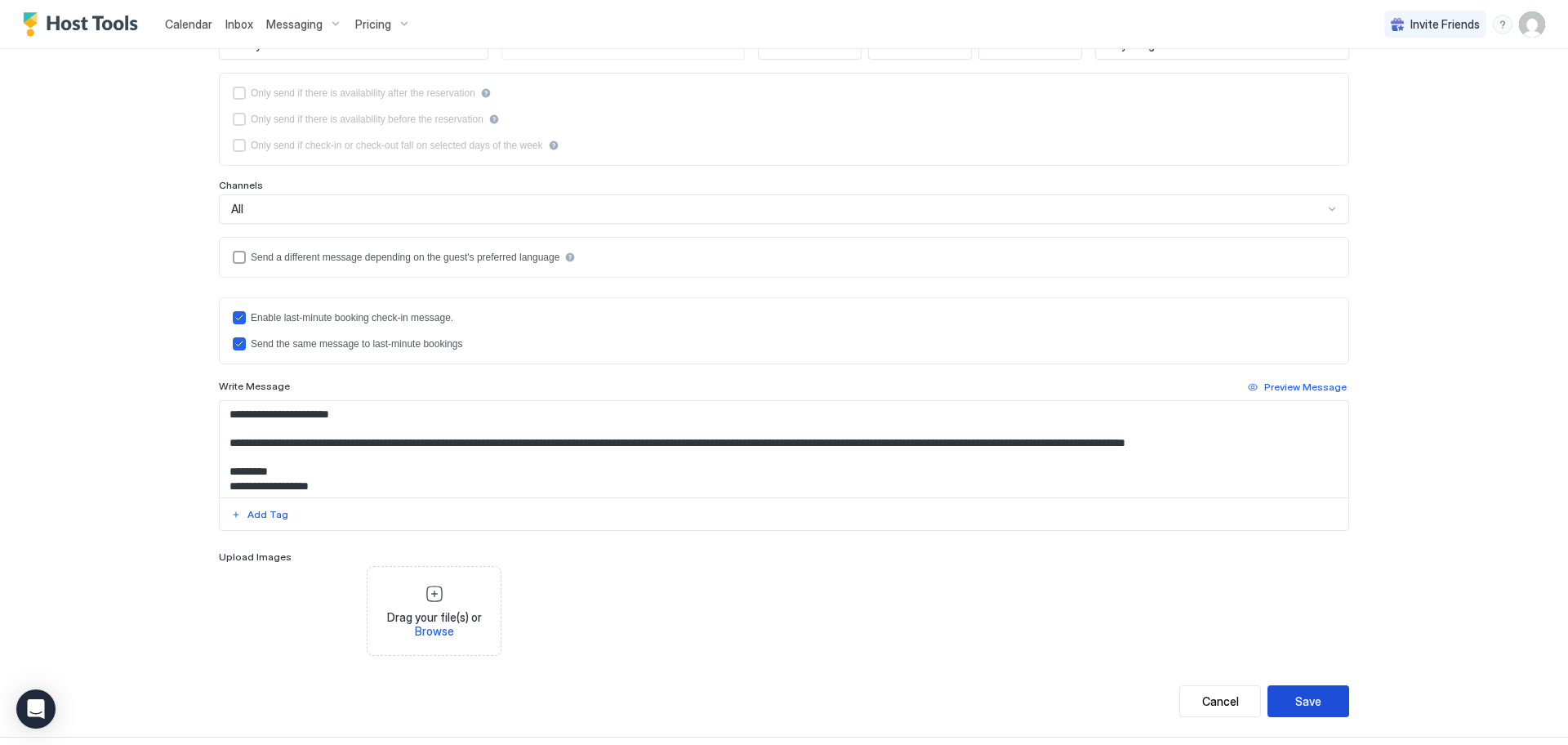
click at [1304, 707] on div "Save" at bounding box center [1308, 702] width 26 height 17
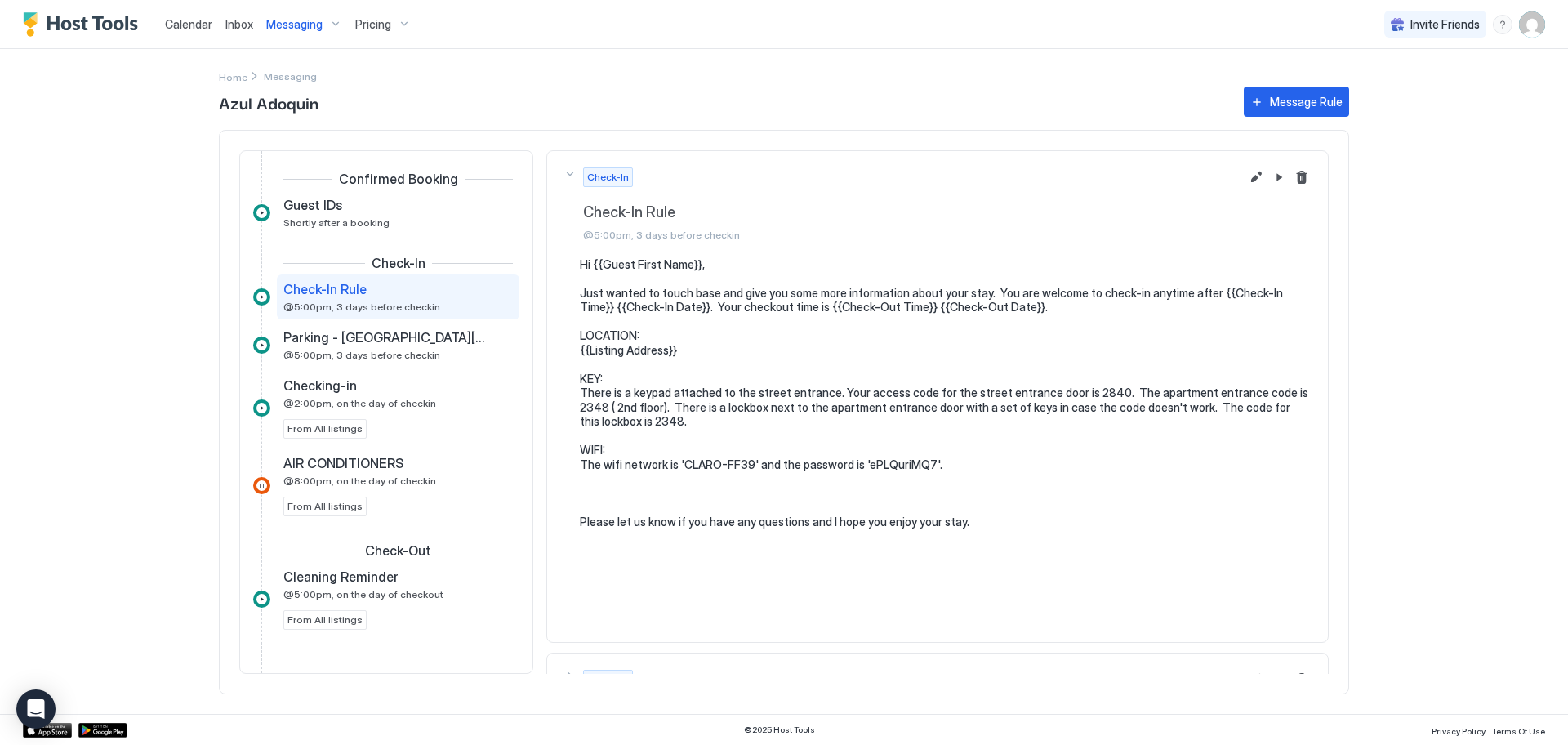
scroll to position [42, 0]
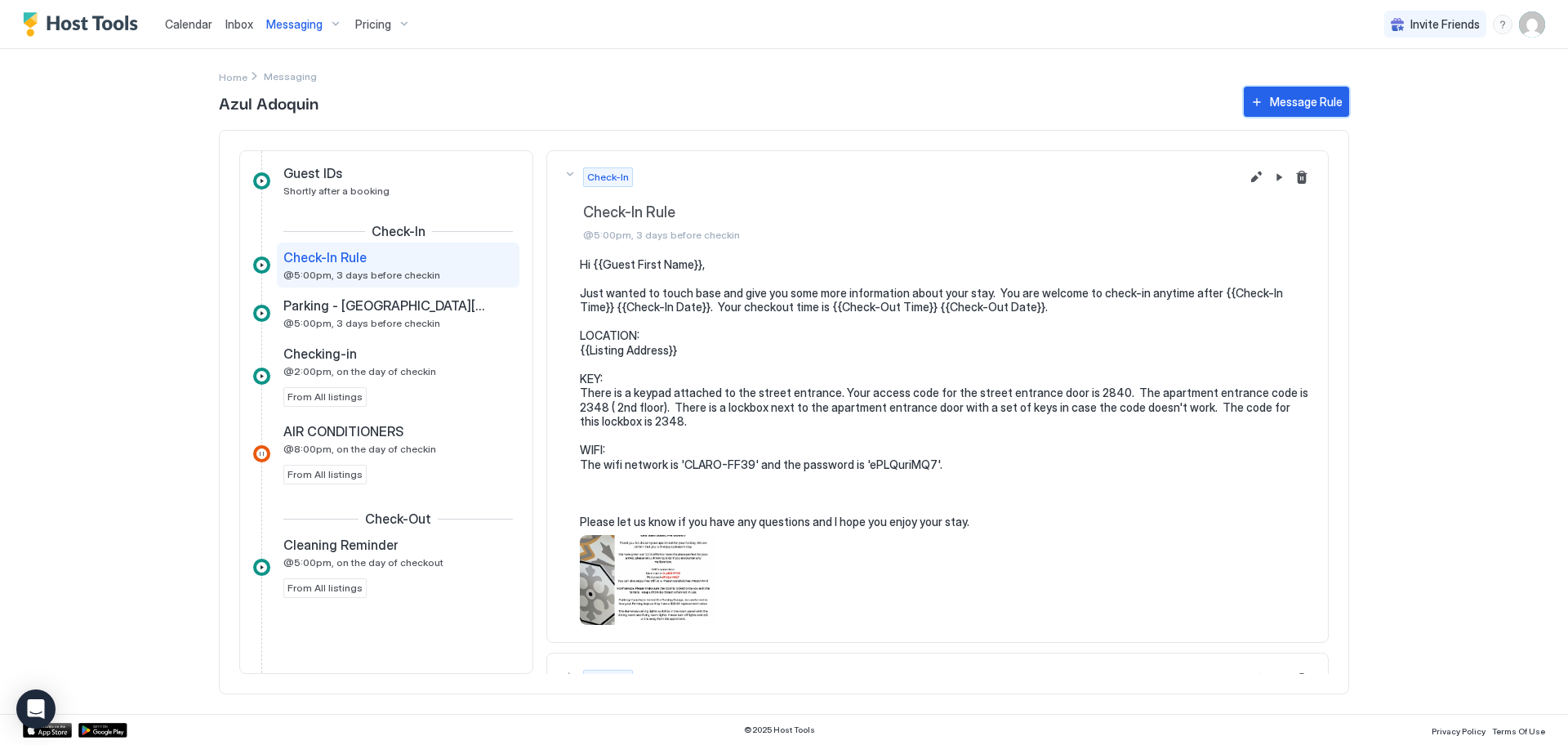
click at [1316, 107] on div "Message Rule" at bounding box center [1306, 101] width 72 height 17
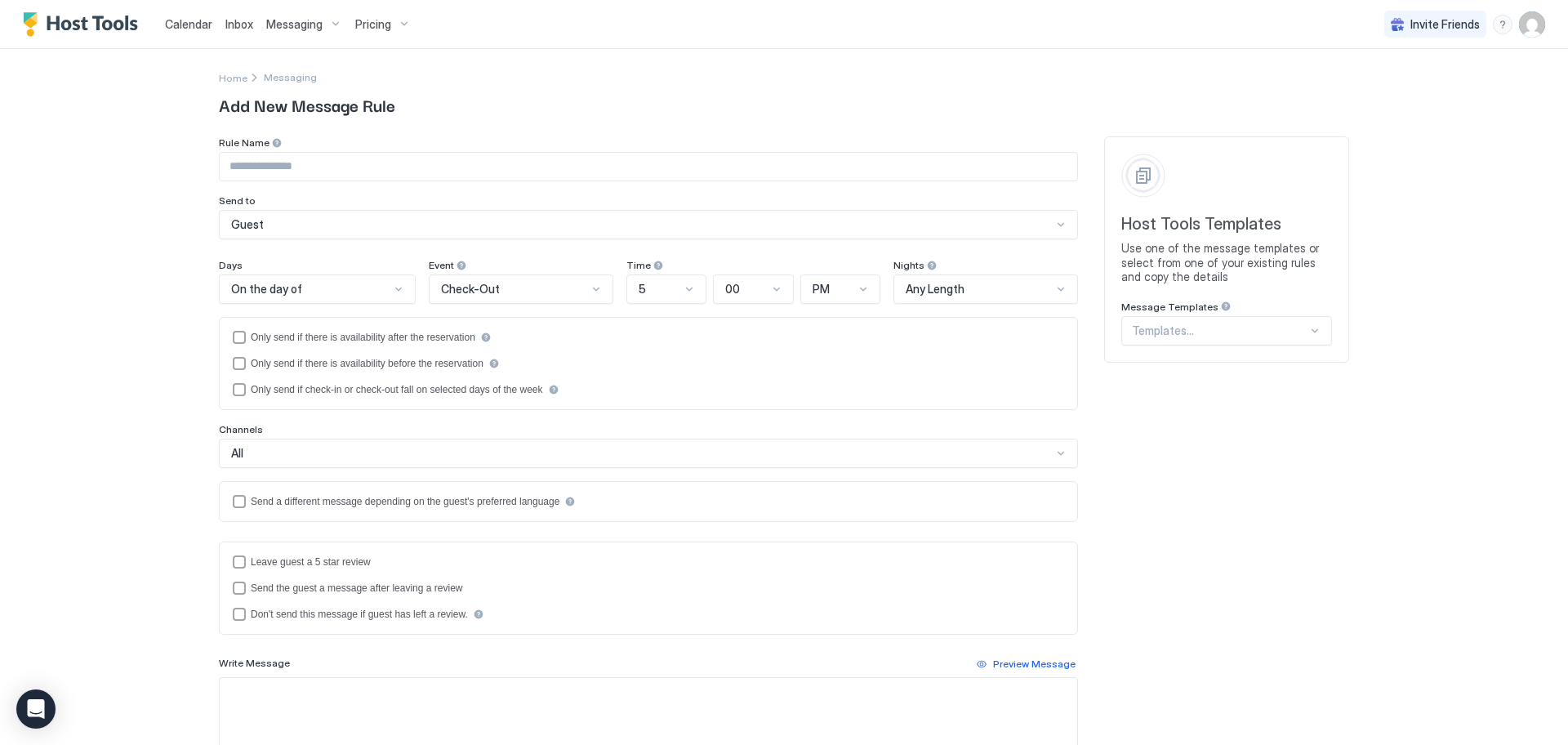
click at [1309, 332] on div at bounding box center [1314, 330] width 13 height 13
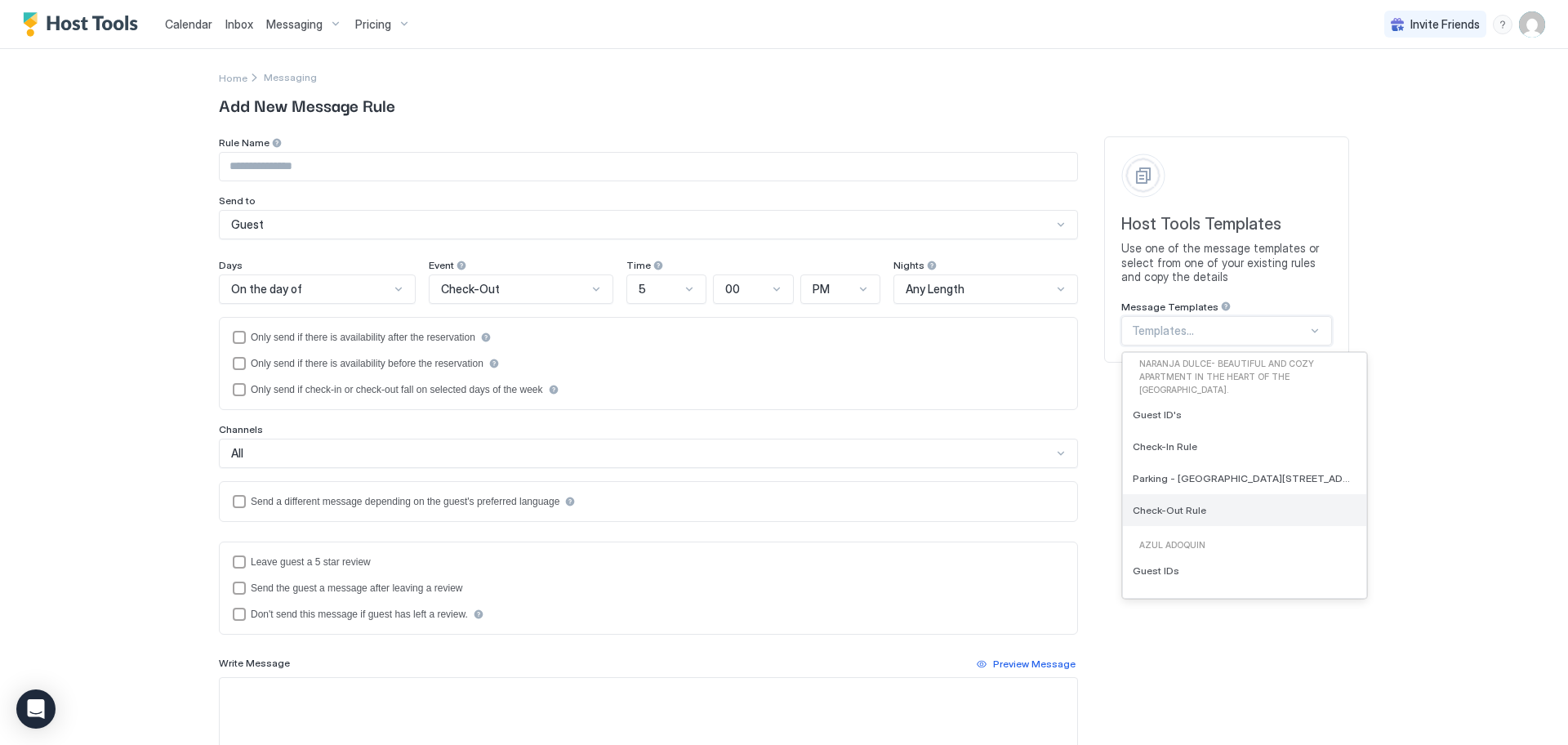
click at [1181, 505] on span "Check-Out Rule" at bounding box center [1169, 510] width 73 height 12
type input "**********"
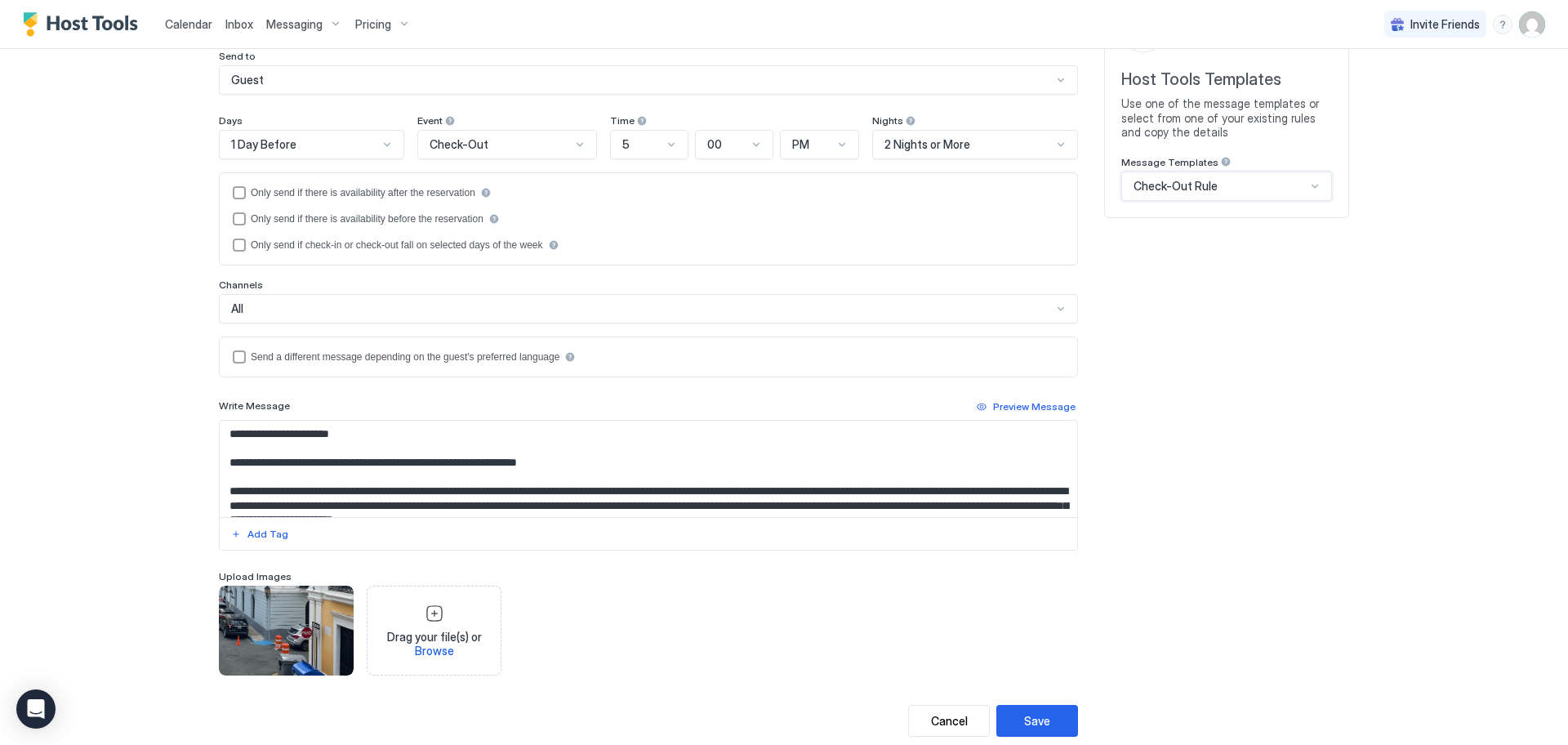
scroll to position [186, 0]
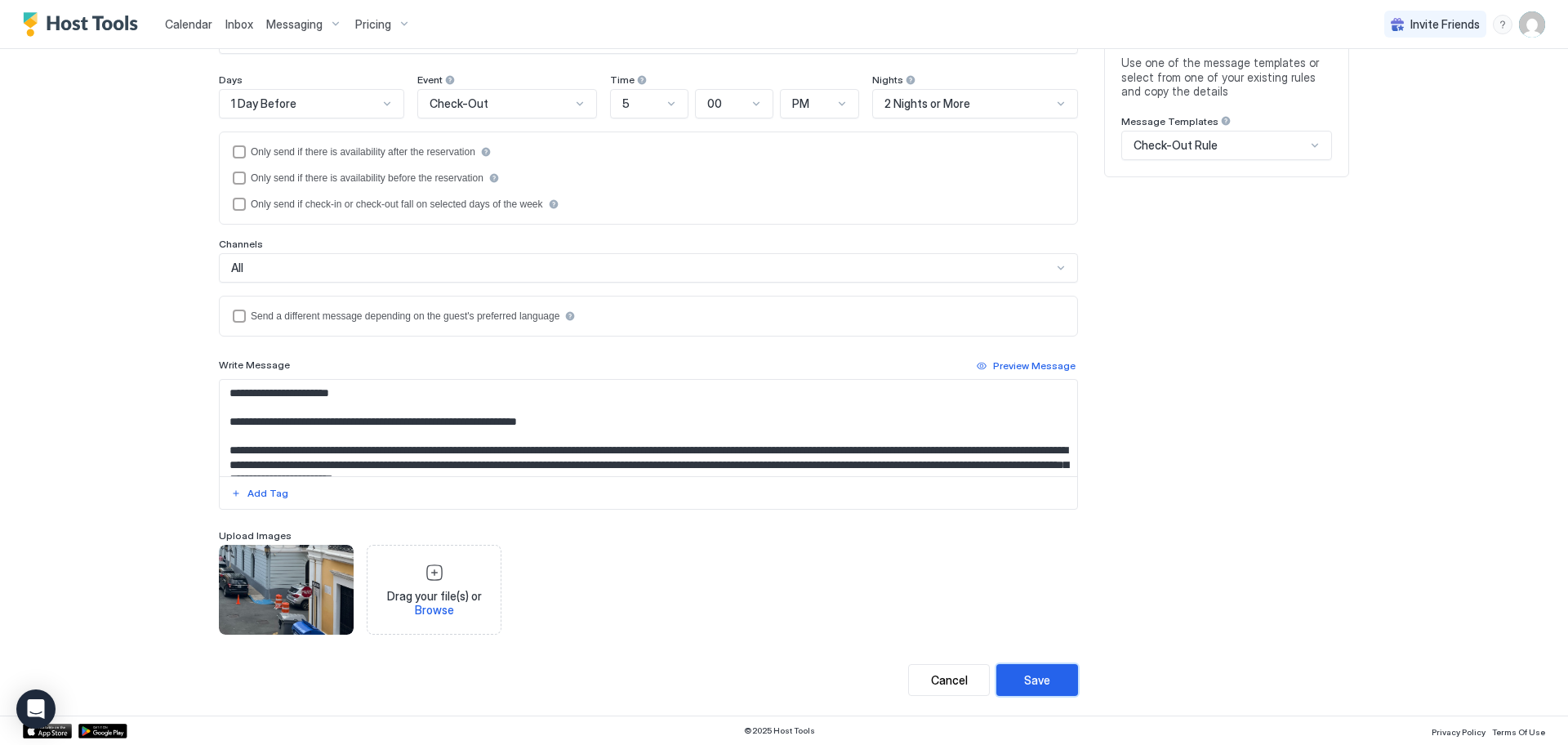
click at [1035, 684] on div "Save" at bounding box center [1037, 680] width 26 height 17
